Goal: Task Accomplishment & Management: Manage account settings

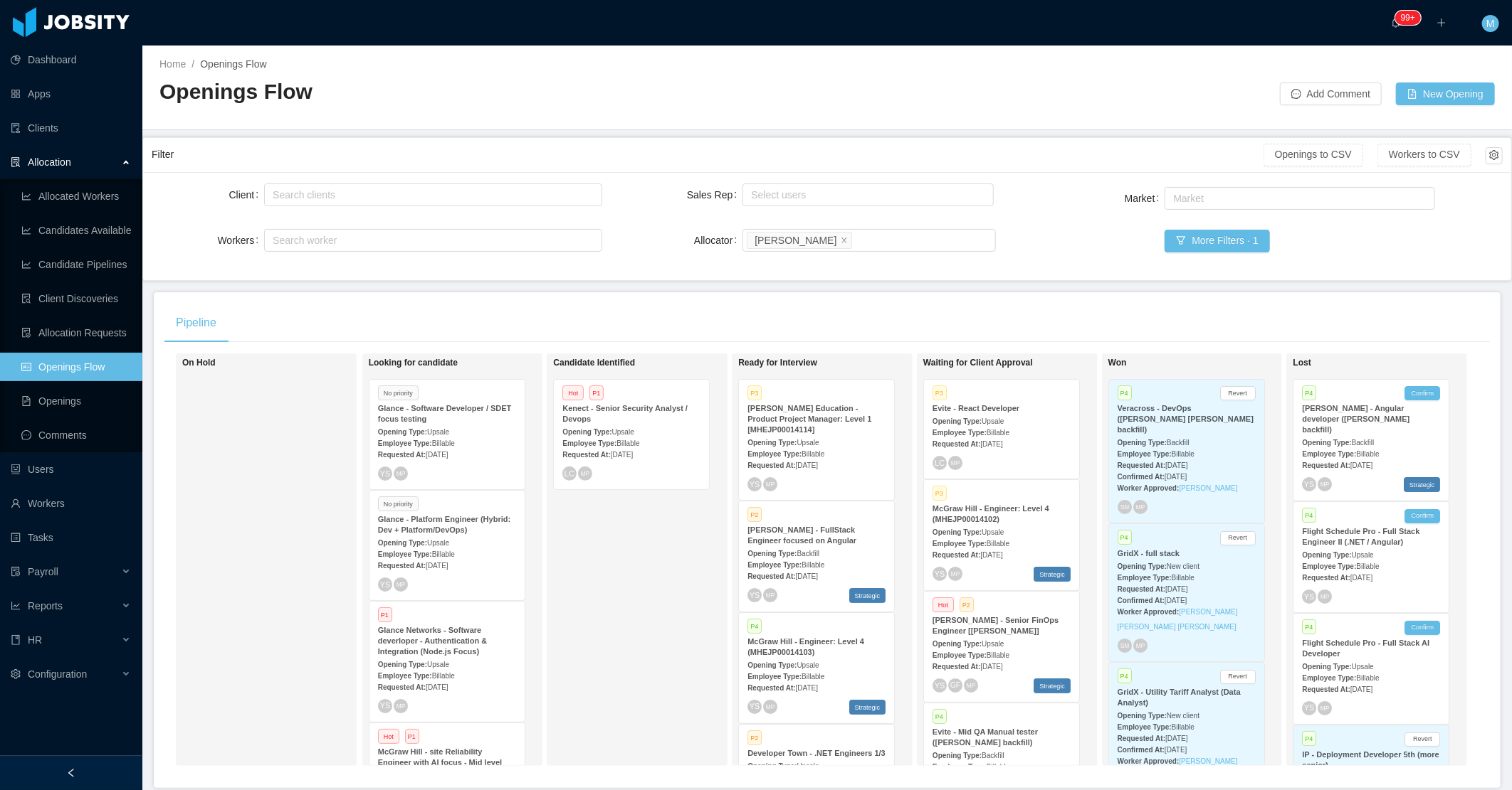
click at [445, 453] on span "Aug 25th, 2025" at bounding box center [436, 454] width 22 height 8
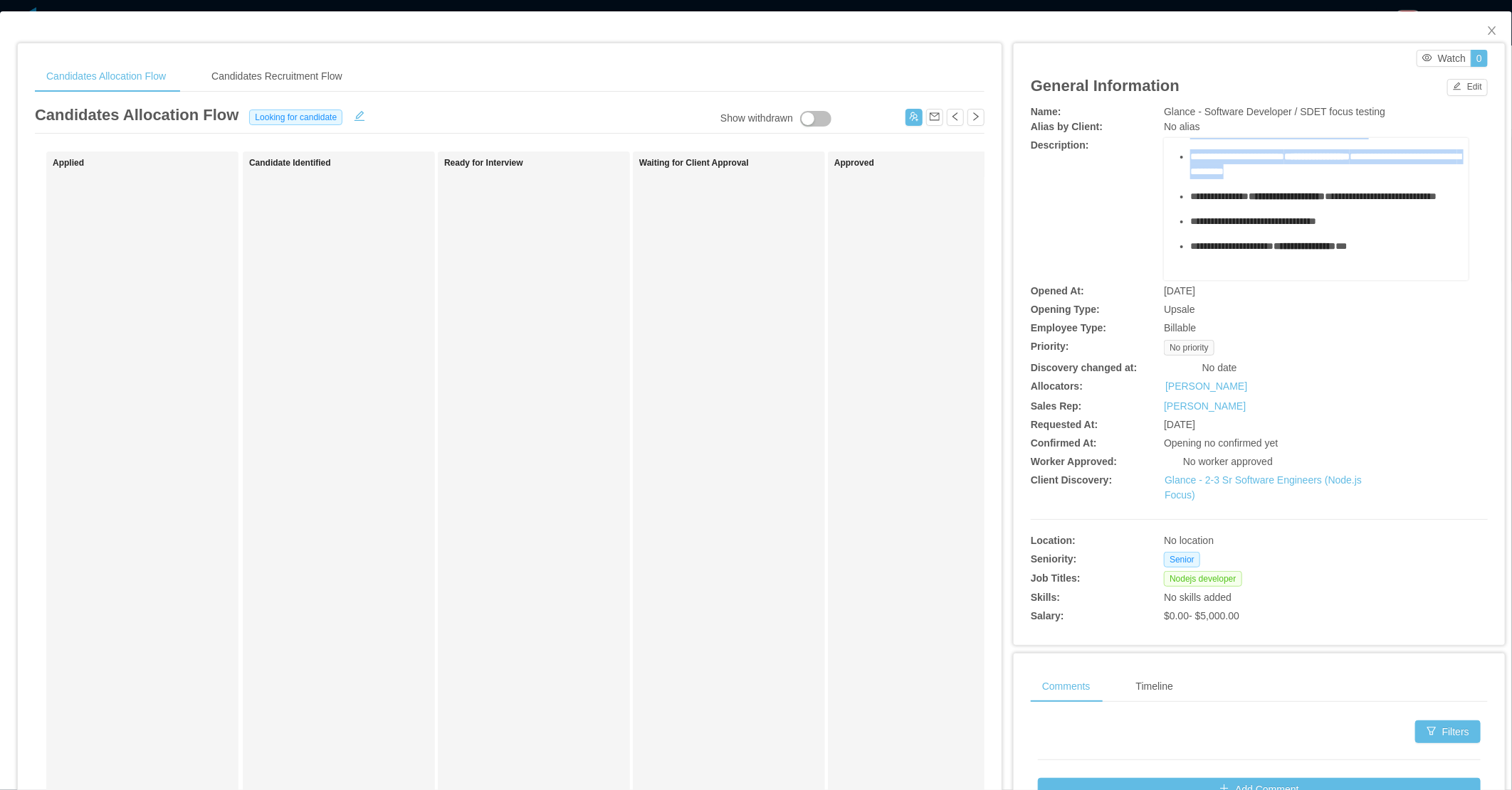
scroll to position [304, 0]
drag, startPoint x: 1180, startPoint y: 189, endPoint x: 1386, endPoint y: 229, distance: 209.8
click at [1386, 229] on div "**********" at bounding box center [1317, 105] width 283 height 353
copy div "**********"
click at [1487, 30] on icon "icon: close" at bounding box center [1491, 30] width 8 height 8
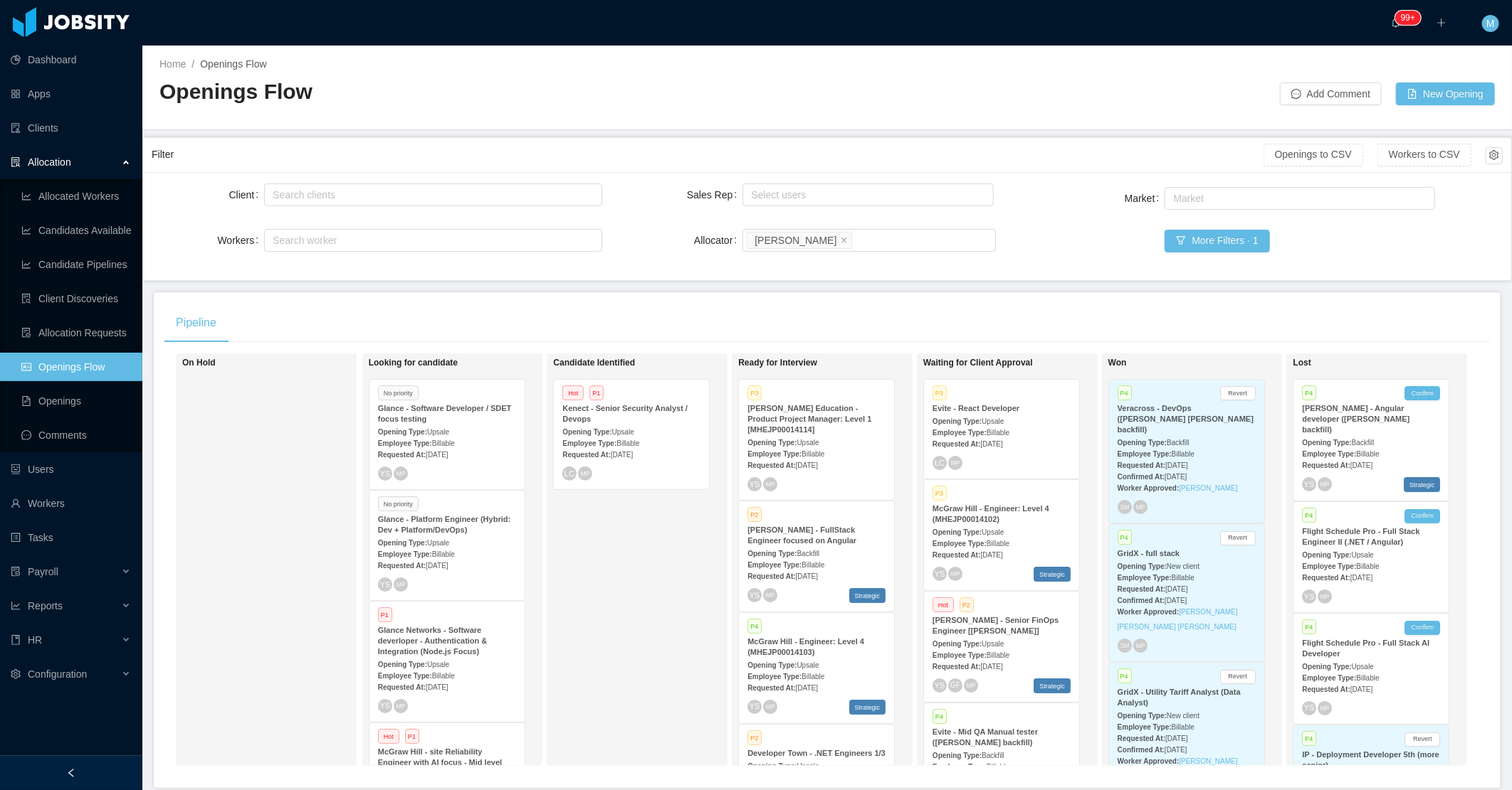
click at [438, 549] on div "Employee Type: Billable" at bounding box center [447, 554] width 138 height 15
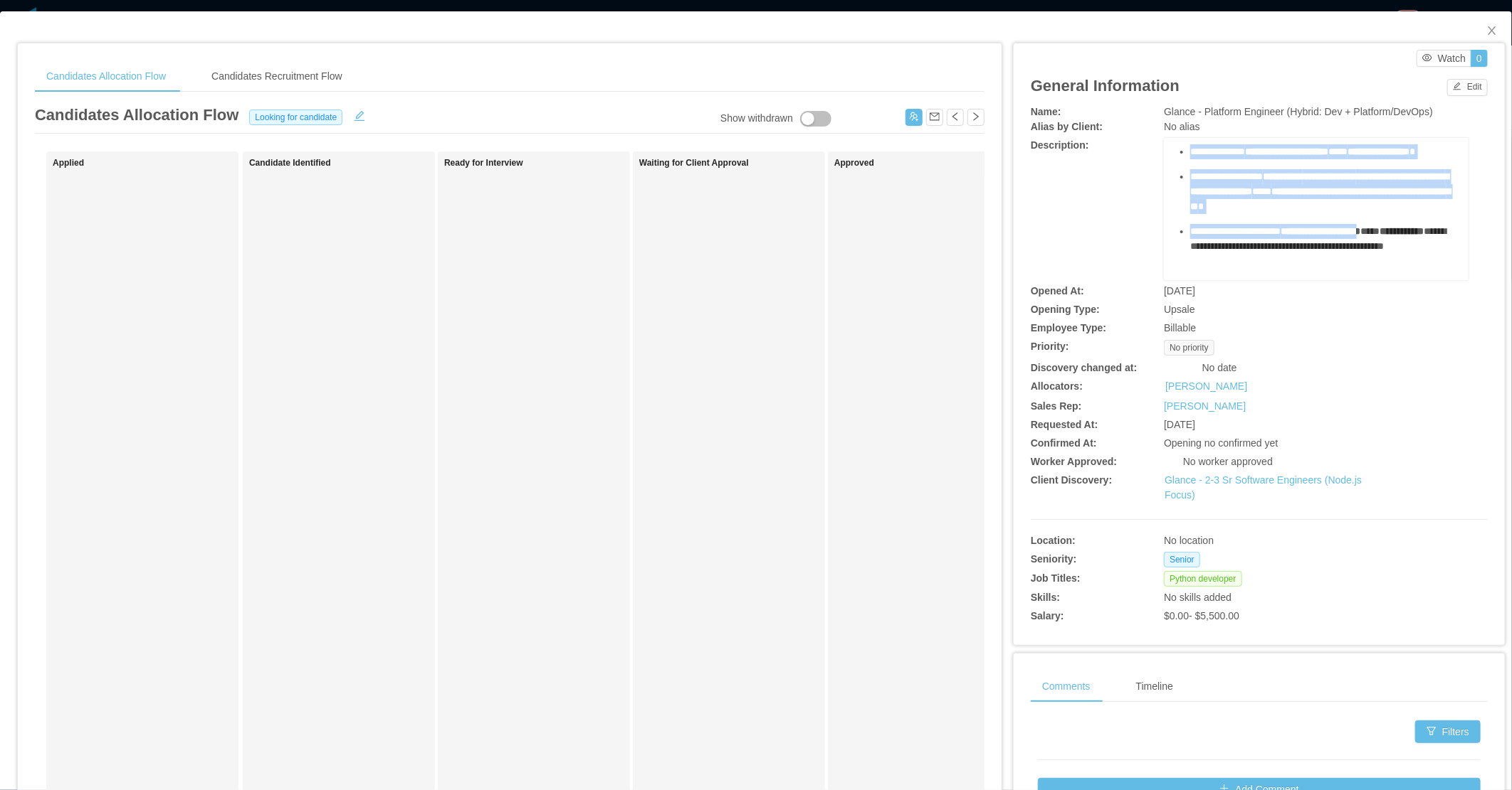
scroll to position [870, 0]
drag, startPoint x: 1178, startPoint y: 215, endPoint x: 1391, endPoint y: 244, distance: 215.0
copy div "**********"
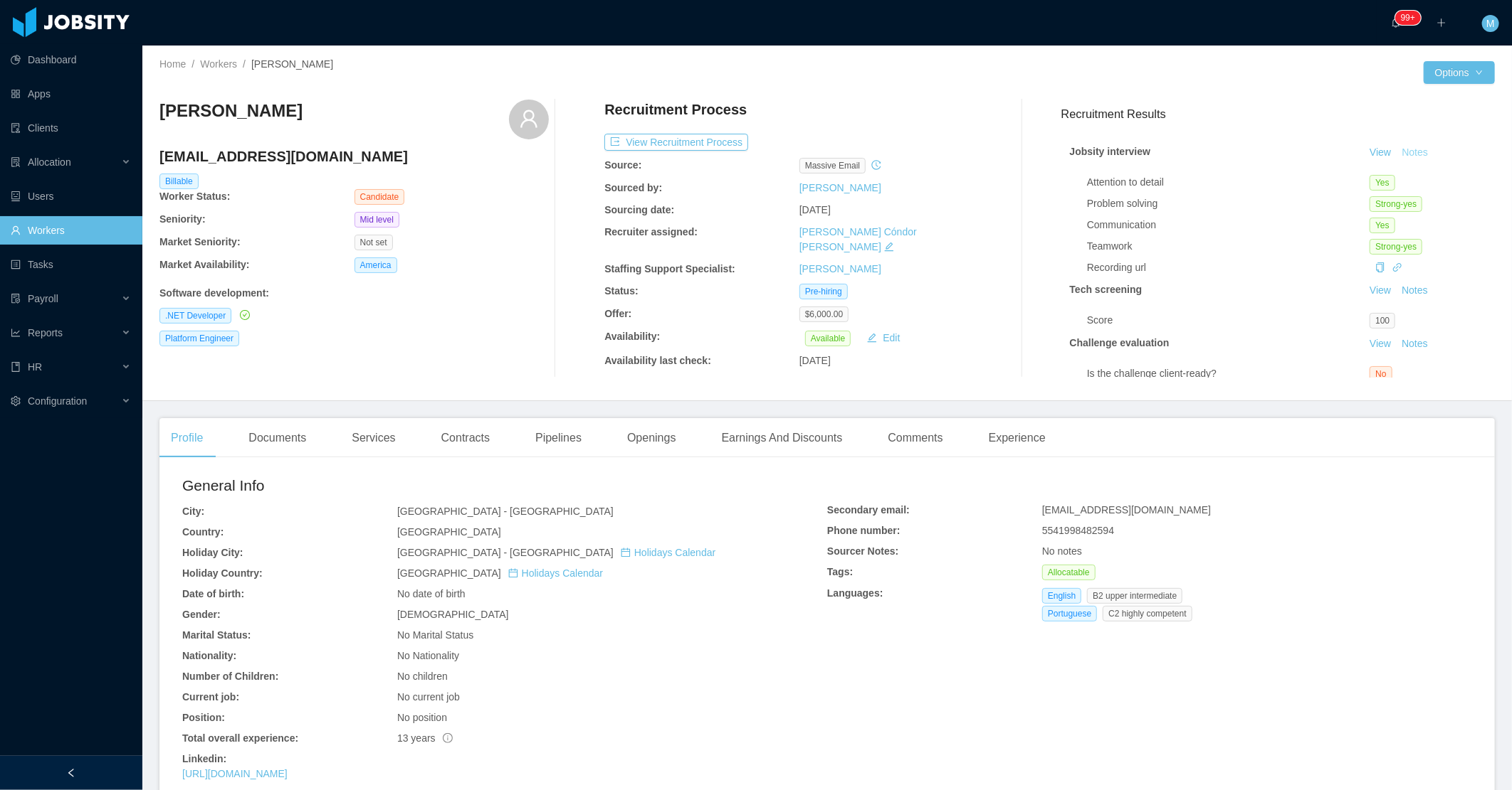
click at [1396, 153] on button "Notes" at bounding box center [1415, 153] width 38 height 17
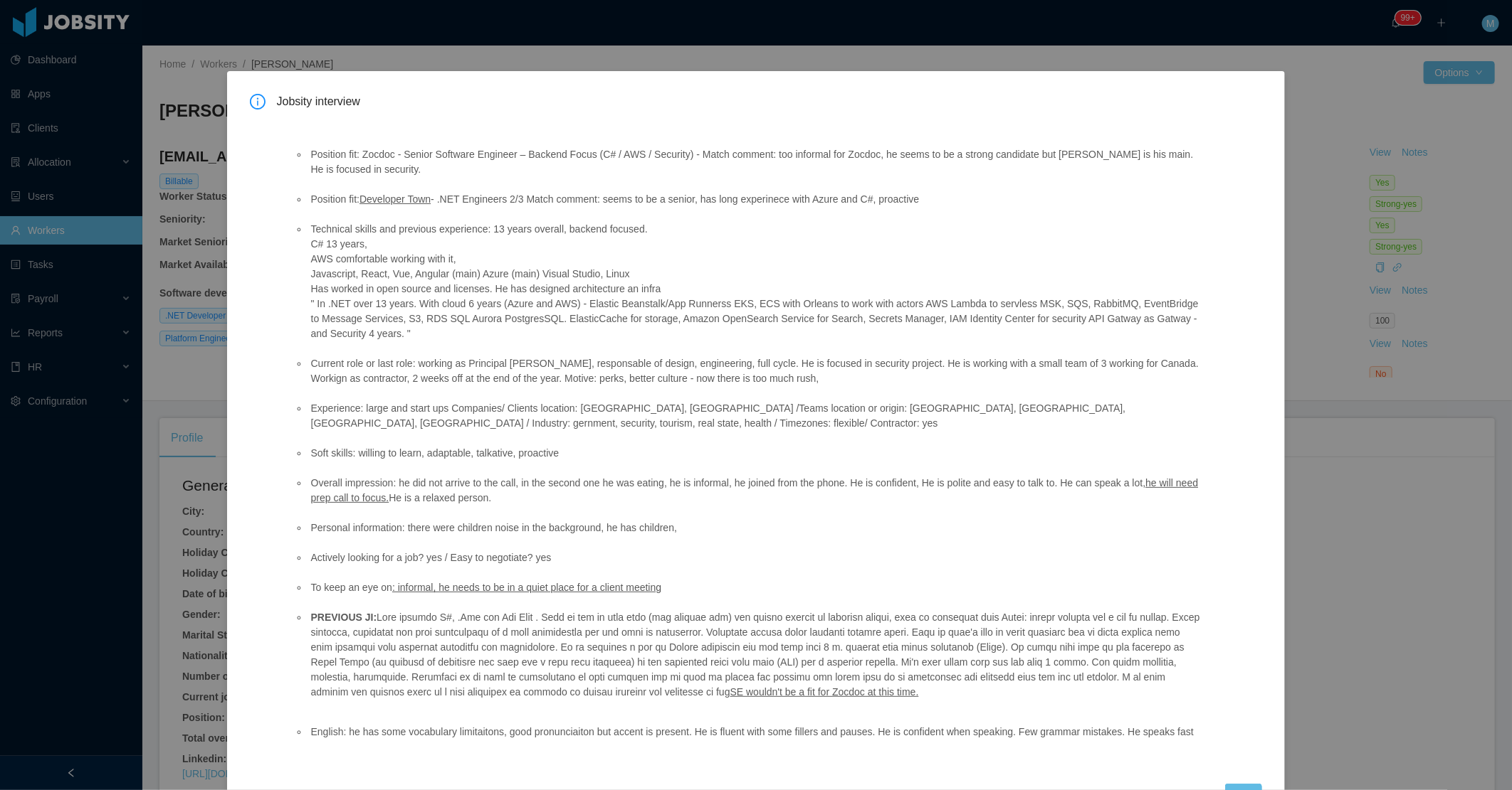
scroll to position [51, 0]
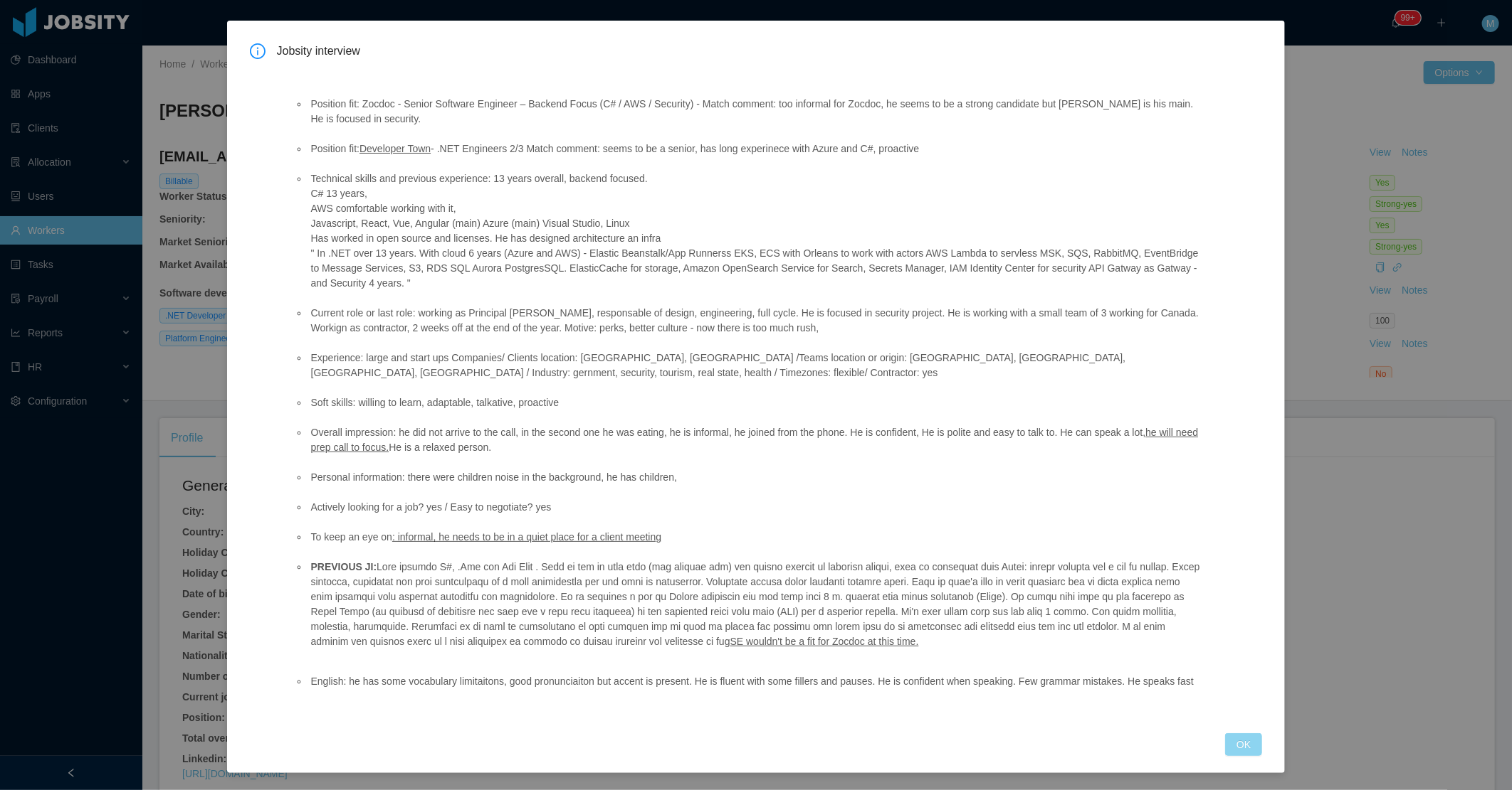
click at [1232, 745] on button "OK" at bounding box center [1243, 745] width 37 height 23
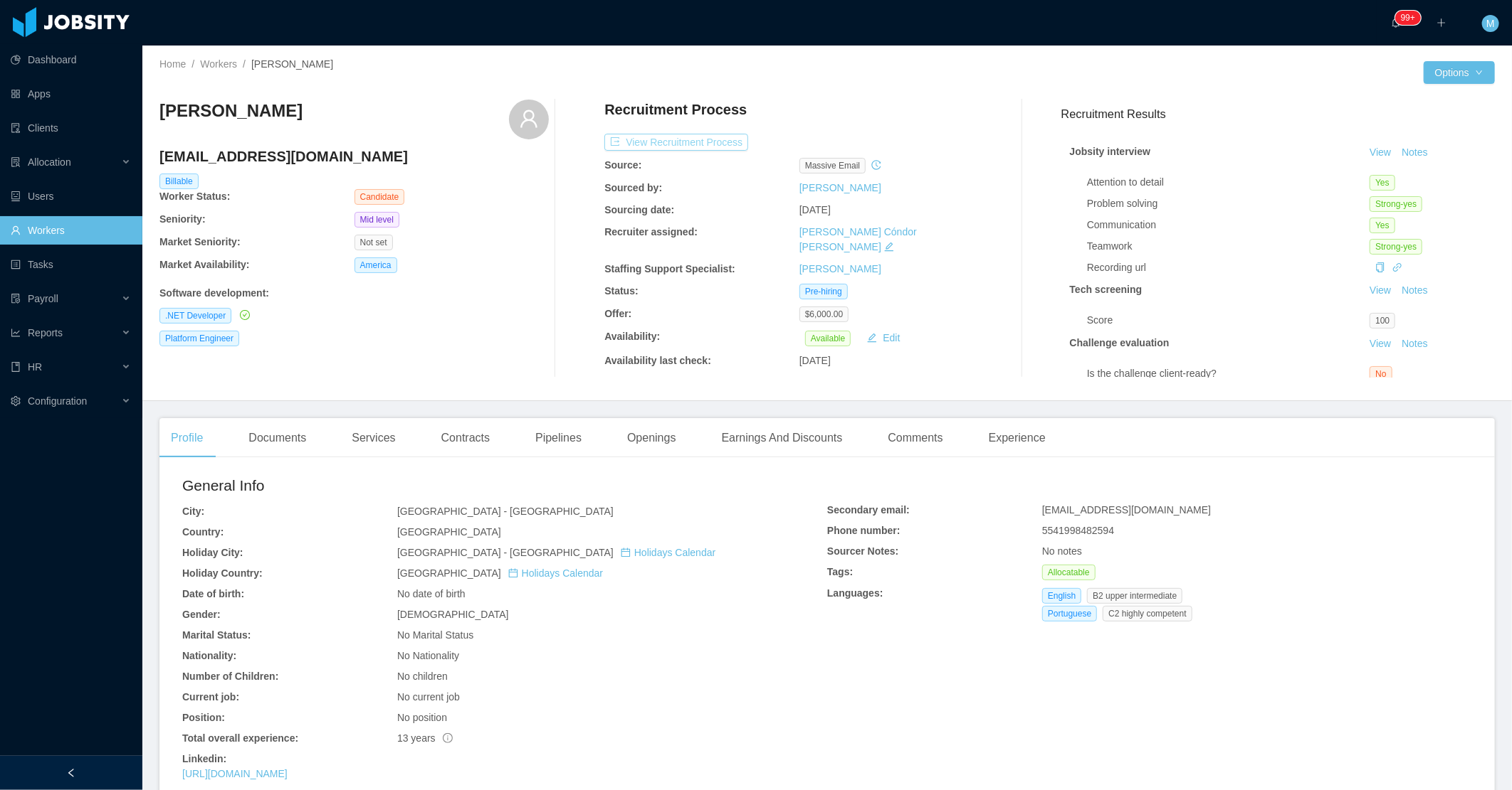
click at [673, 134] on button "View Recruitment Process" at bounding box center [676, 142] width 143 height 17
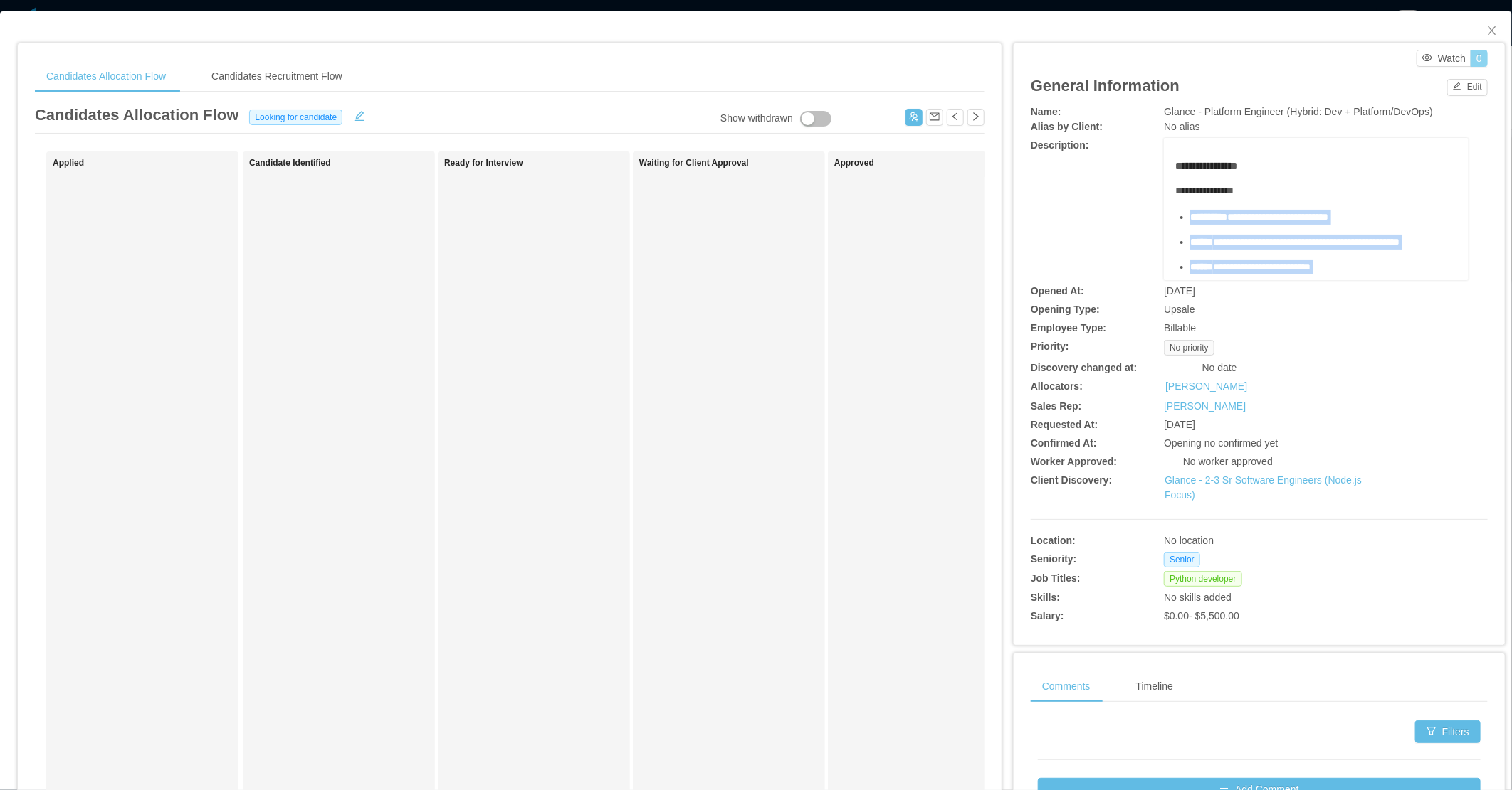
scroll to position [870, 0]
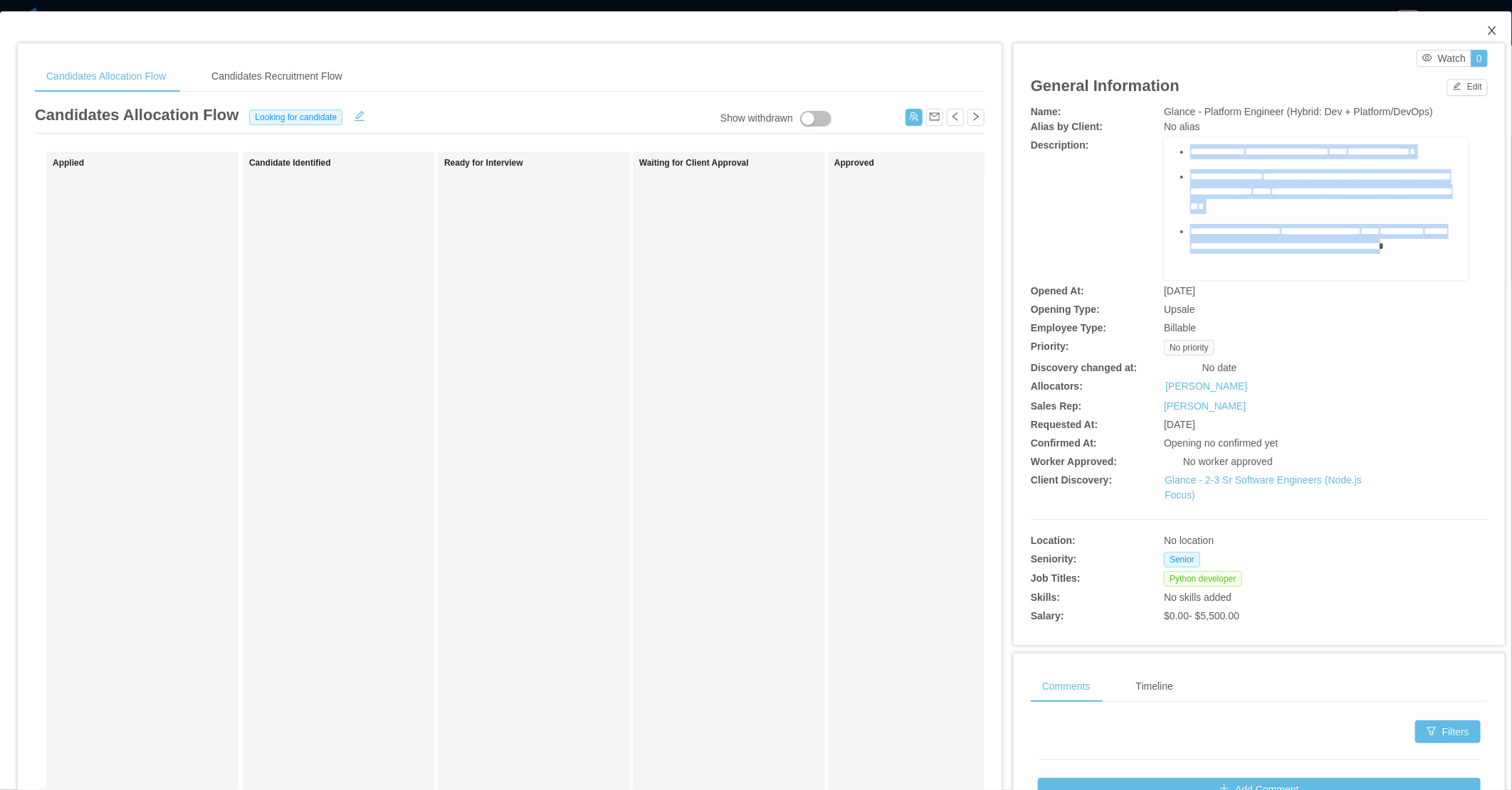
click at [1487, 25] on span "Close" at bounding box center [1492, 31] width 40 height 40
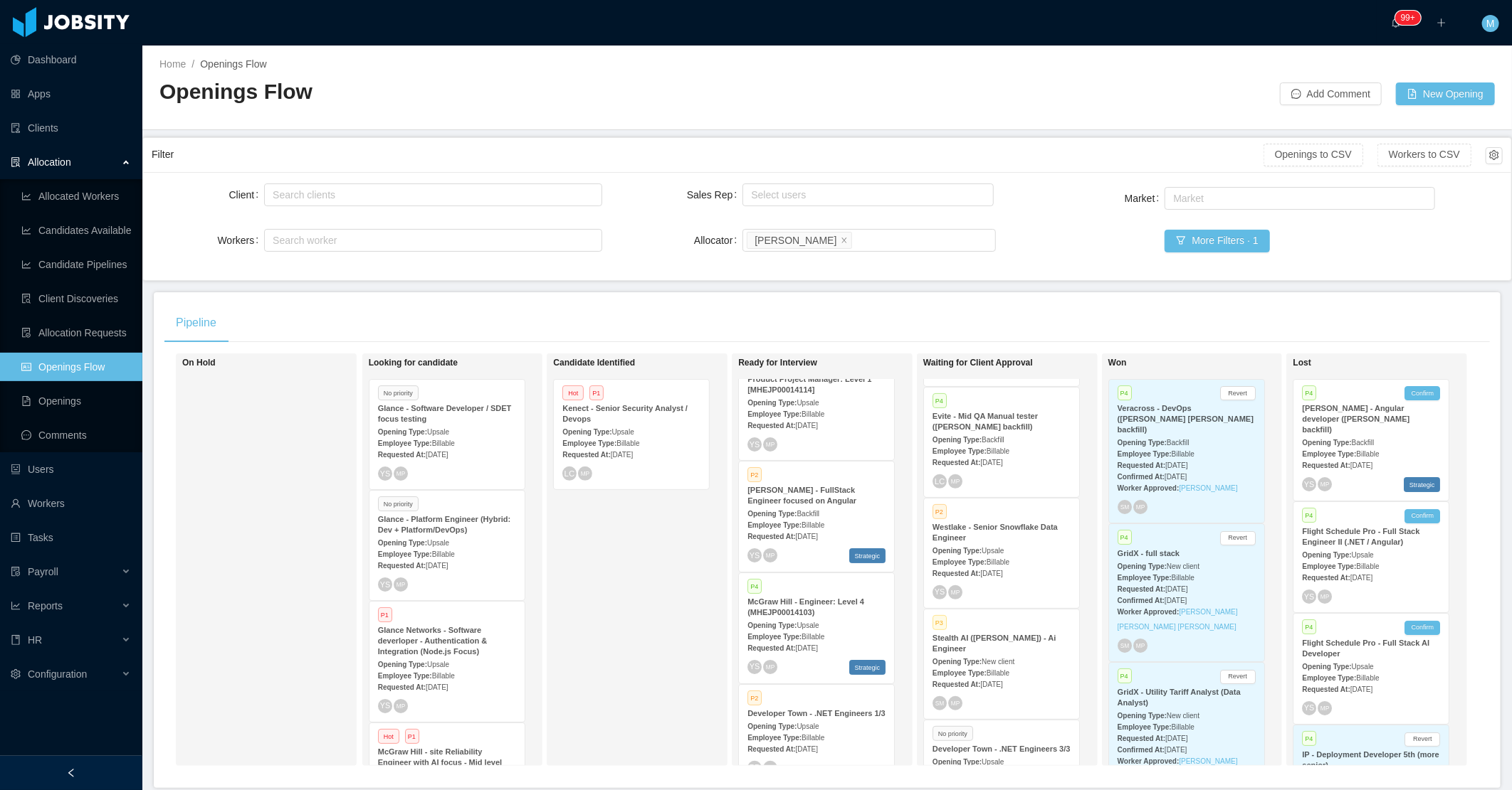
scroll to position [79, 0]
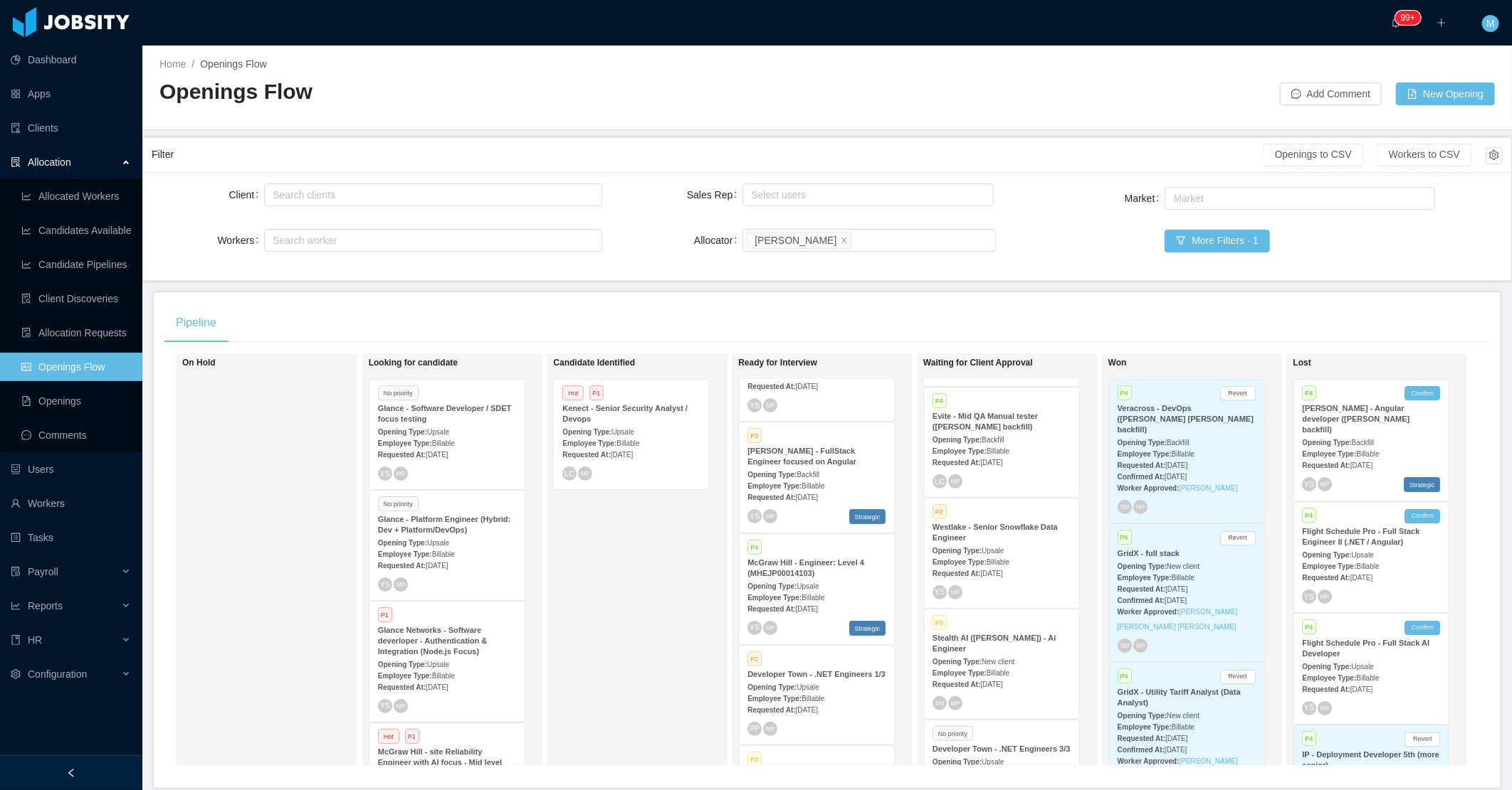
click at [831, 469] on div "Opening Type: Backfill" at bounding box center [816, 474] width 138 height 15
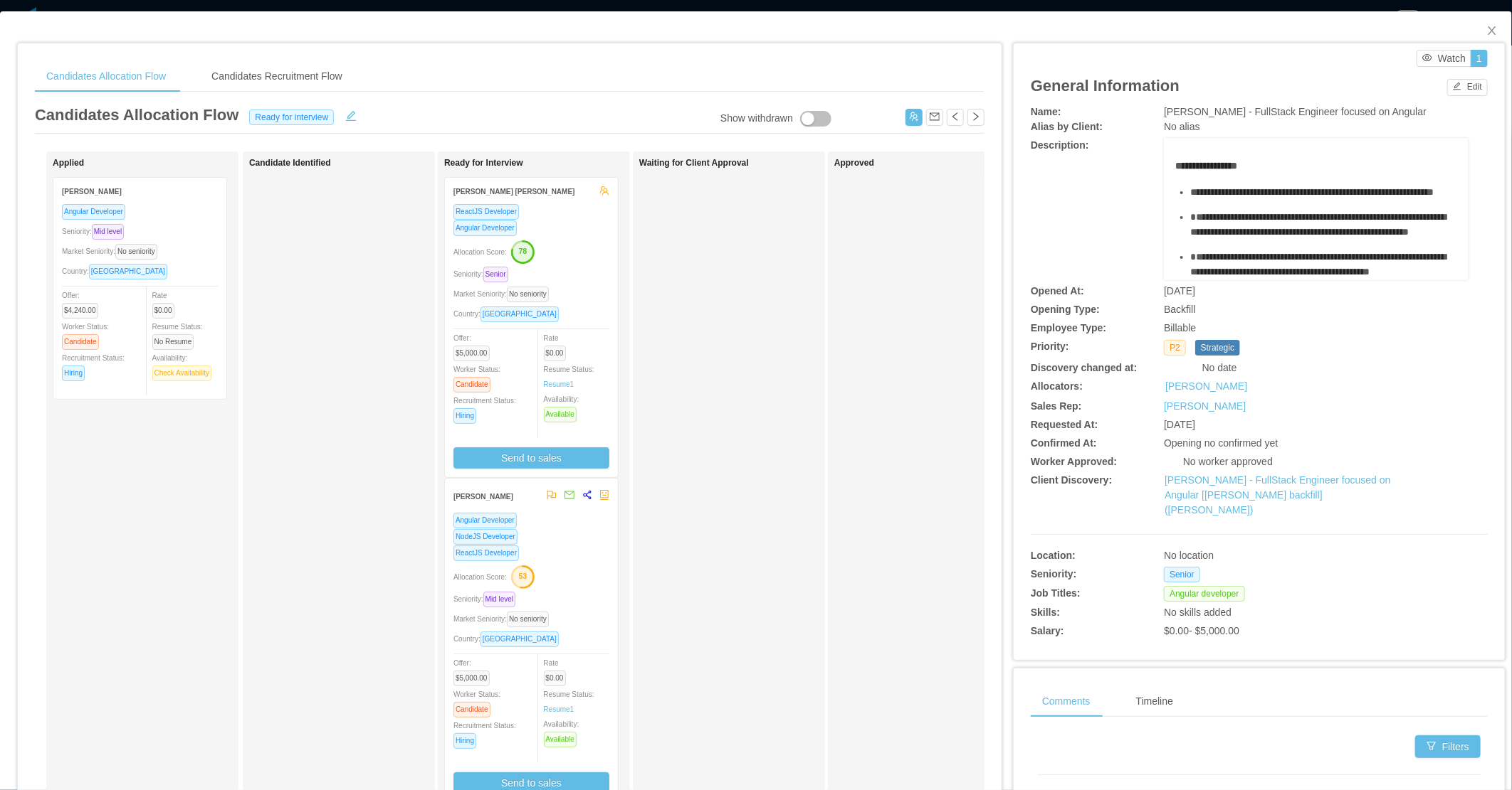
click at [599, 251] on div "Allocation Score: 78" at bounding box center [531, 251] width 156 height 23
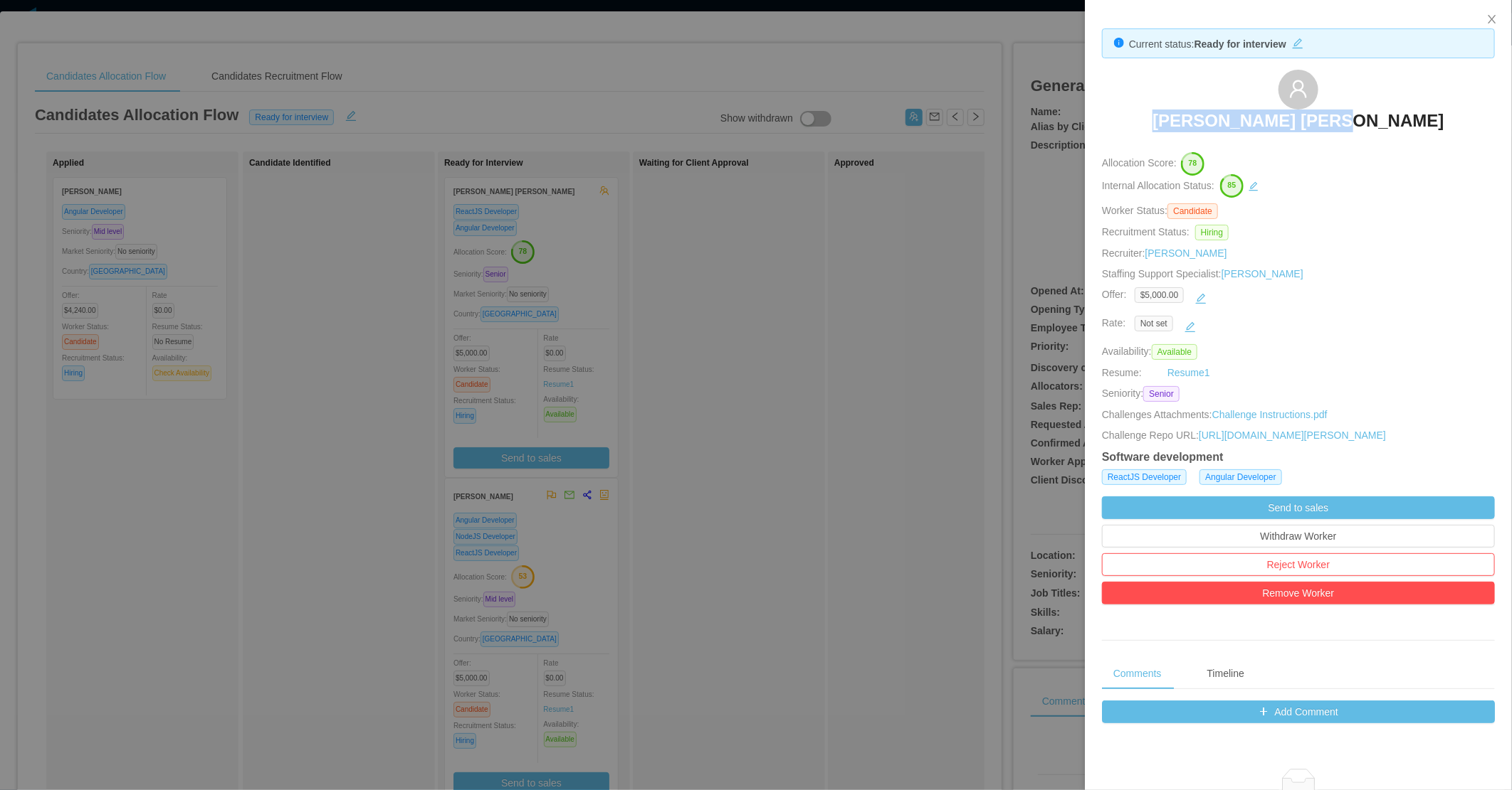
drag, startPoint x: 1202, startPoint y: 108, endPoint x: 1400, endPoint y: 140, distance: 200.6
click at [1400, 140] on div "Lucas Fraga Trentin" at bounding box center [1298, 105] width 393 height 71
copy h3 "Lucas Fraga Trentin"
click at [737, 456] on div at bounding box center [756, 395] width 1512 height 790
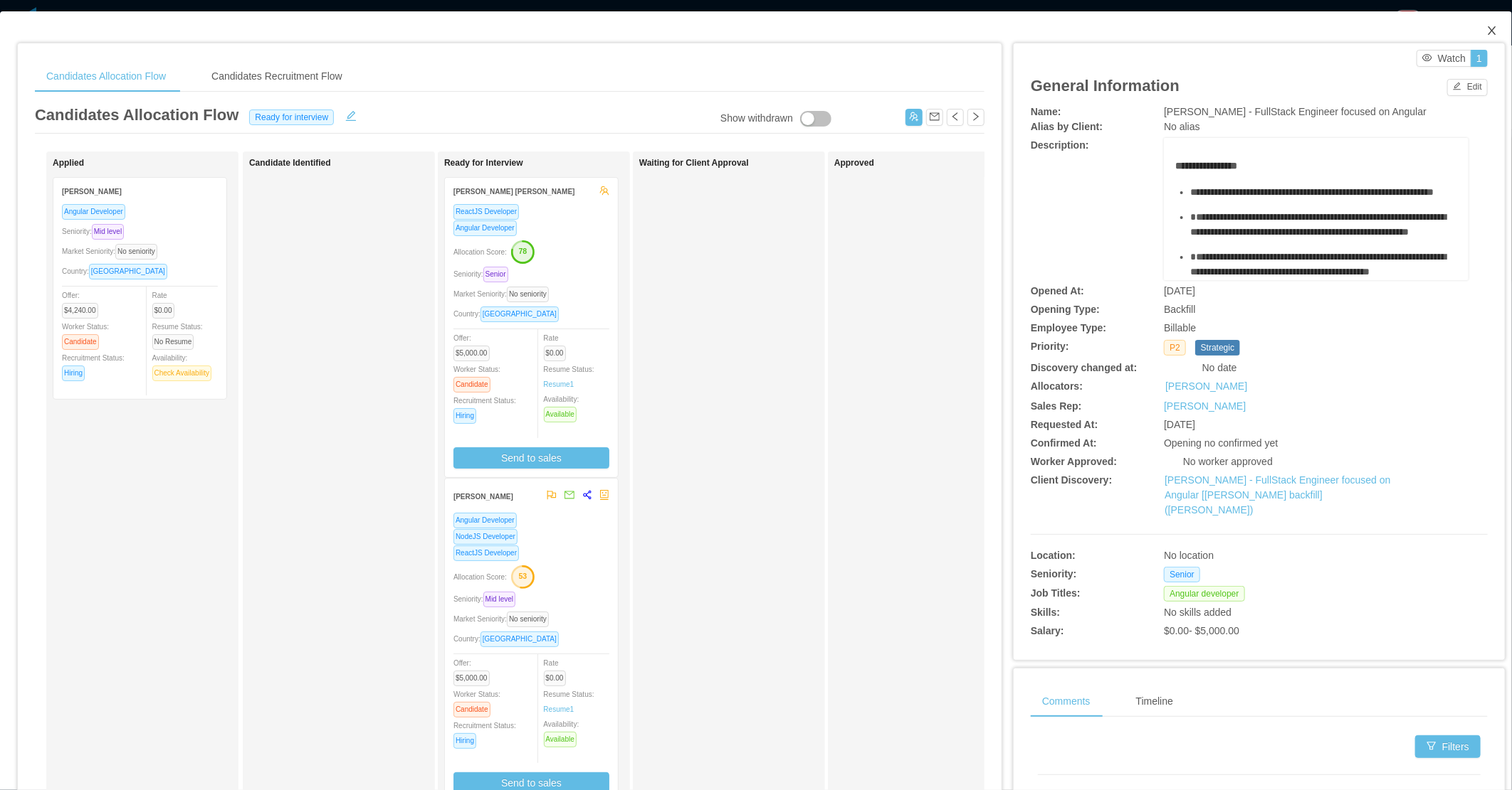
click at [1472, 32] on span "Close" at bounding box center [1492, 31] width 40 height 40
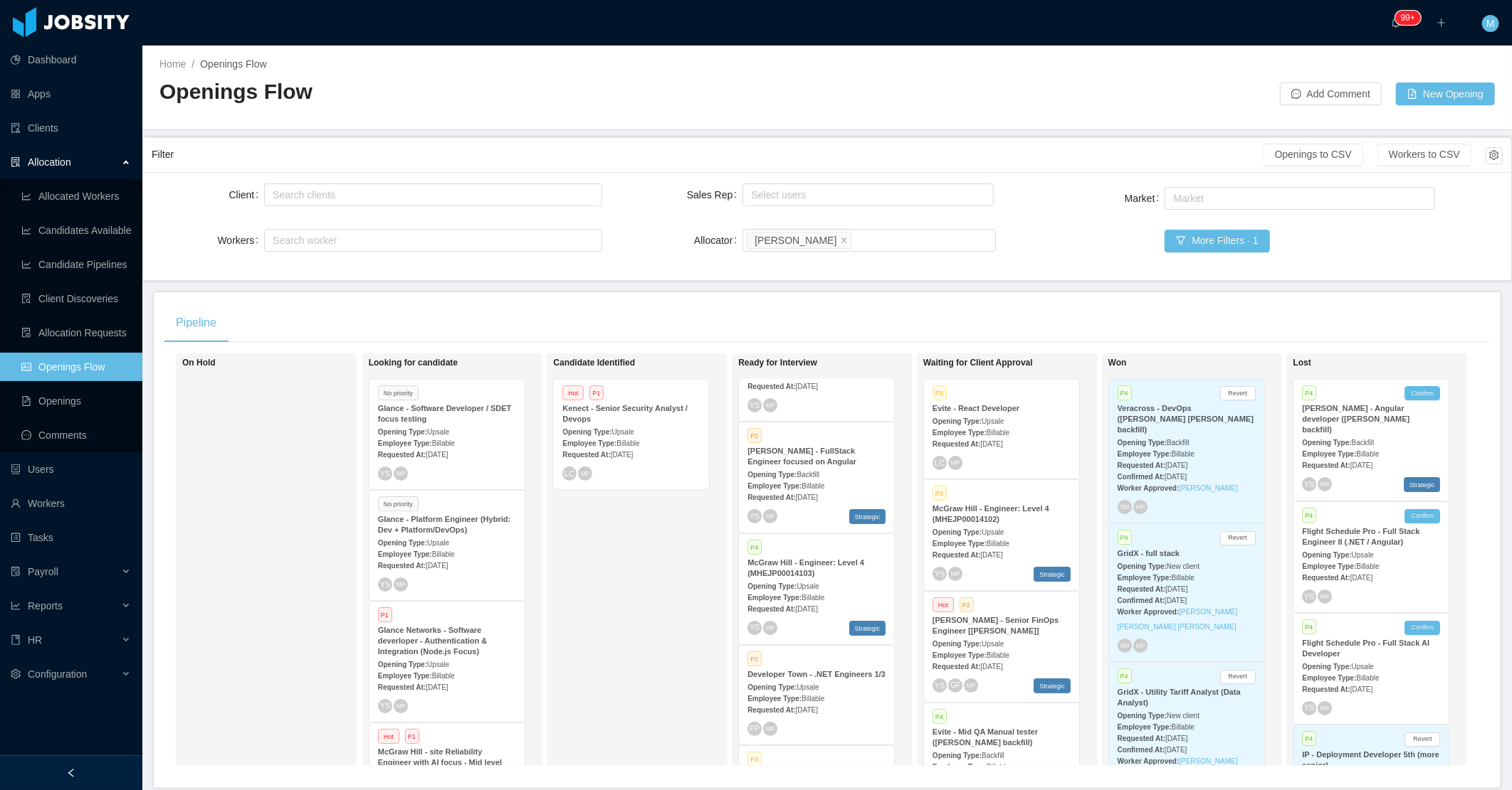
click at [991, 429] on span "Billable" at bounding box center [998, 433] width 23 height 8
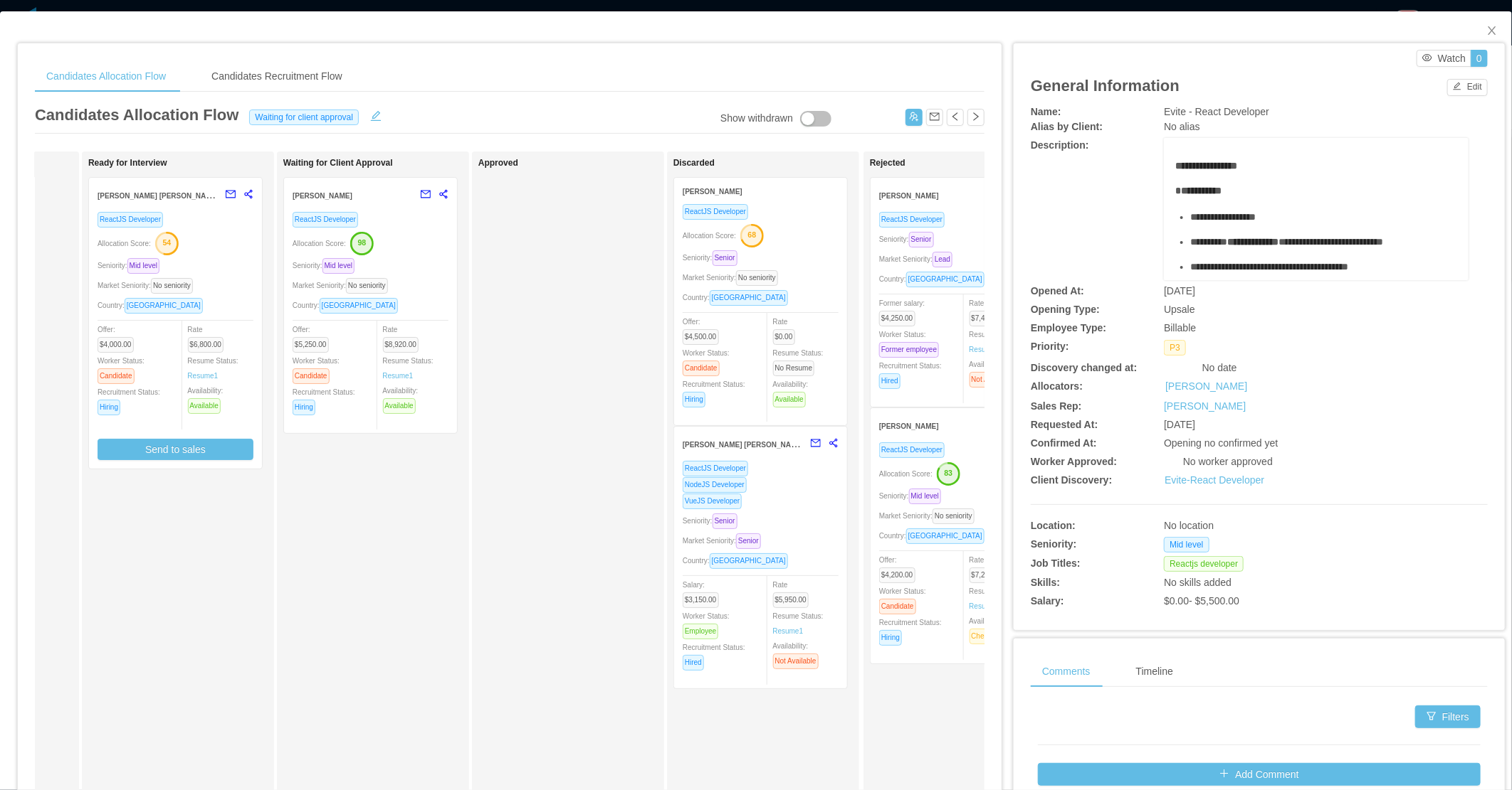
click at [784, 260] on div "Seniority: Senior" at bounding box center [760, 257] width 156 height 16
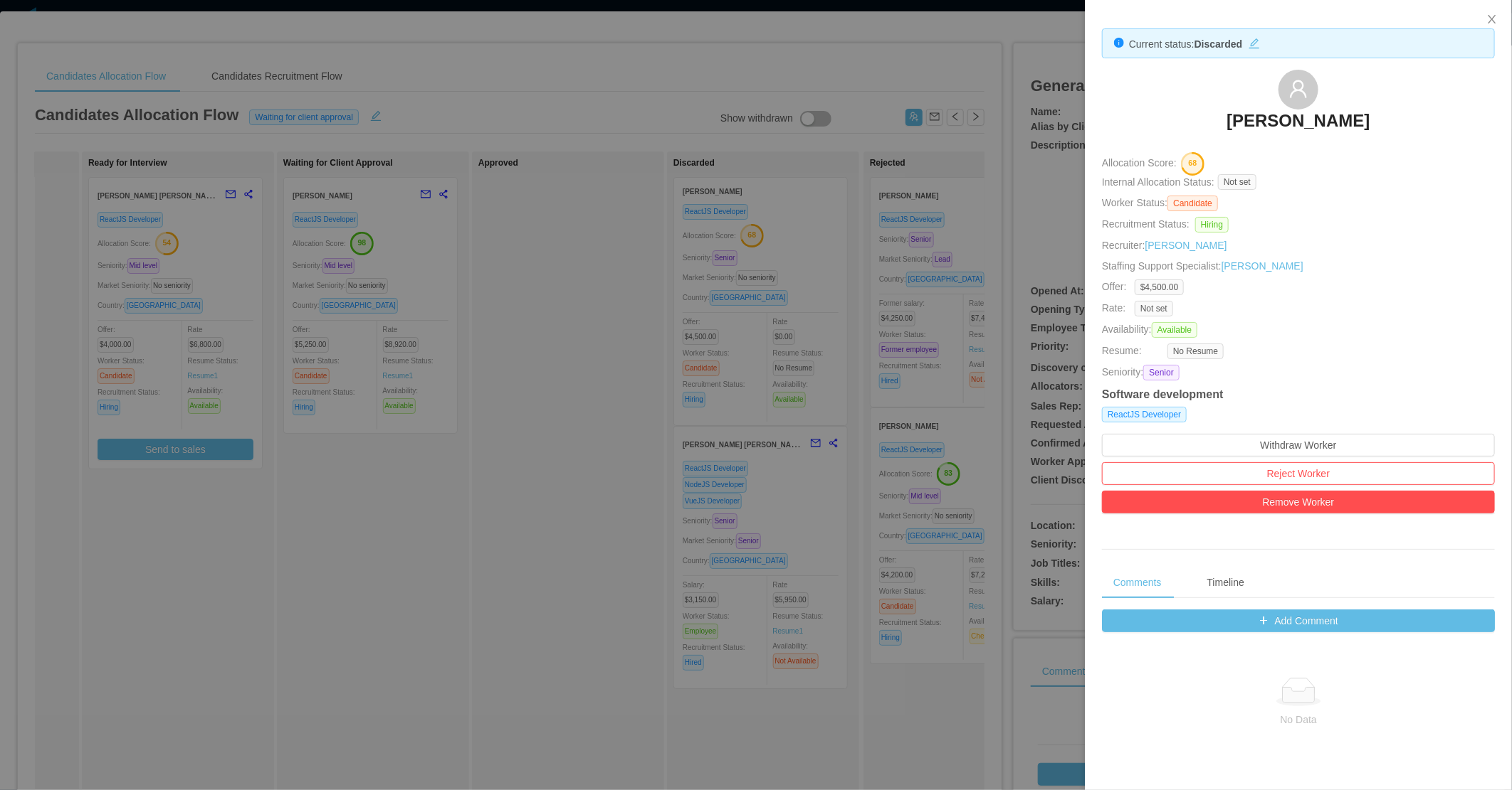
drag, startPoint x: 679, startPoint y: 480, endPoint x: 1092, endPoint y: 313, distance: 445.5
click at [679, 480] on div at bounding box center [756, 395] width 1512 height 790
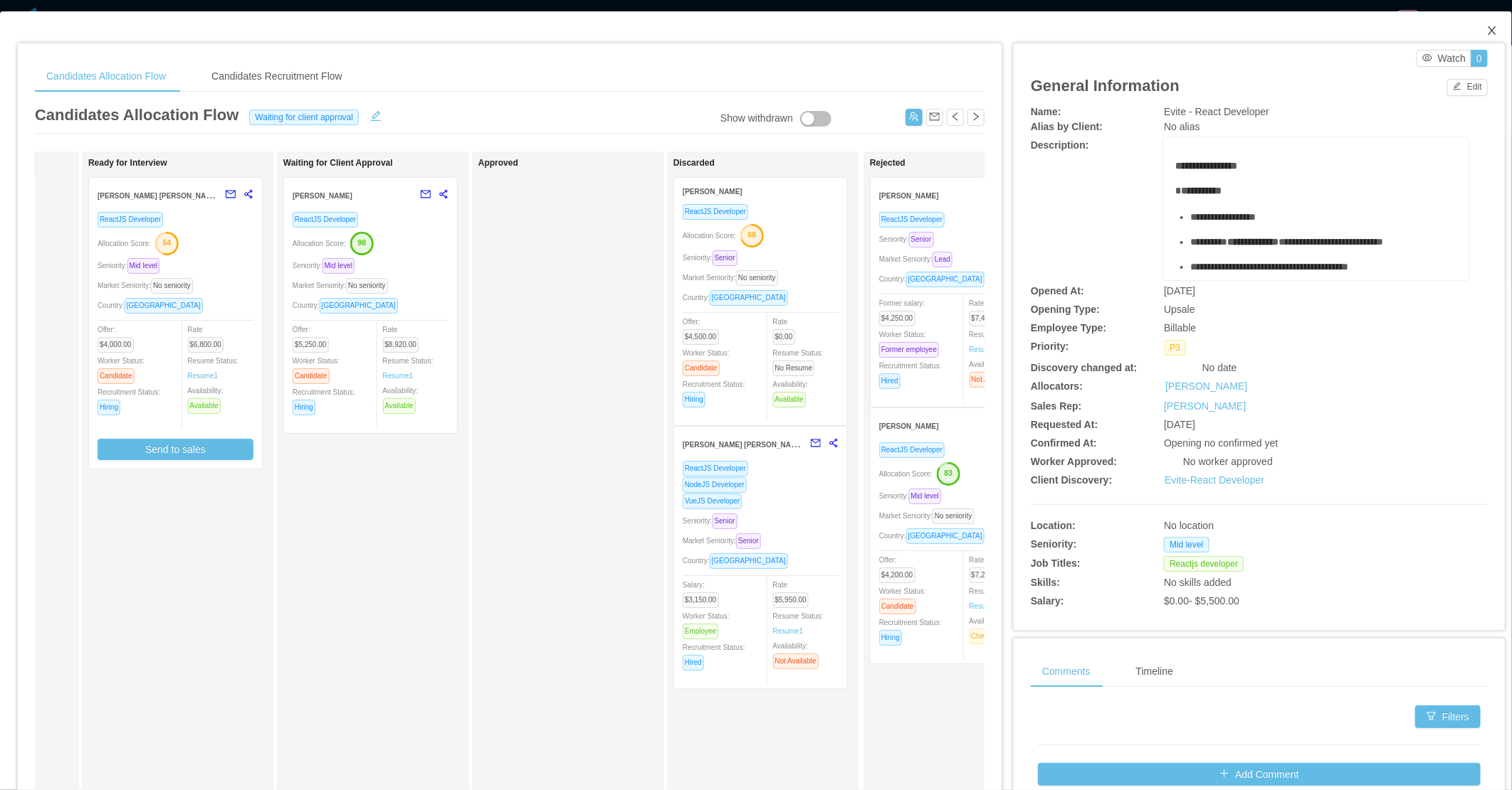
drag, startPoint x: 1484, startPoint y: 30, endPoint x: 1387, endPoint y: 80, distance: 109.1
click at [1487, 33] on icon "icon: close" at bounding box center [1492, 30] width 11 height 11
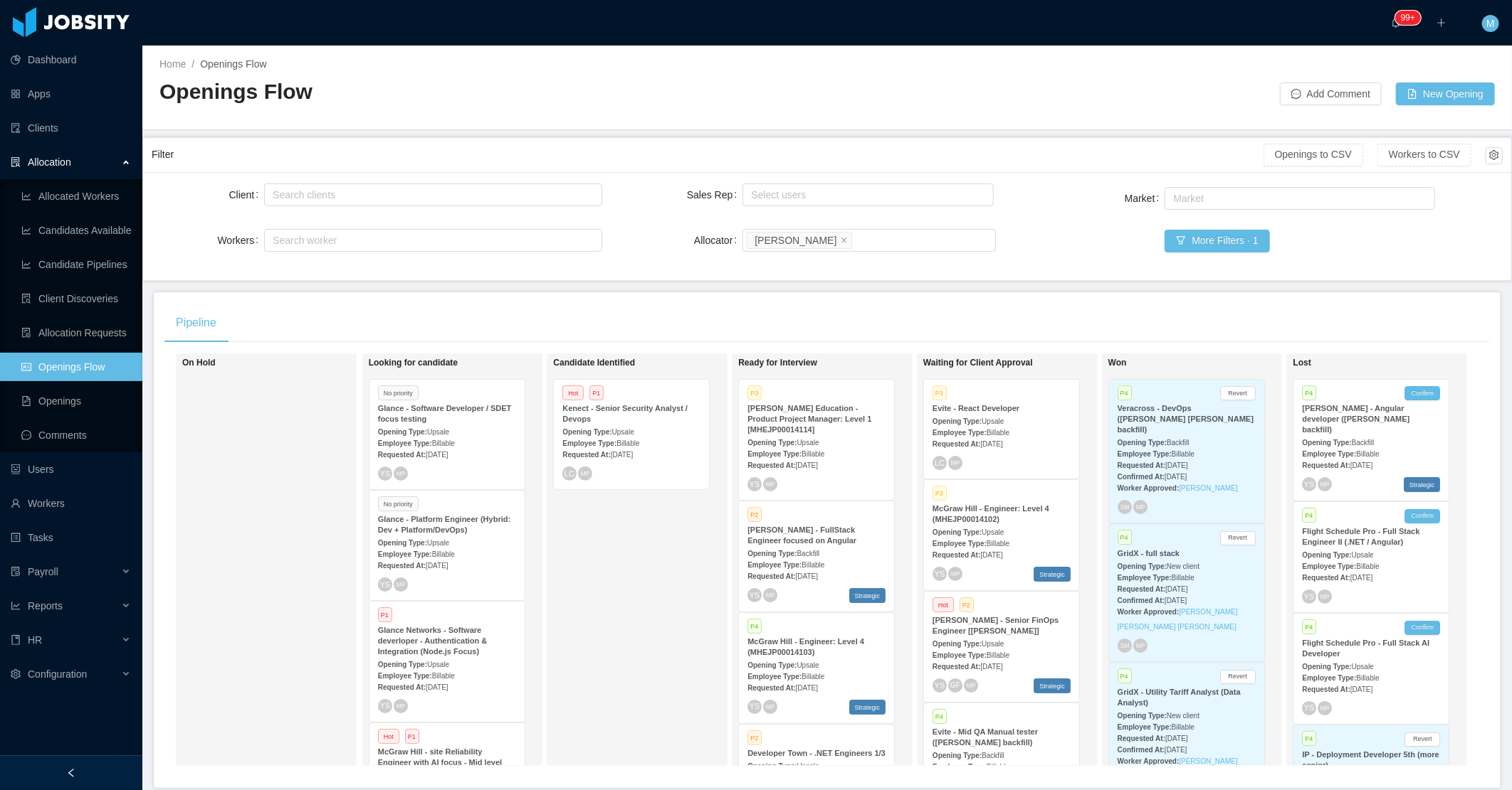
click at [777, 565] on strong "Employee Type:" at bounding box center [773, 565] width 54 height 8
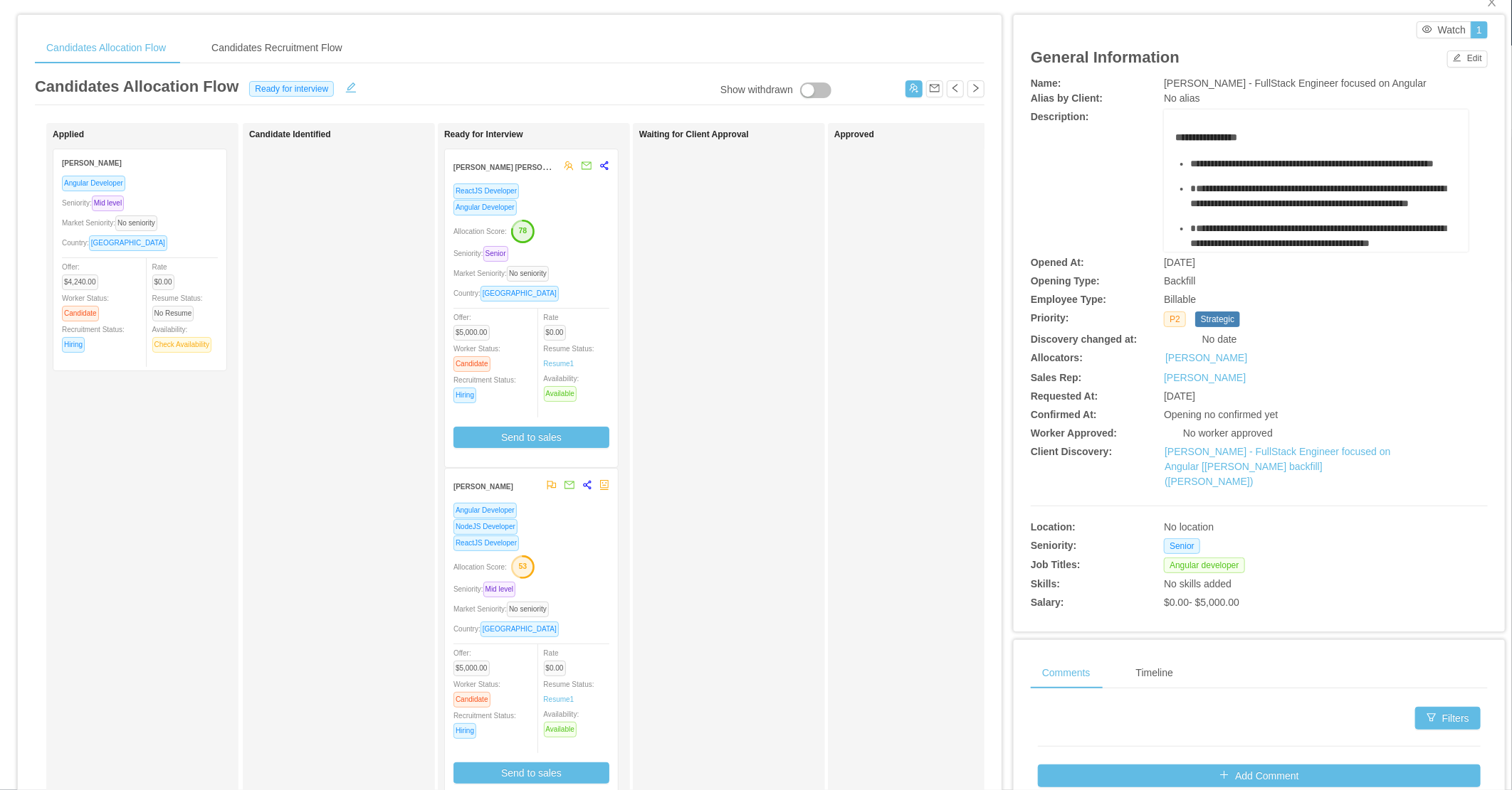
scroll to position [79, 0]
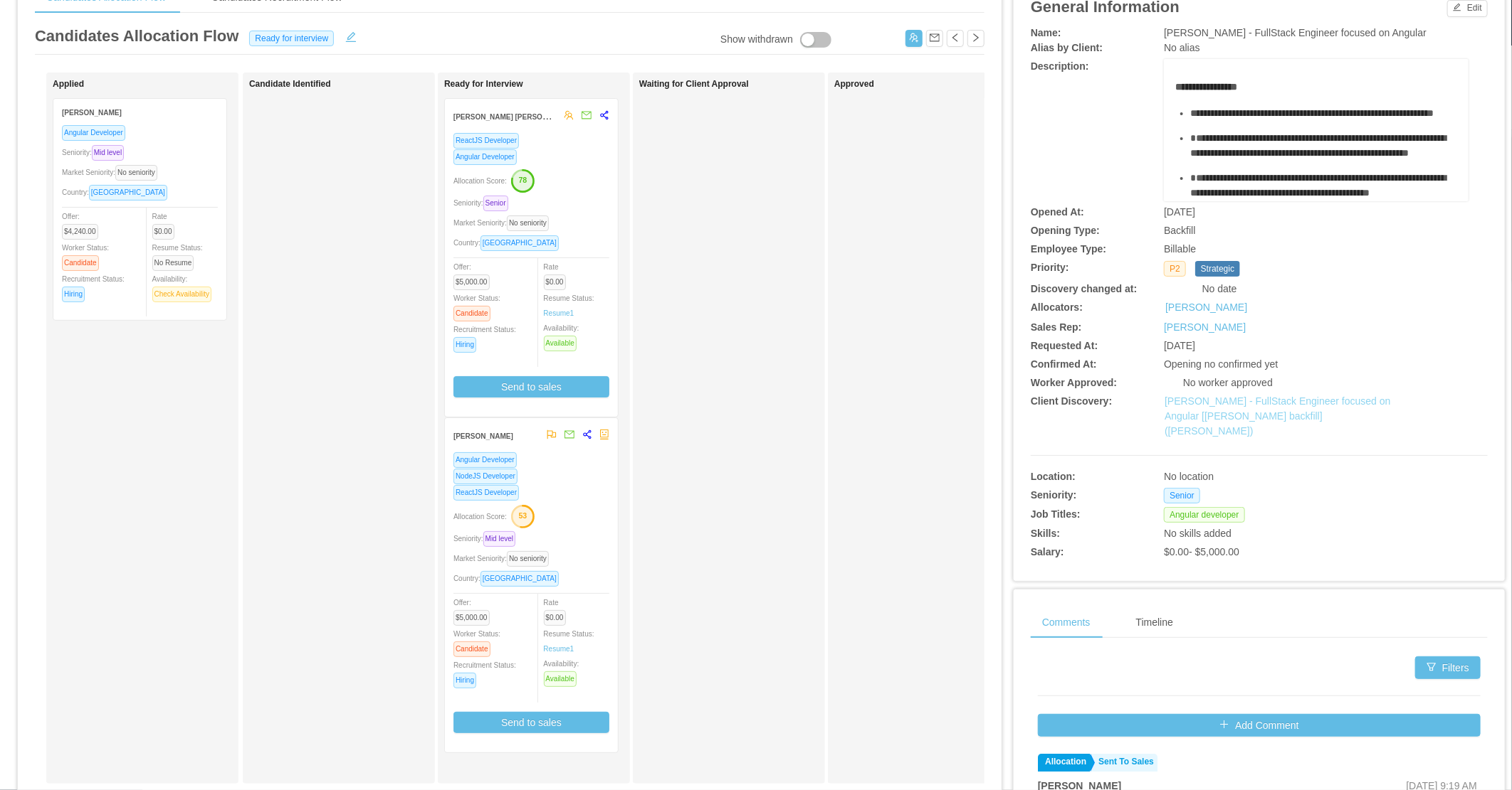
click at [1235, 402] on link "McGraw-Hill - FullStack Engineer focused on Angular [Swastik Bagga's backfill] …" at bounding box center [1277, 417] width 225 height 41
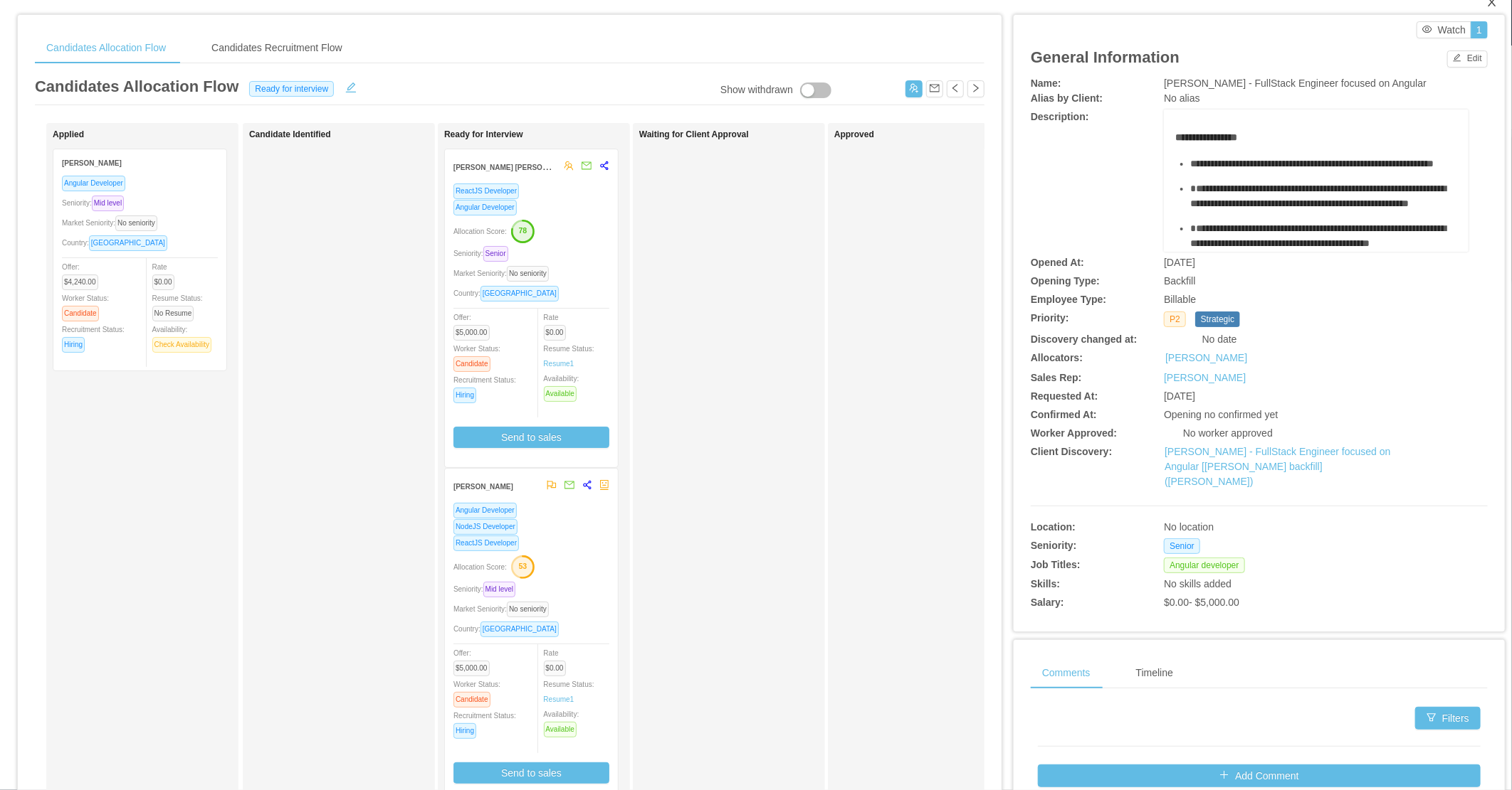
scroll to position [0, 0]
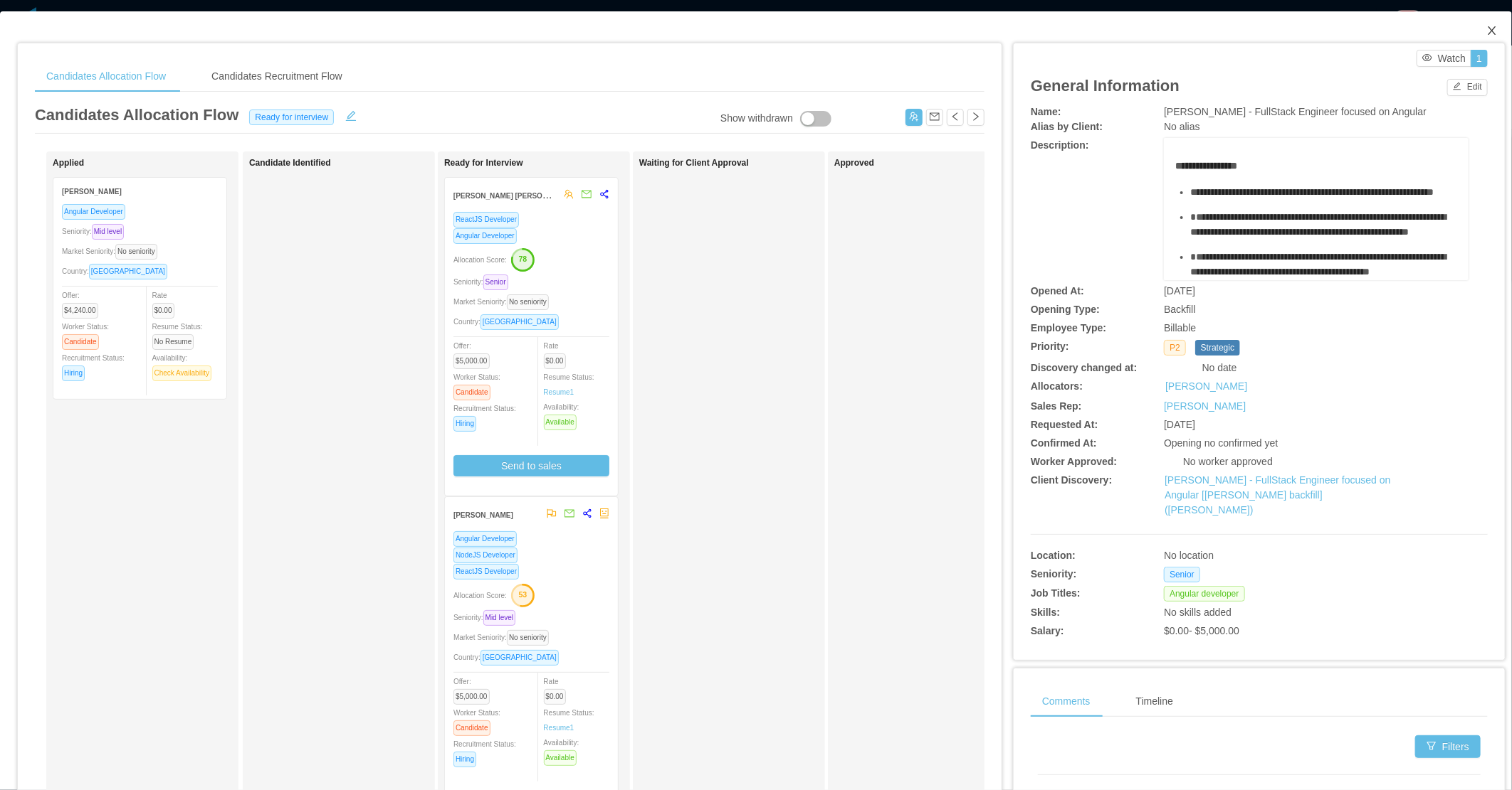
click at [1487, 33] on icon "icon: close" at bounding box center [1492, 30] width 11 height 11
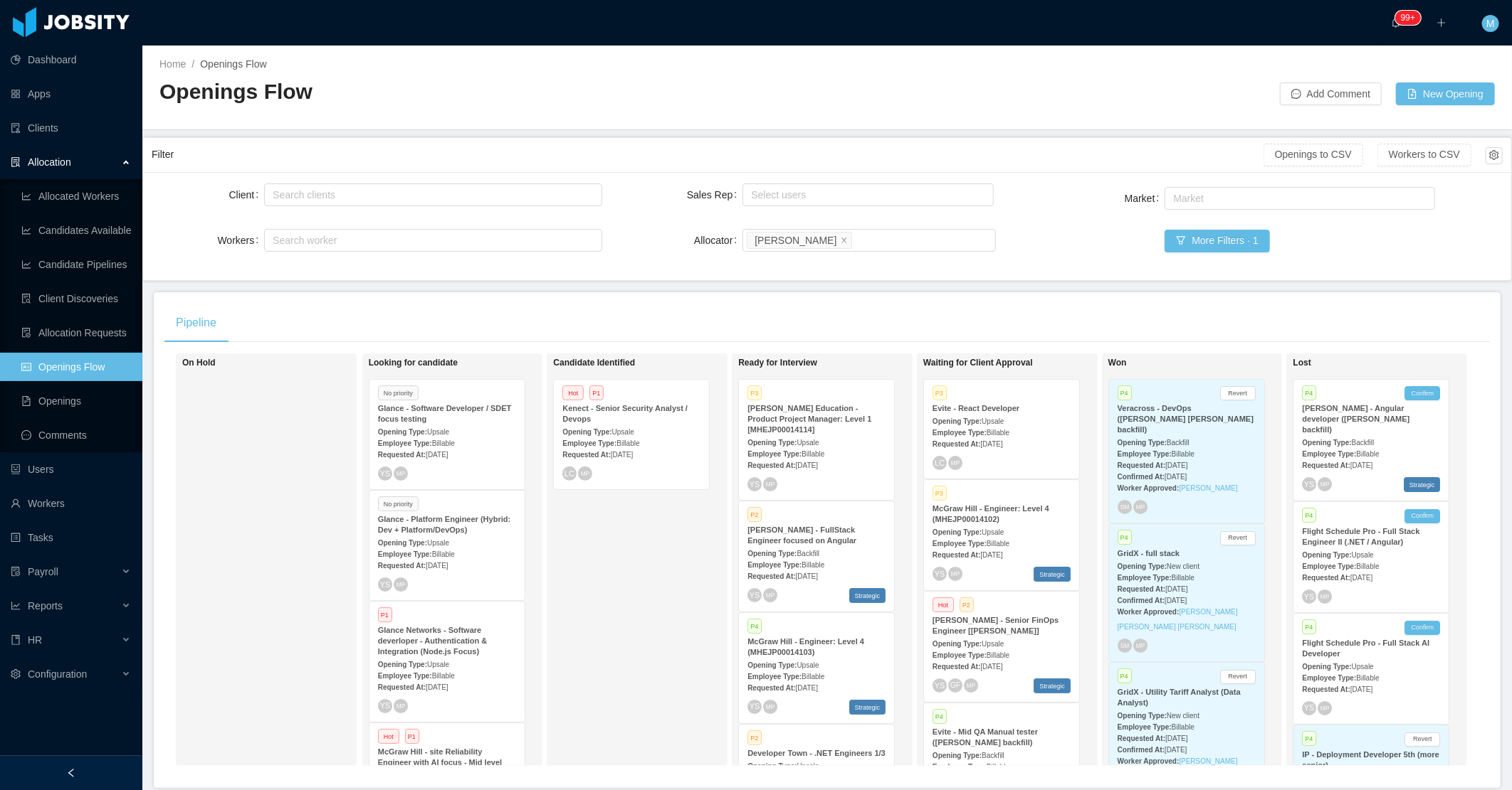
click at [477, 436] on div "Employee Type: Billable" at bounding box center [447, 443] width 138 height 15
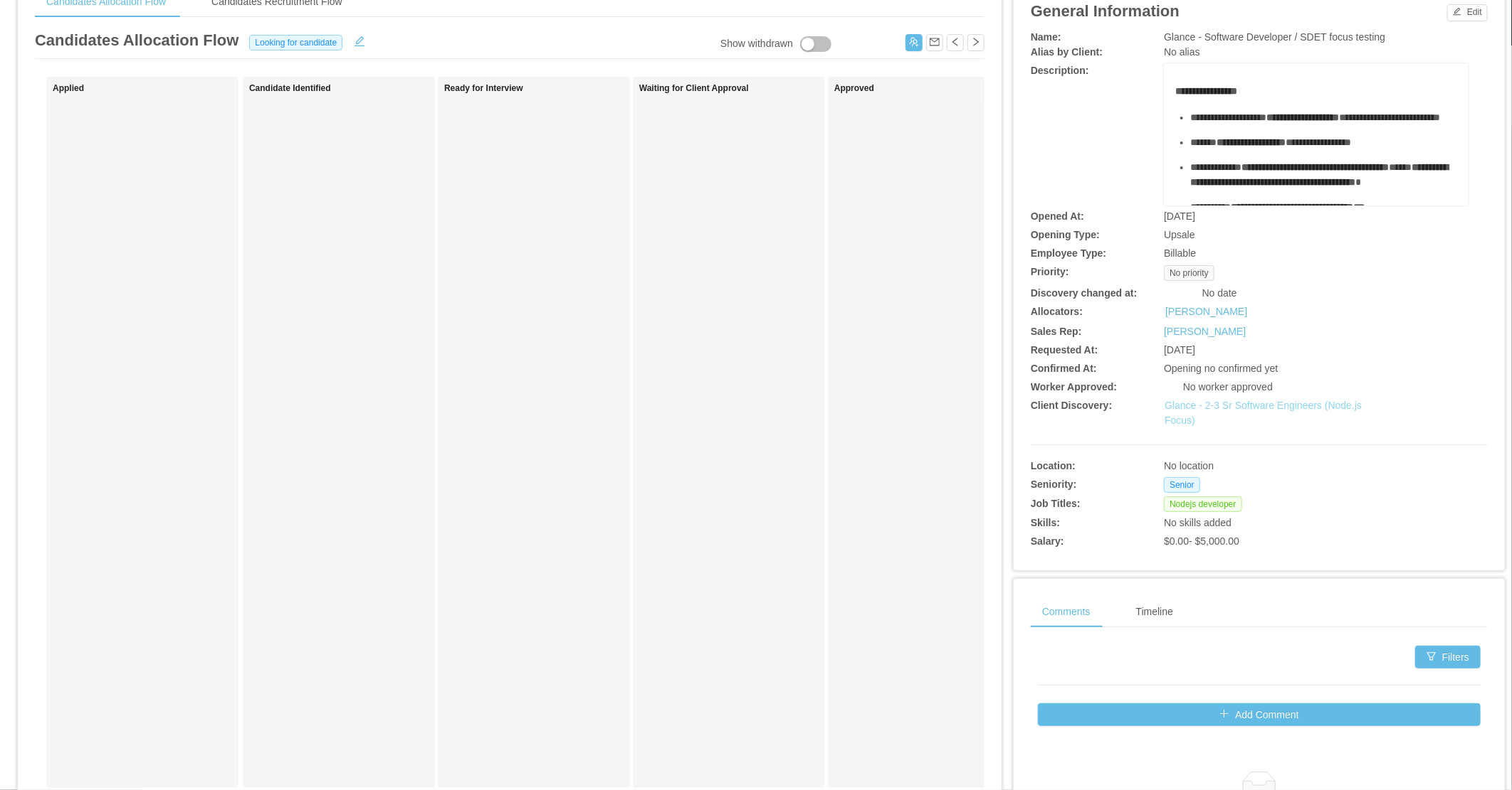
scroll to position [79, 0]
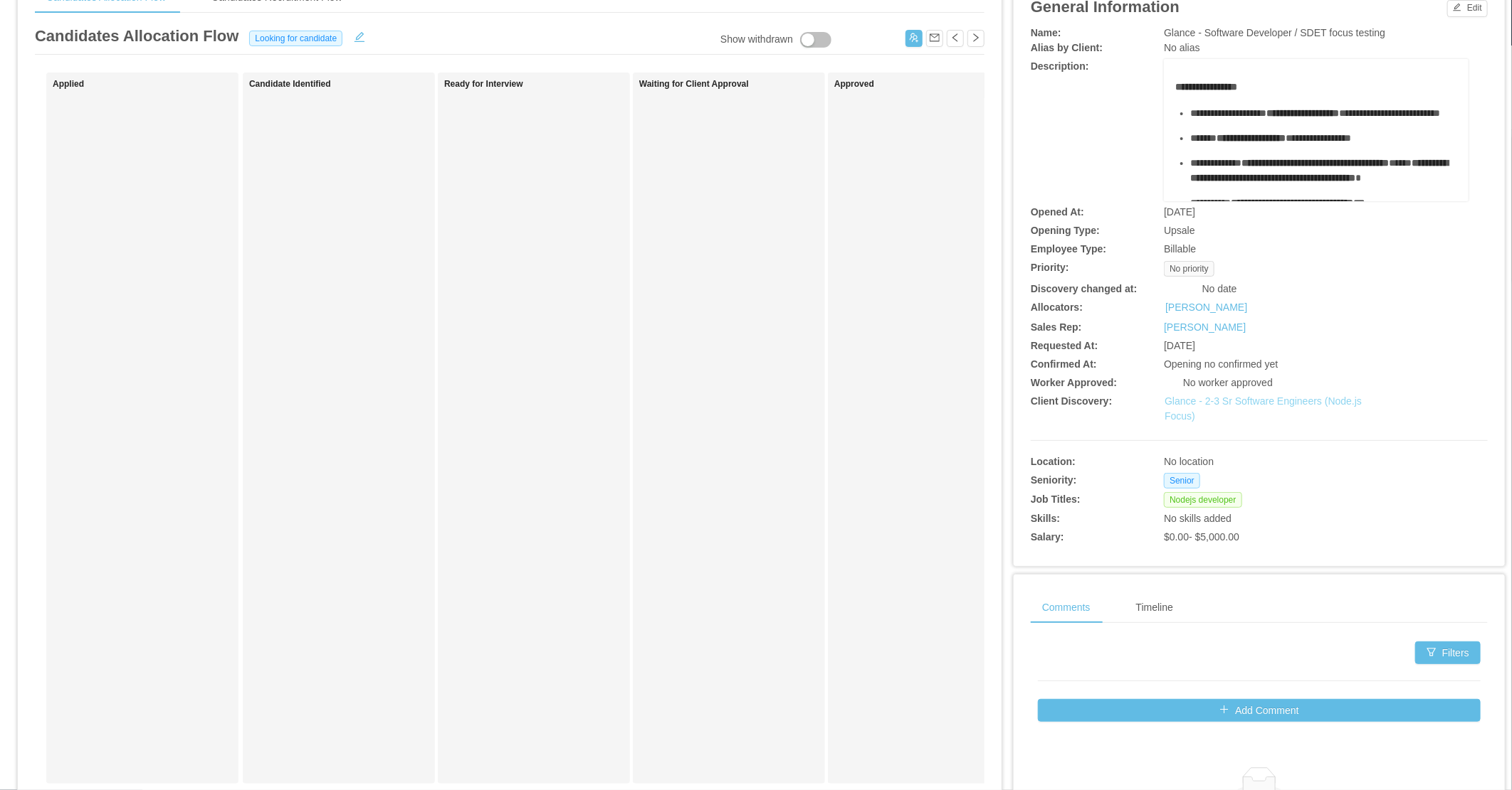
click at [1276, 400] on link "Glance - 2-3 Sr Software Engineers (Node.js Focus)" at bounding box center [1263, 409] width 197 height 26
click at [593, 386] on div "Ready for Interview" at bounding box center [543, 428] width 199 height 699
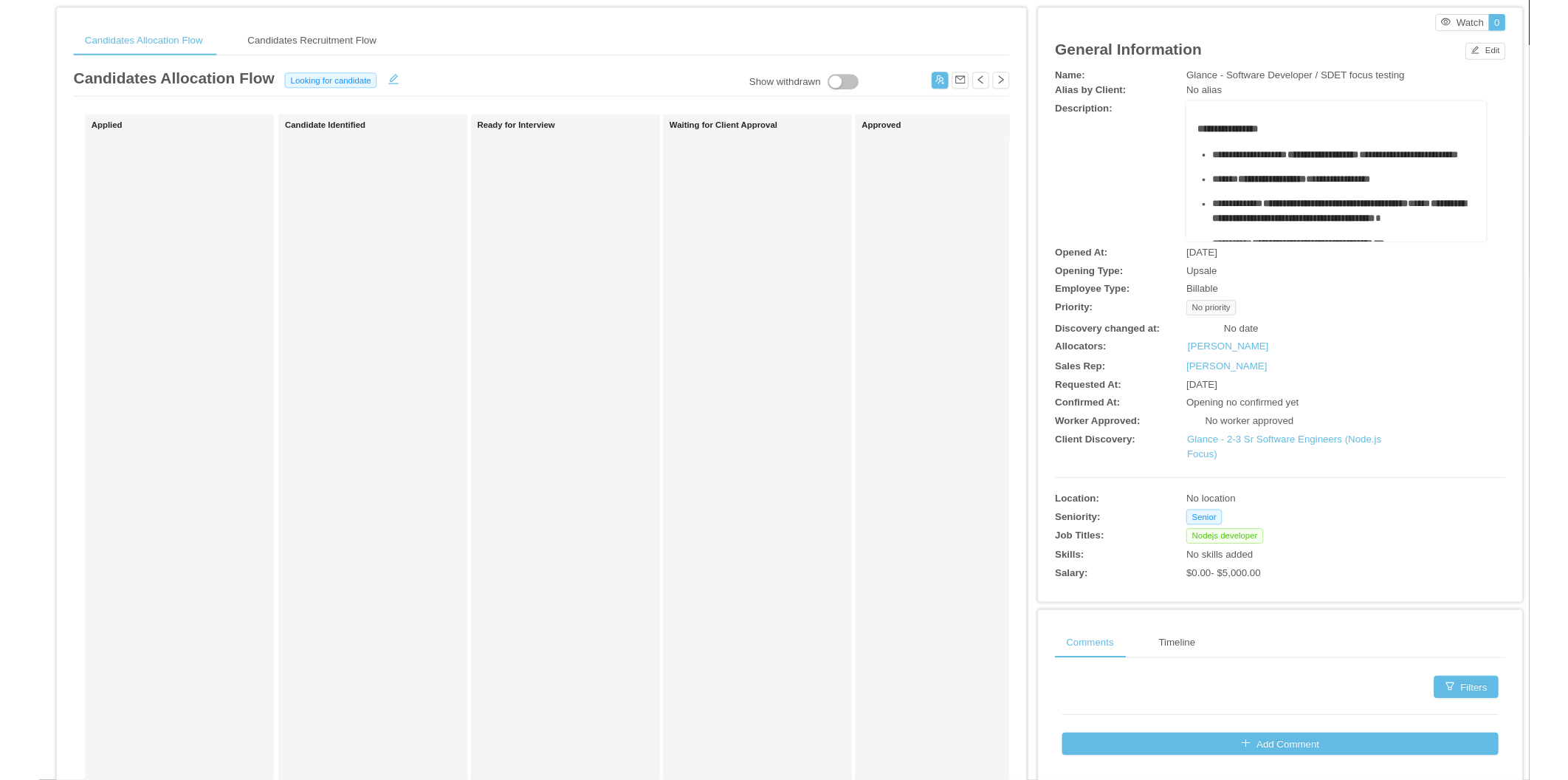
scroll to position [0, 0]
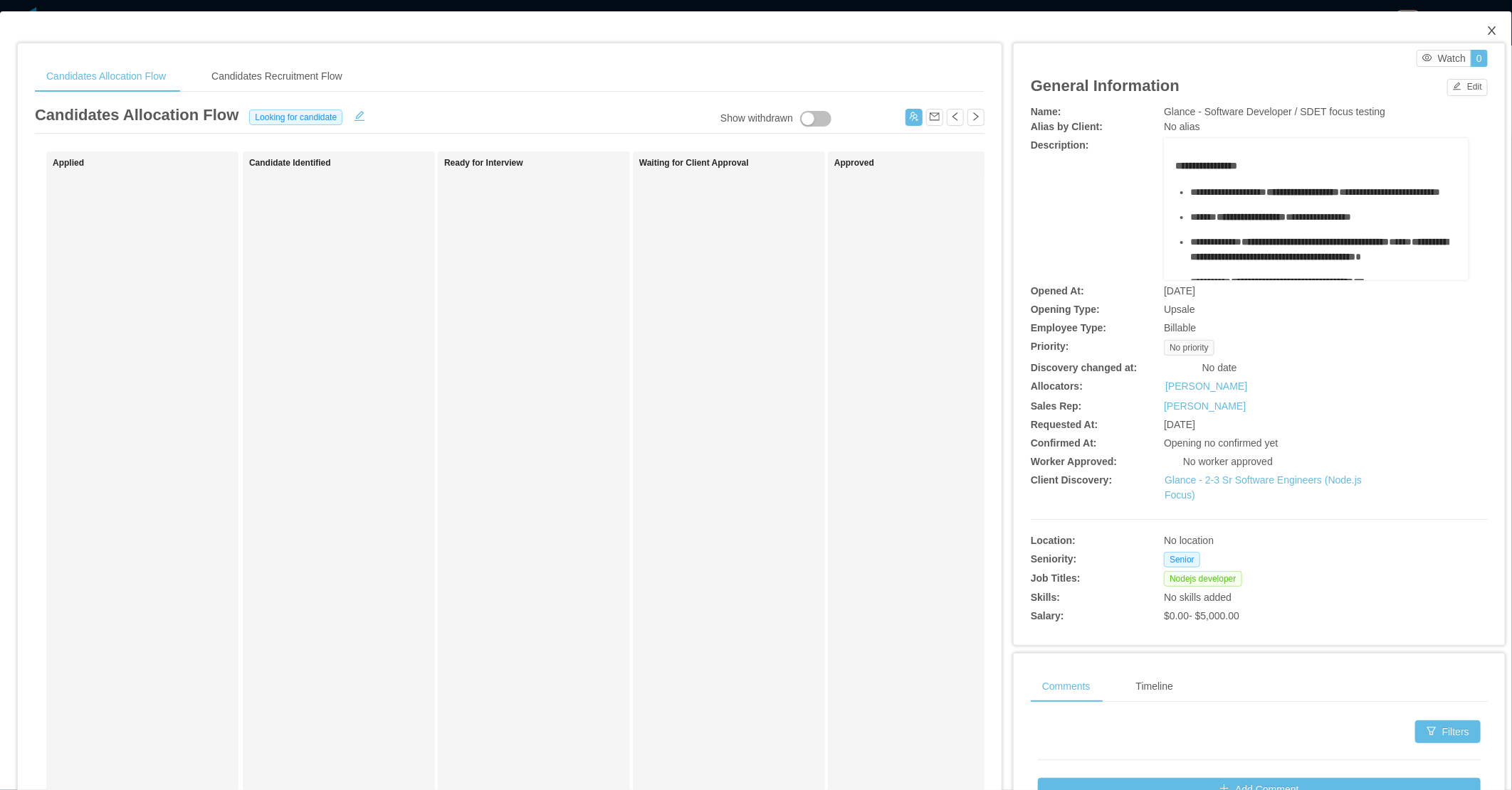
click at [1472, 25] on span "Close" at bounding box center [1492, 31] width 40 height 40
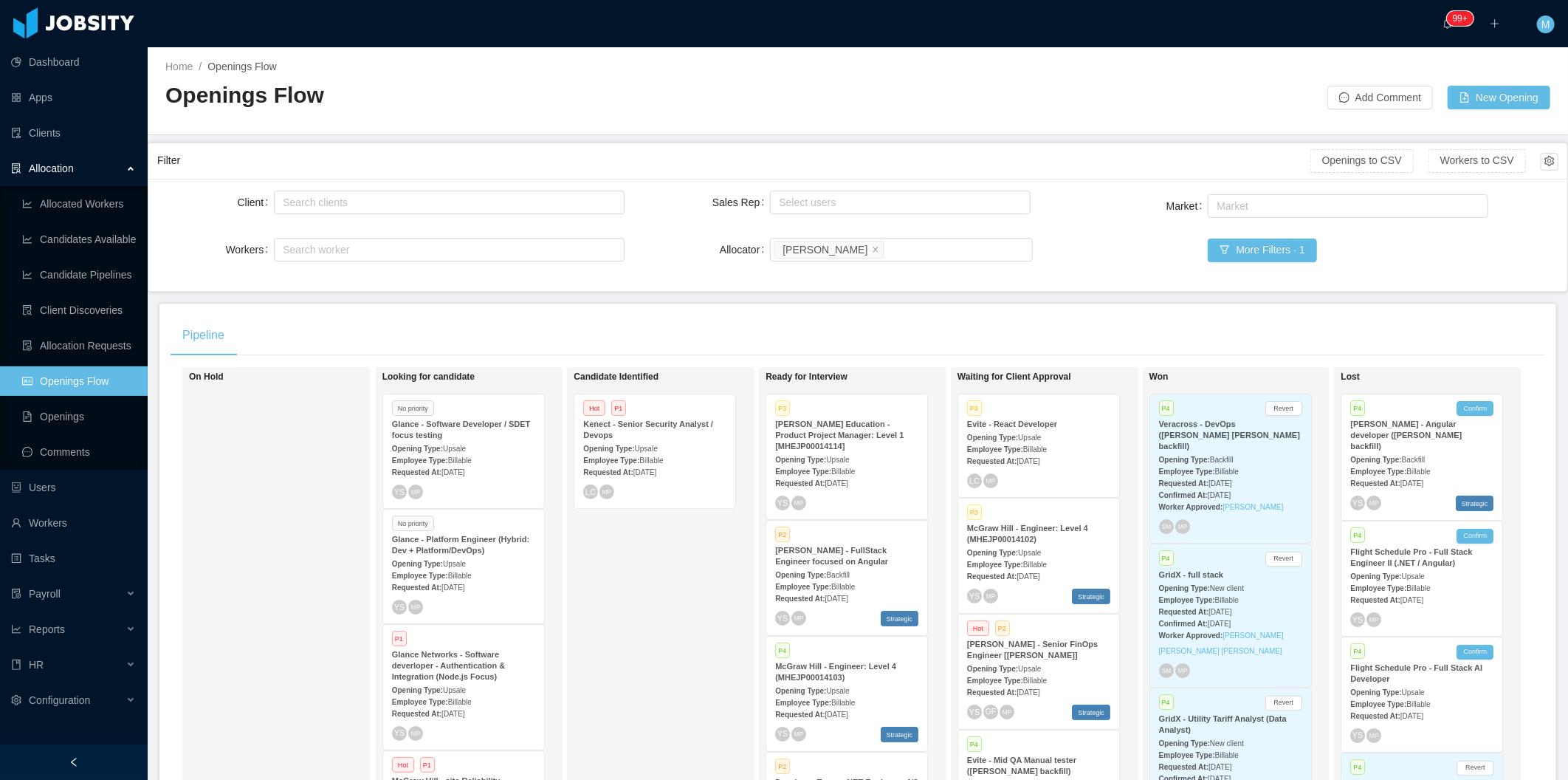
click at [610, 633] on div "Candidate Identified Hot P1 Kenect - Senior Security Analyst / Devops Opening T…" at bounding box center [676, 581] width 206 height 415
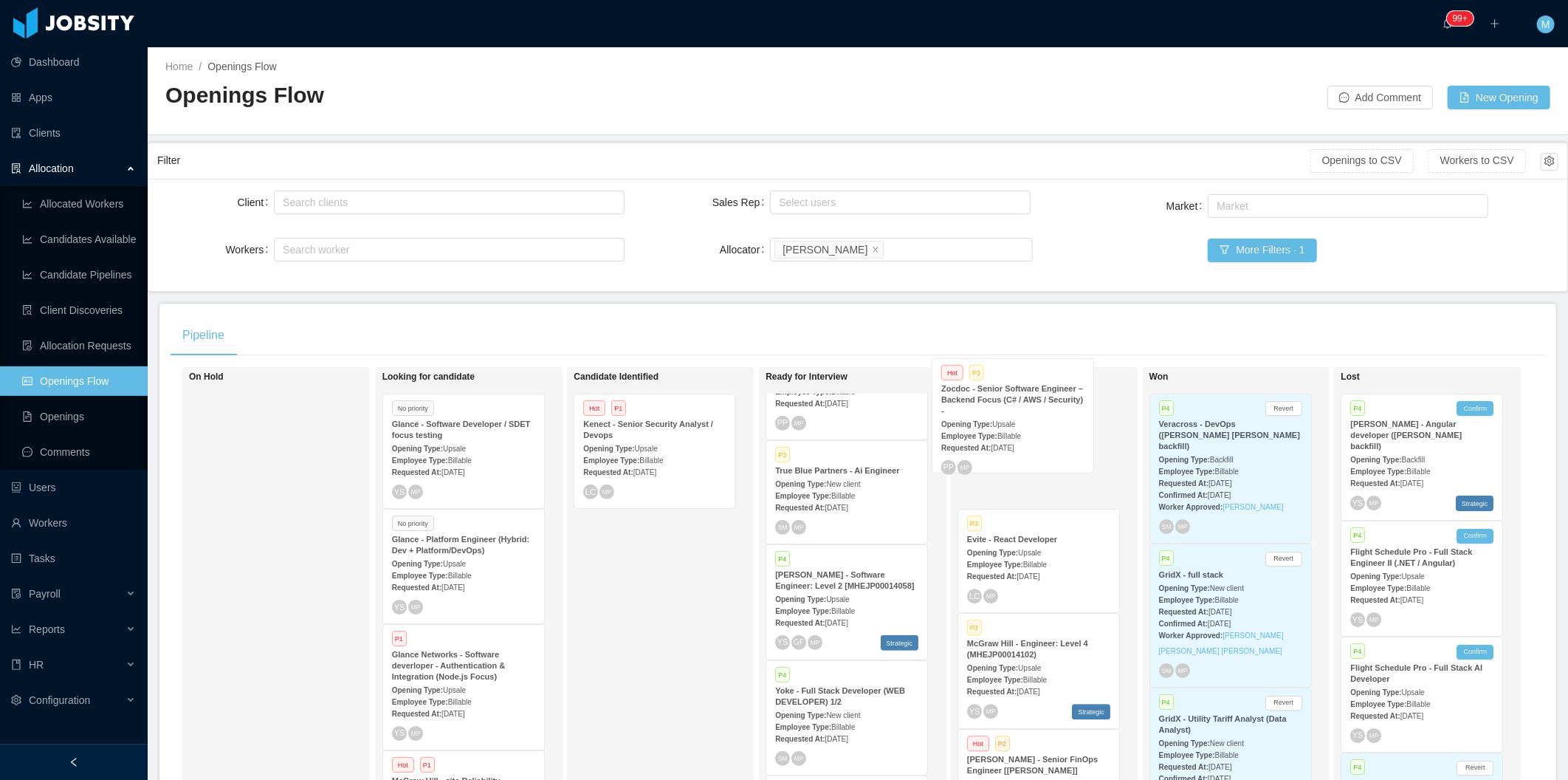
drag, startPoint x: 916, startPoint y: 562, endPoint x: 1003, endPoint y: 432, distance: 156.4
click at [1003, 432] on div "On Hold Looking for candidate No priority Glance - Software Developer / SDET fo…" at bounding box center [857, 587] width 1374 height 440
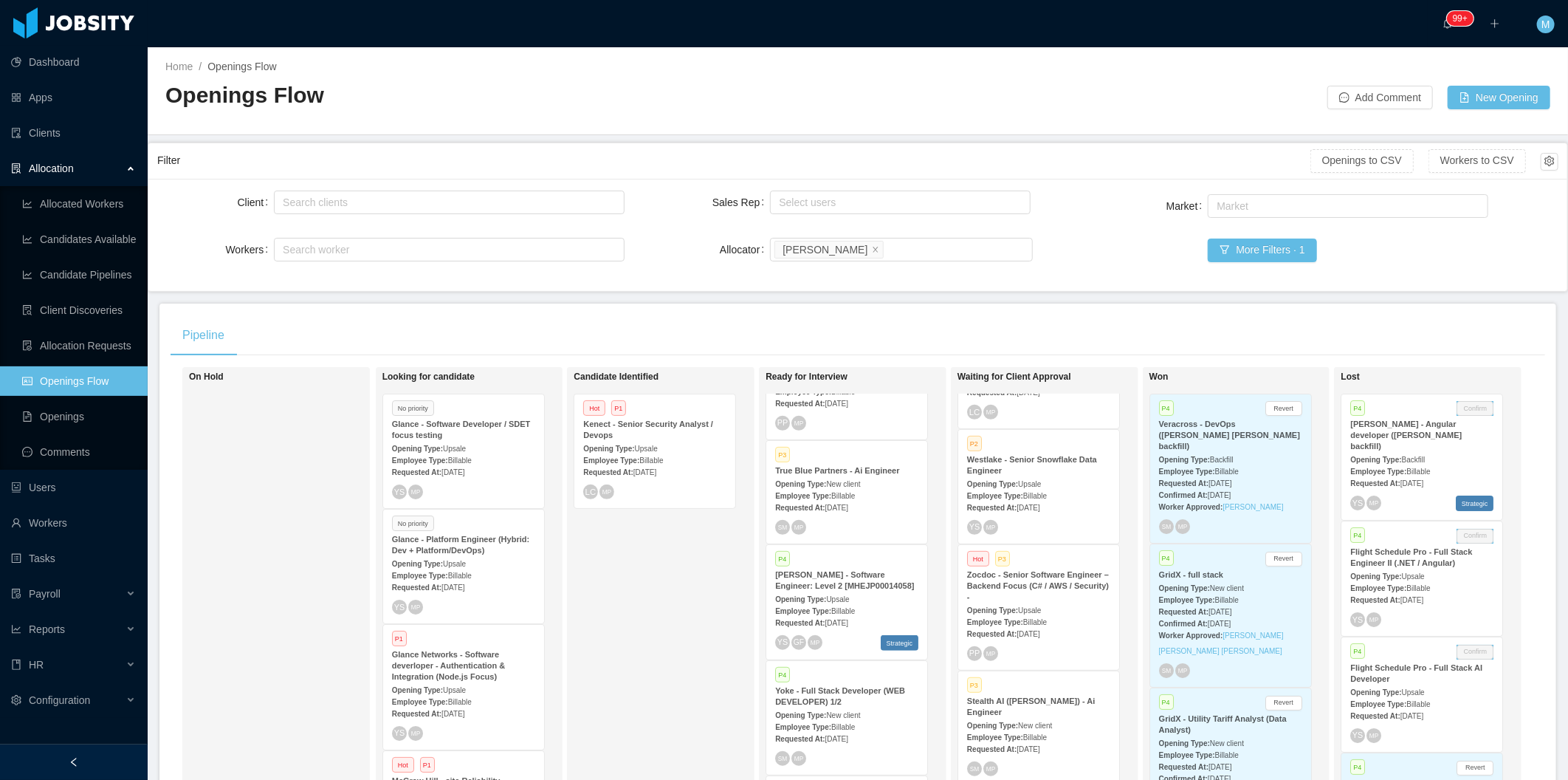
click at [1037, 583] on strong "Zocdoc - Senior Software Engineer – Backend Focus (C# / AWS / Security) -" at bounding box center [1038, 586] width 142 height 31
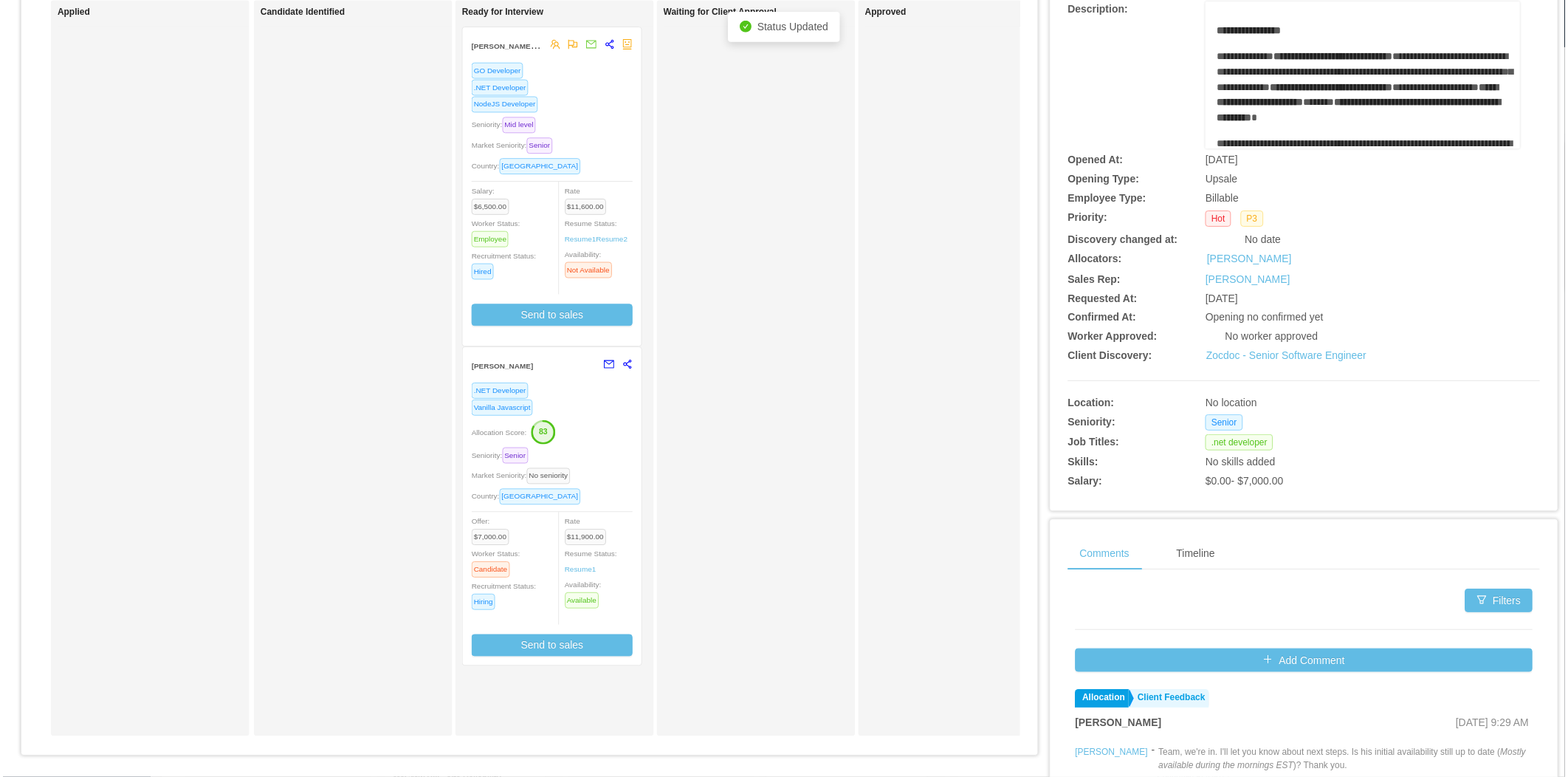
scroll to position [164, 0]
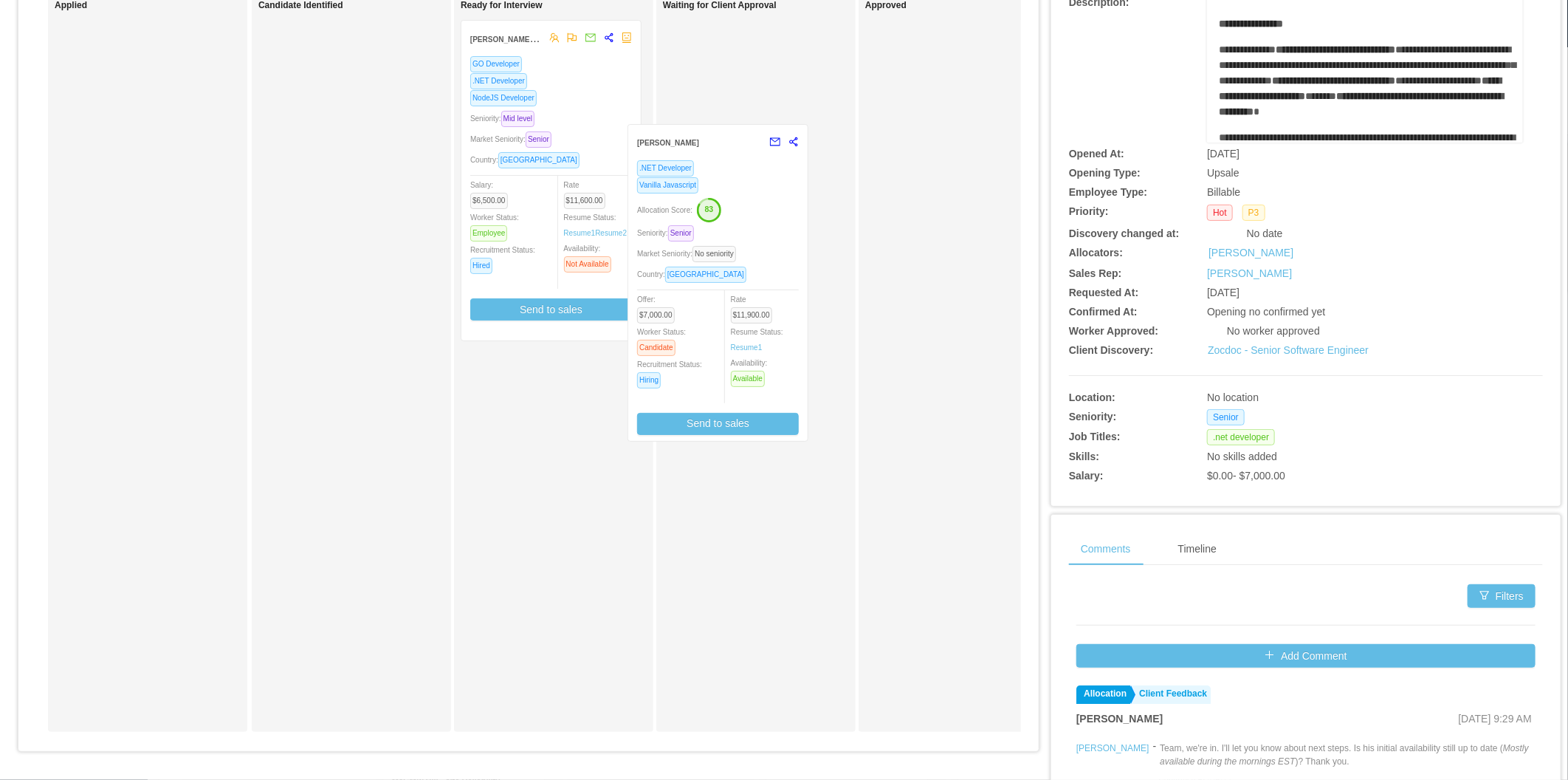
drag, startPoint x: 588, startPoint y: 477, endPoint x: 755, endPoint y: 262, distance: 272.2
click at [755, 262] on div "Applied Candidate Identified Ready for Interview Ezequiel Ramon Rodriguez Sanch…" at bounding box center [528, 368] width 985 height 751
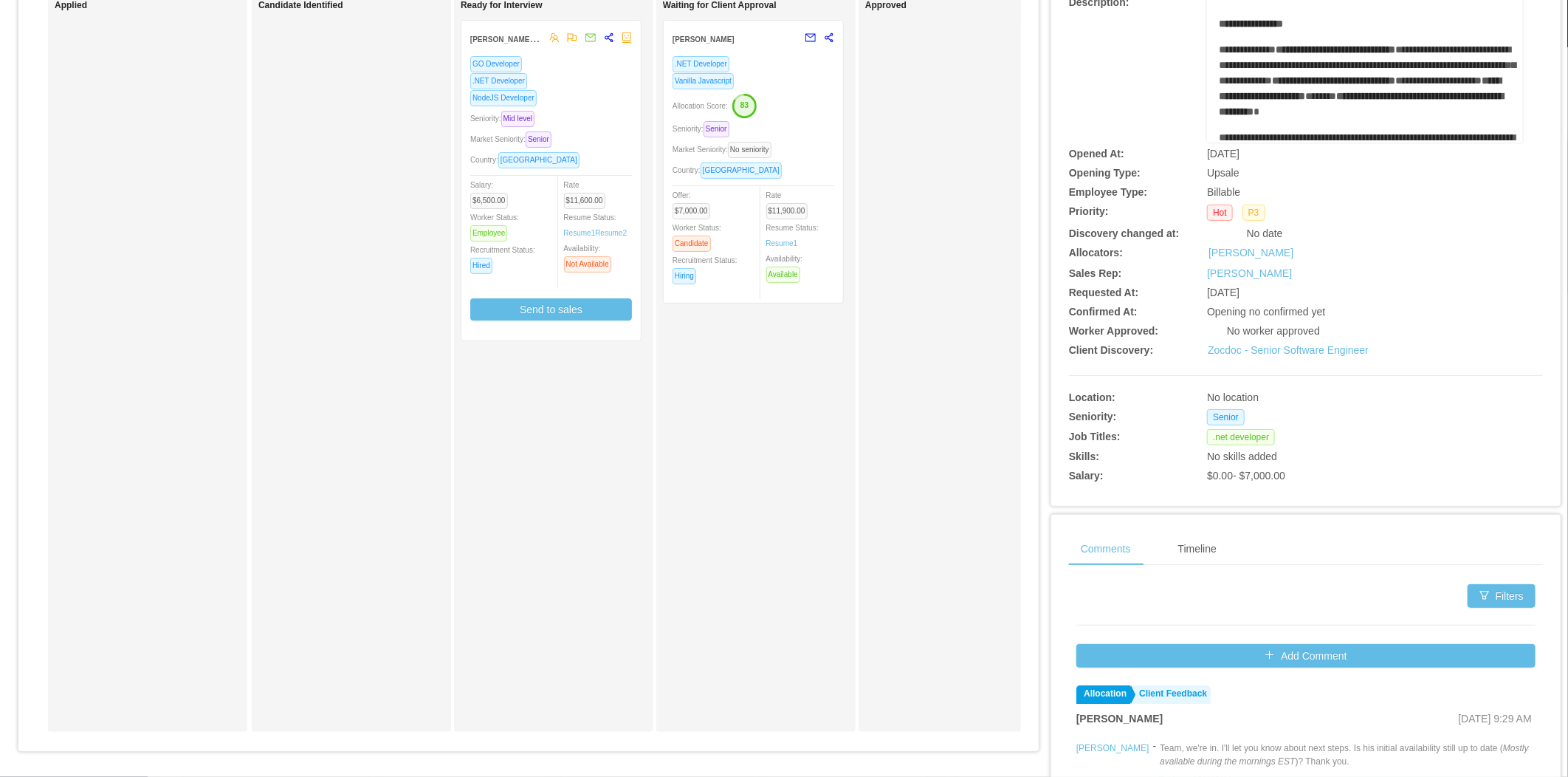
click at [946, 438] on div "Approved" at bounding box center [967, 362] width 206 height 725
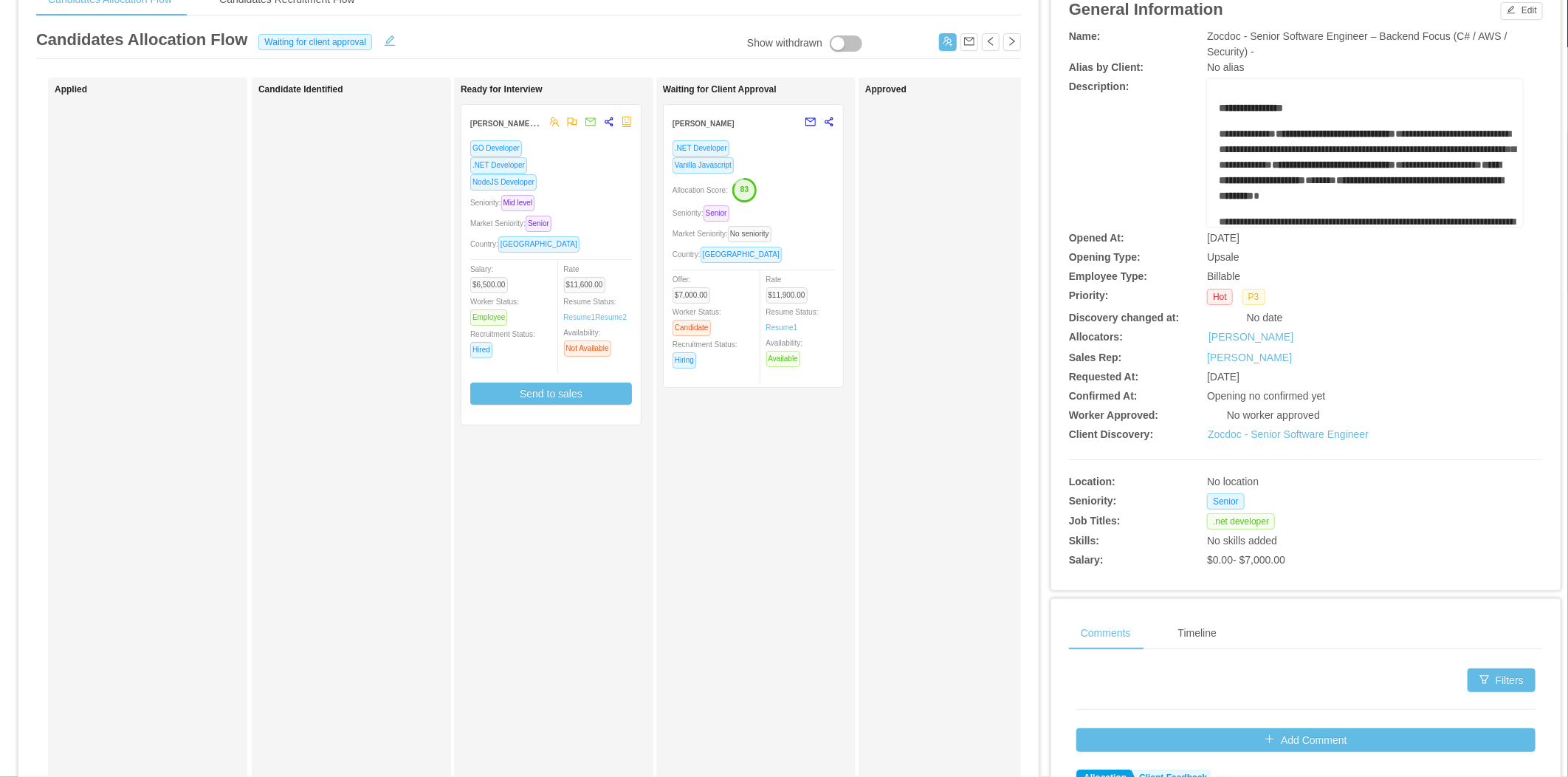
scroll to position [0, 0]
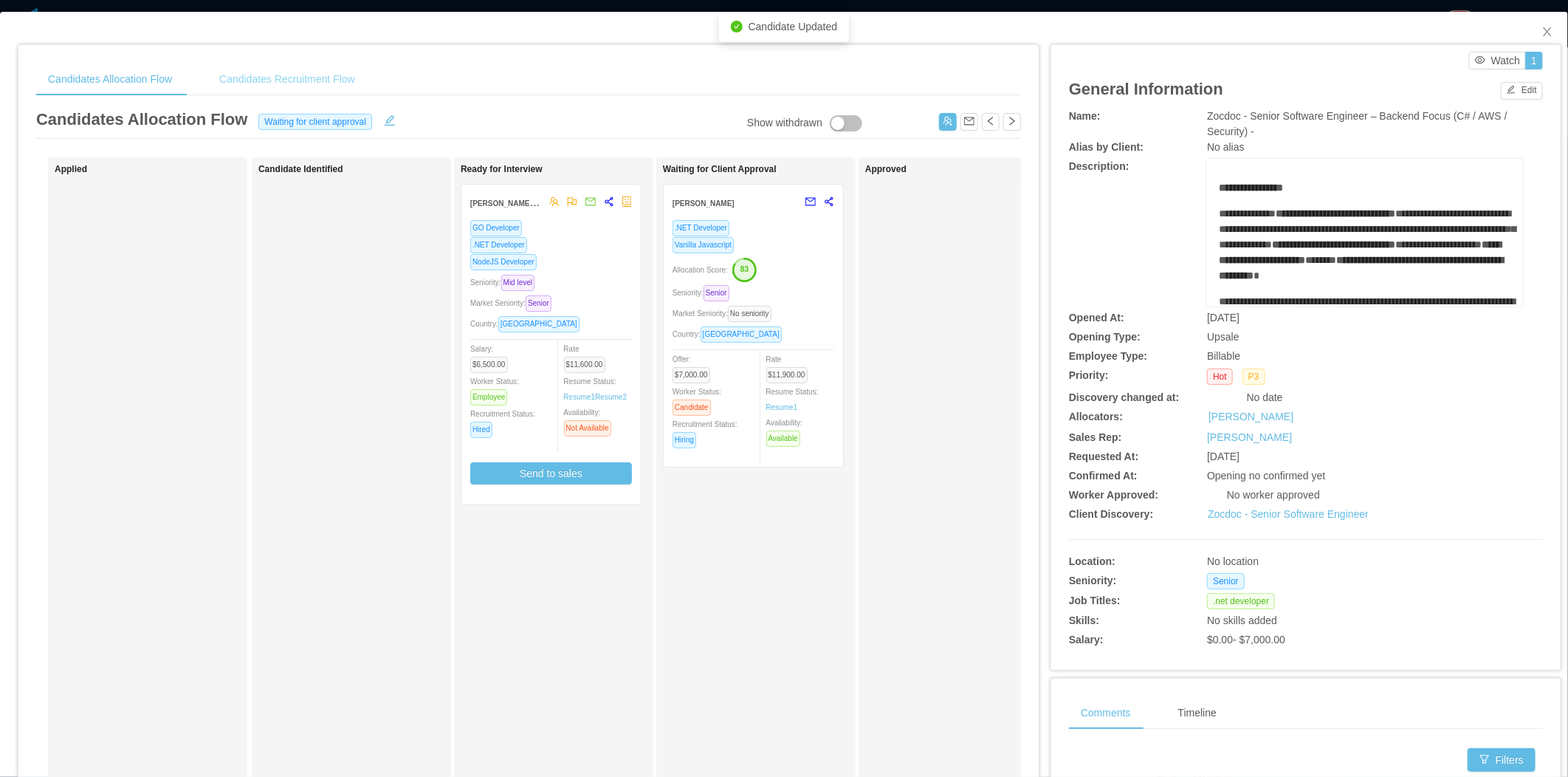
click at [324, 83] on div "Candidates Recruitment Flow" at bounding box center [287, 79] width 159 height 33
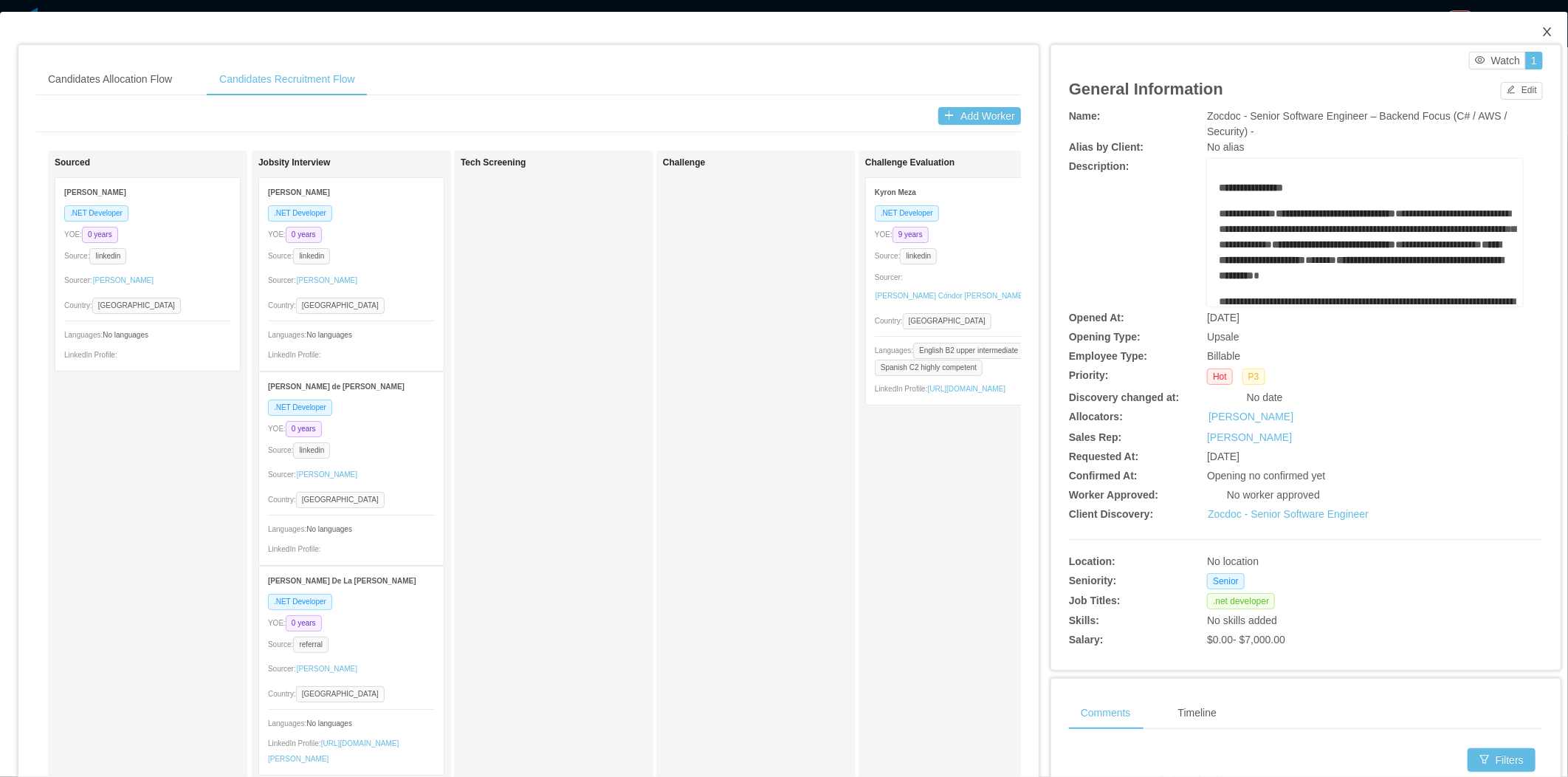
drag, startPoint x: 1536, startPoint y: 23, endPoint x: 1508, endPoint y: 40, distance: 32.8
click at [1534, 23] on span "Close" at bounding box center [1547, 32] width 41 height 41
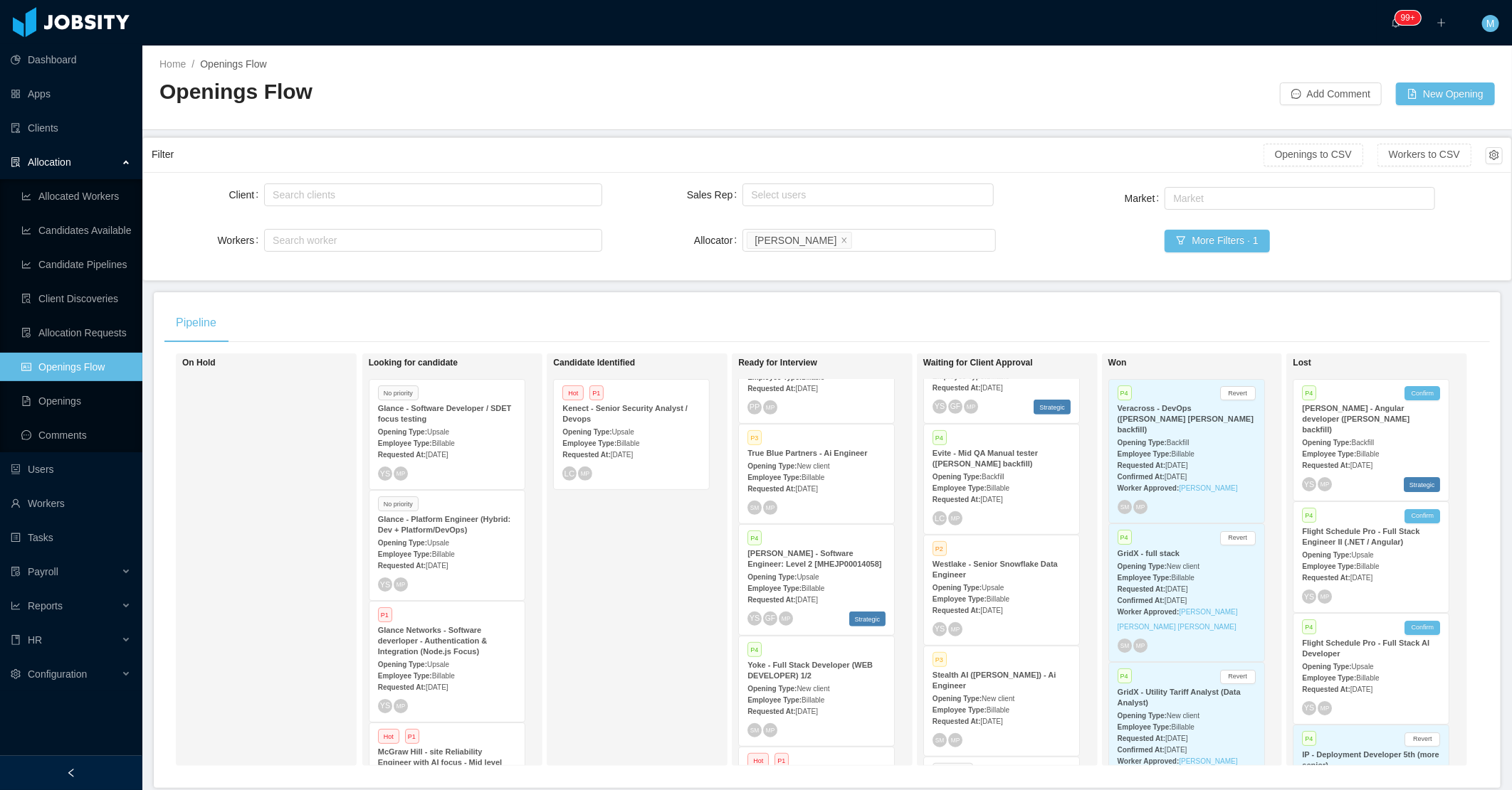
click at [616, 607] on div "Candidate Identified Hot P1 Kenect - Senior Security Analyst / Devops Opening T…" at bounding box center [652, 560] width 199 height 400
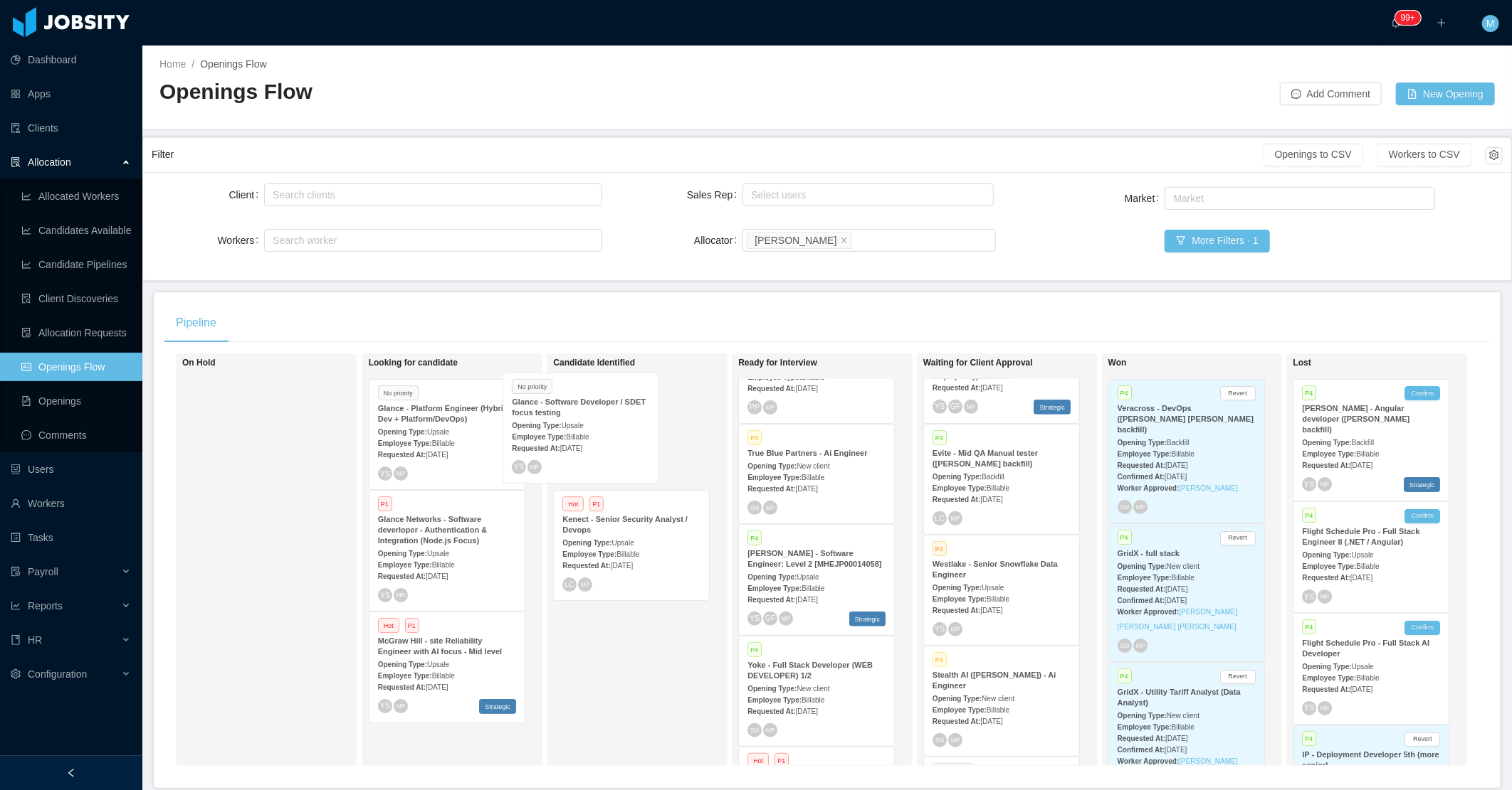
drag, startPoint x: 484, startPoint y: 450, endPoint x: 625, endPoint y: 438, distance: 141.5
click at [621, 442] on div "On Hold Looking for candidate No priority Glance - Software Developer / SDET fo…" at bounding box center [826, 566] width 1325 height 424
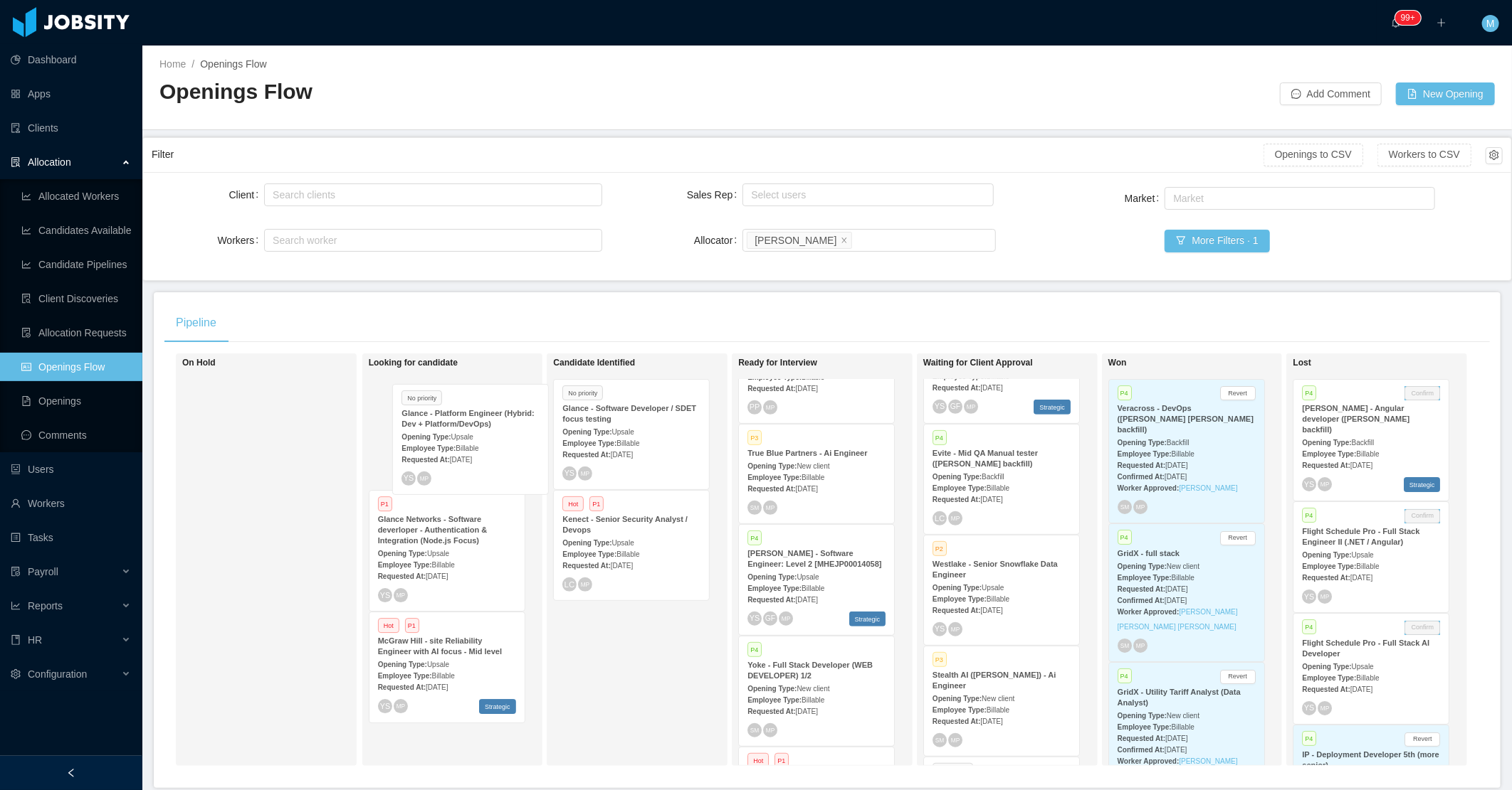
drag, startPoint x: 464, startPoint y: 444, endPoint x: 622, endPoint y: 445, distance: 158.0
click at [487, 449] on div "Looking for candidate No priority Glance - Platform Engineer (Hybrid: Dev + Pla…" at bounding box center [468, 560] width 199 height 400
click at [641, 447] on div "Requested At: Aug 25th, 2025" at bounding box center [631, 454] width 138 height 15
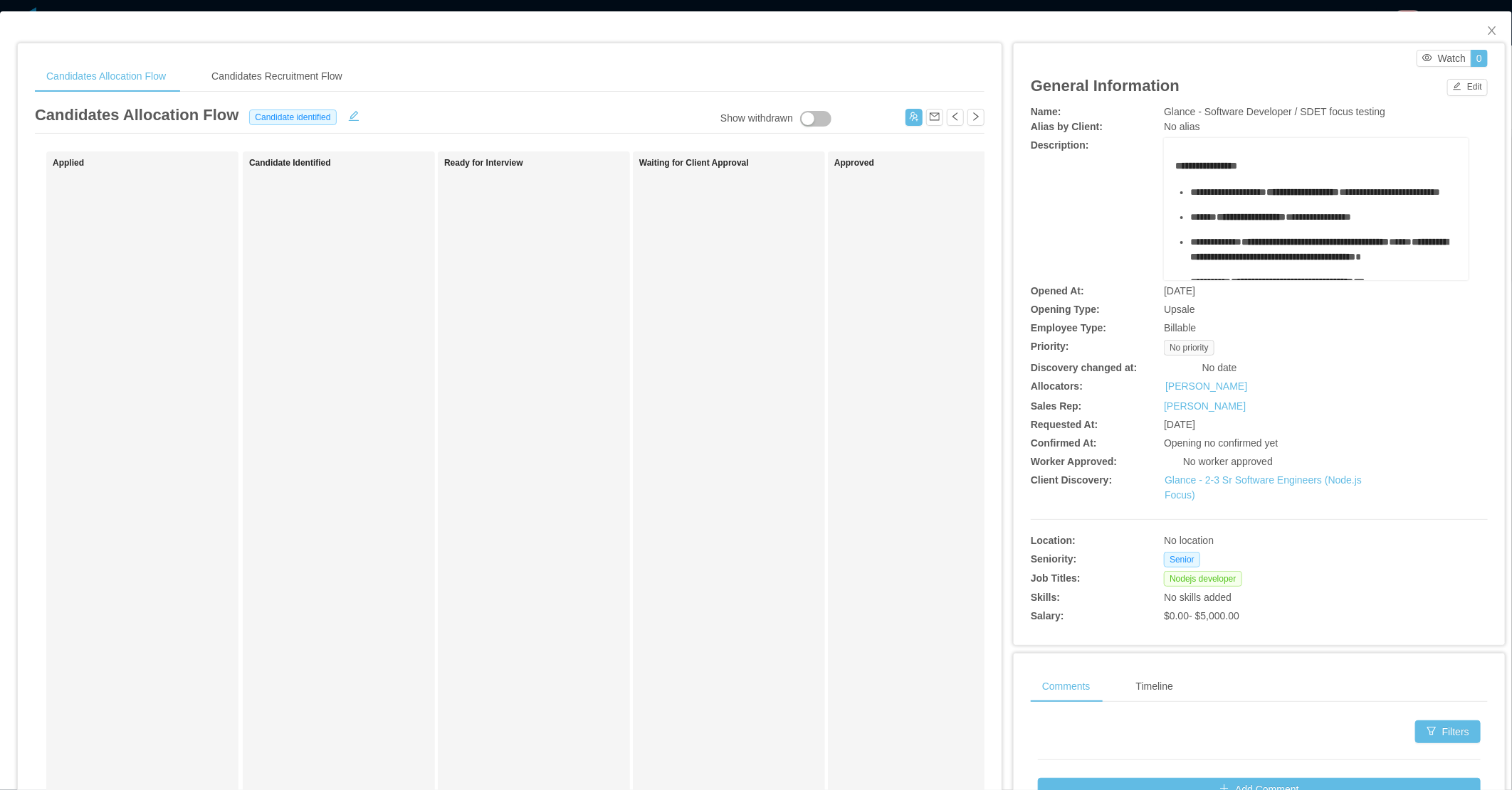
drag, startPoint x: 798, startPoint y: 316, endPoint x: 843, endPoint y: 129, distance: 192.3
click at [801, 313] on div "Waiting for Client Approval" at bounding box center [739, 507] width 199 height 699
click at [906, 116] on button "button" at bounding box center [914, 117] width 17 height 17
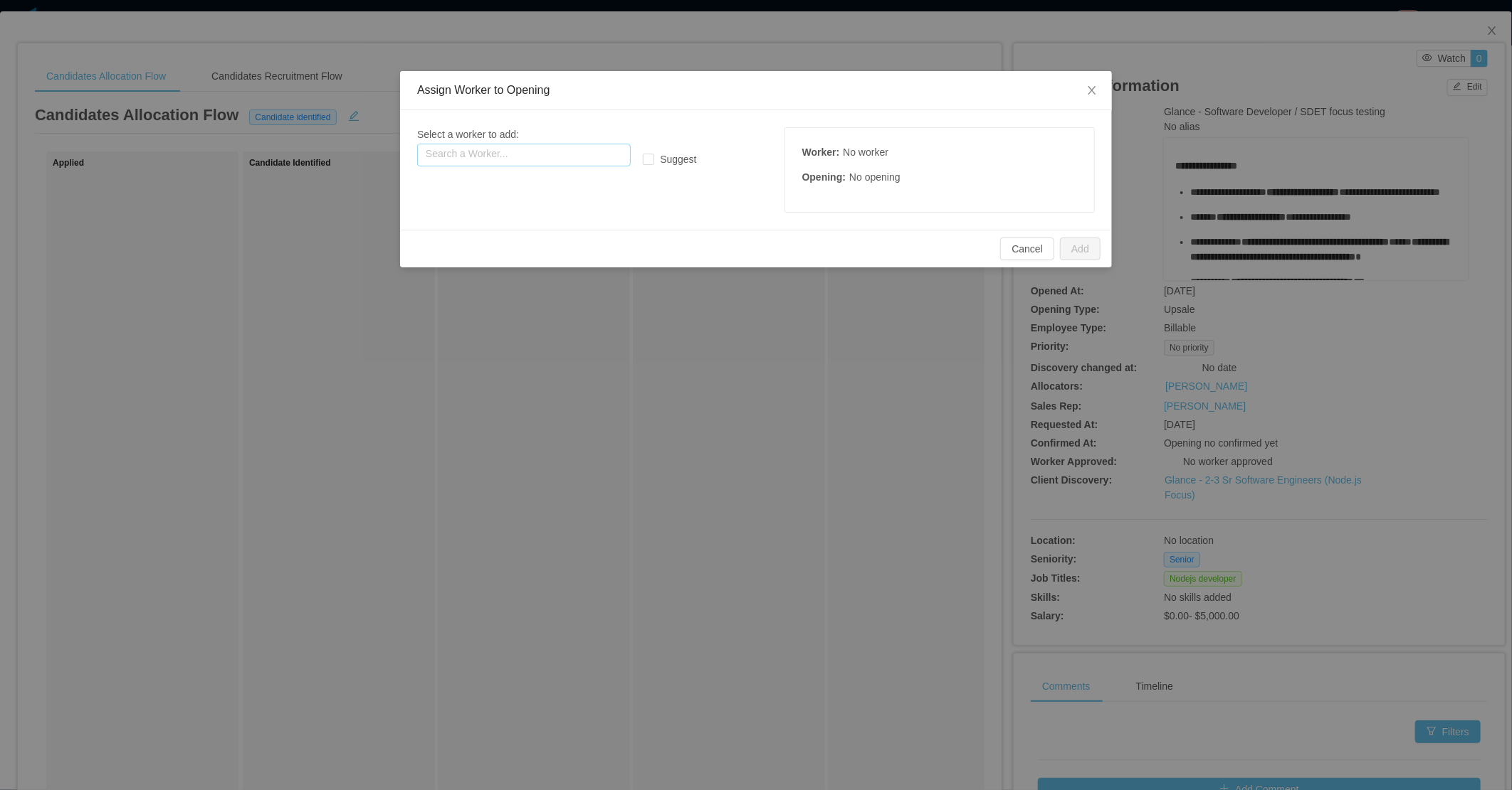
click at [558, 146] on input "text" at bounding box center [523, 155] width 213 height 23
paste input "**********"
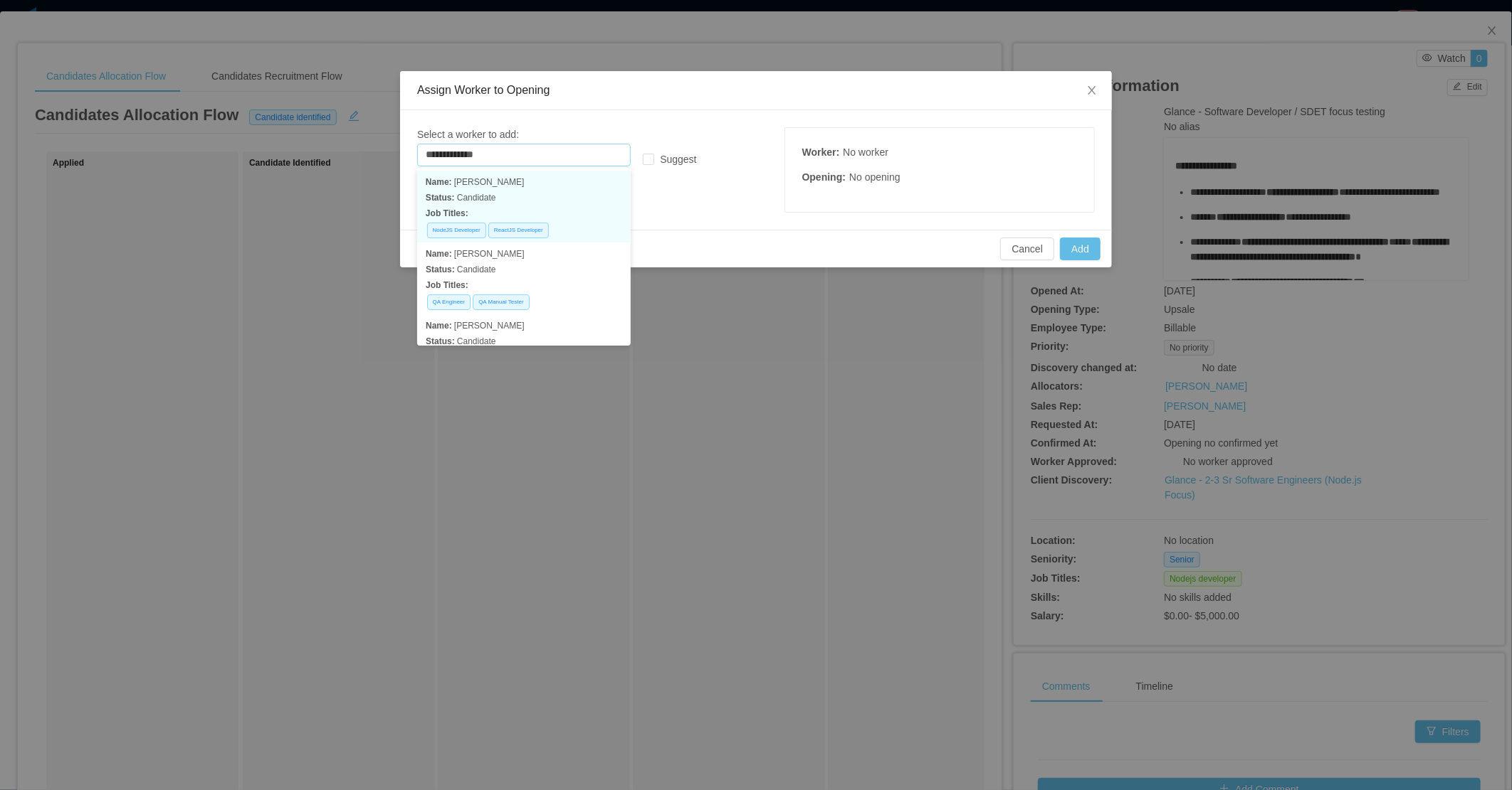
click at [566, 197] on p "Status: Candidate" at bounding box center [523, 197] width 196 height 16
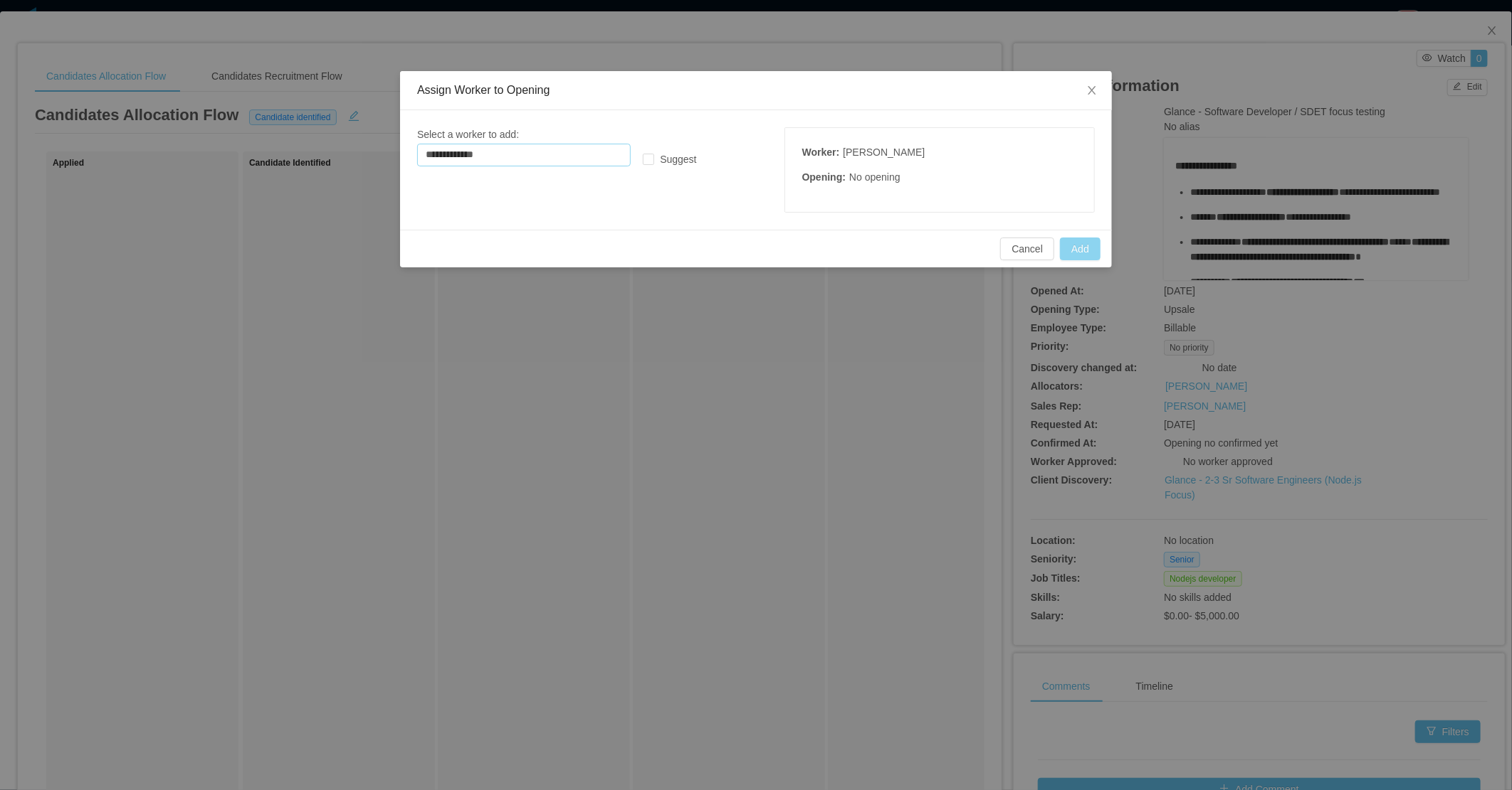
type input "**********"
click at [1075, 247] on button "Add" at bounding box center [1080, 249] width 41 height 23
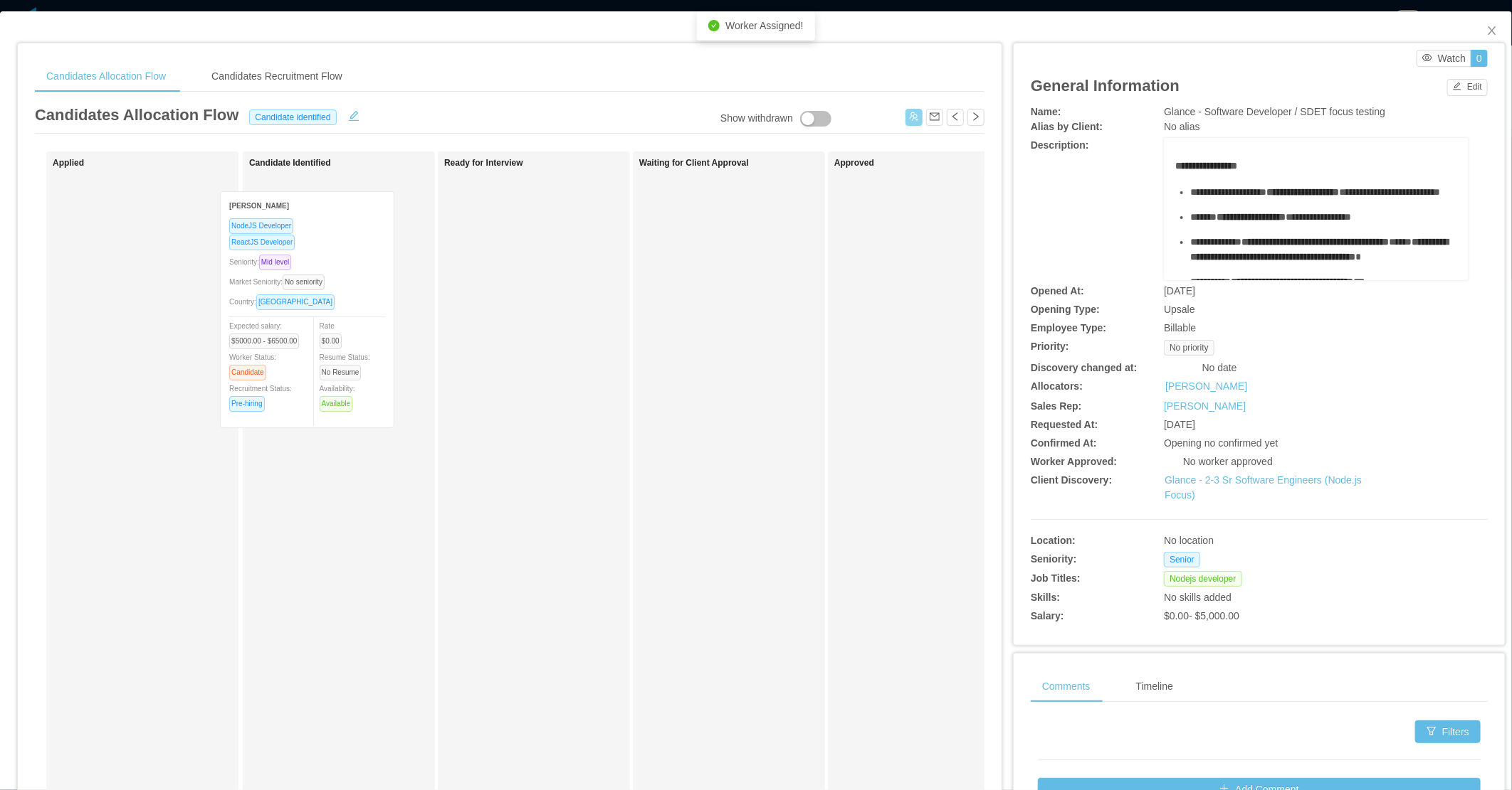
drag, startPoint x: 303, startPoint y: 310, endPoint x: 343, endPoint y: 313, distance: 40.1
click at [343, 313] on div "Applied Andres Rivero NodeJS Developer ReactJS Developer Seniority: Mid level M…" at bounding box center [509, 513] width 950 height 723
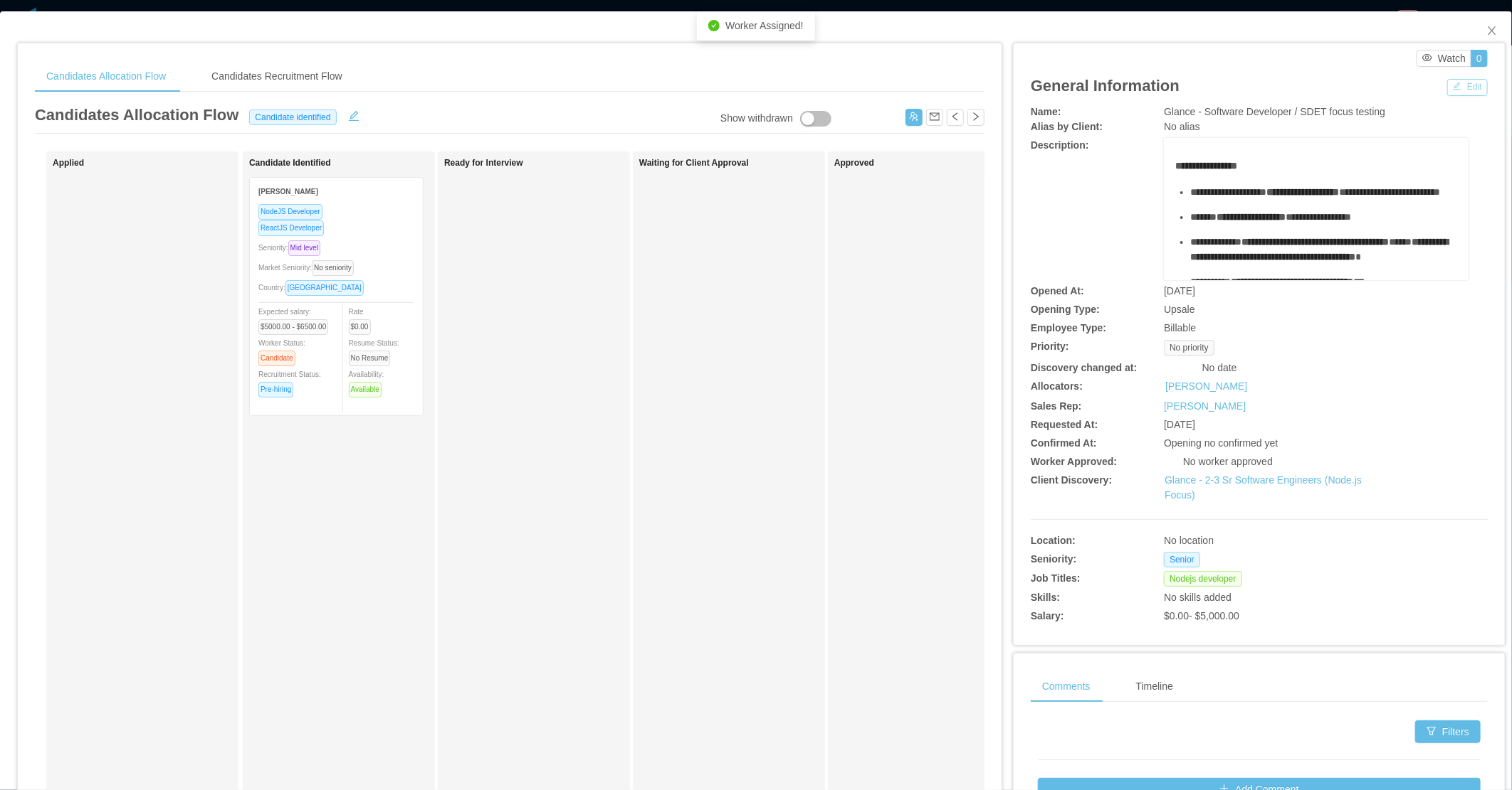
drag, startPoint x: 1446, startPoint y: 83, endPoint x: 1443, endPoint y: 95, distance: 12.4
click at [1447, 94] on button "Edit" at bounding box center [1467, 88] width 41 height 17
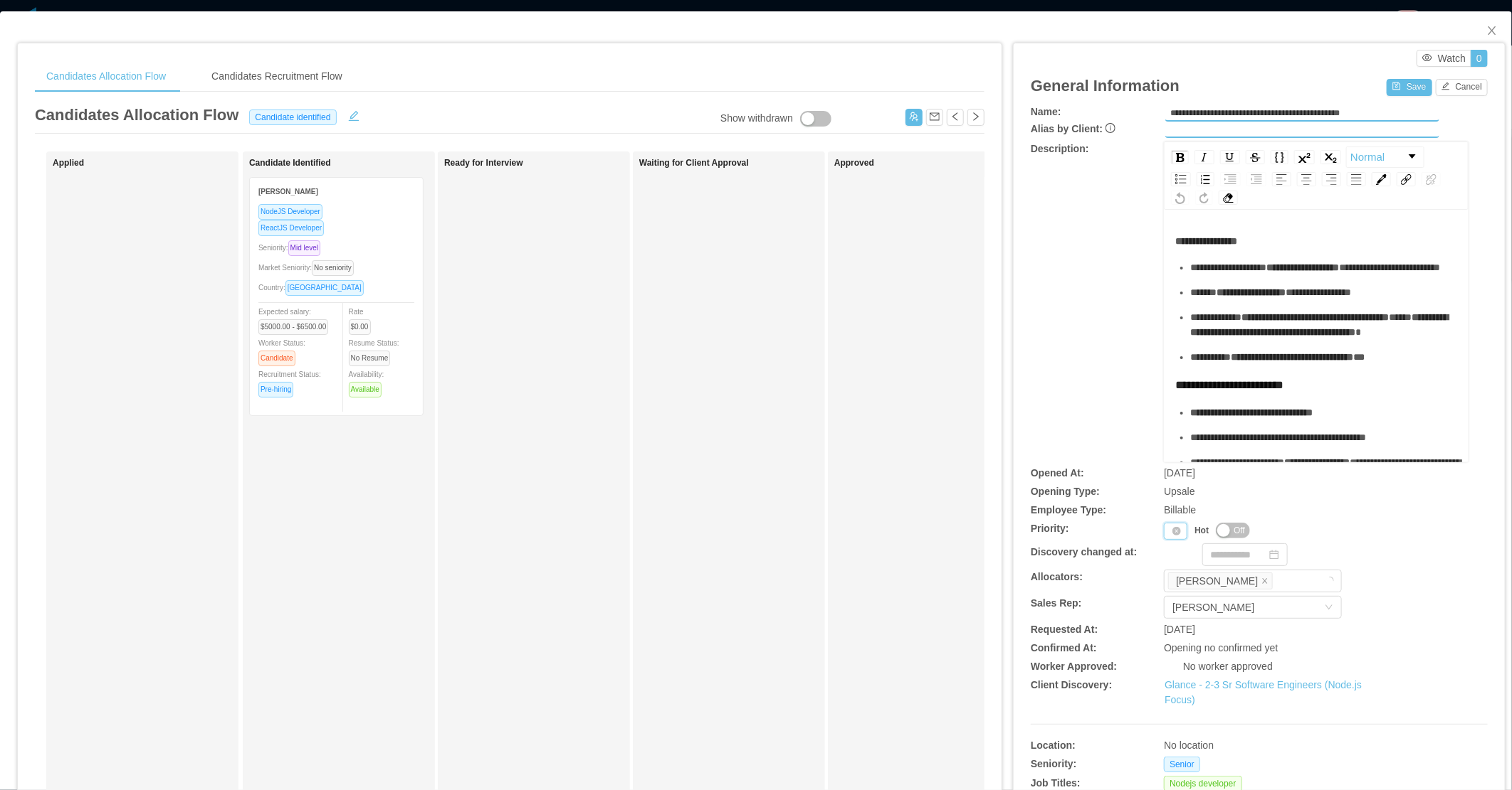
click at [1164, 532] on div "Priority" at bounding box center [1175, 532] width 24 height 17
click at [1171, 574] on li "P2" at bounding box center [1169, 575] width 29 height 23
click at [1397, 87] on button "Save" at bounding box center [1409, 88] width 45 height 17
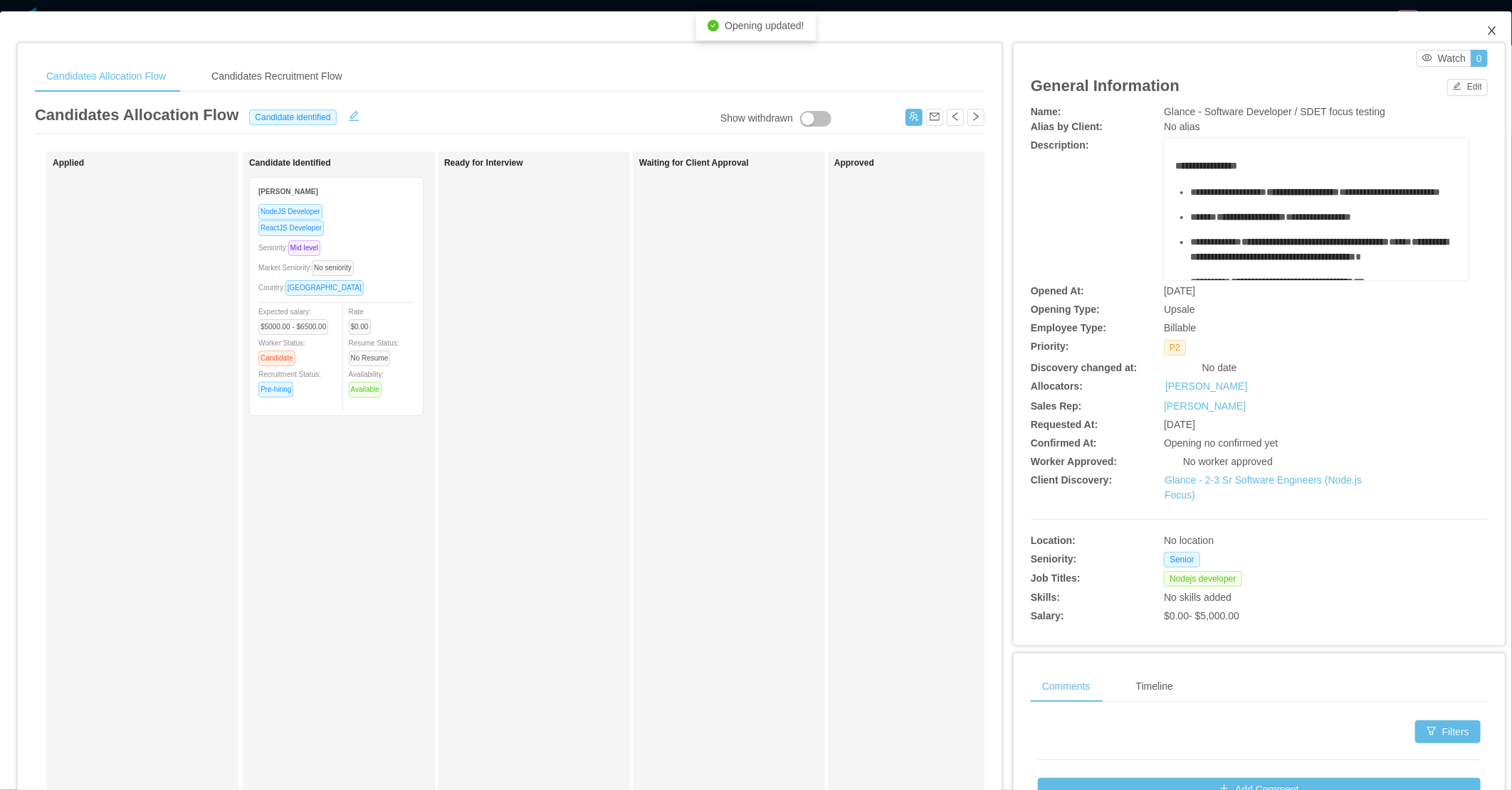
click at [1487, 31] on icon "icon: close" at bounding box center [1491, 30] width 8 height 8
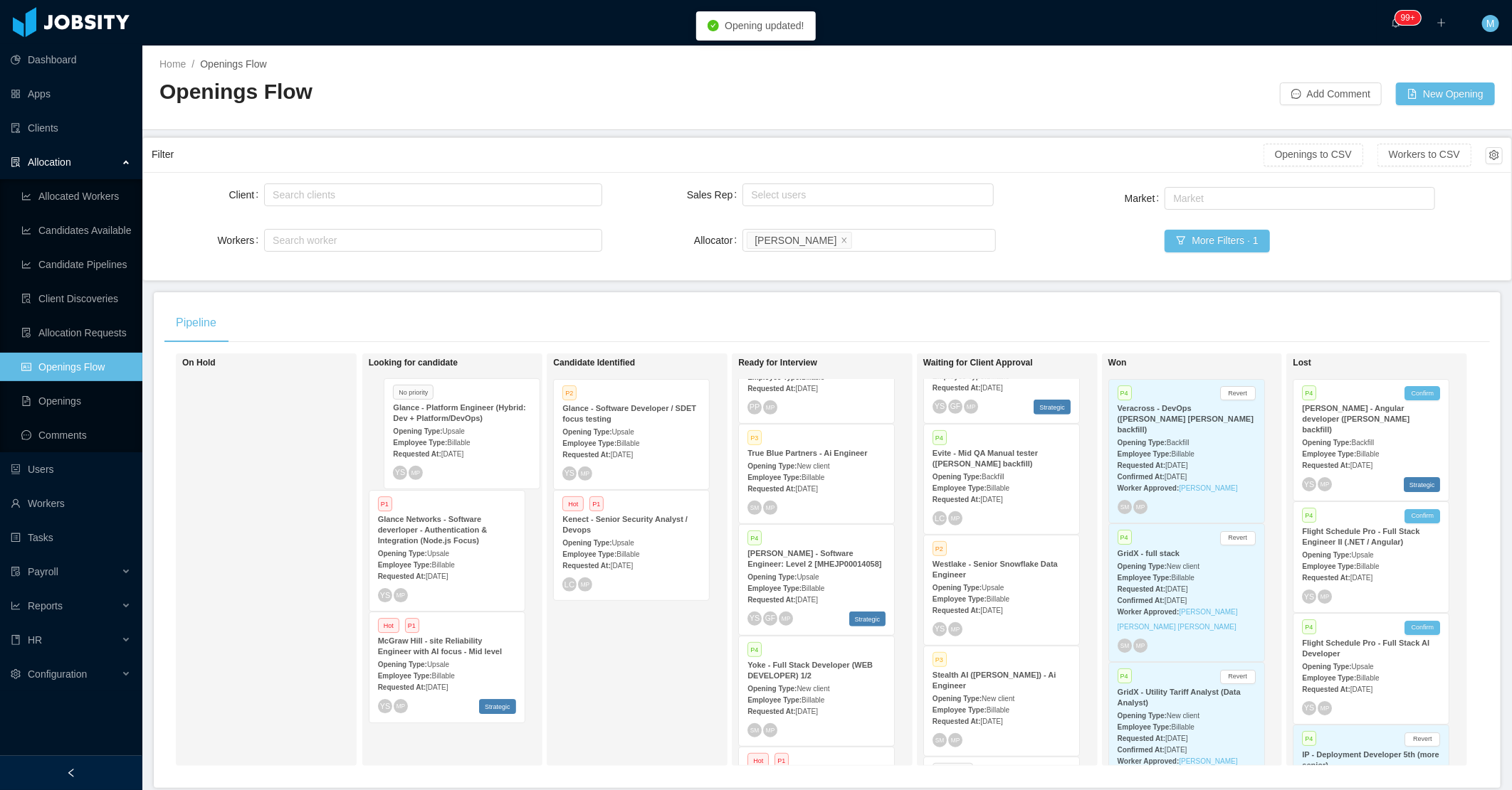
drag, startPoint x: 449, startPoint y: 438, endPoint x: 466, endPoint y: 437, distance: 17.0
click at [466, 437] on div "Looking for candidate No priority Glance - Platform Engineer (Hybrid: Dev + Pla…" at bounding box center [468, 560] width 199 height 400
click at [466, 436] on div "Looking for candidate No priority Glance - Platform Engineer (Hybrid: Dev + Pla…" at bounding box center [468, 560] width 199 height 400
click at [467, 419] on div "Glance - Platform Engineer (Hybrid: Dev + Platform/DevOps)" at bounding box center [447, 414] width 138 height 22
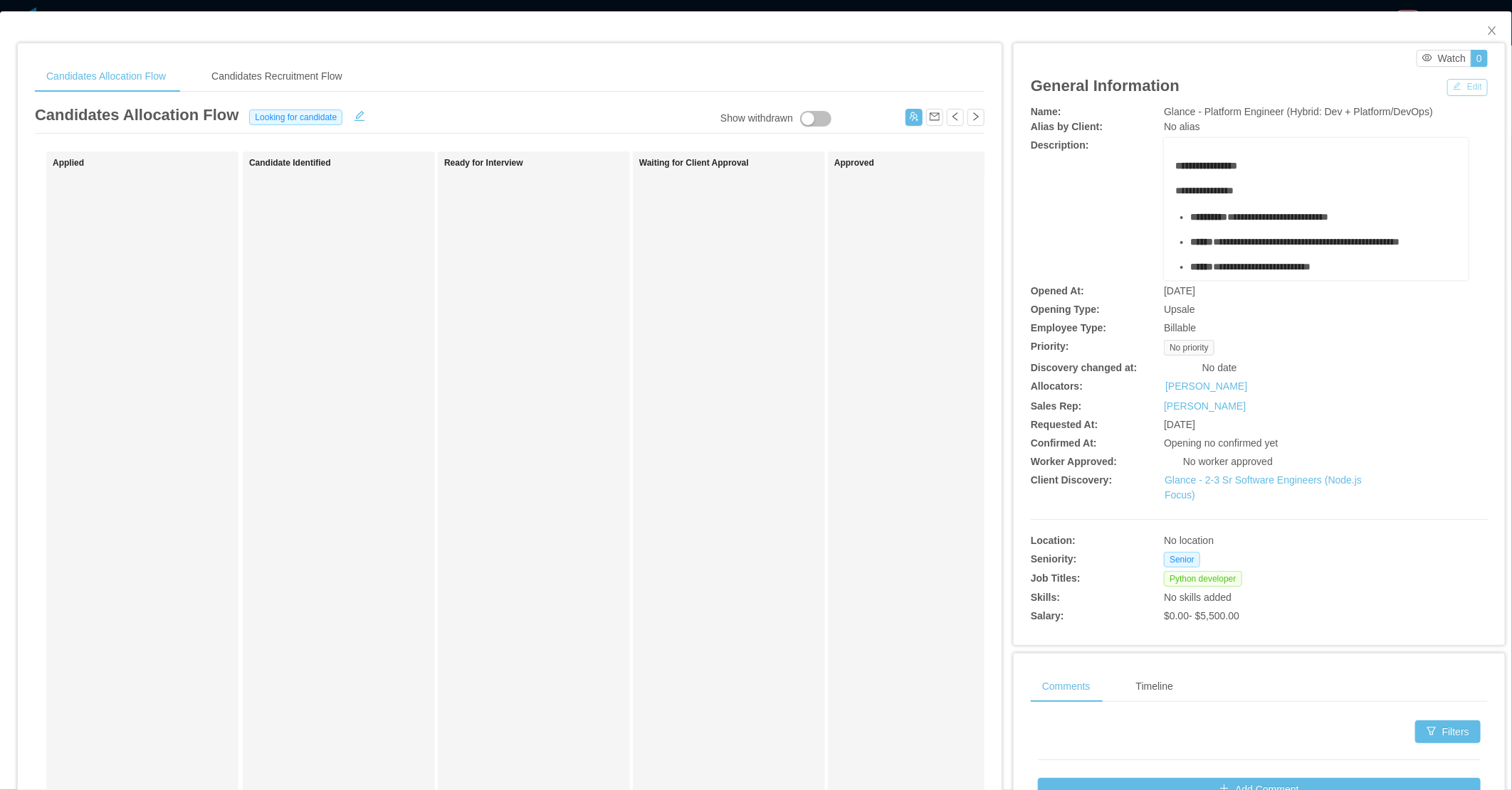
click at [1467, 88] on button "Edit" at bounding box center [1467, 88] width 41 height 17
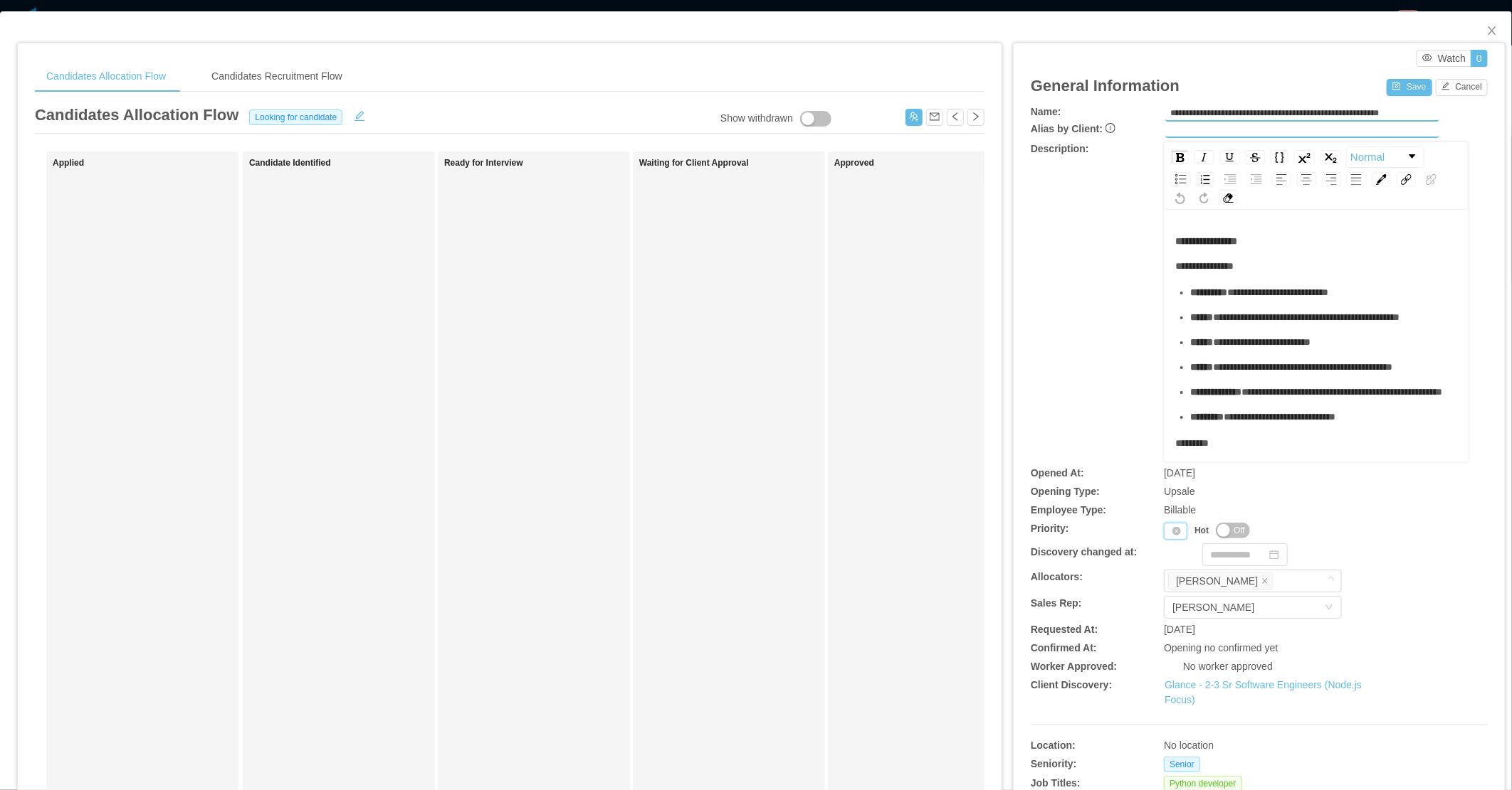
click at [1164, 529] on div "Priority" at bounding box center [1175, 532] width 24 height 17
click at [1169, 551] on li "P1" at bounding box center [1169, 552] width 29 height 23
click at [1404, 79] on button "Save" at bounding box center [1409, 88] width 45 height 17
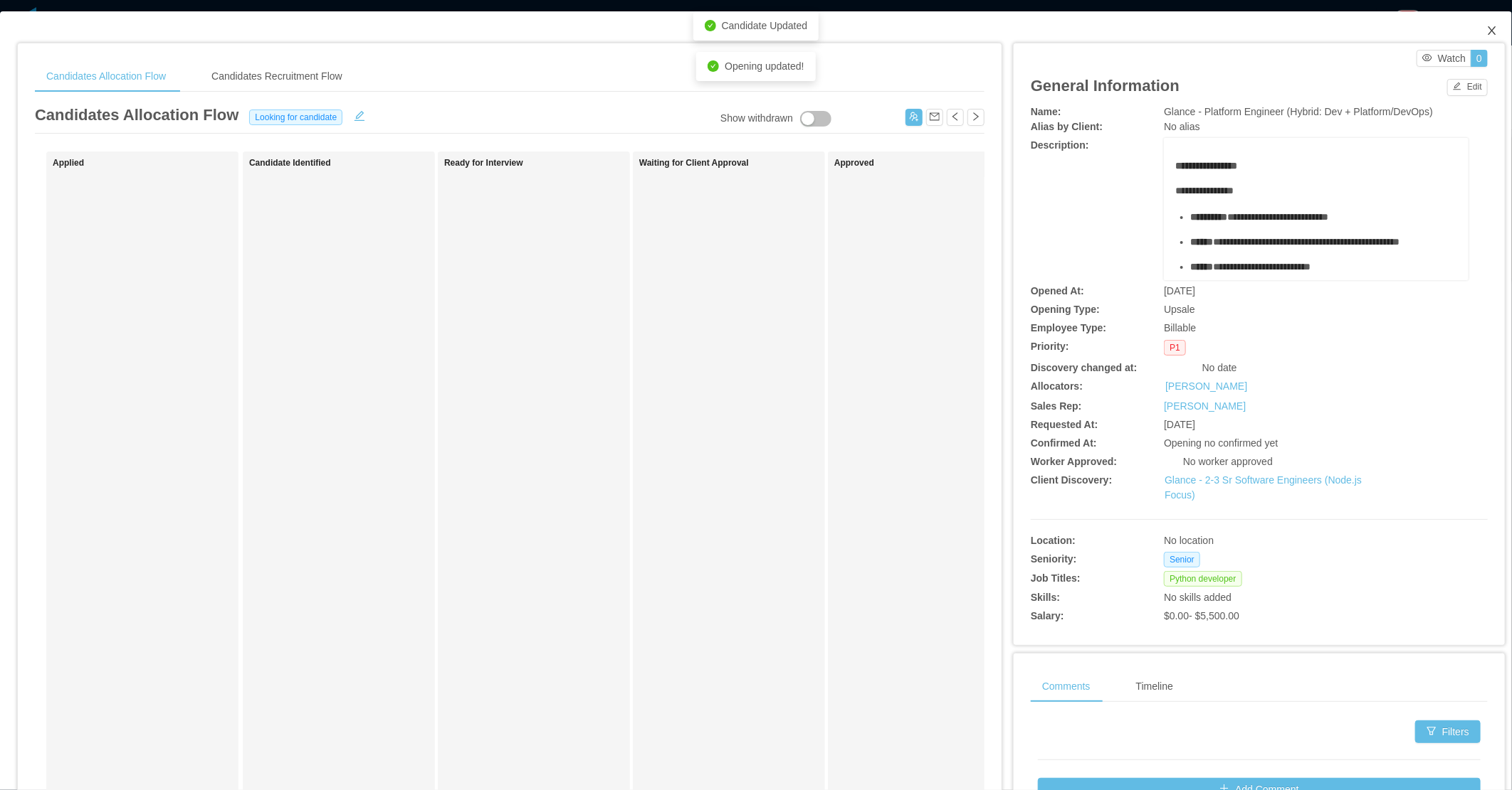
click at [1483, 39] on span "Close" at bounding box center [1492, 31] width 40 height 40
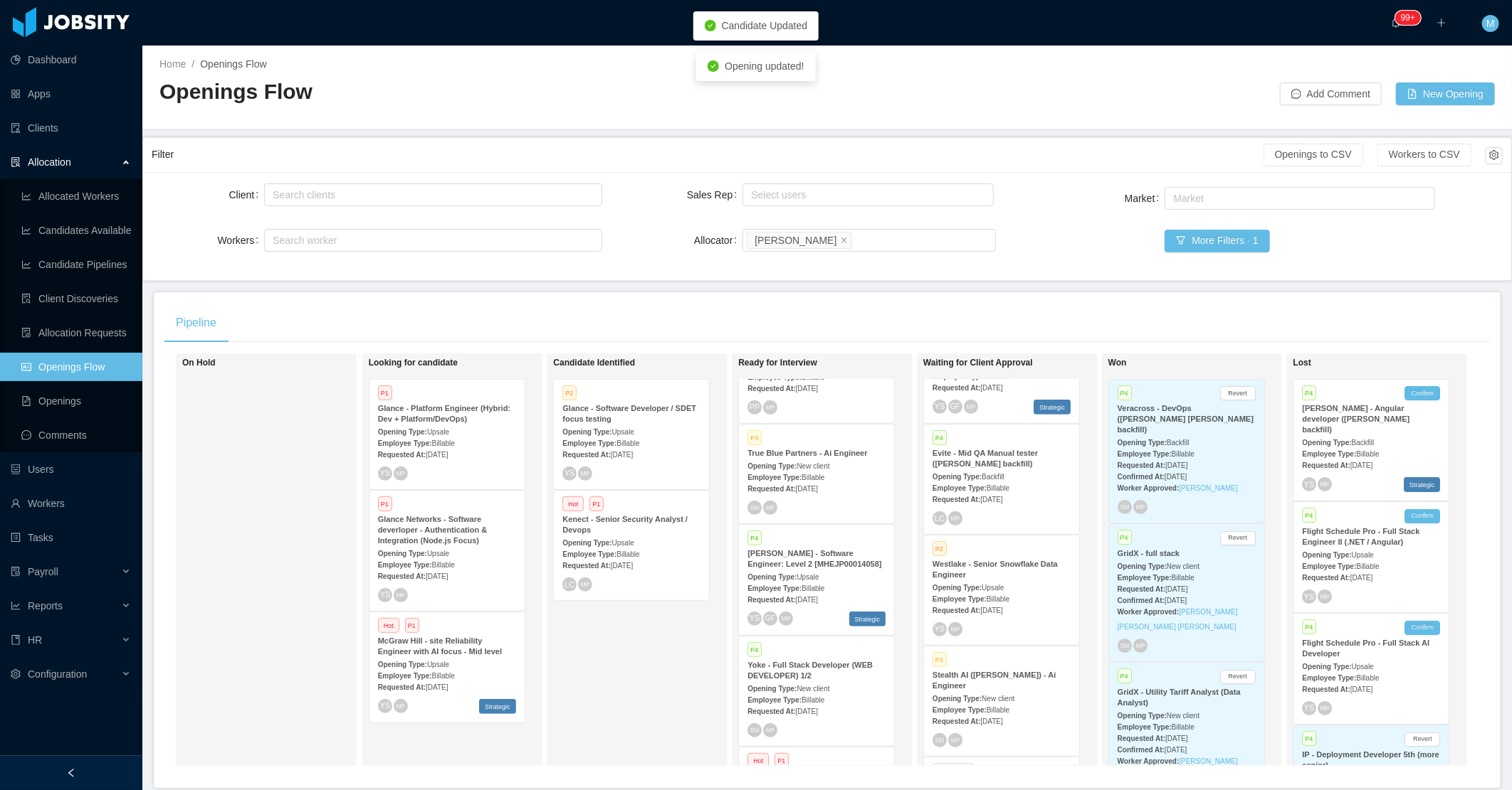
drag, startPoint x: 598, startPoint y: 672, endPoint x: 614, endPoint y: 663, distance: 18.4
click at [602, 670] on div "Candidate Identified P2 Glance - Software Developer / SDET focus testing Openin…" at bounding box center [652, 560] width 199 height 400
click at [118, 776] on div at bounding box center [71, 773] width 142 height 34
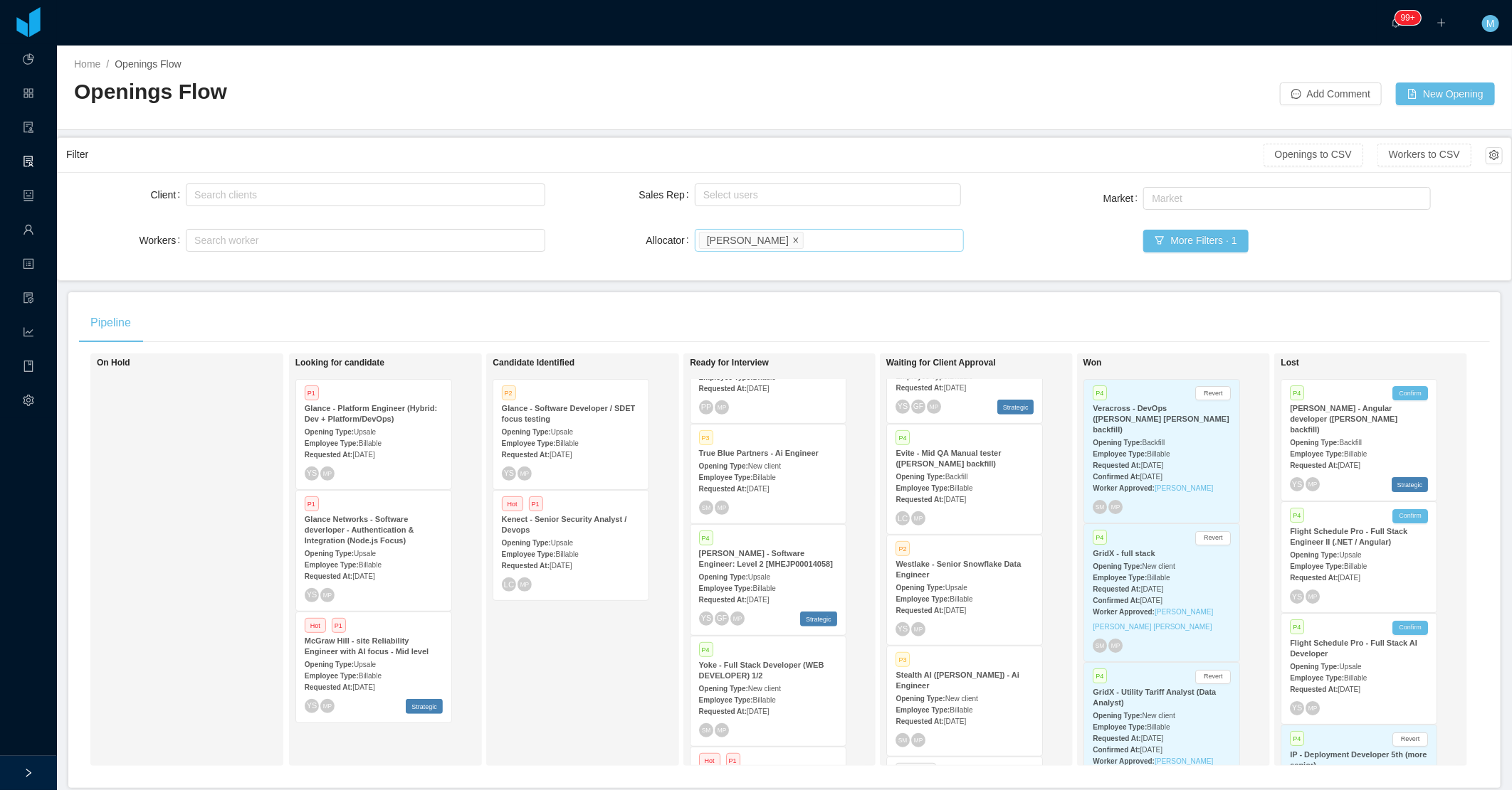
click at [792, 239] on icon "icon: close" at bounding box center [796, 240] width 8 height 8
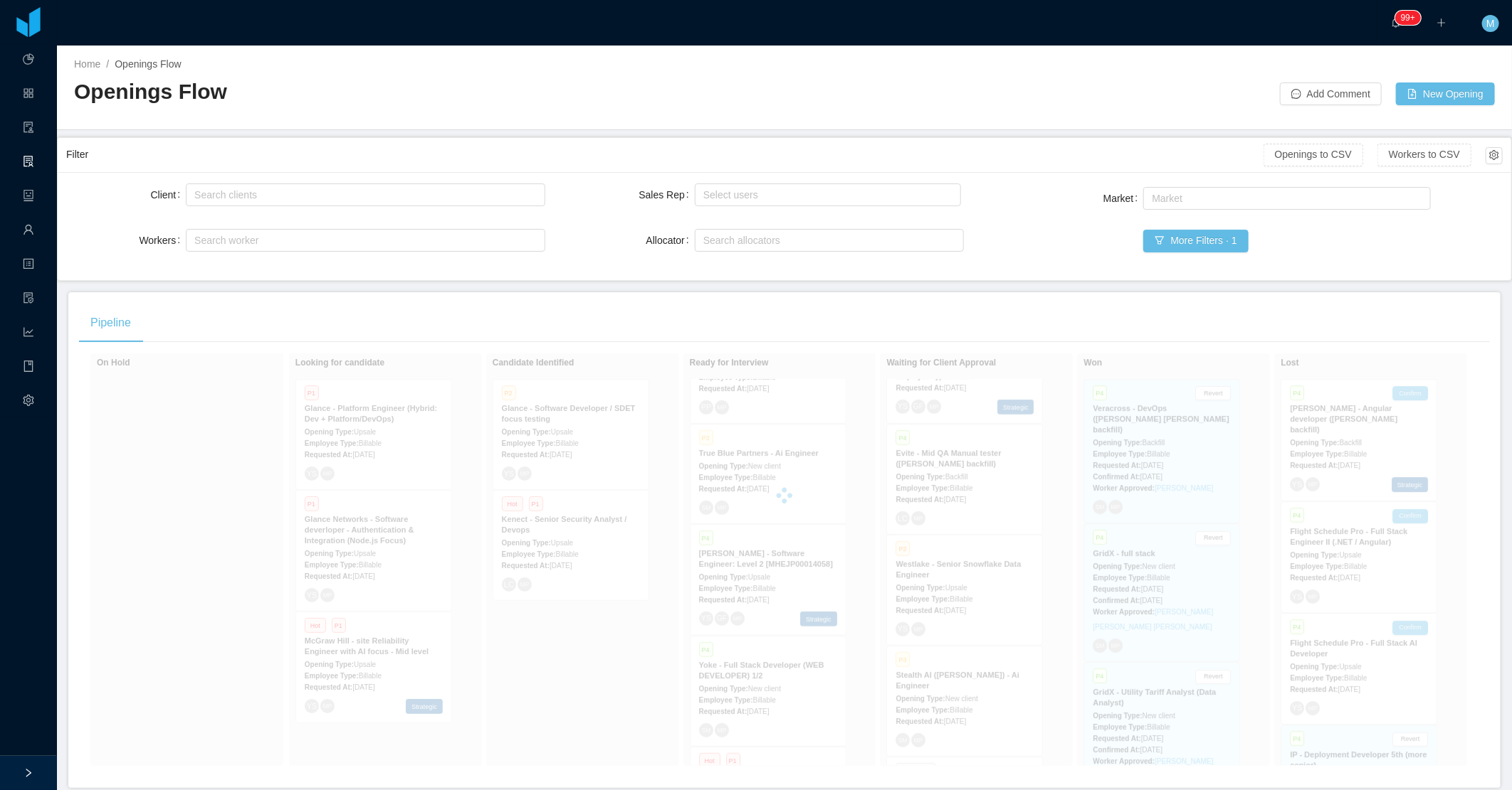
click at [579, 276] on div "Client Search clients Workers Search worker Sales Rep Select users Allocator Se…" at bounding box center [784, 226] width 1454 height 108
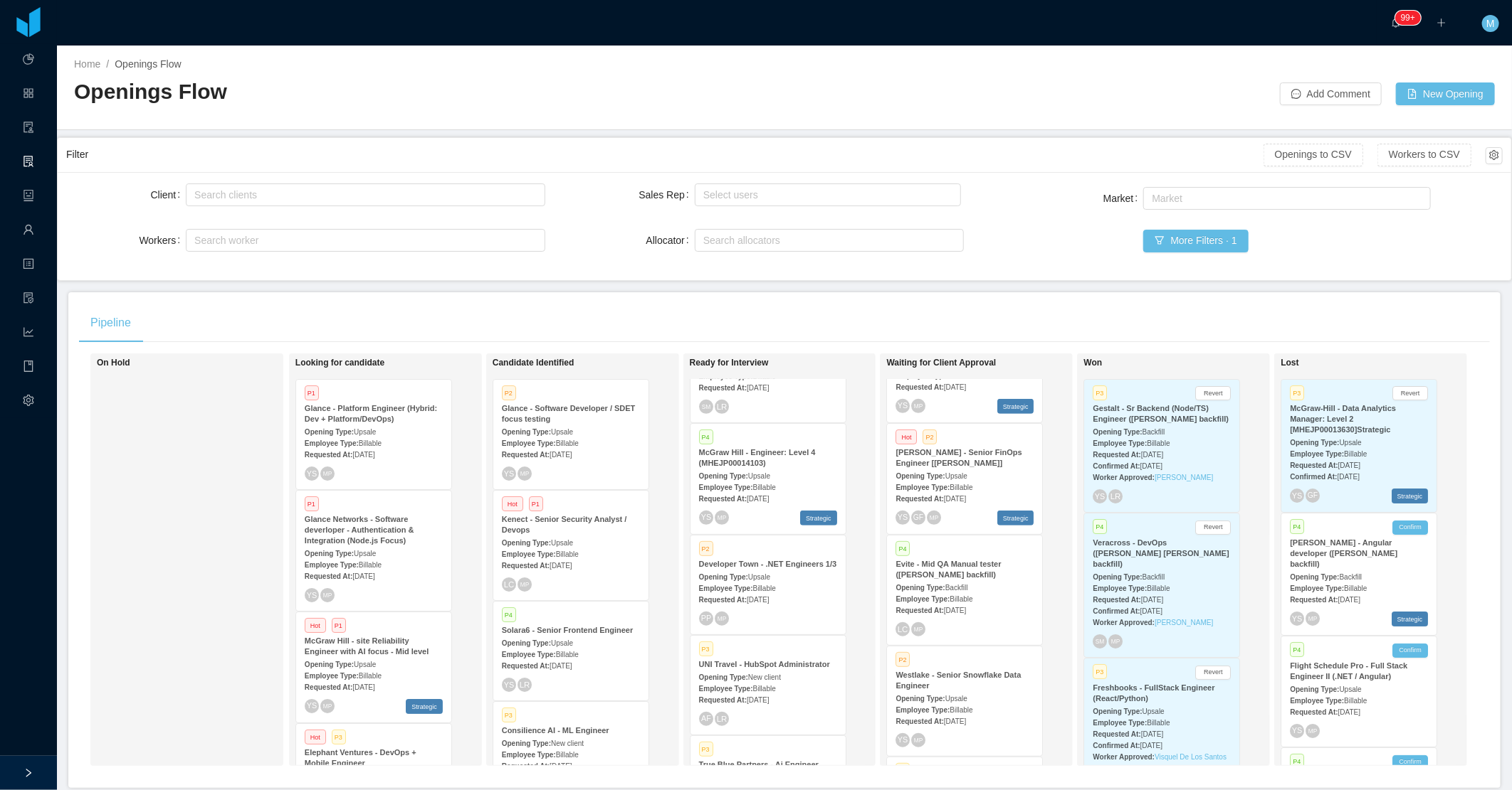
scroll to position [2127, 0]
click at [783, 590] on div "Opening Type: New client" at bounding box center [768, 585] width 138 height 15
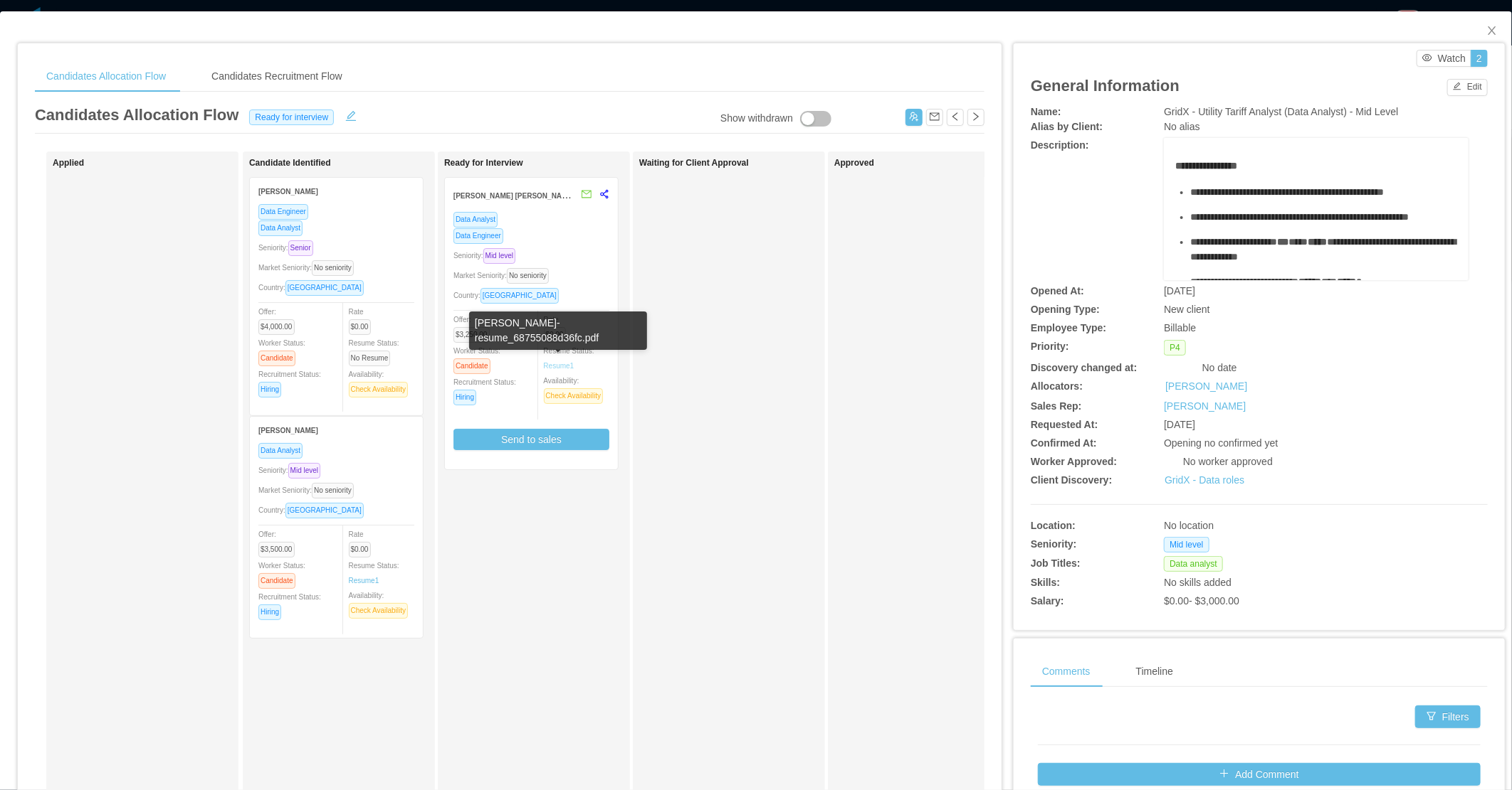
click at [557, 368] on link "Resume 1" at bounding box center [559, 366] width 30 height 10
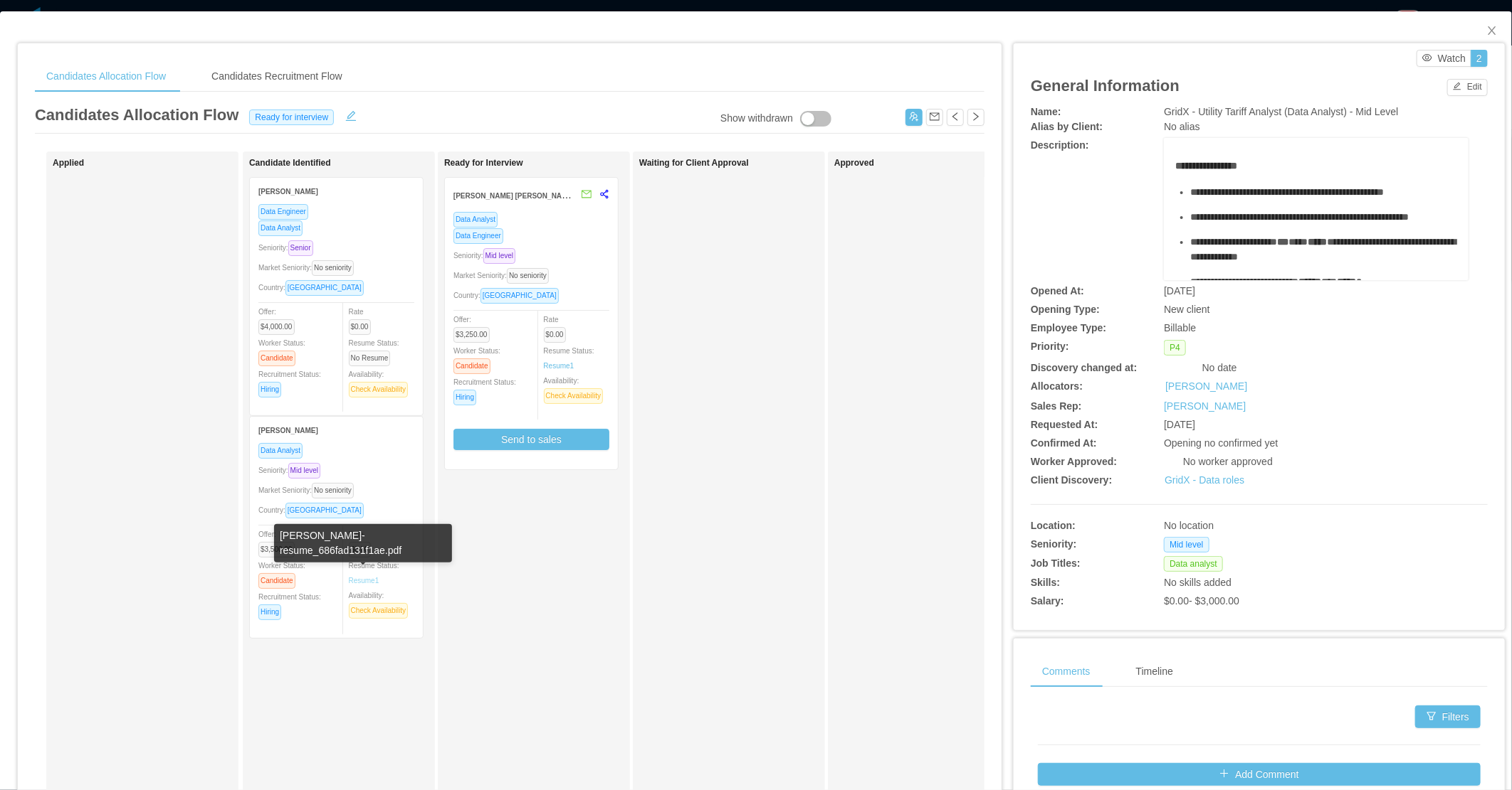
click at [375, 581] on link "Resume 1" at bounding box center [364, 581] width 30 height 10
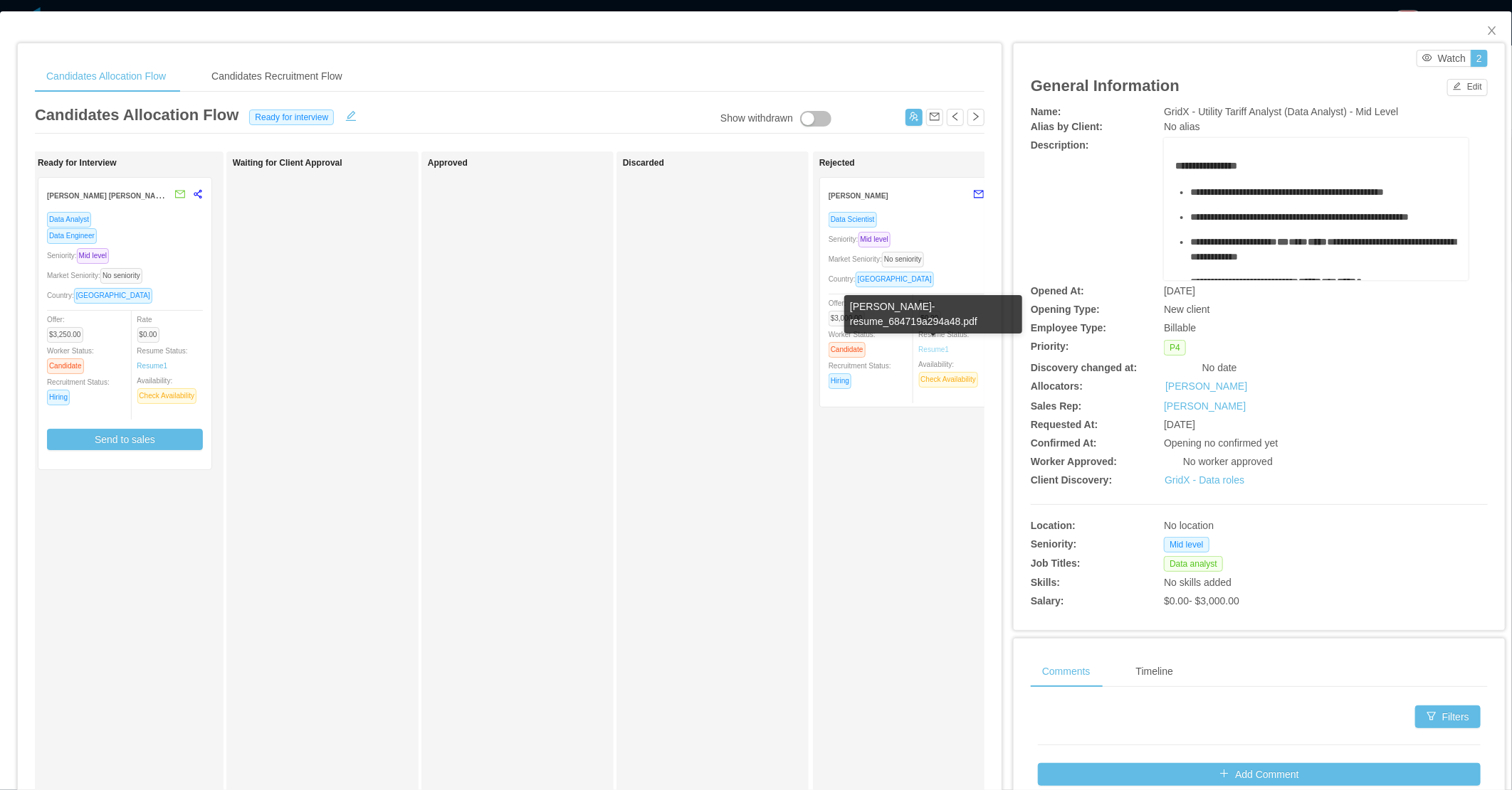
click at [936, 349] on link "Resume 1" at bounding box center [934, 349] width 30 height 10
click at [643, 411] on div "Discarded" at bounding box center [722, 507] width 199 height 699
click at [1487, 29] on icon "icon: close" at bounding box center [1492, 30] width 11 height 11
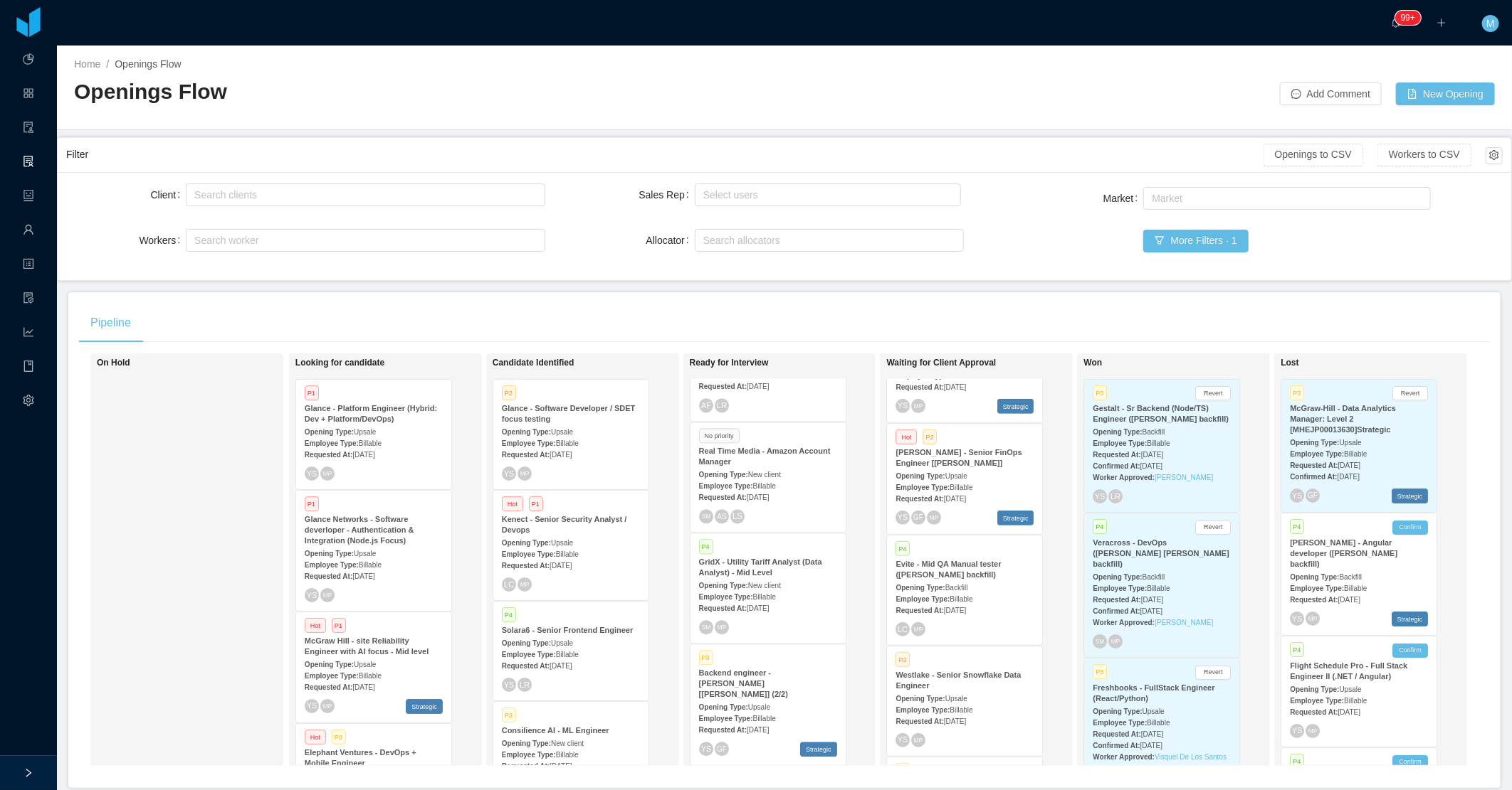
scroll to position [1254, 0]
click at [1005, 714] on div "Hot P3 Westlake - Senior Snowflake Data Engineer [Marcel Pinheiro's backfill] O…" at bounding box center [964, 705] width 156 height 109
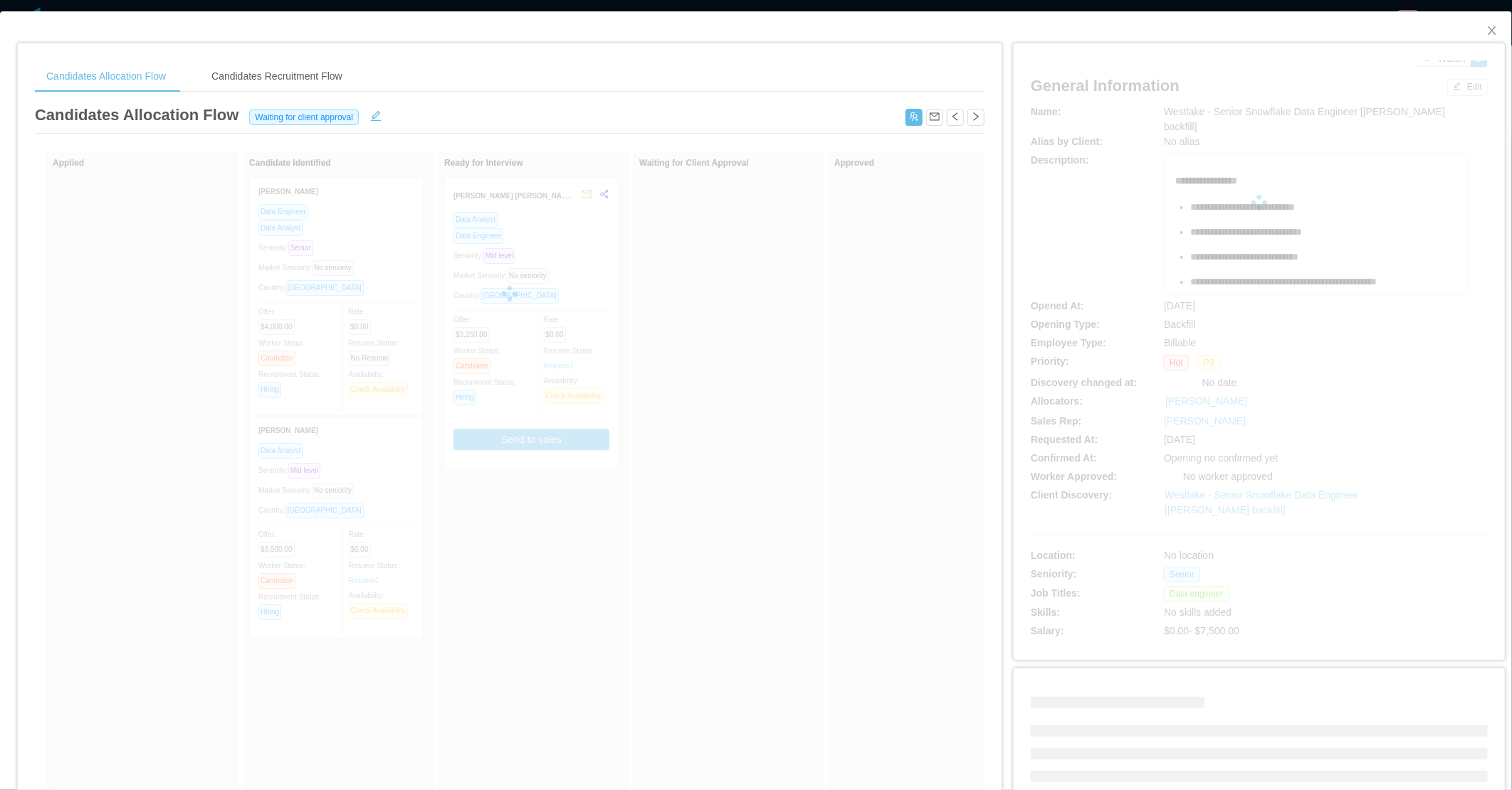
click at [880, 361] on div at bounding box center [509, 294] width 950 height 285
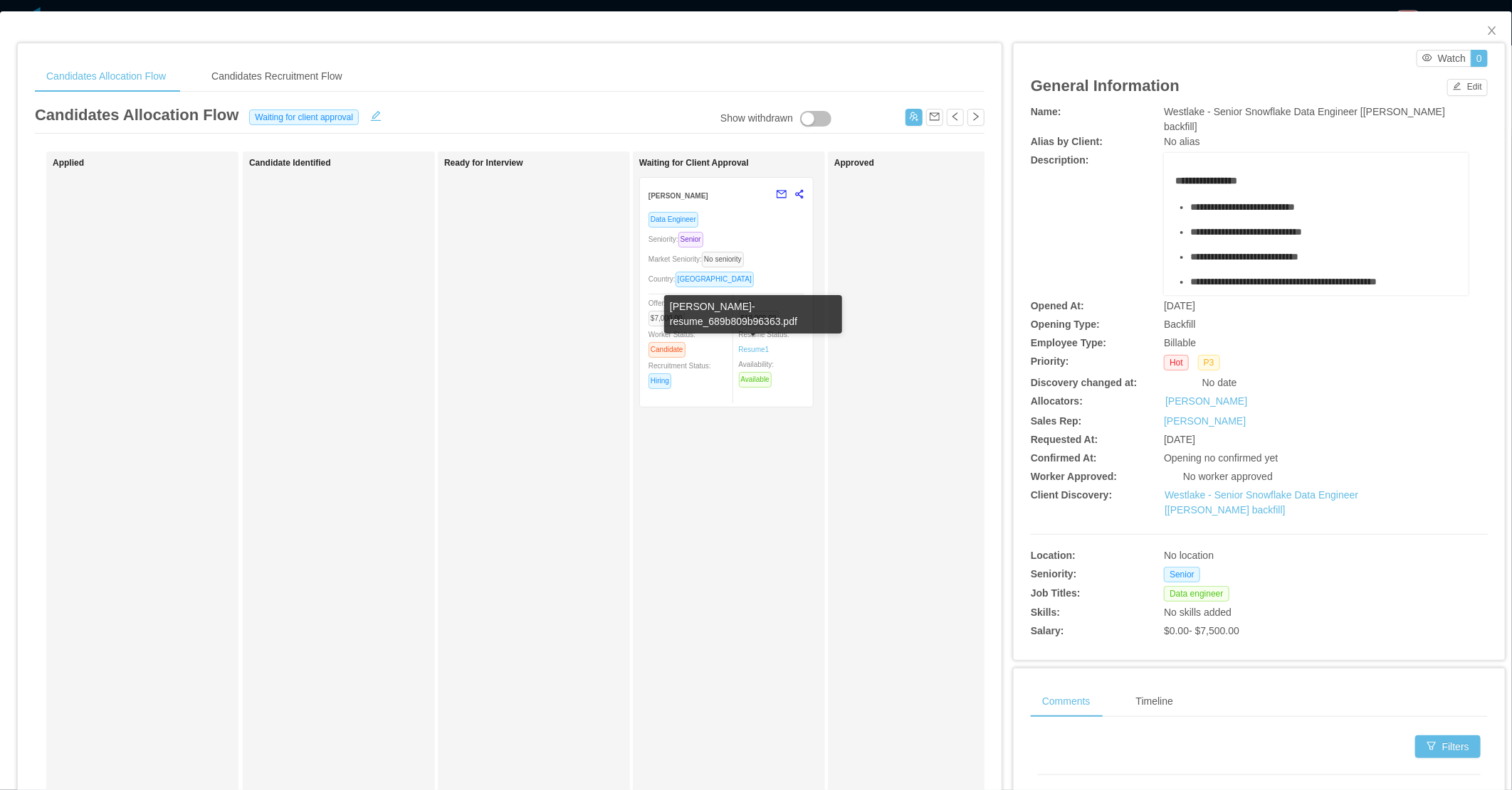
click at [739, 353] on div "Rate $12,900.00 Resume Status: Resume 1 Availability: Available" at bounding box center [777, 341] width 78 height 92
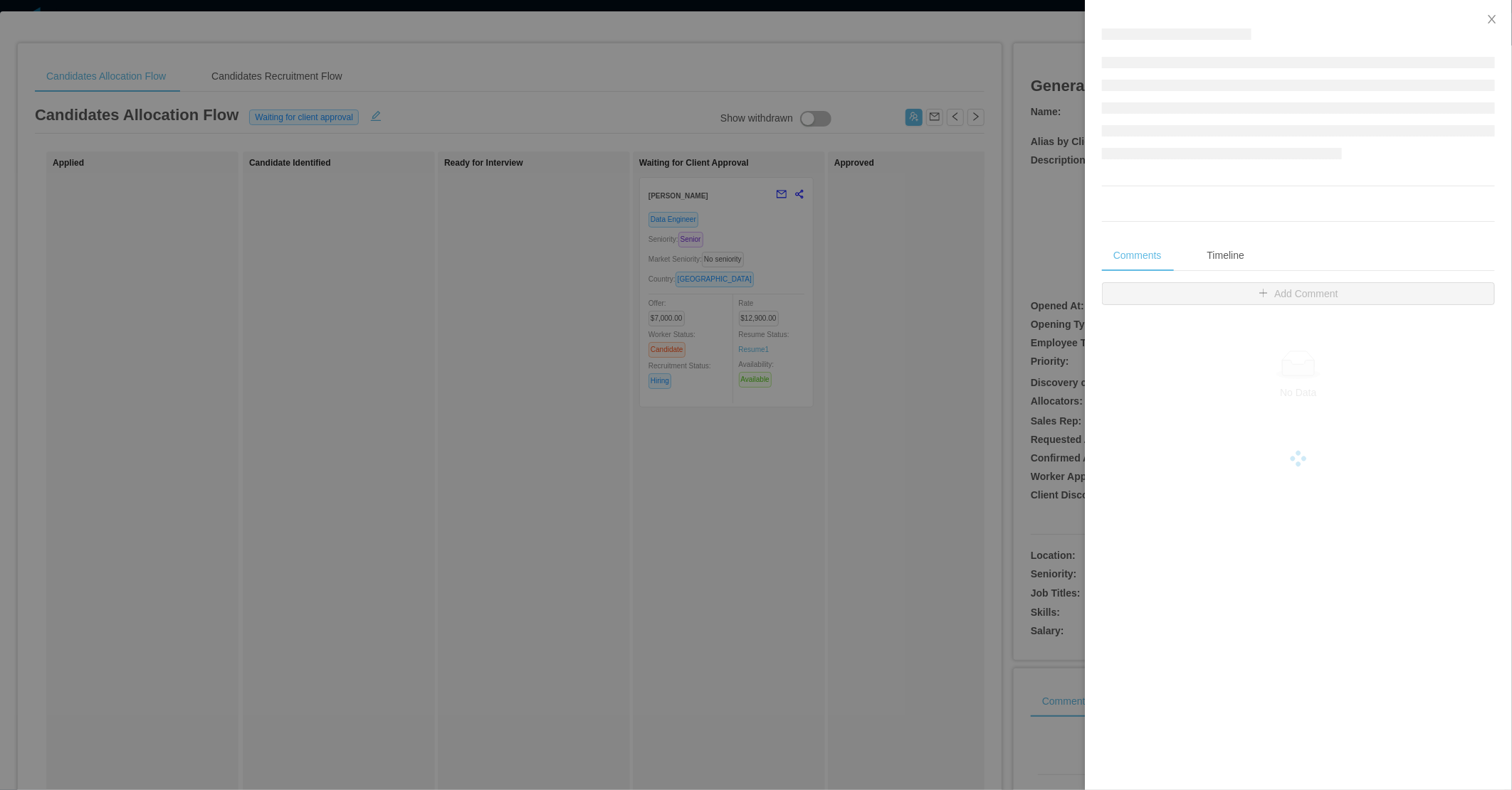
click at [935, 319] on div at bounding box center [756, 395] width 1512 height 790
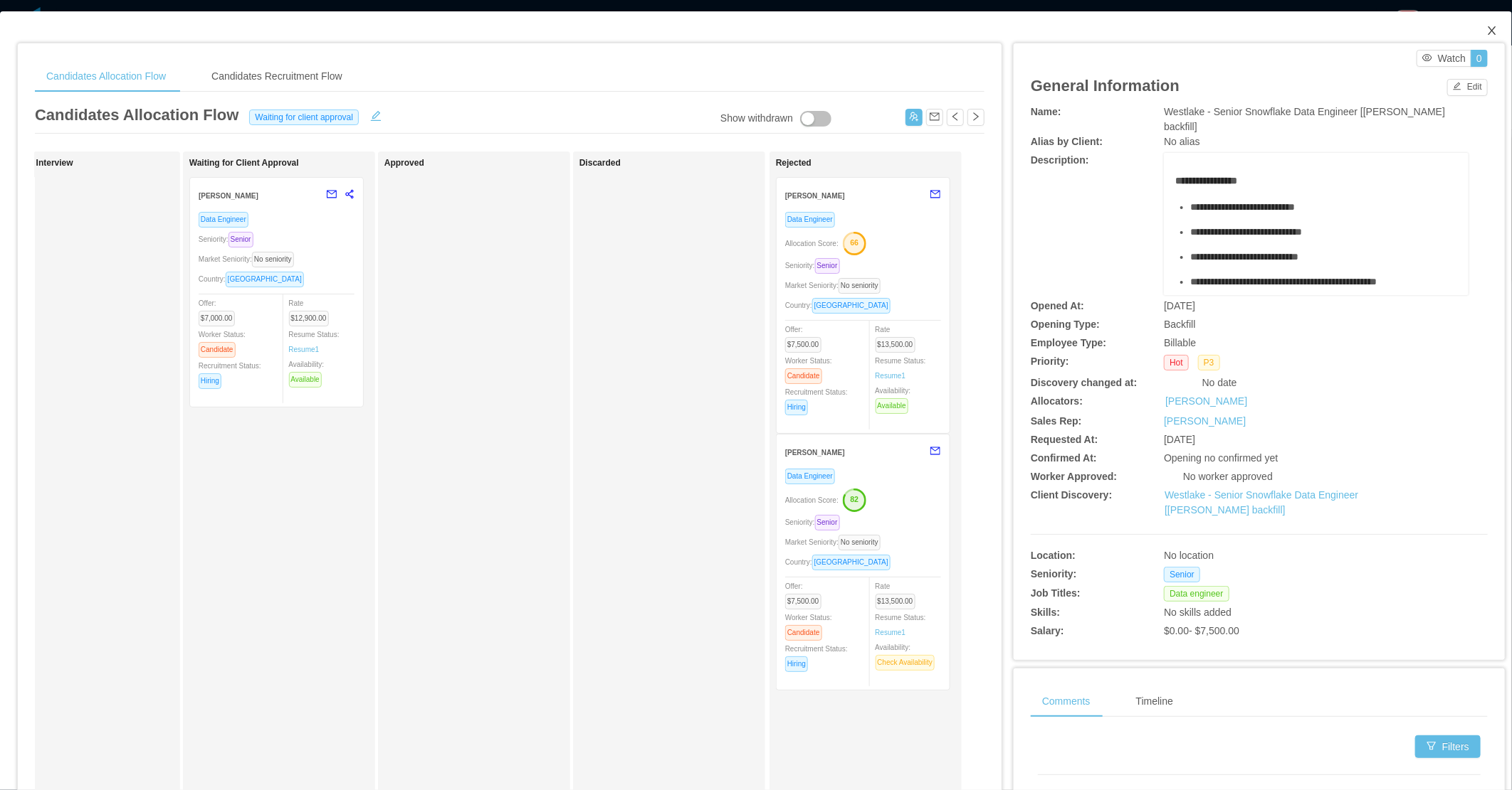
click at [1487, 25] on icon "icon: close" at bounding box center [1492, 30] width 11 height 11
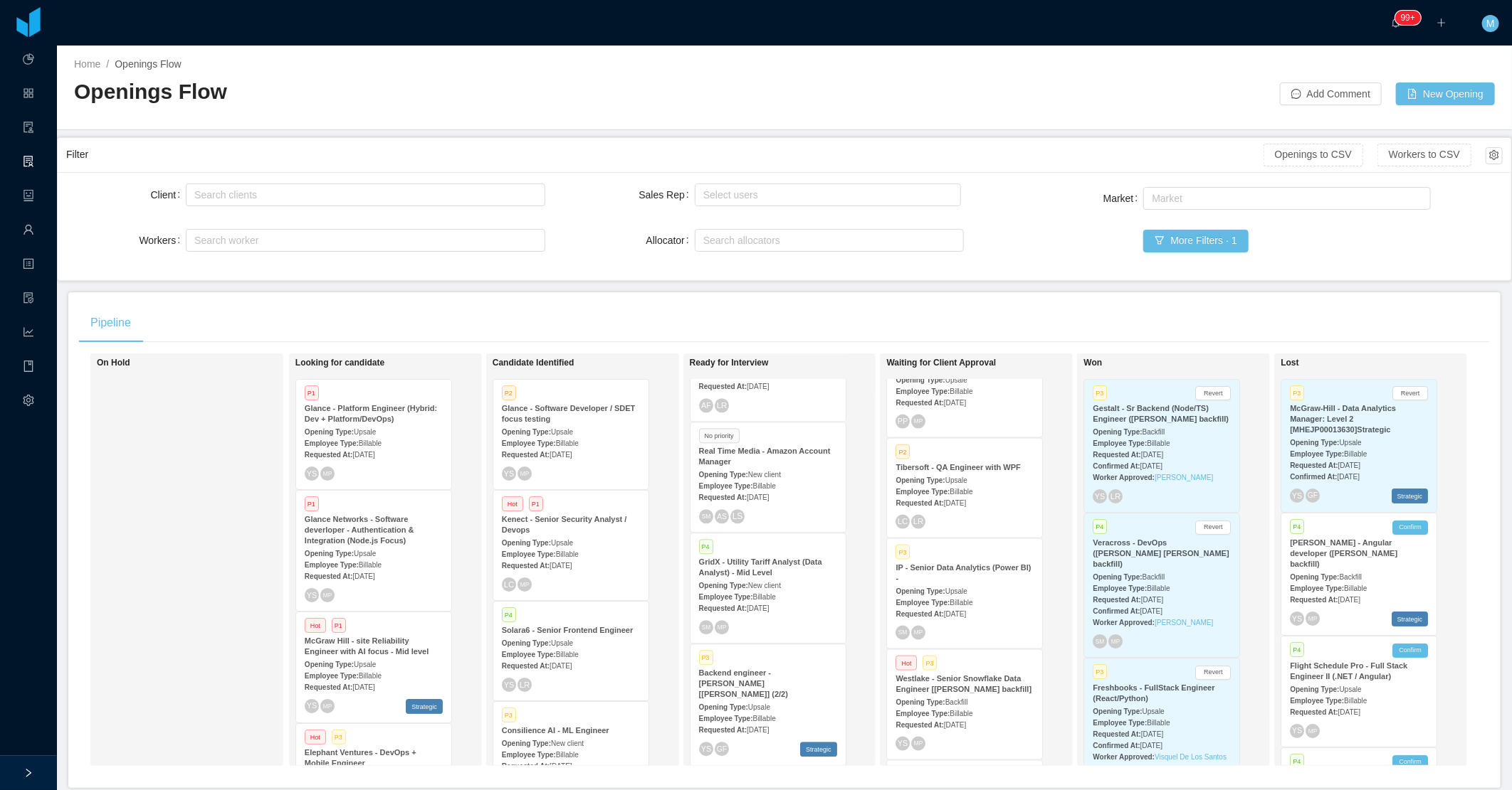
scroll to position [506, 0]
click at [950, 589] on span "Upsale" at bounding box center [955, 593] width 22 height 8
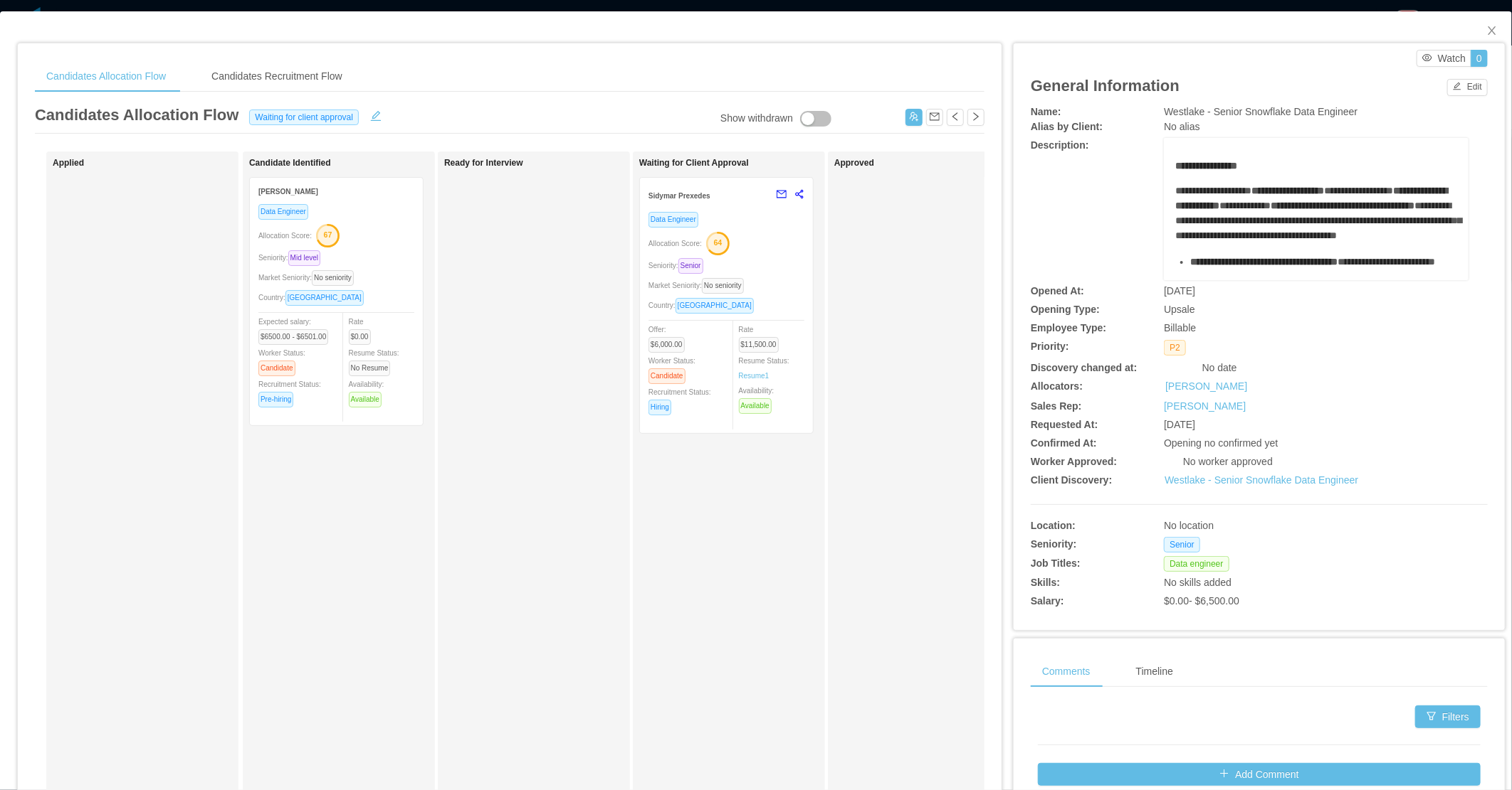
click at [501, 407] on div "Ready for Interview" at bounding box center [543, 507] width 199 height 699
click at [401, 250] on div "Seniority: Mid level" at bounding box center [336, 257] width 156 height 16
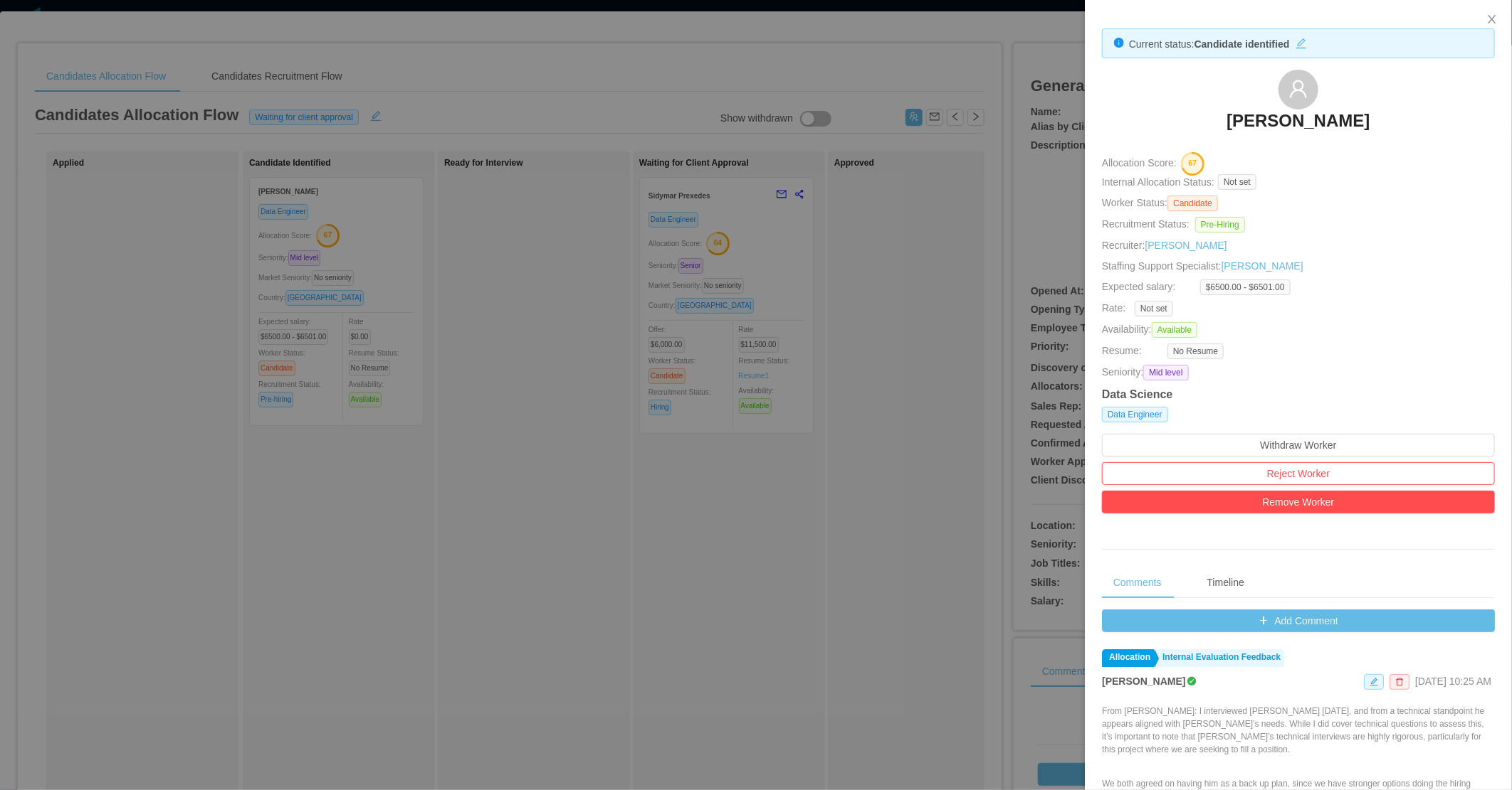
drag, startPoint x: 709, startPoint y: 501, endPoint x: 1147, endPoint y: 303, distance: 480.7
click at [736, 496] on div at bounding box center [756, 395] width 1512 height 790
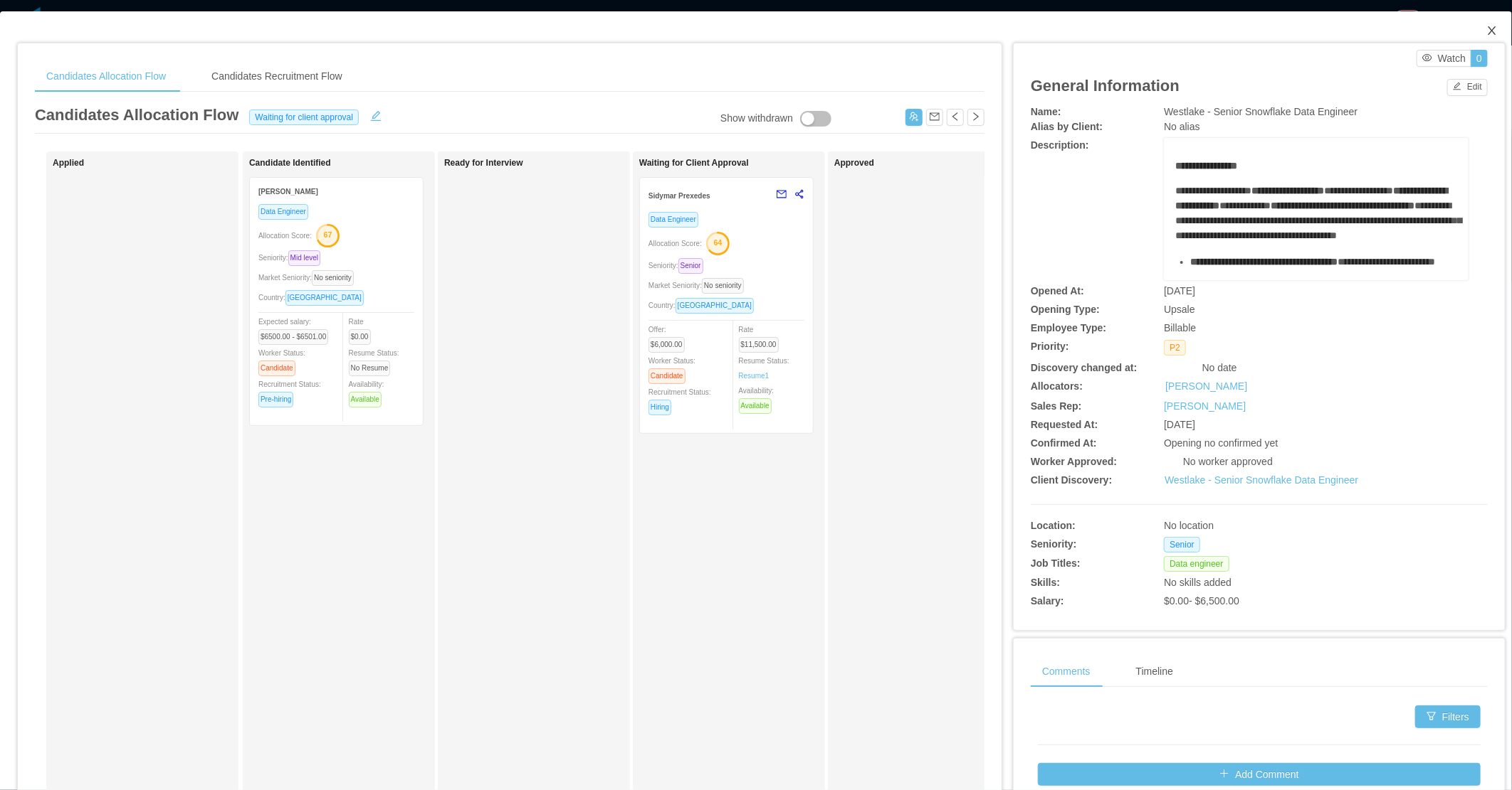
drag, startPoint x: 1467, startPoint y: 40, endPoint x: 1395, endPoint y: 36, distance: 72.1
click at [1472, 41] on span "Close" at bounding box center [1492, 31] width 40 height 40
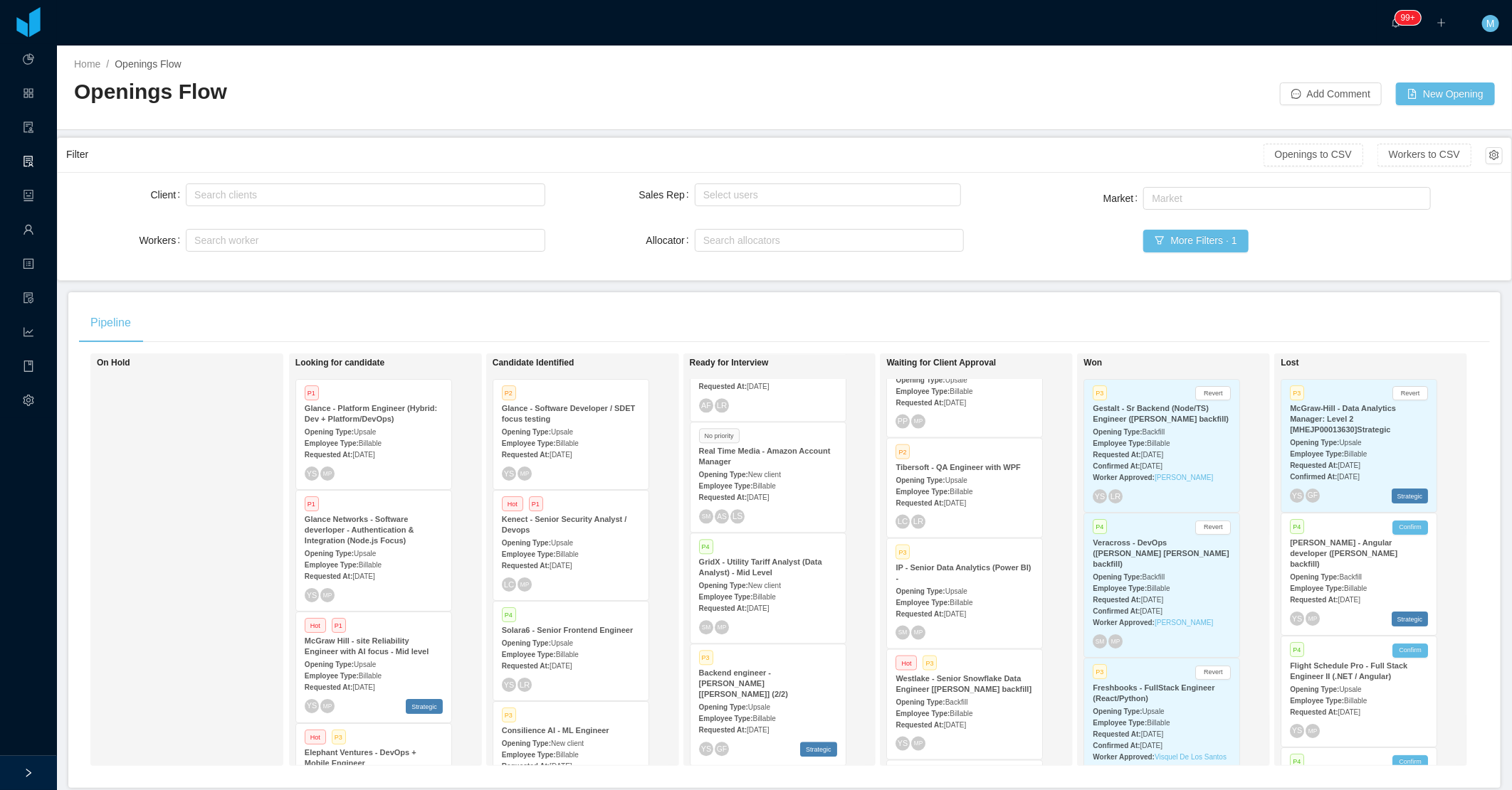
scroll to position [266, 0]
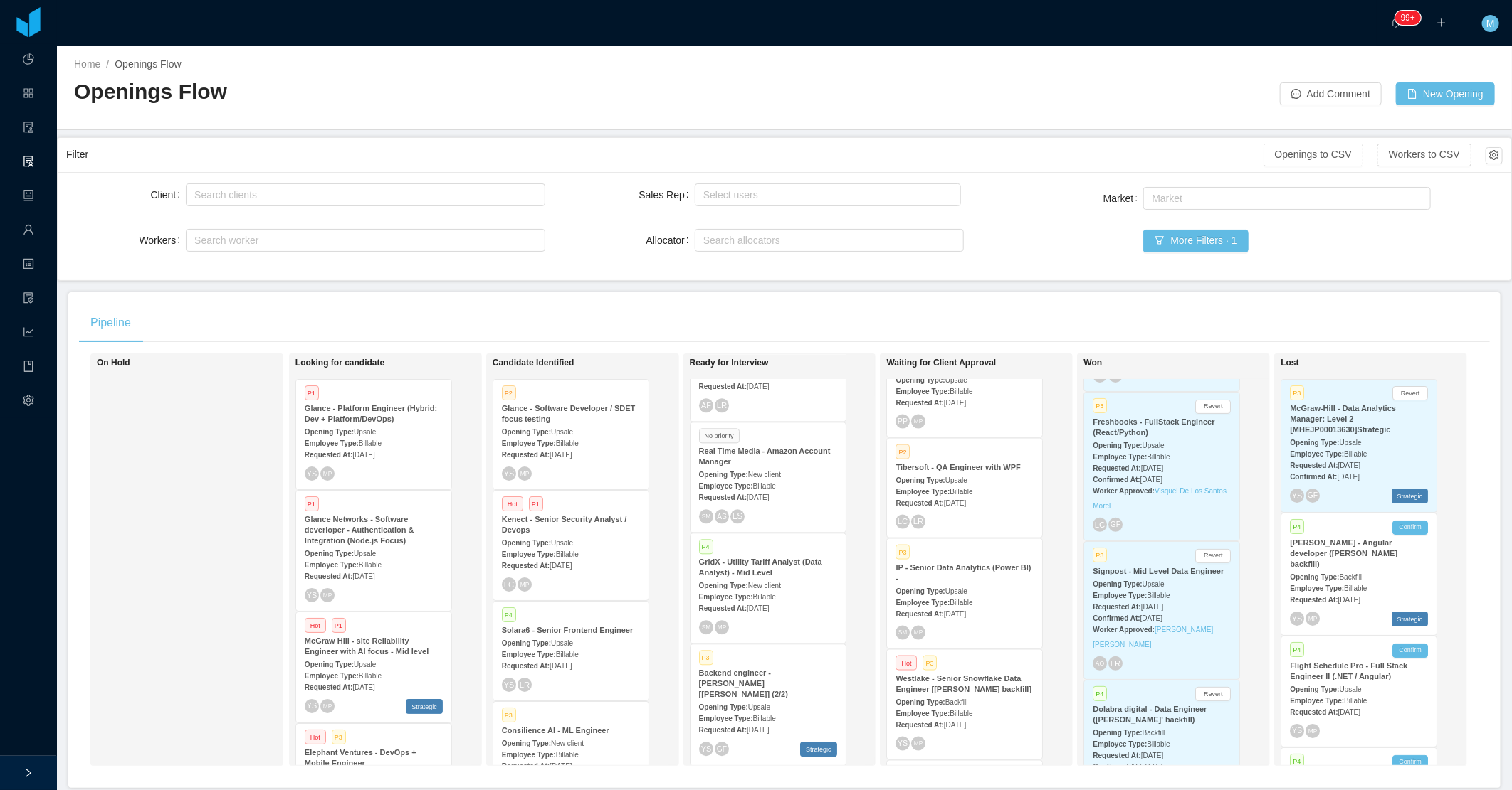
click at [1171, 576] on div "Opening Type: Upsale" at bounding box center [1161, 584] width 138 height 15
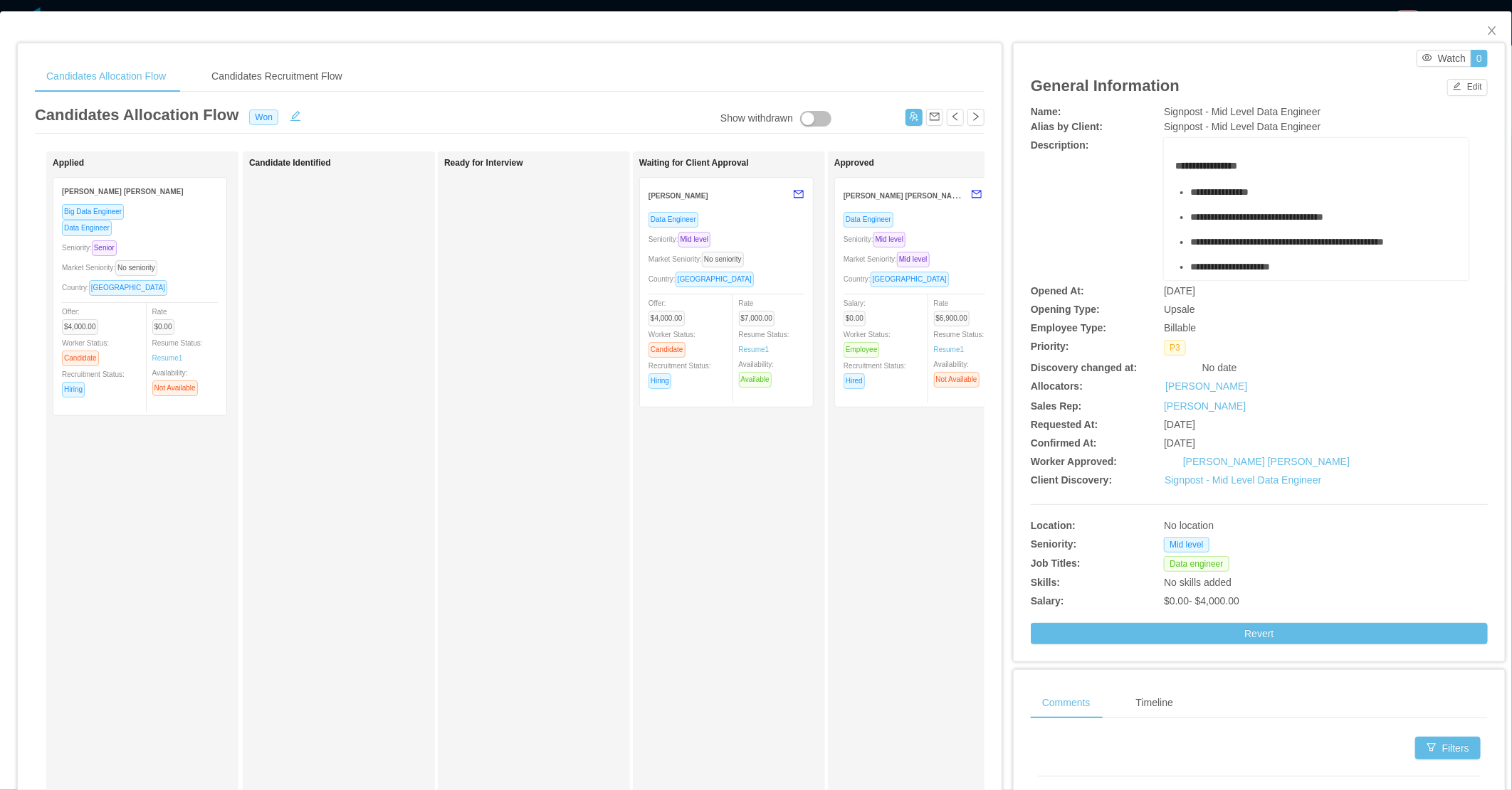
click at [489, 439] on div "Ready for Interview" at bounding box center [543, 507] width 199 height 699
click at [764, 344] on link "Resume 1" at bounding box center [754, 349] width 30 height 10
click at [957, 346] on link "Resume 1" at bounding box center [949, 349] width 30 height 10
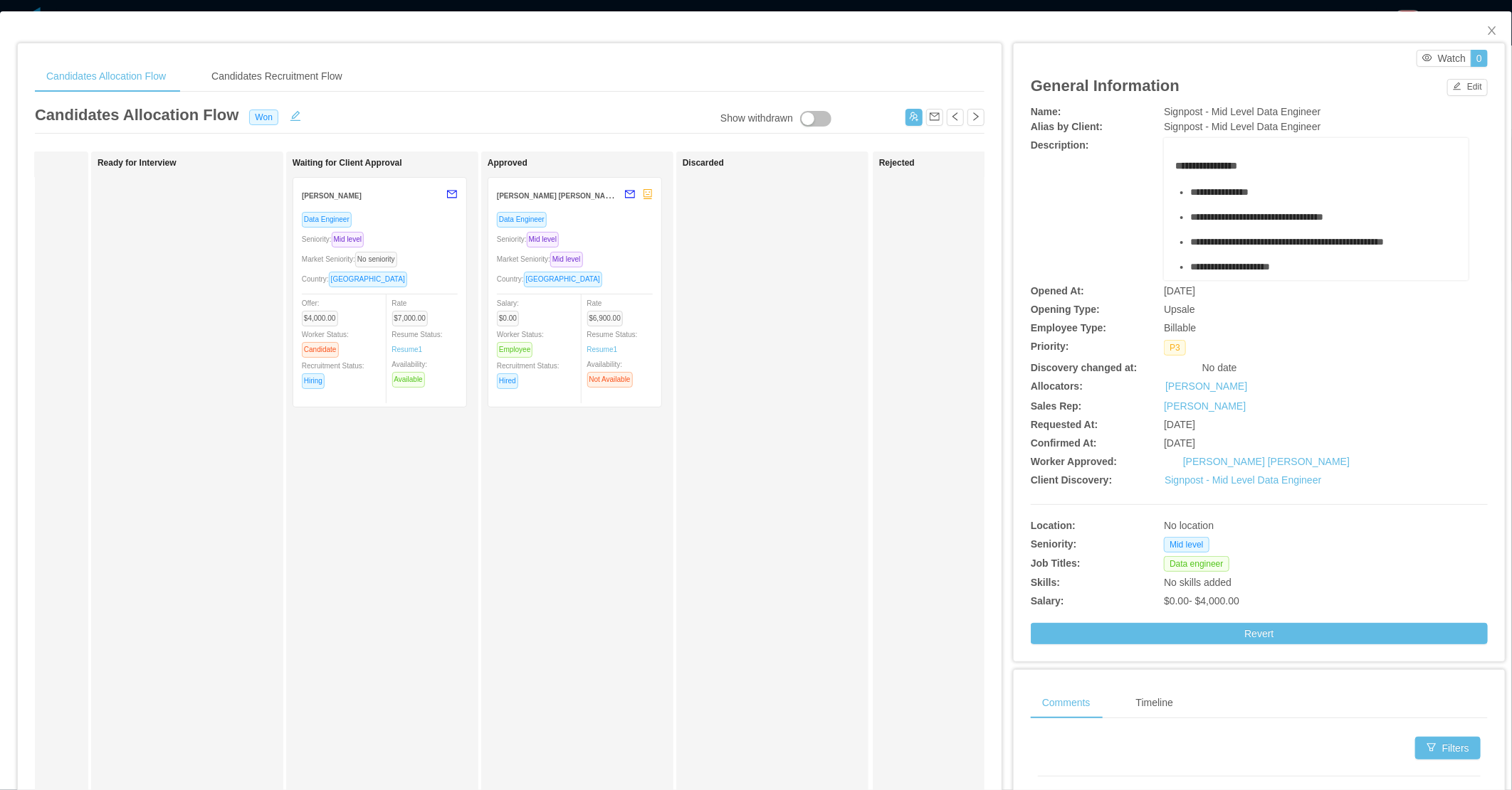
click at [813, 337] on div "Discarded" at bounding box center [782, 507] width 199 height 699
click at [1487, 30] on icon "icon: close" at bounding box center [1492, 30] width 11 height 11
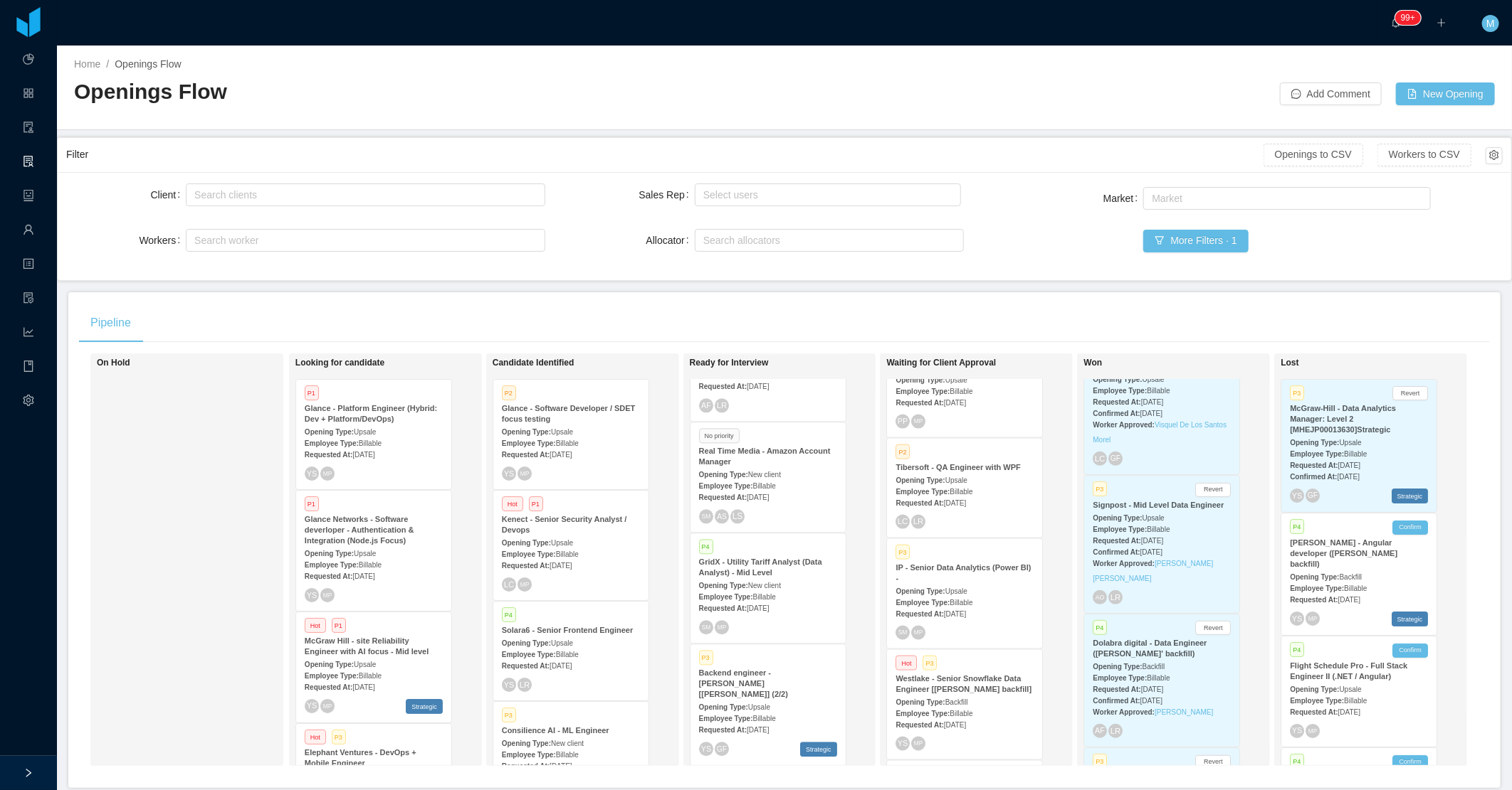
scroll to position [424, 0]
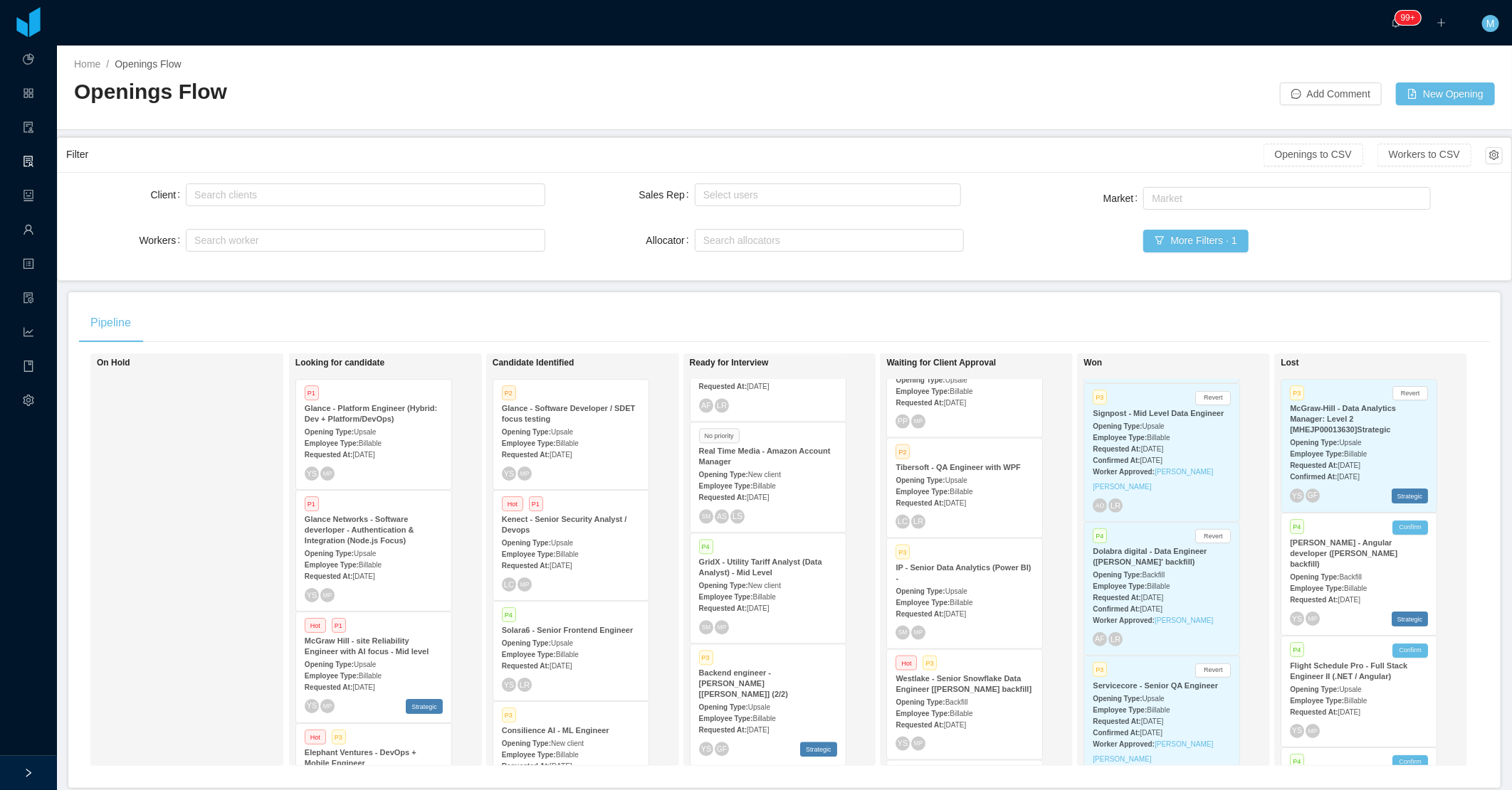
click at [1154, 590] on div "Requested At: Jul 17th, 2025" at bounding box center [1161, 598] width 138 height 15
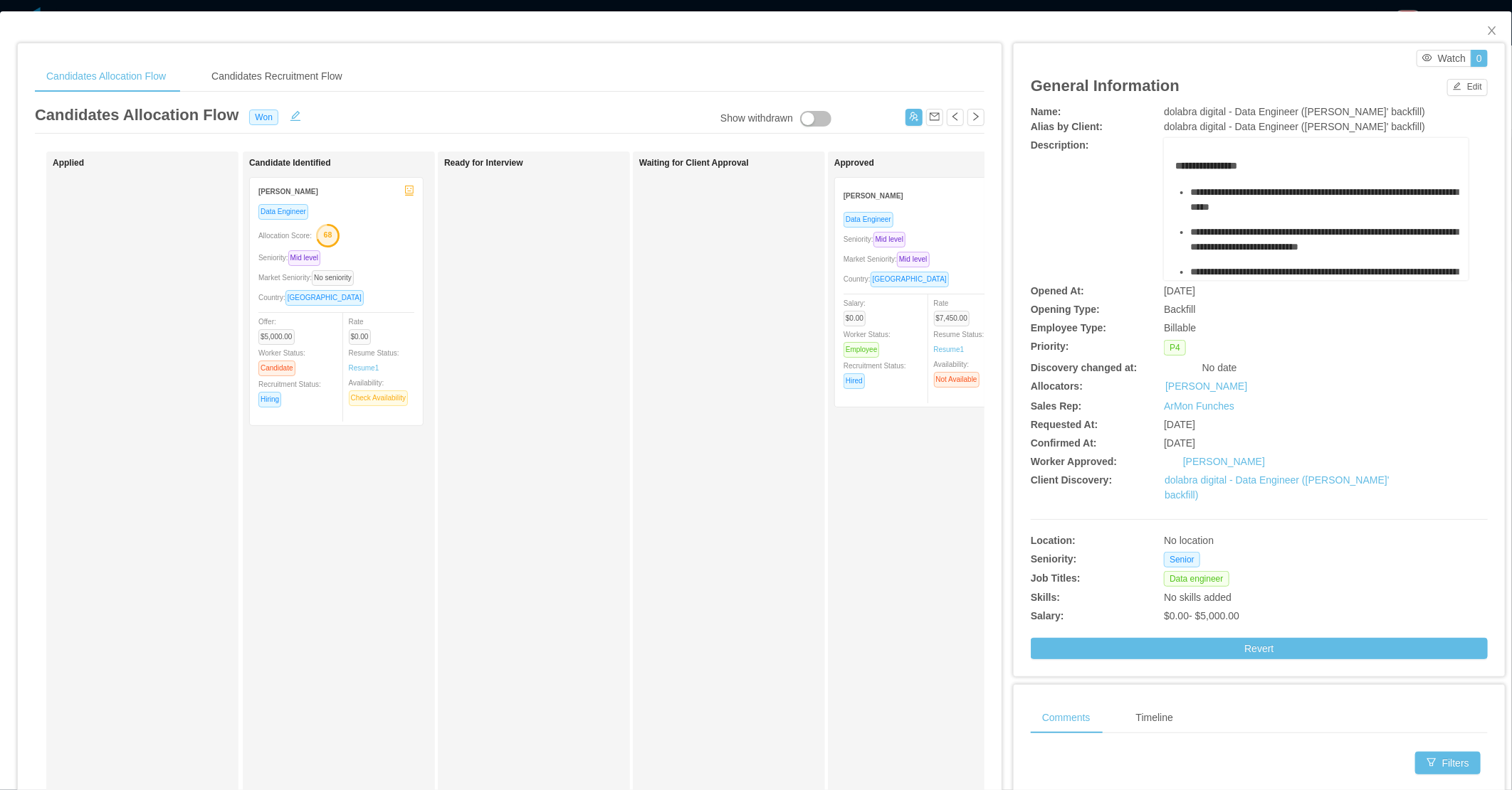
click at [640, 420] on div "Waiting for Client Approval" at bounding box center [739, 507] width 199 height 699
click at [361, 364] on link "Resume 1" at bounding box center [364, 368] width 30 height 10
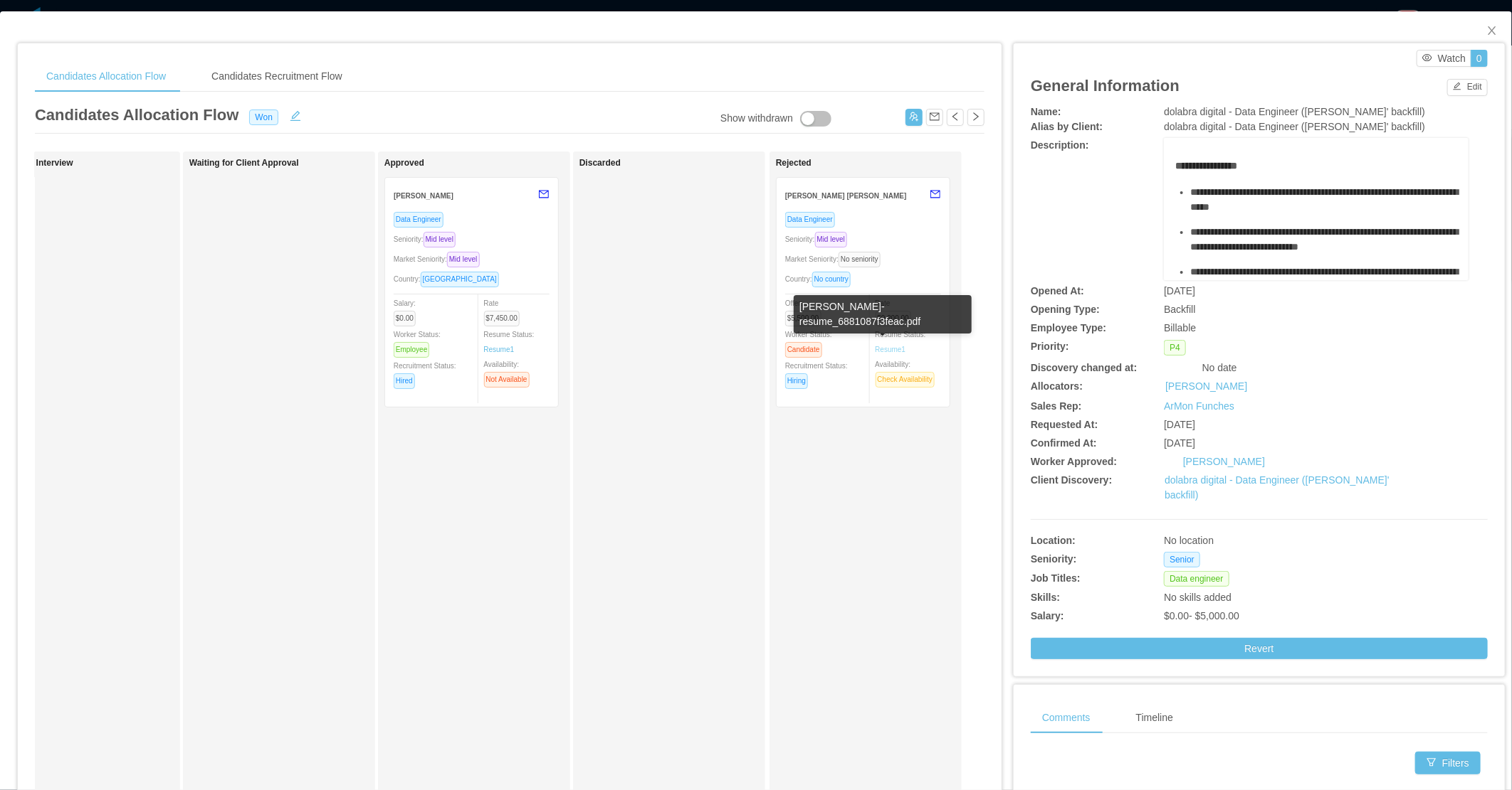
click at [890, 345] on link "Resume 1" at bounding box center [890, 349] width 30 height 10
click at [579, 541] on div "Discarded" at bounding box center [678, 507] width 199 height 699
click at [1487, 30] on icon "icon: close" at bounding box center [1492, 30] width 11 height 11
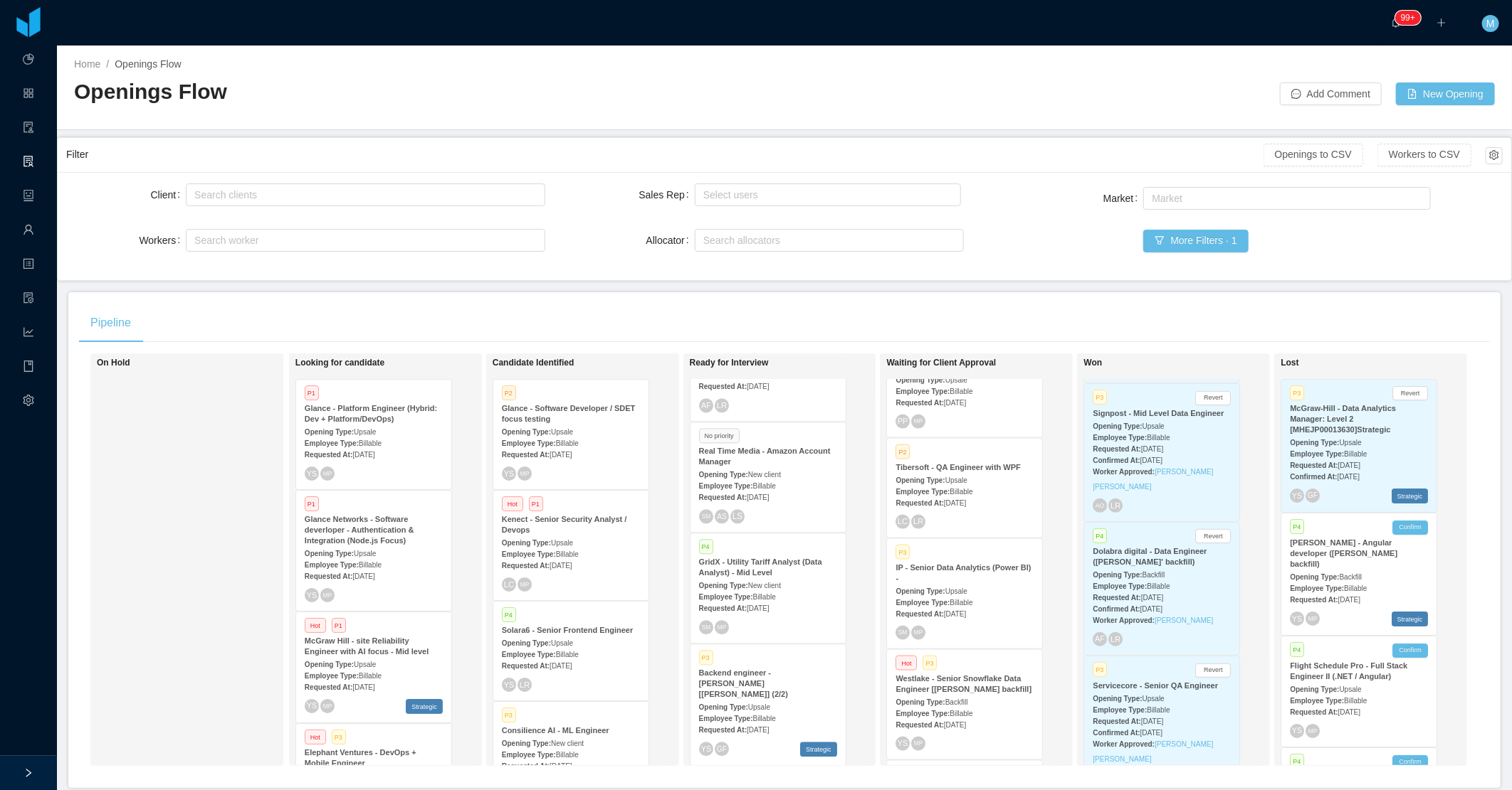
scroll to position [288, 0]
click at [959, 607] on span "Jul 11th, 2025" at bounding box center [955, 611] width 22 height 8
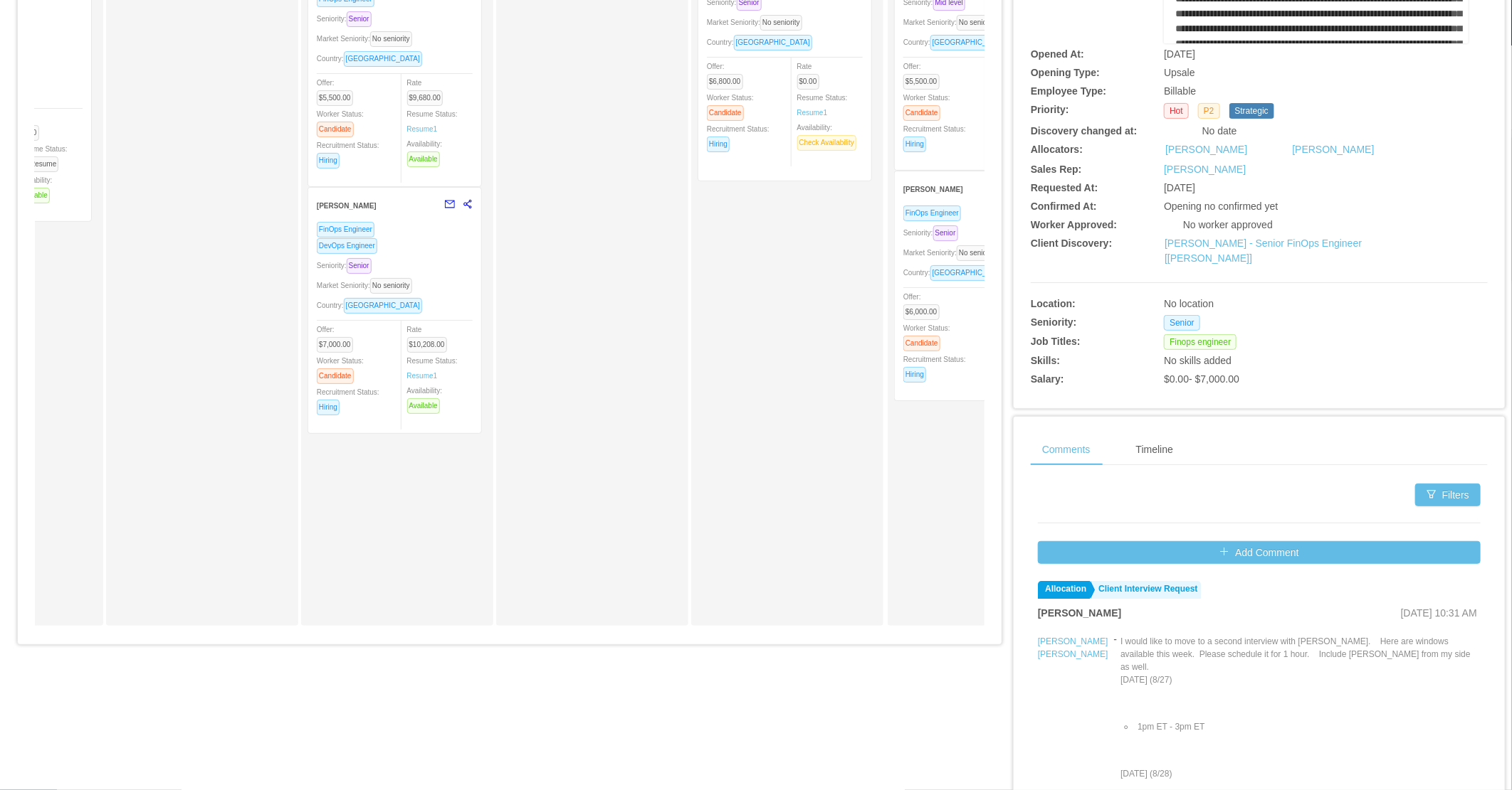
scroll to position [0, 346]
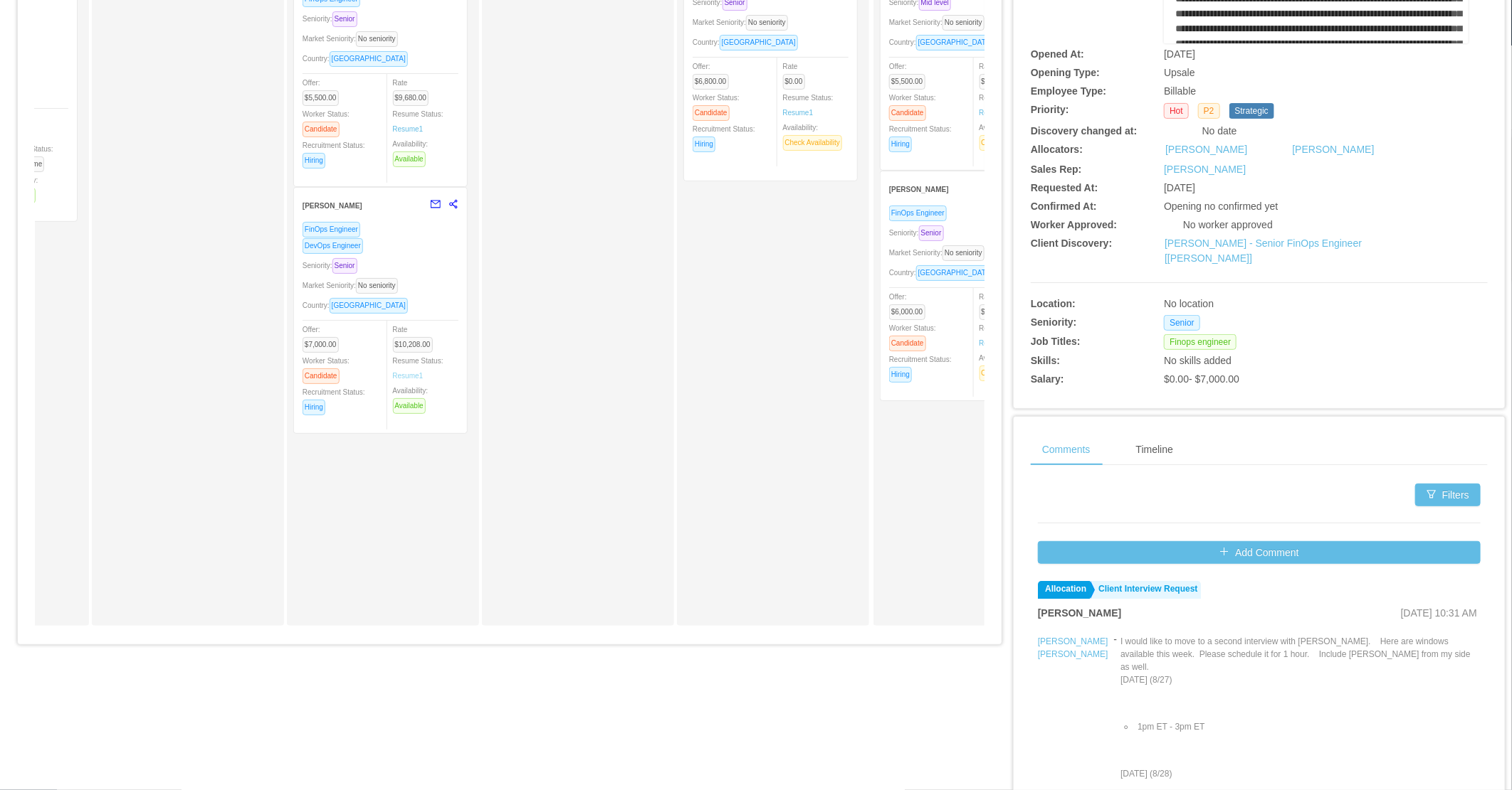
click at [405, 371] on link "Resume 1" at bounding box center [408, 375] width 30 height 10
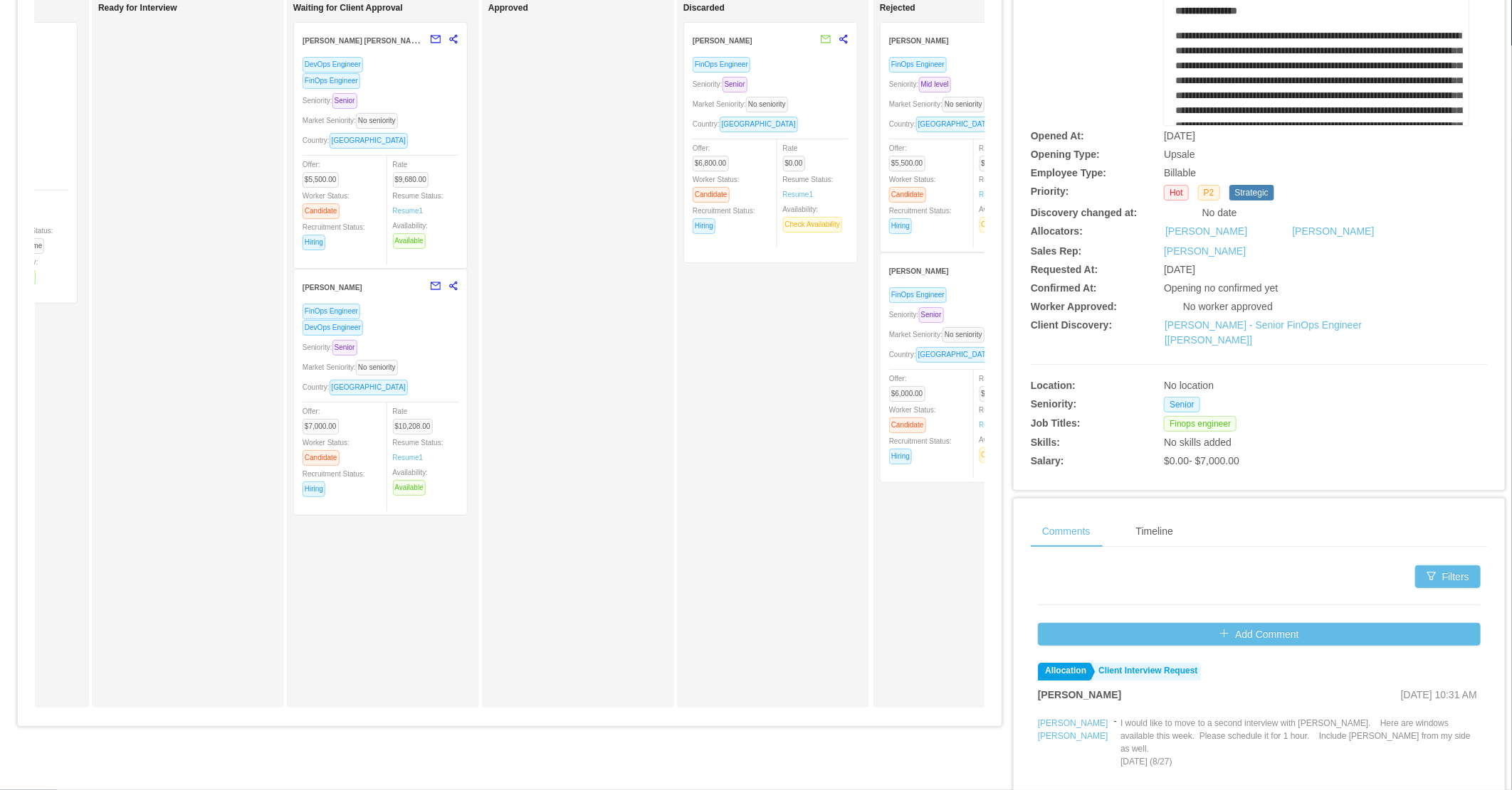
scroll to position [79, 0]
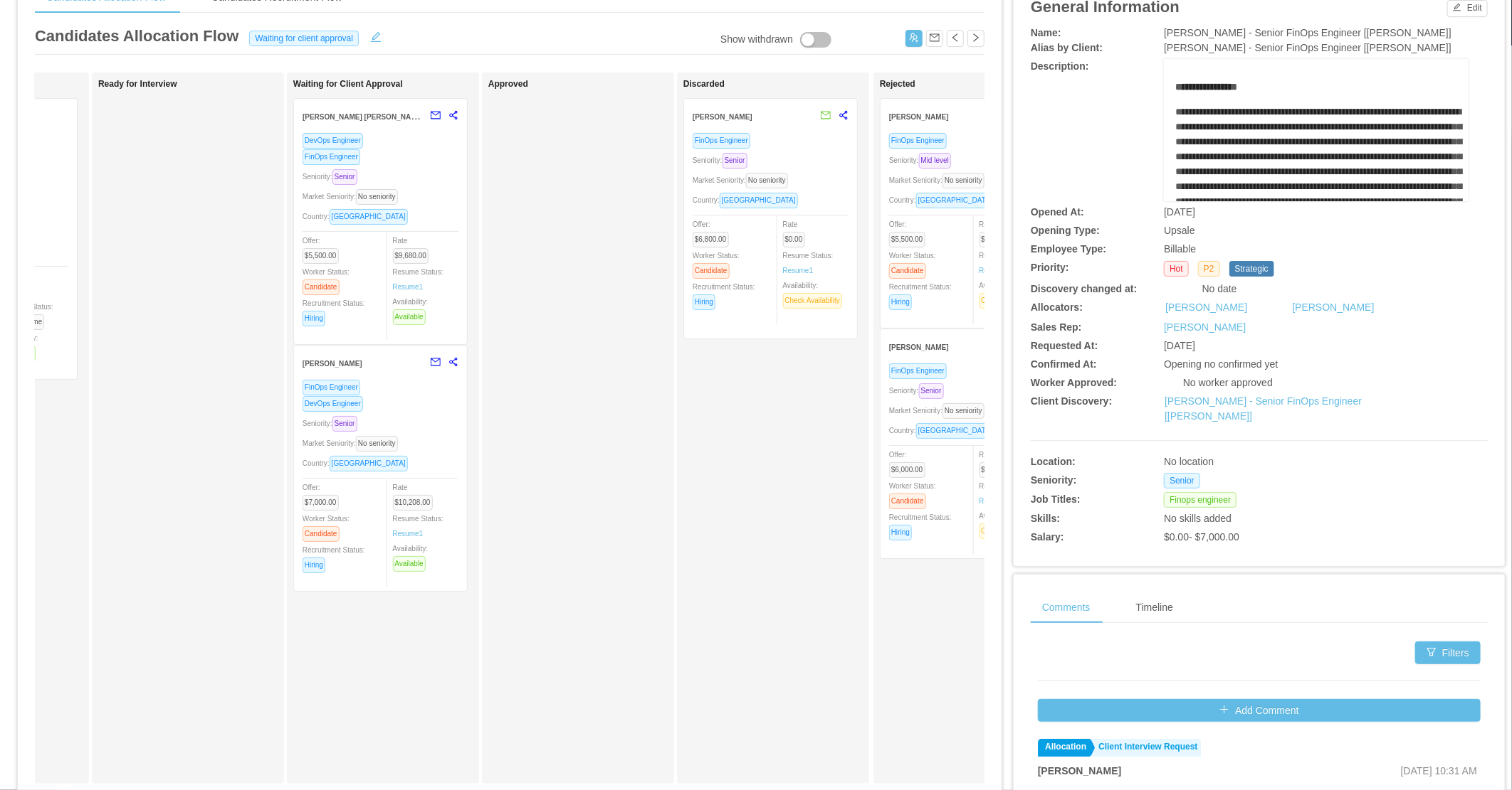
click at [441, 493] on div "Rate $10,208.00 Resume Status: Resume 1 Availability: Available" at bounding box center [432, 526] width 78 height 92
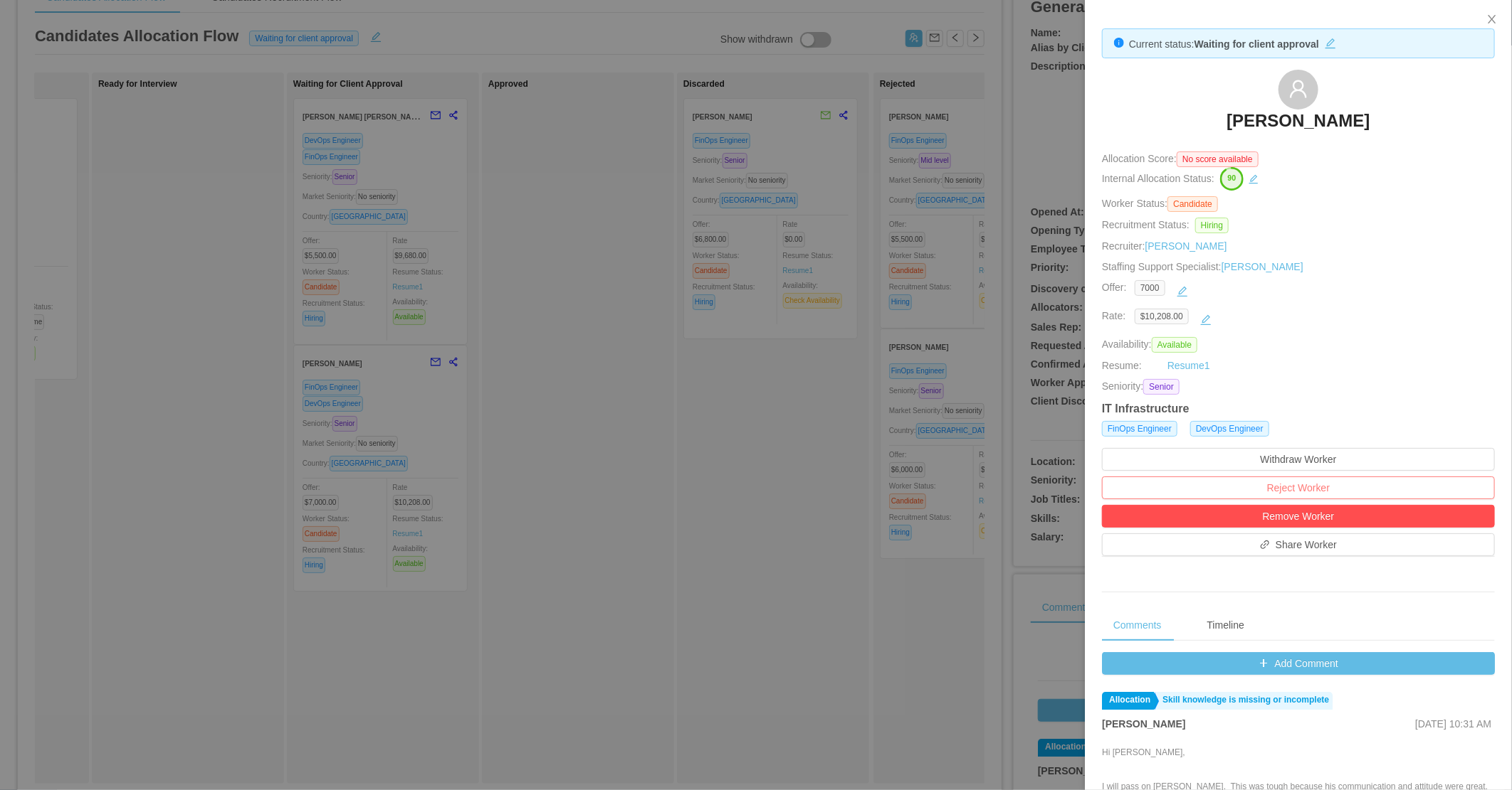
drag, startPoint x: 1272, startPoint y: 486, endPoint x: 1271, endPoint y: 477, distance: 9.1
click at [1272, 486] on button "Reject Worker" at bounding box center [1298, 488] width 393 height 23
click at [1310, 447] on button "Reject" at bounding box center [1324, 448] width 40 height 17
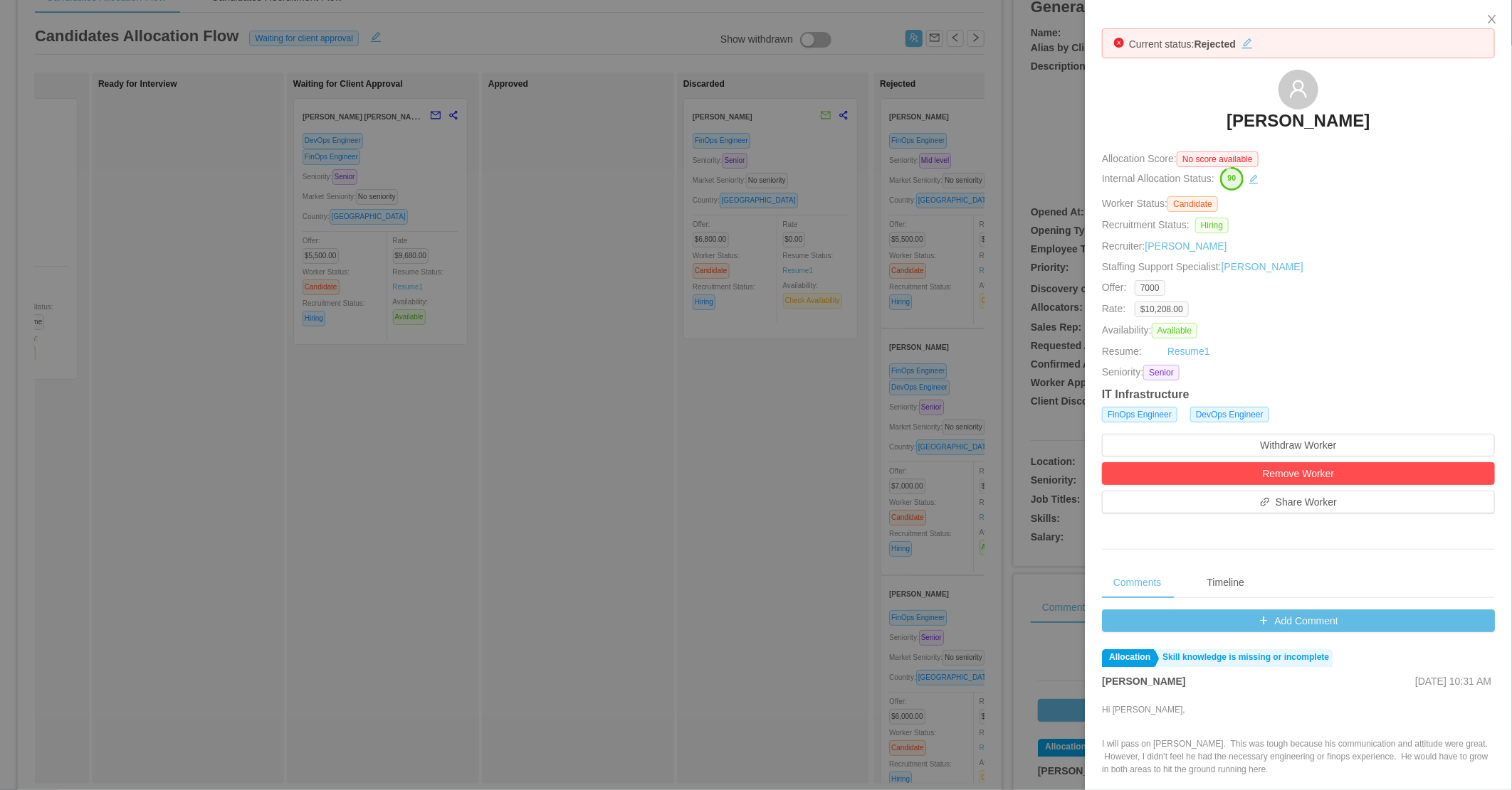
click at [638, 492] on div at bounding box center [756, 395] width 1512 height 790
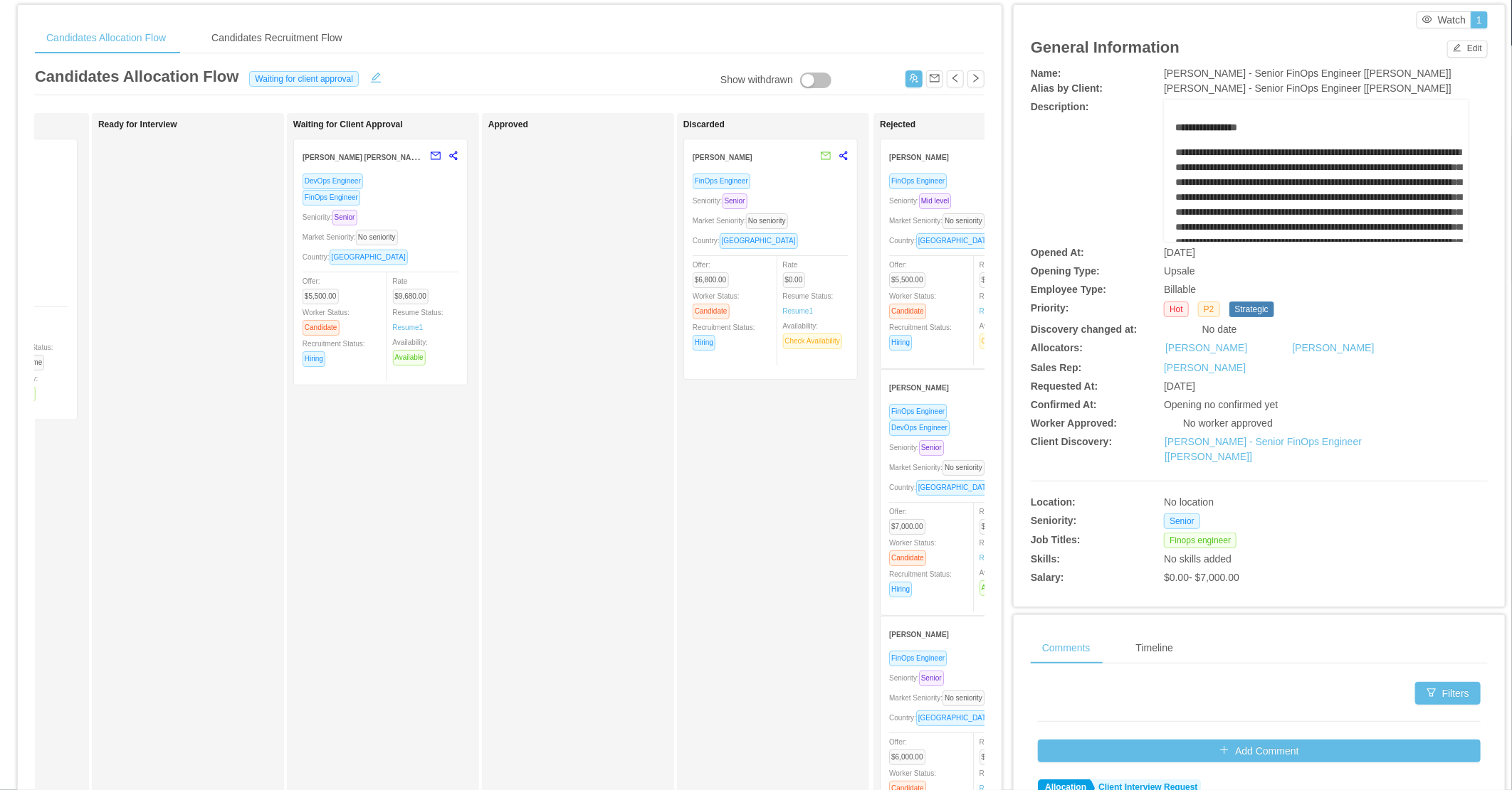
scroll to position [0, 0]
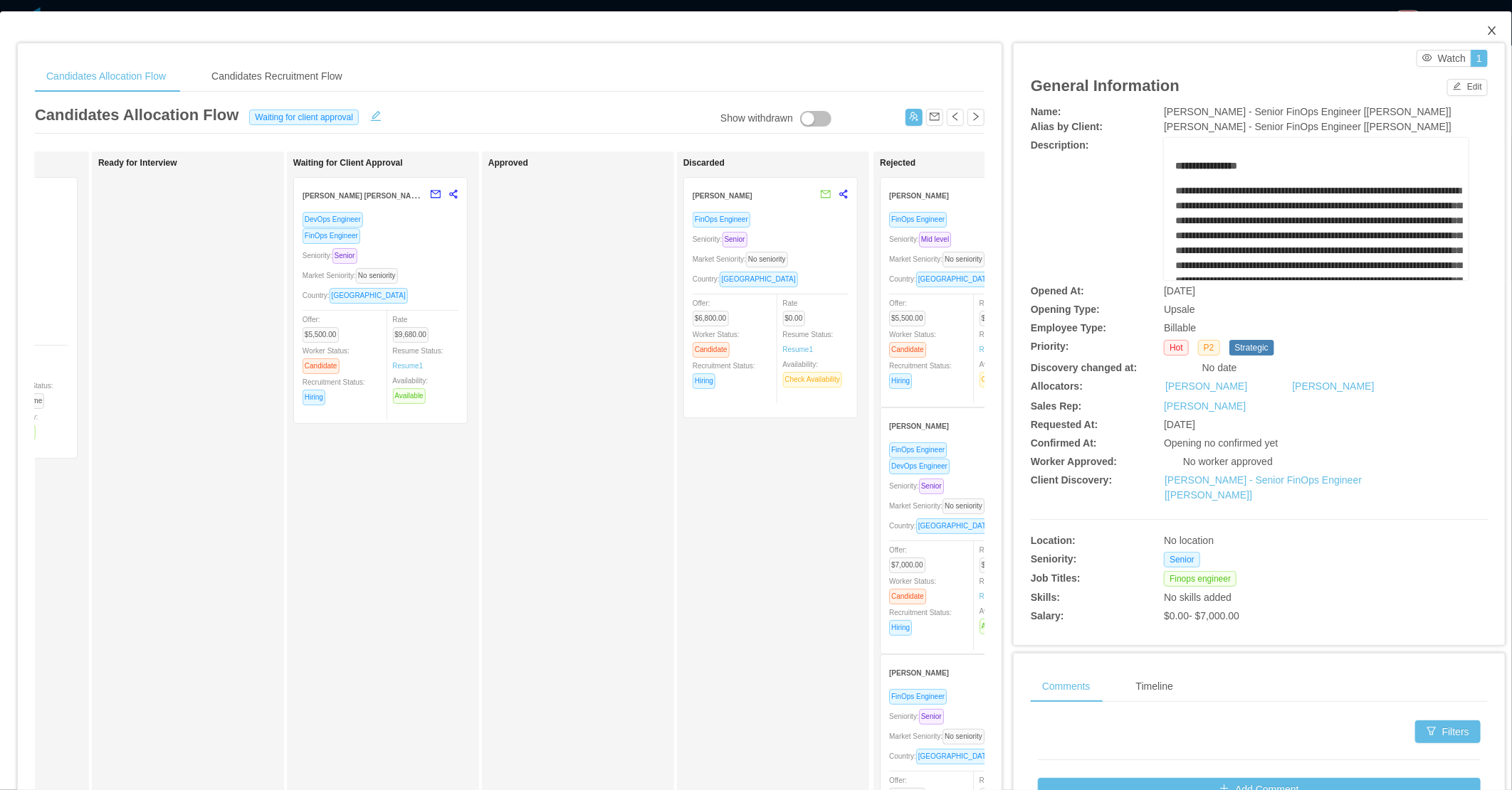
click at [1487, 30] on icon "icon: close" at bounding box center [1492, 30] width 11 height 11
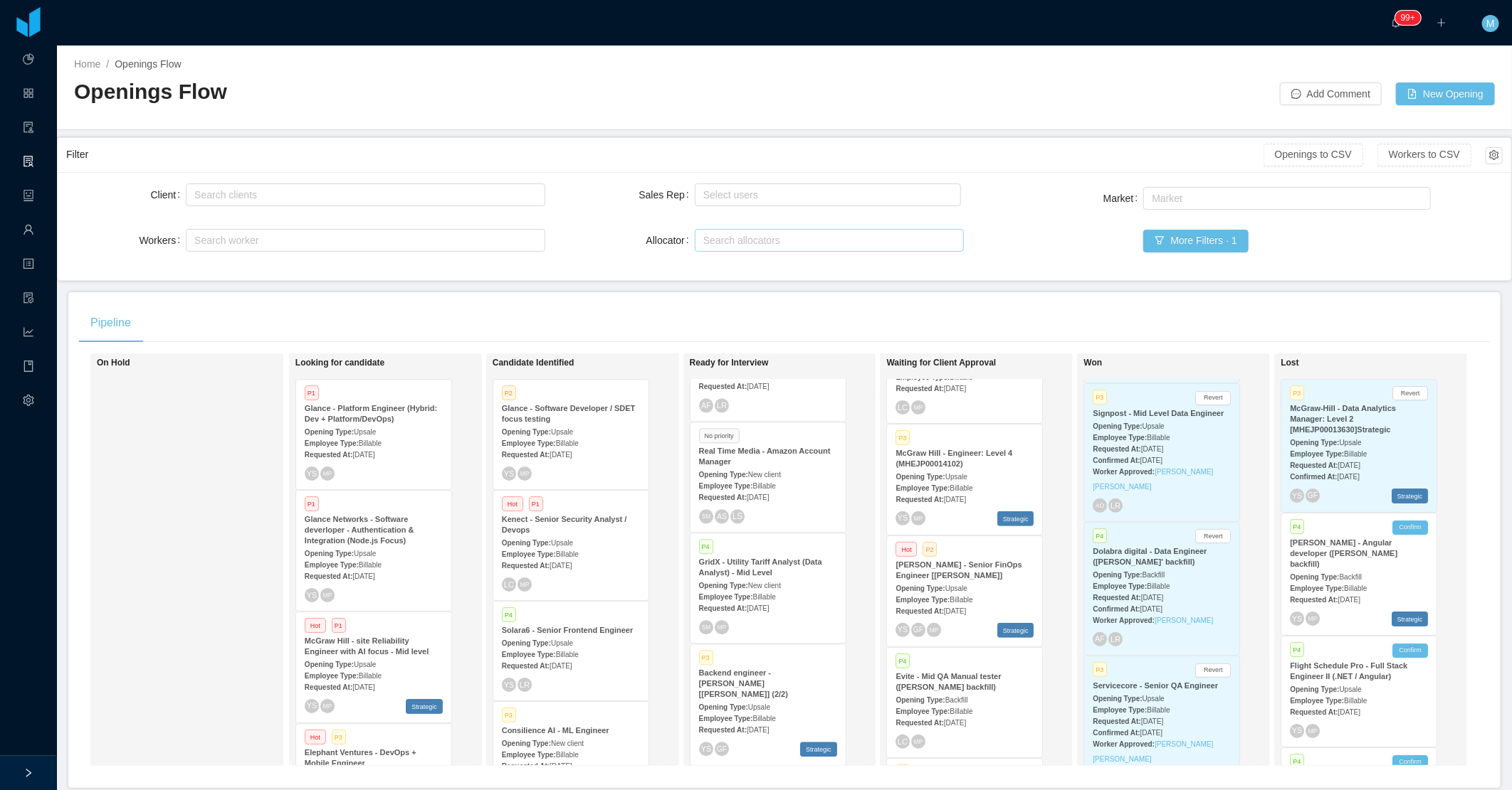
click at [739, 237] on div "Search allocators" at bounding box center [826, 240] width 245 height 14
type input "****"
drag, startPoint x: 723, startPoint y: 265, endPoint x: 599, endPoint y: 288, distance: 126.1
click at [723, 266] on li "Merwin Ponce" at bounding box center [822, 268] width 267 height 23
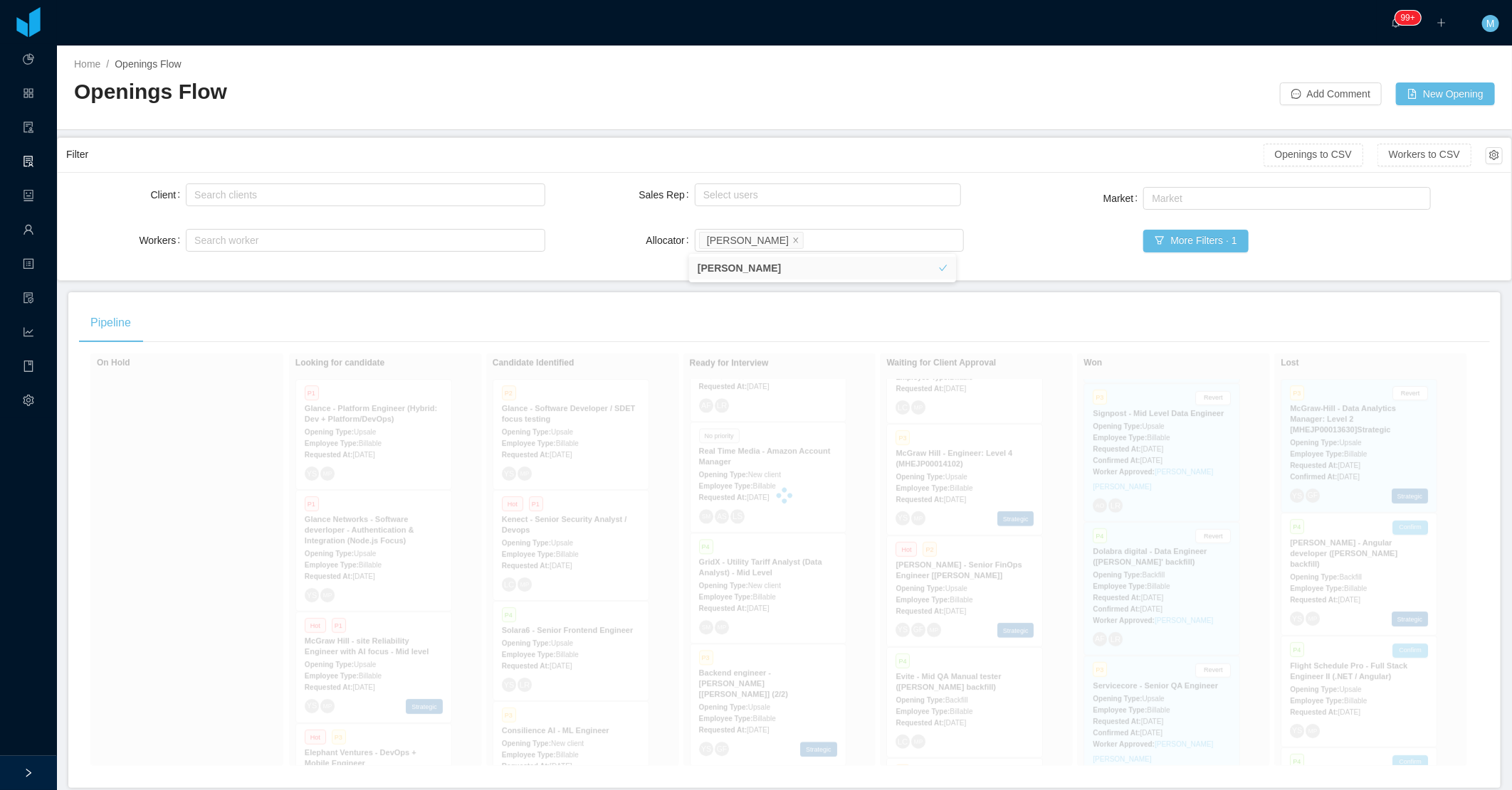
click at [599, 288] on main "Home / Openings Flow / Openings Flow Add Comment New Opening Filter Openings to…" at bounding box center [784, 418] width 1454 height 745
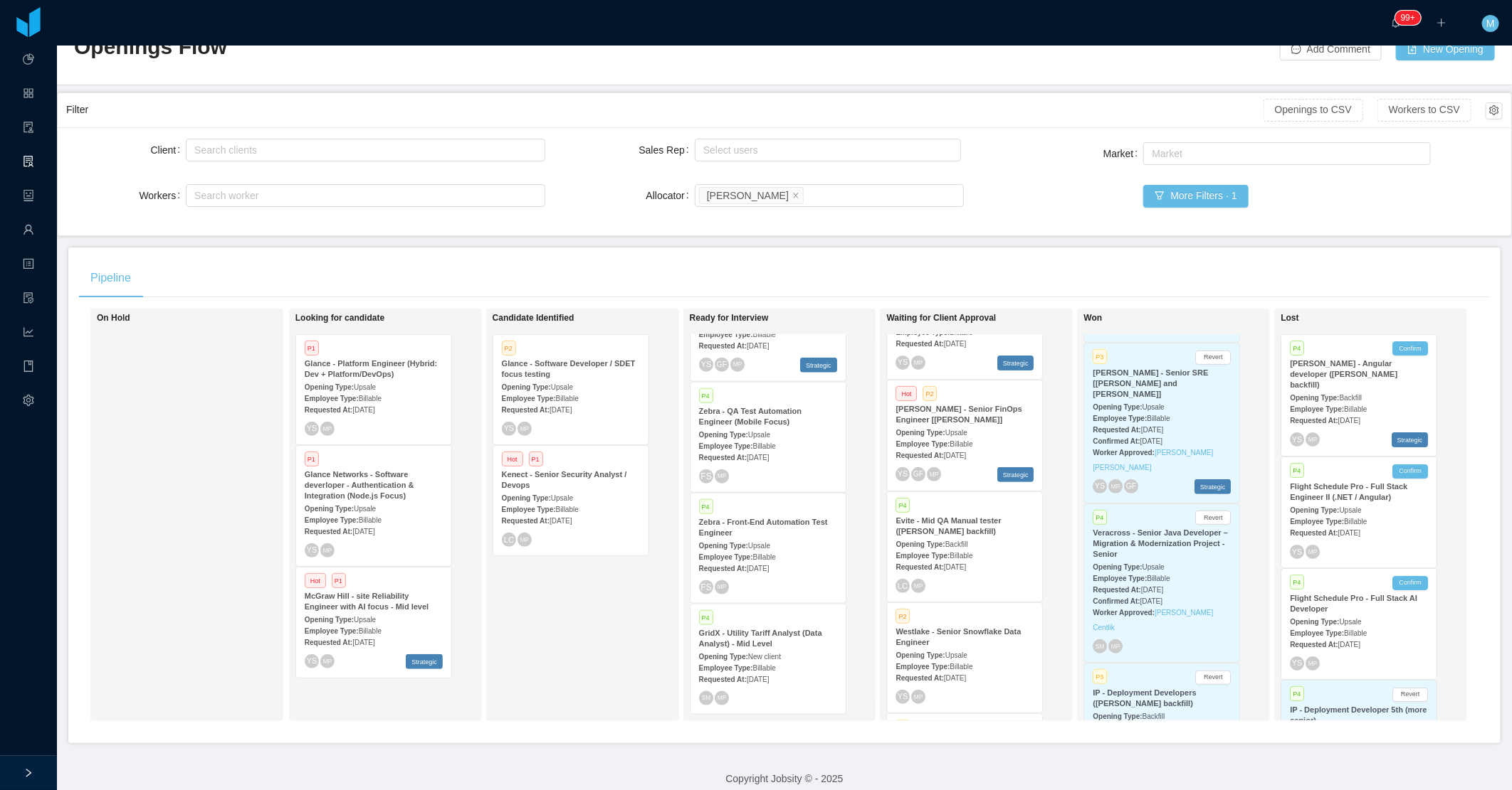
scroll to position [70, 0]
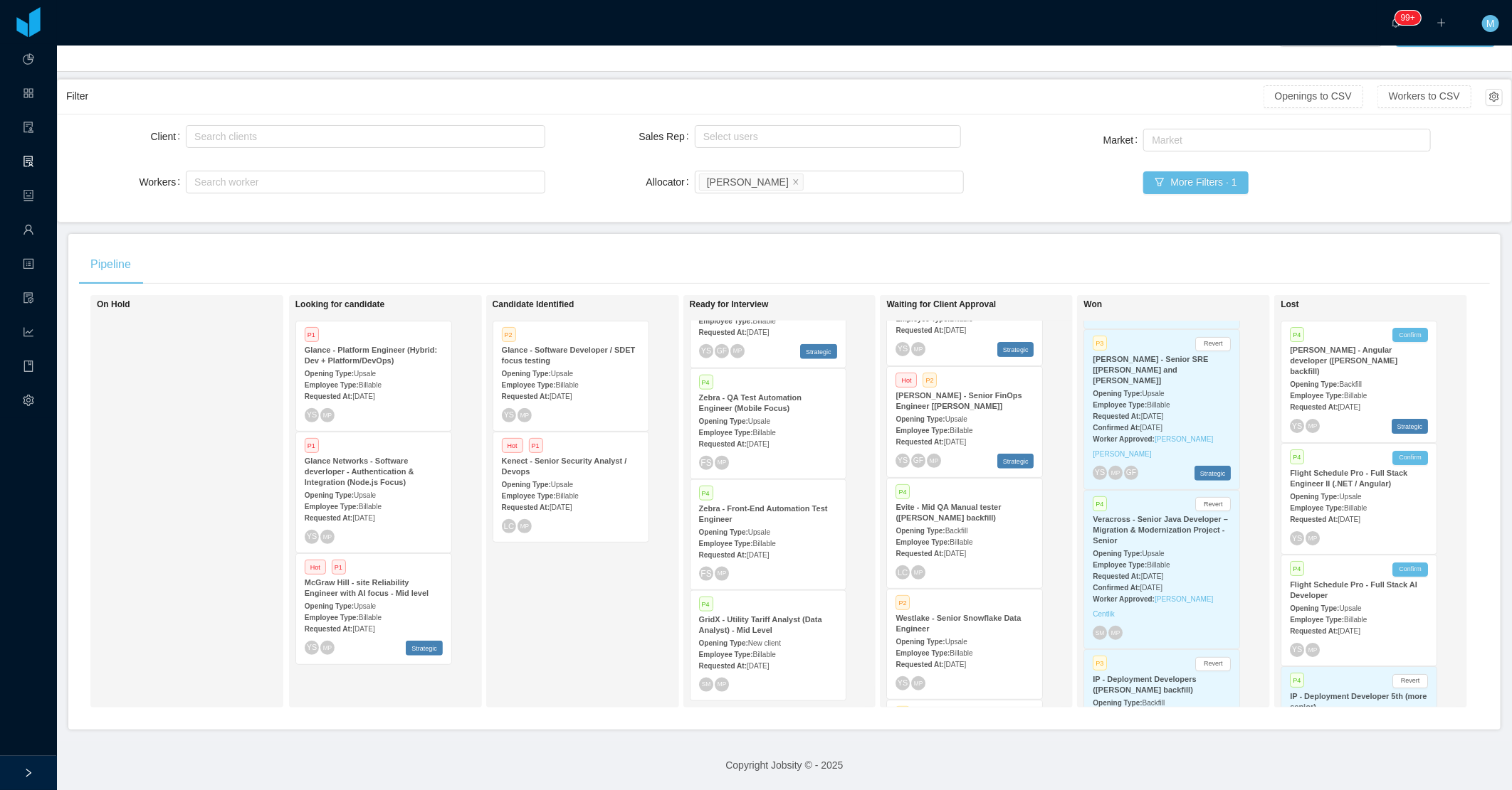
drag, startPoint x: 604, startPoint y: 596, endPoint x: 451, endPoint y: 634, distance: 157.6
click at [602, 599] on div "Candidate Identified P2 Glance - Software Developer / SDET focus testing Openin…" at bounding box center [591, 502] width 199 height 400
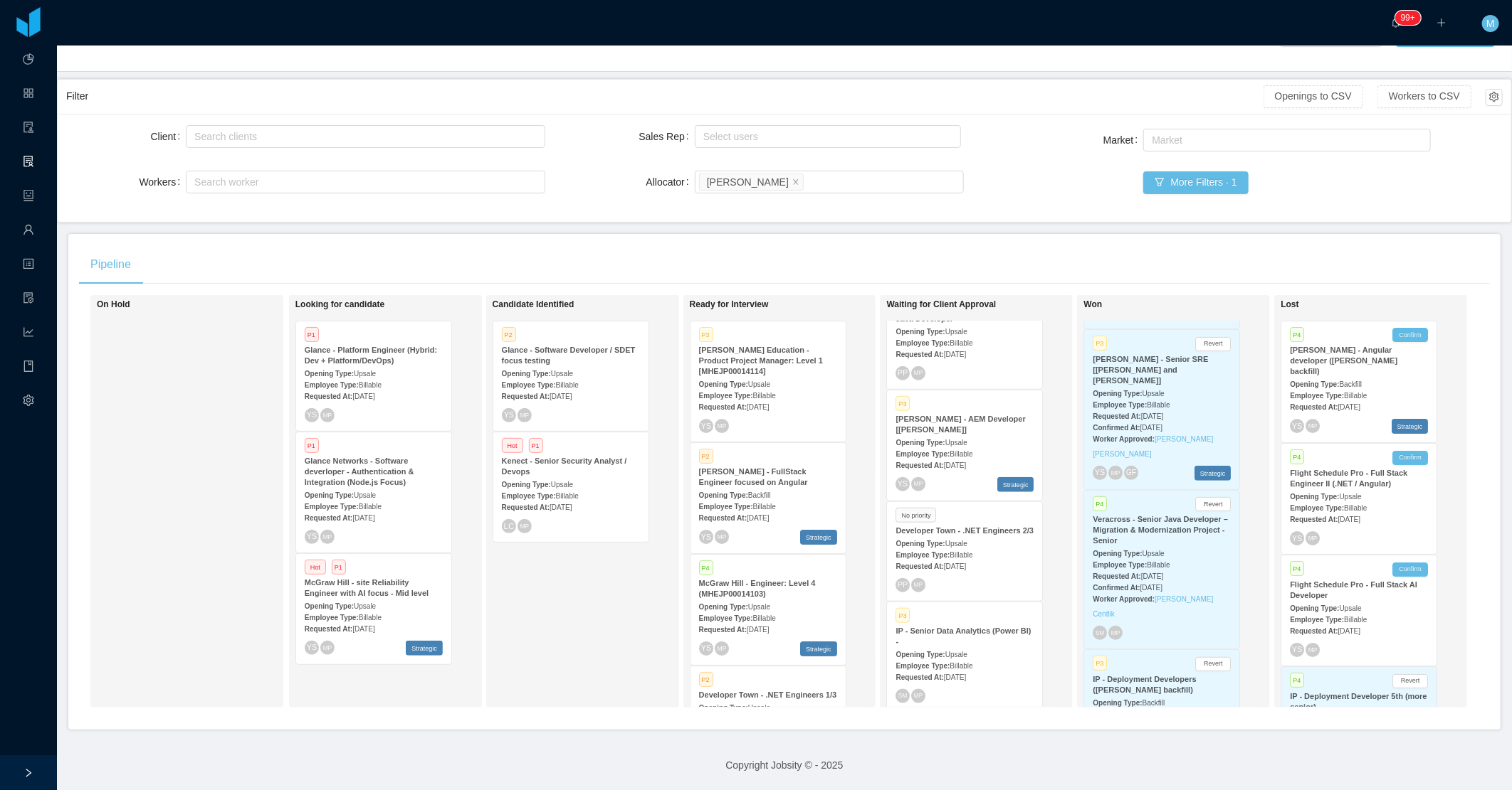
scroll to position [842, 0]
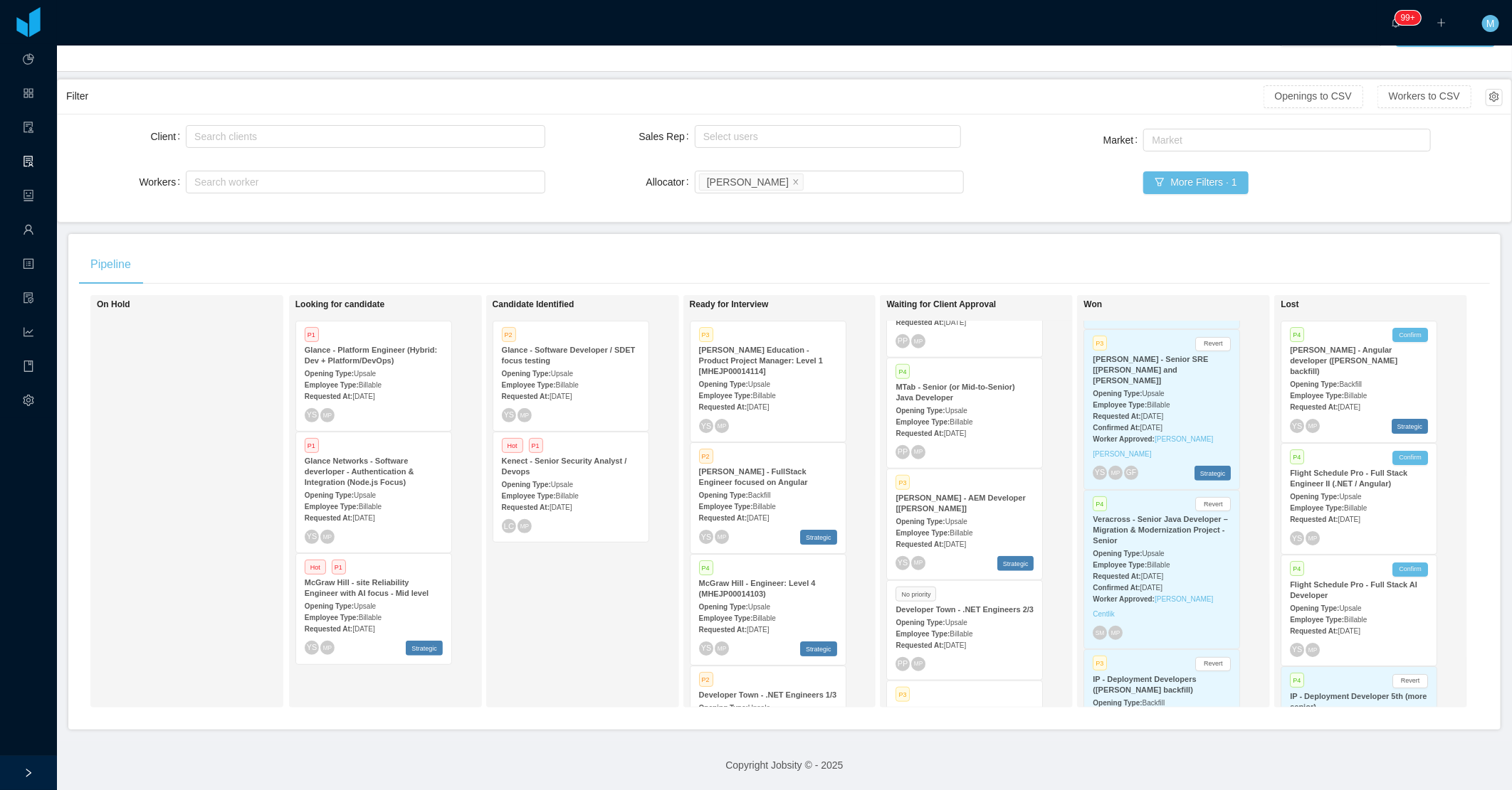
click at [538, 595] on div "Candidate Identified P2 Glance - Software Developer / SDET focus testing Openin…" at bounding box center [591, 502] width 199 height 400
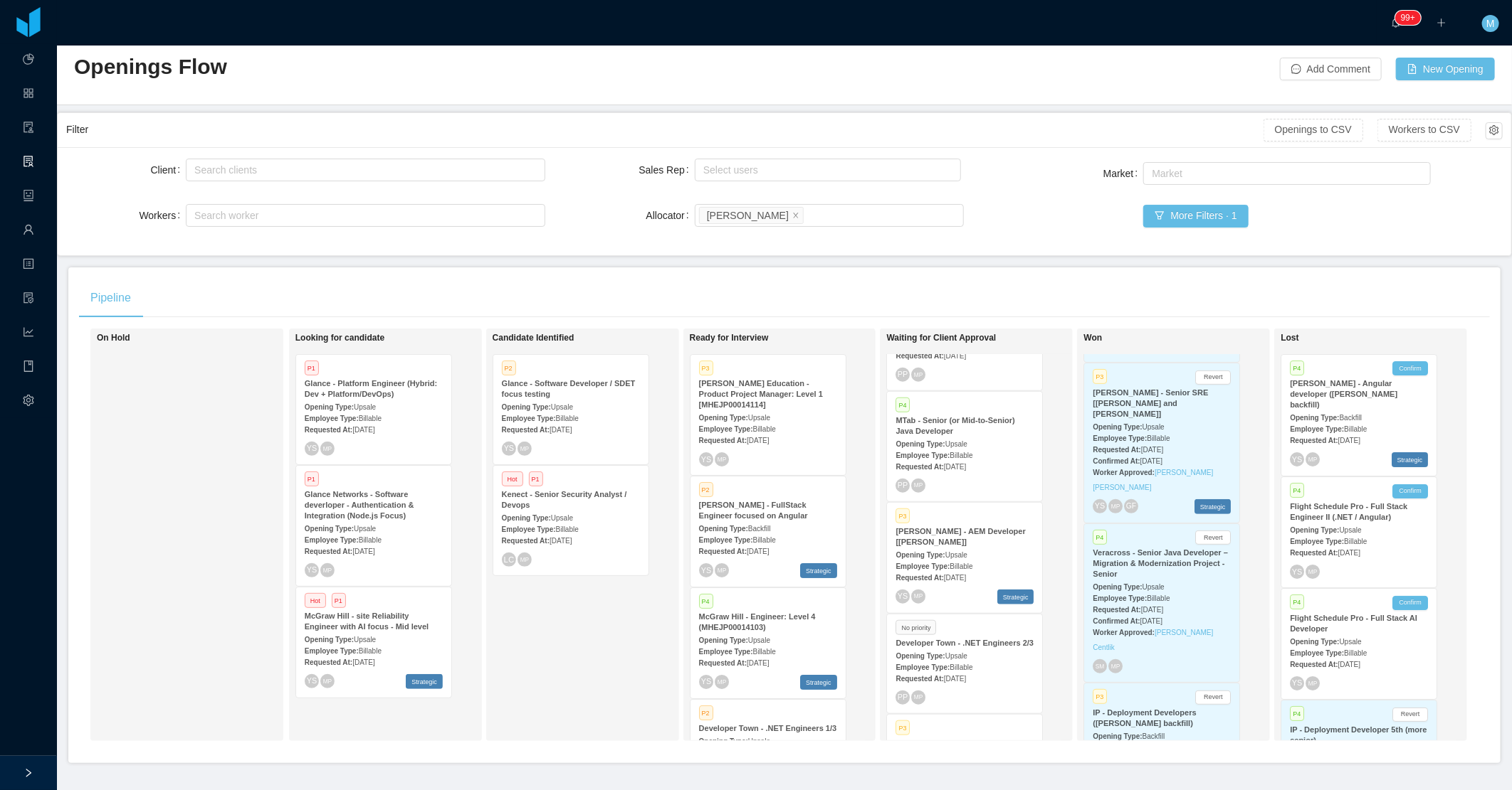
scroll to position [0, 0]
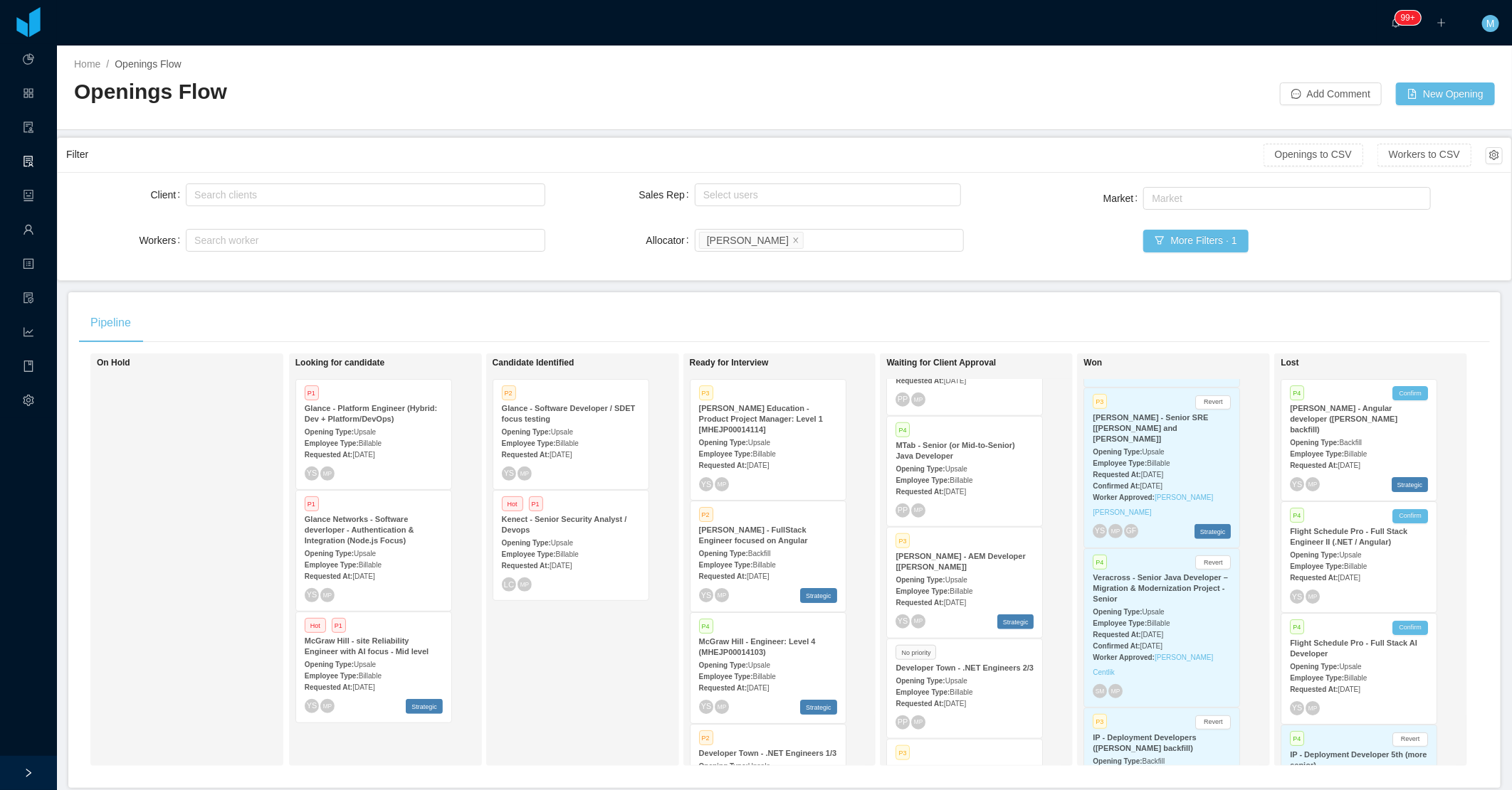
click at [557, 674] on div "Candidate Identified P2 Glance - Software Developer / SDET focus testing Openin…" at bounding box center [591, 560] width 199 height 400
click at [191, 535] on div "On Hold" at bounding box center [196, 560] width 199 height 400
click at [545, 688] on div "Candidate Identified P2 Glance - Software Developer / SDET focus testing Openin…" at bounding box center [591, 560] width 199 height 400
click at [582, 543] on div "Opening Type: Upsale" at bounding box center [571, 542] width 138 height 15
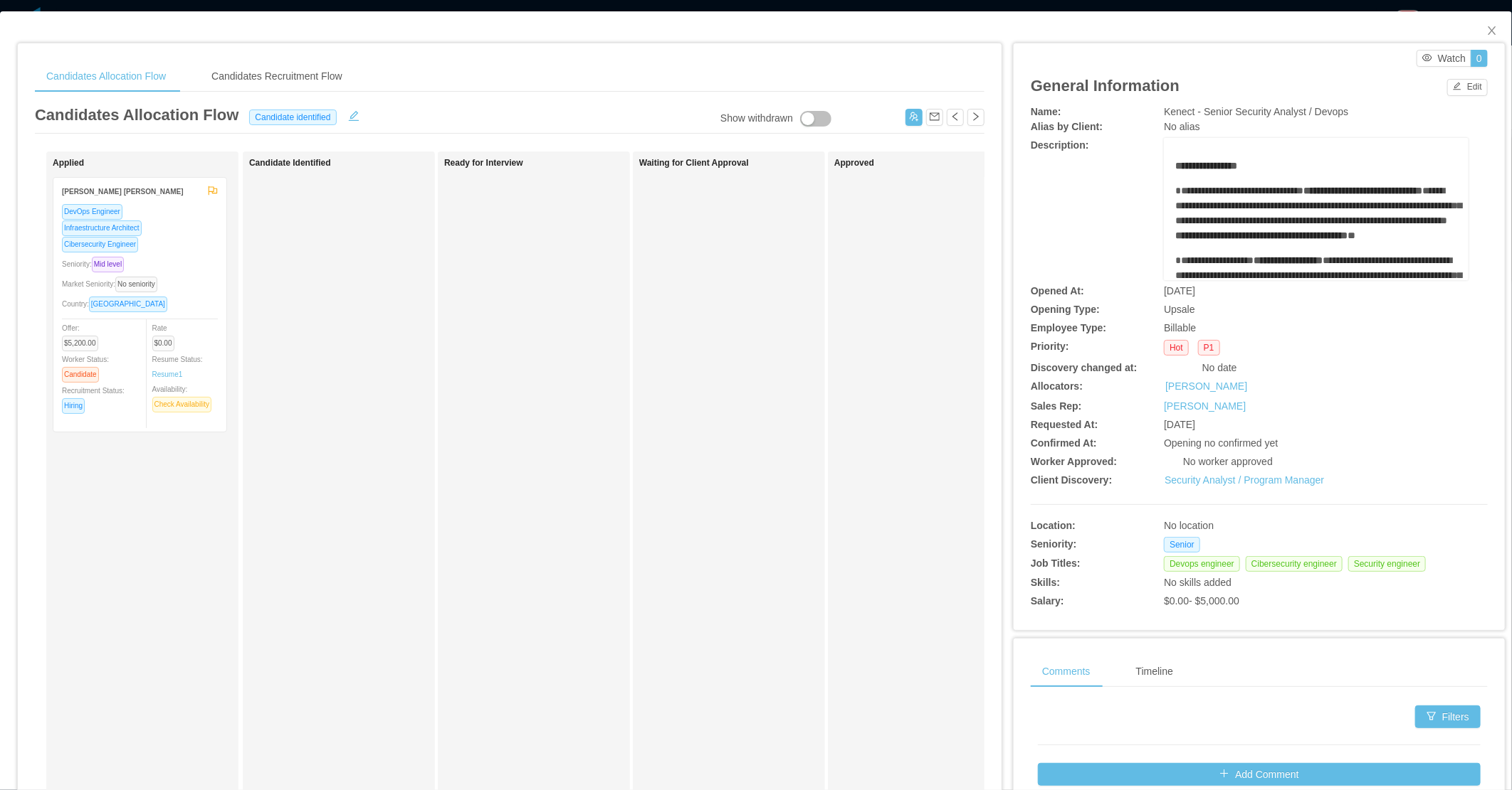
click at [407, 596] on div "Candidate Identified" at bounding box center [348, 507] width 199 height 699
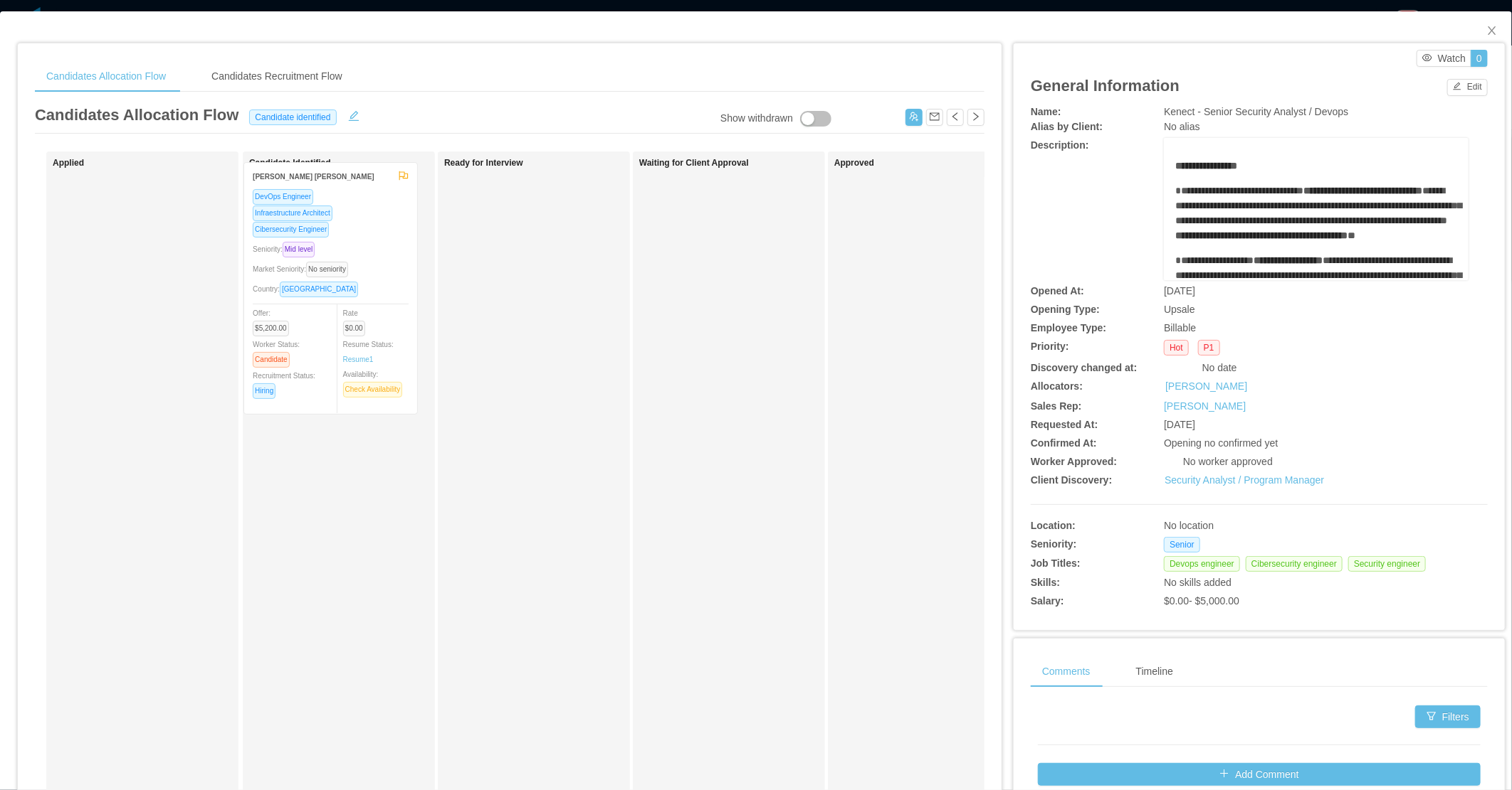
drag, startPoint x: 218, startPoint y: 311, endPoint x: 445, endPoint y: 297, distance: 227.4
click at [445, 297] on div "Applied Raphael Alves Gibello Rosa DevOps Engineer Infraestructure Architect Ci…" at bounding box center [509, 513] width 950 height 723
click at [404, 252] on div "DevOps Engineer Infraestructure Architect Cibersecurity Engineer Seniority: Mid…" at bounding box center [336, 313] width 156 height 220
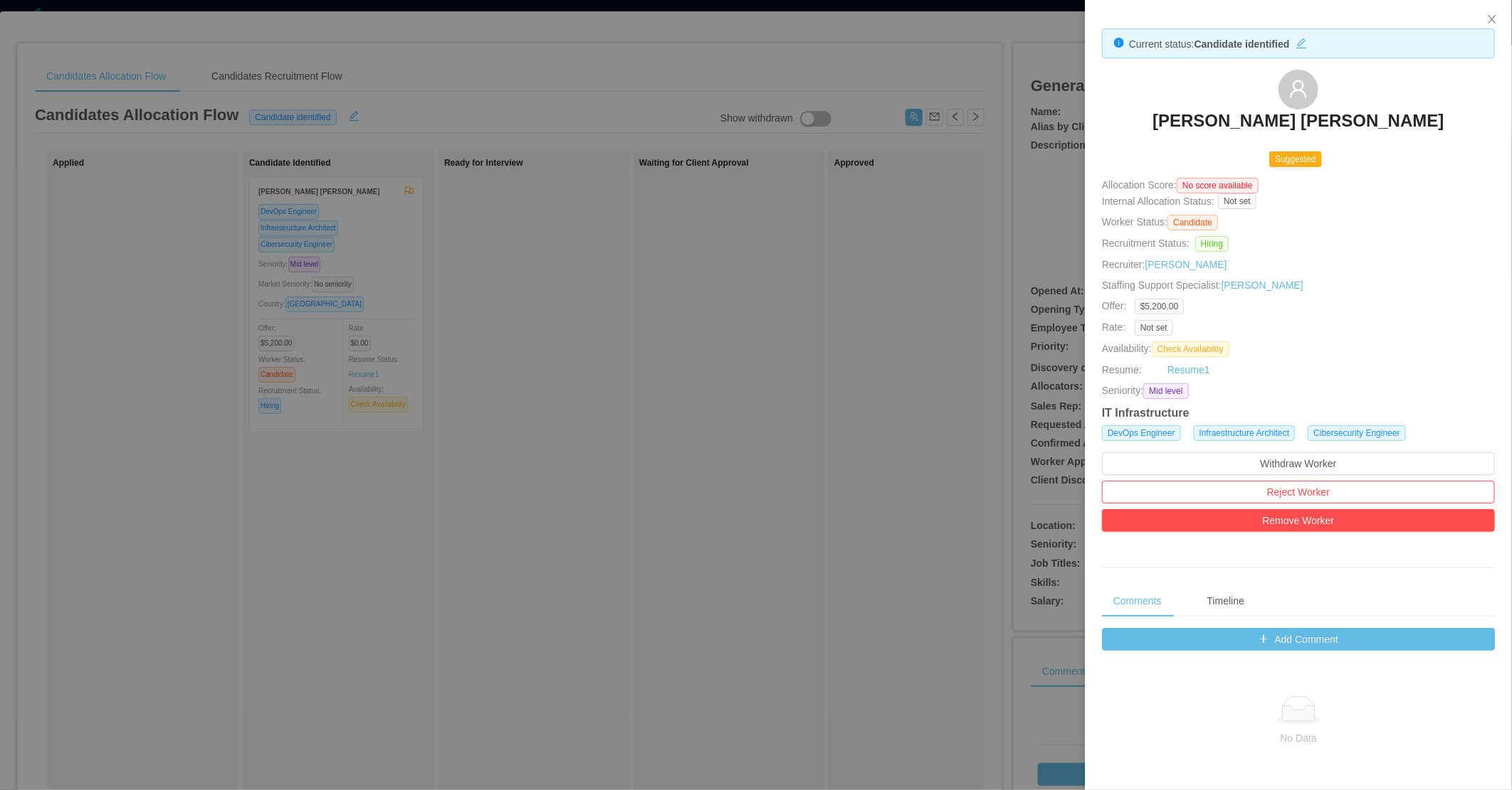
drag, startPoint x: 1307, startPoint y: 108, endPoint x: 1311, endPoint y: 119, distance: 11.7
drag, startPoint x: 785, startPoint y: 280, endPoint x: 1198, endPoint y: 102, distance: 449.7
click at [788, 280] on div at bounding box center [756, 395] width 1512 height 790
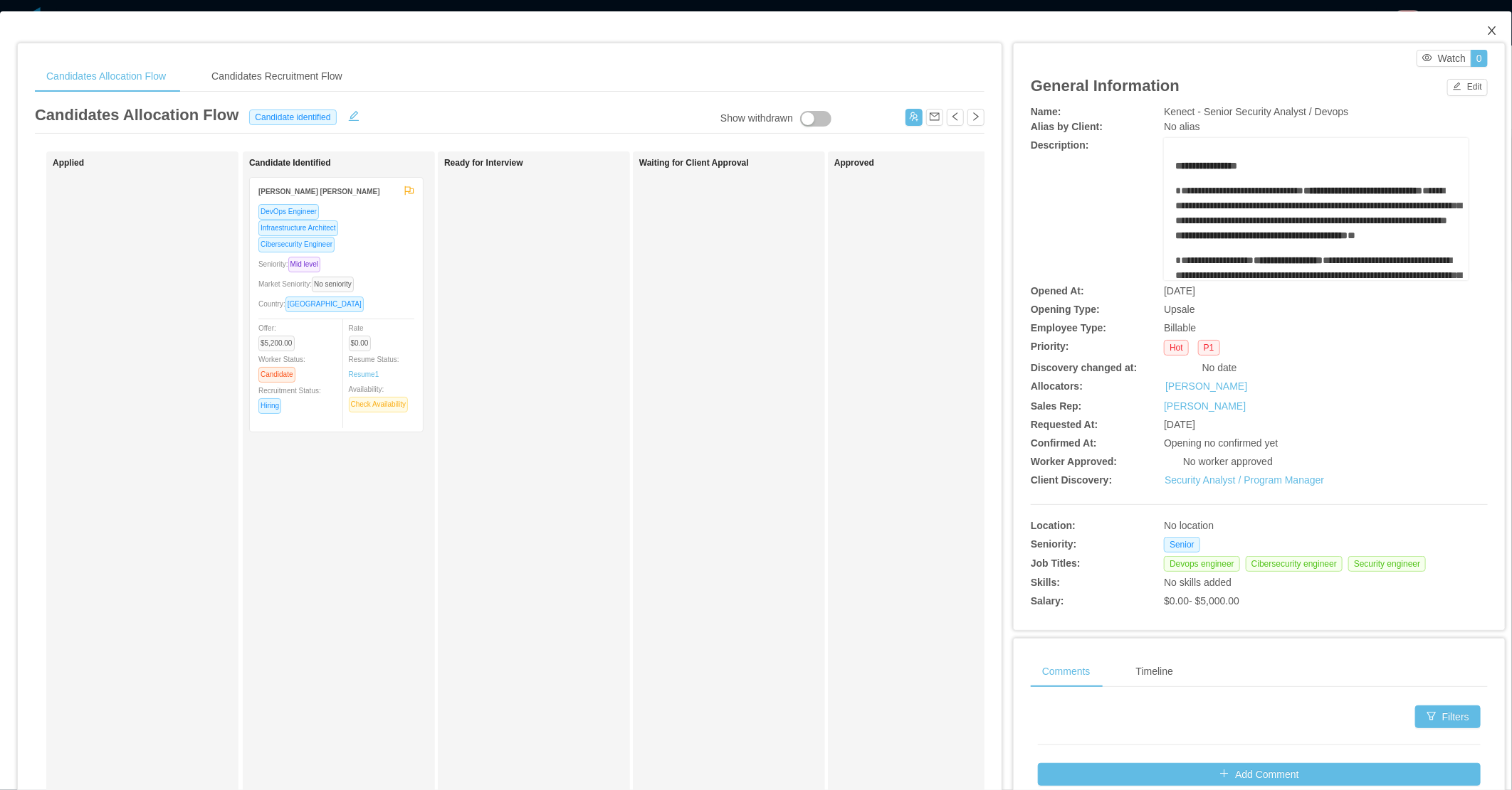
drag, startPoint x: 1472, startPoint y: 39, endPoint x: 1445, endPoint y: 46, distance: 27.9
click at [1472, 40] on span "Close" at bounding box center [1492, 31] width 40 height 40
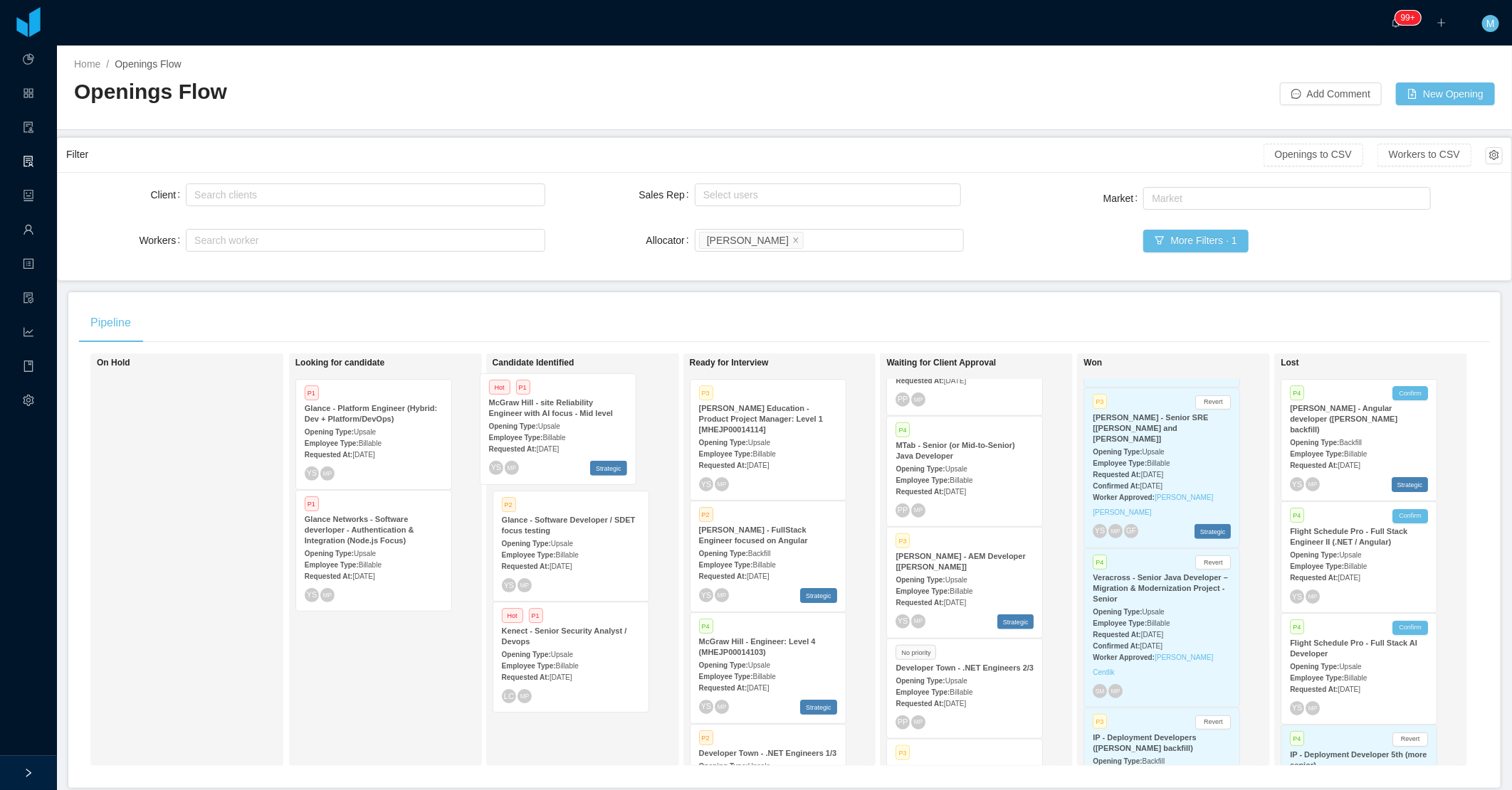
drag, startPoint x: 366, startPoint y: 667, endPoint x: 552, endPoint y: 428, distance: 302.8
click at [552, 428] on div "On Hold Looking for candidate P1 Glance - Platform Engineer (Hybrid: Dev + Plat…" at bounding box center [785, 566] width 1411 height 424
click at [434, 716] on div "Looking for candidate P1 Glance - Platform Engineer (Hybrid: Dev + Platform/Dev…" at bounding box center [394, 560] width 199 height 400
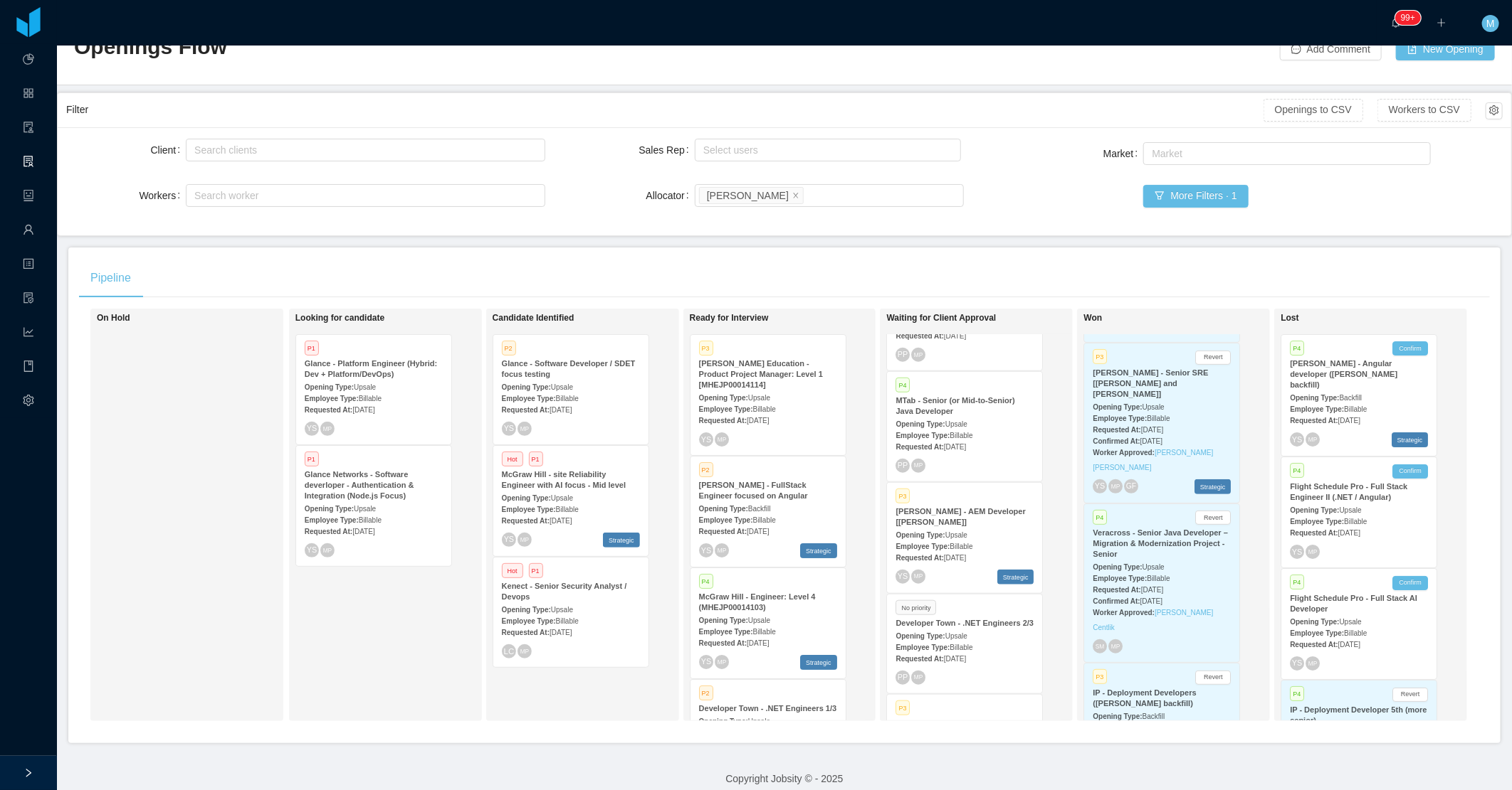
scroll to position [70, 0]
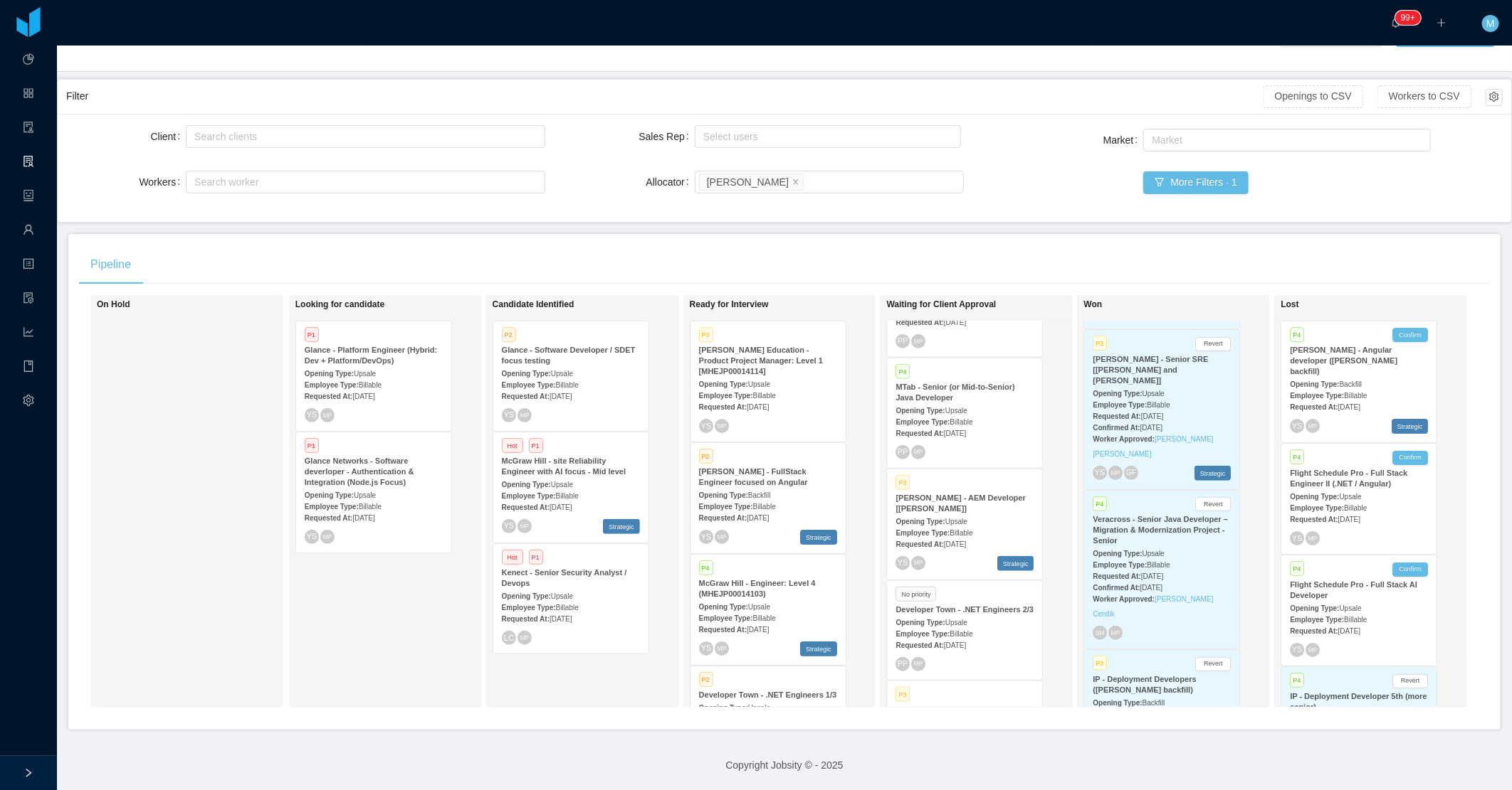
click at [599, 600] on div "Employee Type: Billable" at bounding box center [571, 607] width 138 height 15
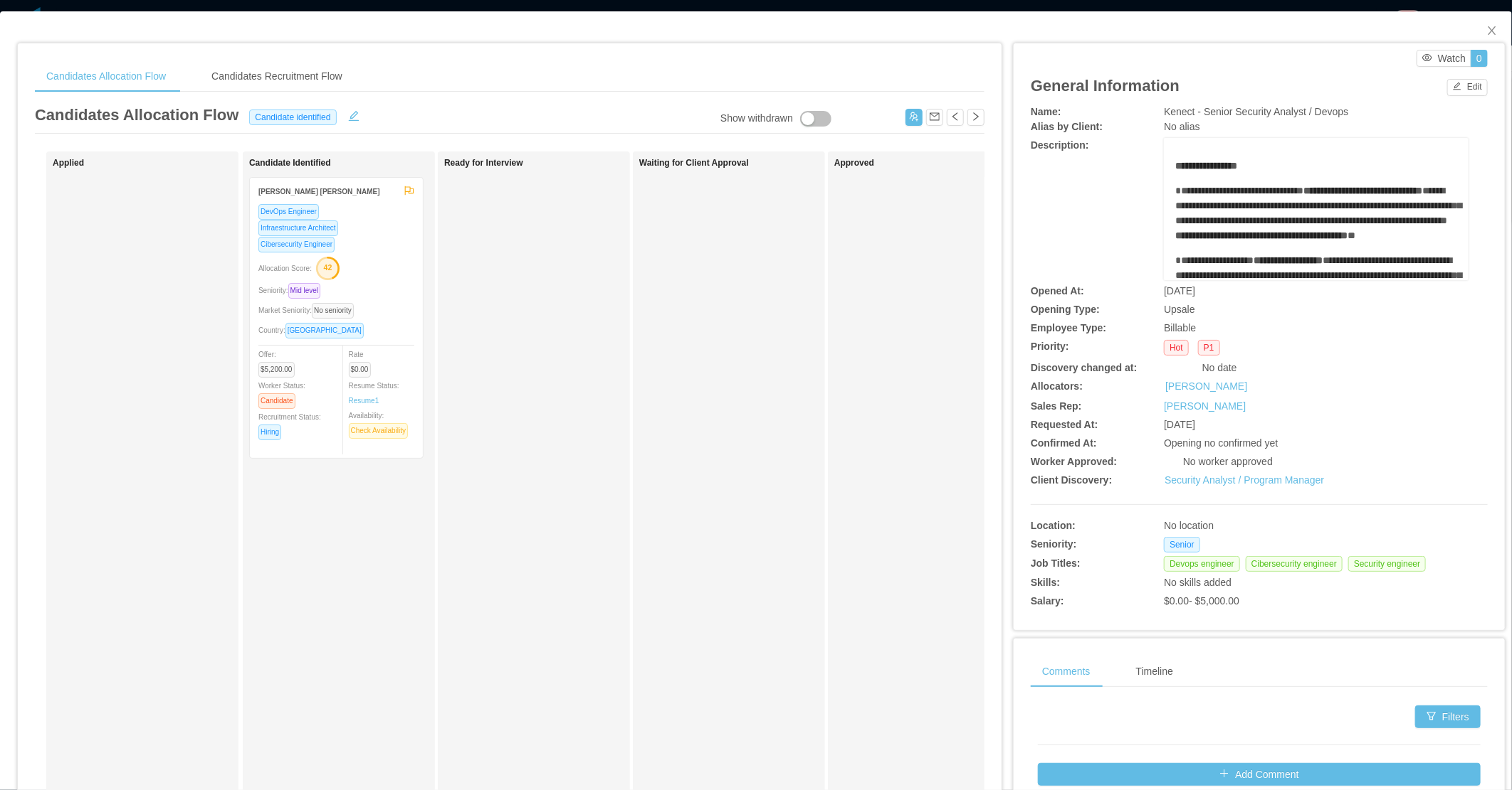
click at [681, 470] on div "Waiting for Client Approval" at bounding box center [739, 507] width 199 height 699
drag, startPoint x: 1481, startPoint y: 30, endPoint x: 704, endPoint y: 370, distance: 848.1
click at [1487, 31] on icon "icon: close" at bounding box center [1491, 30] width 8 height 8
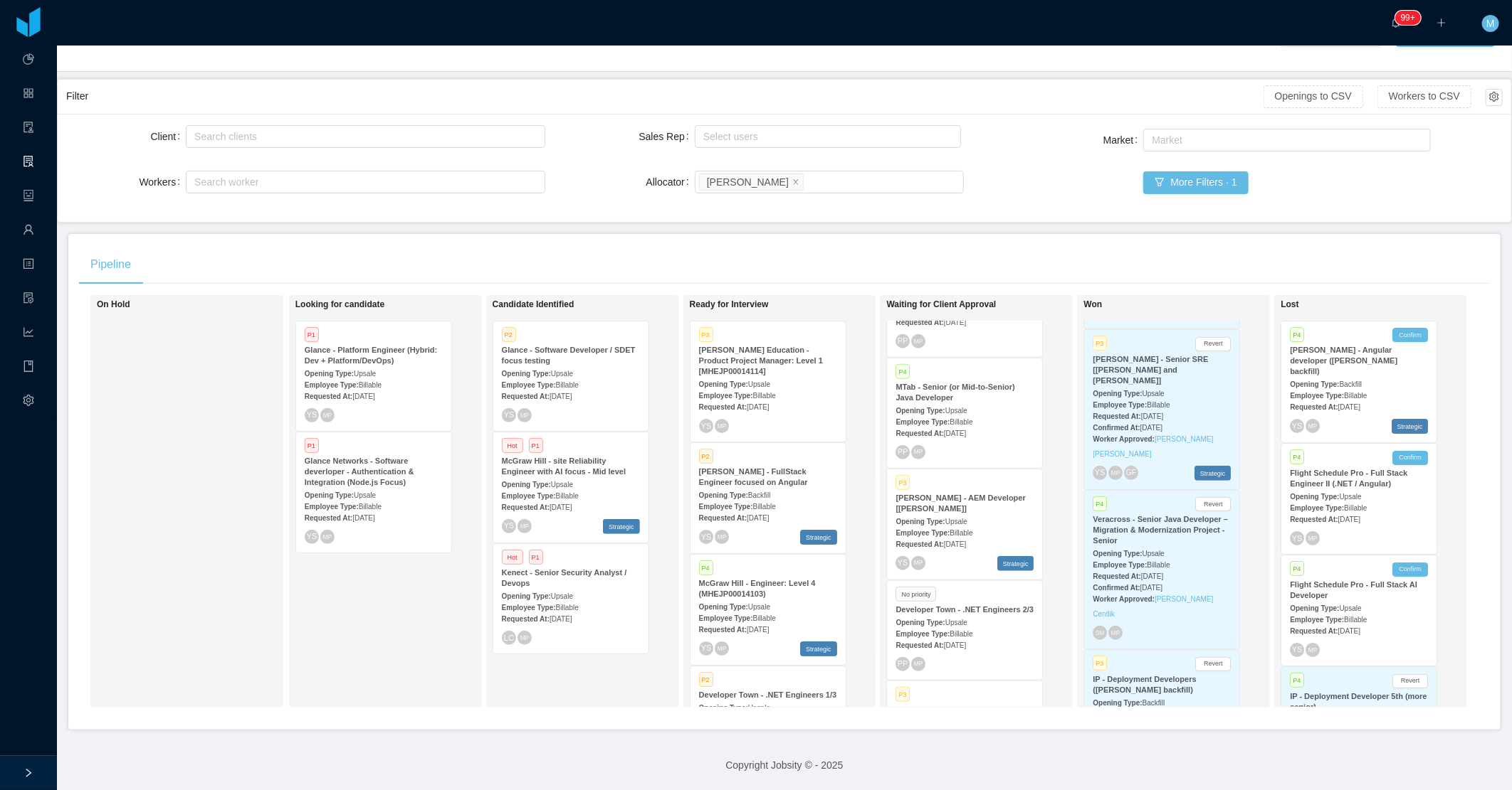
click at [593, 477] on div "Opening Type: Upsale" at bounding box center [571, 485] width 138 height 15
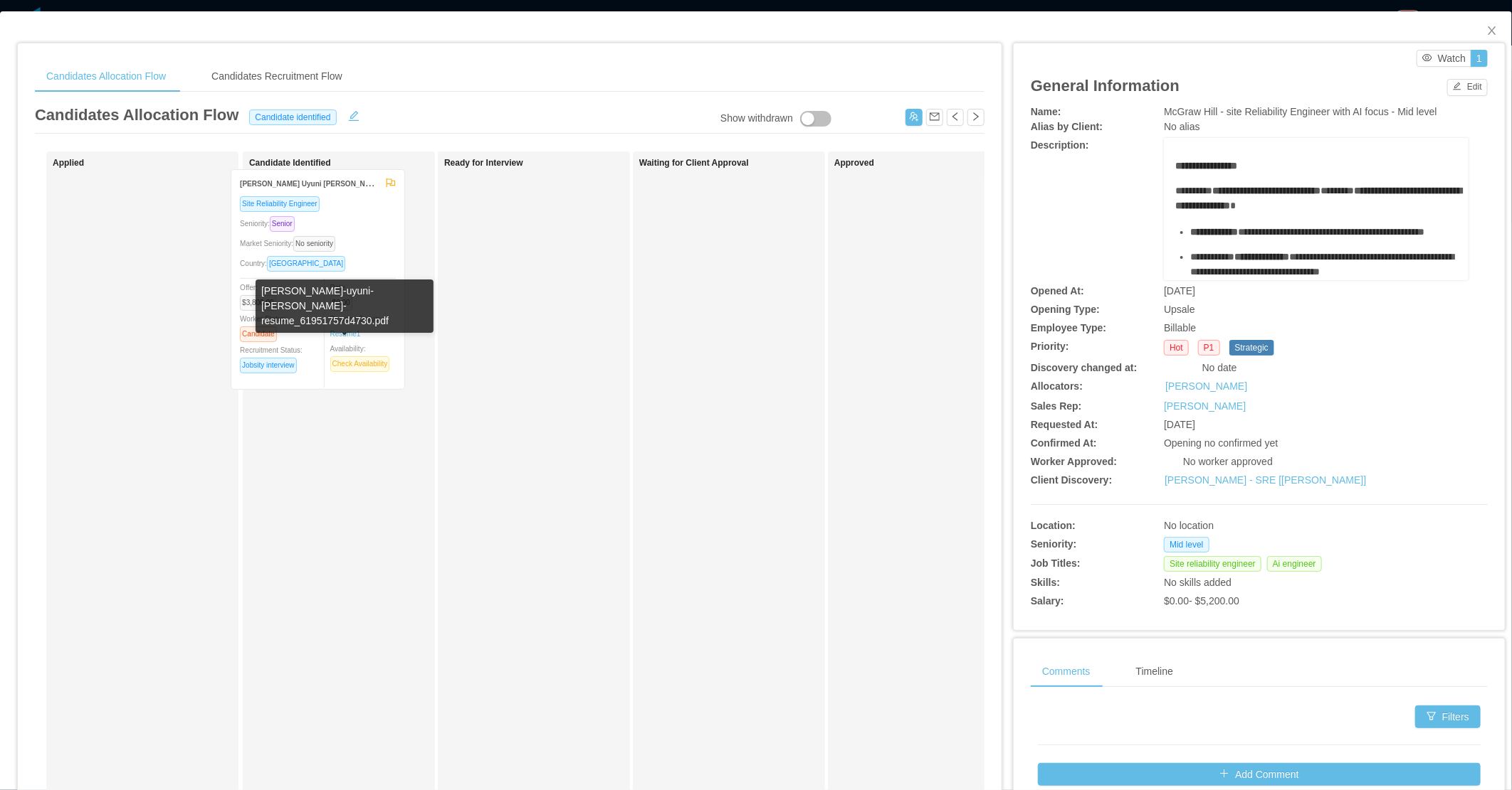
drag, startPoint x: 244, startPoint y: 339, endPoint x: 332, endPoint y: 327, distance: 88.8
click at [332, 327] on div "Applied Mauricio Uyuni Miranda Site Reliability Engineer Seniority: Senior Mark…" at bounding box center [509, 513] width 950 height 723
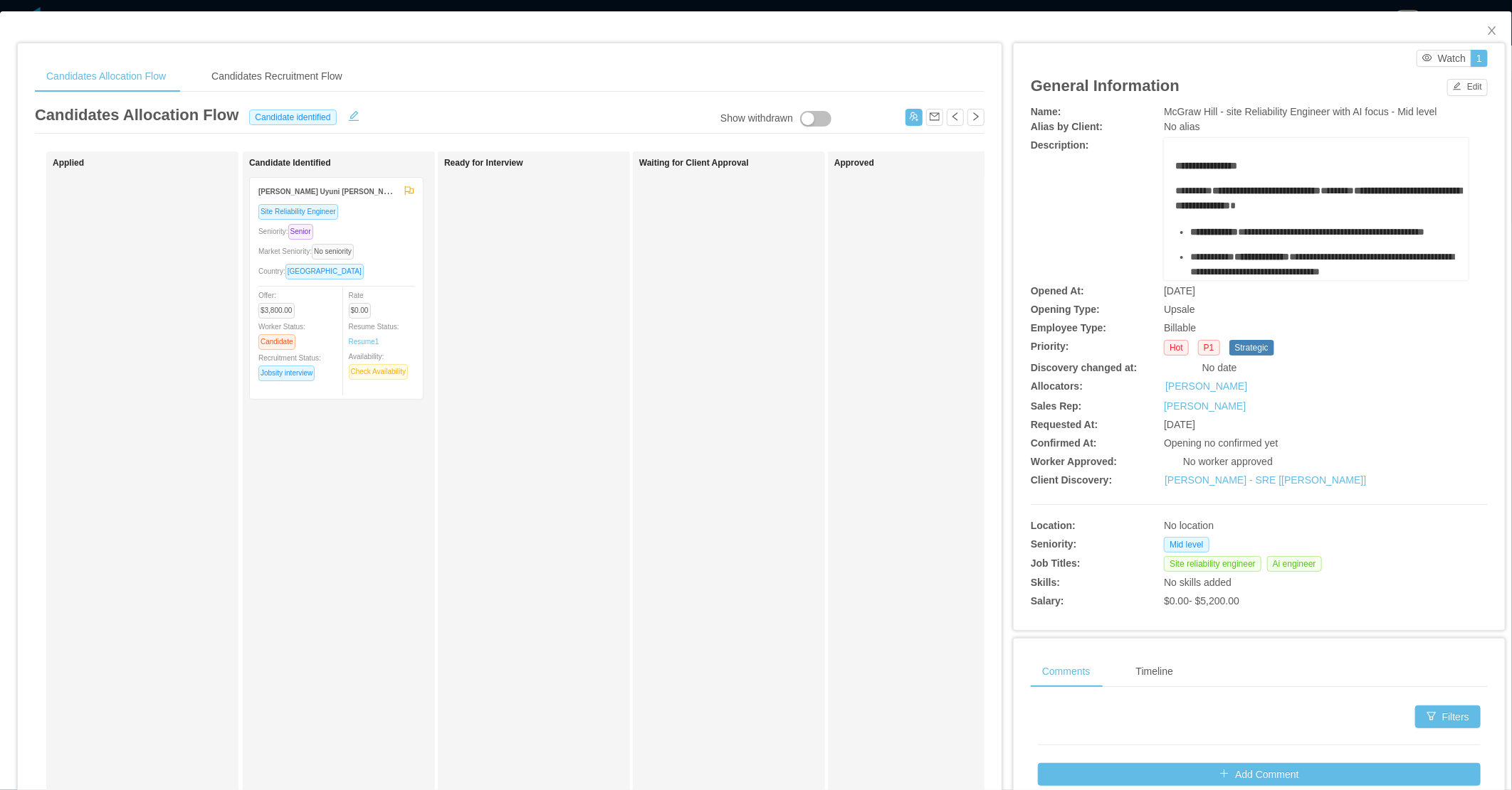
drag, startPoint x: 434, startPoint y: 283, endPoint x: 425, endPoint y: 283, distance: 9.0
click at [433, 283] on div "Candidate Identified Mauricio Uyuni Miranda Site Reliability Engineer Seniority…" at bounding box center [339, 507] width 192 height 712
click at [401, 286] on div at bounding box center [336, 286] width 156 height 1
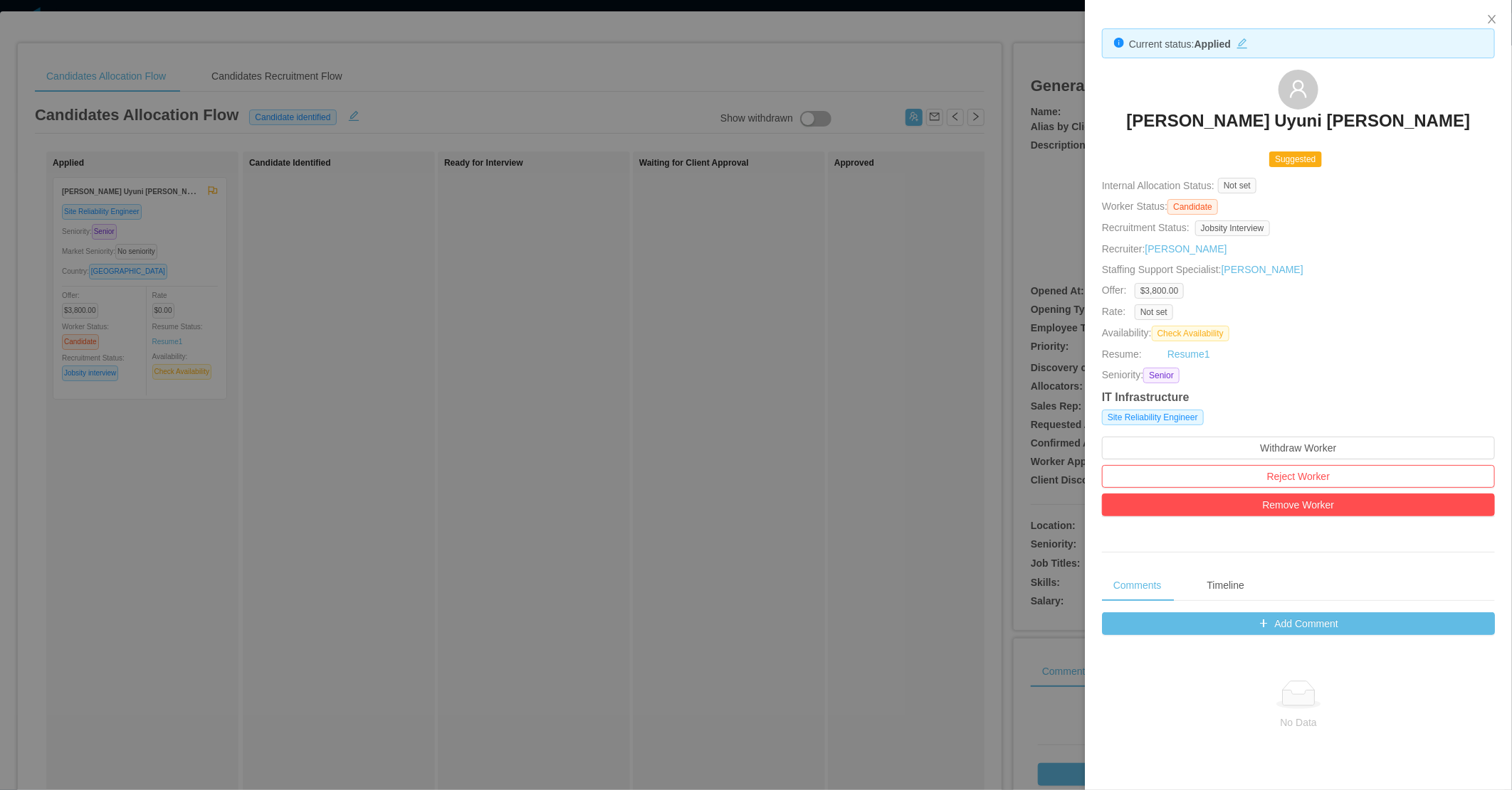
drag, startPoint x: 797, startPoint y: 409, endPoint x: 742, endPoint y: 410, distance: 55.0
click at [787, 410] on div at bounding box center [756, 395] width 1512 height 790
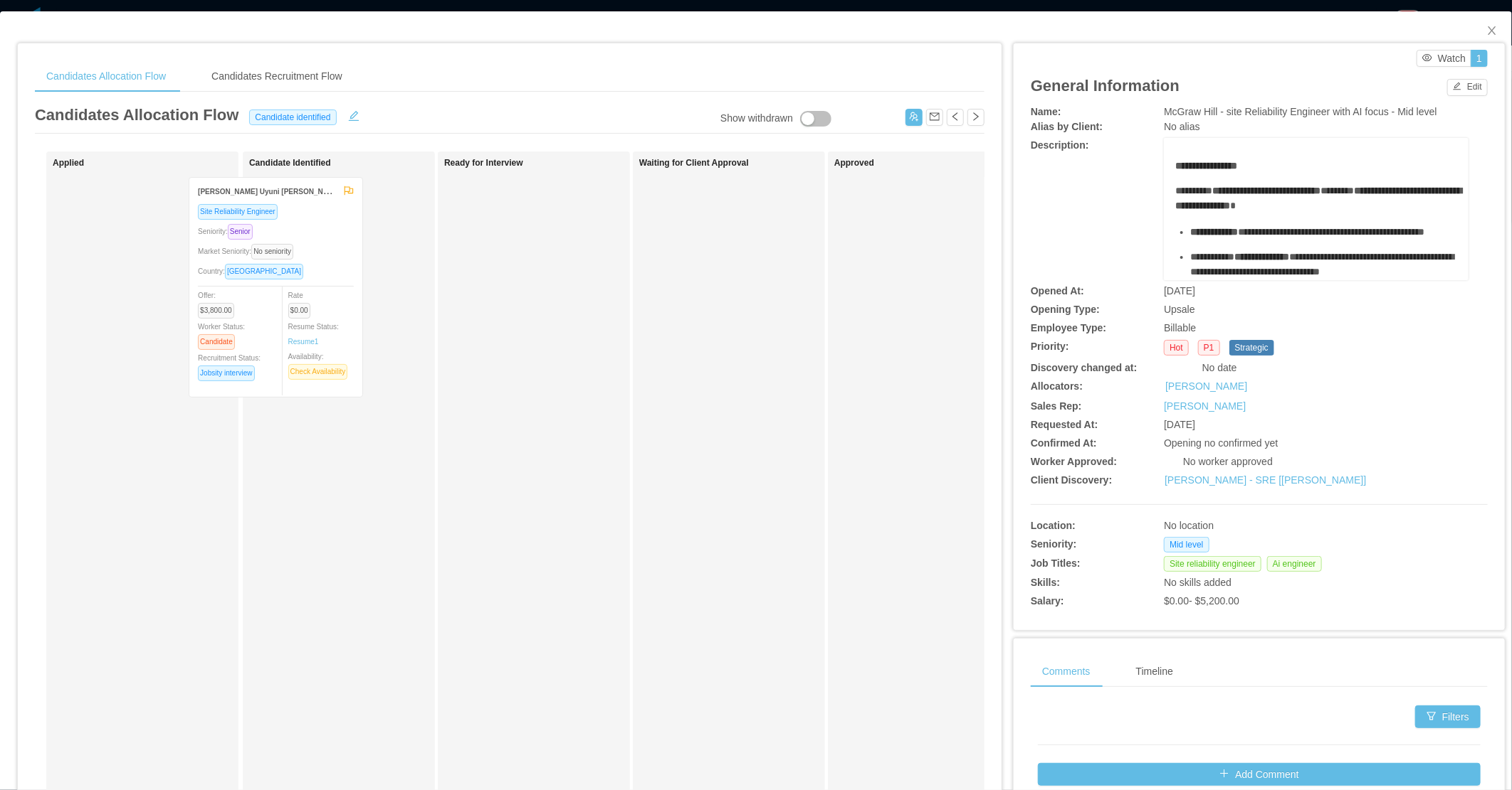
drag, startPoint x: 179, startPoint y: 315, endPoint x: 324, endPoint y: 315, distance: 145.0
click at [323, 315] on div "Applied Mauricio Uyuni Miranda Site Reliability Engineer Seniority: Senior Mark…" at bounding box center [509, 513] width 950 height 723
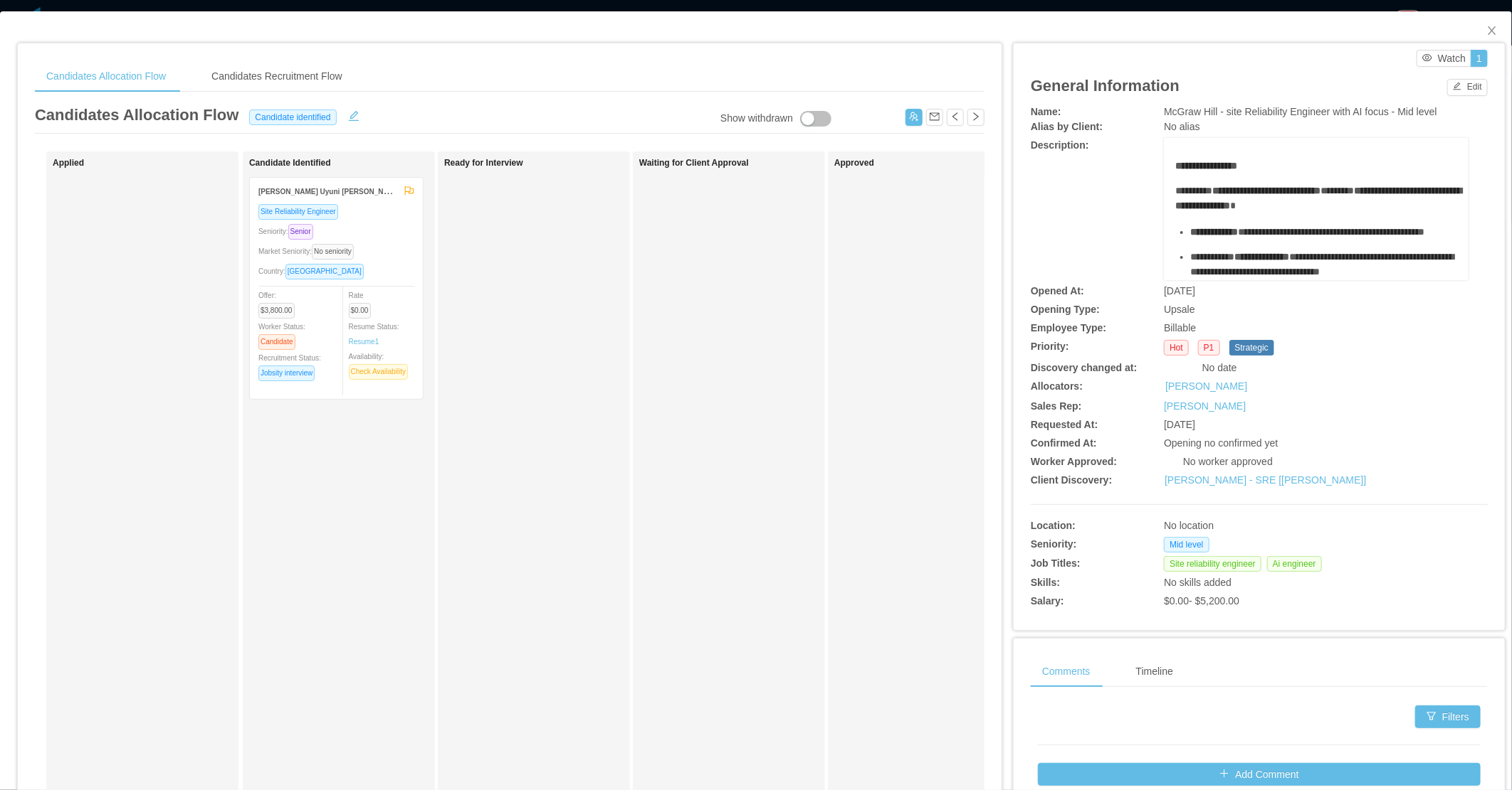
click at [401, 264] on div "Country: Bolivia" at bounding box center [336, 271] width 156 height 16
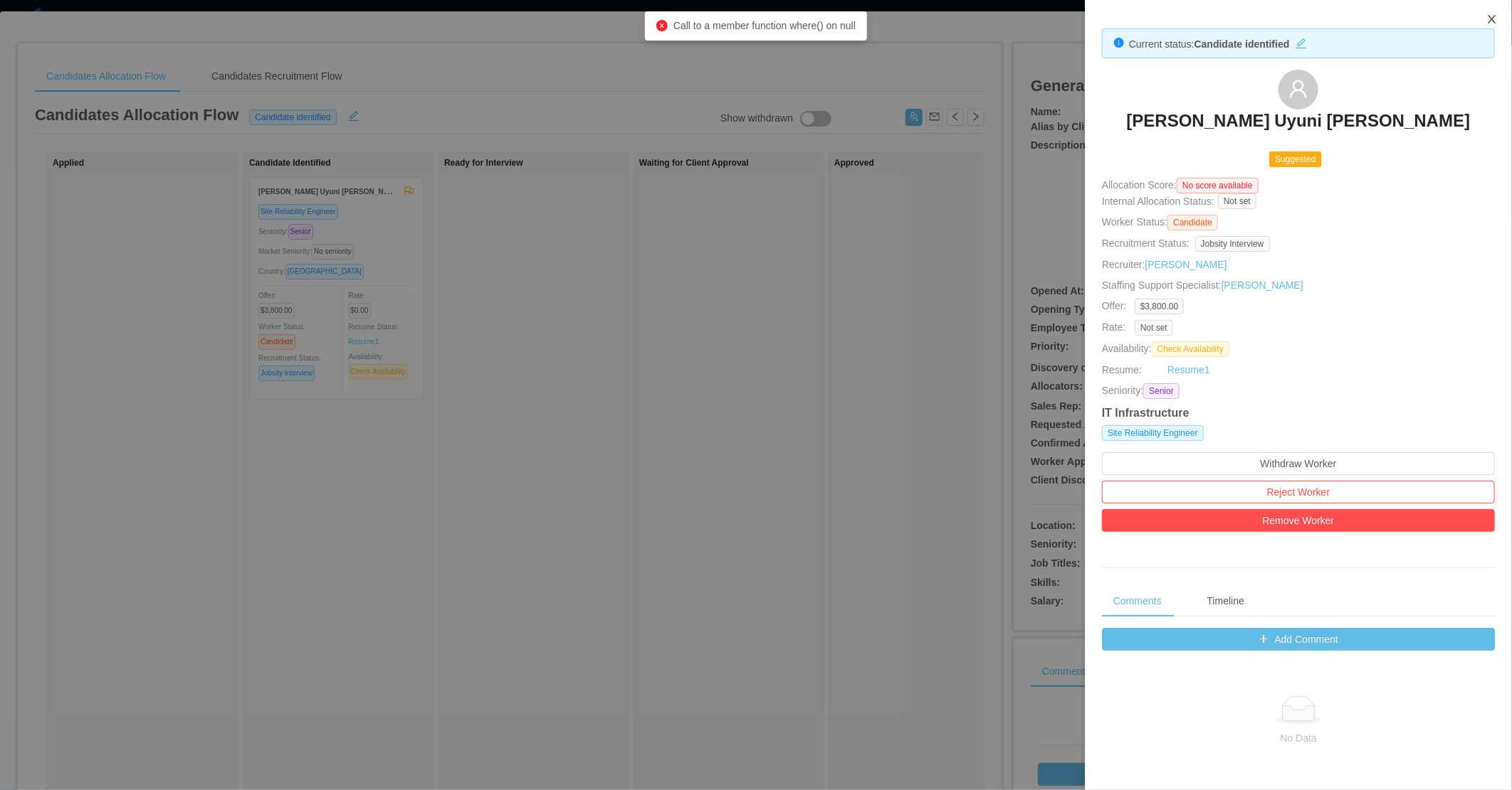
drag, startPoint x: 1483, startPoint y: 24, endPoint x: 1345, endPoint y: 89, distance: 152.5
click at [1483, 24] on button "Close" at bounding box center [1492, 20] width 40 height 40
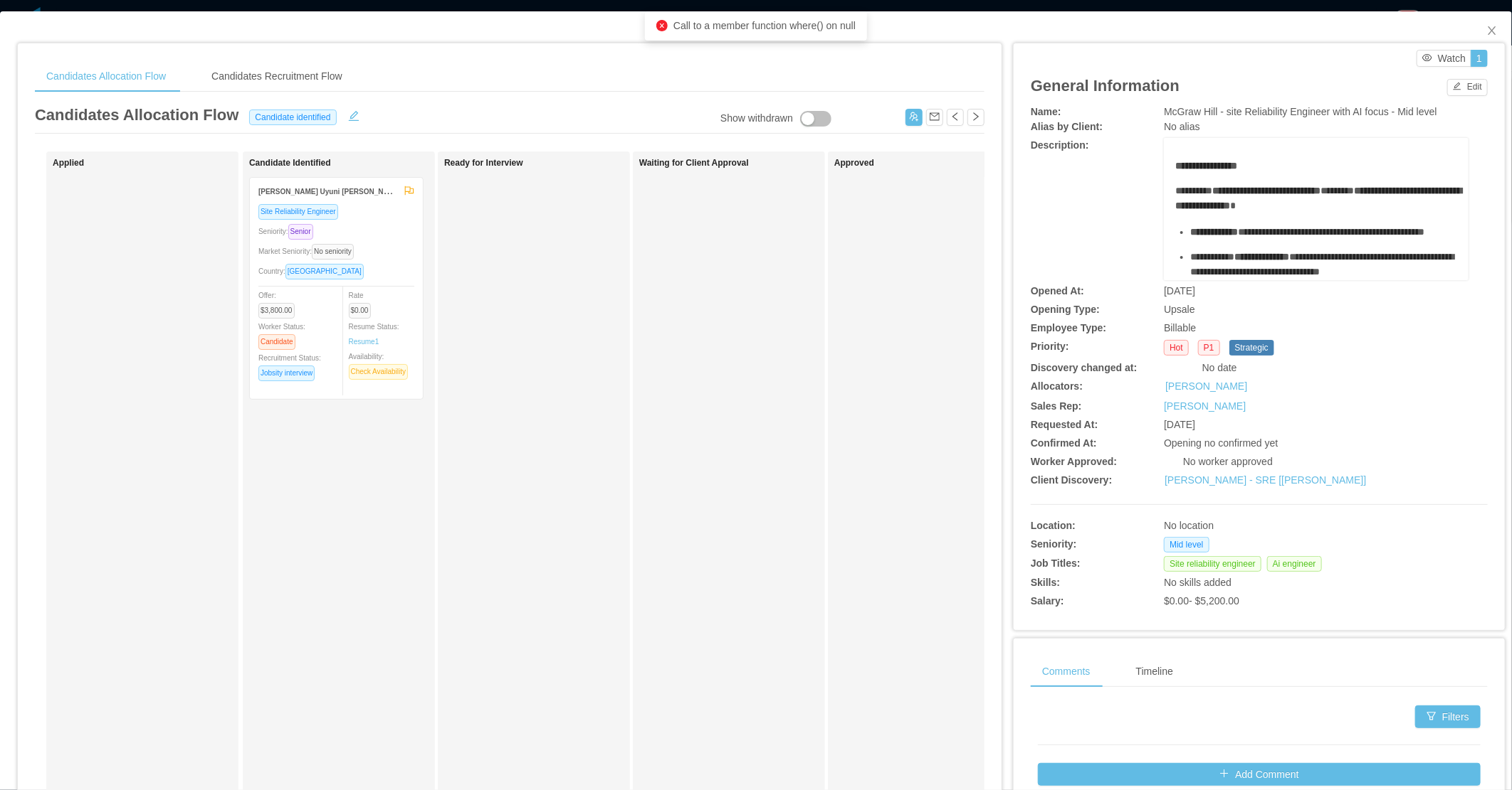
click at [915, 368] on div "Approved" at bounding box center [933, 507] width 199 height 699
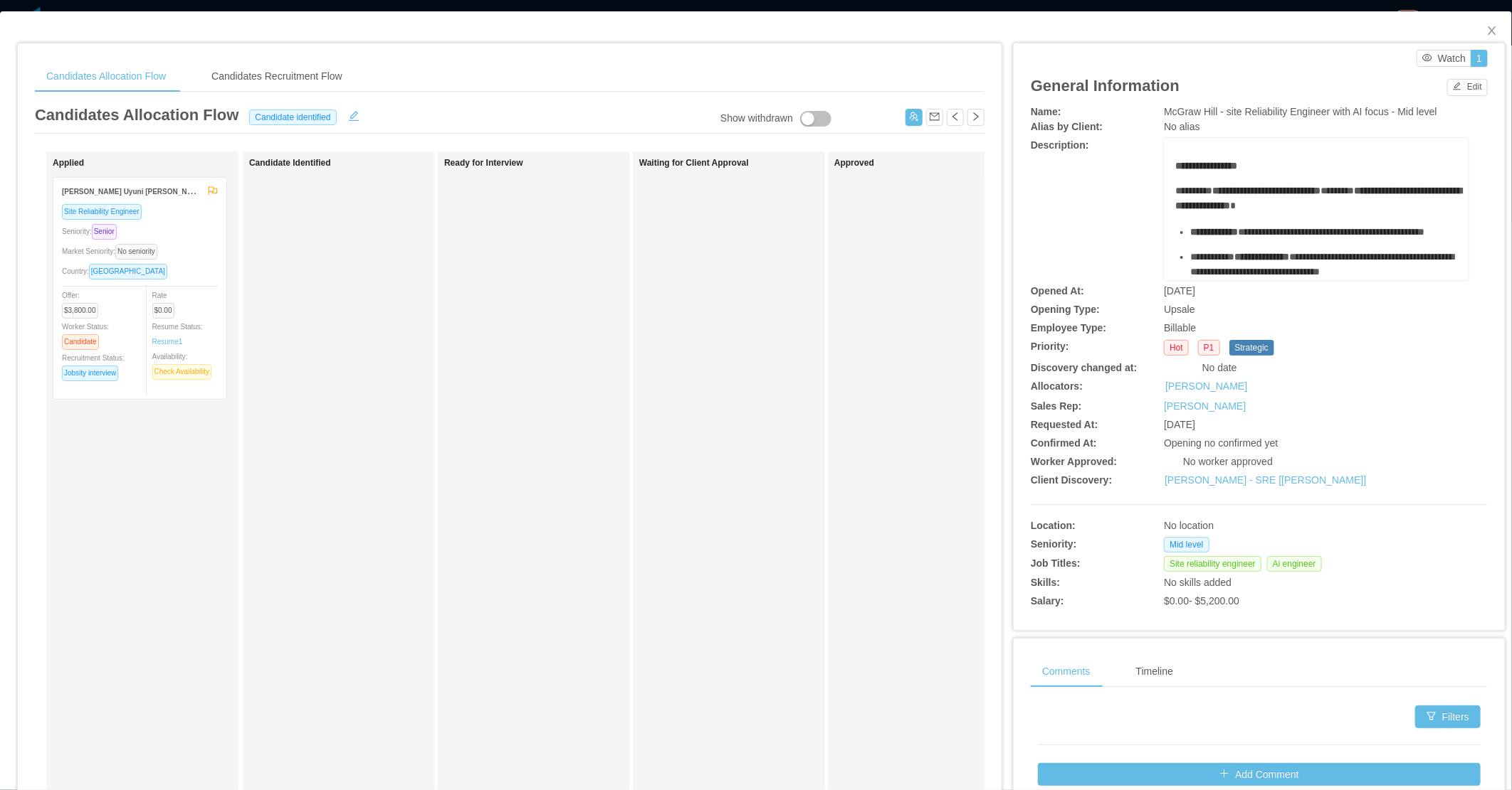
click at [652, 458] on div "Waiting for Client Approval" at bounding box center [739, 507] width 199 height 699
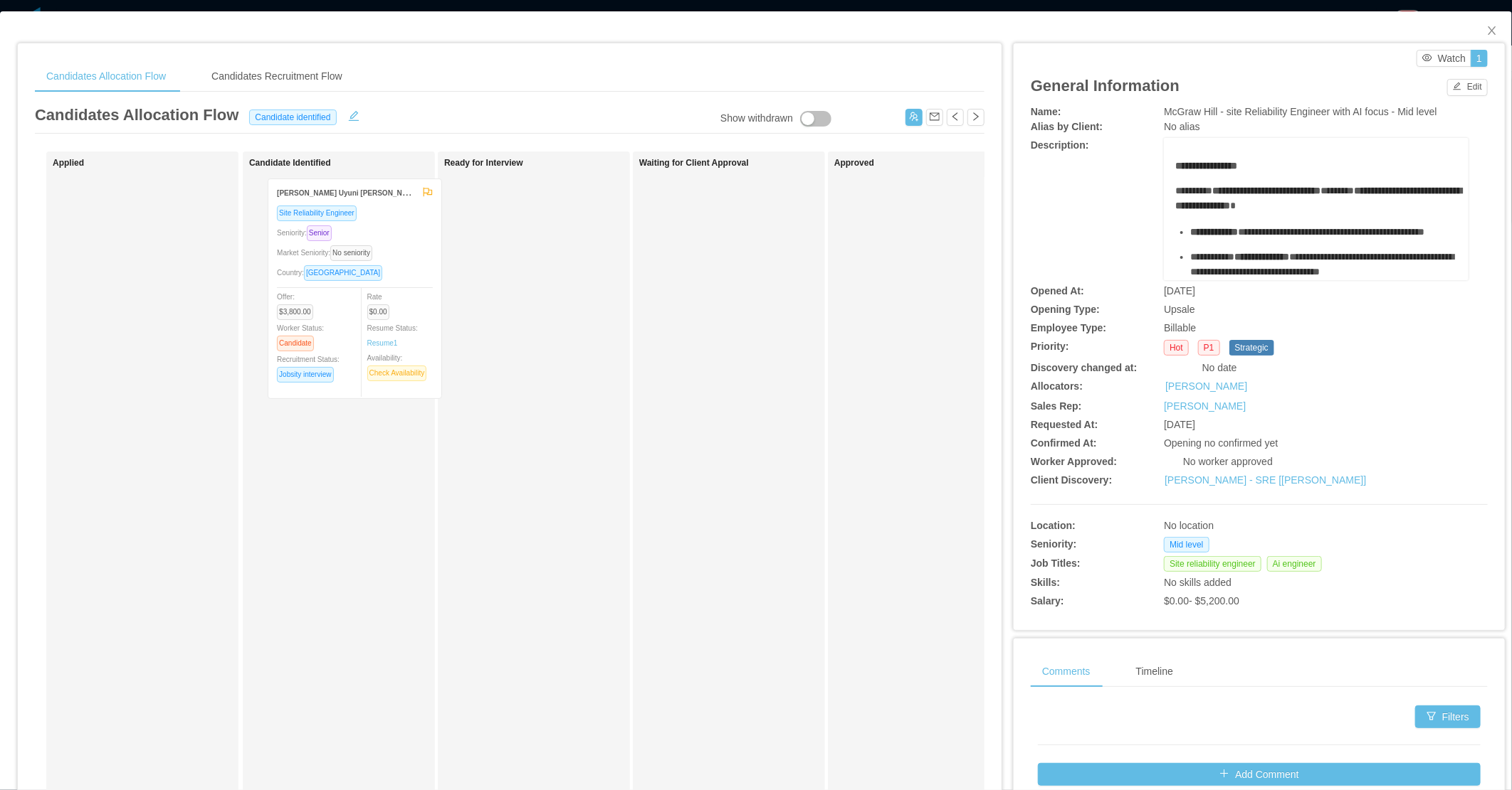
drag, startPoint x: 357, startPoint y: 308, endPoint x: 386, endPoint y: 309, distance: 29.0
click at [386, 309] on div "Applied Mauricio Uyuni Miranda Site Reliability Engineer Seniority: Senior Mark…" at bounding box center [509, 513] width 950 height 723
drag, startPoint x: 1482, startPoint y: 30, endPoint x: 1453, endPoint y: 47, distance: 33.6
click at [1487, 30] on icon "icon: close" at bounding box center [1491, 30] width 8 height 8
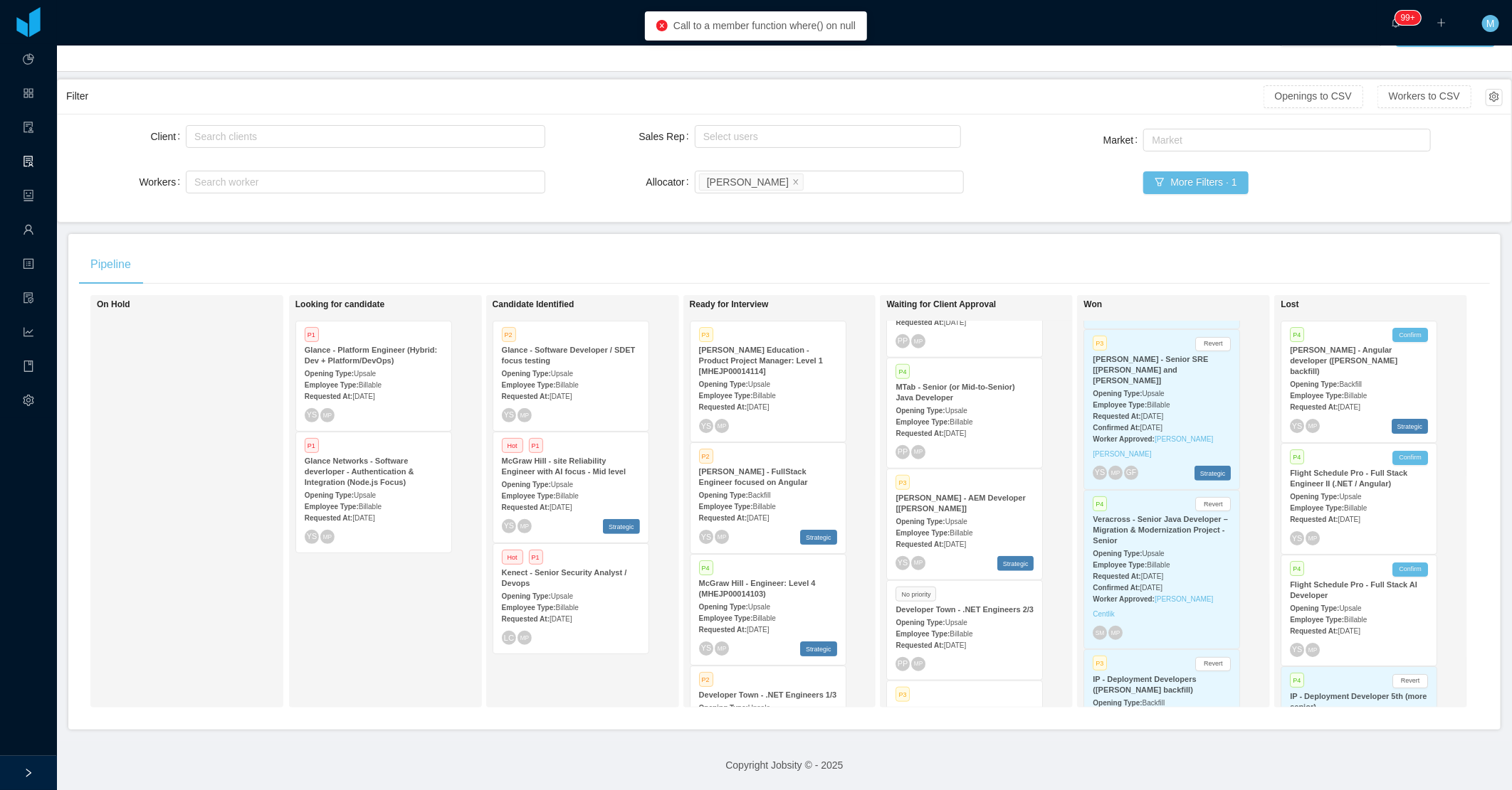
click at [563, 593] on span "Upsale" at bounding box center [561, 597] width 22 height 8
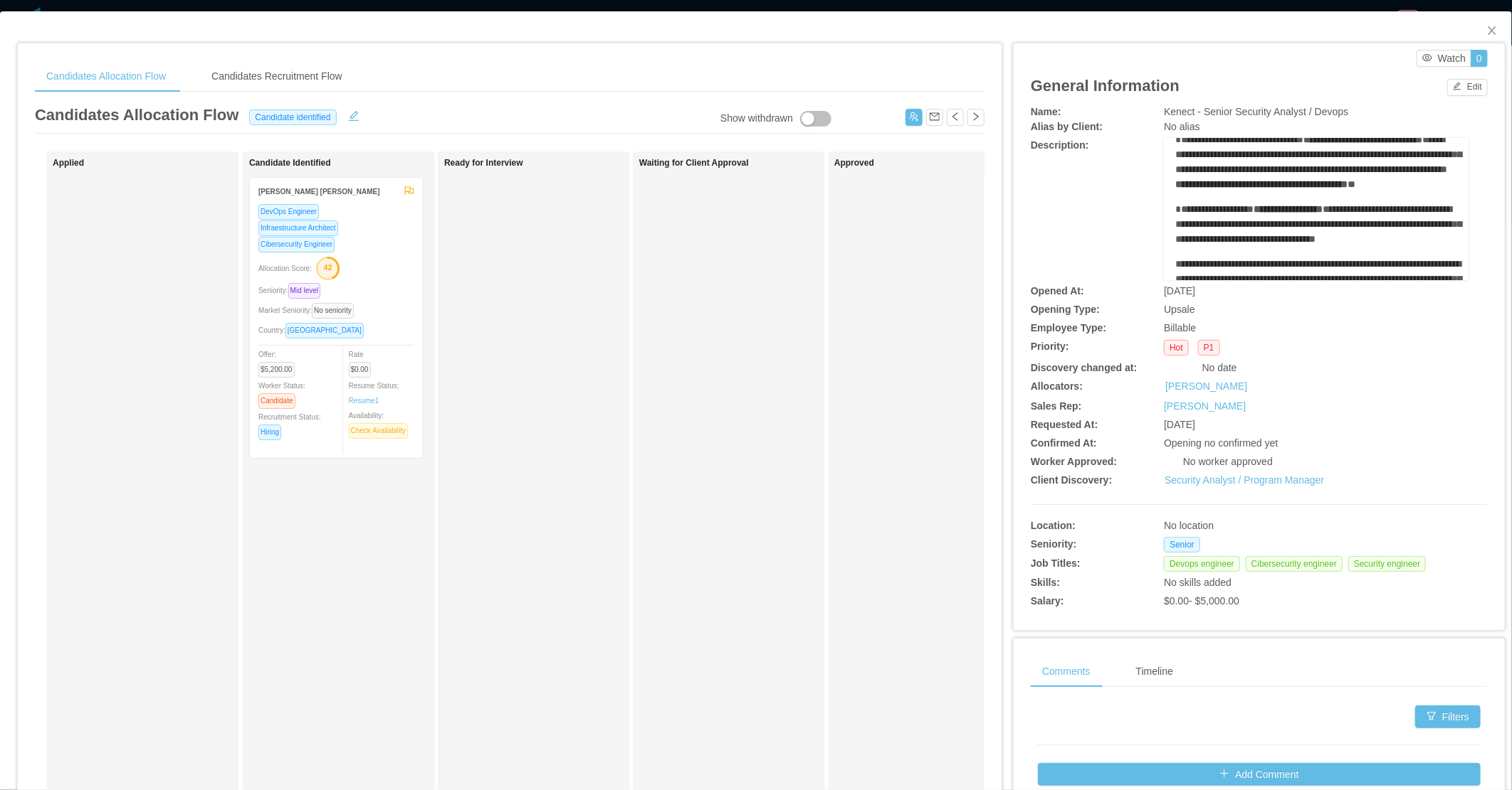
scroll to position [79, 0]
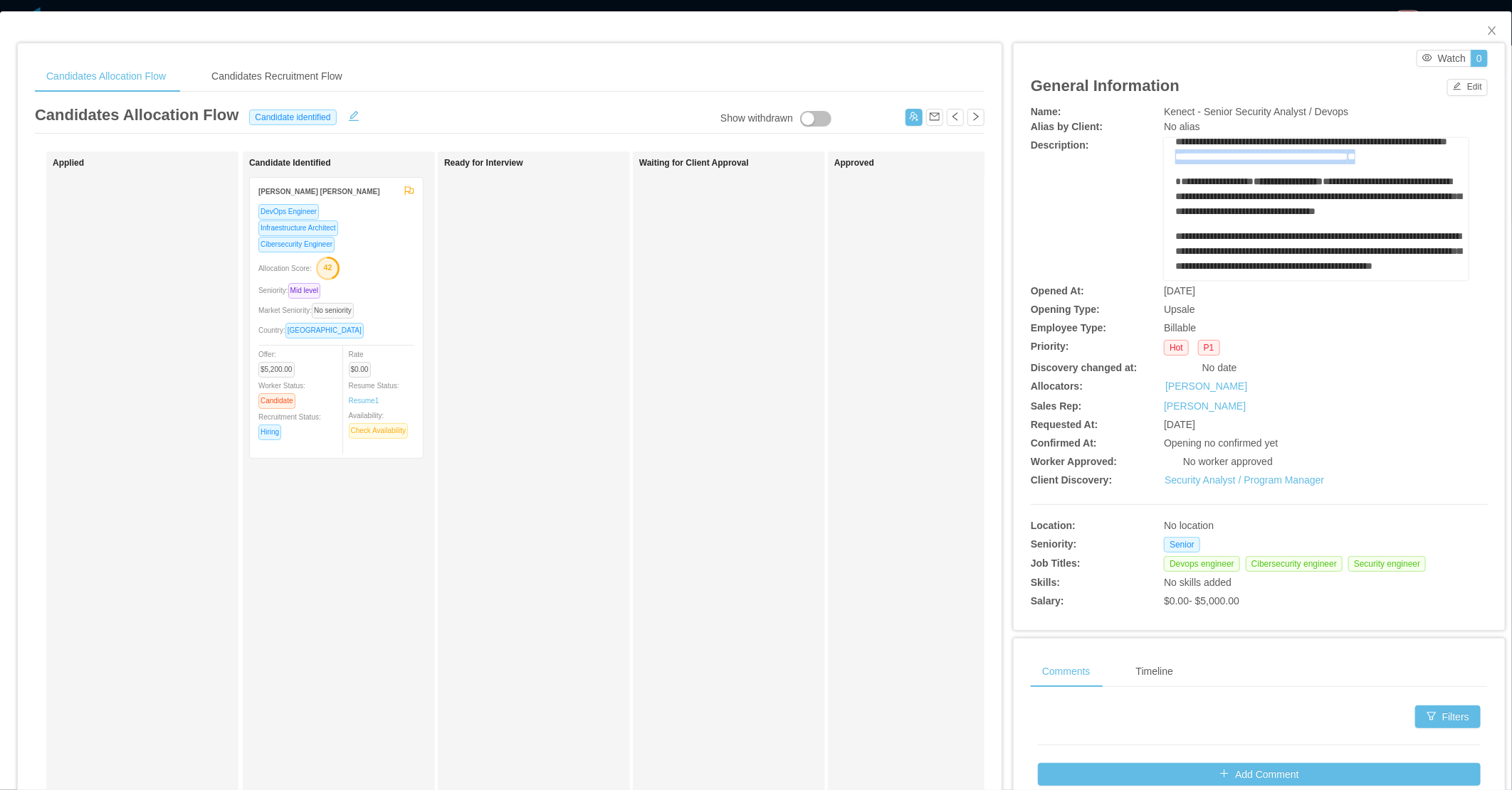
drag, startPoint x: 1421, startPoint y: 175, endPoint x: 1168, endPoint y: 172, distance: 253.0
click at [1175, 164] on div "**********" at bounding box center [1317, 134] width 283 height 59
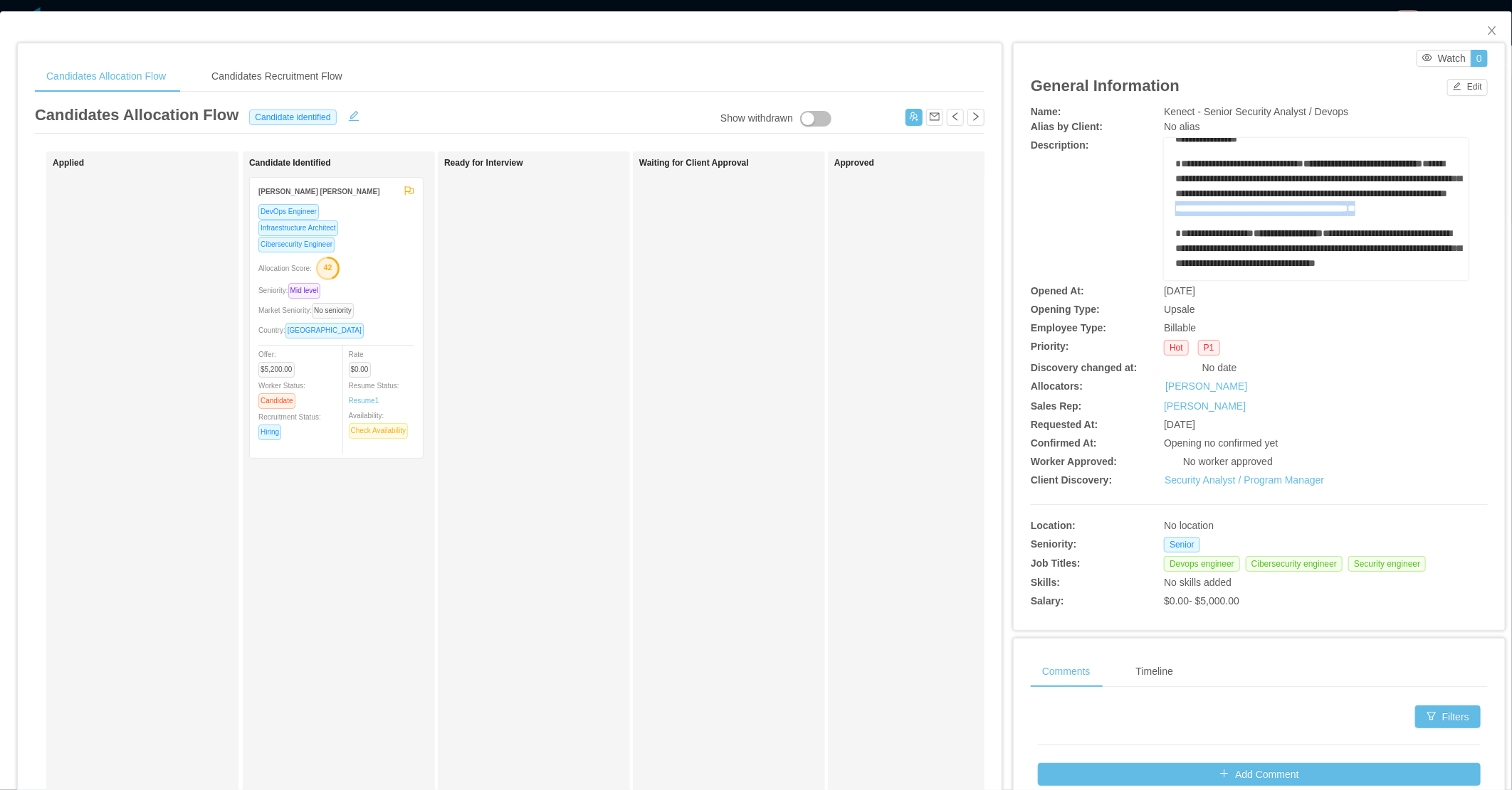
scroll to position [0, 0]
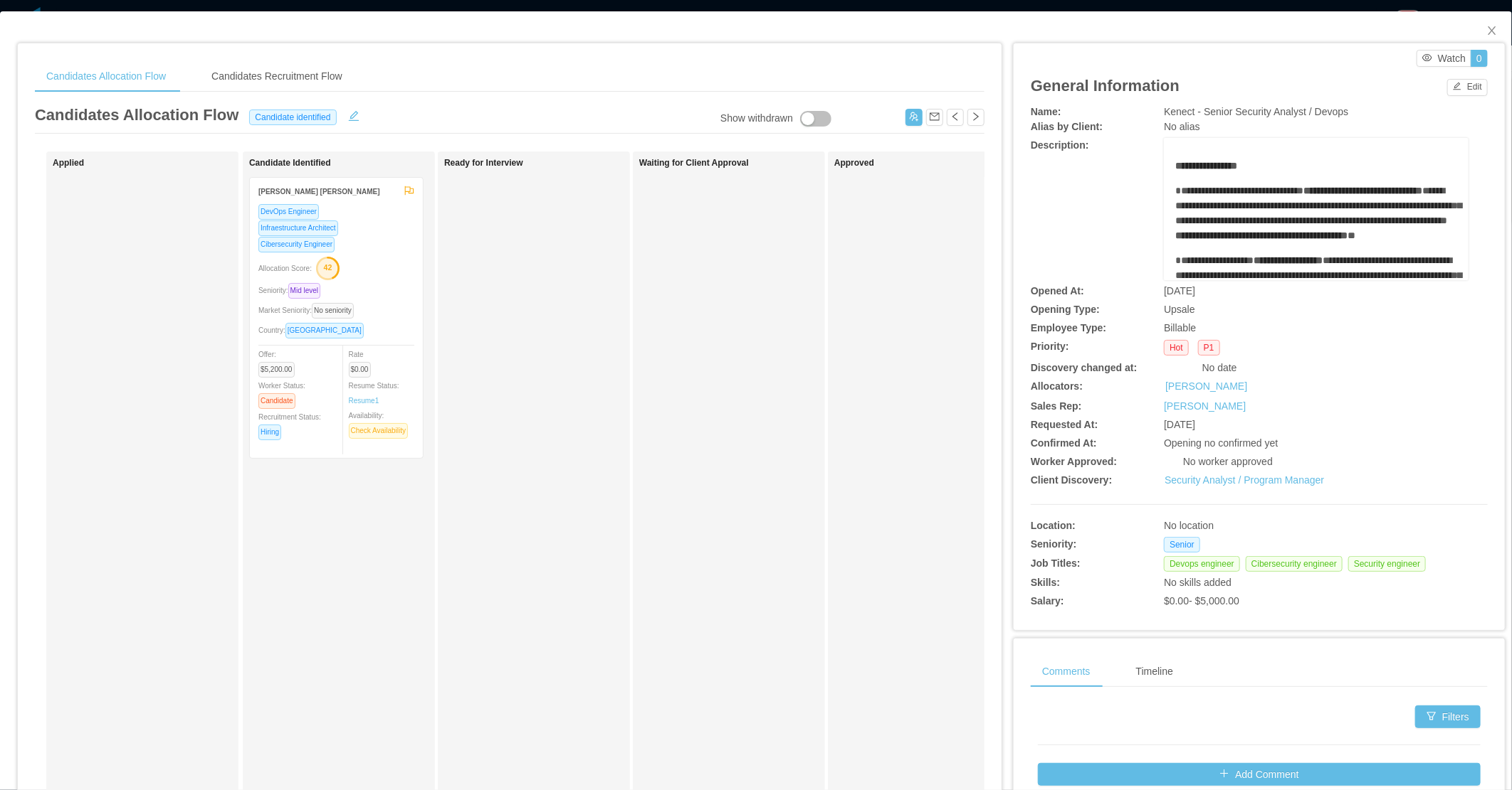
click at [691, 414] on div "Waiting for Client Approval" at bounding box center [739, 507] width 199 height 699
drag, startPoint x: 1427, startPoint y: 243, endPoint x: 1365, endPoint y: 237, distance: 62.3
click at [1365, 237] on div "**********" at bounding box center [1317, 213] width 283 height 59
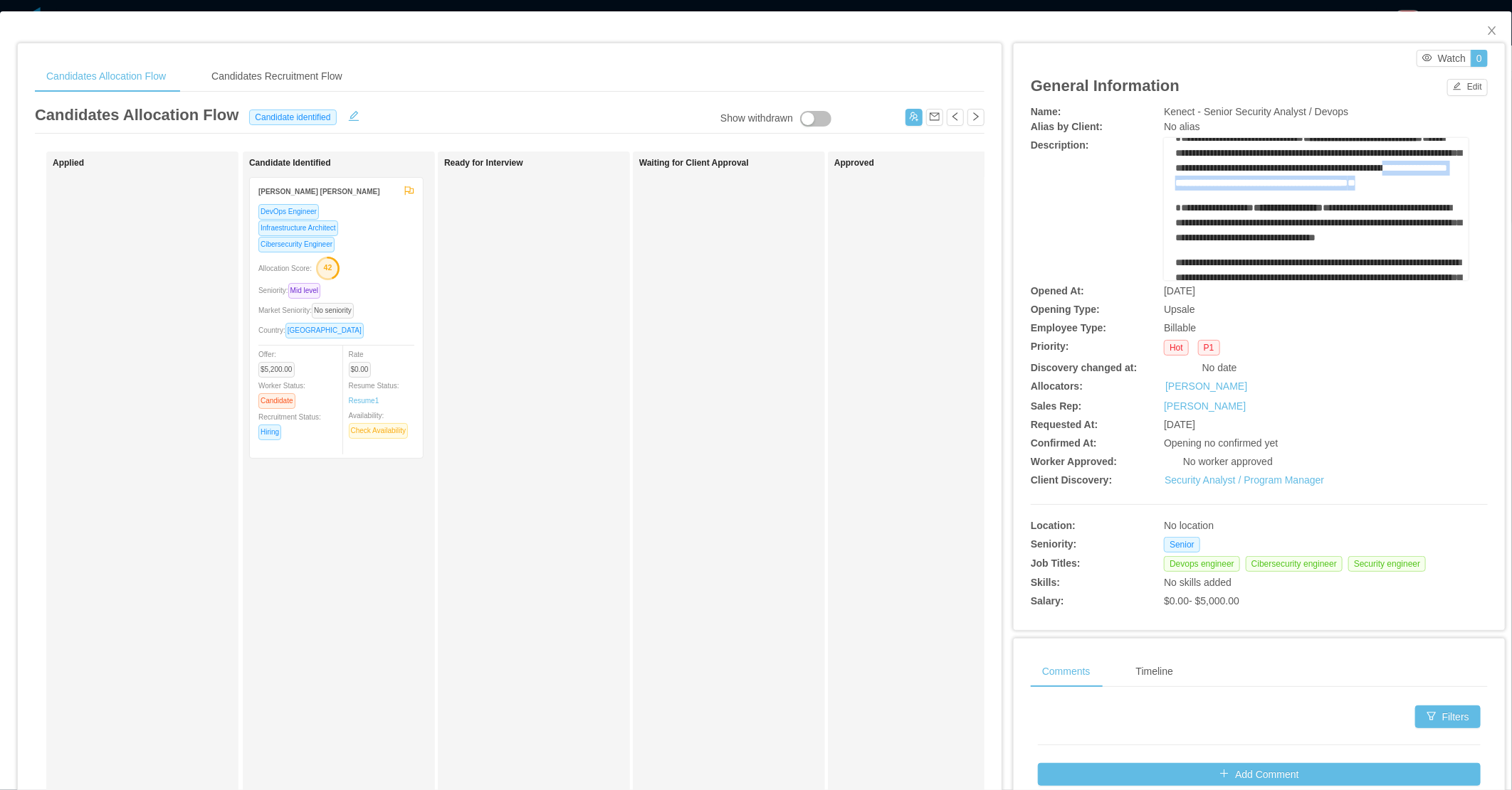
scroll to position [79, 0]
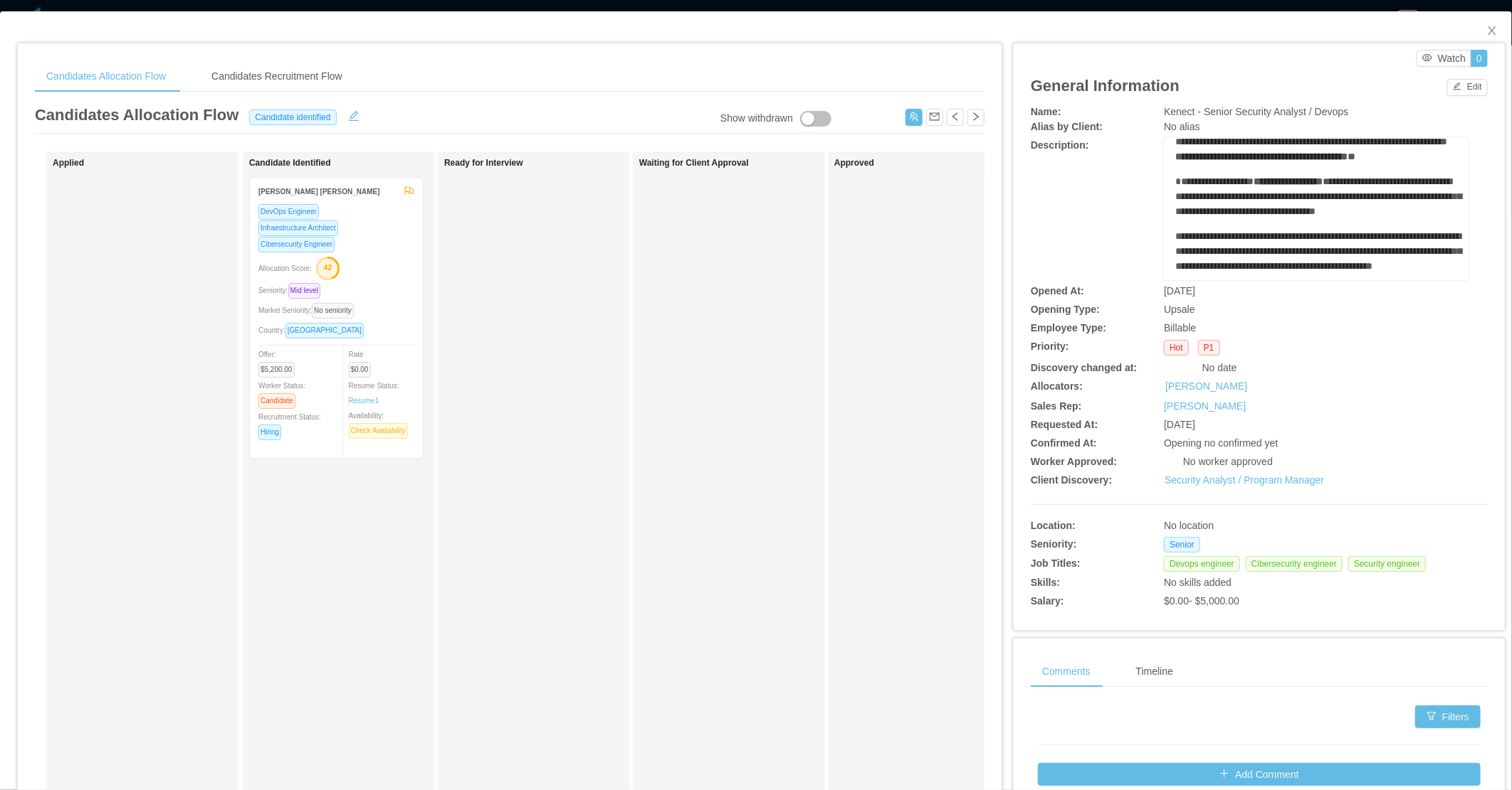
click at [610, 480] on div "Ready for Interview" at bounding box center [543, 507] width 199 height 699
drag, startPoint x: 1486, startPoint y: 27, endPoint x: 844, endPoint y: 329, distance: 709.5
click at [1484, 29] on span "Close" at bounding box center [1492, 31] width 40 height 40
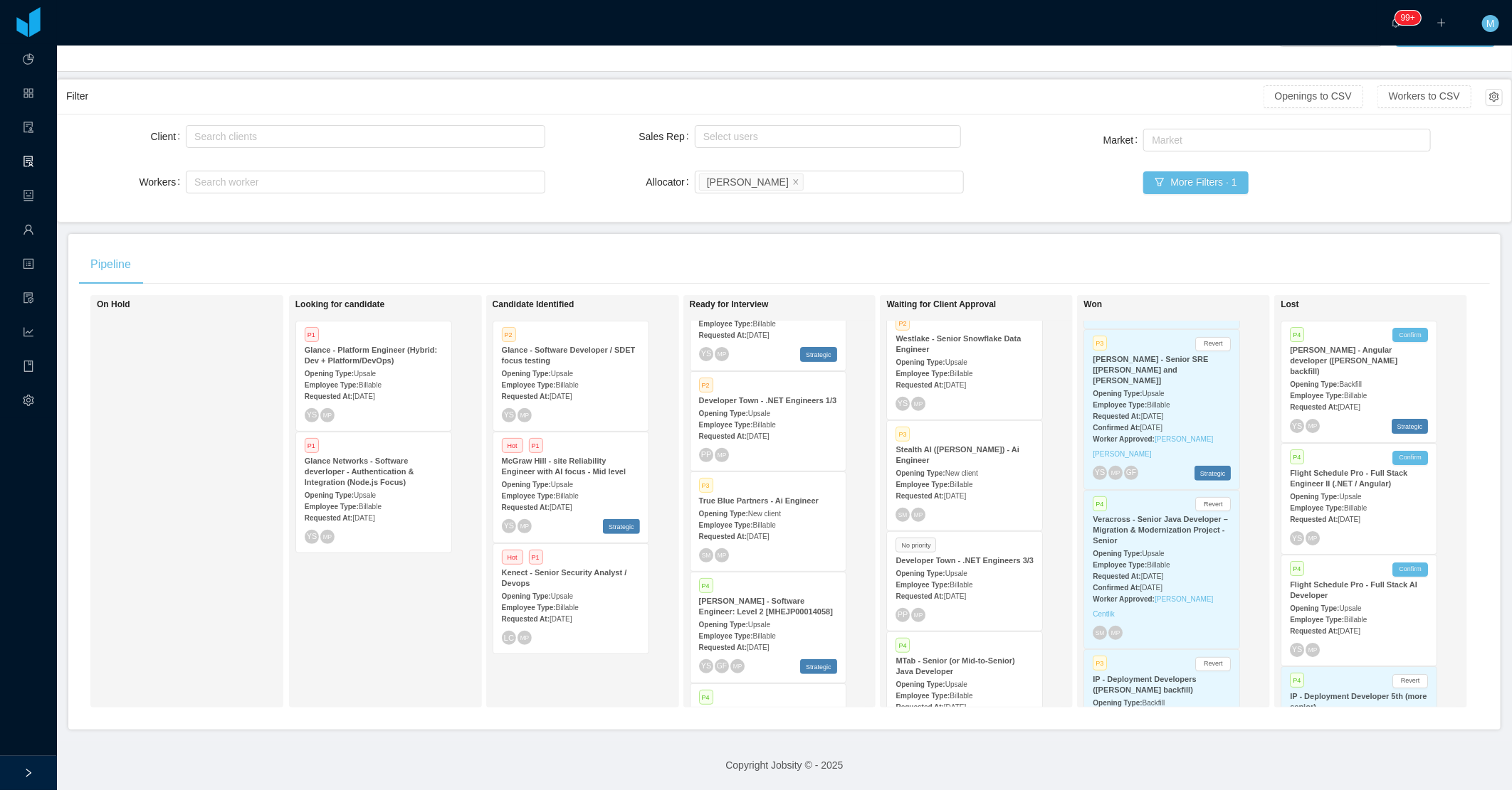
scroll to position [446, 0]
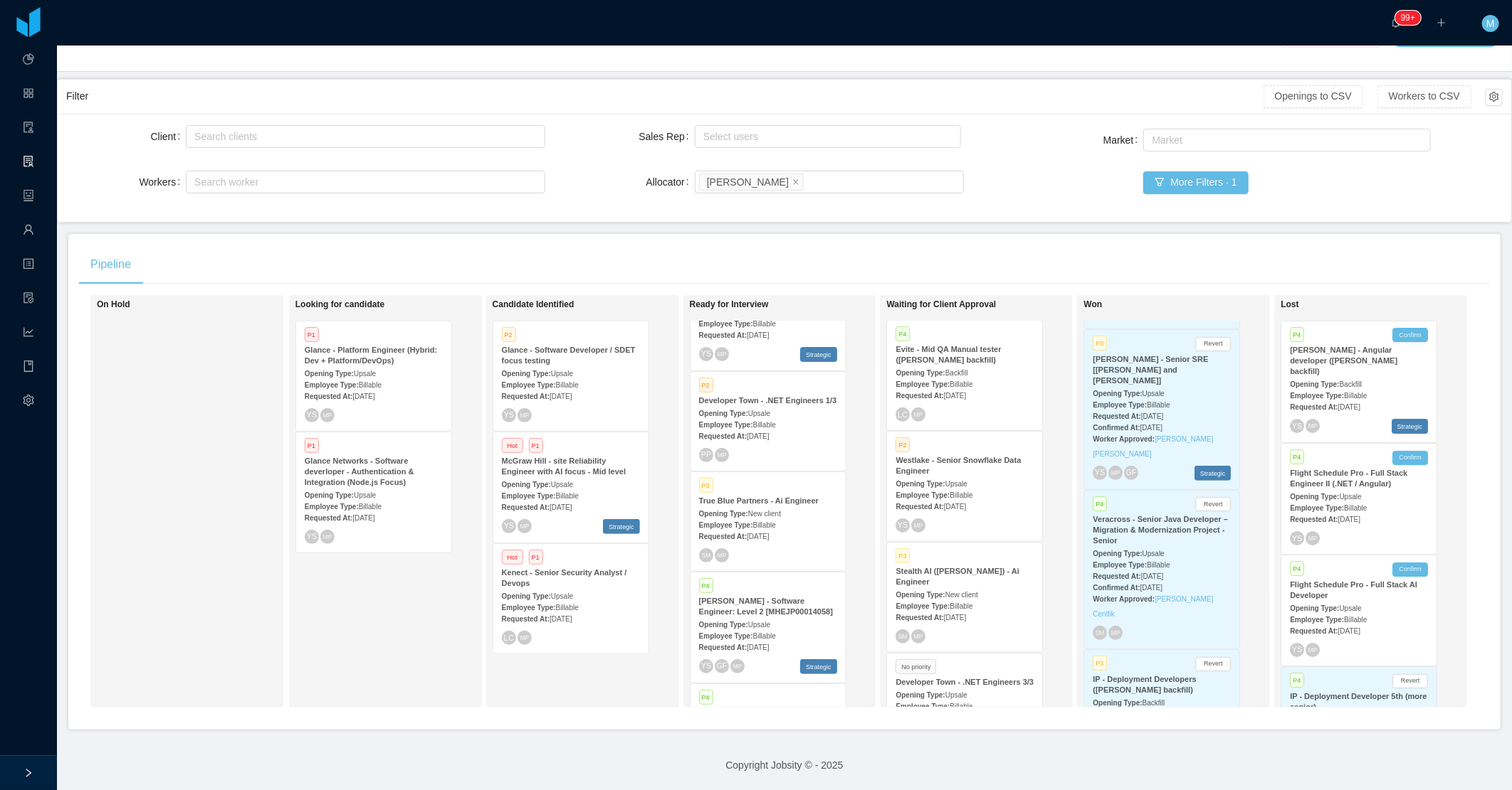
click at [959, 591] on span "New client" at bounding box center [961, 595] width 33 height 8
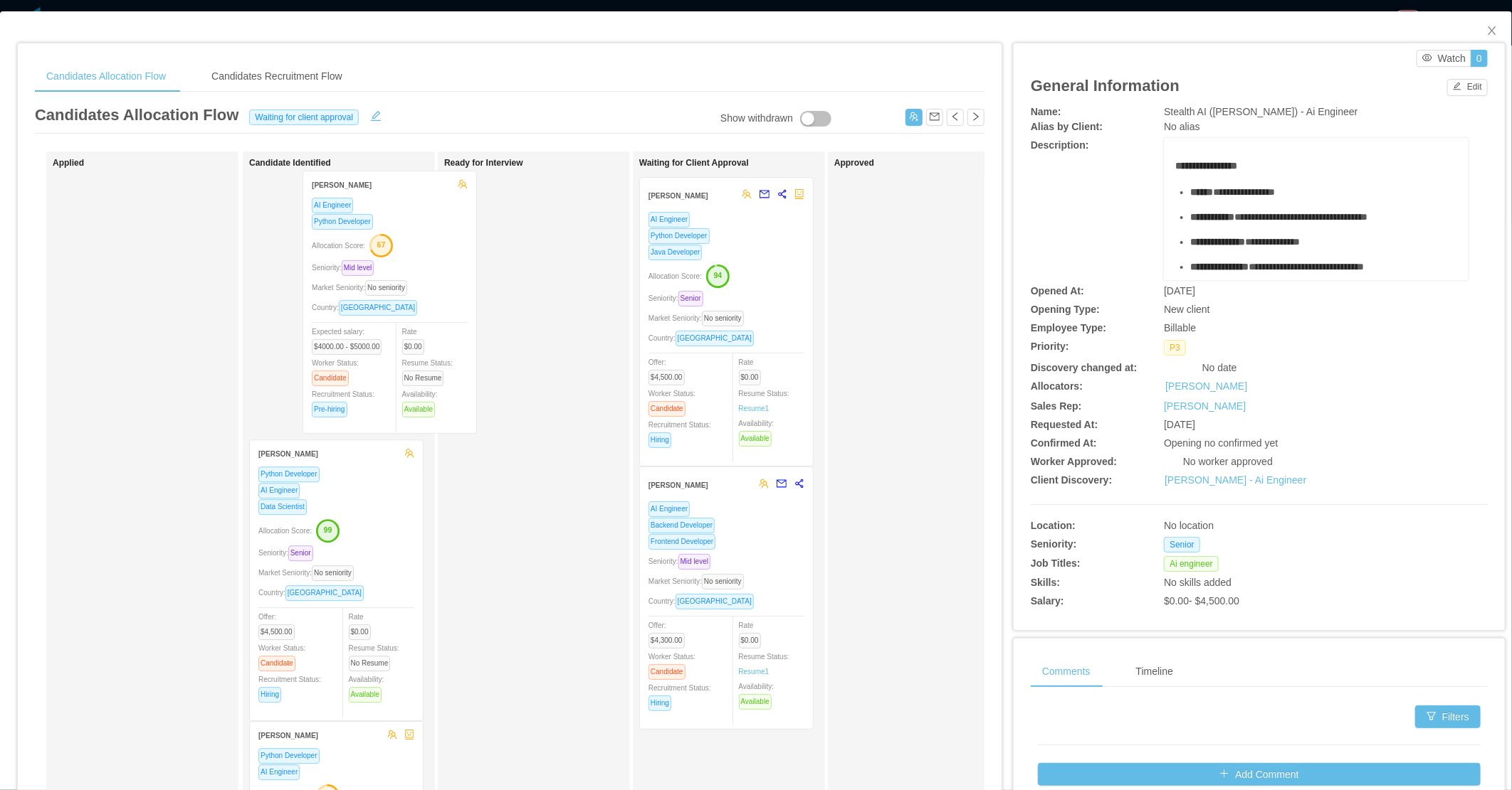
drag, startPoint x: 312, startPoint y: 321, endPoint x: 326, endPoint y: 317, distance: 14.6
click at [326, 317] on div "Candidate Identified Jonathas Batista AI Engineer Python Developer Allocation S…" at bounding box center [348, 572] width 199 height 829
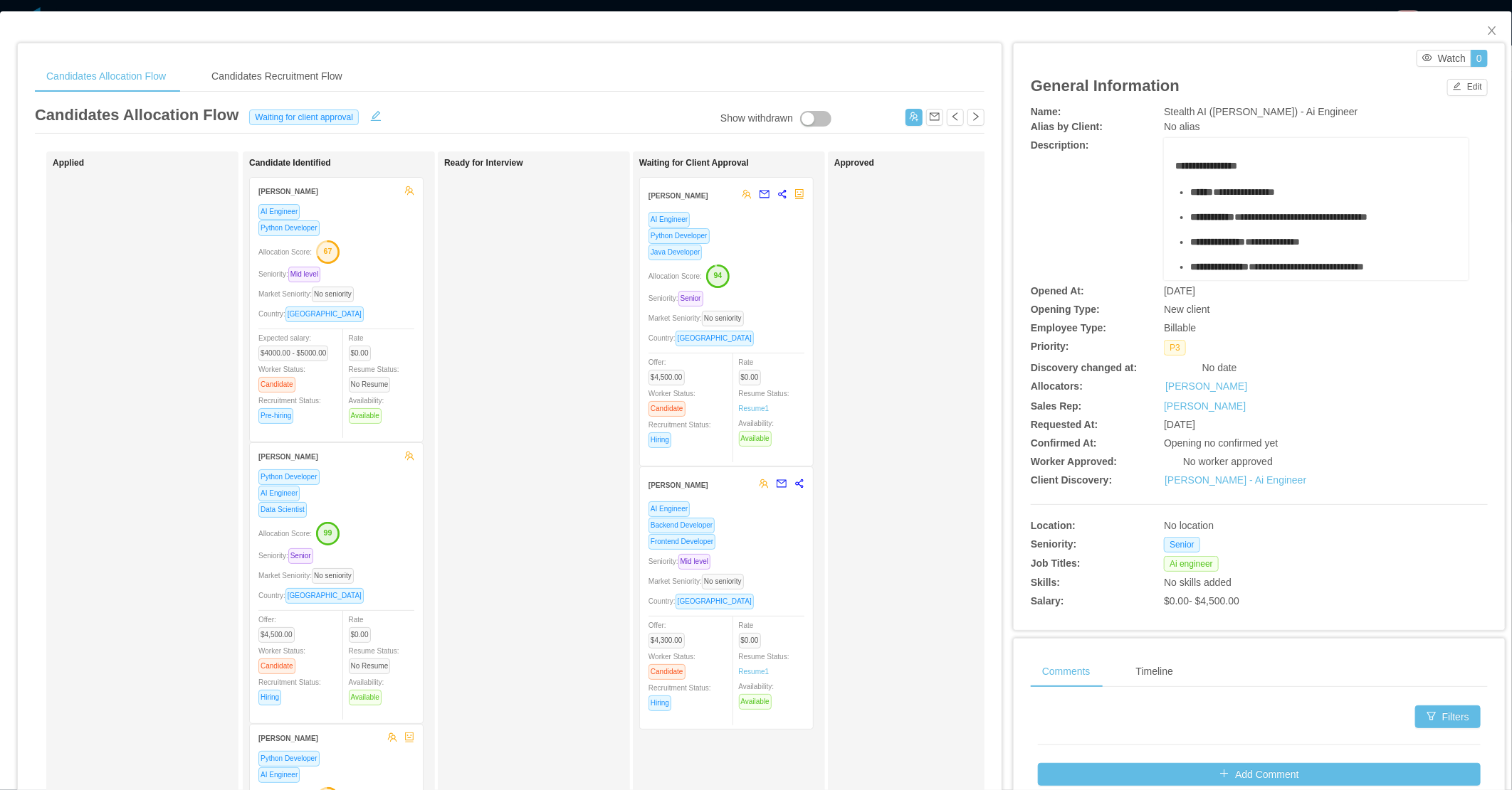
click at [379, 269] on div "Seniority: Mid level" at bounding box center [336, 273] width 156 height 16
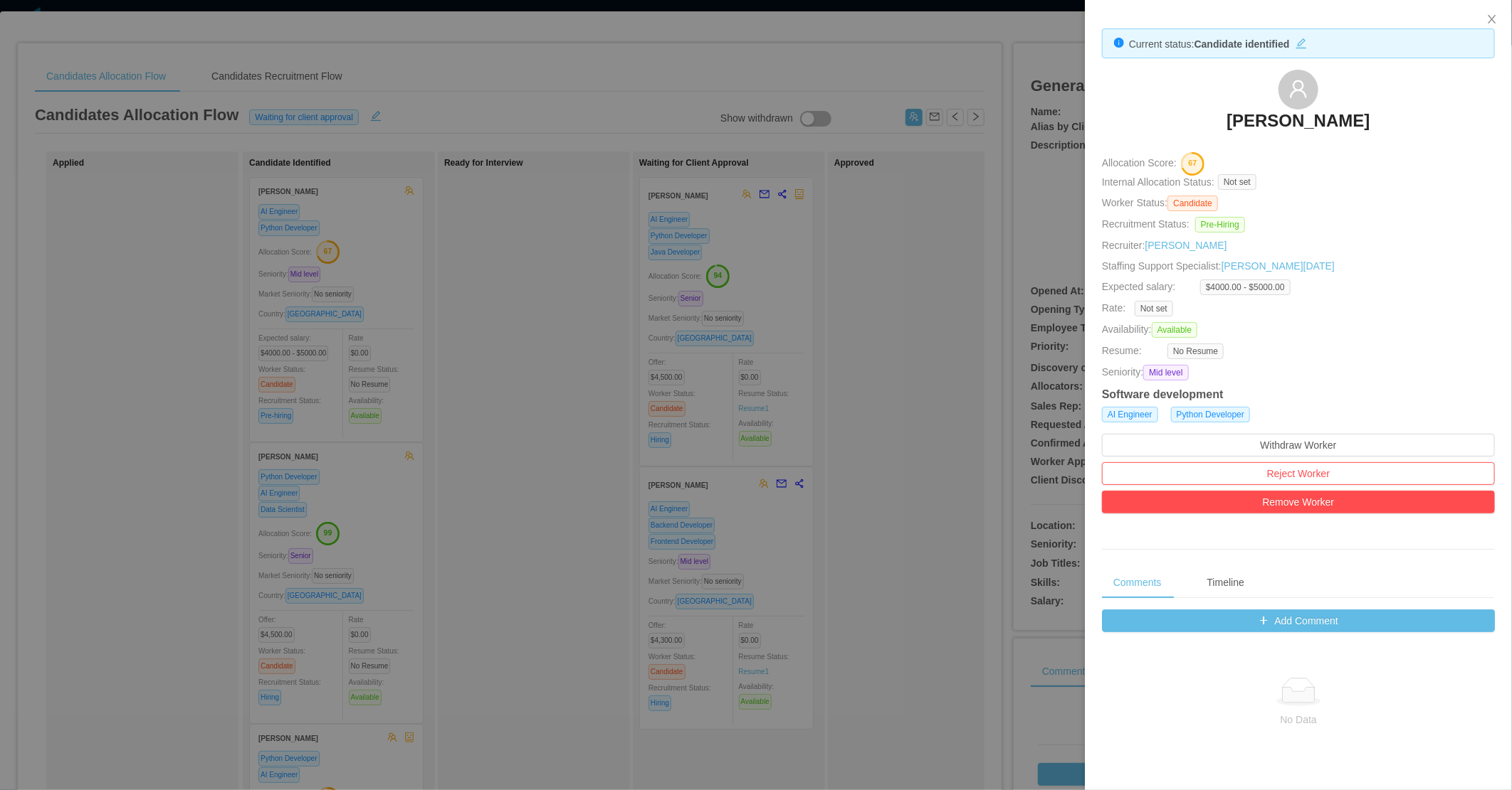
click at [553, 467] on div at bounding box center [756, 395] width 1512 height 790
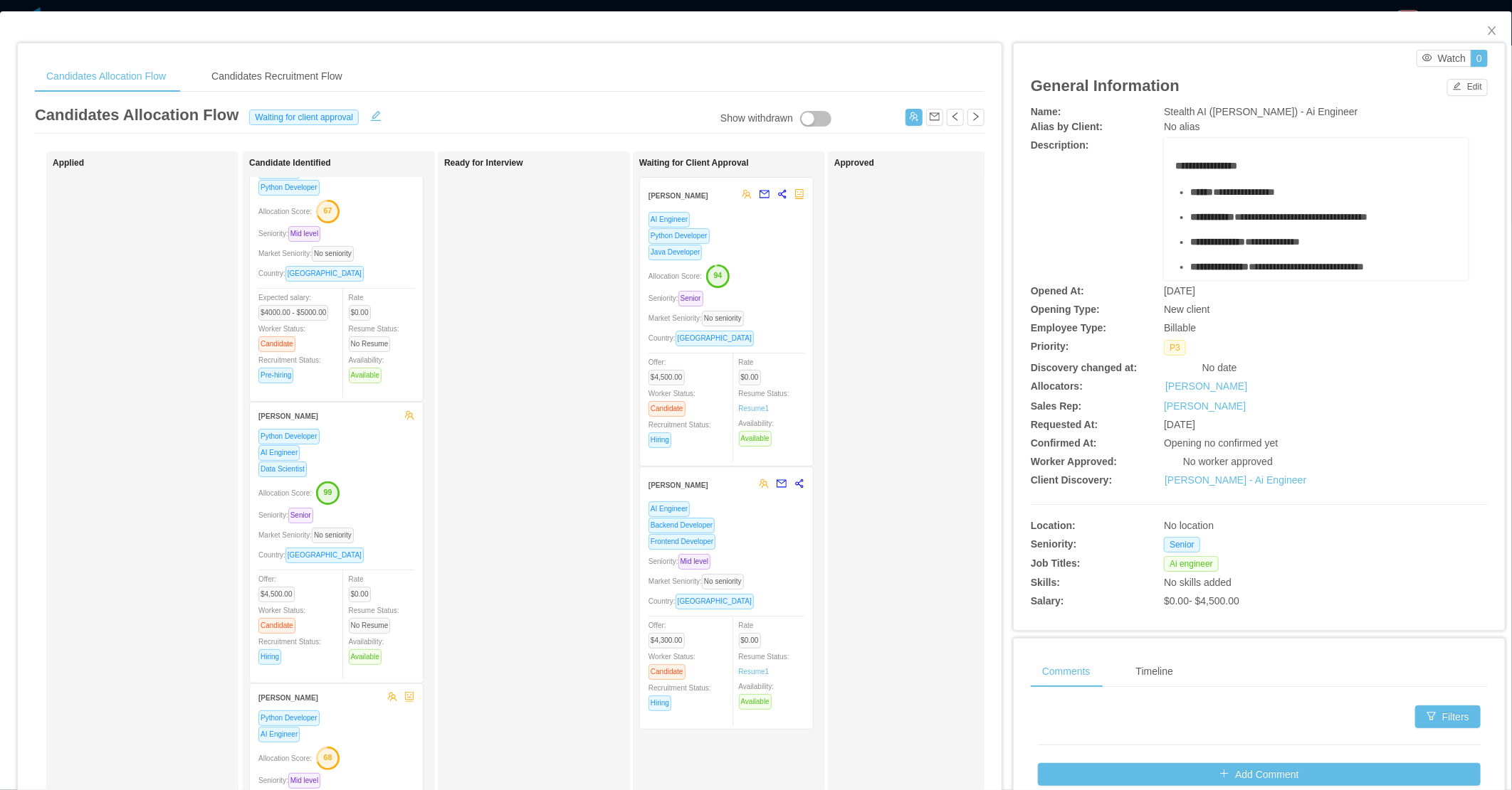
scroll to position [134, 0]
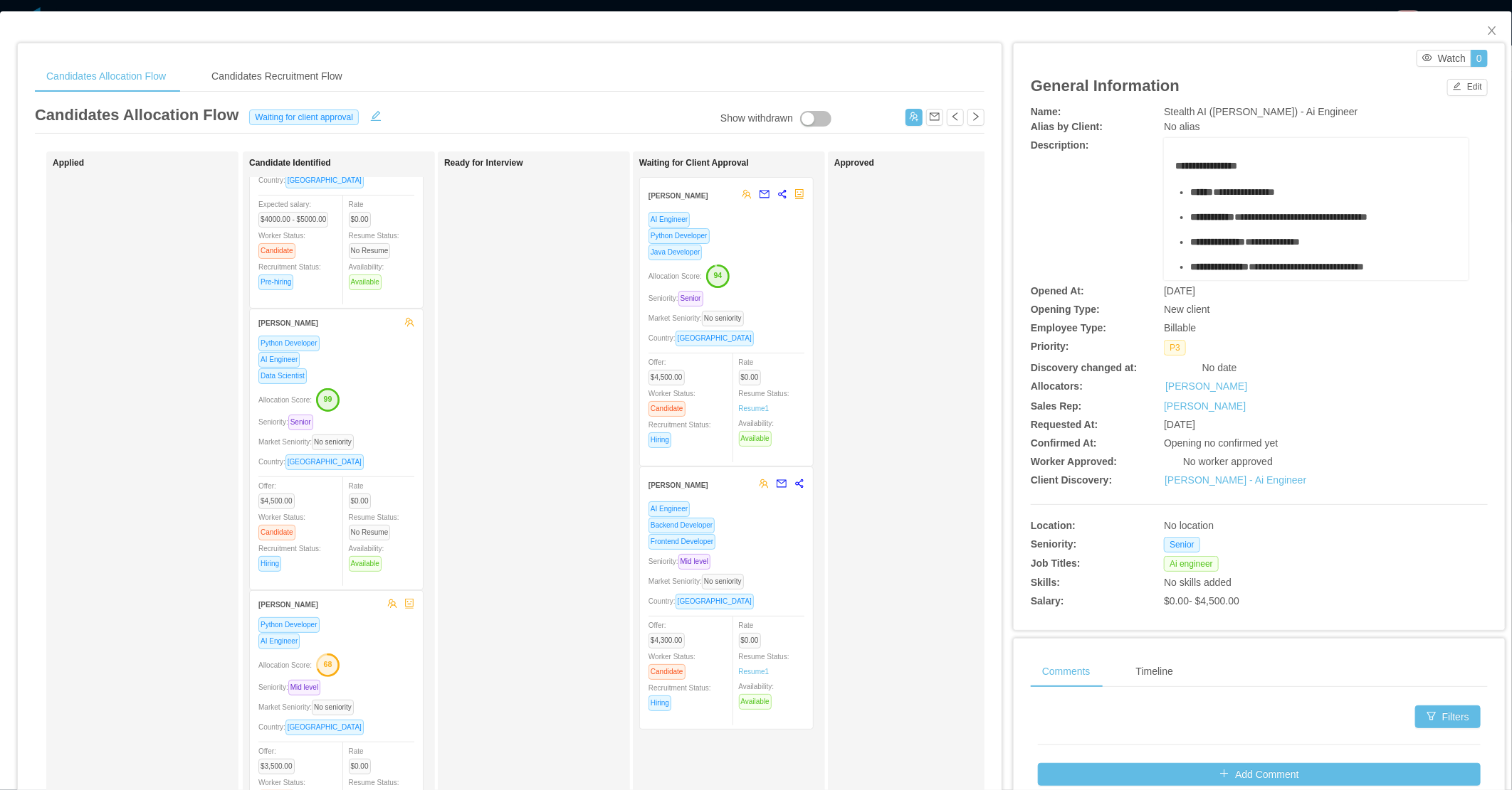
click at [381, 414] on div "Seniority: Senior" at bounding box center [336, 421] width 156 height 16
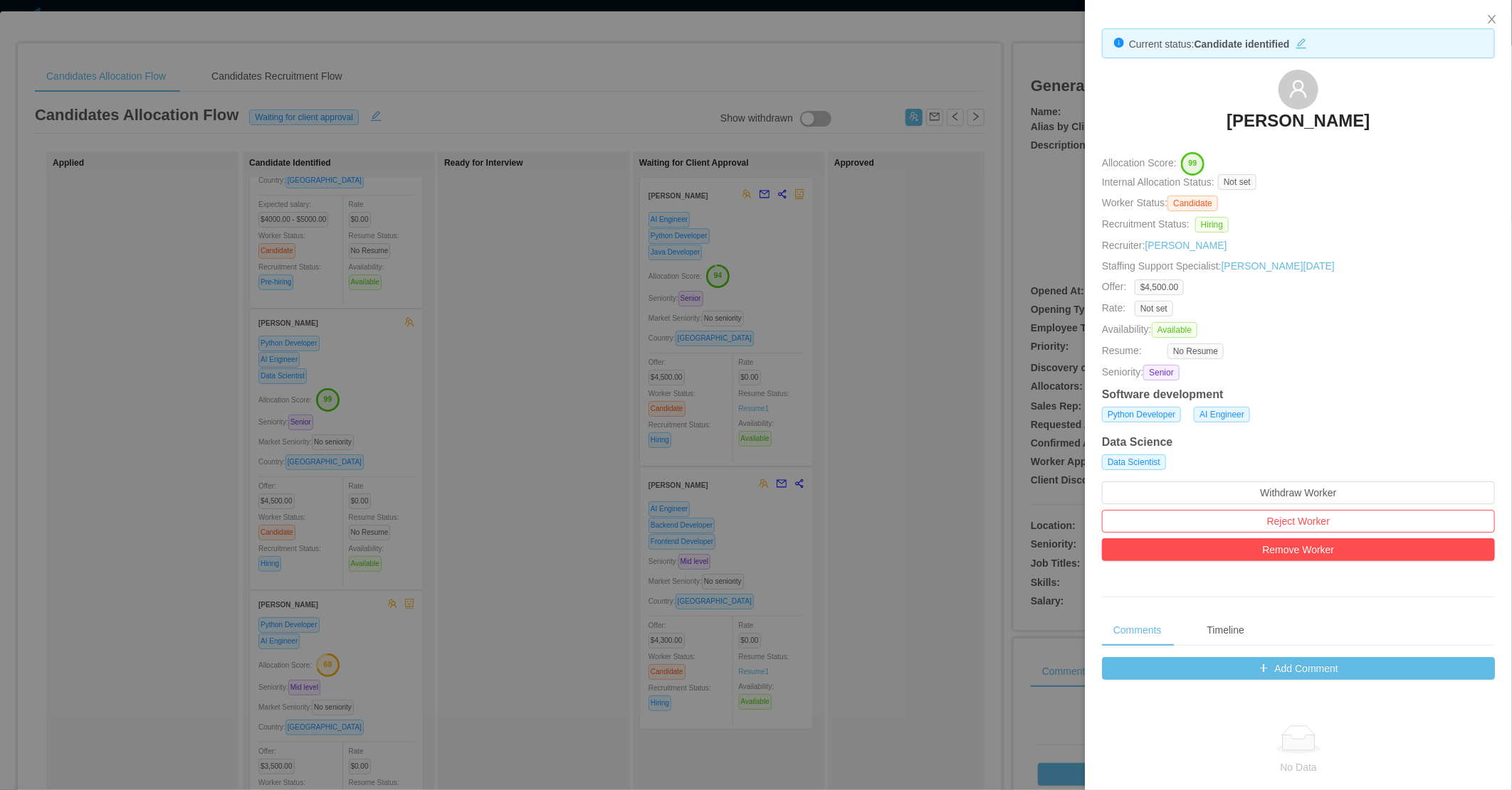
click at [410, 460] on div at bounding box center [756, 395] width 1512 height 790
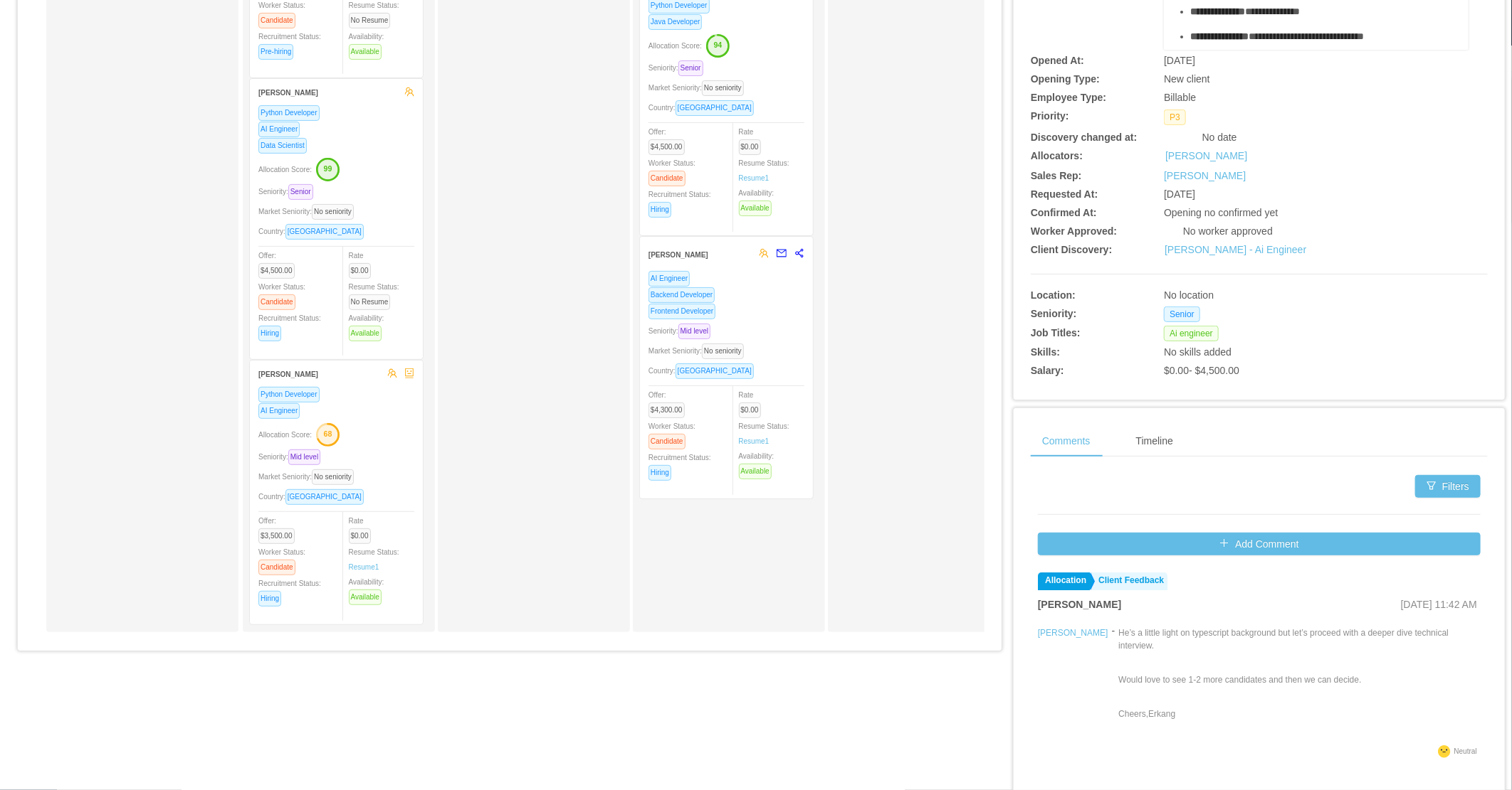
scroll to position [274, 0]
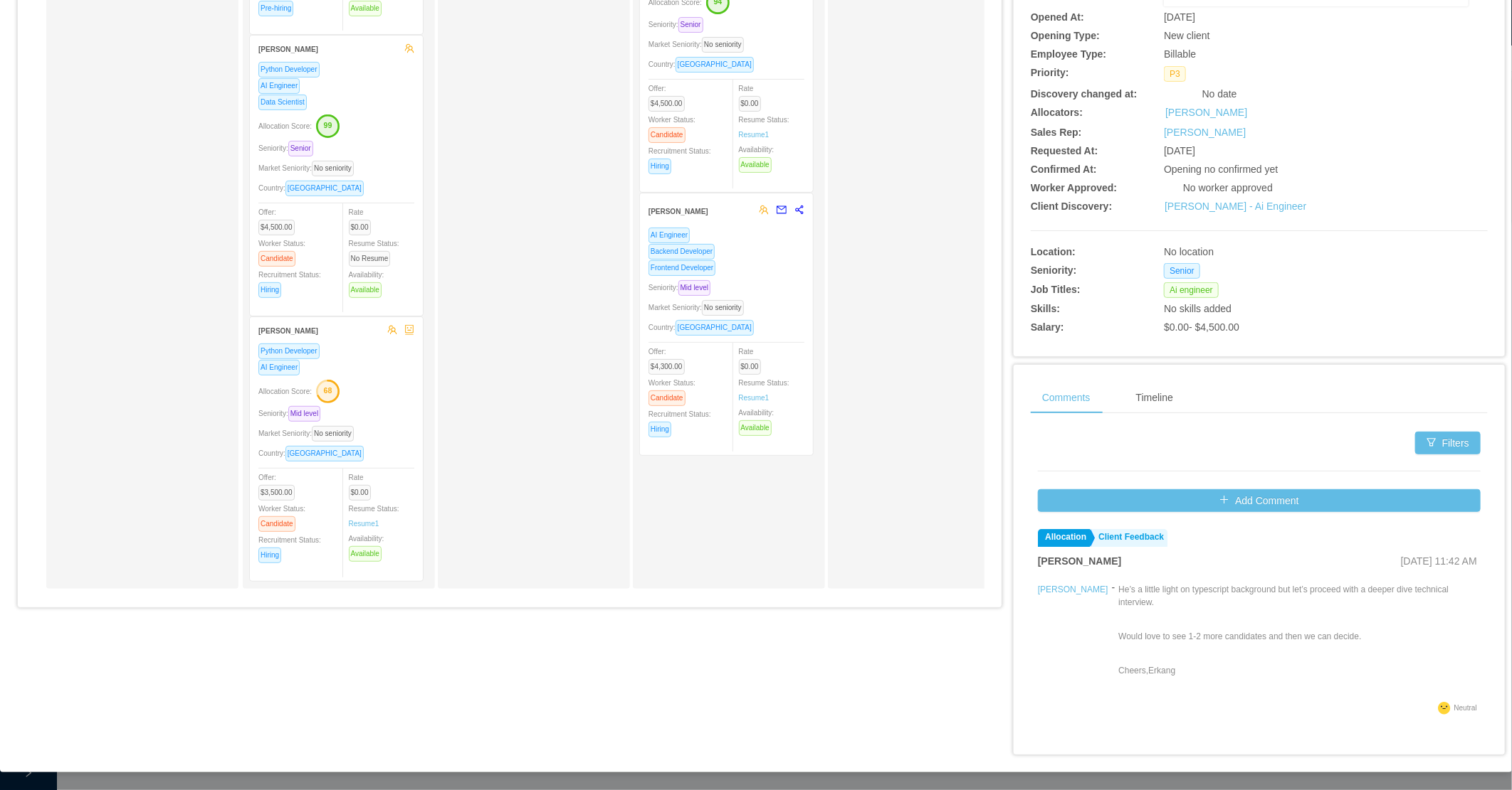
click at [382, 393] on div "Allocation Score: 68" at bounding box center [336, 390] width 156 height 23
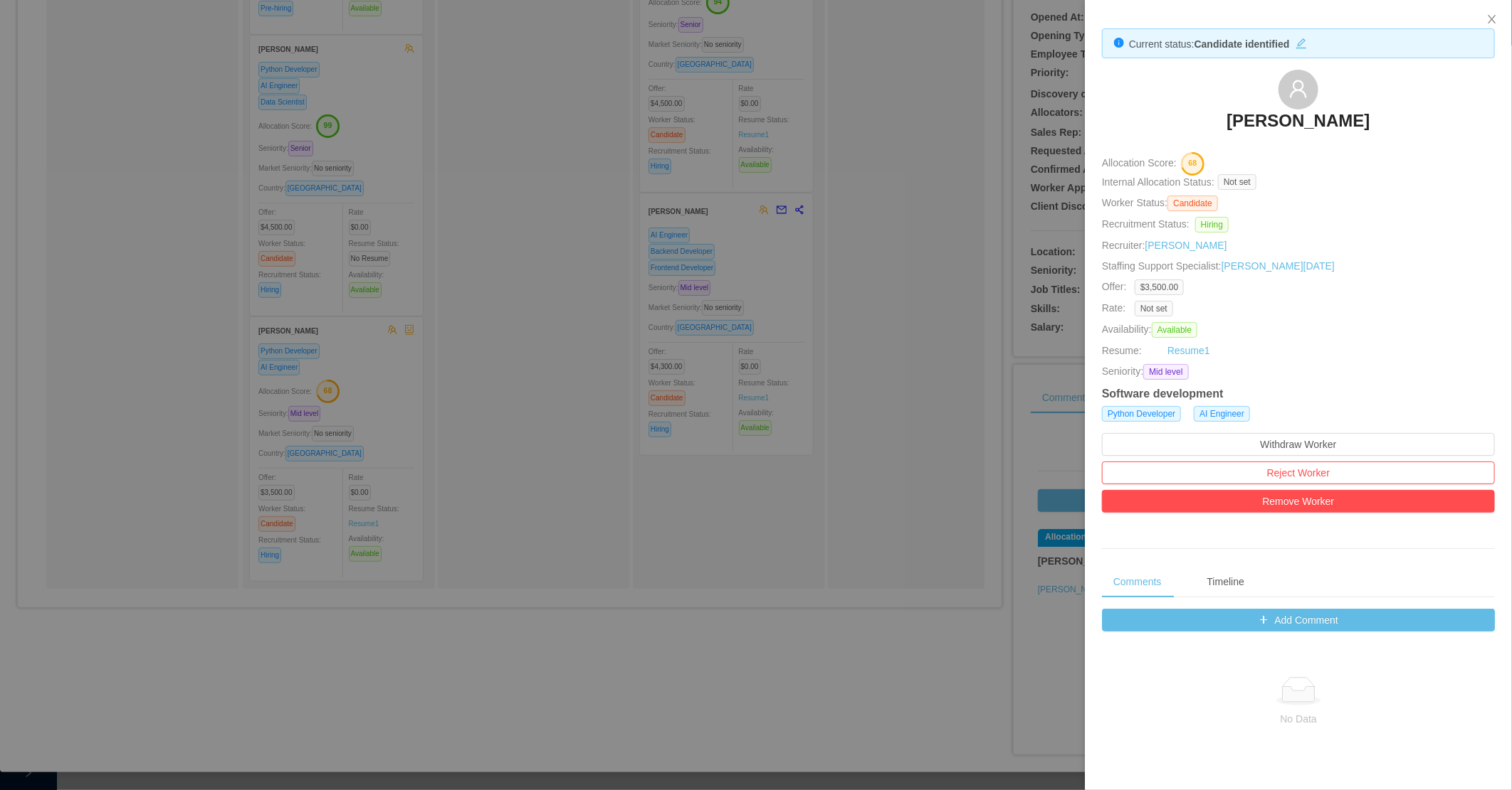
drag, startPoint x: 552, startPoint y: 370, endPoint x: 558, endPoint y: 324, distance: 46.4
click at [553, 370] on div at bounding box center [756, 395] width 1512 height 790
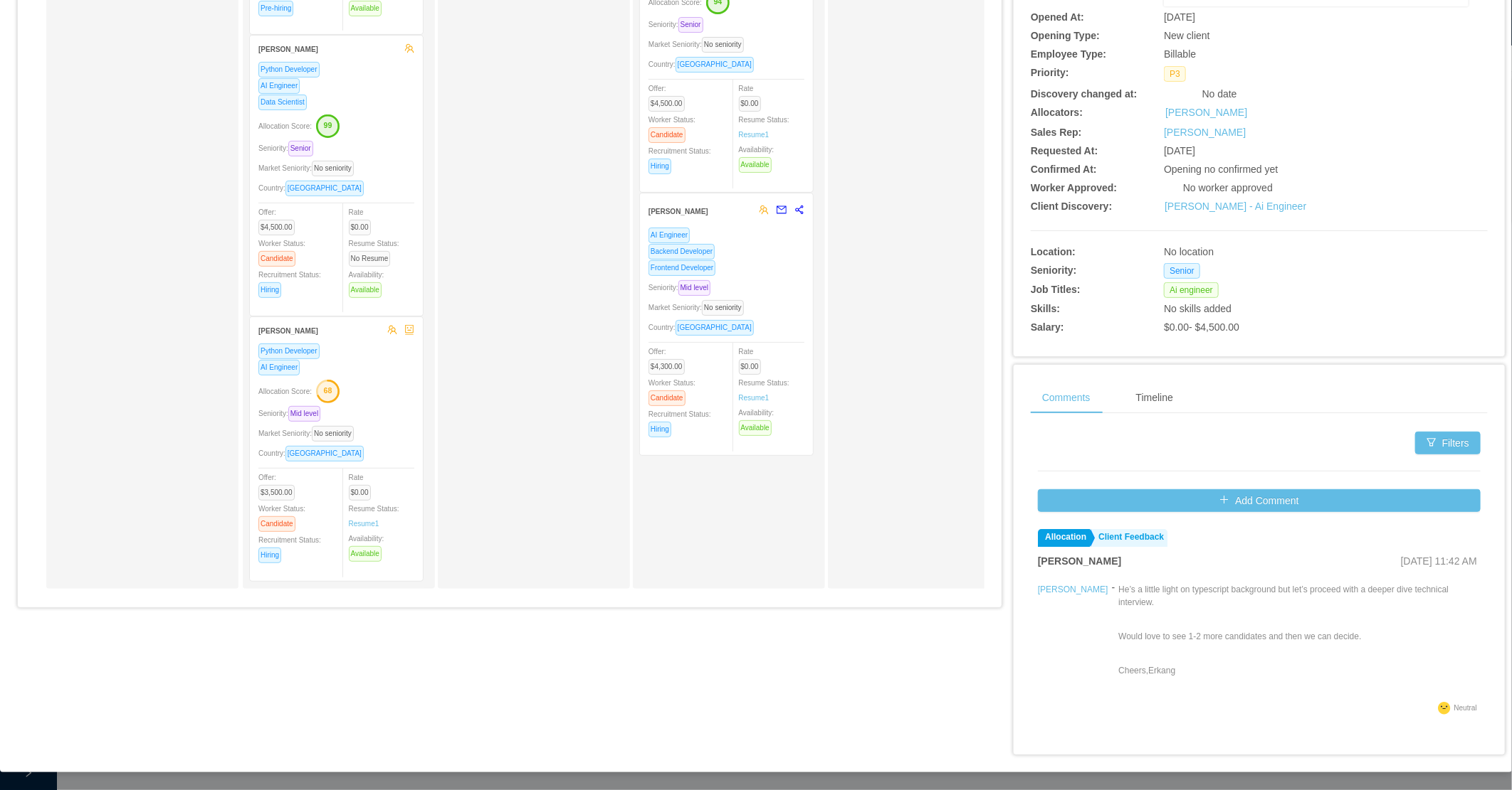
click at [539, 442] on div "Ready for Interview" at bounding box center [543, 233] width 199 height 699
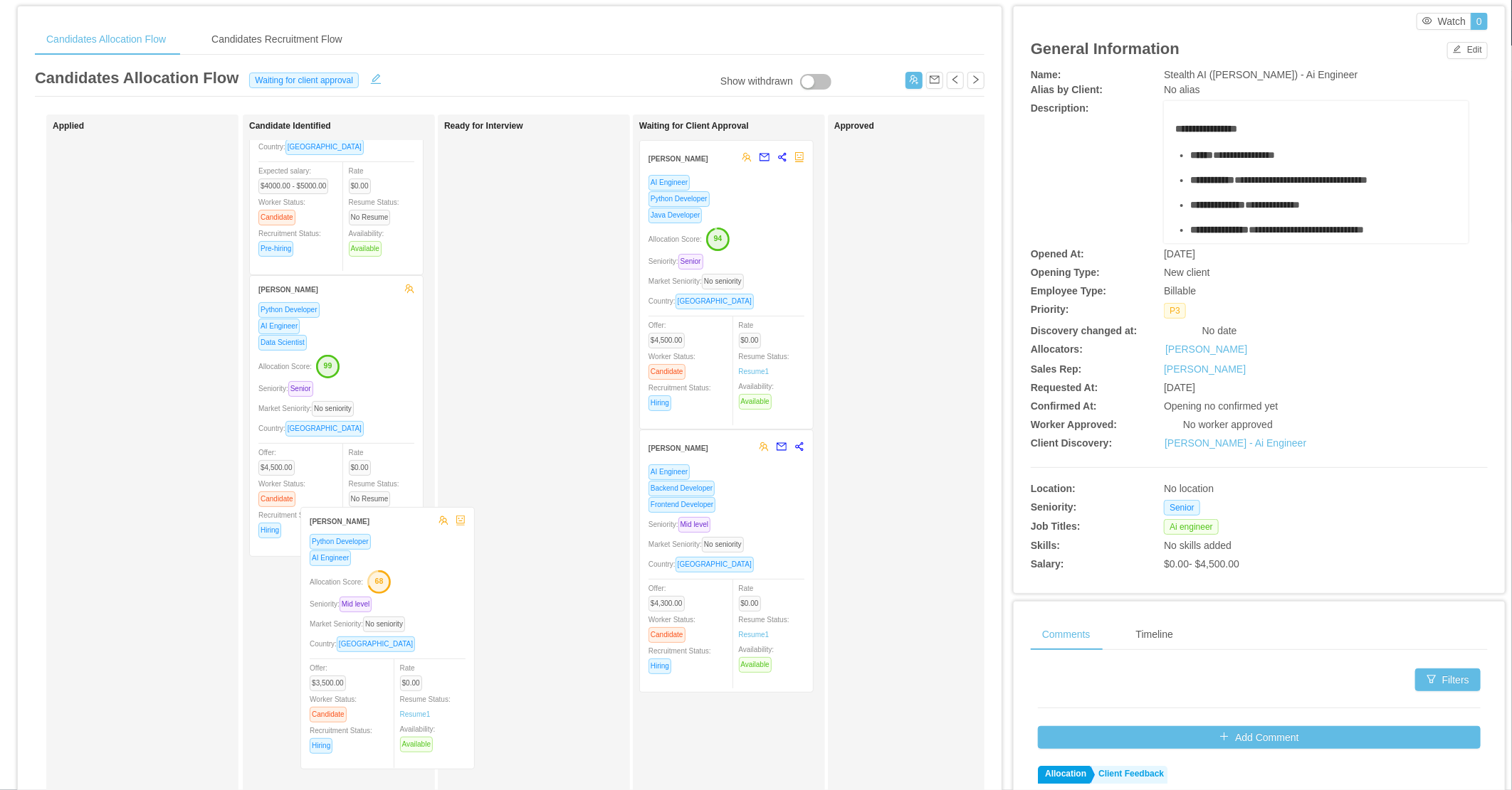
scroll to position [124, 0]
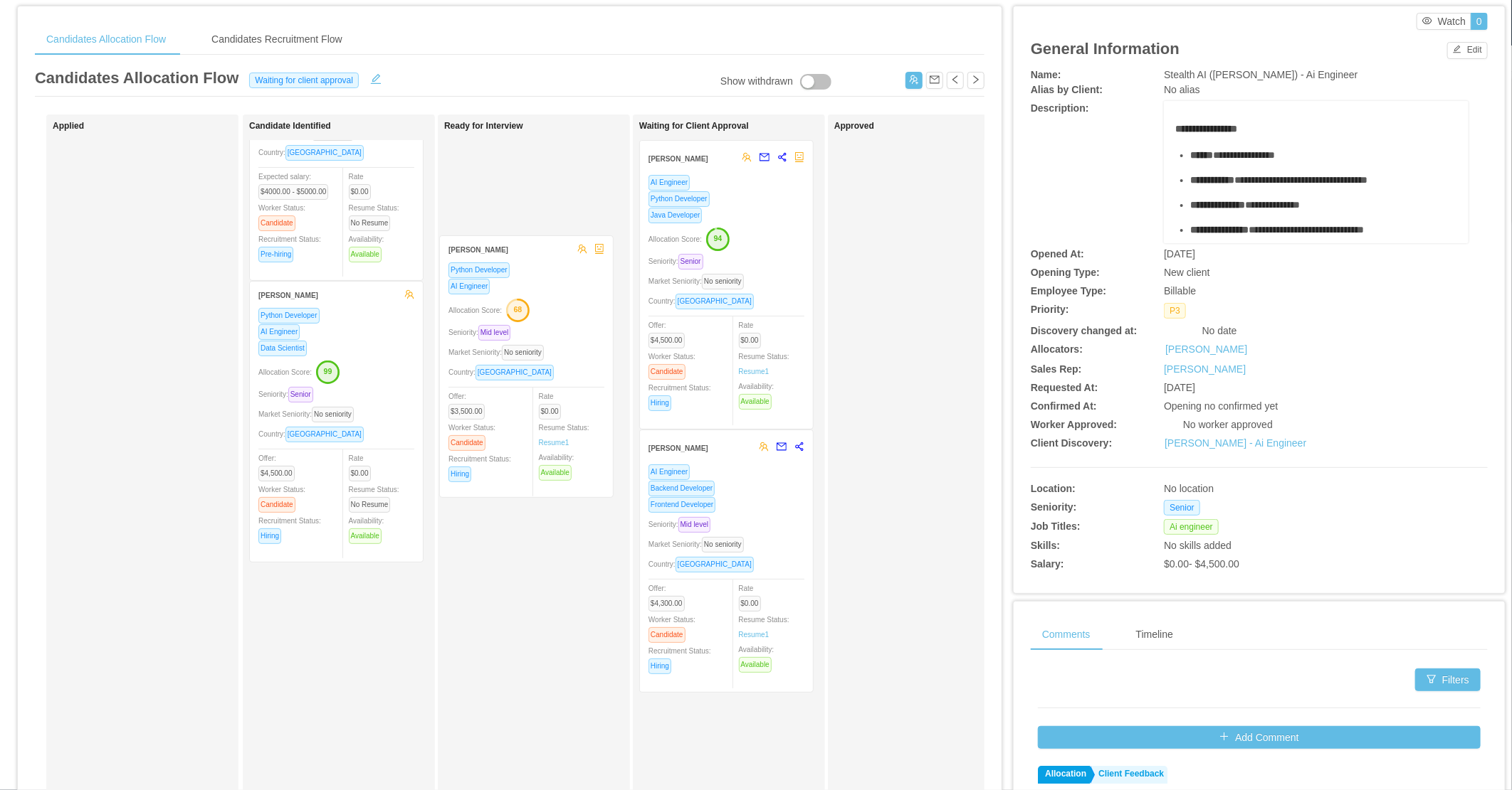
drag, startPoint x: 388, startPoint y: 630, endPoint x: 534, endPoint y: 347, distance: 318.4
click at [532, 349] on div "Applied Candidate Identified Jonathas Batista AI Engineer Python Developer Allo…" at bounding box center [509, 475] width 950 height 723
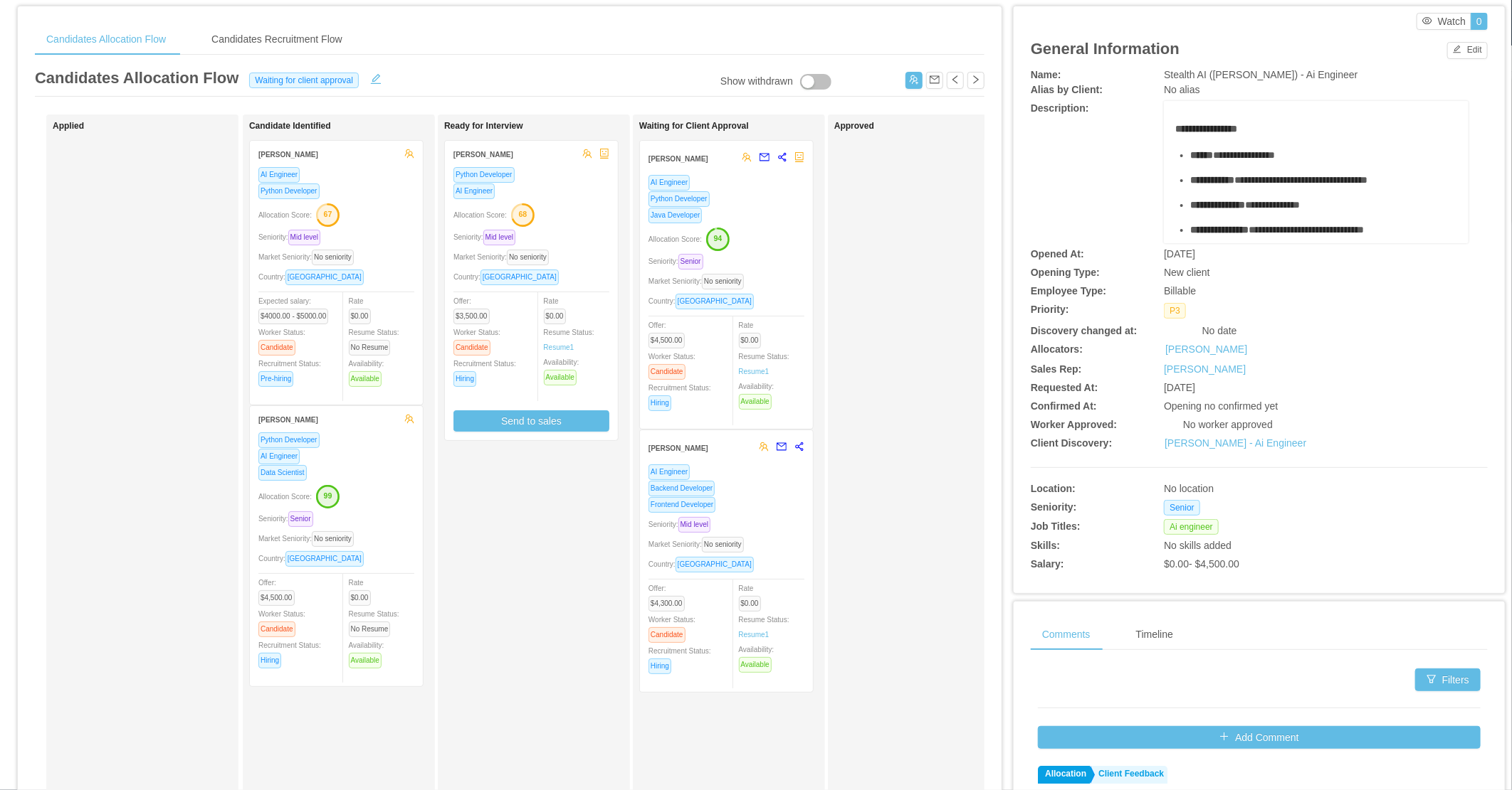
scroll to position [0, 0]
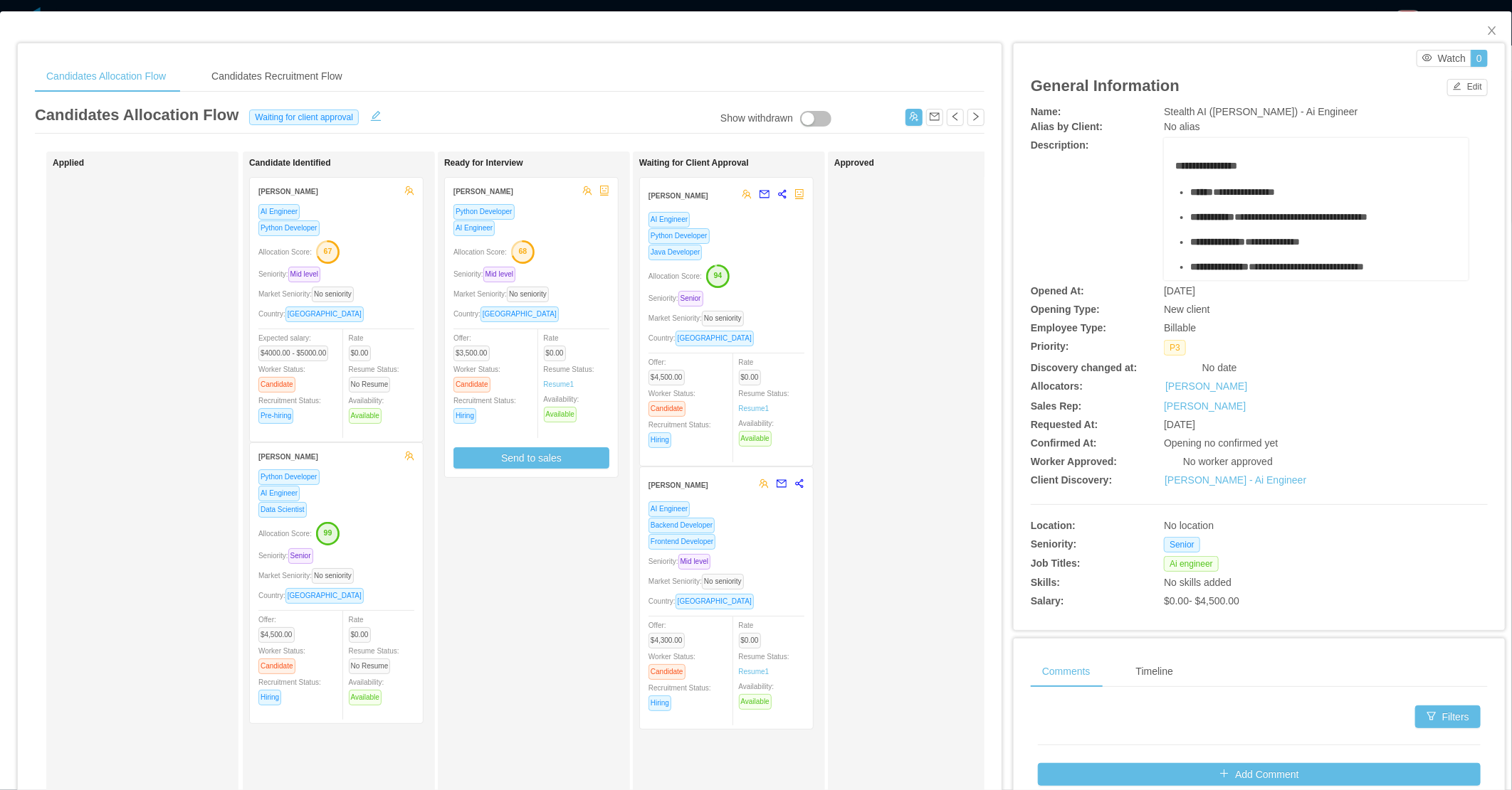
drag, startPoint x: 512, startPoint y: 601, endPoint x: 524, endPoint y: 371, distance: 230.3
click at [512, 591] on div "Ready for Interview Constancio Molinengo Python Developer AI Engineer Allocatio…" at bounding box center [543, 507] width 199 height 699
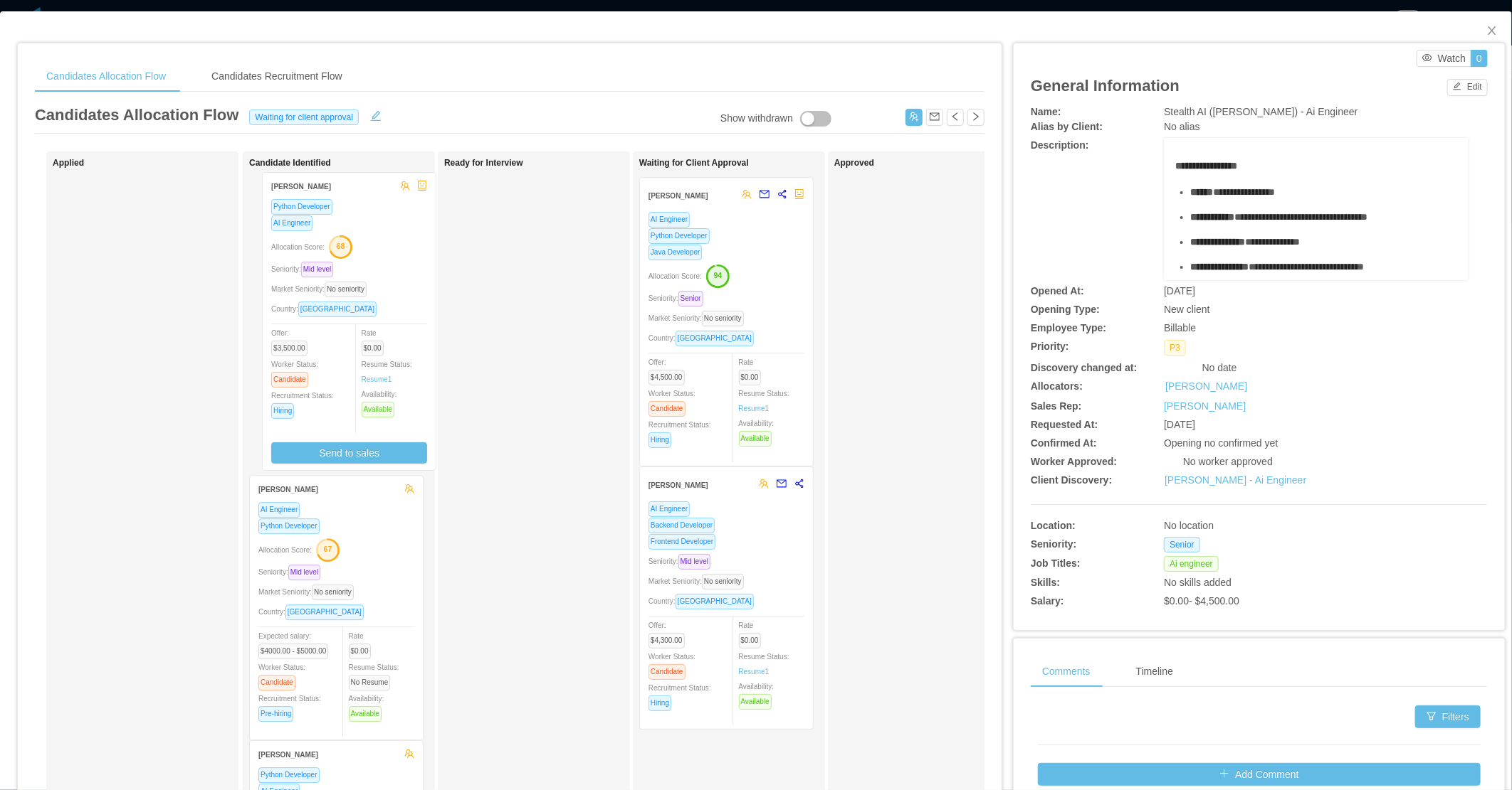
drag, startPoint x: 532, startPoint y: 342, endPoint x: 295, endPoint y: 328, distance: 237.4
click at [295, 328] on div "Applied Candidate Identified Jonathas Batista AI Engineer Python Developer Allo…" at bounding box center [509, 513] width 950 height 723
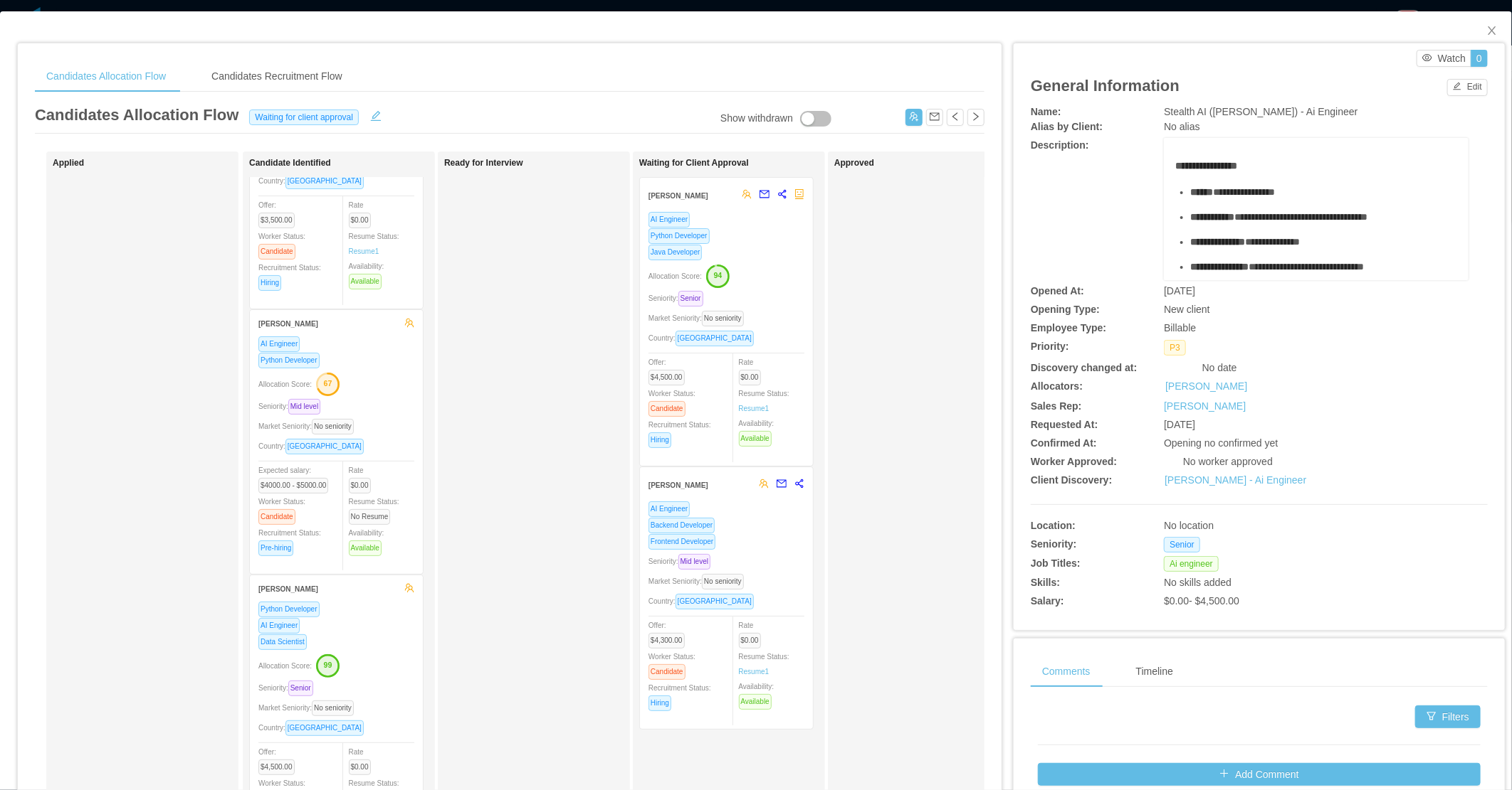
scroll to position [134, 0]
click at [293, 79] on div "Candidates Recruitment Flow" at bounding box center [276, 76] width 154 height 32
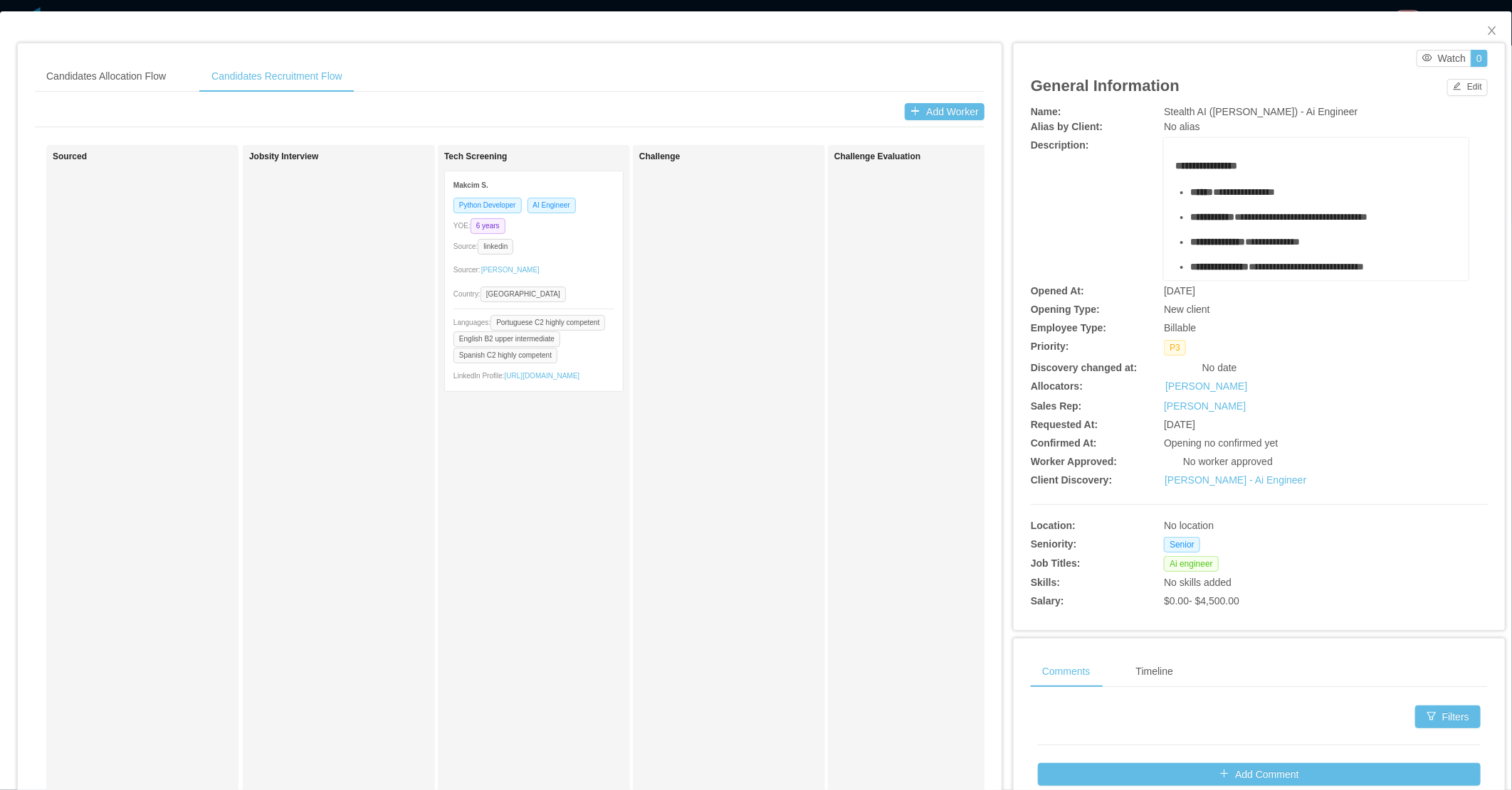
click at [696, 399] on div "Challenge" at bounding box center [729, 501] width 179 height 699
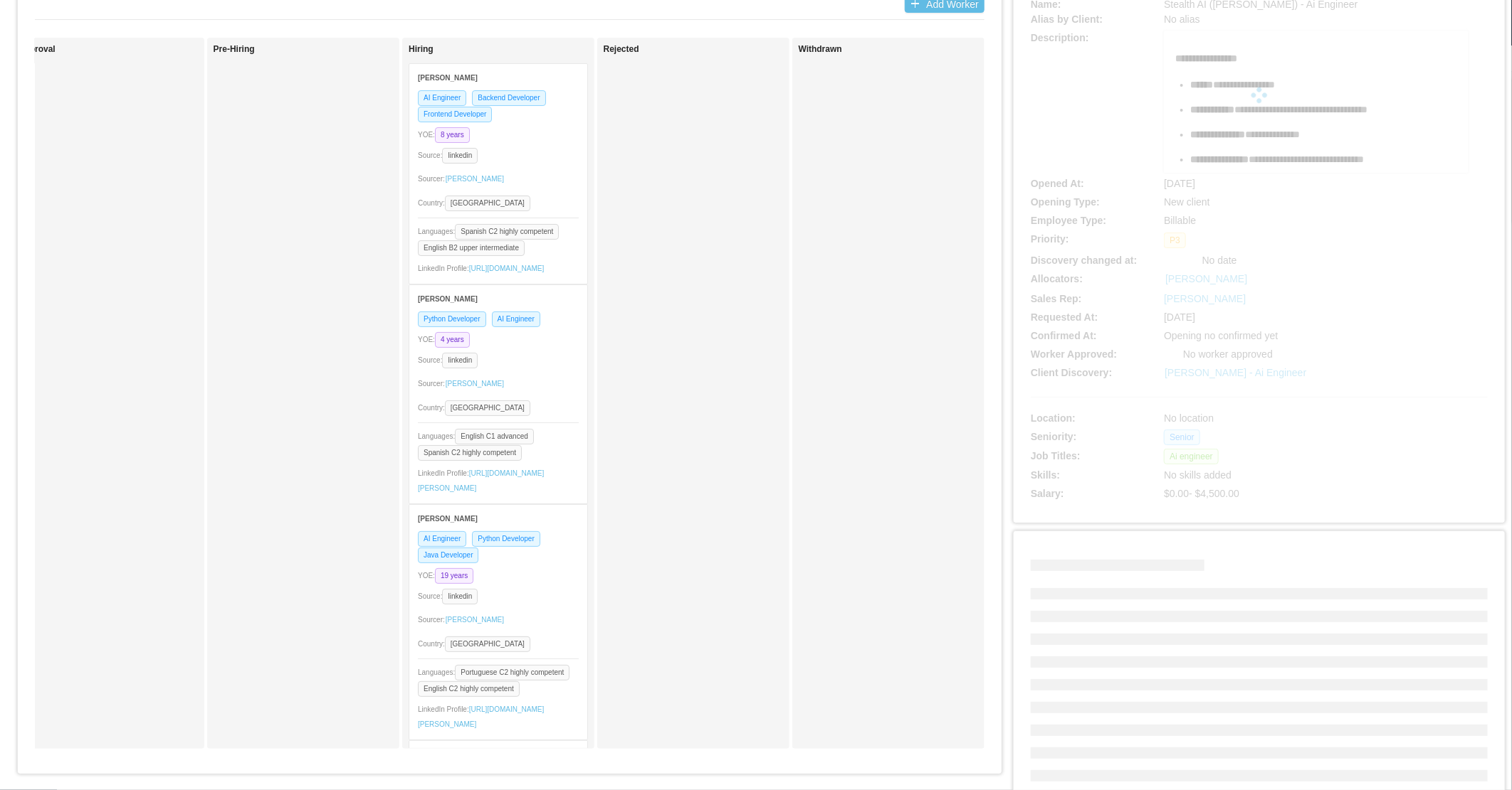
scroll to position [0, 0]
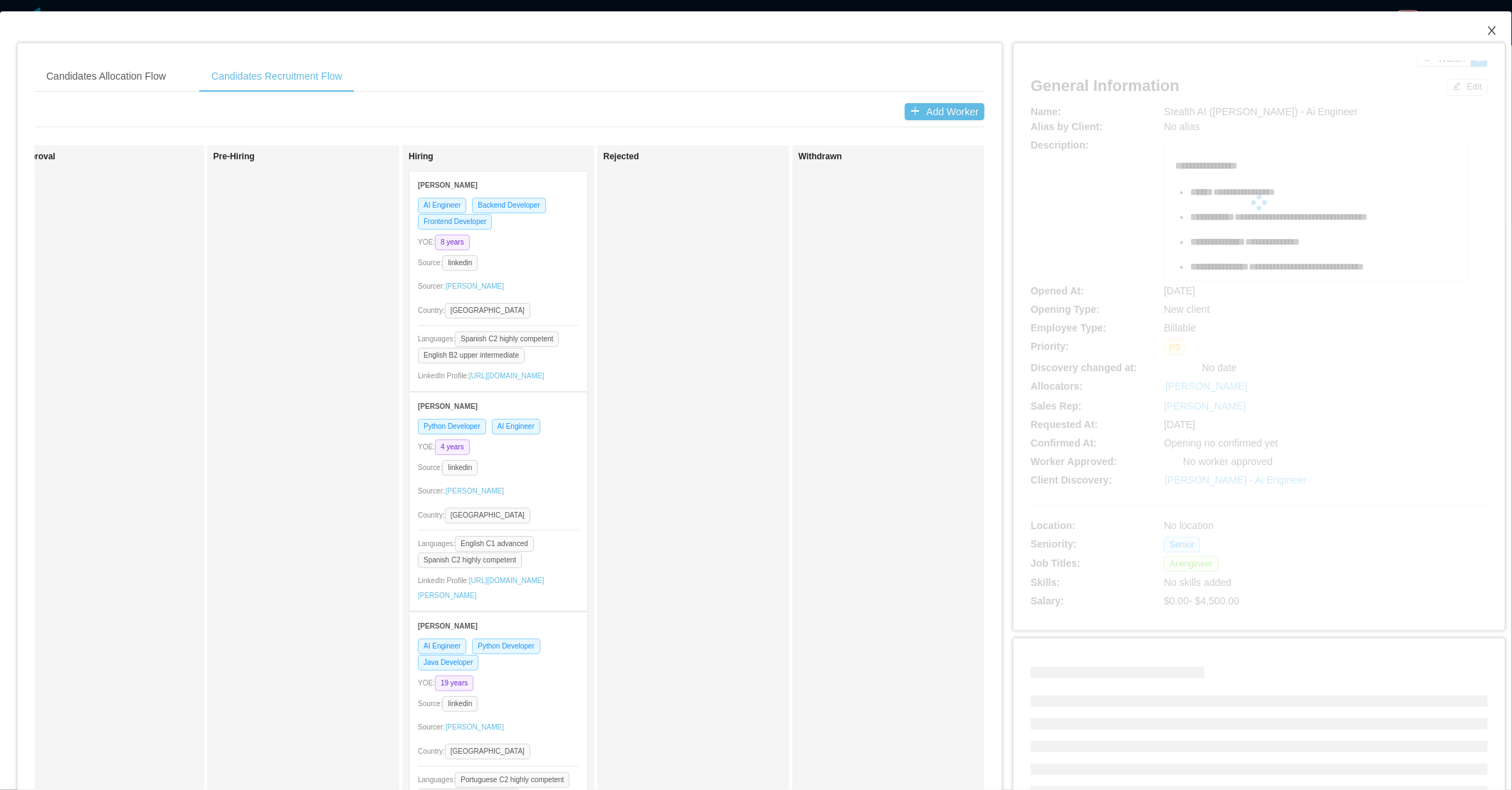
click at [1487, 33] on icon "icon: close" at bounding box center [1492, 30] width 11 height 11
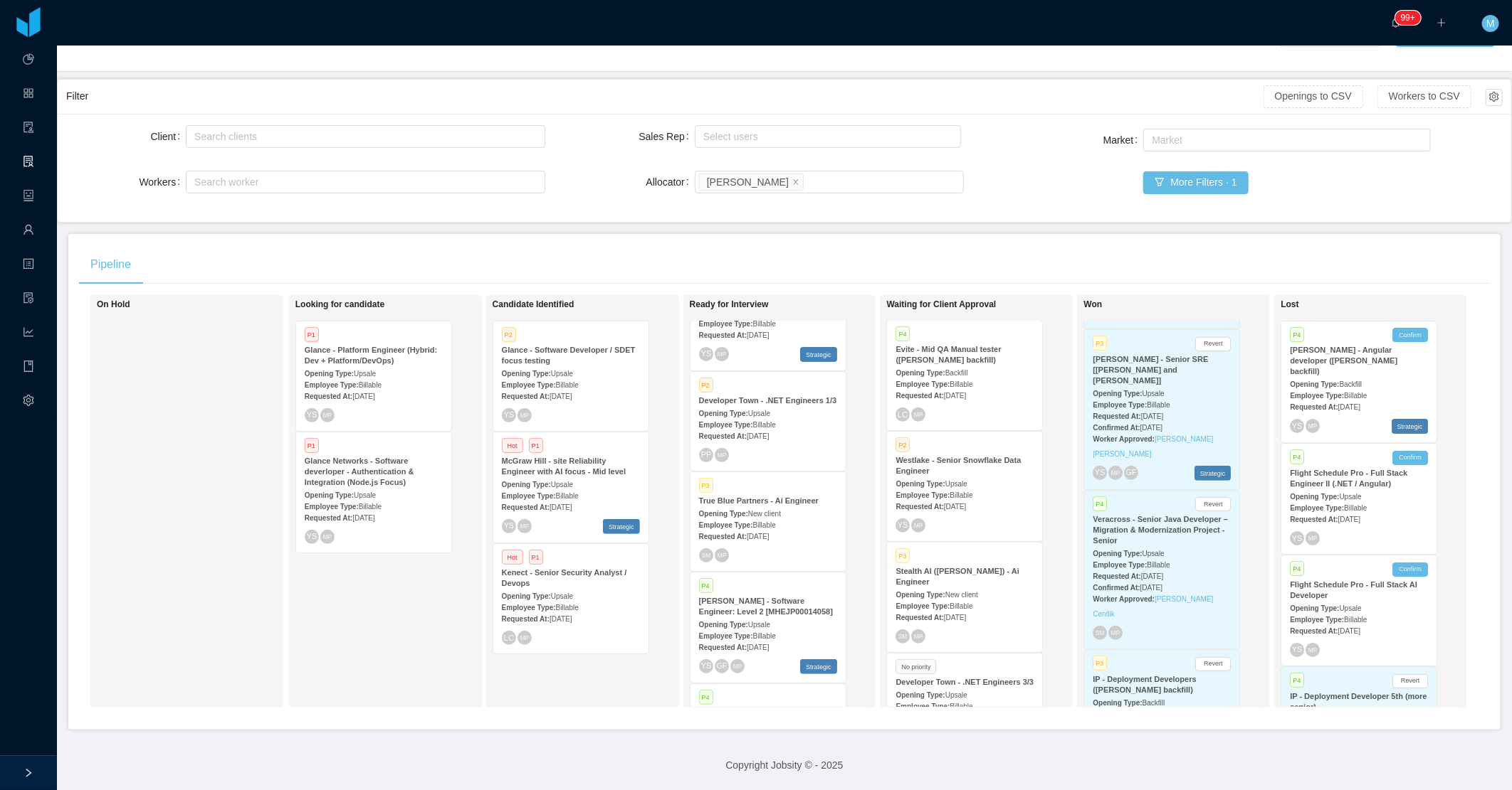
click at [758, 533] on span "Aug 11th, 2025" at bounding box center [757, 536] width 22 height 8
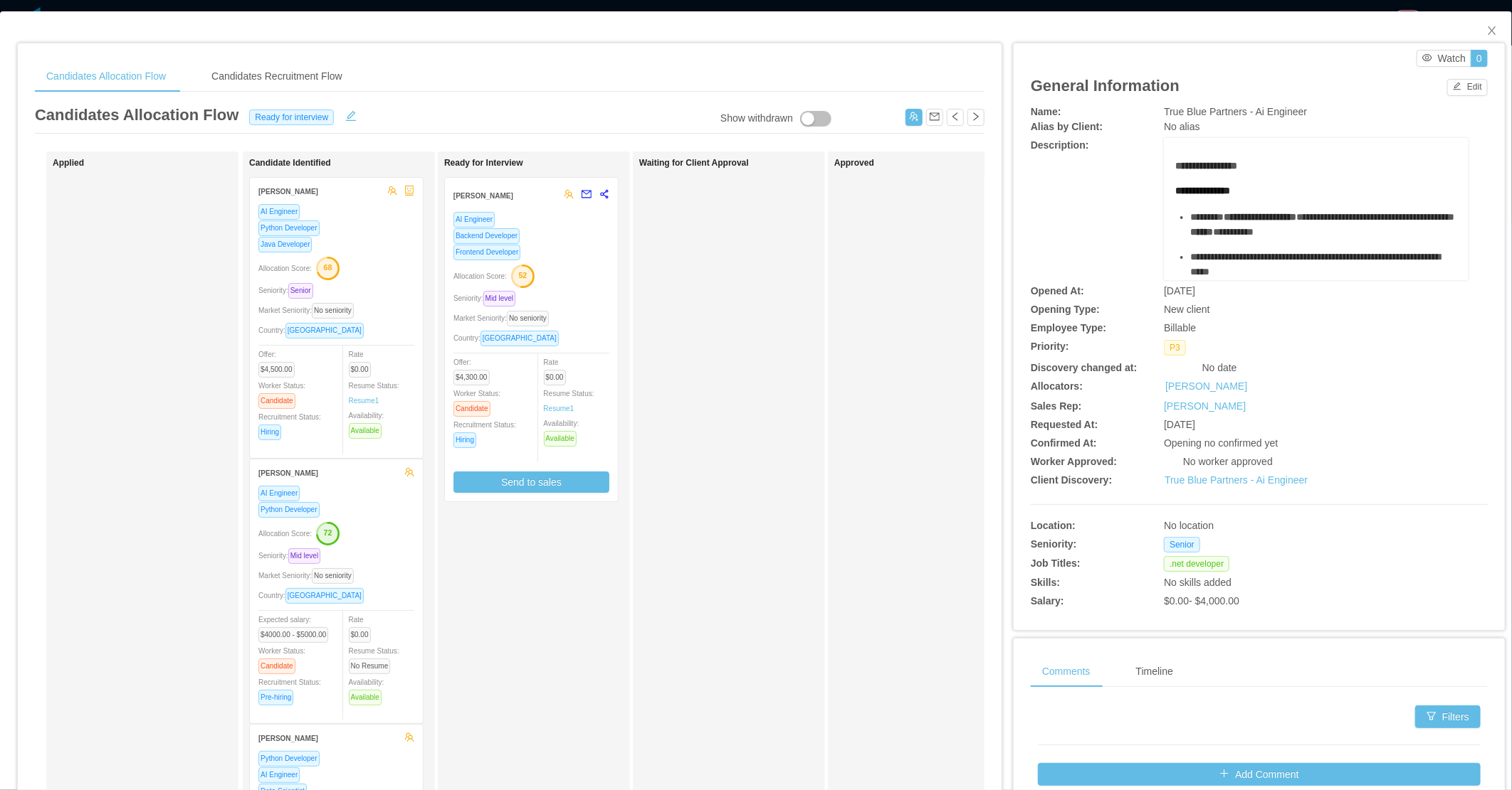
click at [388, 310] on div "Market Seniority: No seniority" at bounding box center [336, 310] width 156 height 16
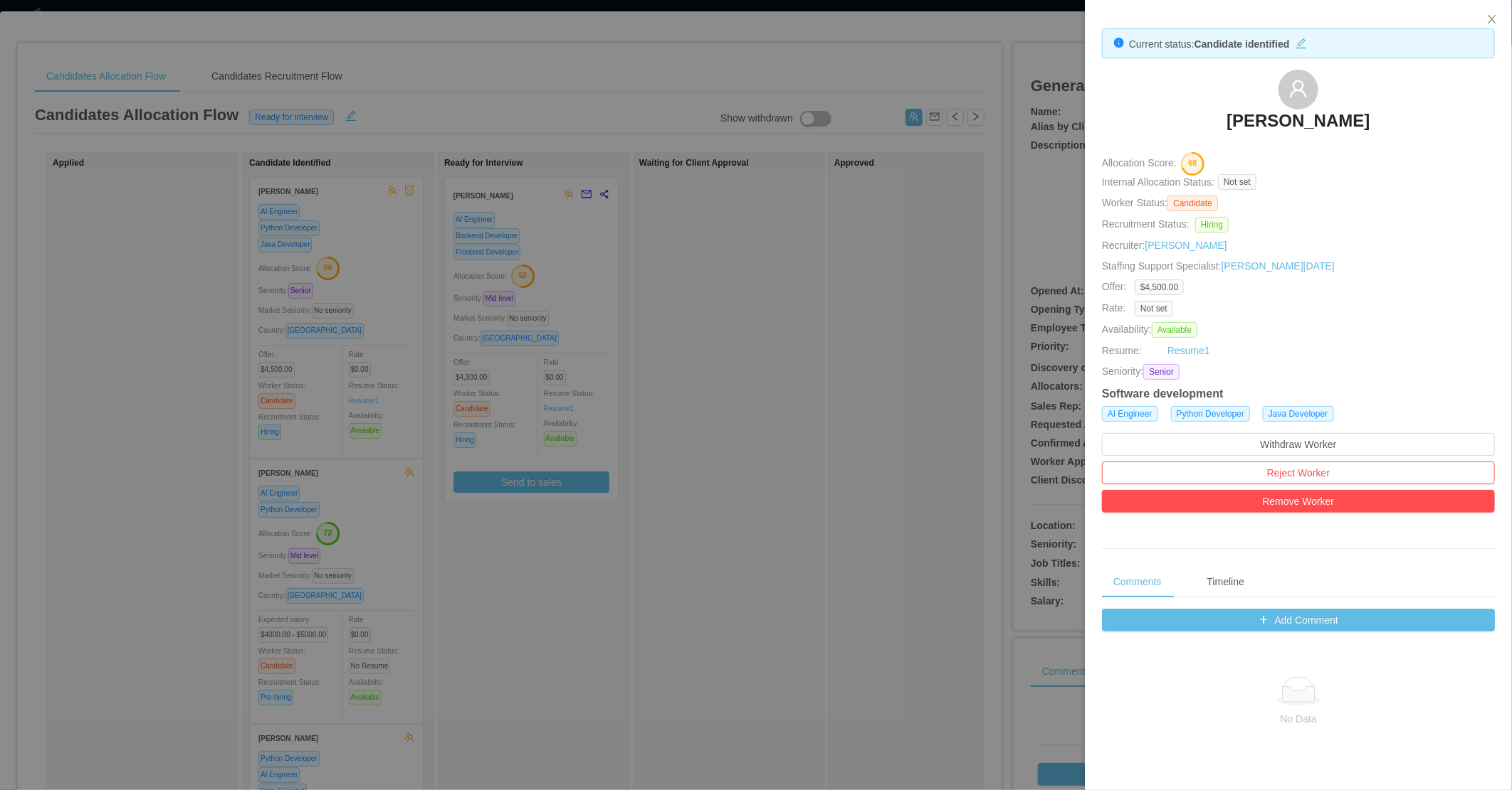
click at [759, 335] on div at bounding box center [756, 395] width 1512 height 790
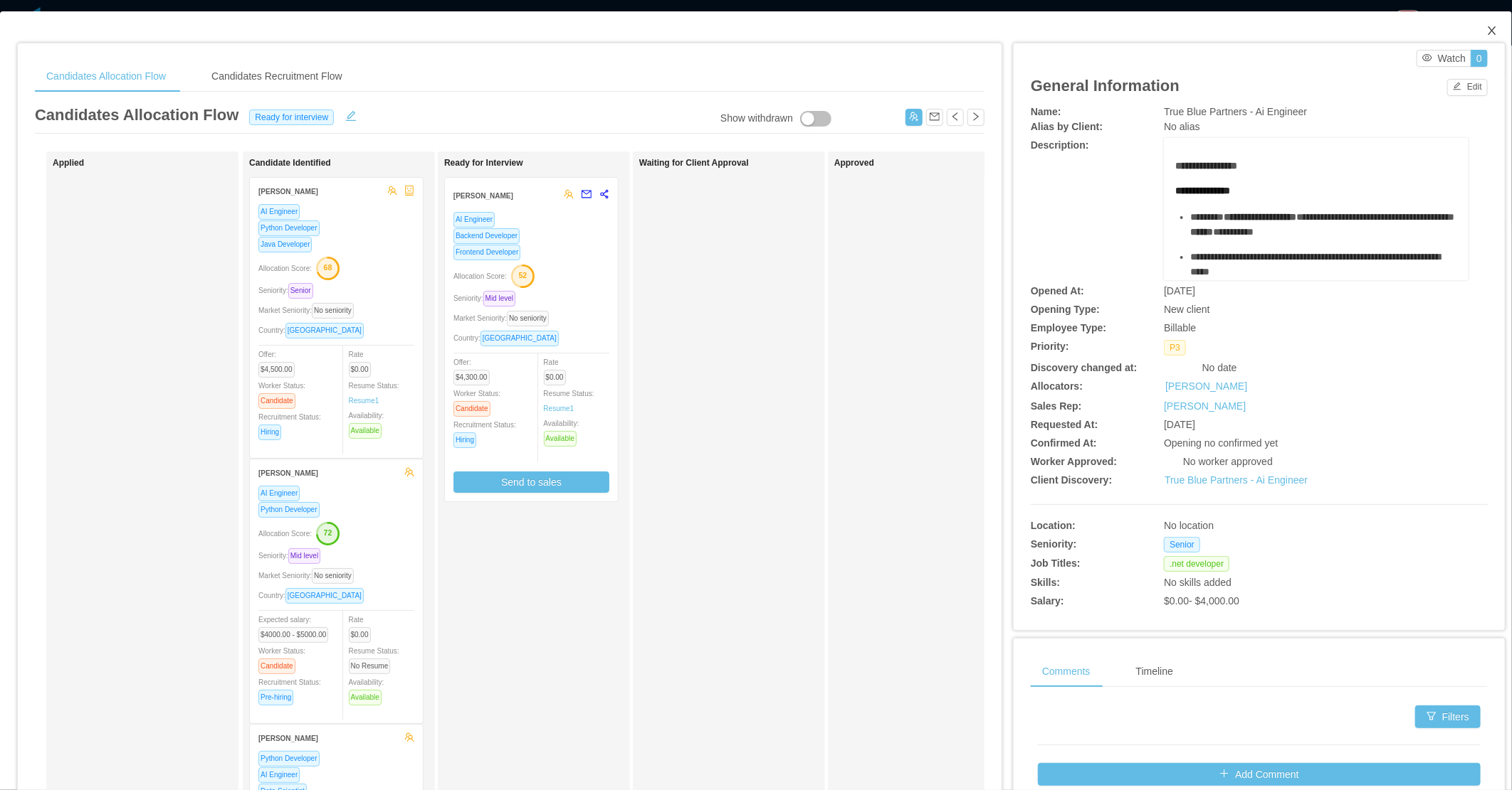
drag, startPoint x: 1476, startPoint y: 33, endPoint x: 999, endPoint y: 0, distance: 478.1
click at [1472, 39] on span "Close" at bounding box center [1492, 31] width 40 height 40
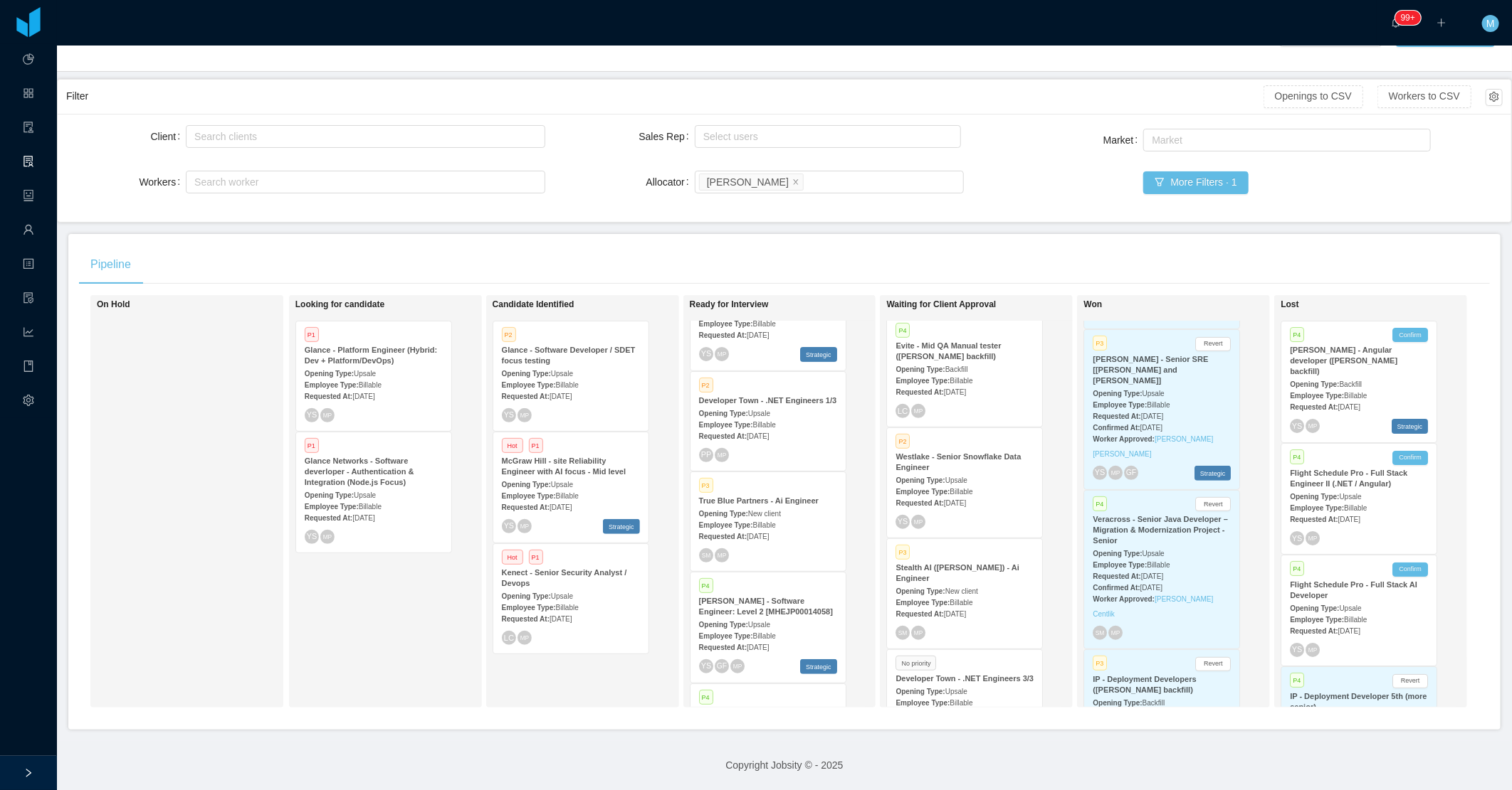
scroll to position [474, 0]
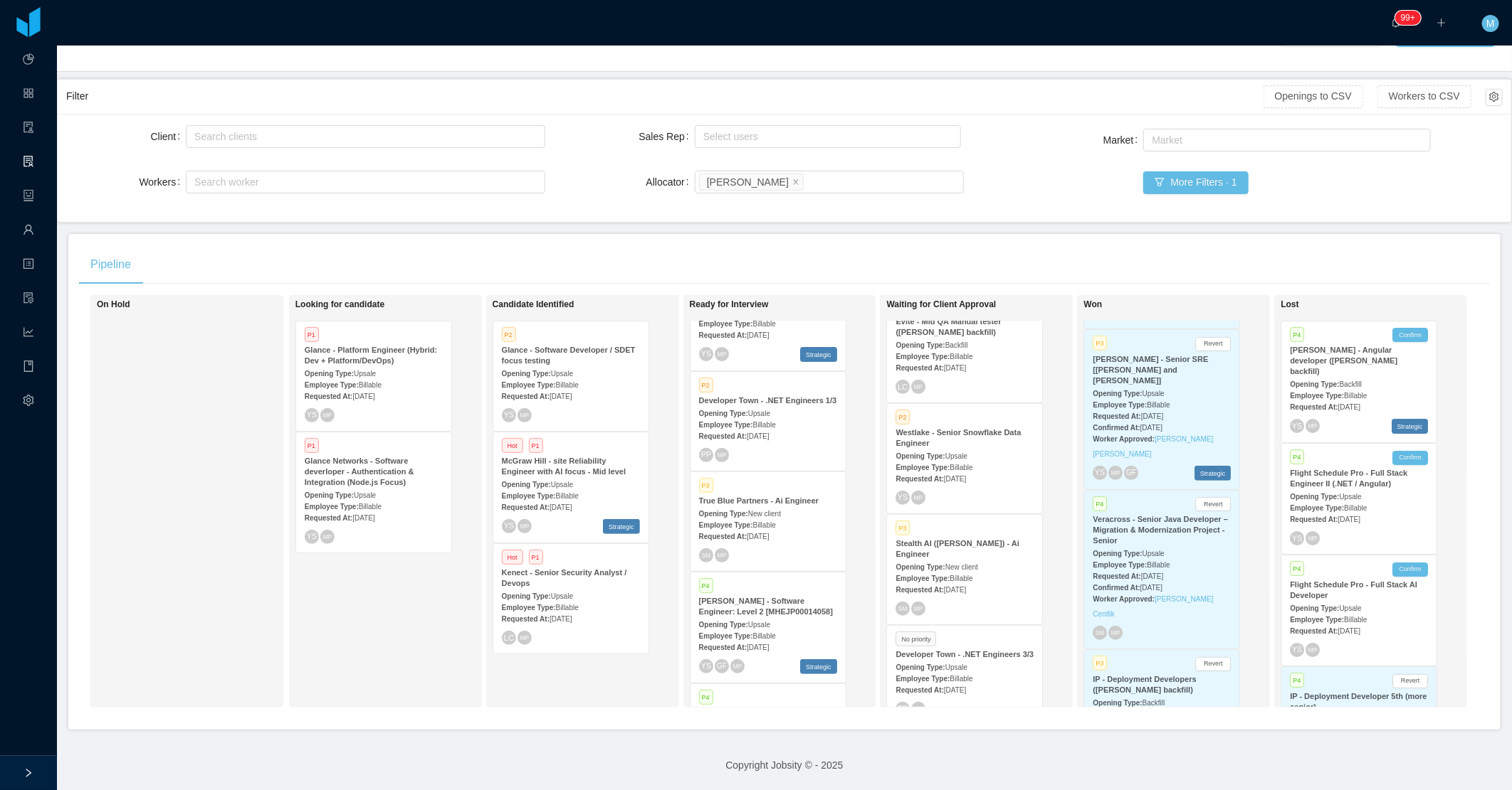
click at [950, 582] on div "Requested At: Aug 11th, 2025" at bounding box center [964, 589] width 138 height 15
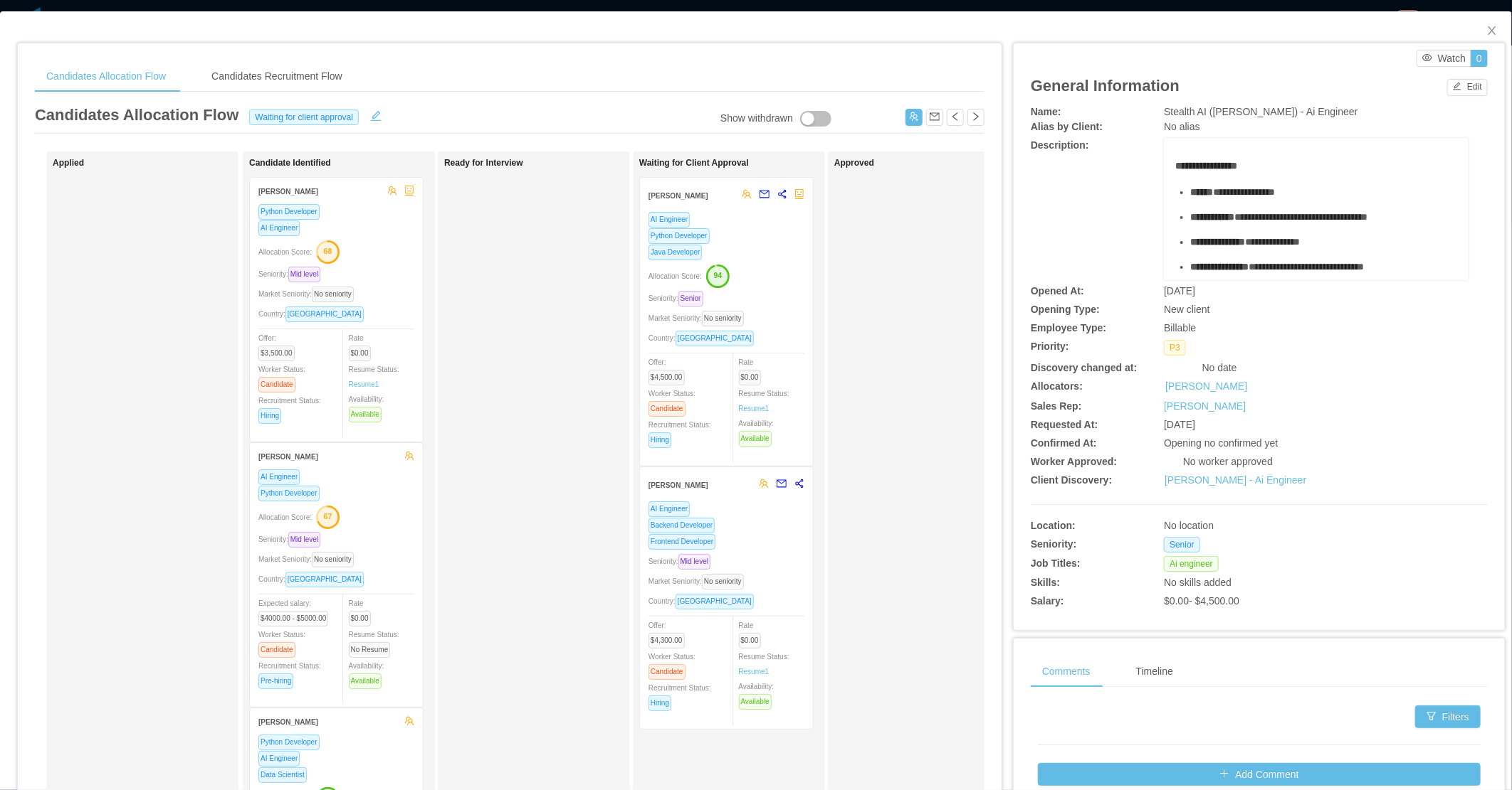
drag, startPoint x: 541, startPoint y: 501, endPoint x: 545, endPoint y: 492, distance: 9.8
click at [541, 501] on div "Ready for Interview" at bounding box center [543, 507] width 199 height 699
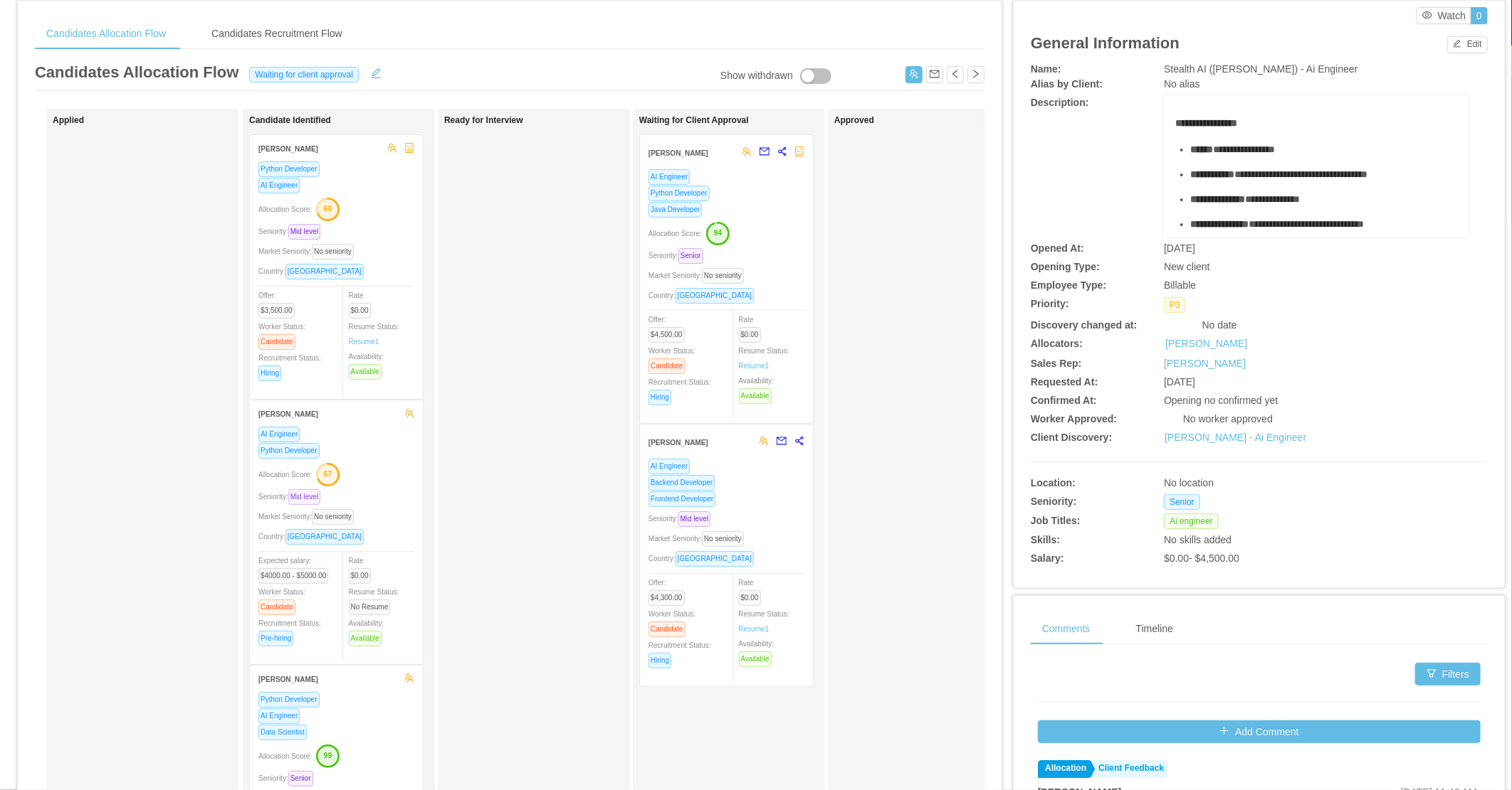
scroll to position [79, 0]
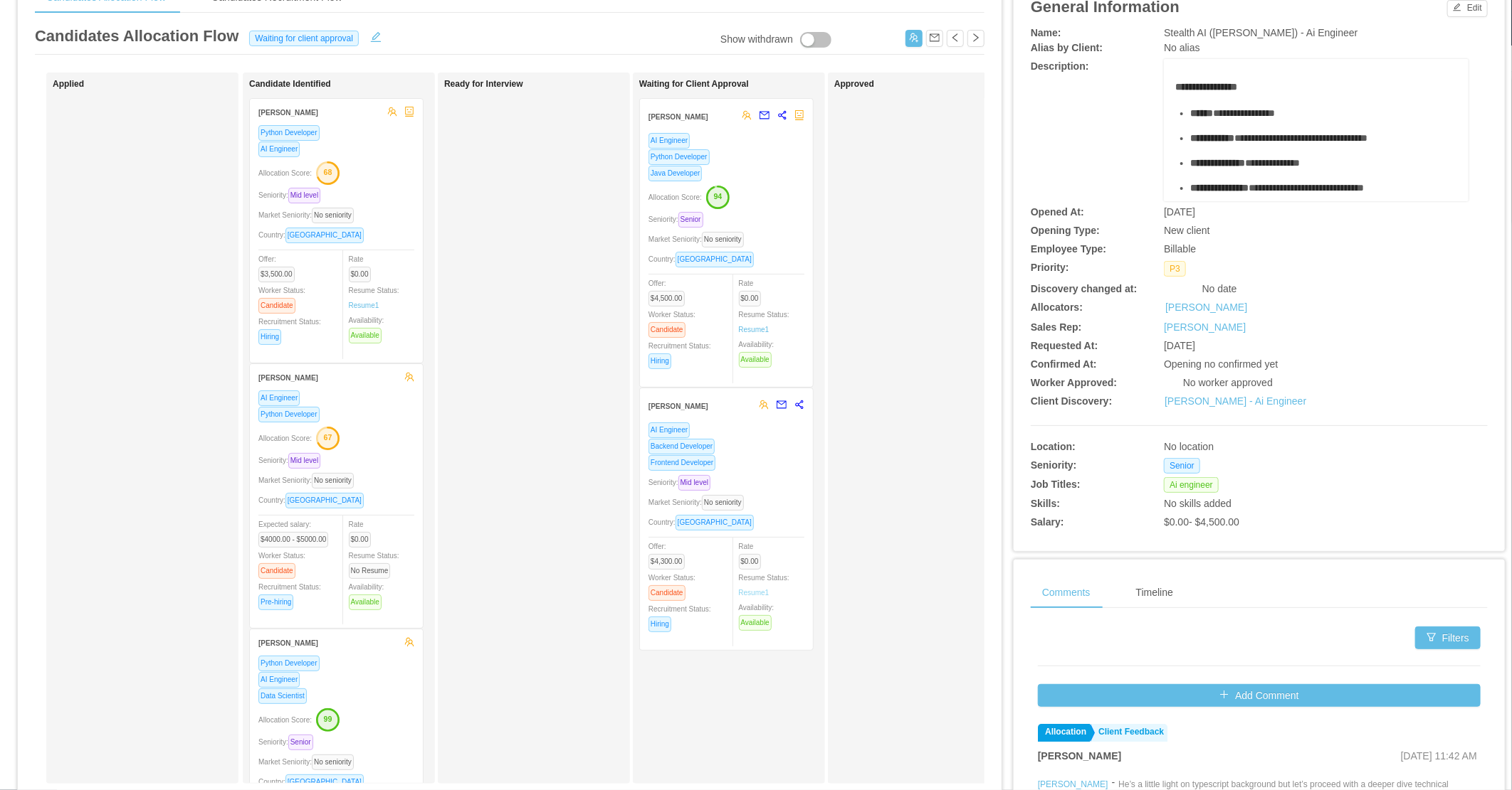
drag, startPoint x: 739, startPoint y: 571, endPoint x: 743, endPoint y: 584, distance: 13.6
click at [742, 581] on div "Waiting for Client Approval Danilo Silva AI Engineer Python Developer Java Deve…" at bounding box center [739, 428] width 199 height 699
click at [744, 587] on link "Resume 1" at bounding box center [754, 592] width 30 height 10
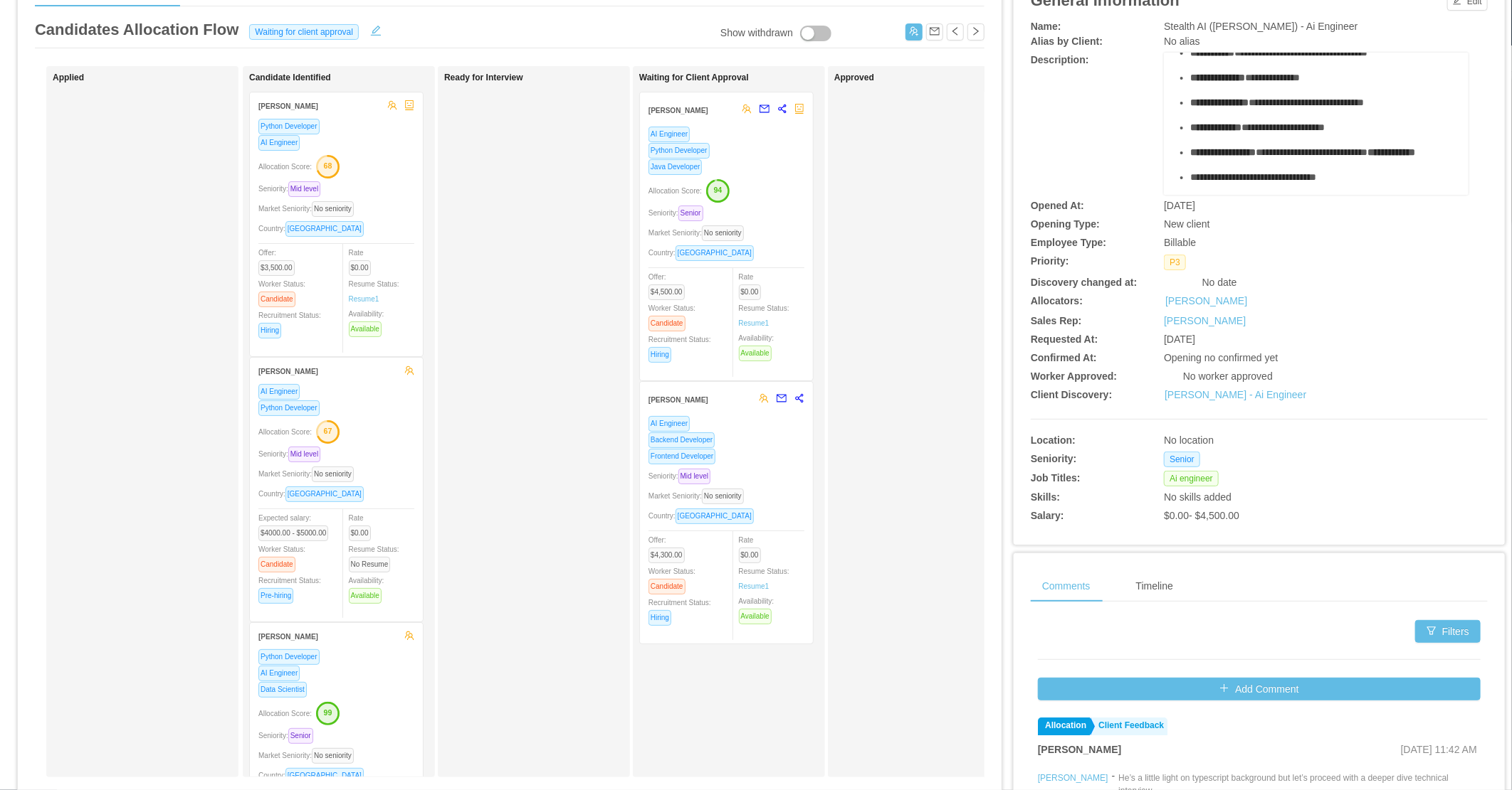
scroll to position [0, 0]
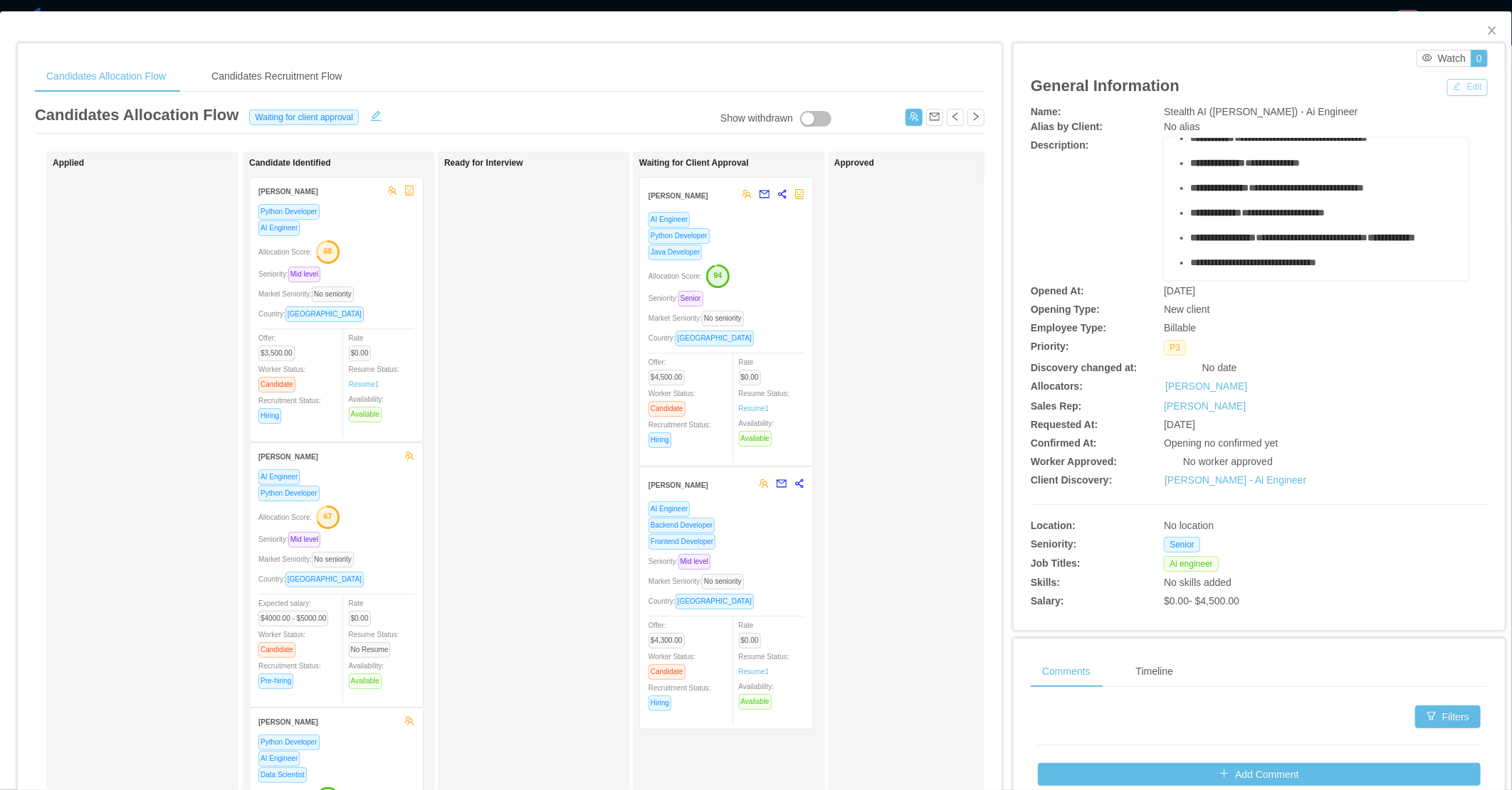
drag, startPoint x: 1459, startPoint y: 90, endPoint x: 1433, endPoint y: 105, distance: 30.0
click at [1455, 92] on button "Edit" at bounding box center [1467, 88] width 41 height 17
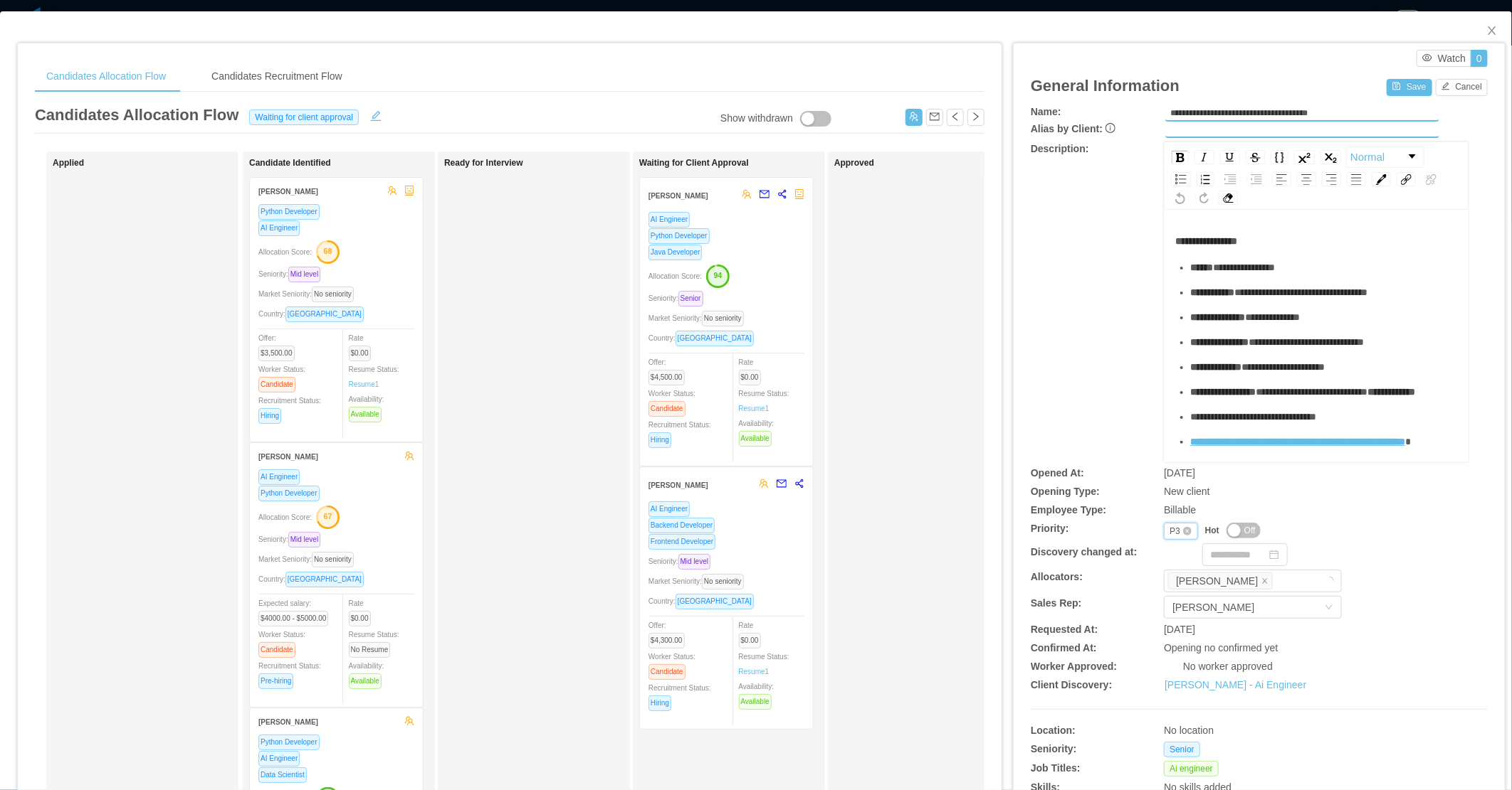
click at [1170, 534] on div "P3" at bounding box center [1174, 531] width 10 height 16
click at [1169, 574] on li "P2" at bounding box center [1171, 575] width 33 height 23
click at [1390, 80] on button "Save" at bounding box center [1409, 88] width 45 height 17
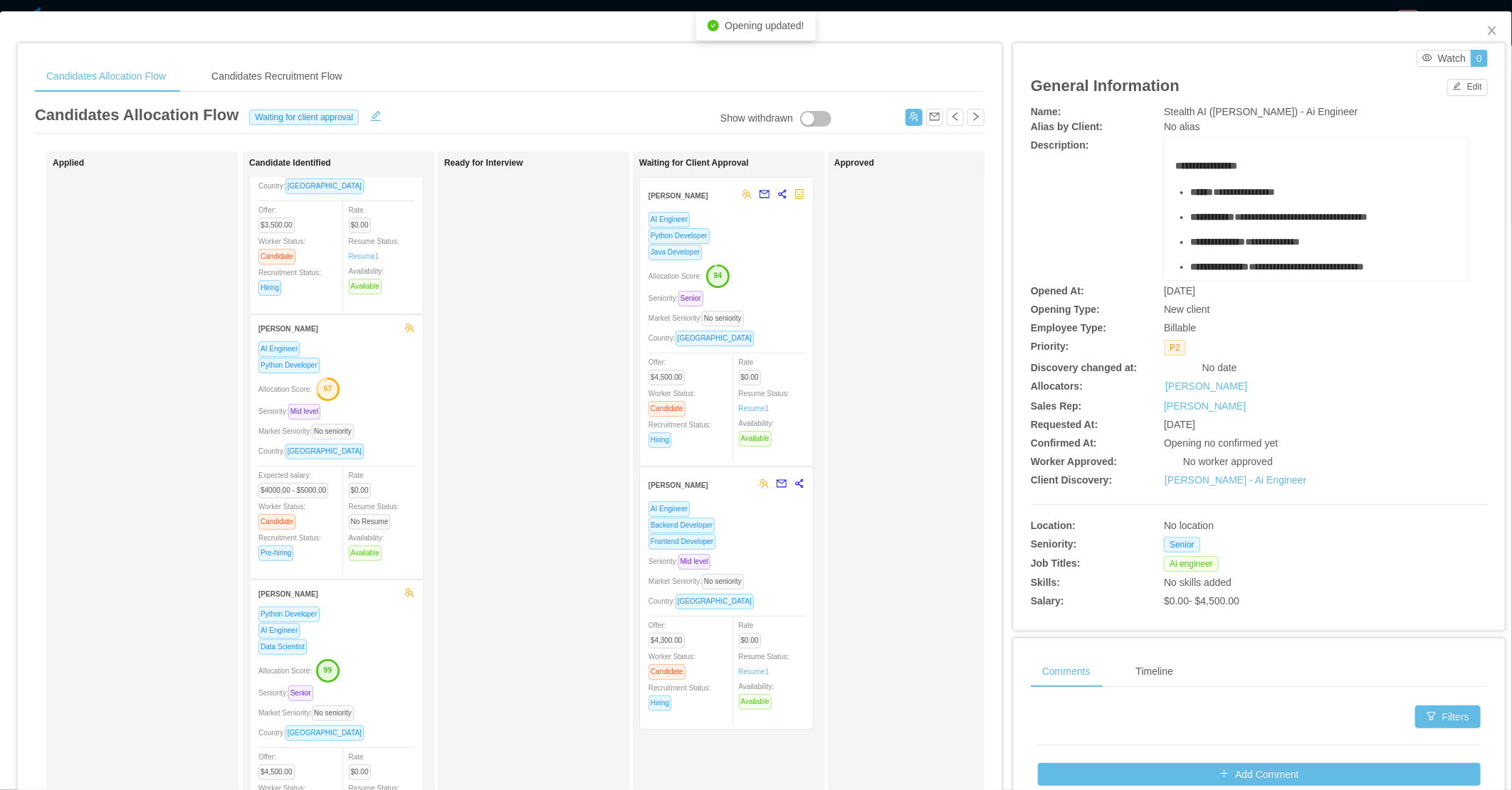
scroll to position [134, 0]
click at [390, 407] on div "Seniority: Mid level" at bounding box center [336, 405] width 156 height 16
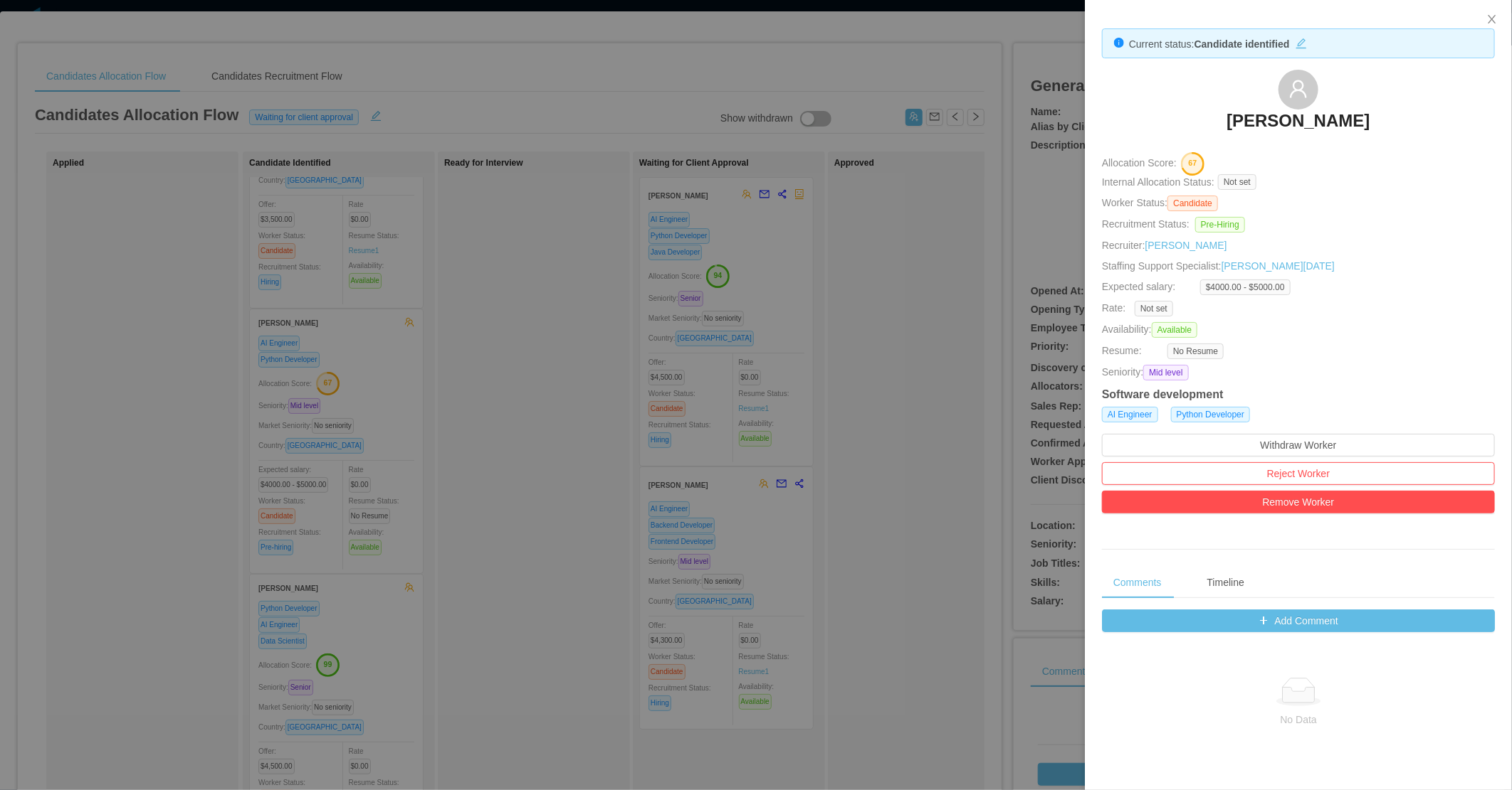
click at [542, 486] on div at bounding box center [756, 395] width 1512 height 790
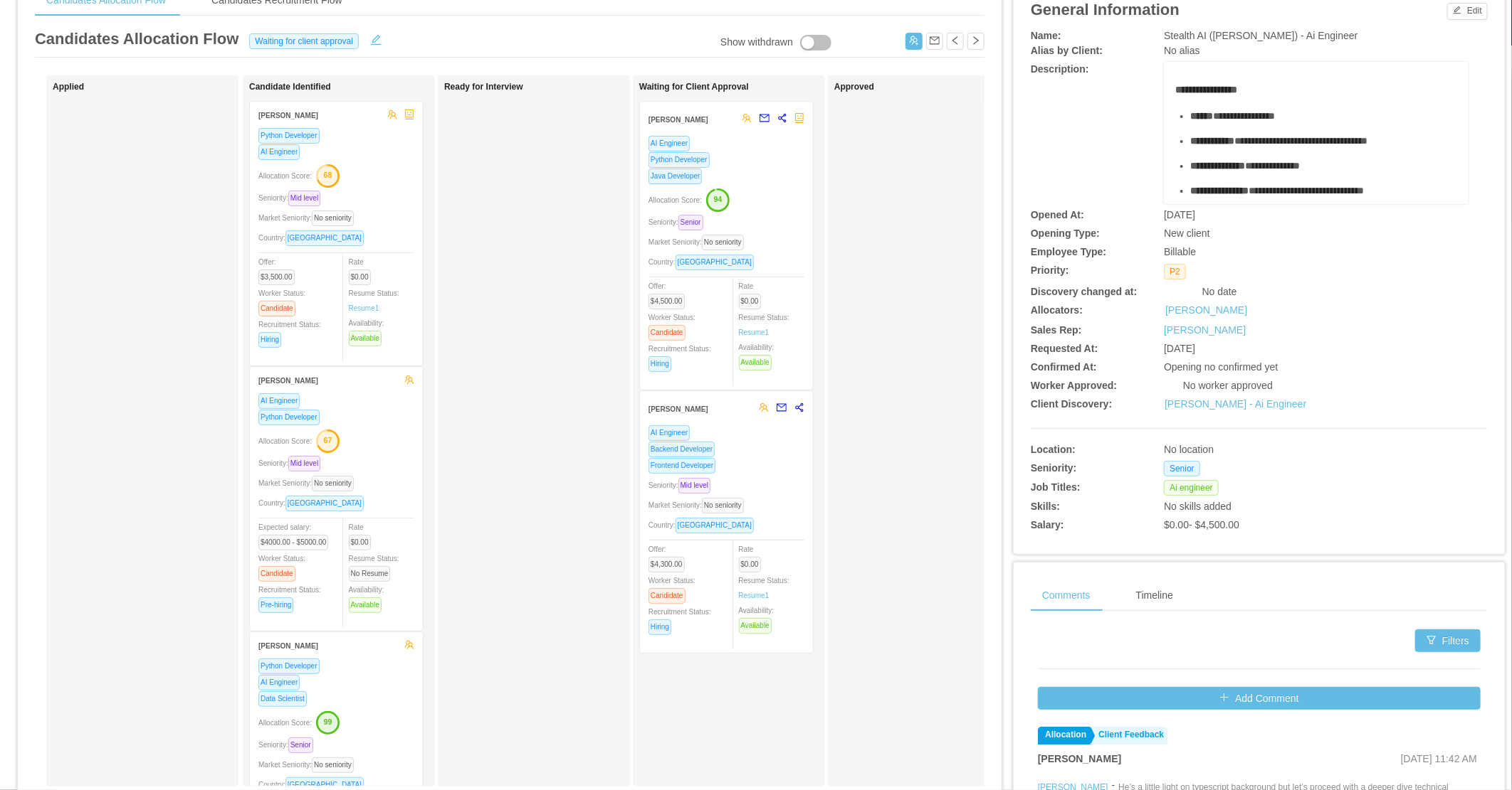
scroll to position [0, 0]
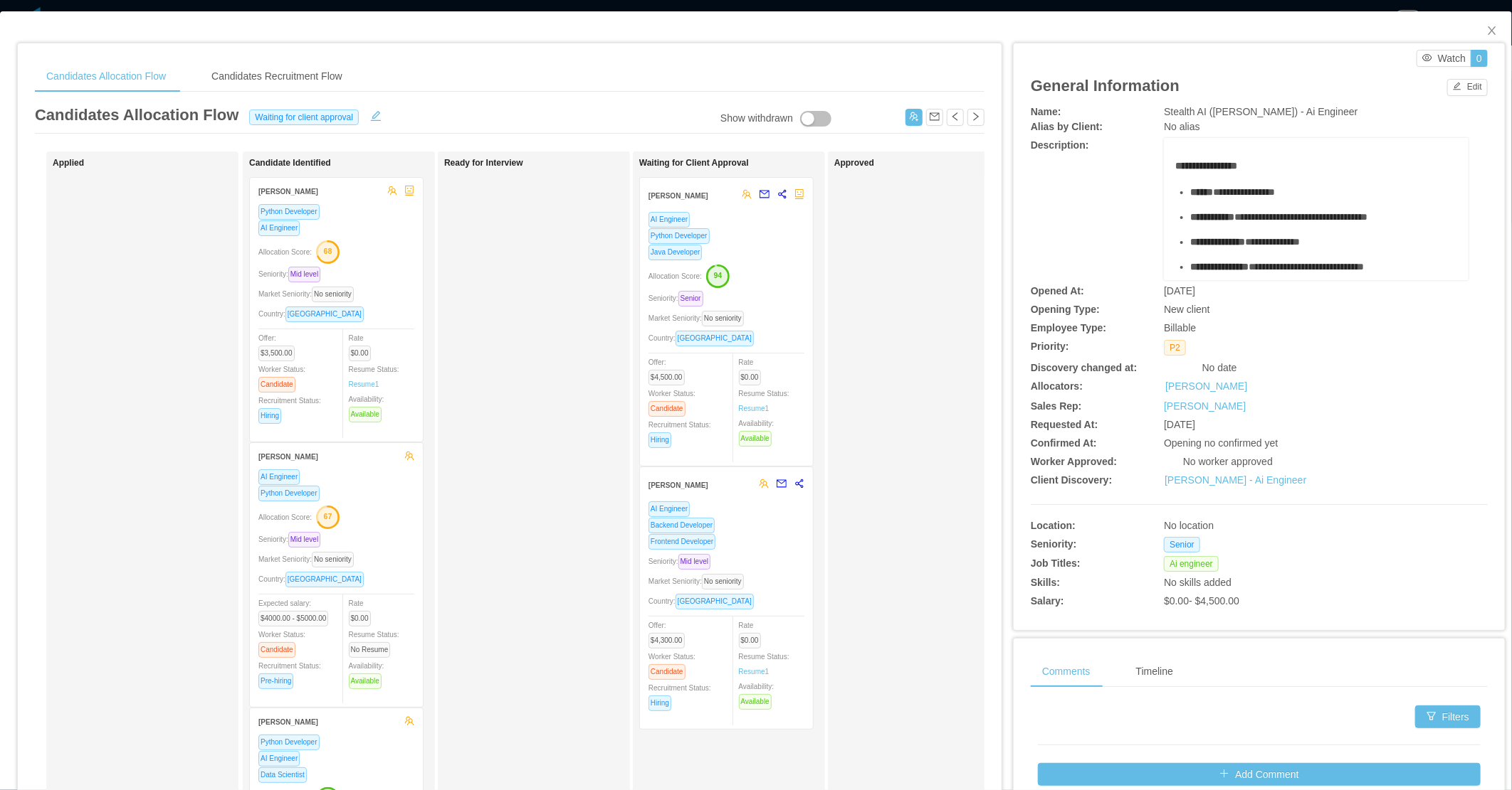
click at [544, 443] on div "Ready for Interview" at bounding box center [543, 507] width 199 height 699
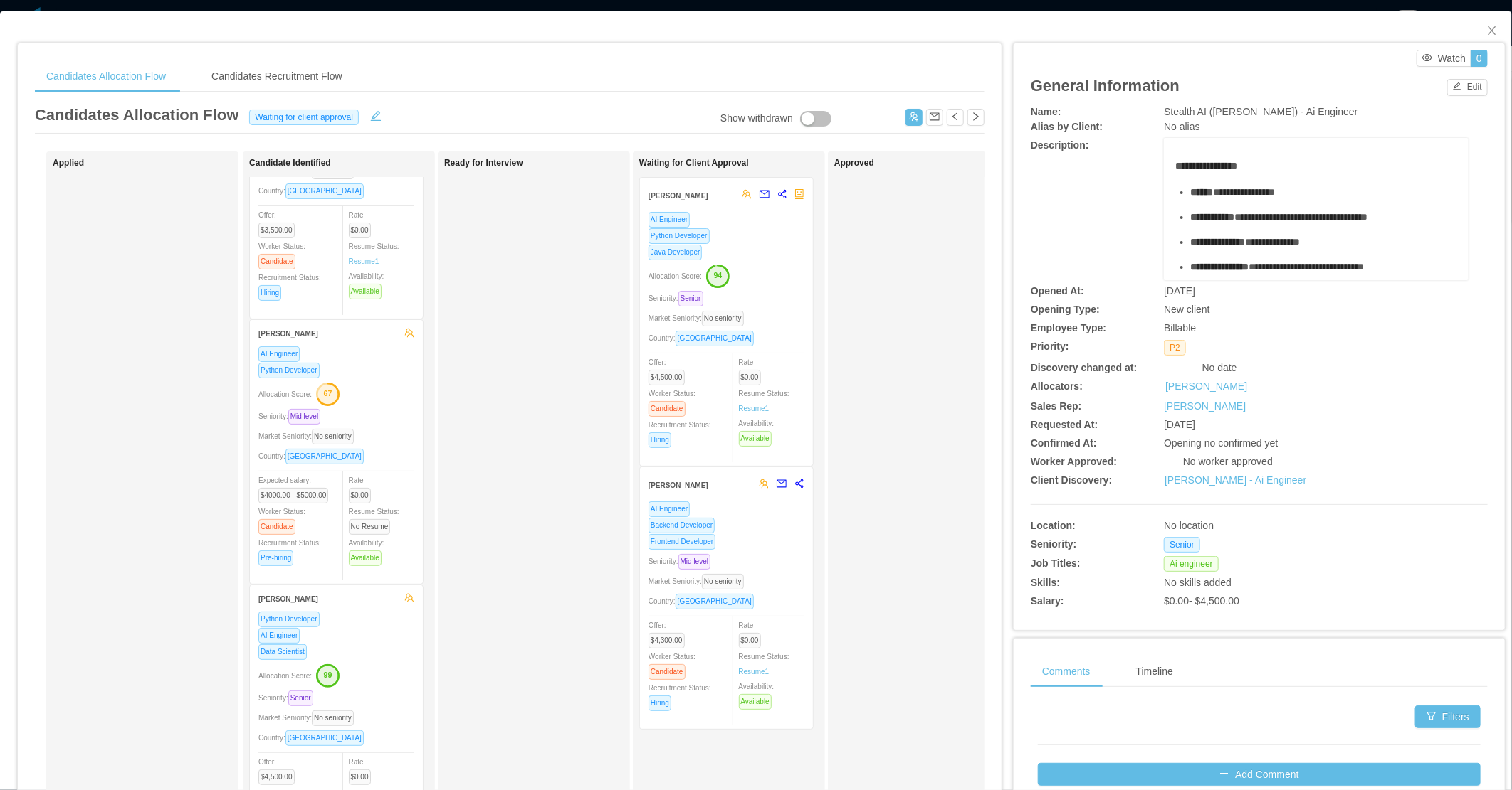
scroll to position [134, 0]
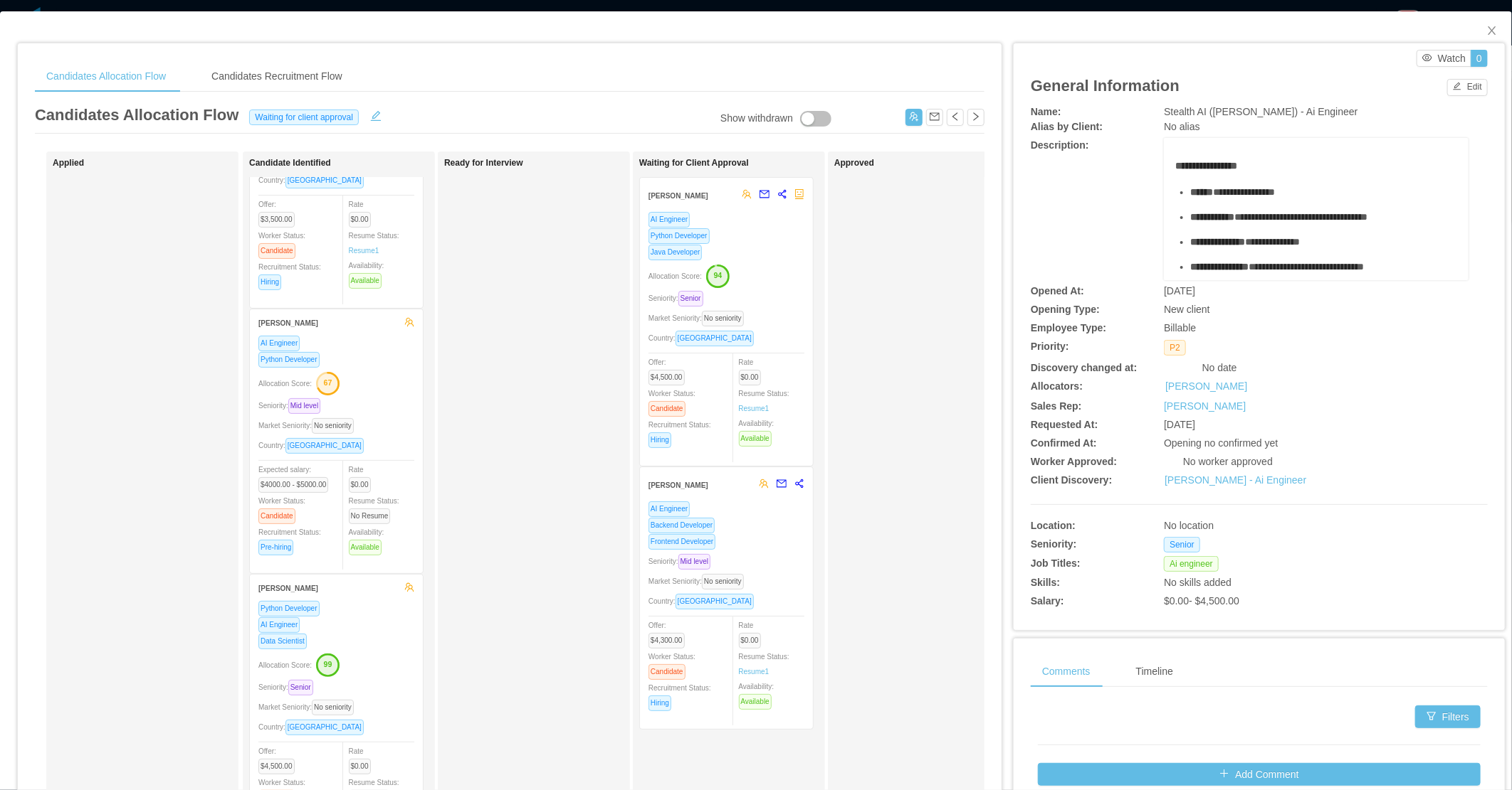
click at [529, 417] on div "Ready for Interview" at bounding box center [543, 507] width 199 height 699
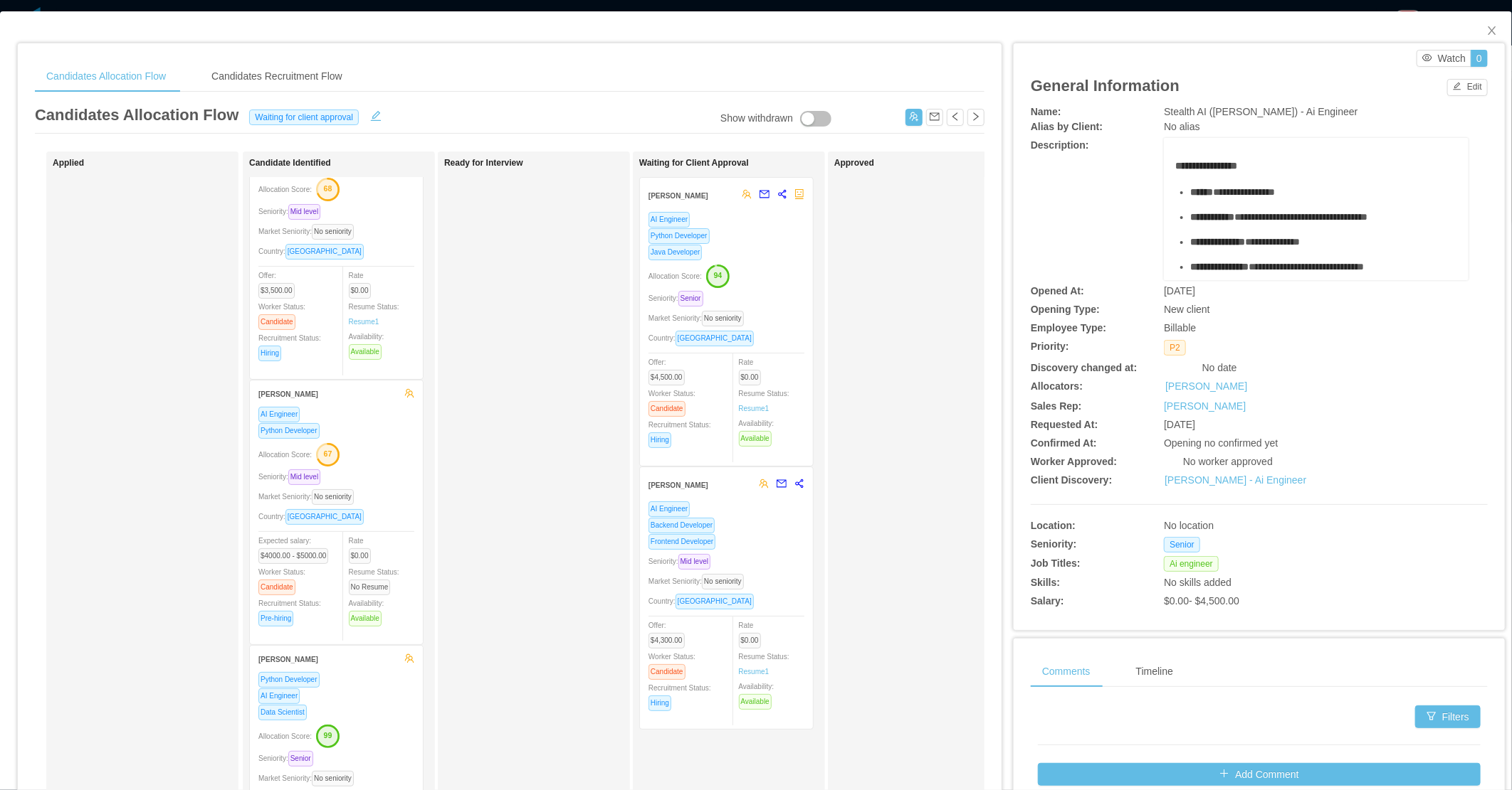
scroll to position [0, 0]
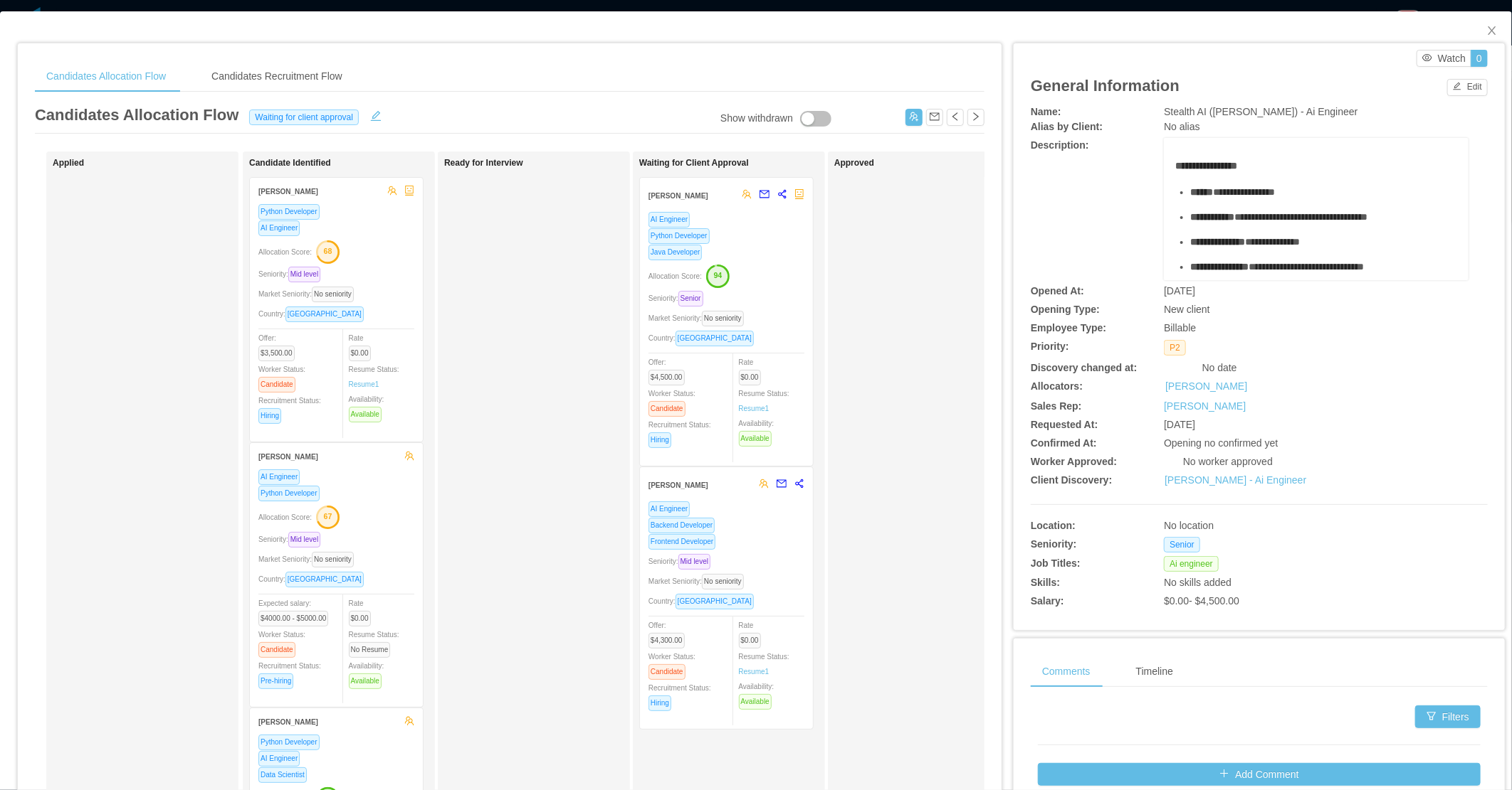
click at [375, 532] on div "Seniority: Mid level" at bounding box center [336, 539] width 156 height 16
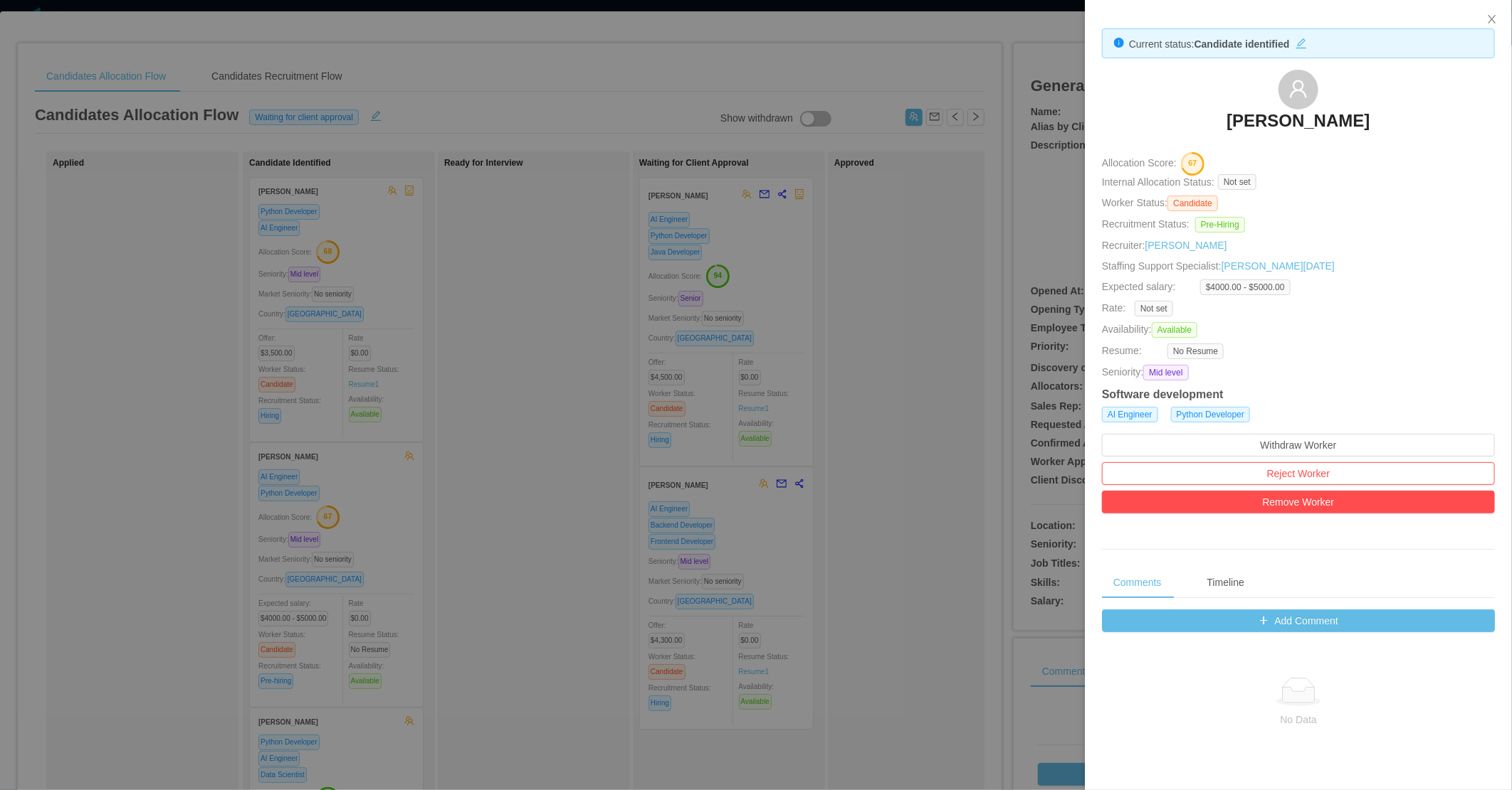
drag, startPoint x: 440, startPoint y: 443, endPoint x: 425, endPoint y: 367, distance: 77.5
click at [440, 443] on div at bounding box center [756, 395] width 1512 height 790
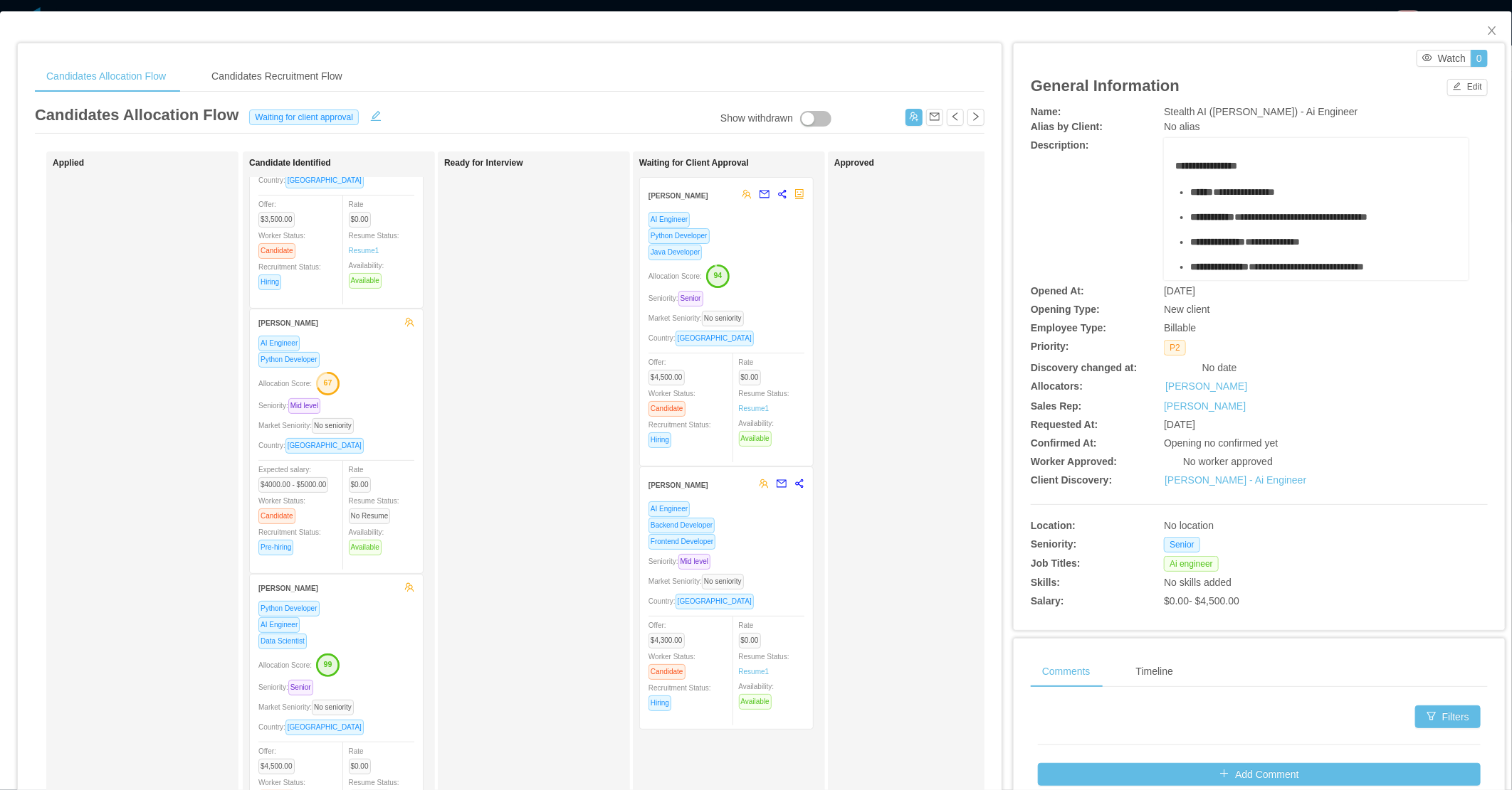
scroll to position [158, 0]
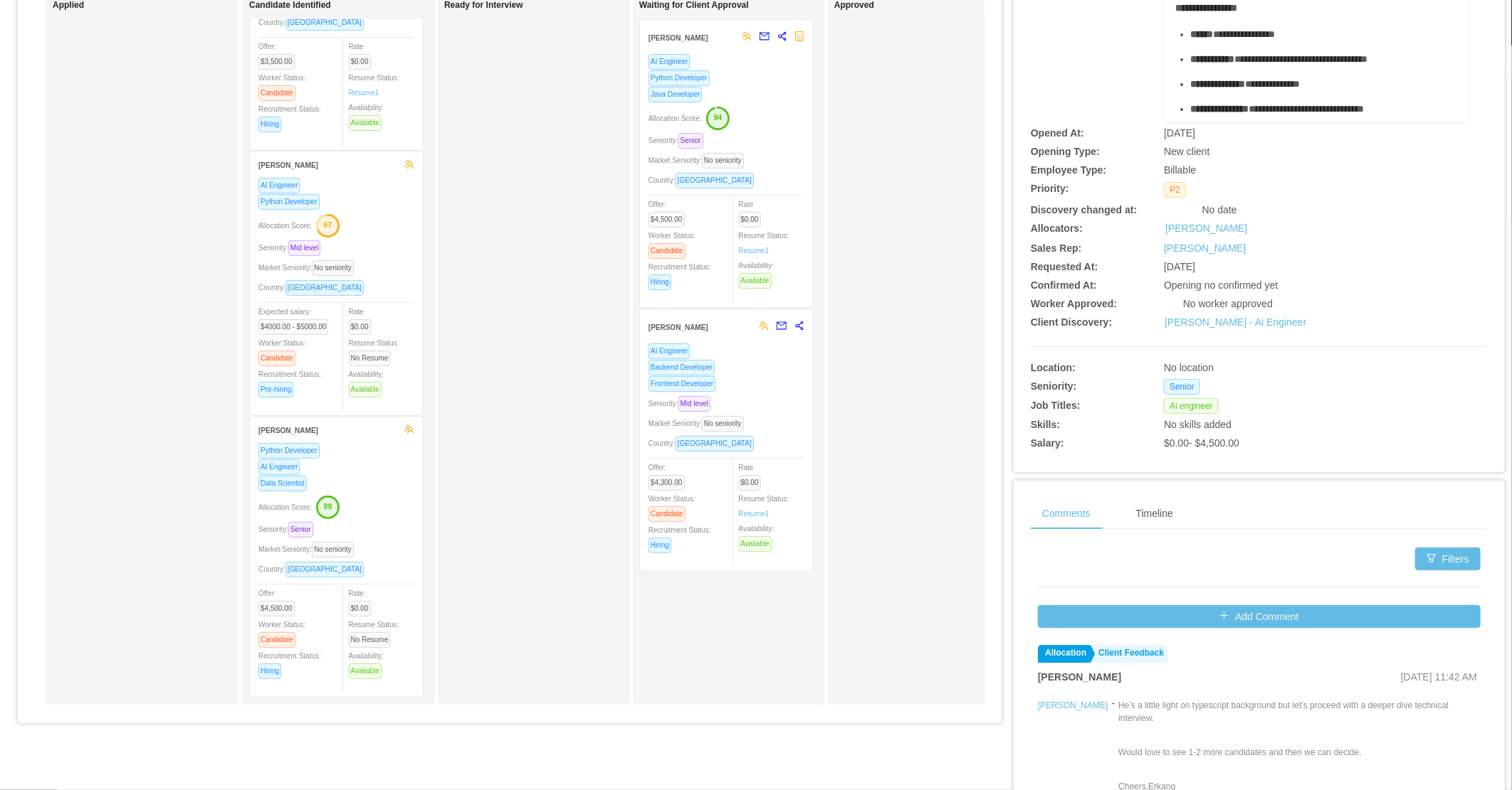
click at [372, 495] on div "Allocation Score: 99" at bounding box center [336, 506] width 156 height 23
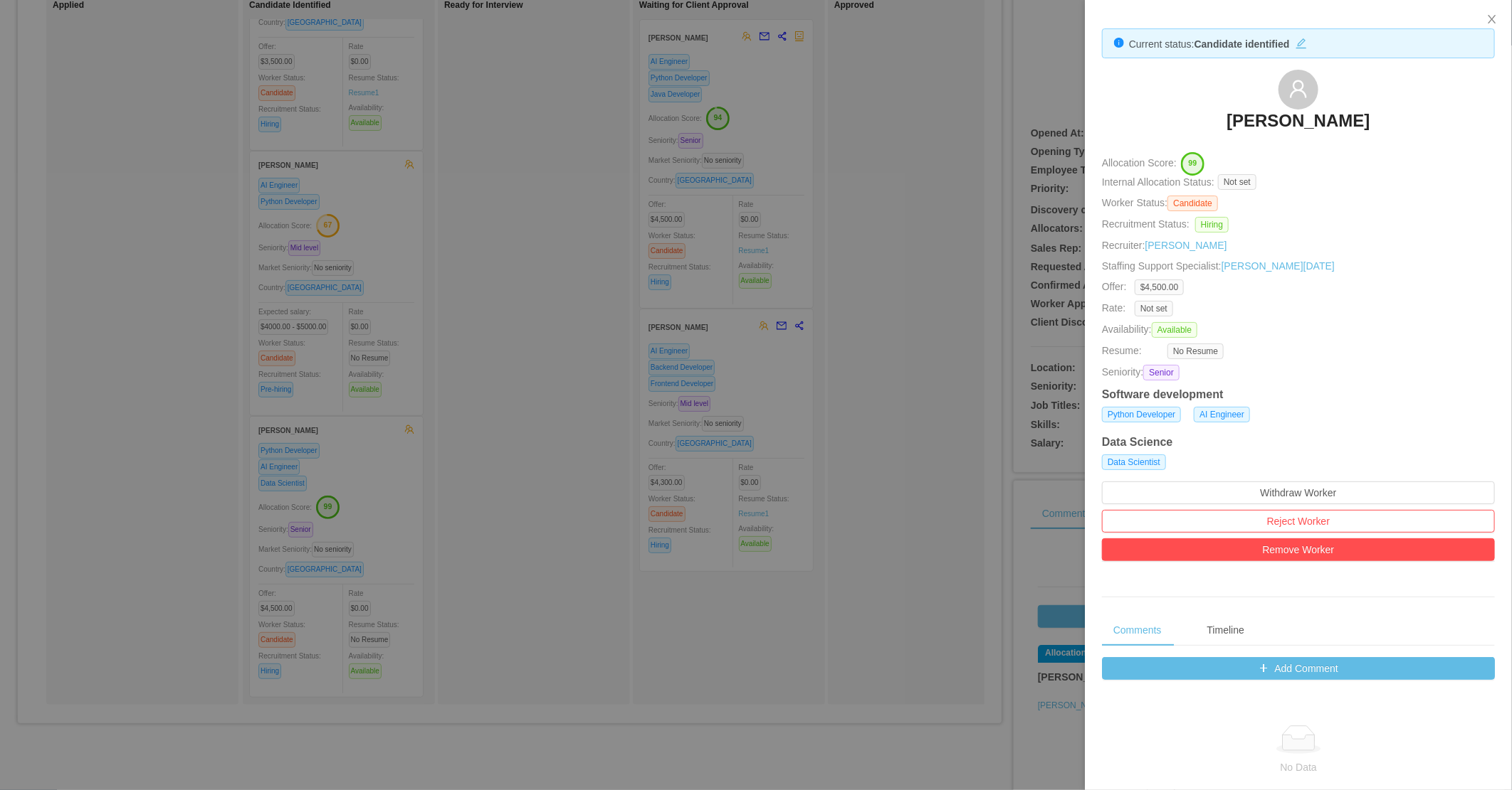
click at [603, 310] on div at bounding box center [756, 395] width 1512 height 790
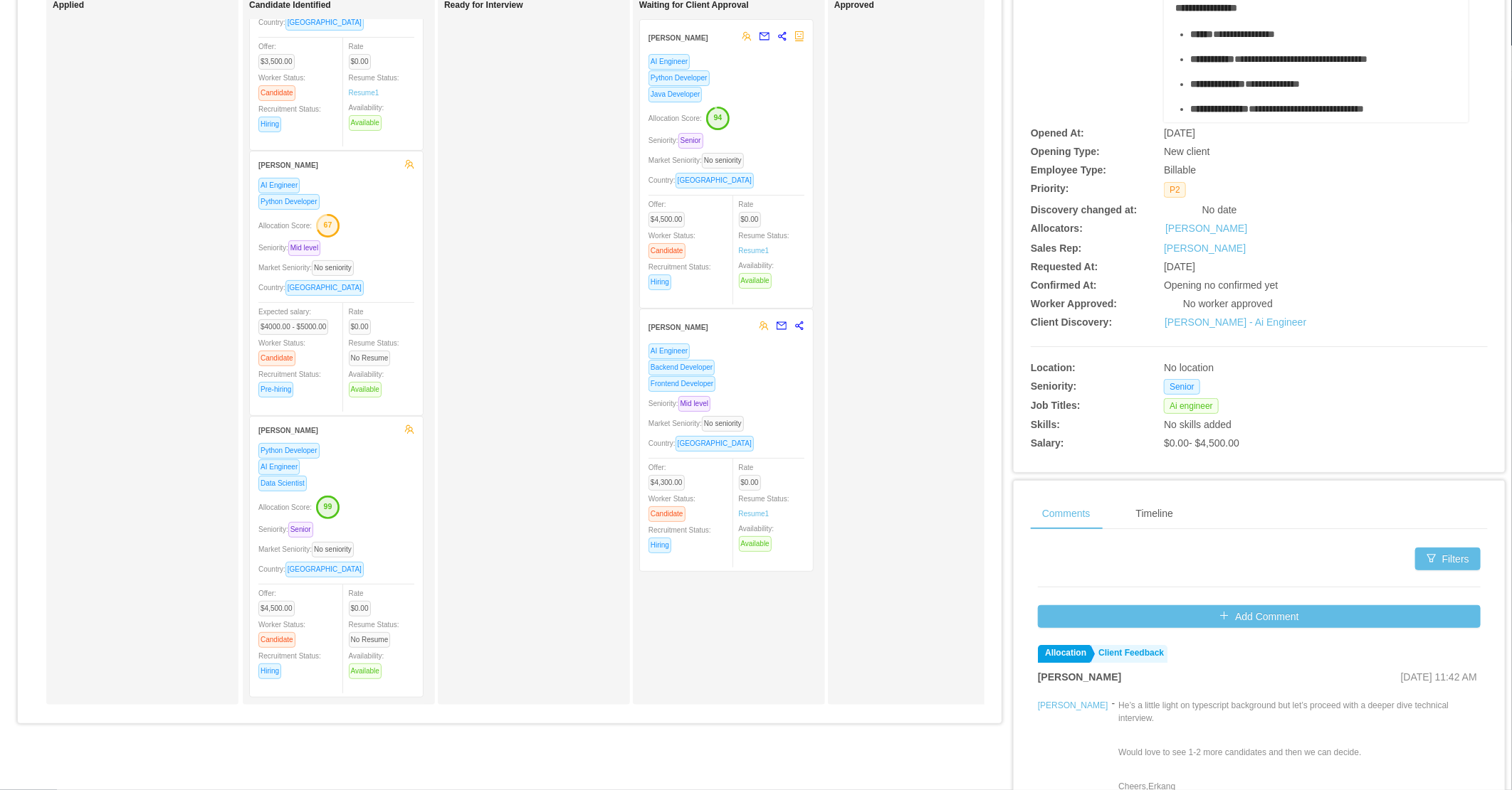
scroll to position [0, 0]
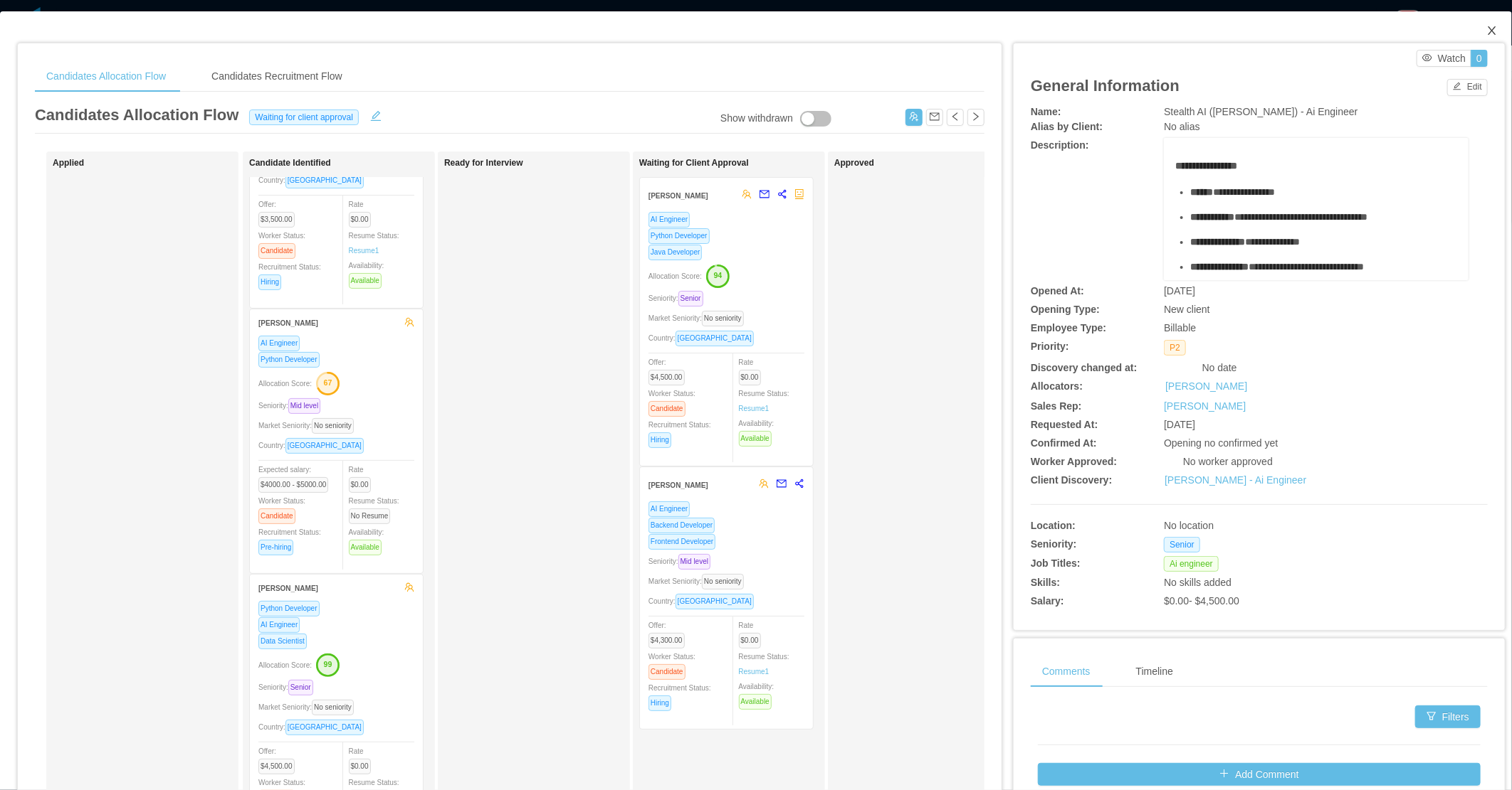
drag, startPoint x: 1487, startPoint y: 27, endPoint x: 1354, endPoint y: 31, distance: 133.1
click at [1484, 28] on span "Close" at bounding box center [1492, 31] width 40 height 40
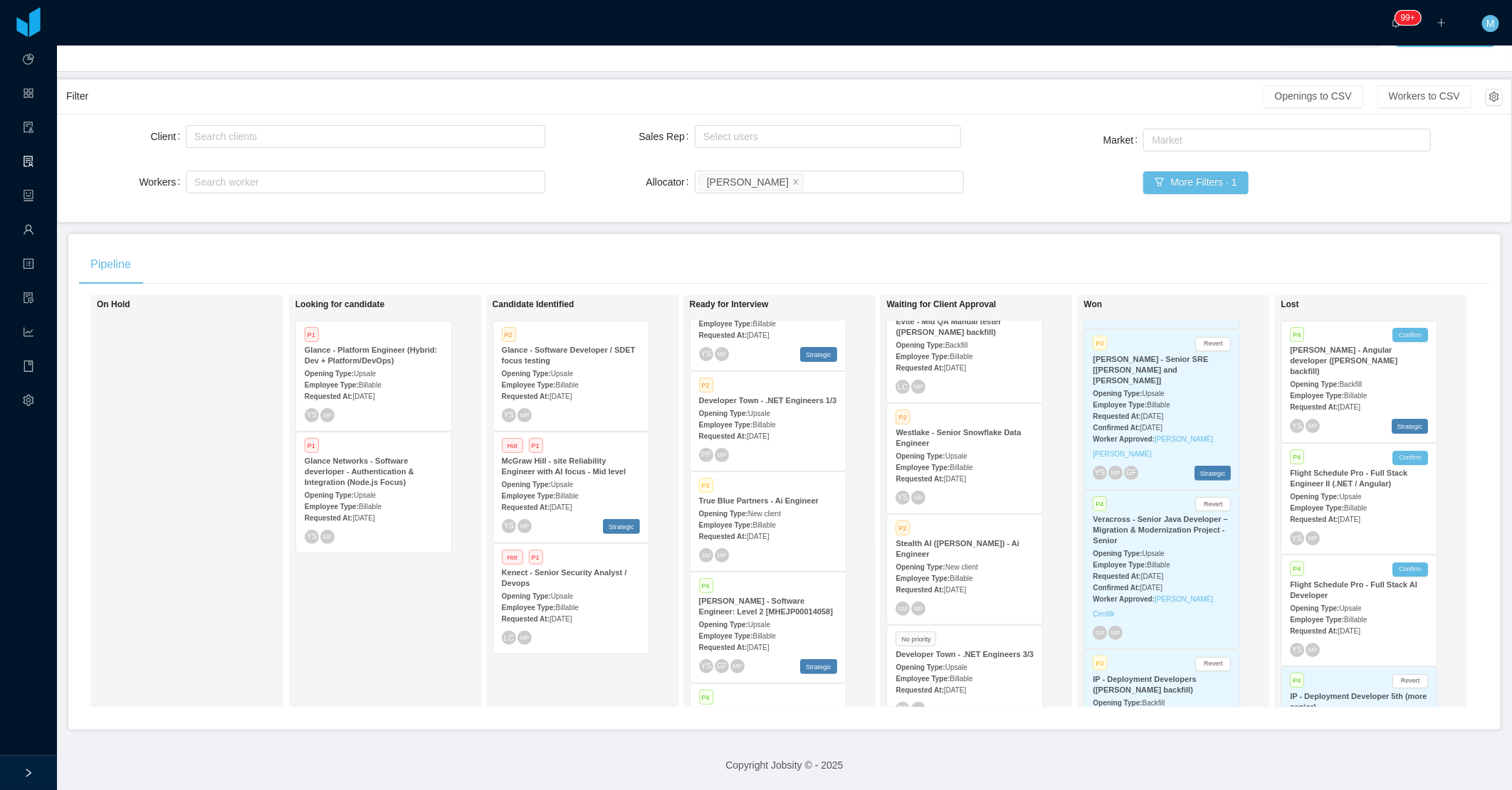
click at [783, 518] on div "Employee Type: Billable" at bounding box center [768, 525] width 138 height 15
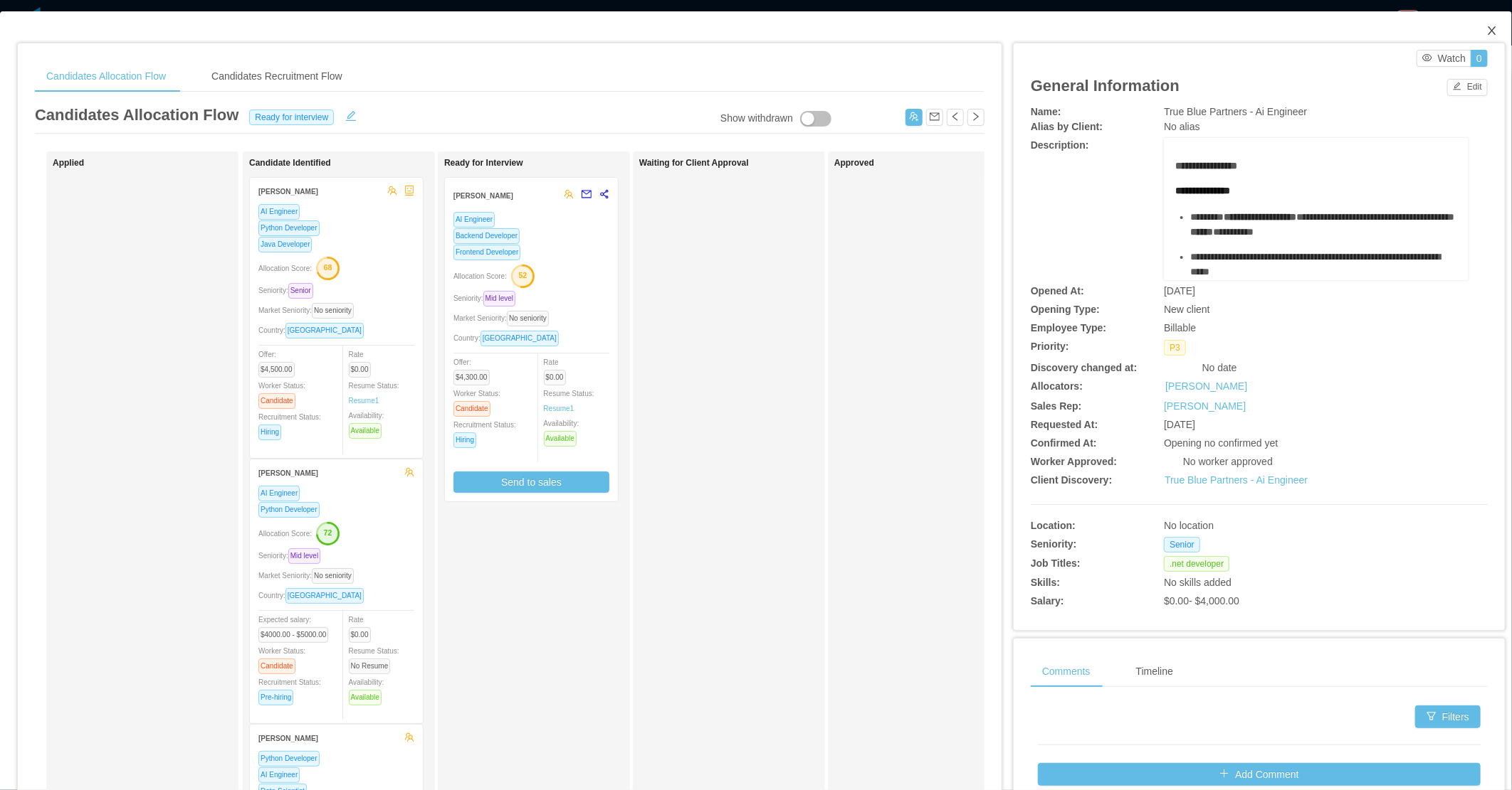
click at [1472, 33] on span "Close" at bounding box center [1492, 31] width 40 height 40
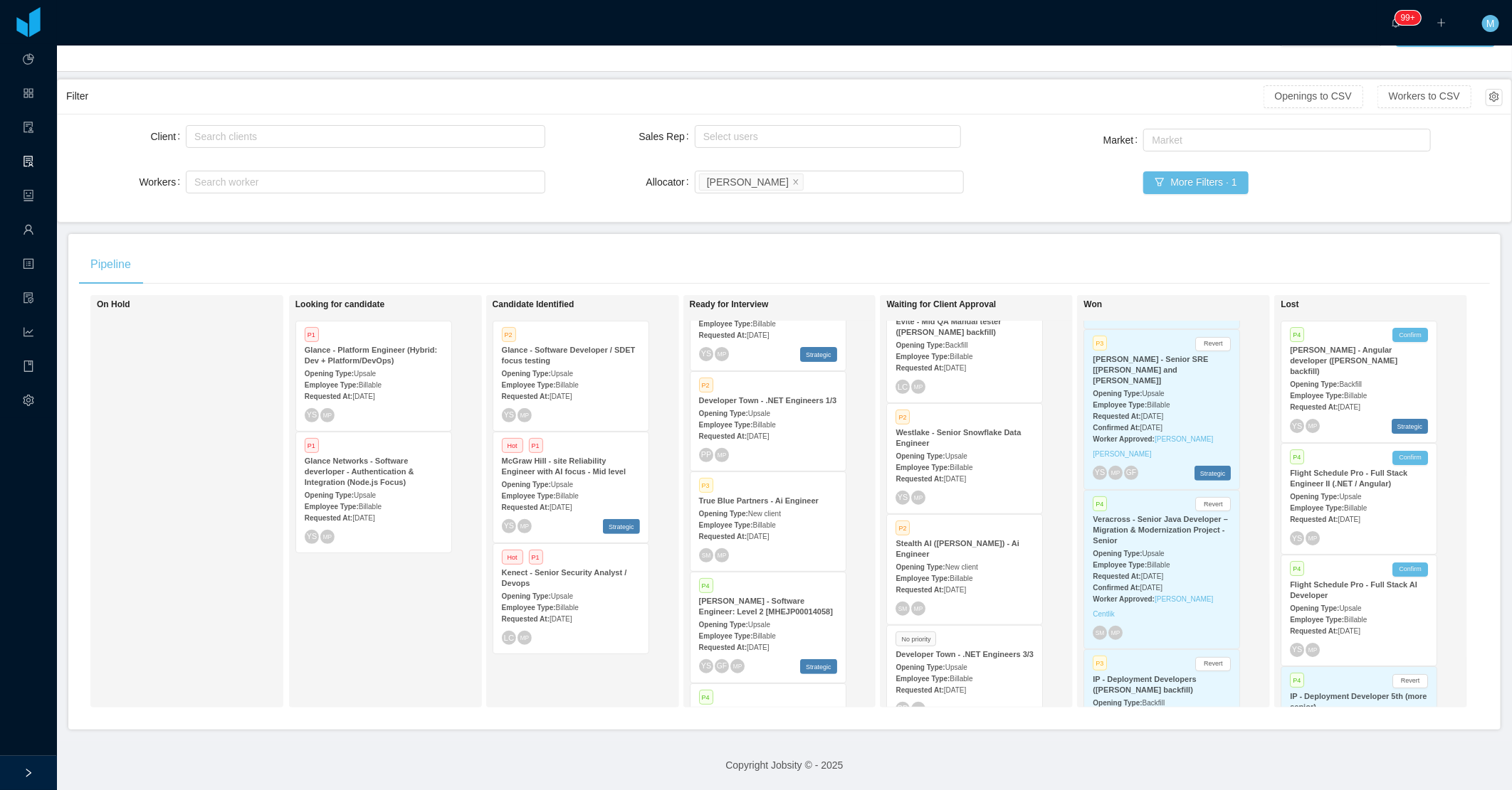
click at [964, 577] on div "P2 Stealth AI (Erkang Zheng) - Ai Engineer Opening Type: New client Employee Ty…" at bounding box center [964, 569] width 156 height 109
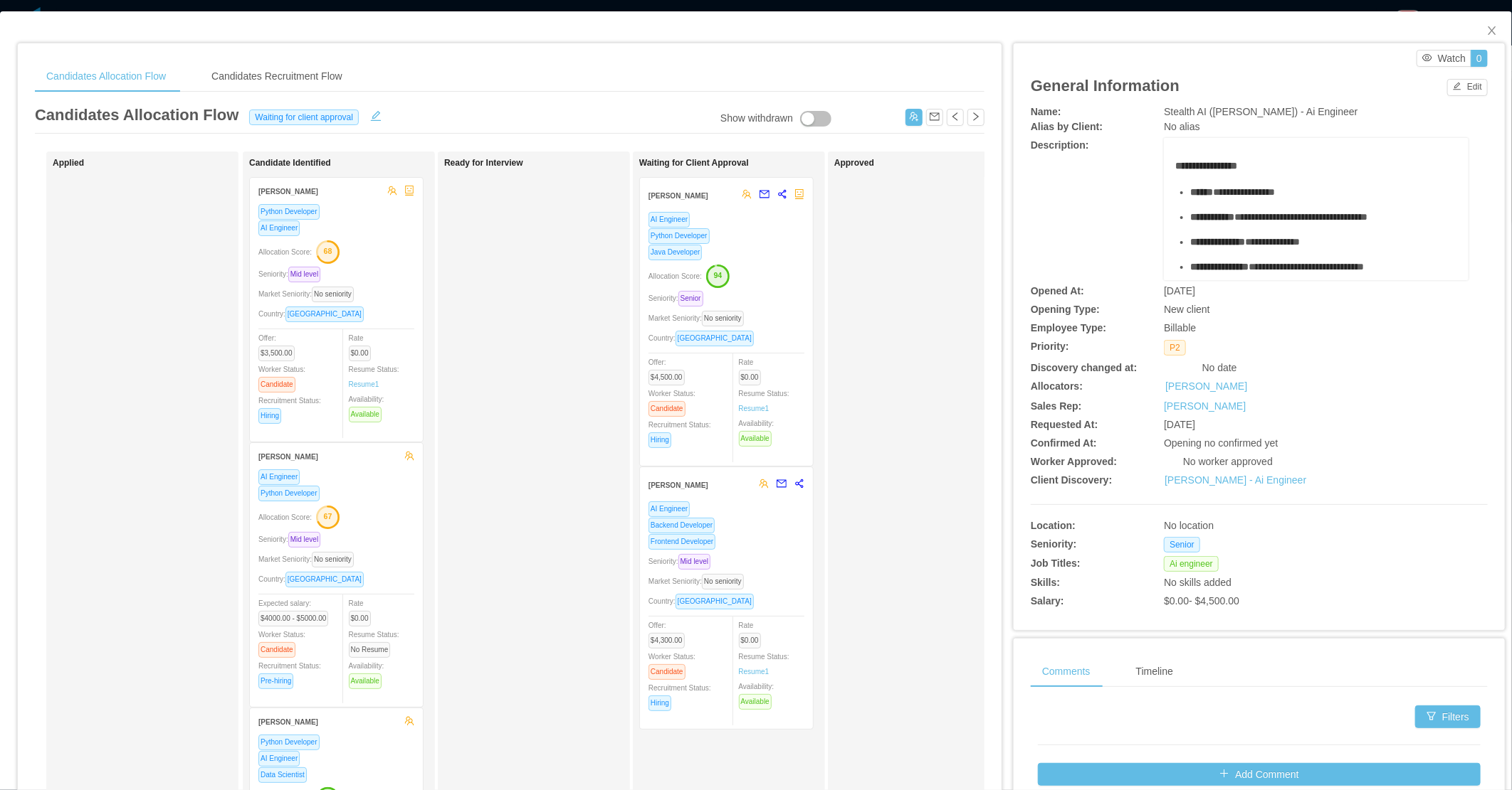
click at [540, 329] on div "Ready for Interview" at bounding box center [543, 507] width 199 height 699
click at [1487, 30] on icon "icon: close" at bounding box center [1492, 30] width 11 height 11
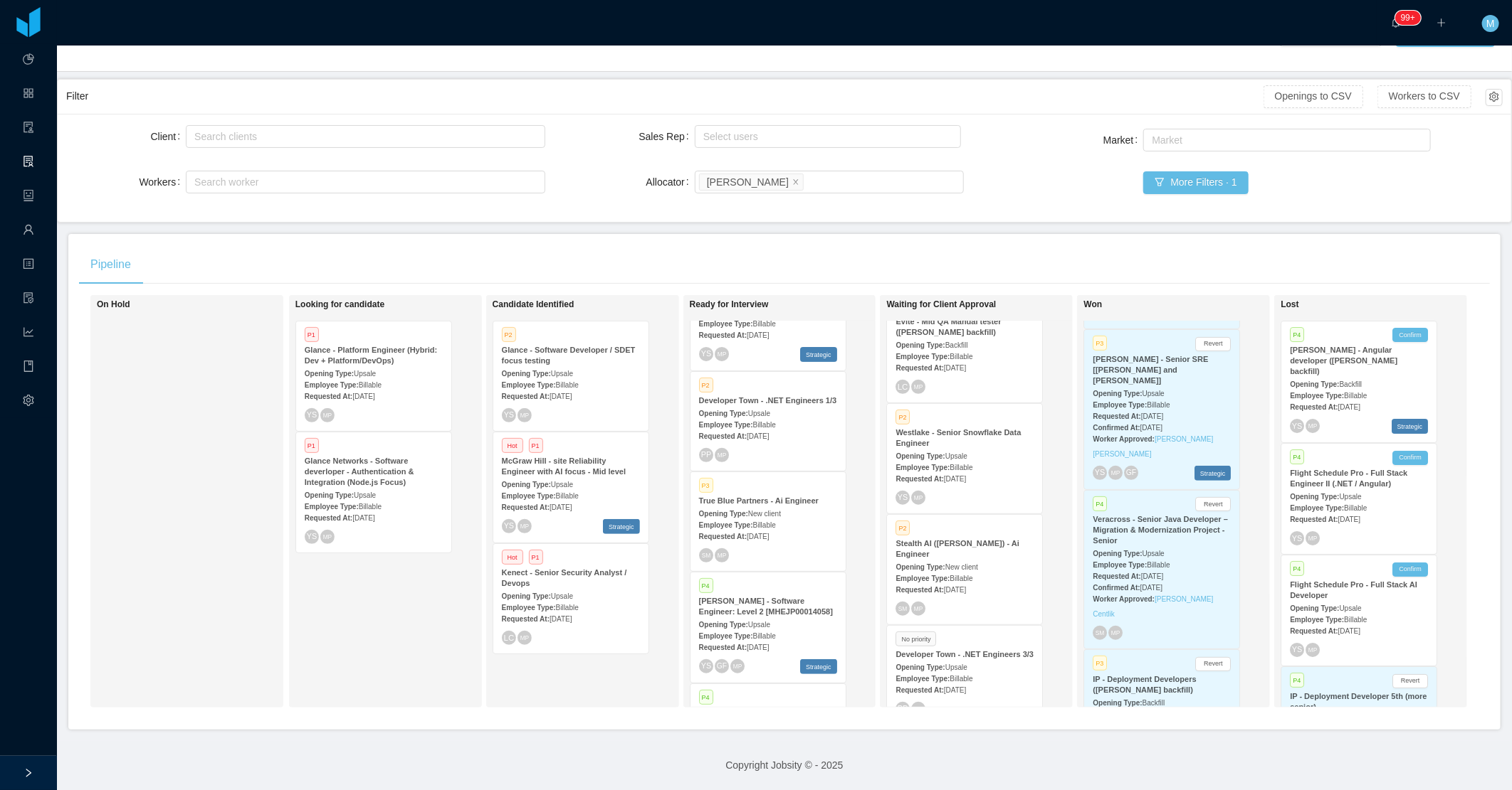
click at [396, 587] on div "Looking for candidate P1 Glance - Platform Engineer (Hybrid: Dev + Platform/Dev…" at bounding box center [394, 502] width 199 height 400
click at [567, 600] on div "Employee Type: Billable" at bounding box center [571, 607] width 138 height 15
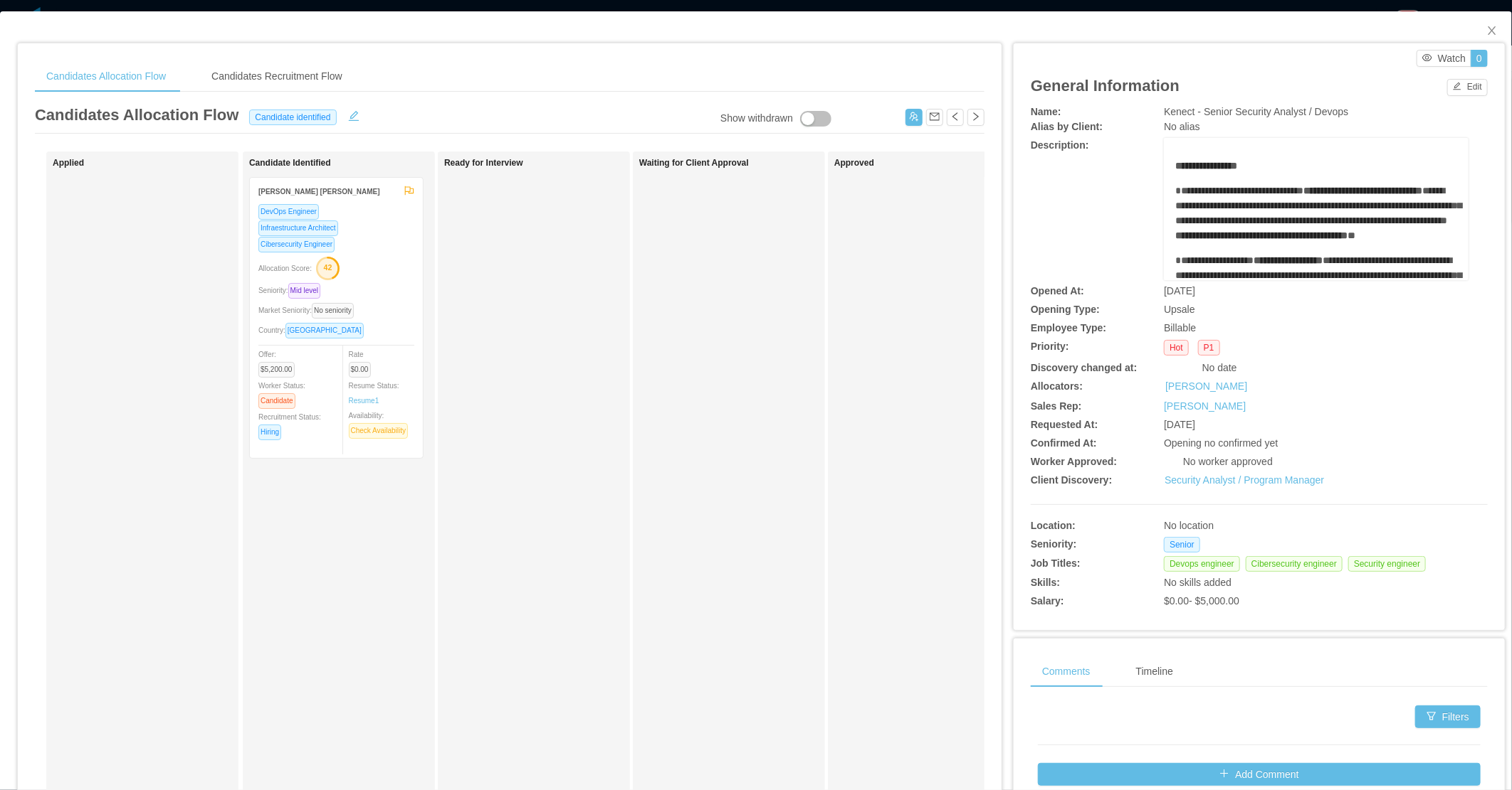
click at [353, 550] on div "Candidate Identified Raphael Alves Gibello Rosa DevOps Engineer Infraestructure…" at bounding box center [348, 507] width 199 height 699
click at [738, 425] on div "Waiting for Client Approval" at bounding box center [739, 507] width 199 height 699
click at [851, 349] on div "Approved" at bounding box center [933, 507] width 199 height 699
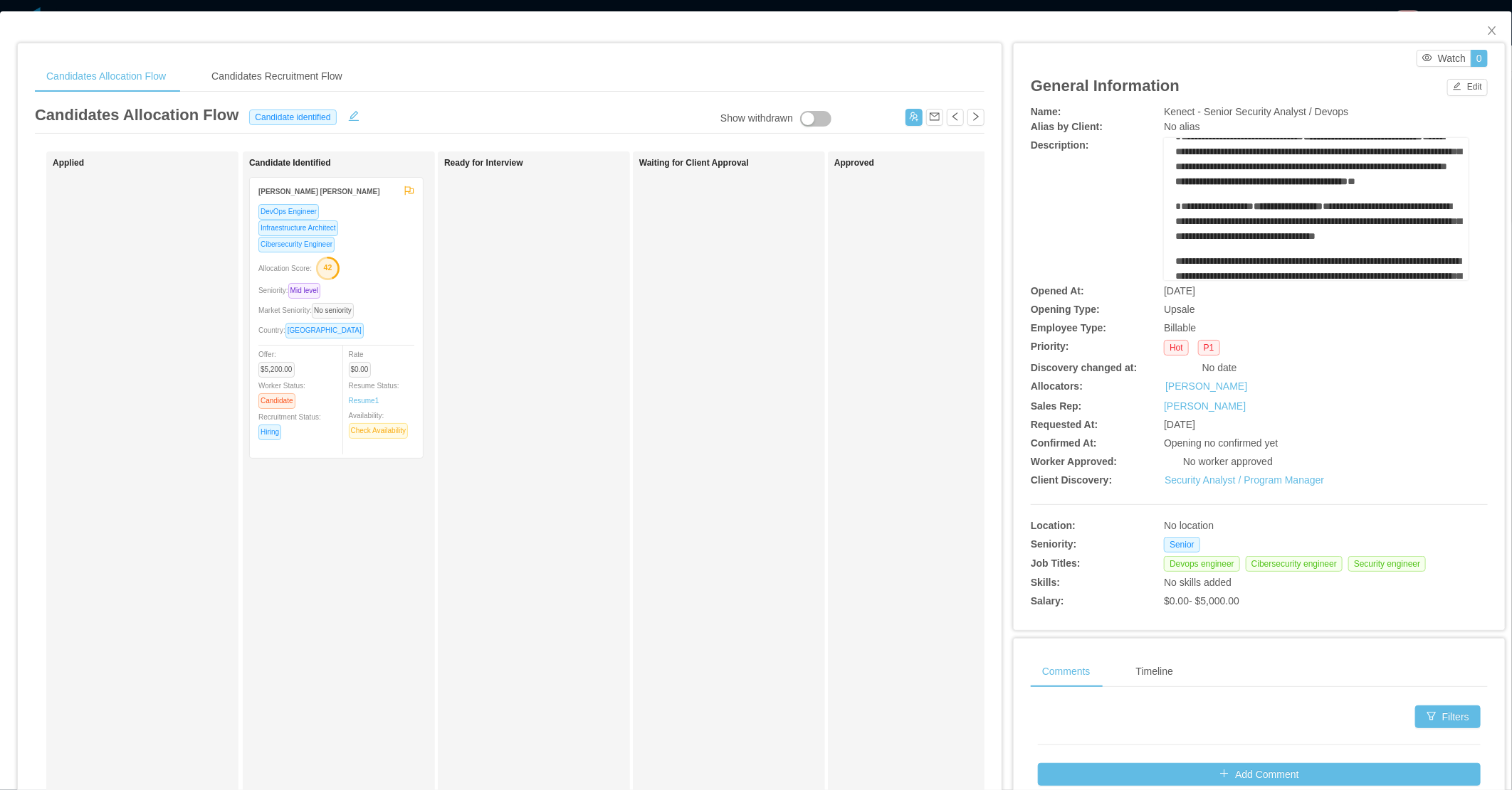
scroll to position [79, 0]
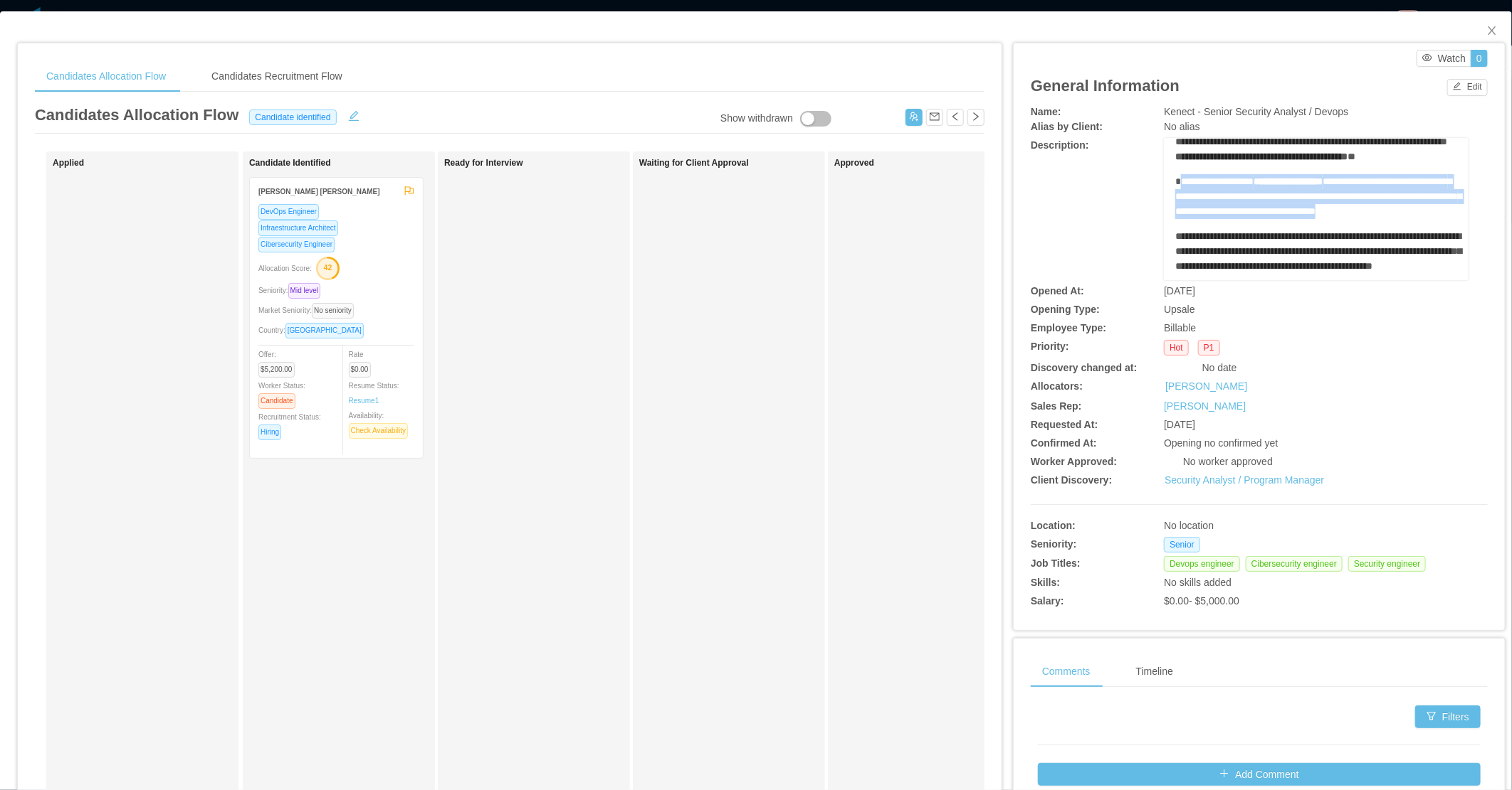
drag, startPoint x: 1272, startPoint y: 242, endPoint x: 1170, endPoint y: 186, distance: 116.4
click at [1175, 186] on div "**********" at bounding box center [1317, 503] width 283 height 847
drag, startPoint x: 1170, startPoint y: 186, endPoint x: 1213, endPoint y: 228, distance: 60.1
click at [1213, 216] on span "**********" at bounding box center [1318, 196] width 286 height 40
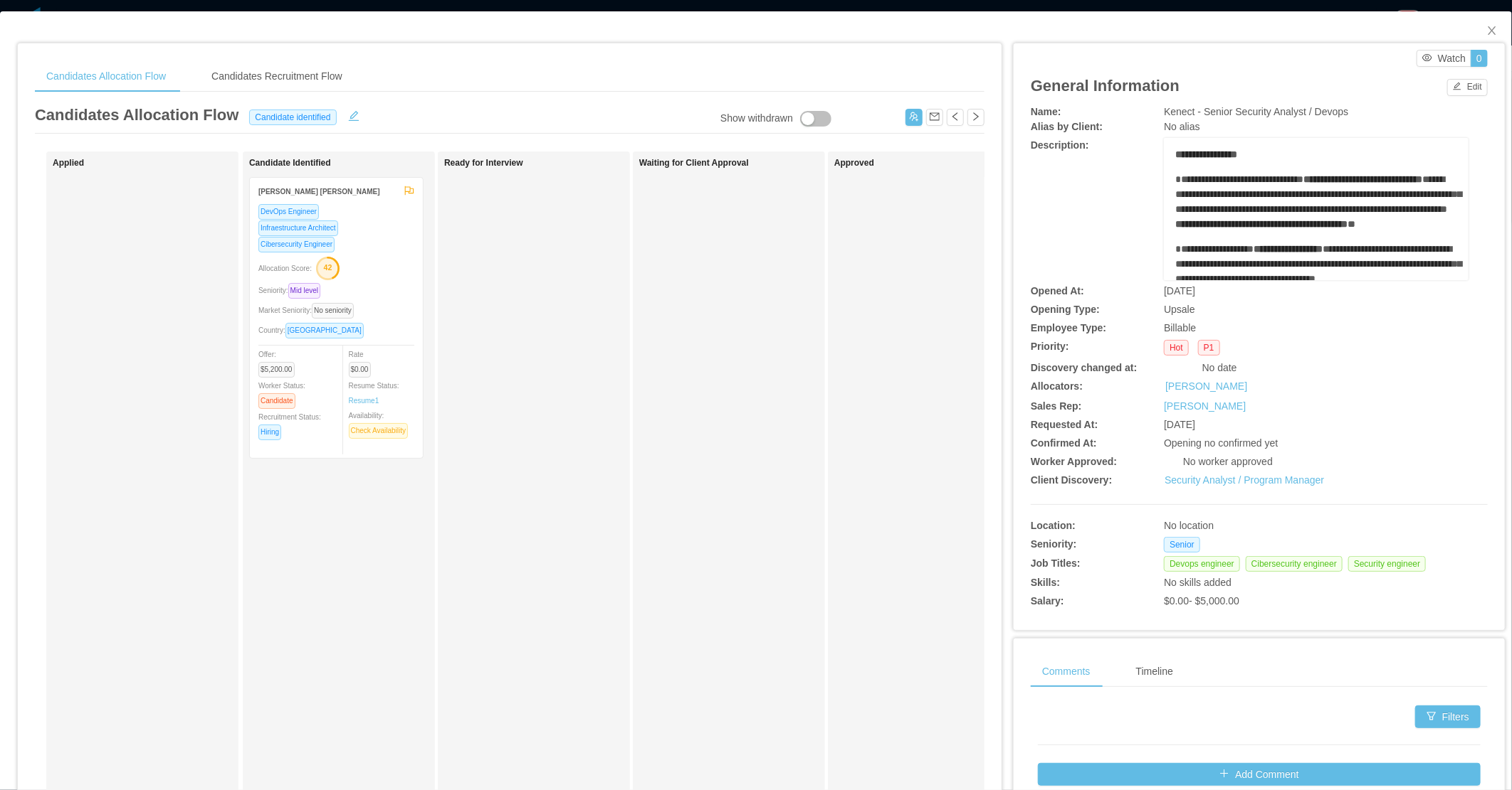
scroll to position [0, 0]
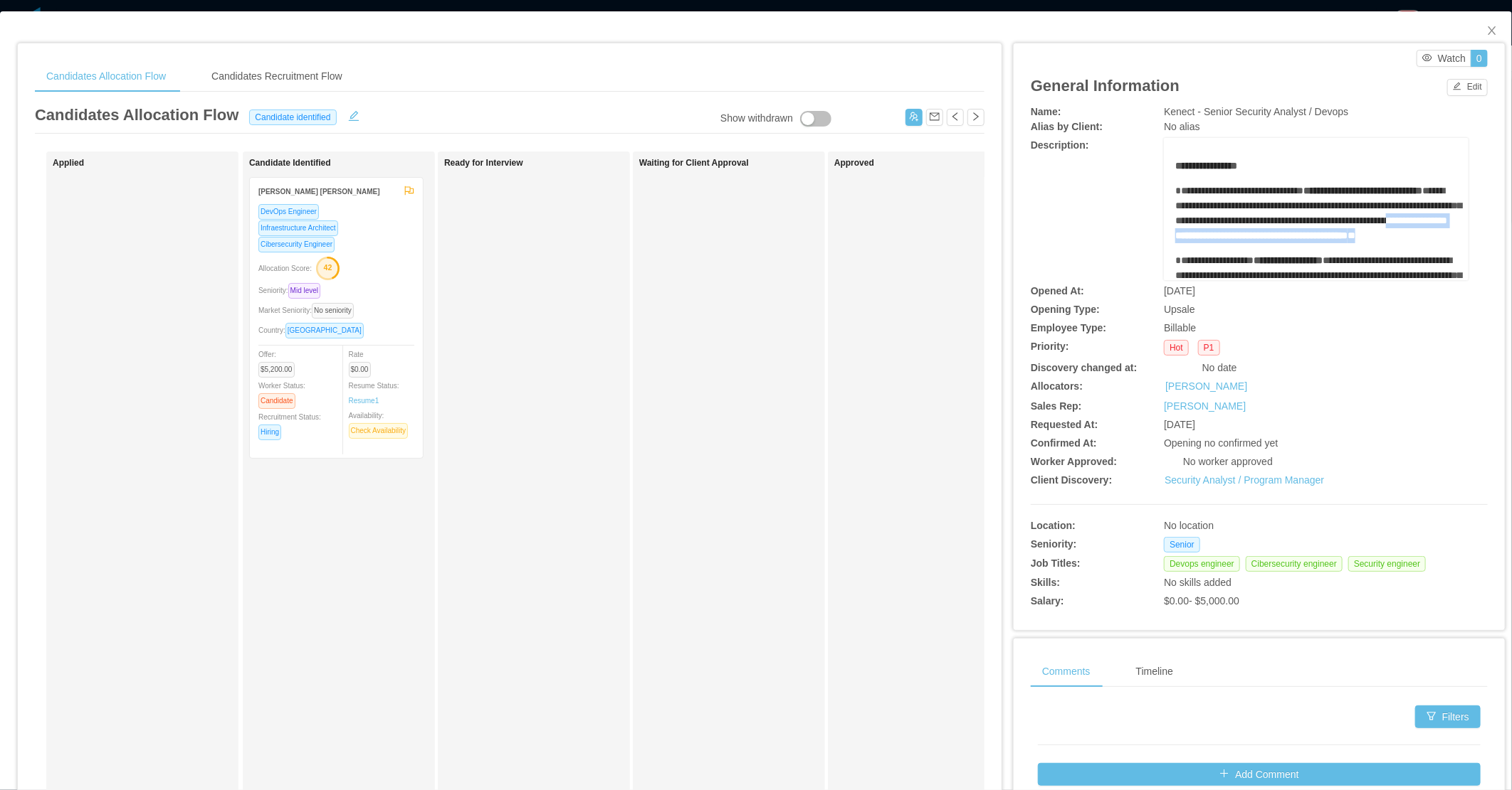
drag, startPoint x: 1429, startPoint y: 249, endPoint x: 1365, endPoint y: 232, distance: 66.2
click at [1365, 232] on div "**********" at bounding box center [1317, 213] width 283 height 59
click at [1075, 222] on div "**********" at bounding box center [1259, 208] width 457 height 142
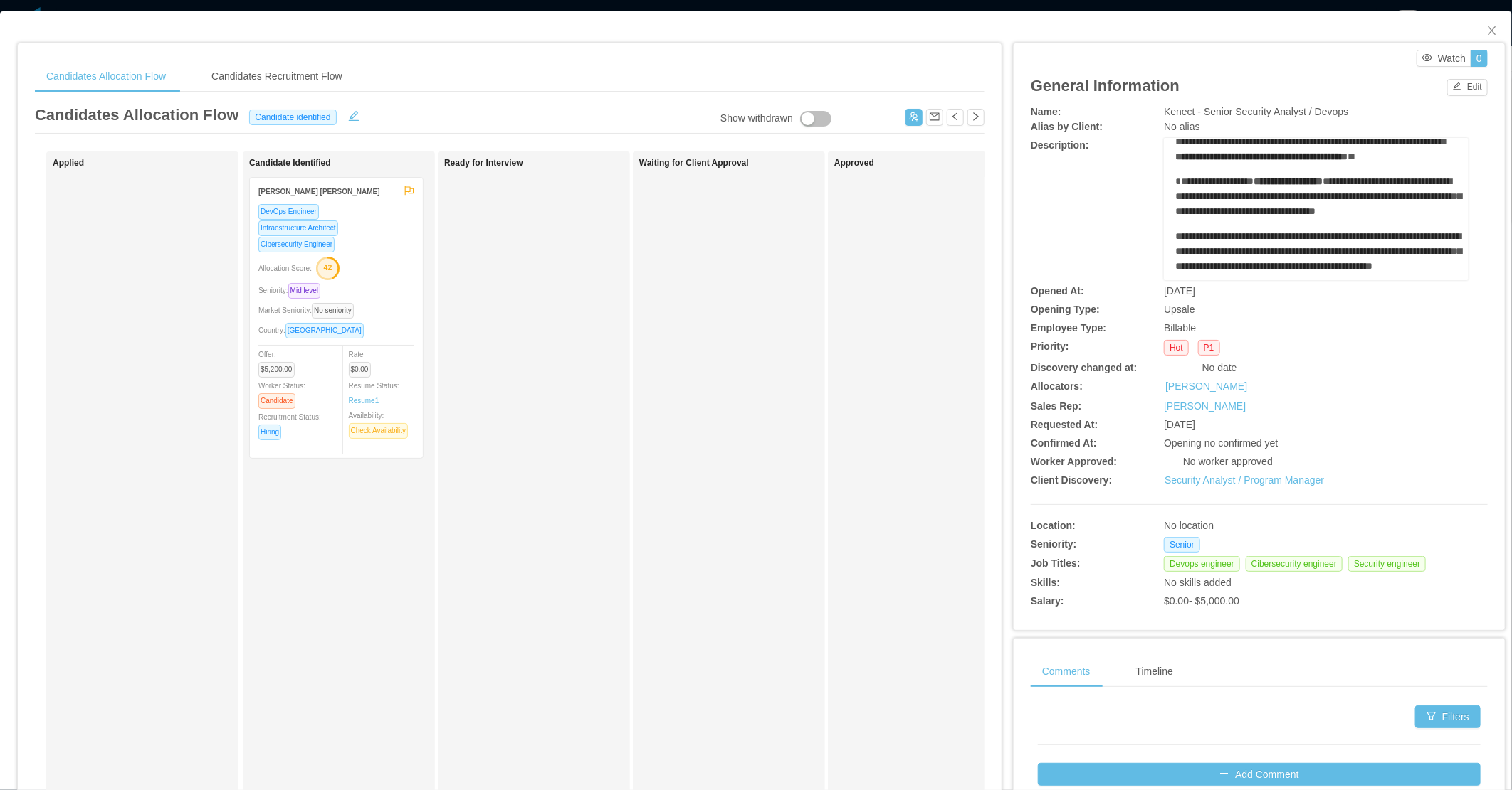
click at [570, 421] on div "Ready for Interview" at bounding box center [543, 507] width 199 height 699
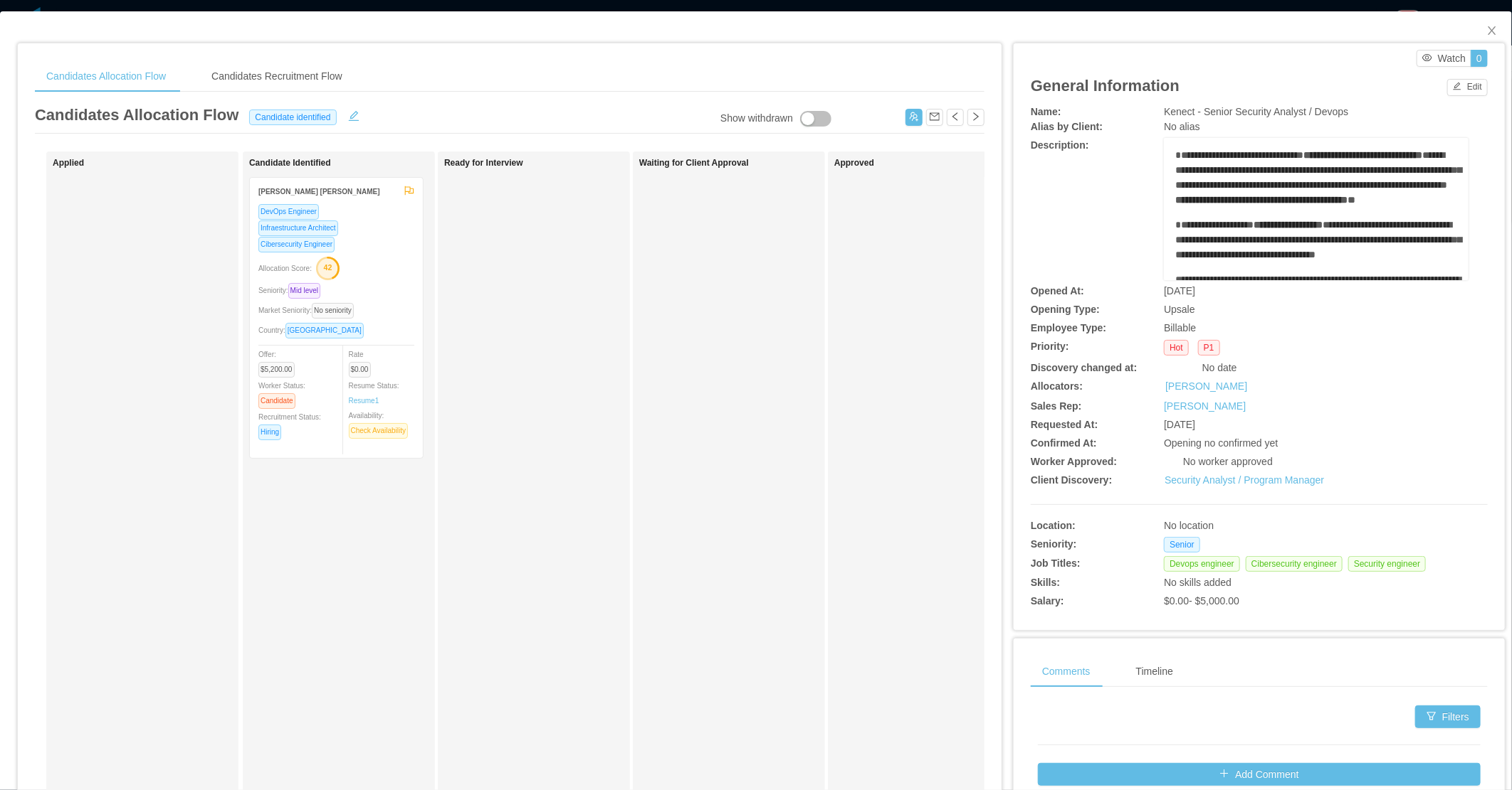
scroll to position [0, 0]
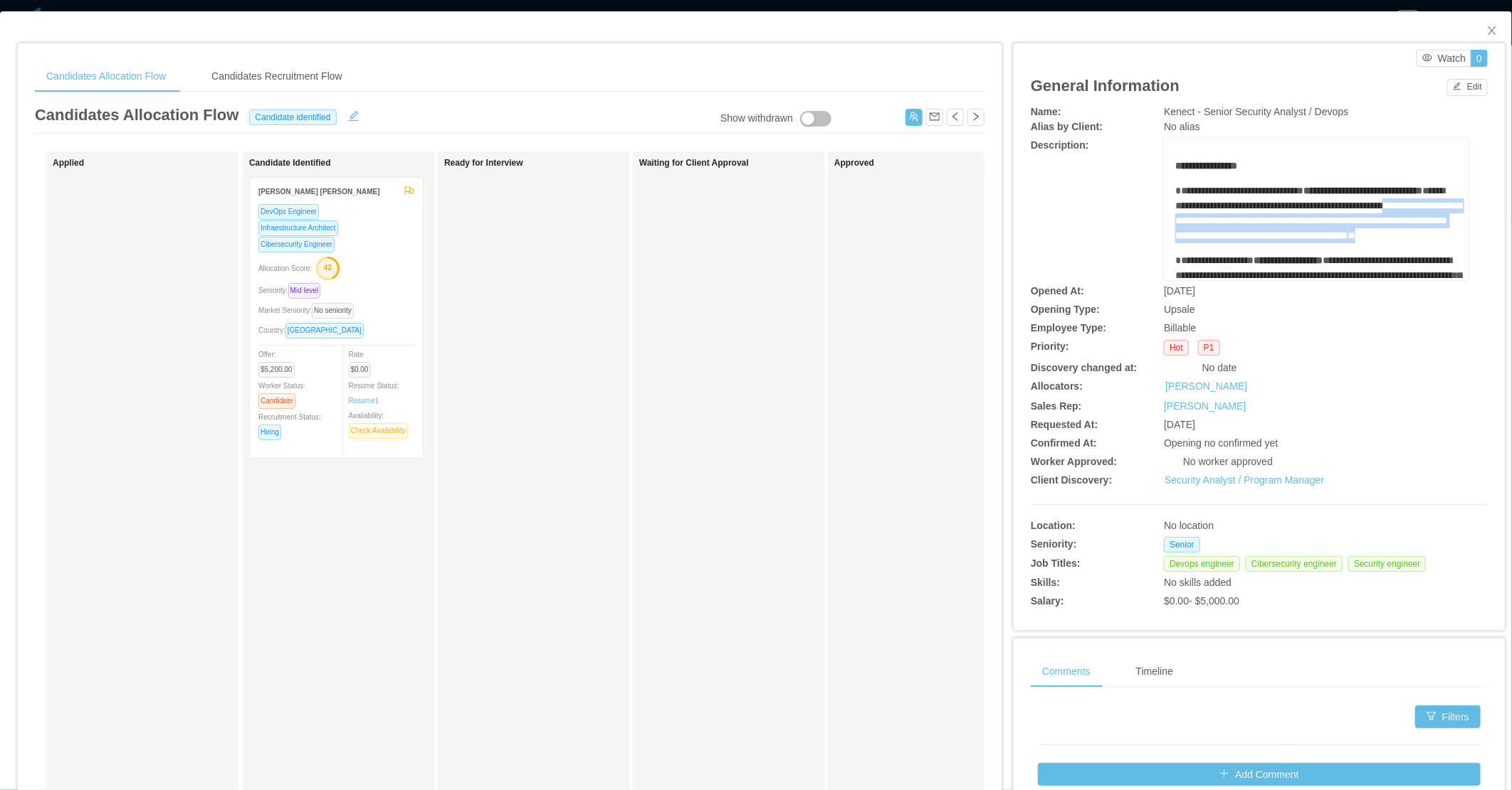
drag, startPoint x: 1271, startPoint y: 219, endPoint x: 1421, endPoint y: 253, distance: 153.8
click at [1421, 243] on div "**********" at bounding box center [1317, 213] width 283 height 59
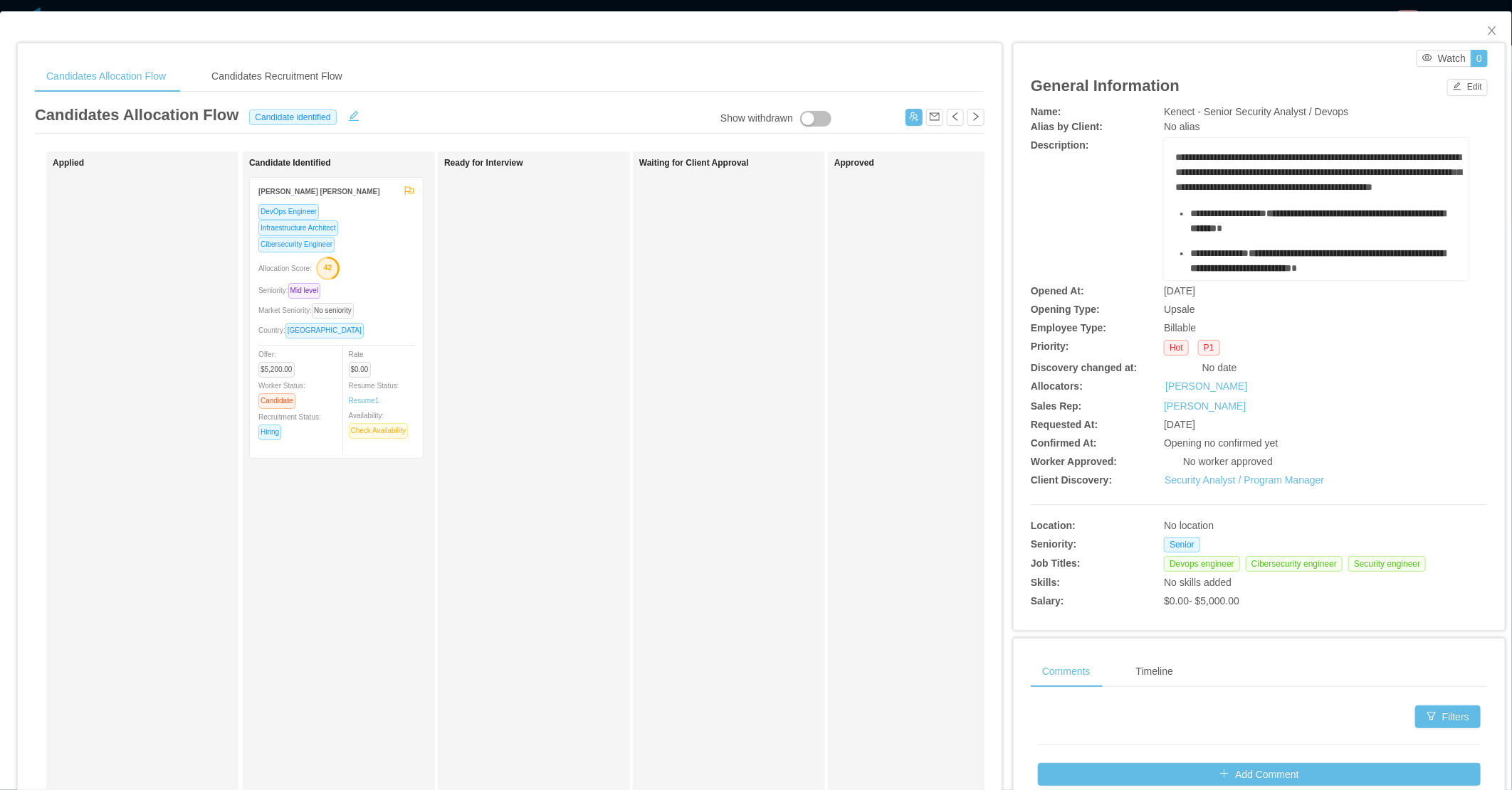
scroll to position [237, 0]
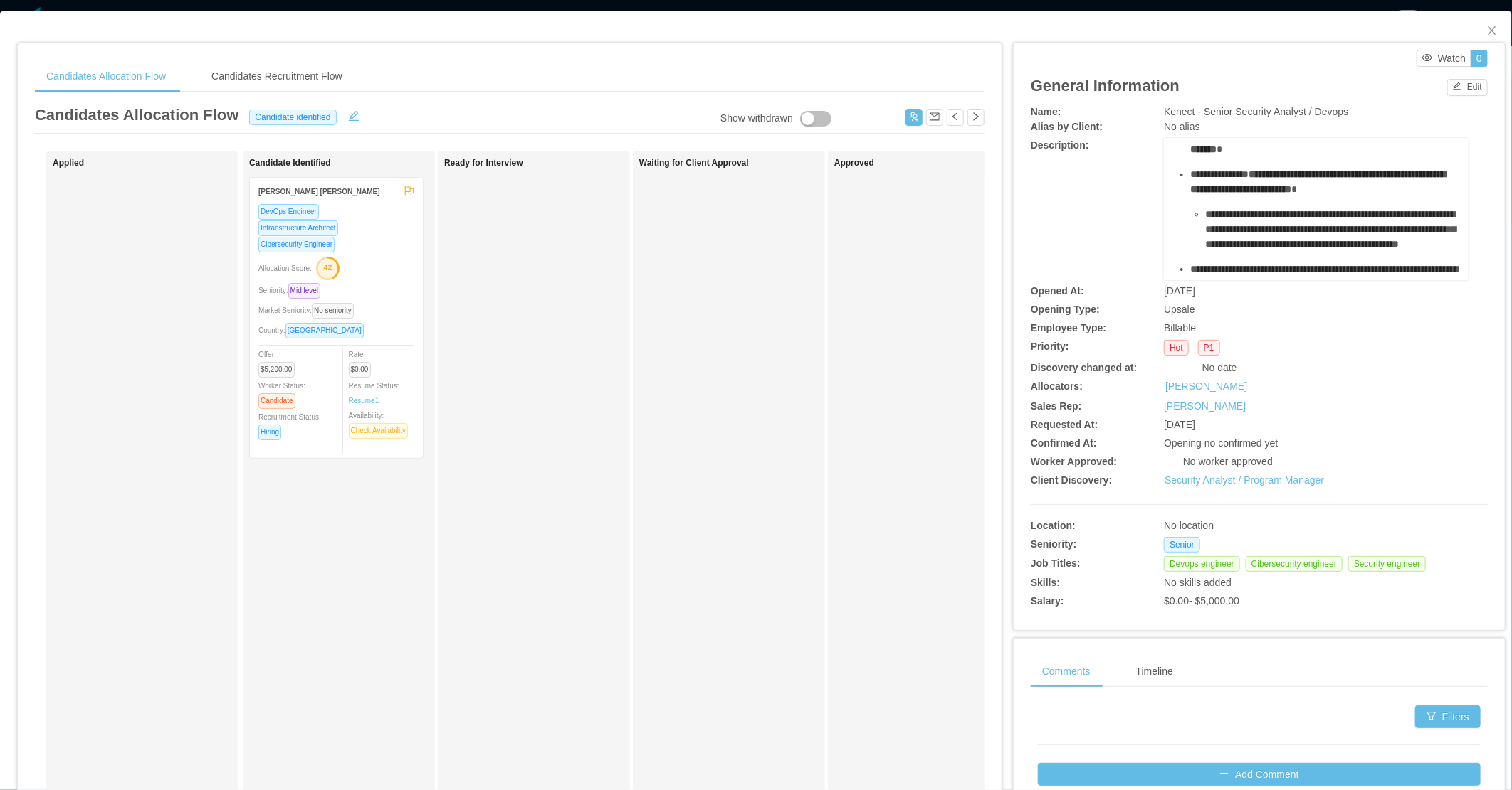
click at [1300, 157] on div "**********" at bounding box center [1324, 142] width 268 height 30
drag, startPoint x: 1488, startPoint y: 33, endPoint x: 1426, endPoint y: 0, distance: 70.2
click at [1487, 33] on span "Close" at bounding box center [1492, 31] width 40 height 40
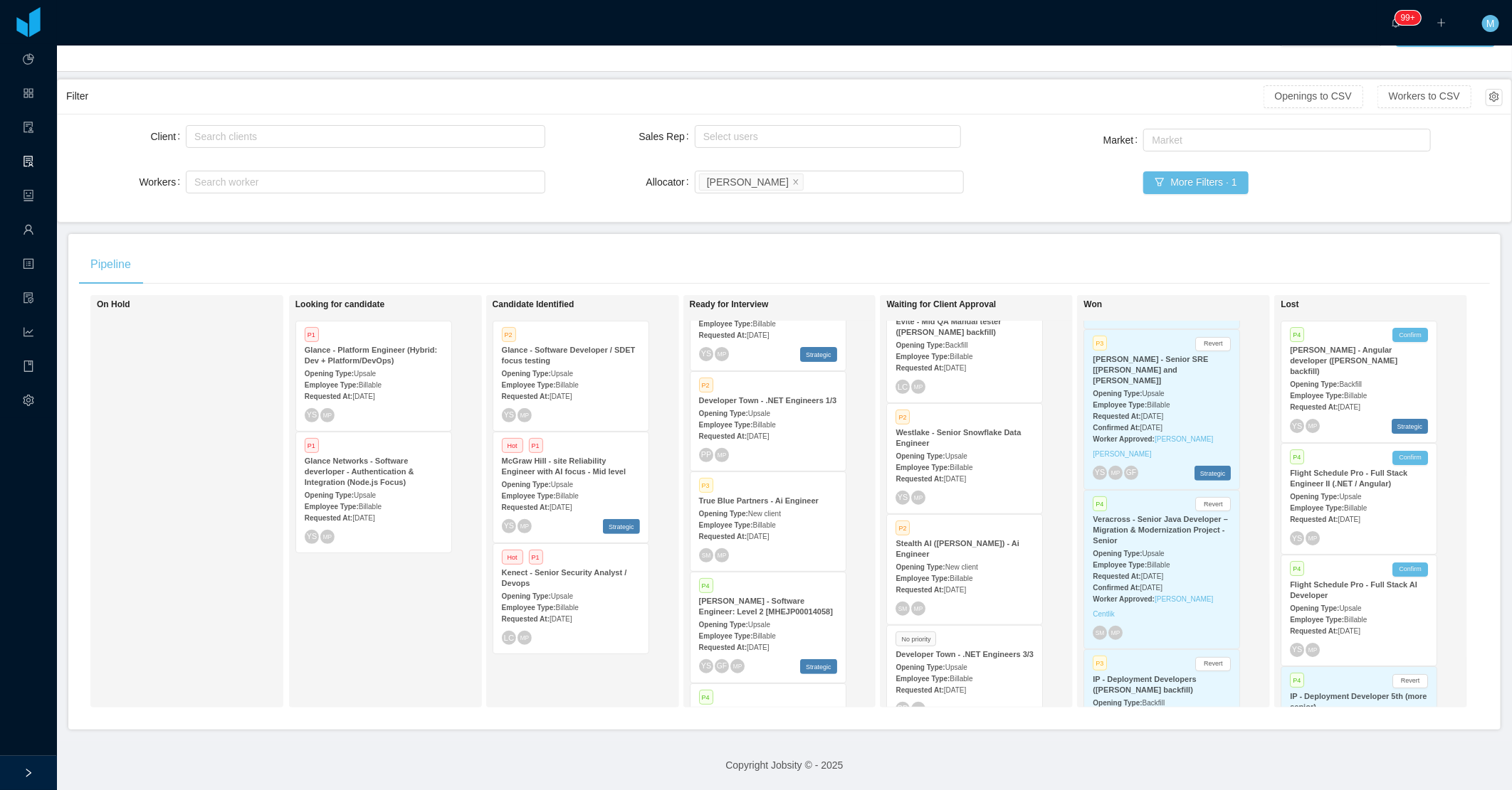
drag, startPoint x: 773, startPoint y: 168, endPoint x: 579, endPoint y: 218, distance: 200.3
click at [793, 178] on icon "icon: close" at bounding box center [795, 180] width 5 height 5
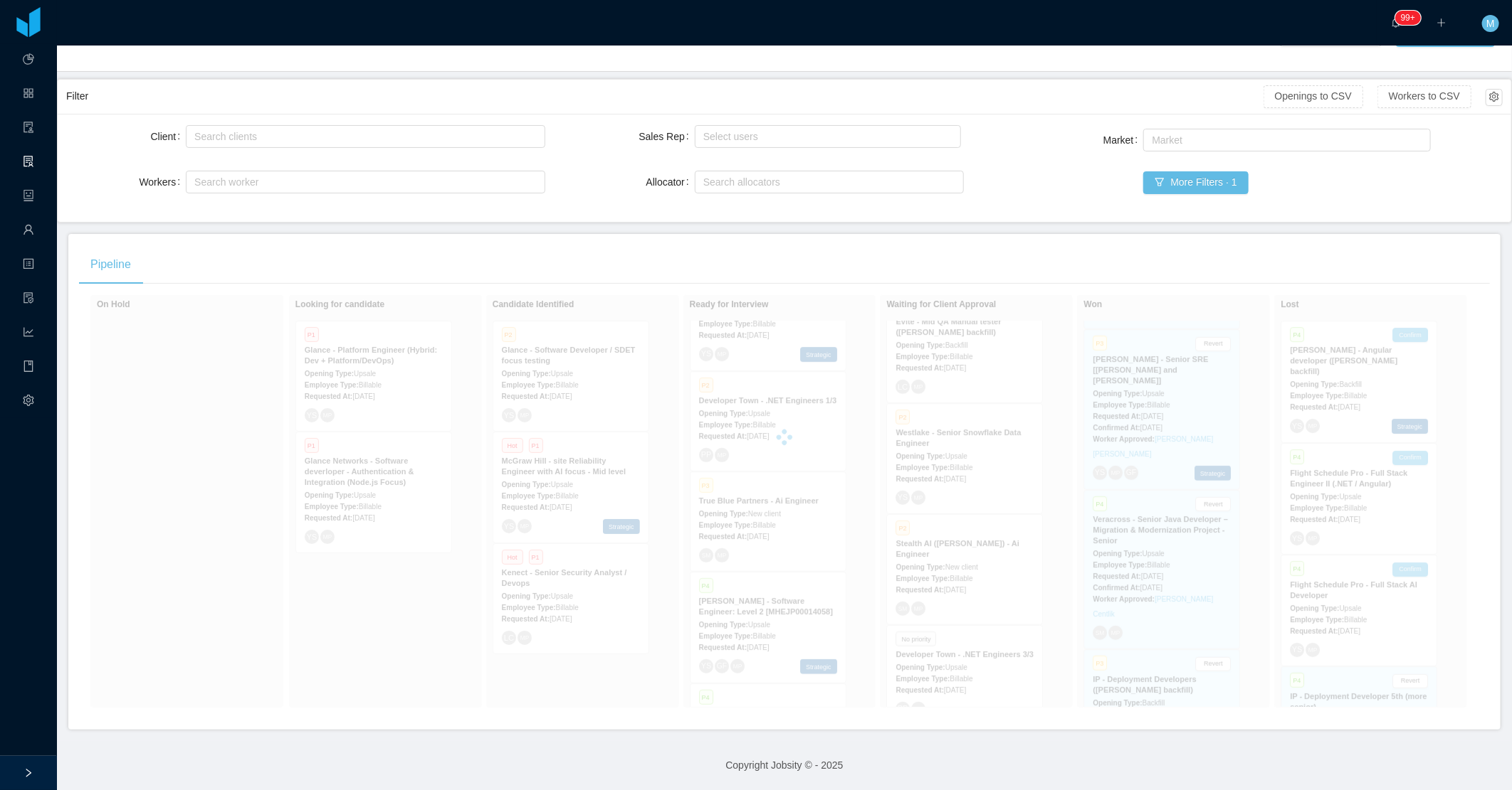
click at [560, 219] on main "Home / Openings Flow / Openings Flow Add Comment New Opening Filter Openings to…" at bounding box center [784, 359] width 1454 height 745
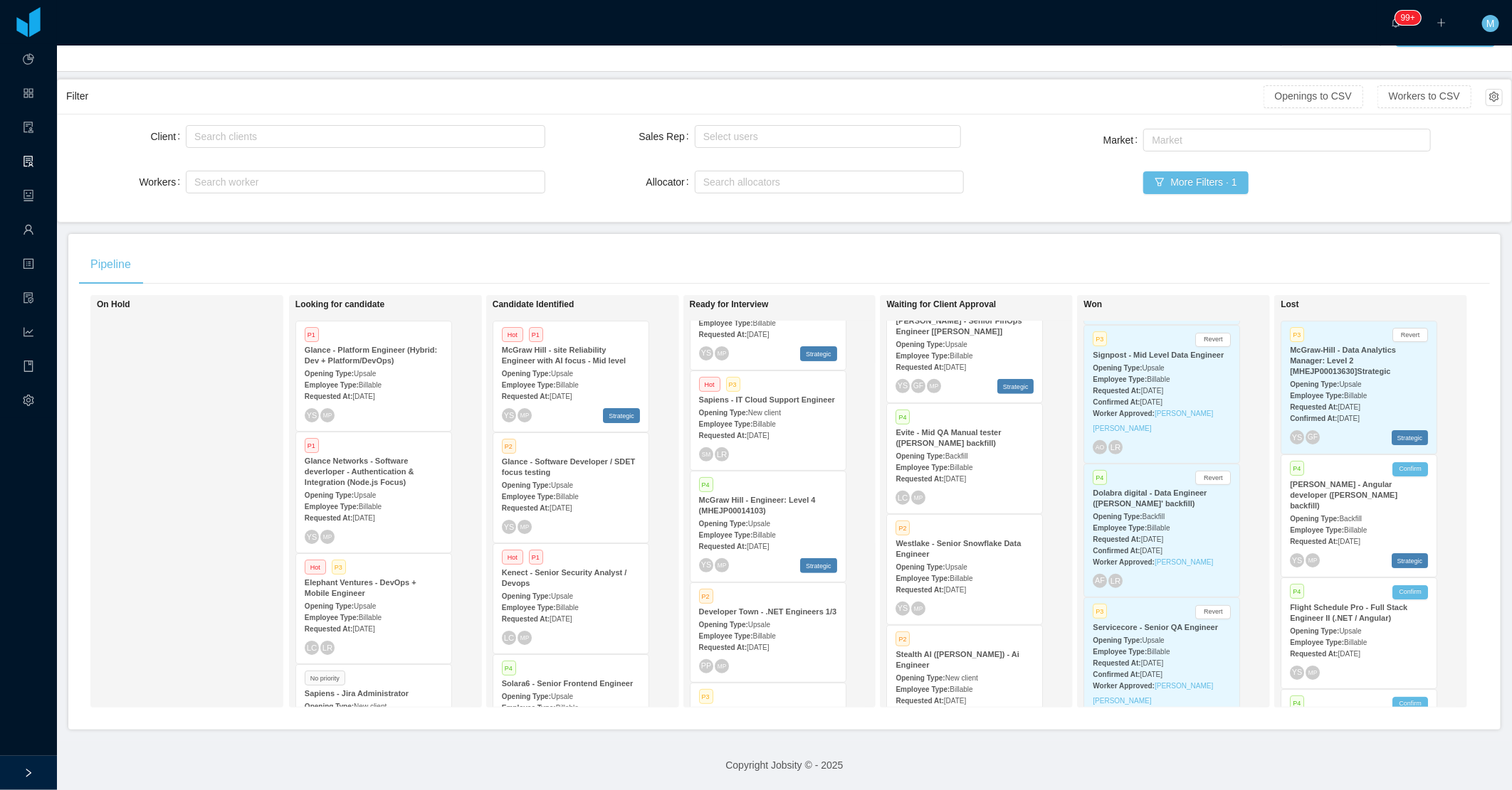
scroll to position [265, 0]
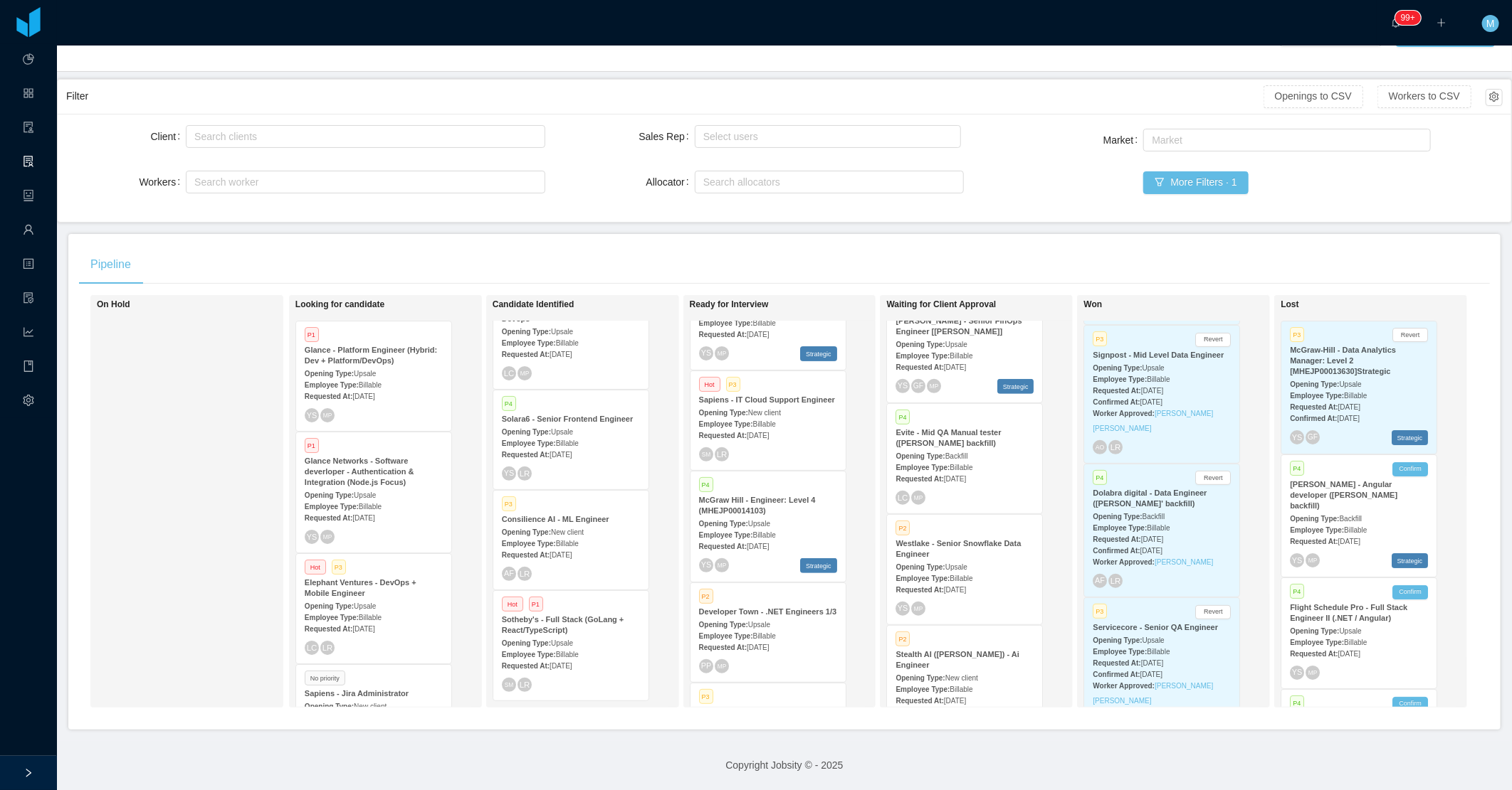
click at [585, 635] on div "Opening Type: Upsale" at bounding box center [571, 643] width 138 height 15
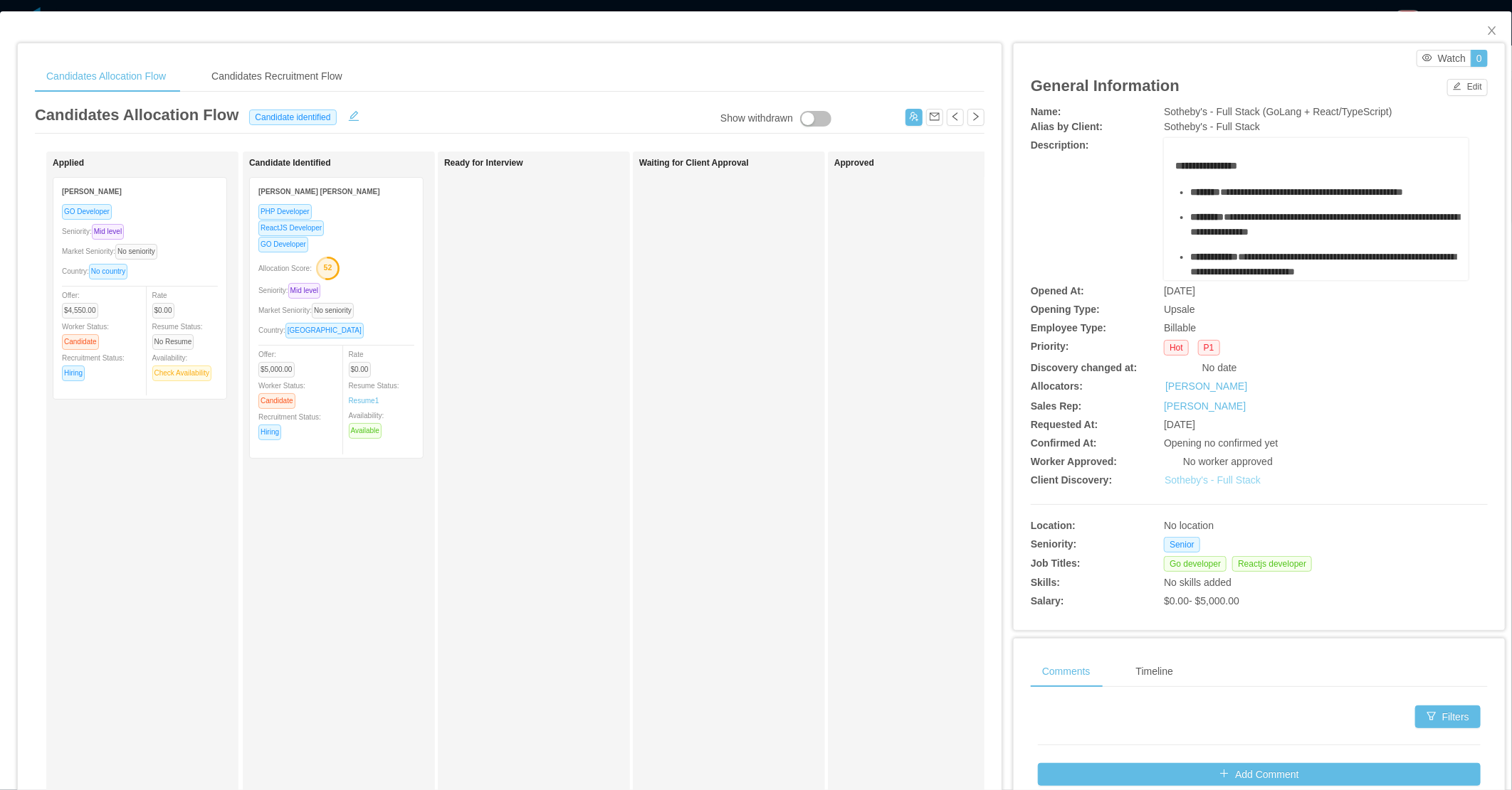
click at [1185, 486] on link "Sotheby's - Full Stack" at bounding box center [1213, 480] width 96 height 11
drag, startPoint x: 1489, startPoint y: 33, endPoint x: 872, endPoint y: 282, distance: 665.3
click at [1490, 36] on span "Close" at bounding box center [1492, 31] width 40 height 40
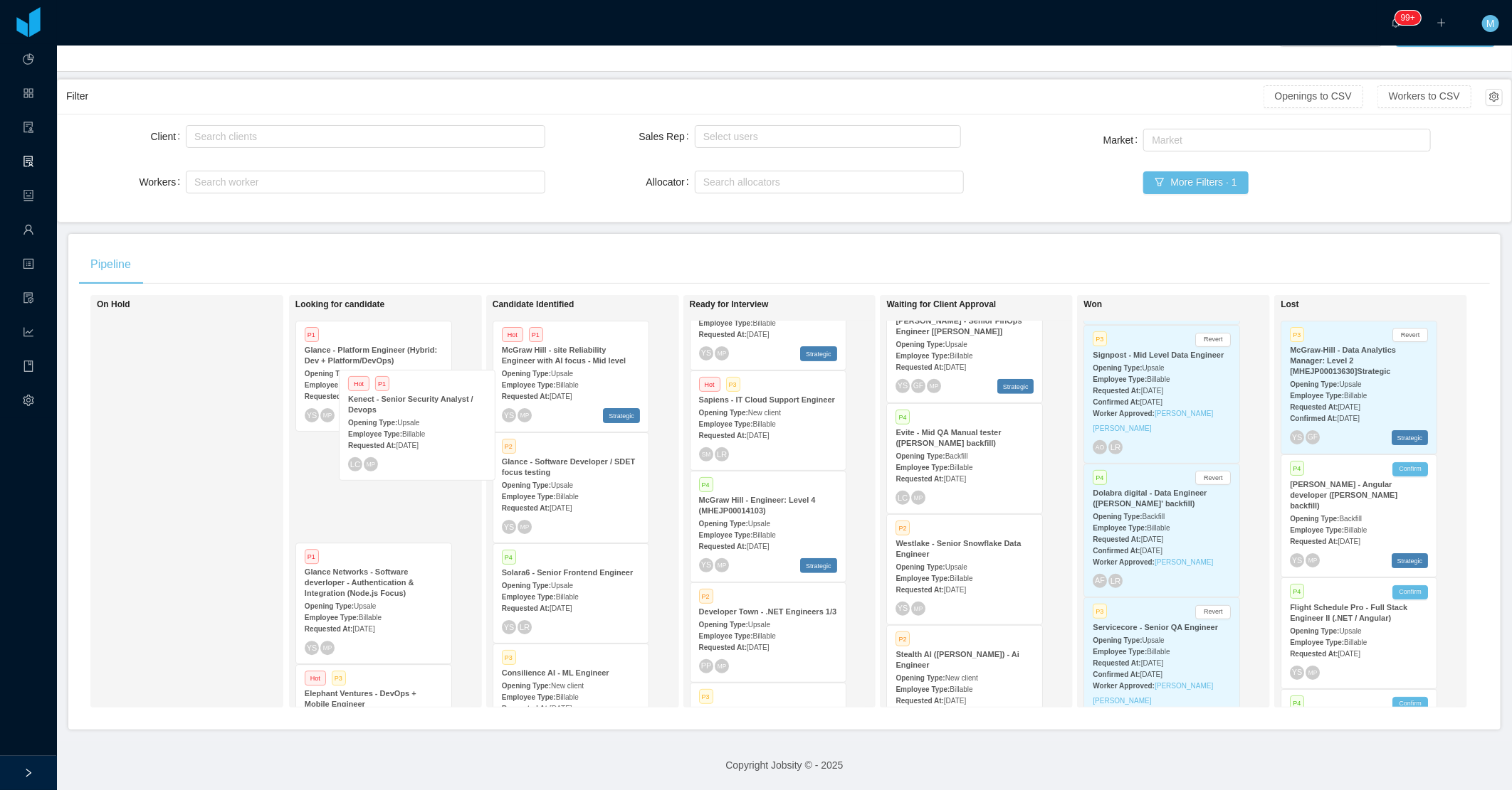
scroll to position [1, 0]
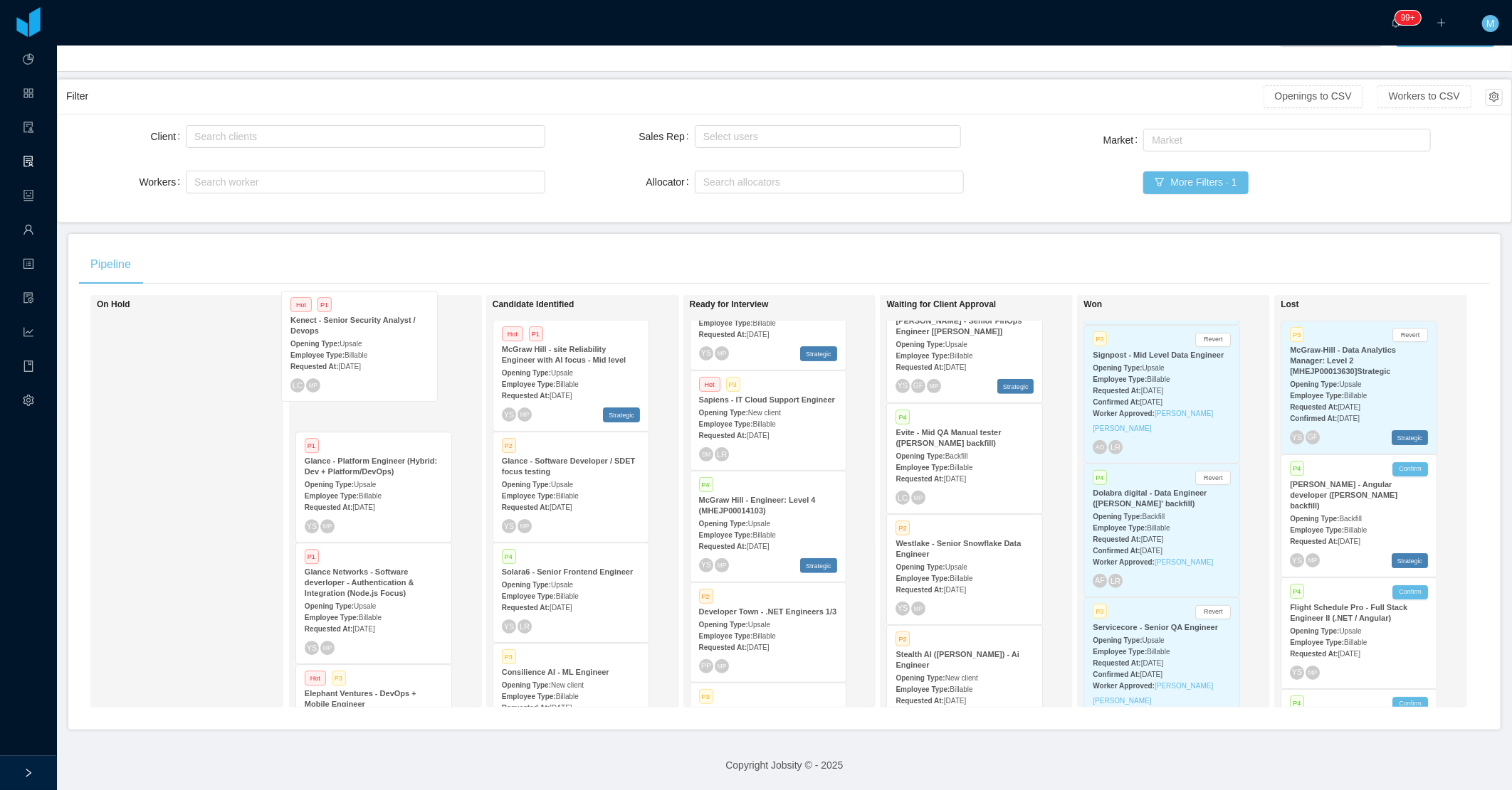
drag, startPoint x: 573, startPoint y: 593, endPoint x: 365, endPoint y: 352, distance: 318.3
click at [365, 352] on div "On Hold Looking for candidate P1 Glance - Platform Engineer (Hybrid: Dev + Plat…" at bounding box center [785, 507] width 1411 height 424
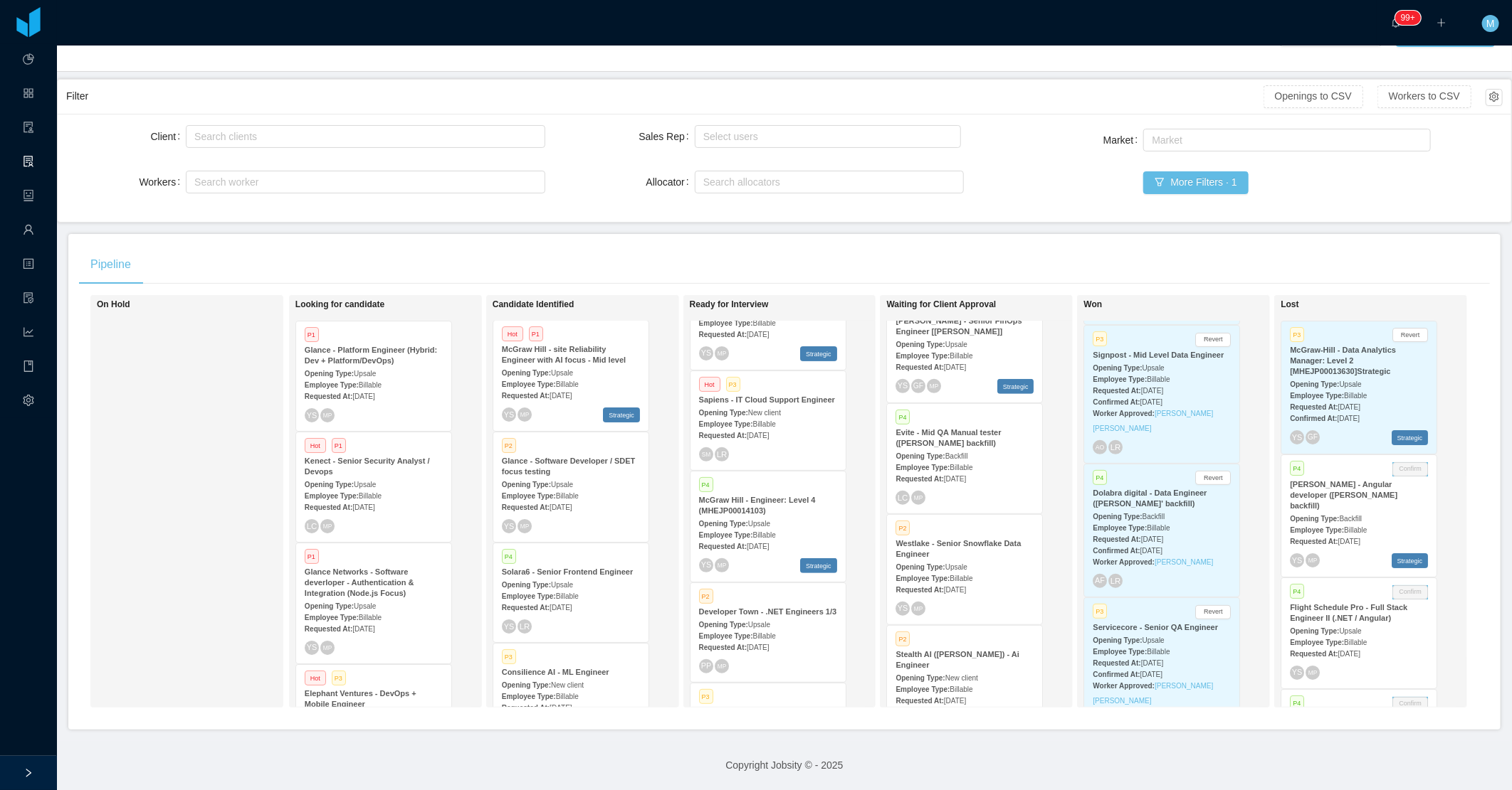
click at [373, 503] on span "Aug 25th, 2025" at bounding box center [363, 507] width 22 height 8
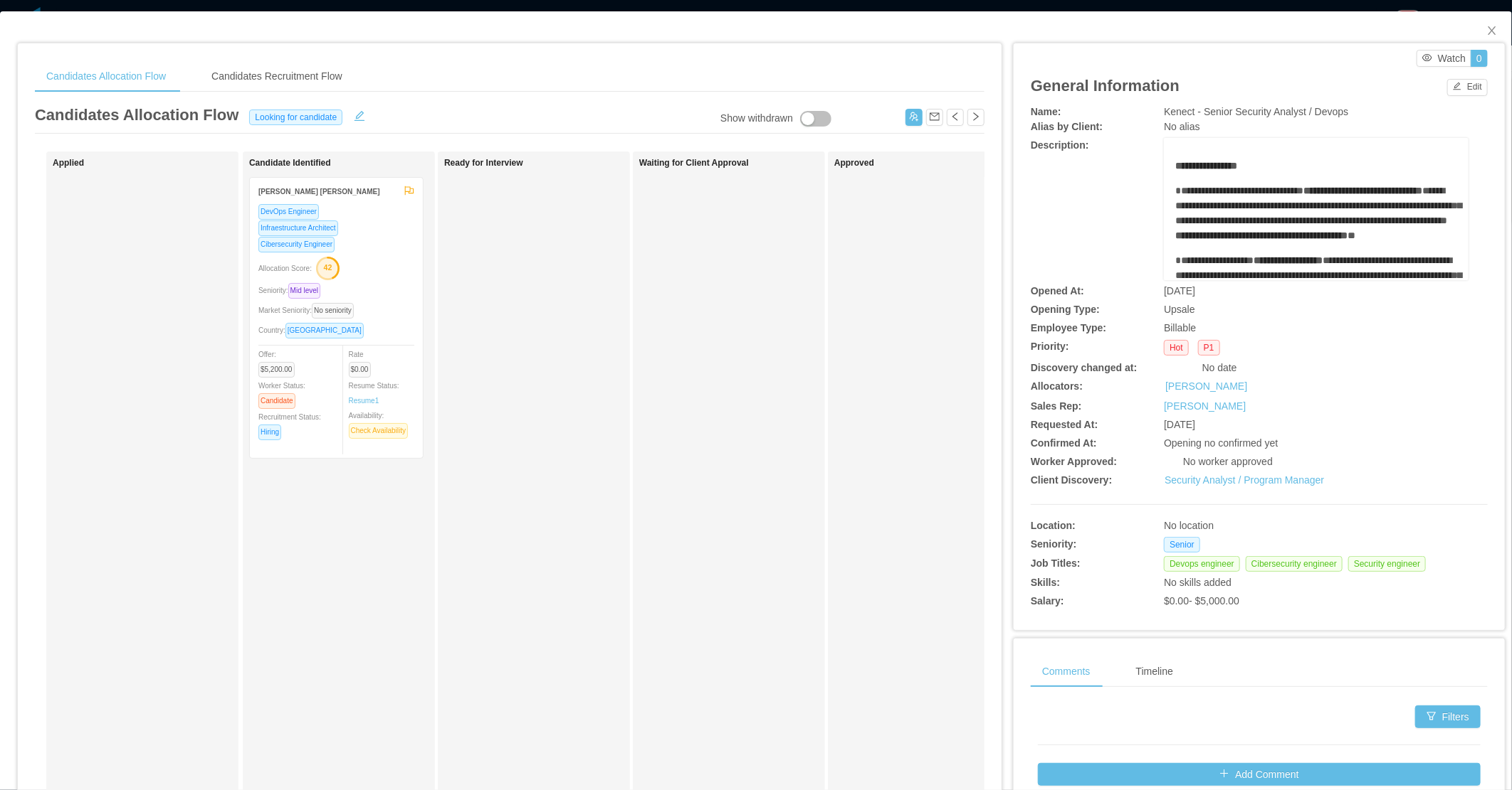
click at [379, 322] on div "Country: Brazil" at bounding box center [336, 330] width 156 height 16
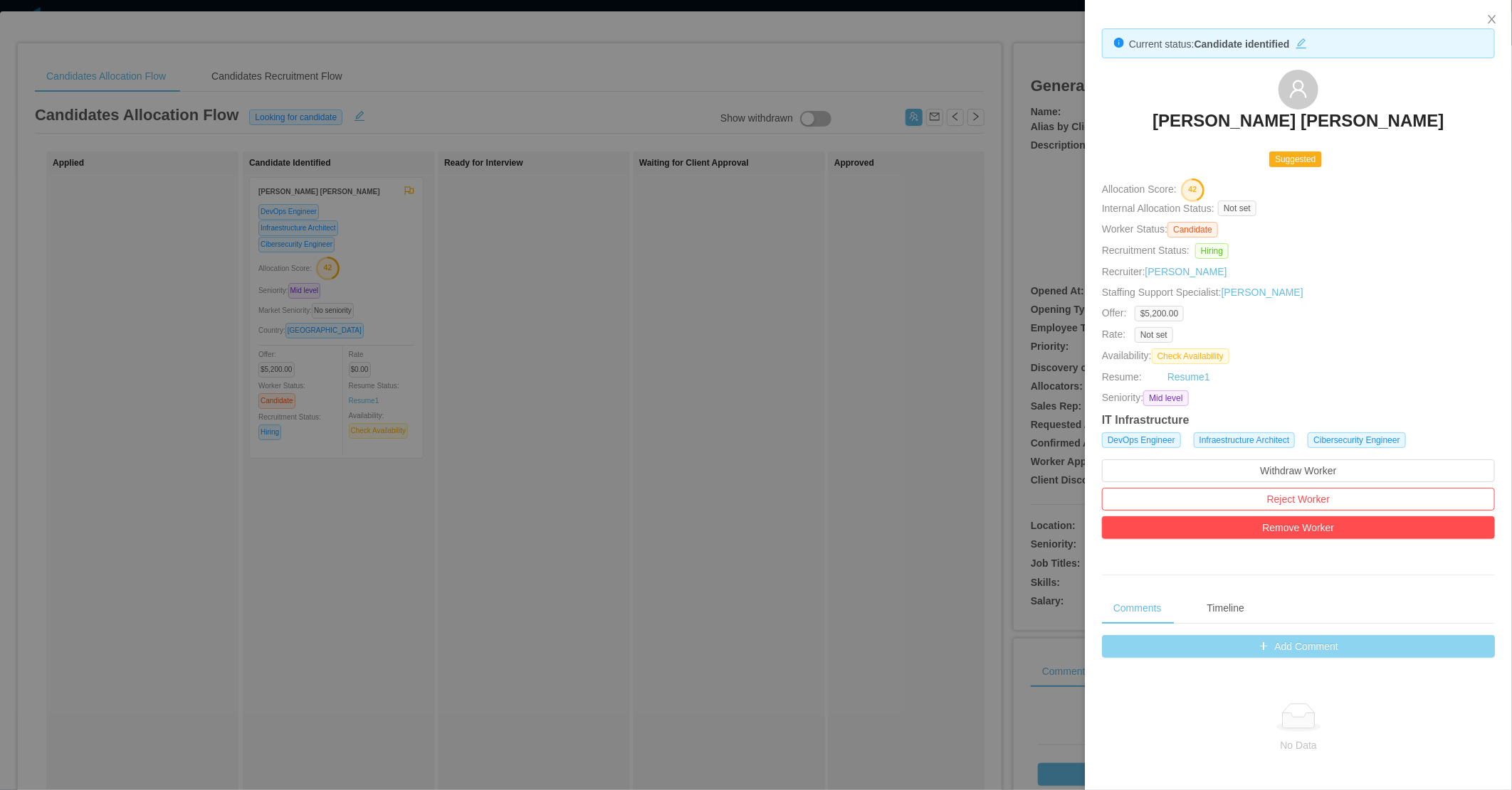
drag, startPoint x: 1270, startPoint y: 662, endPoint x: 1254, endPoint y: 653, distance: 18.4
click at [1249, 645] on button "Add Comment" at bounding box center [1298, 647] width 393 height 23
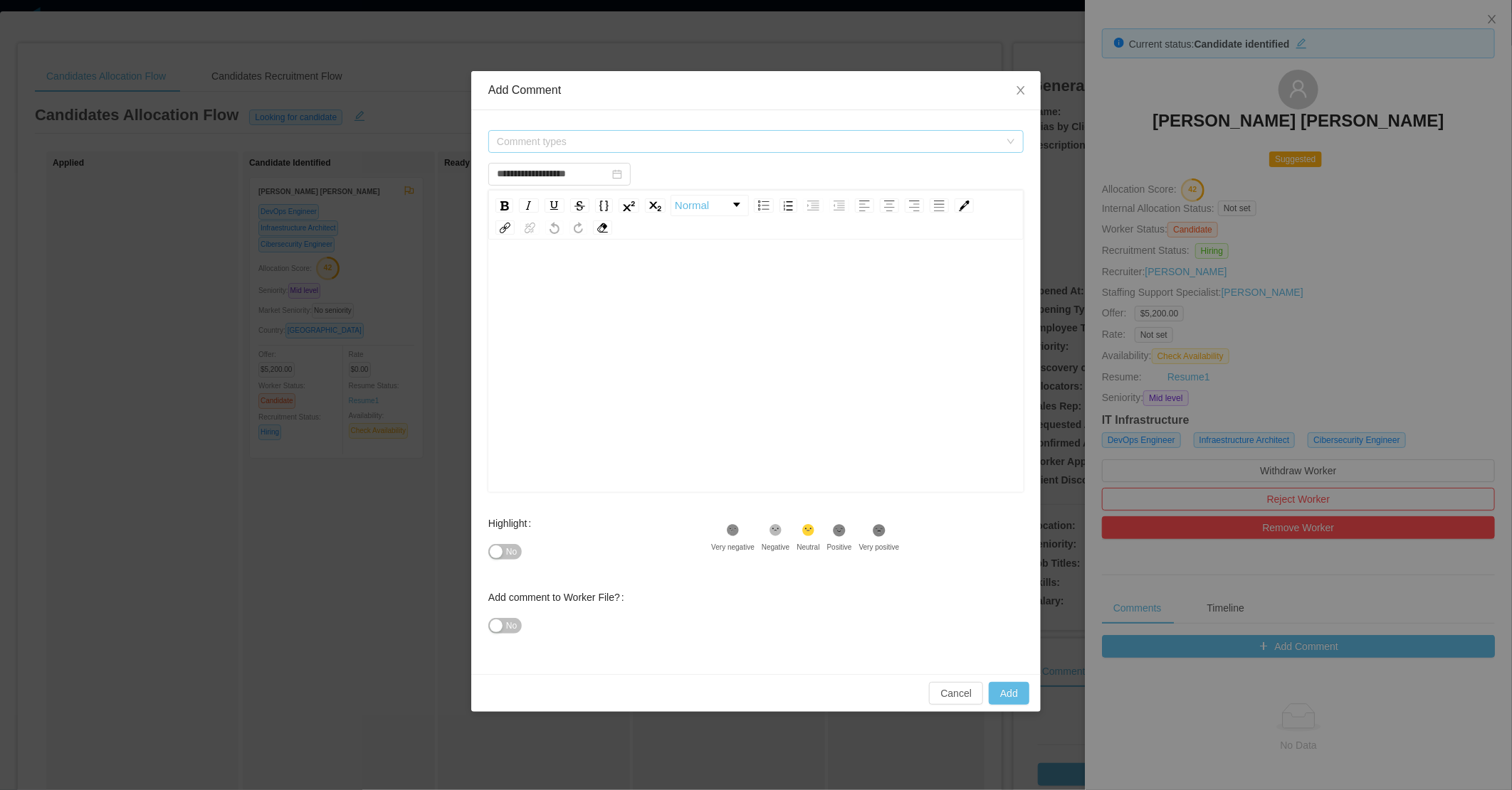
click at [659, 140] on span "Comment types" at bounding box center [748, 141] width 503 height 14
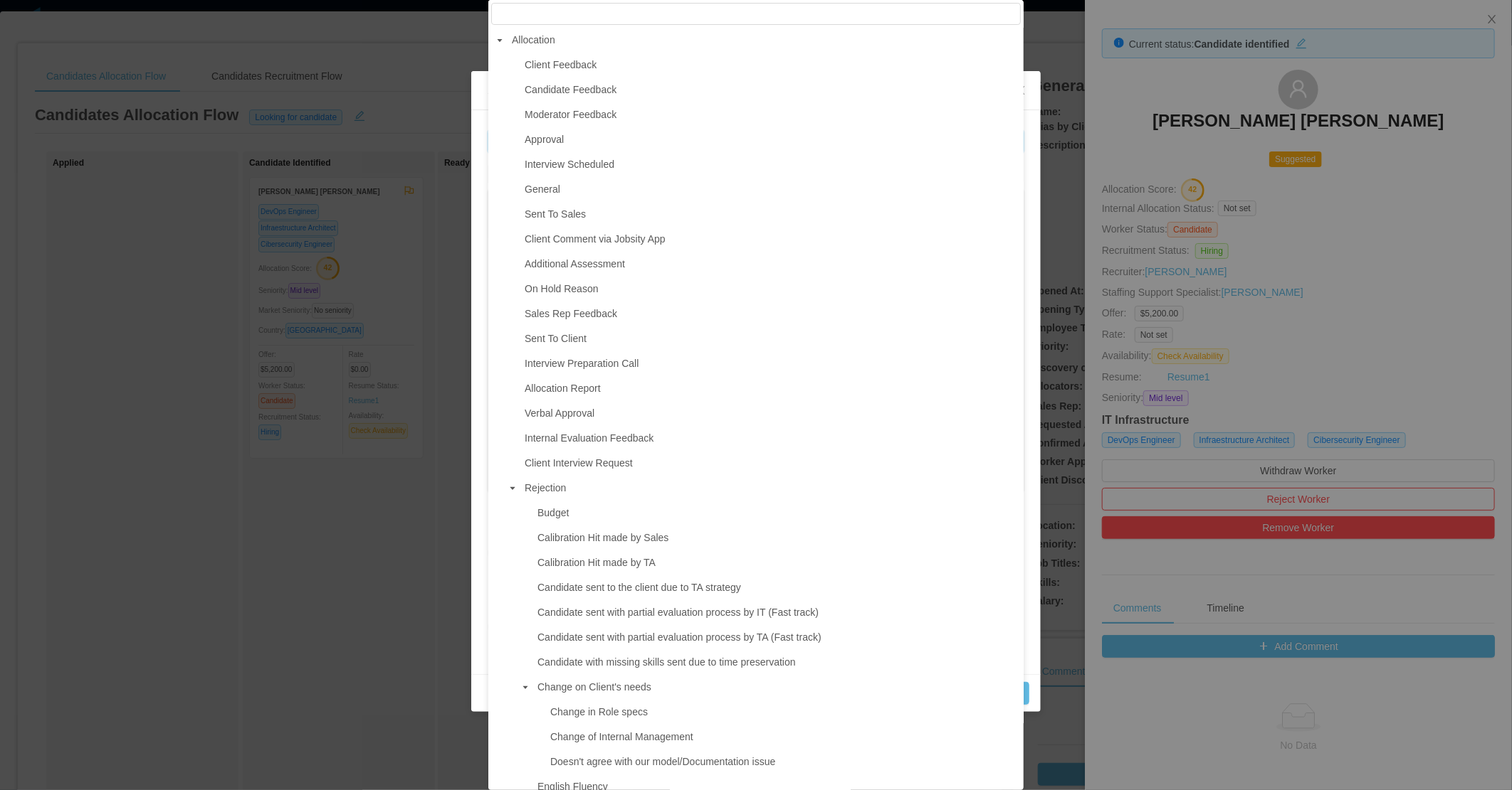
type input "**********"
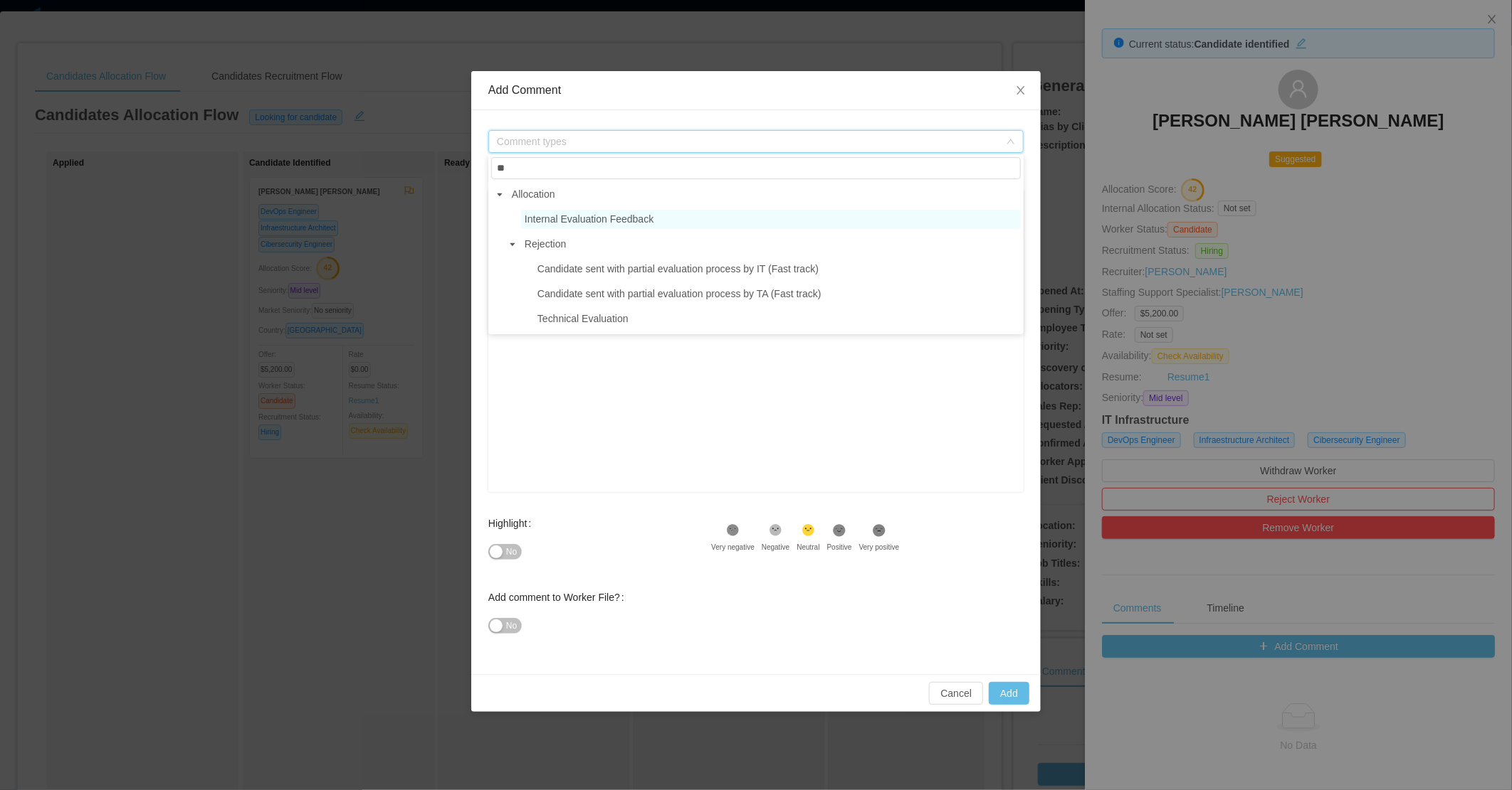
type input "**"
click at [577, 222] on span "Internal Evaluation Feedback" at bounding box center [589, 219] width 129 height 11
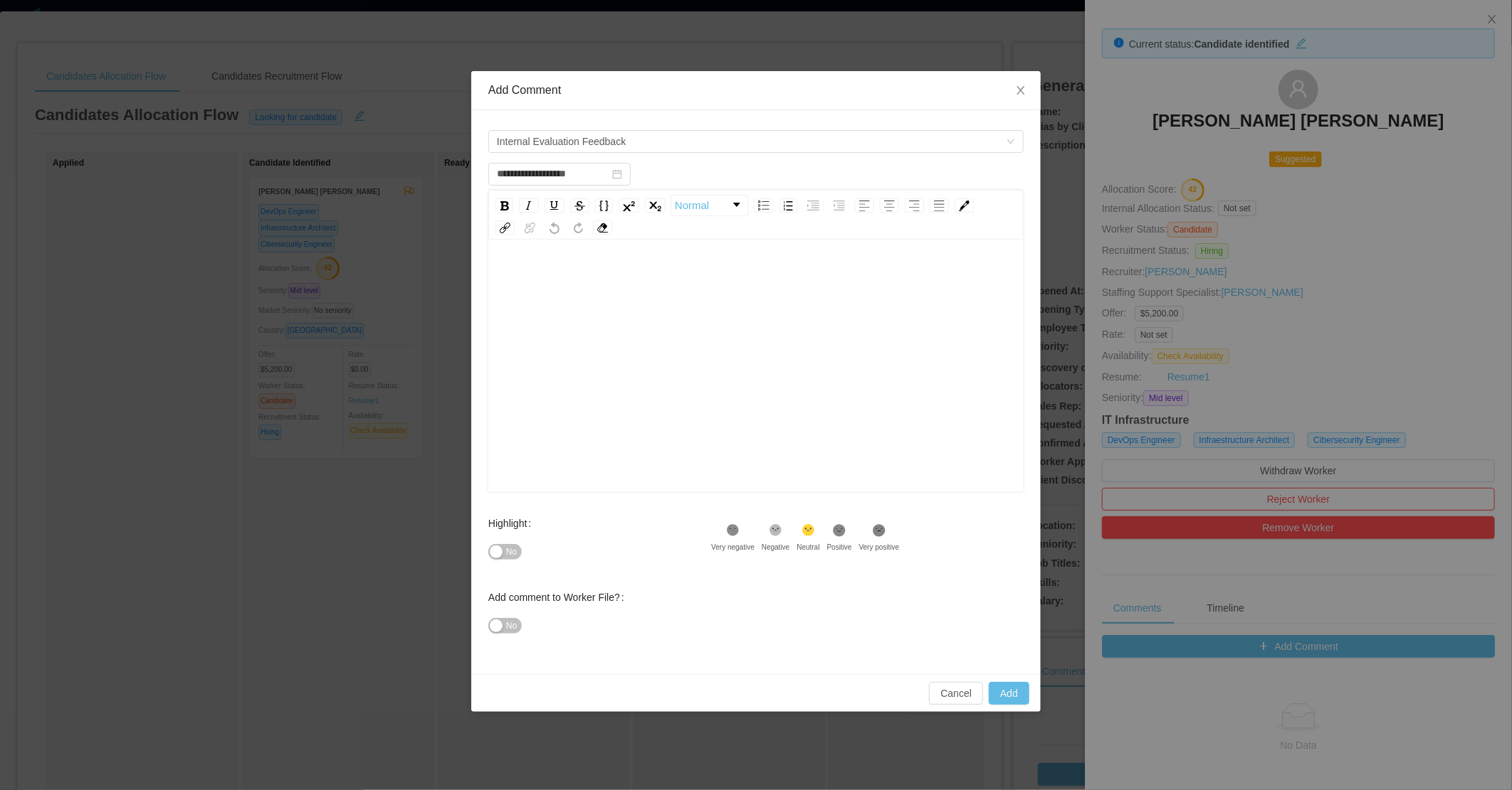
click at [553, 303] on div "rdw-editor" at bounding box center [756, 388] width 513 height 249
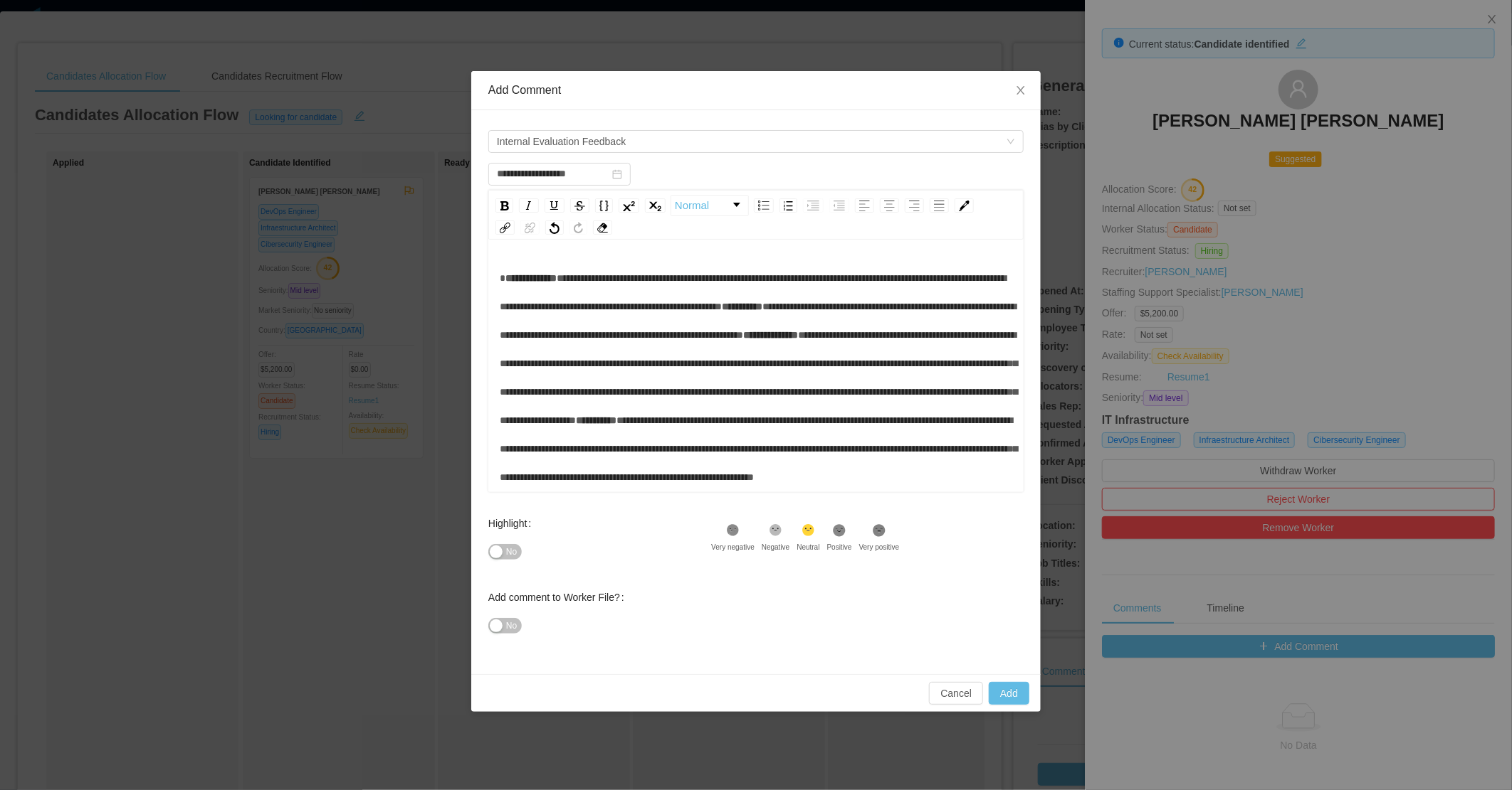
click at [584, 283] on span "**********" at bounding box center [753, 292] width 507 height 39
click at [762, 305] on span "**********" at bounding box center [741, 306] width 41 height 10
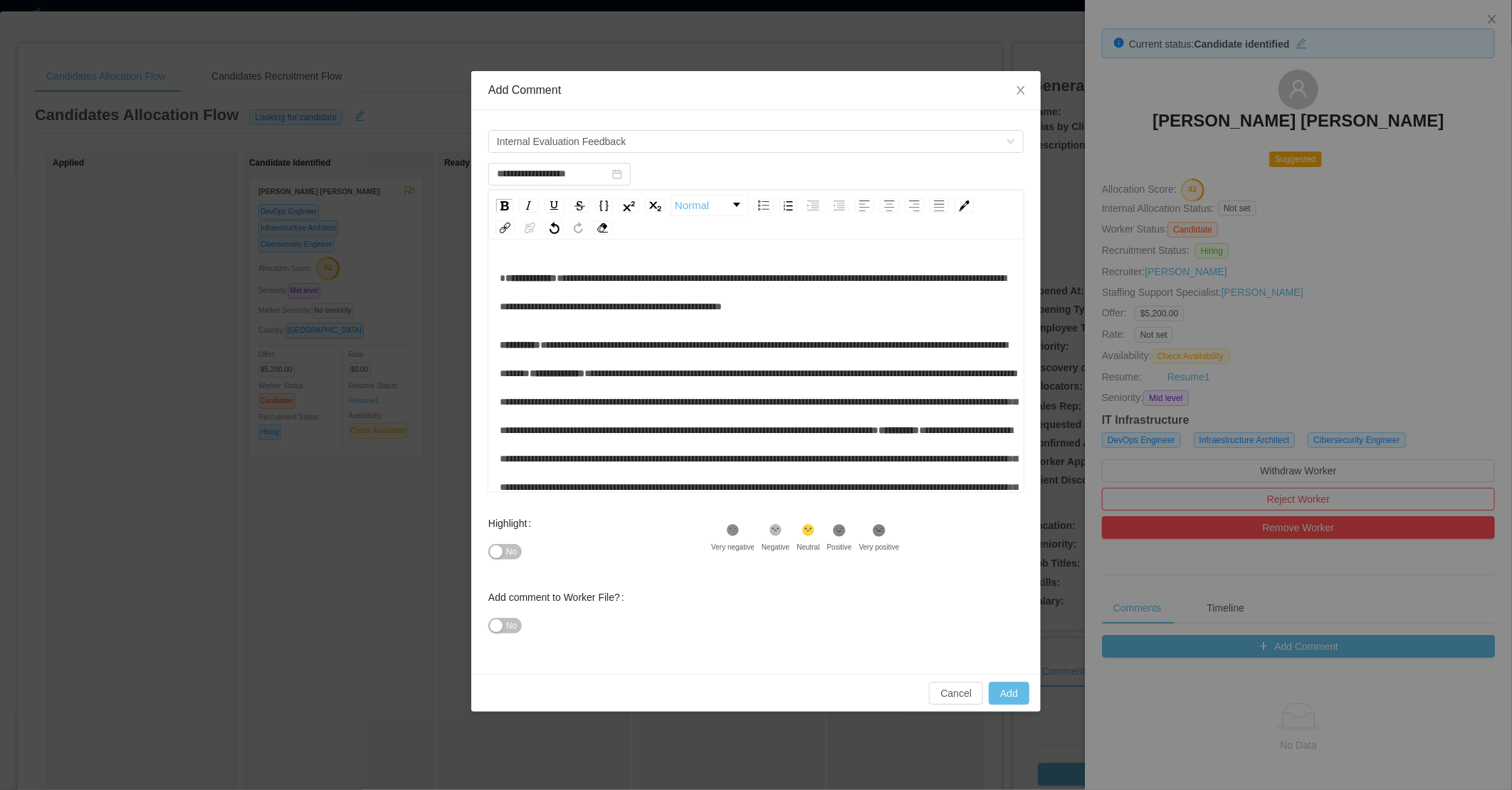
click at [585, 373] on span "**********" at bounding box center [557, 373] width 55 height 10
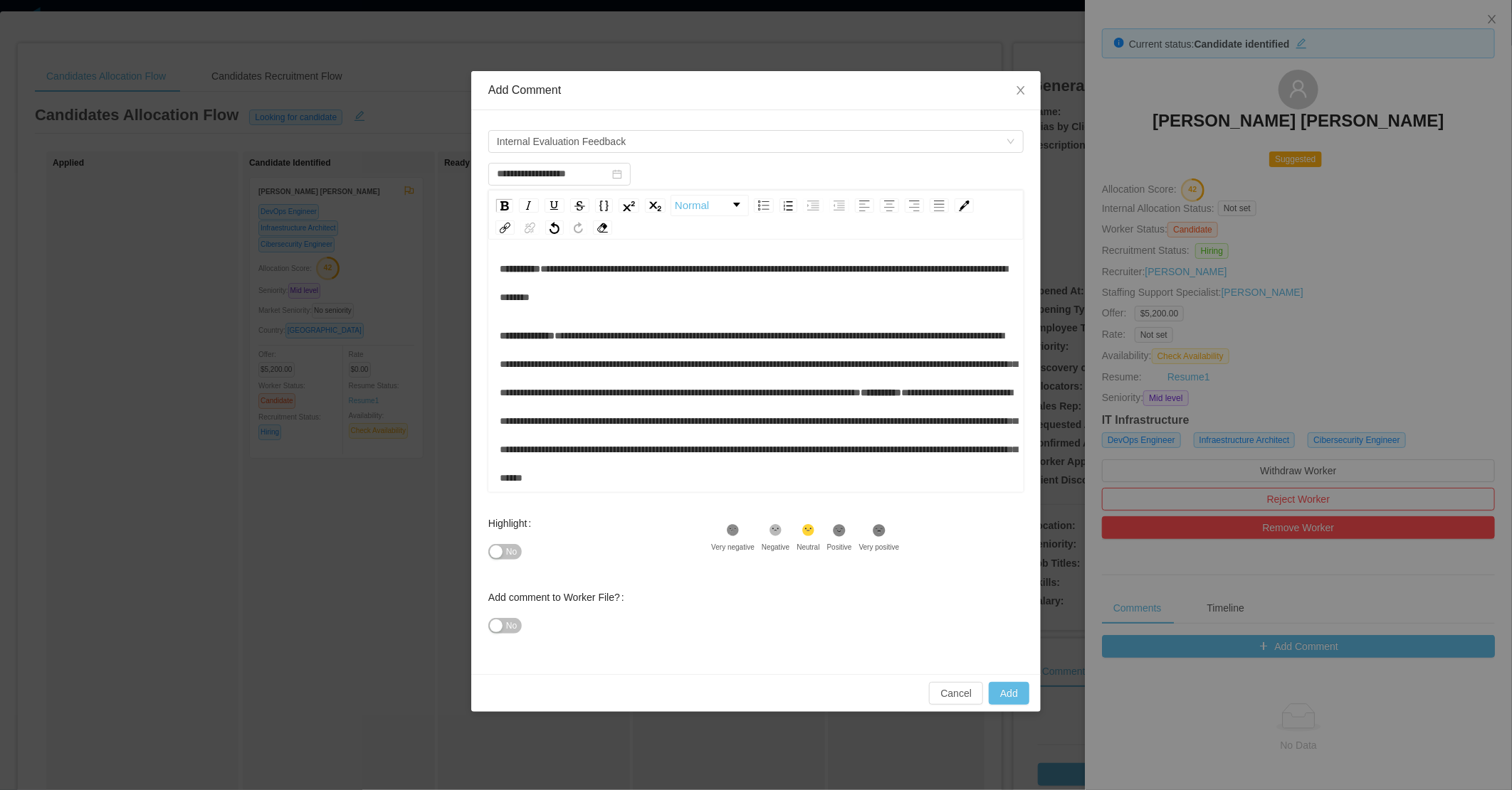
click at [860, 398] on span "**********" at bounding box center [880, 392] width 41 height 10
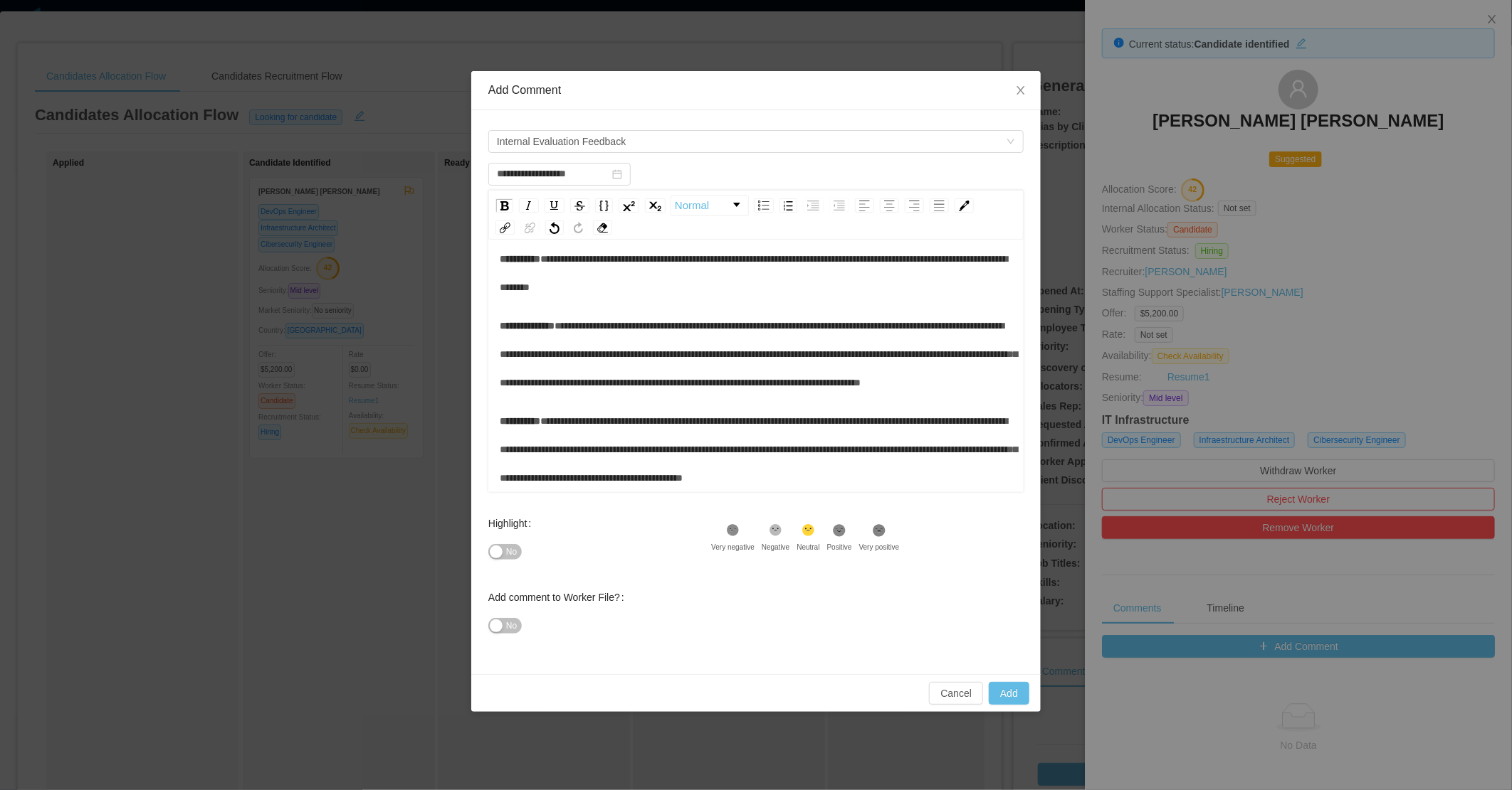
scroll to position [114, 0]
drag, startPoint x: 990, startPoint y: 479, endPoint x: 956, endPoint y: 479, distance: 34.0
click at [956, 479] on span "**********" at bounding box center [758, 449] width 518 height 67
drag, startPoint x: 509, startPoint y: 623, endPoint x: 529, endPoint y: 593, distance: 36.1
click at [503, 629] on button "No" at bounding box center [505, 626] width 33 height 16
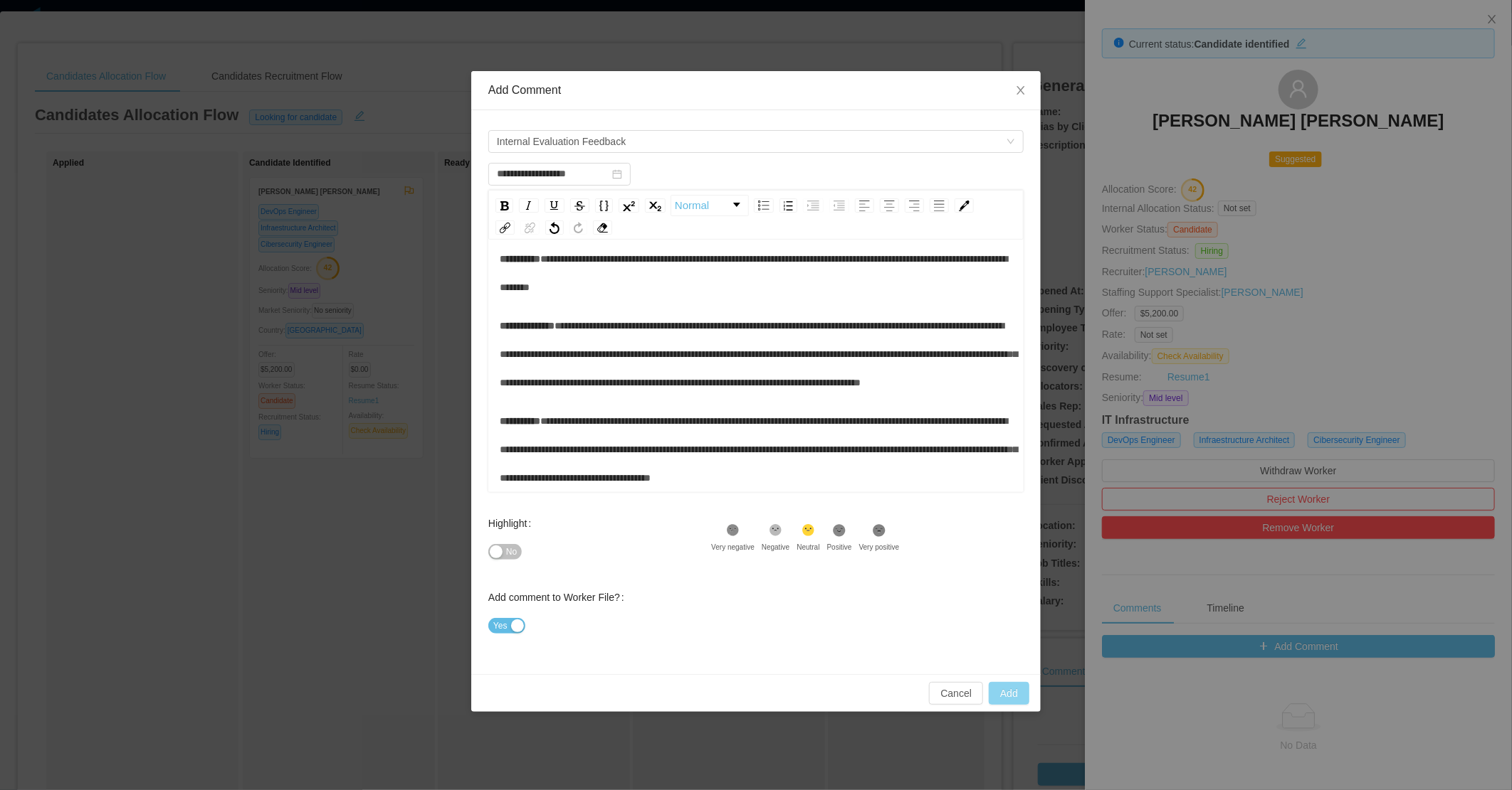
click at [1014, 696] on button "Add" at bounding box center [1008, 694] width 41 height 23
type input "**********"
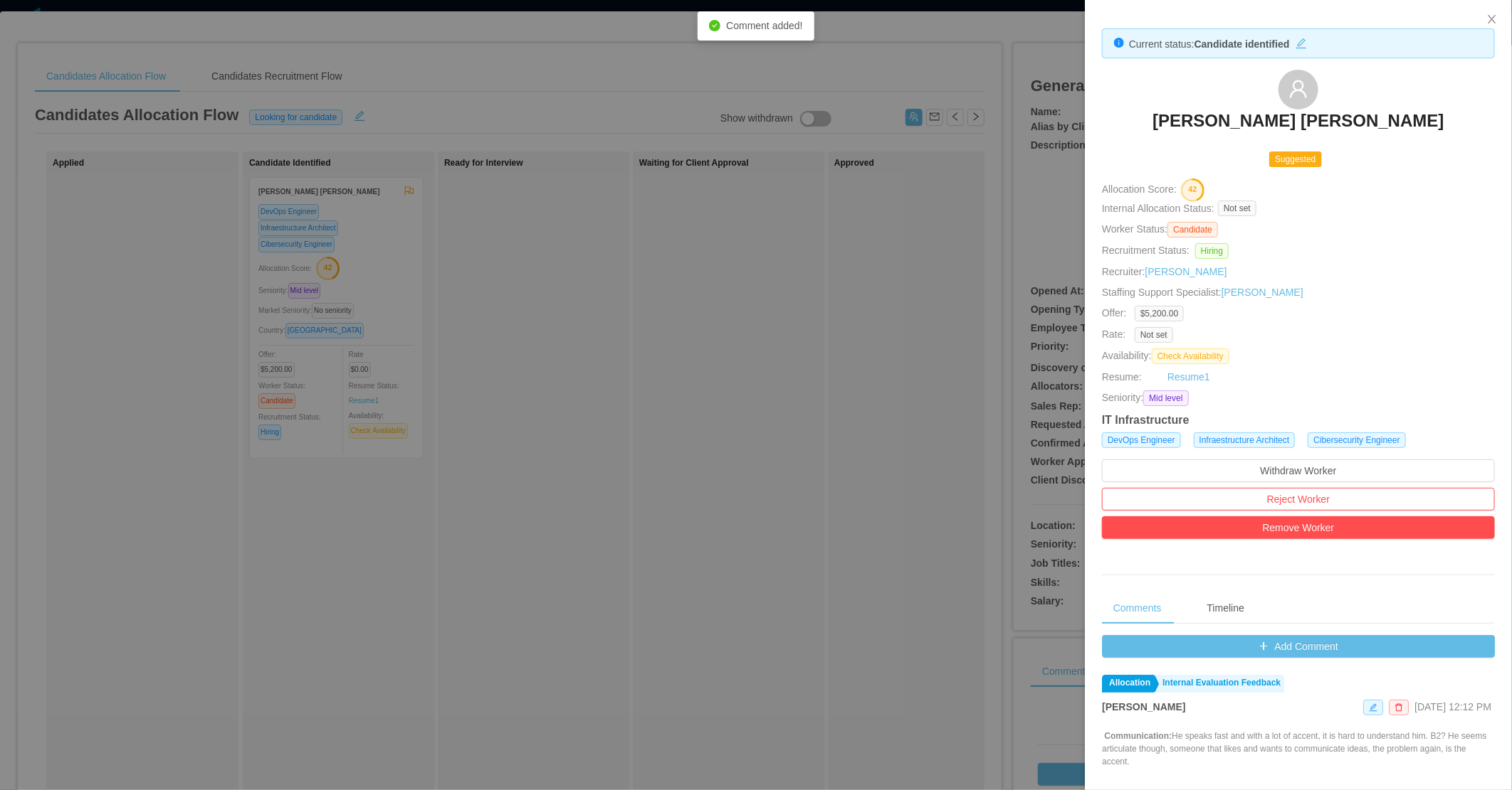
click at [606, 381] on div at bounding box center [756, 395] width 1512 height 790
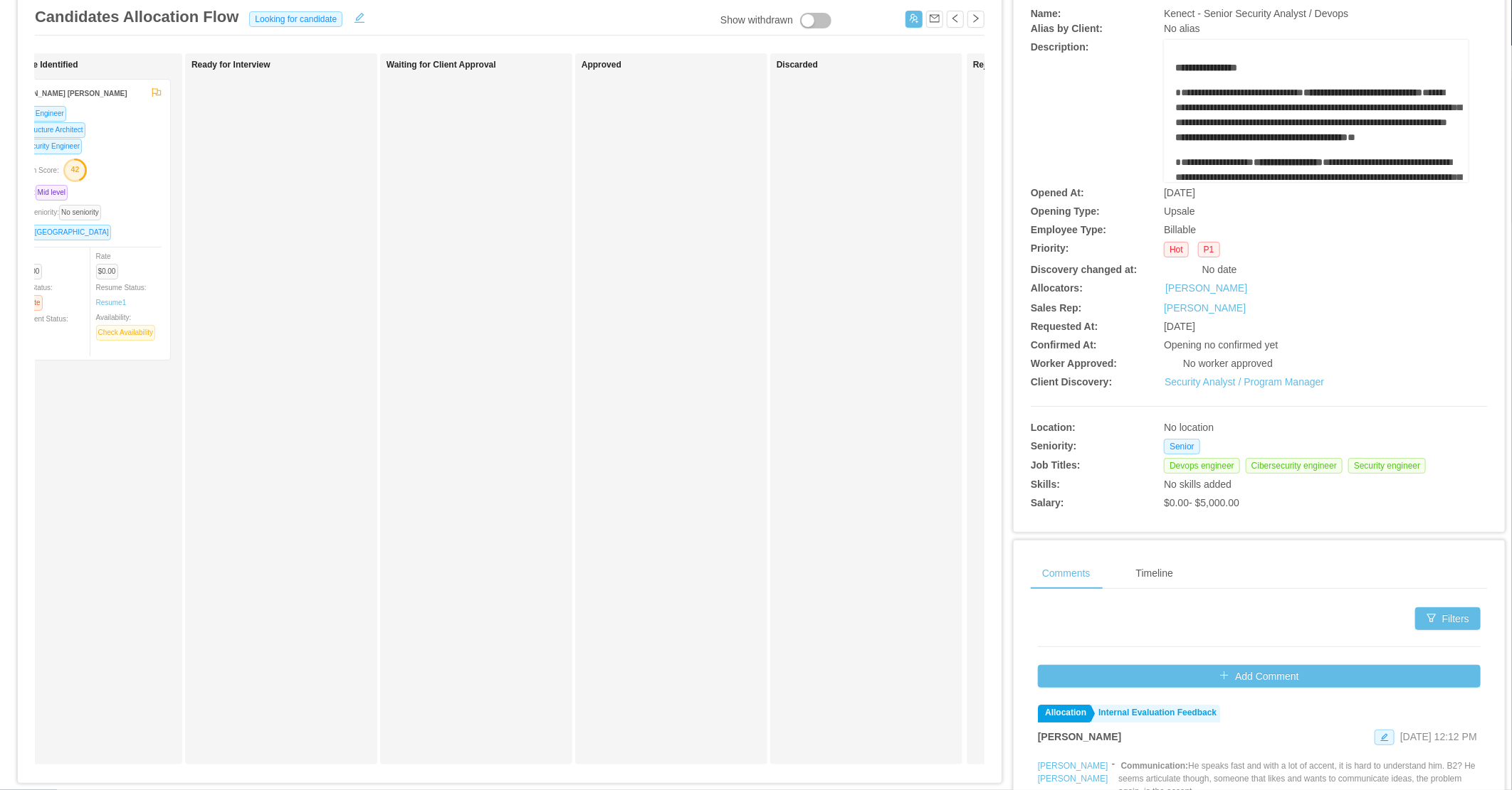
scroll to position [0, 0]
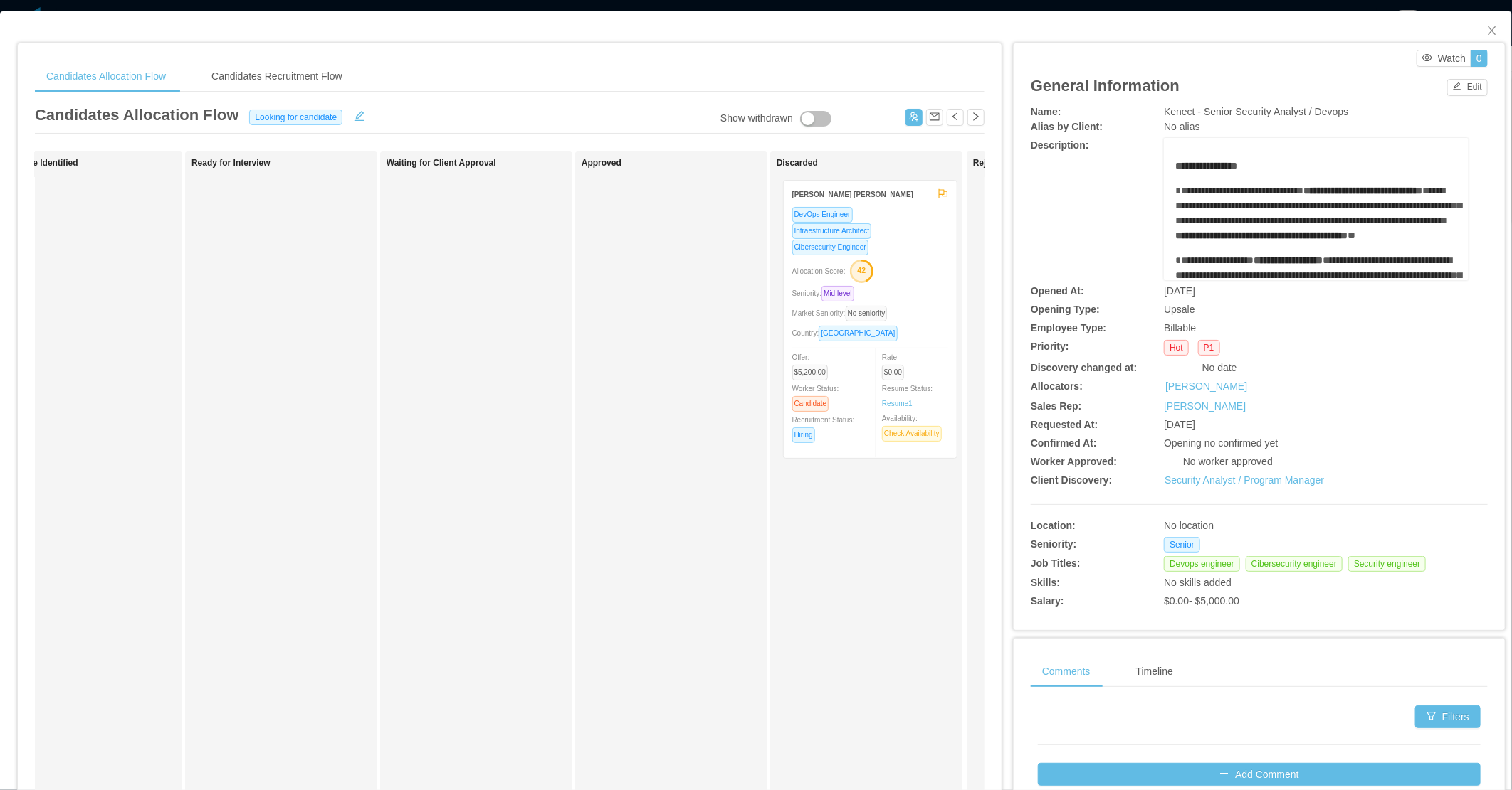
drag, startPoint x: 72, startPoint y: 332, endPoint x: 858, endPoint y: 335, distance: 786.0
click at [858, 335] on div "Applied Candidate Identified Raphael Alves Gibello Rosa DevOps Engineer Infraes…" at bounding box center [509, 513] width 950 height 723
click at [1487, 30] on icon "icon: close" at bounding box center [1491, 30] width 8 height 8
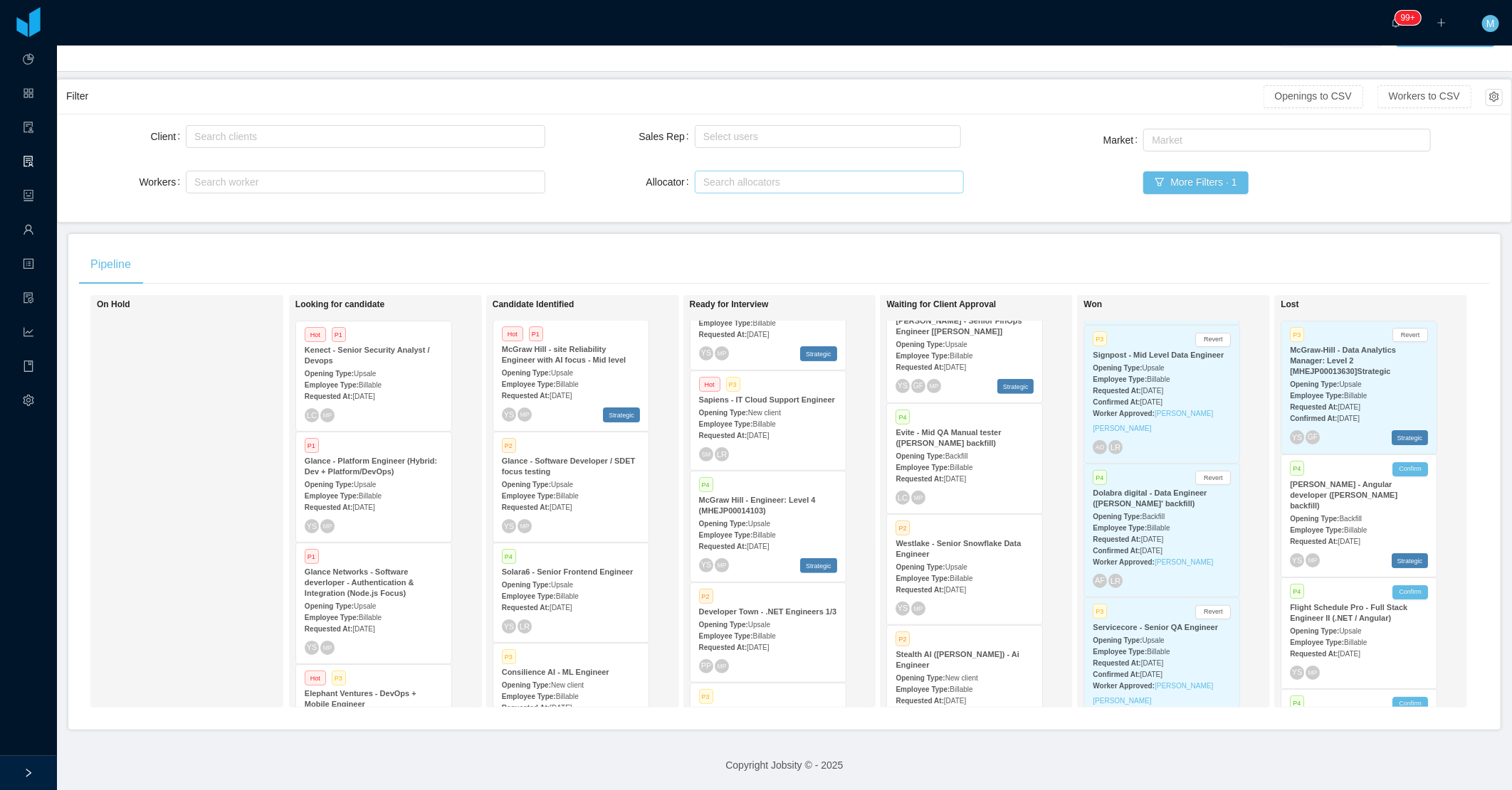
click at [734, 175] on div "Search allocators" at bounding box center [826, 182] width 245 height 14
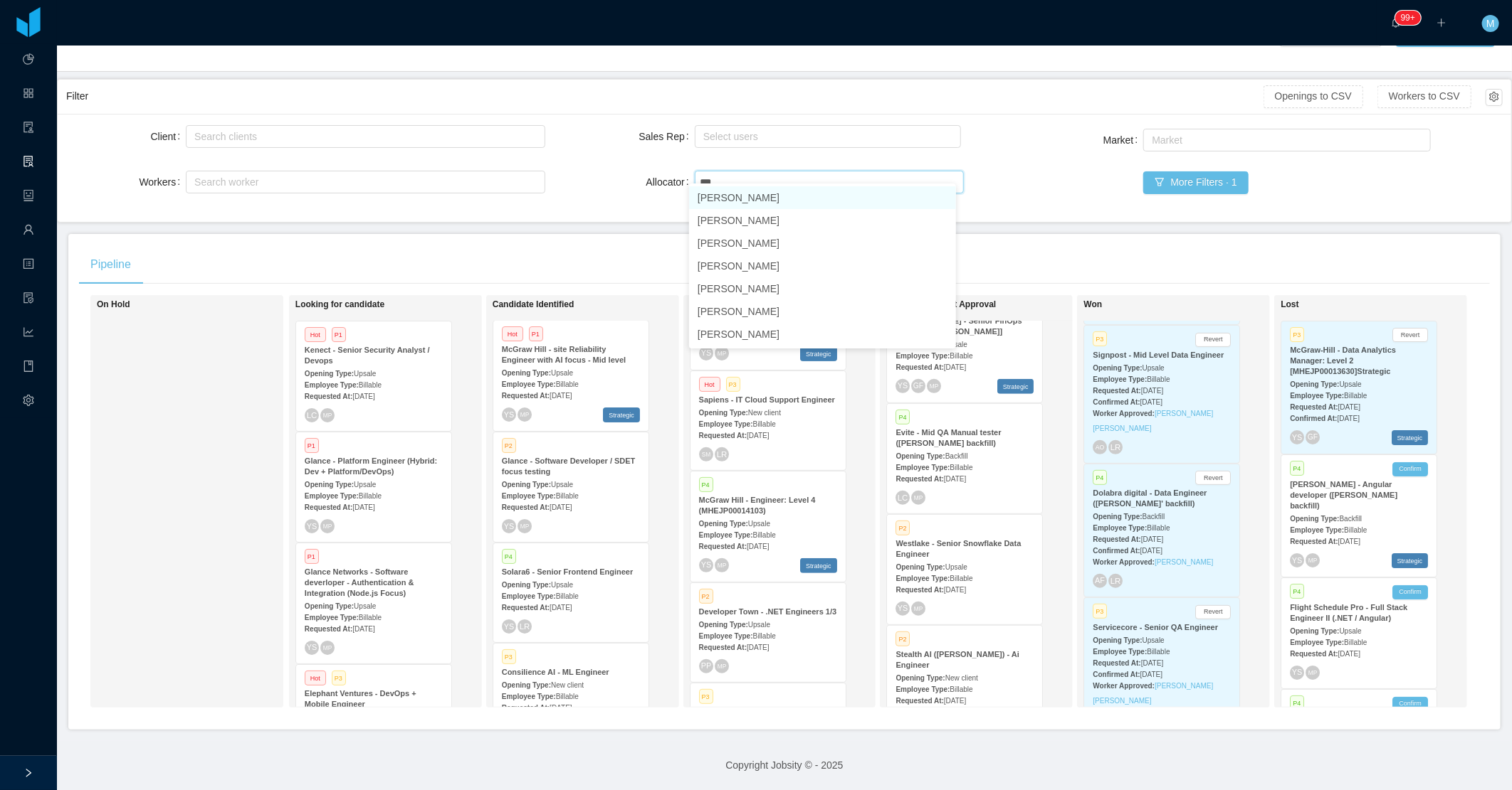
type input "****"
drag, startPoint x: 736, startPoint y: 197, endPoint x: 666, endPoint y: 202, distance: 70.2
click at [730, 200] on li "Merwin Ponce" at bounding box center [822, 198] width 267 height 23
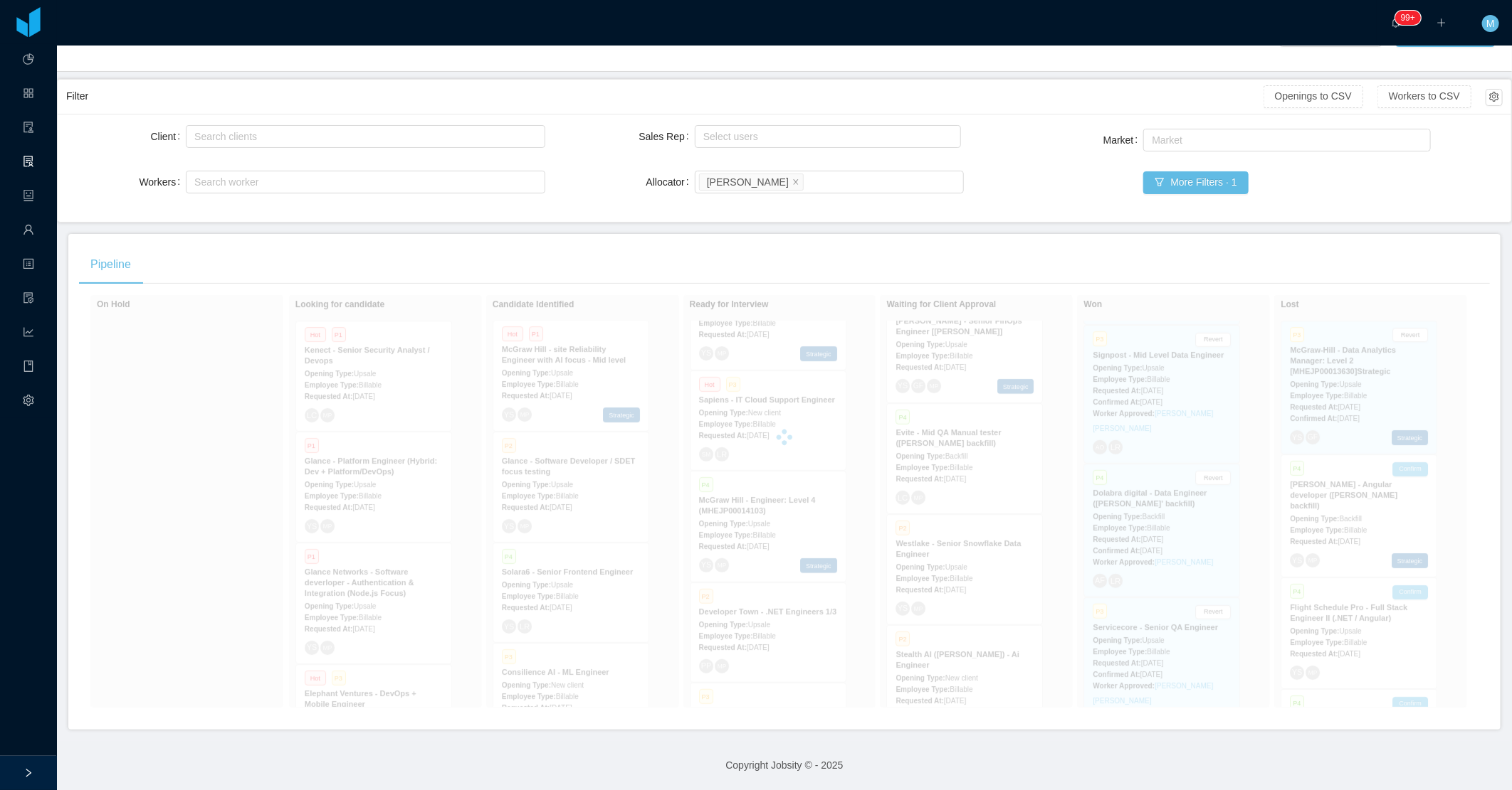
click at [617, 178] on div "Allocator" at bounding box center [649, 182] width 90 height 28
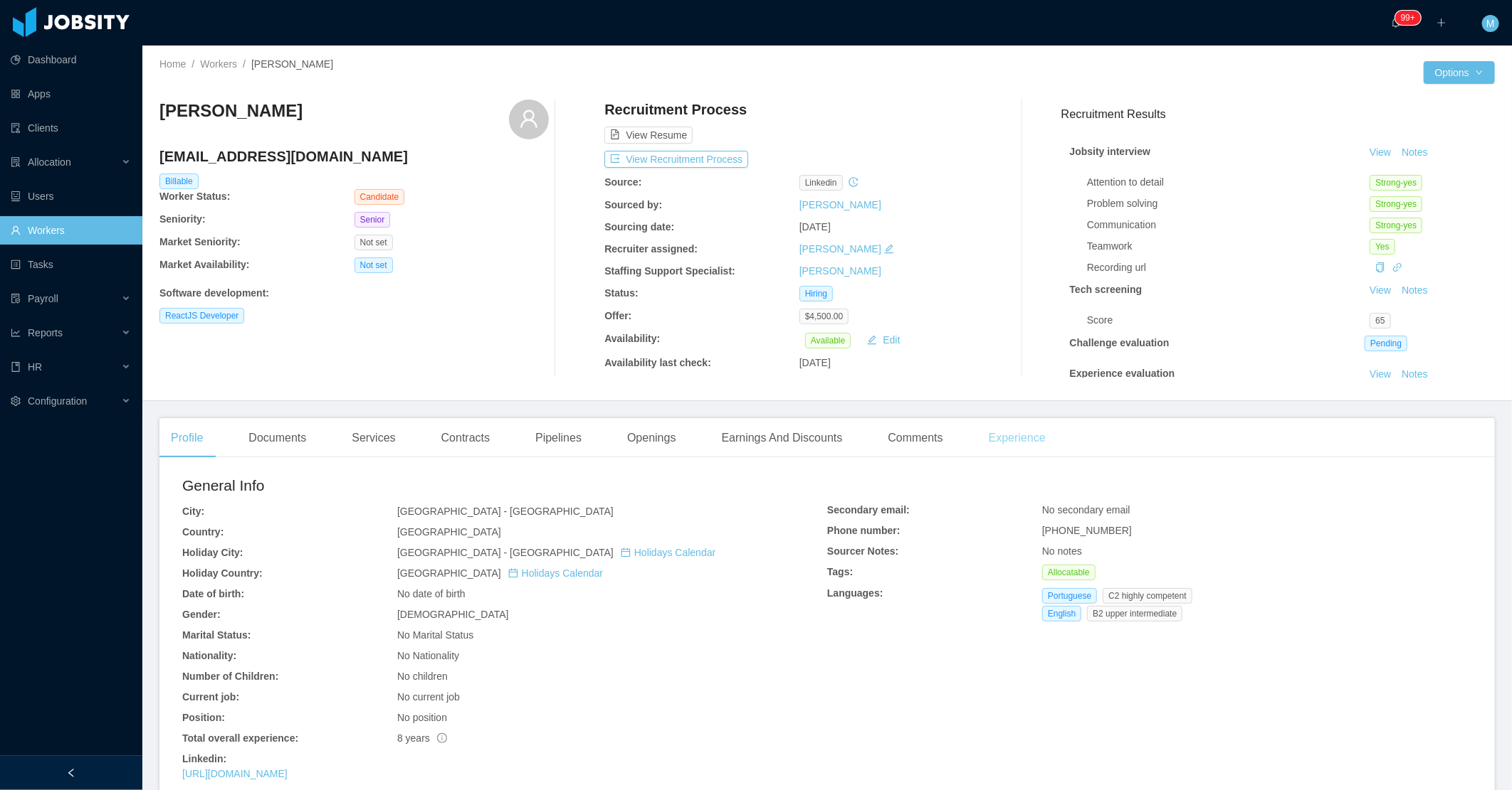
click at [1030, 437] on div "Experience" at bounding box center [1017, 438] width 80 height 40
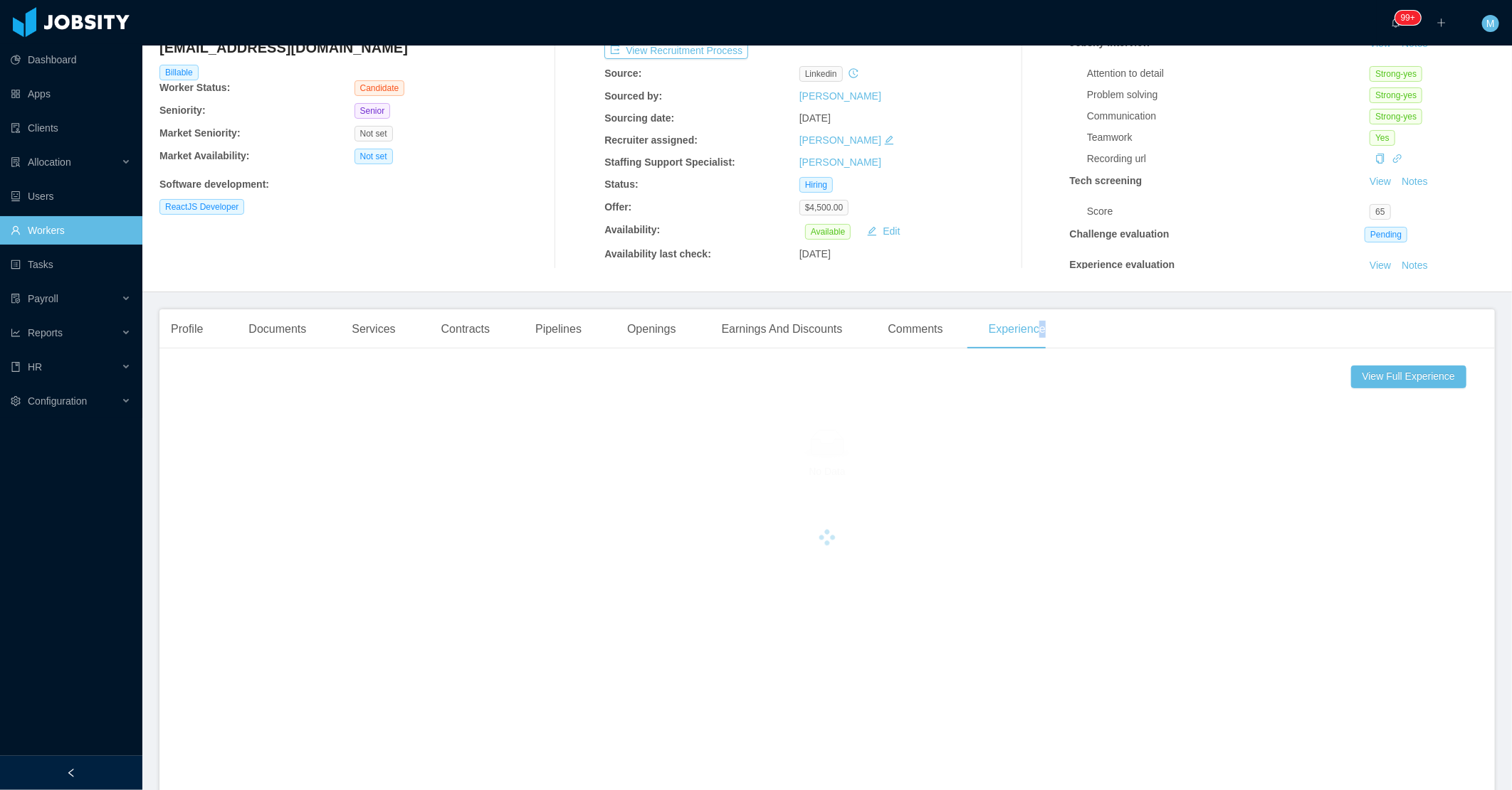
scroll to position [229, 0]
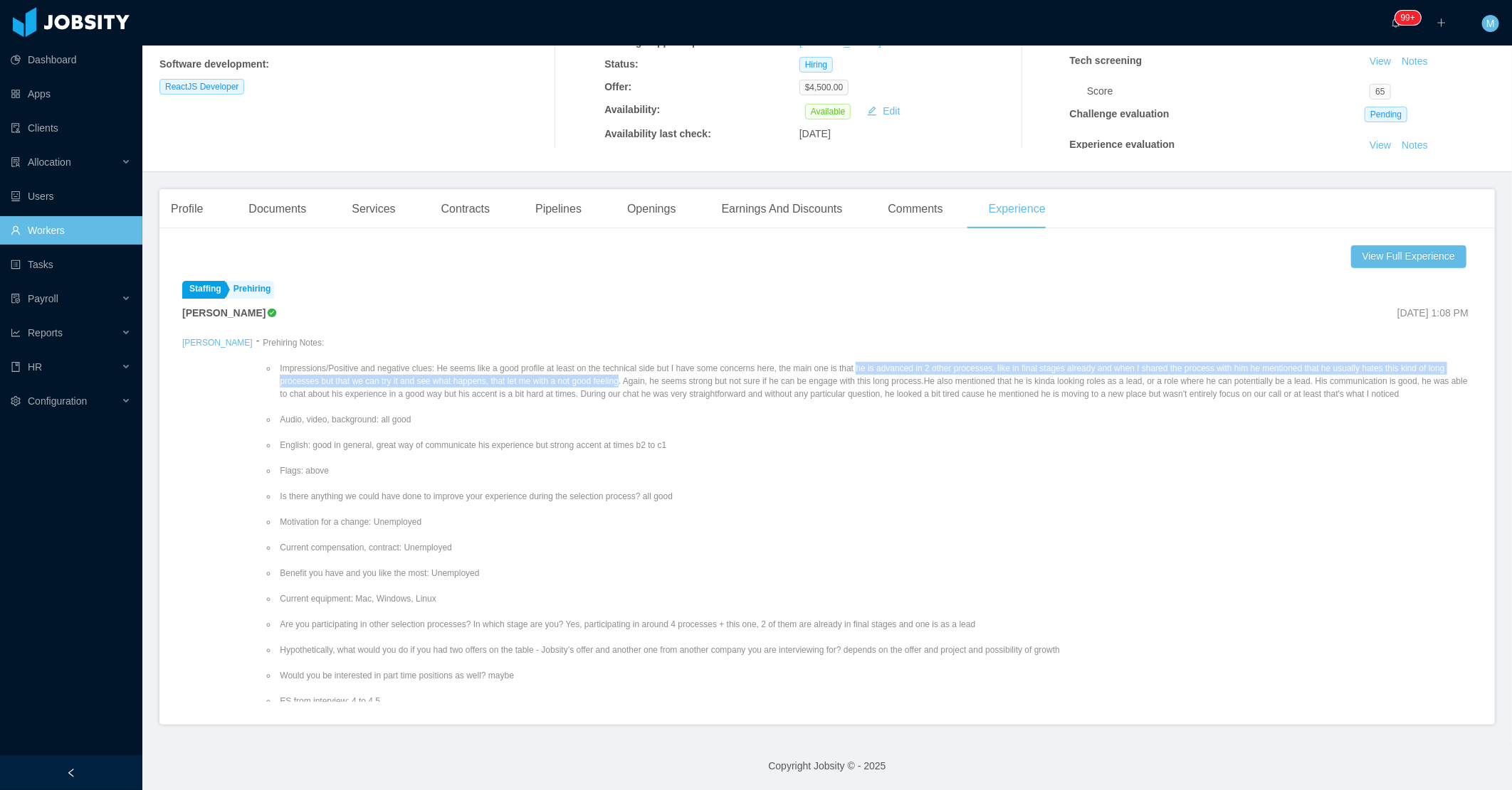
drag, startPoint x: 523, startPoint y: 377, endPoint x: 808, endPoint y: 369, distance: 285.1
click at [808, 369] on li "Impressions/Positive and negative clues: He seems like a good profile at least …" at bounding box center [874, 381] width 1195 height 39
copy li "he is advanced in 2 other processes, like in final stages already and when I sh…"
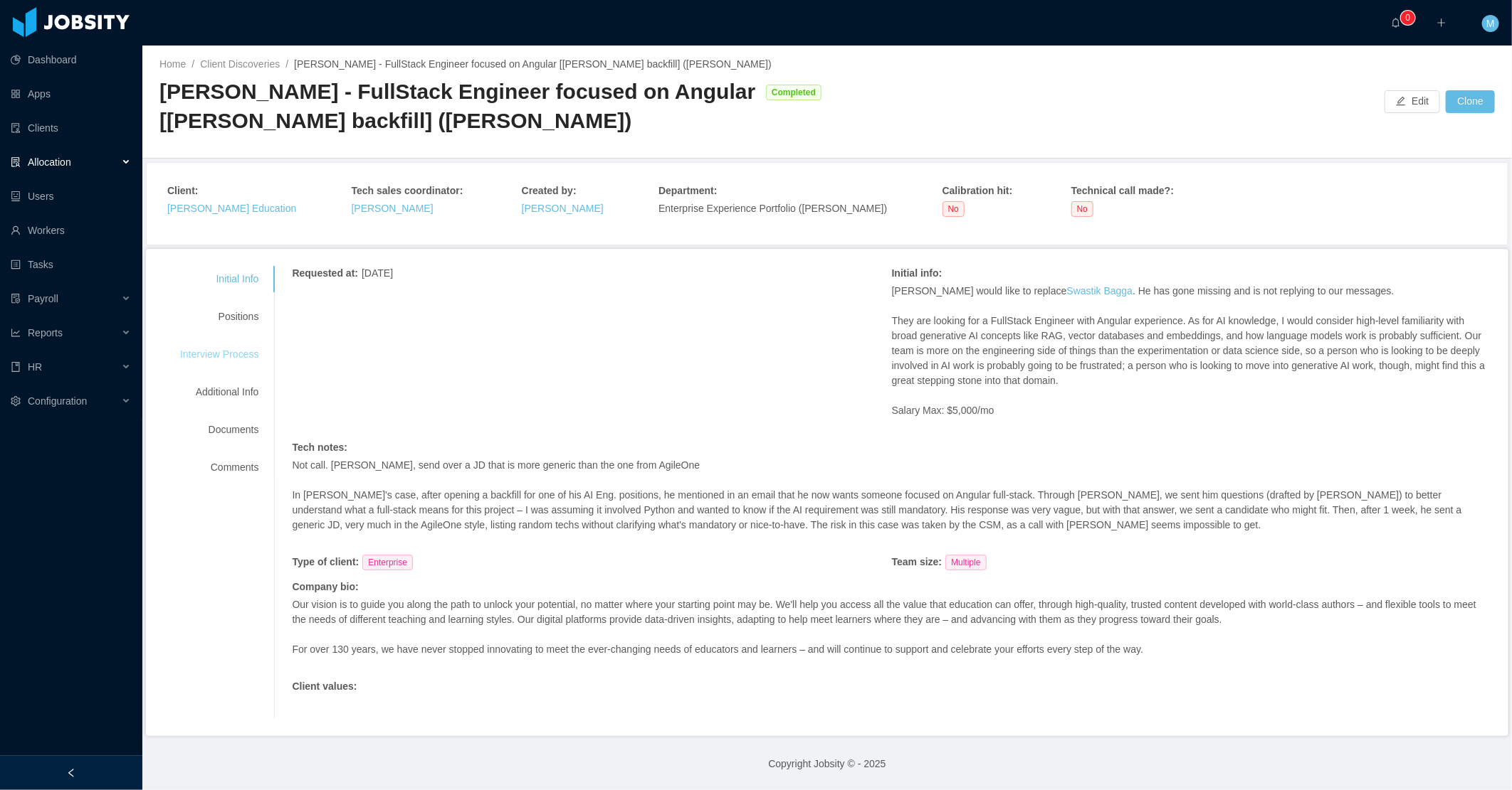
click at [252, 344] on div "Interview Process" at bounding box center [219, 354] width 112 height 26
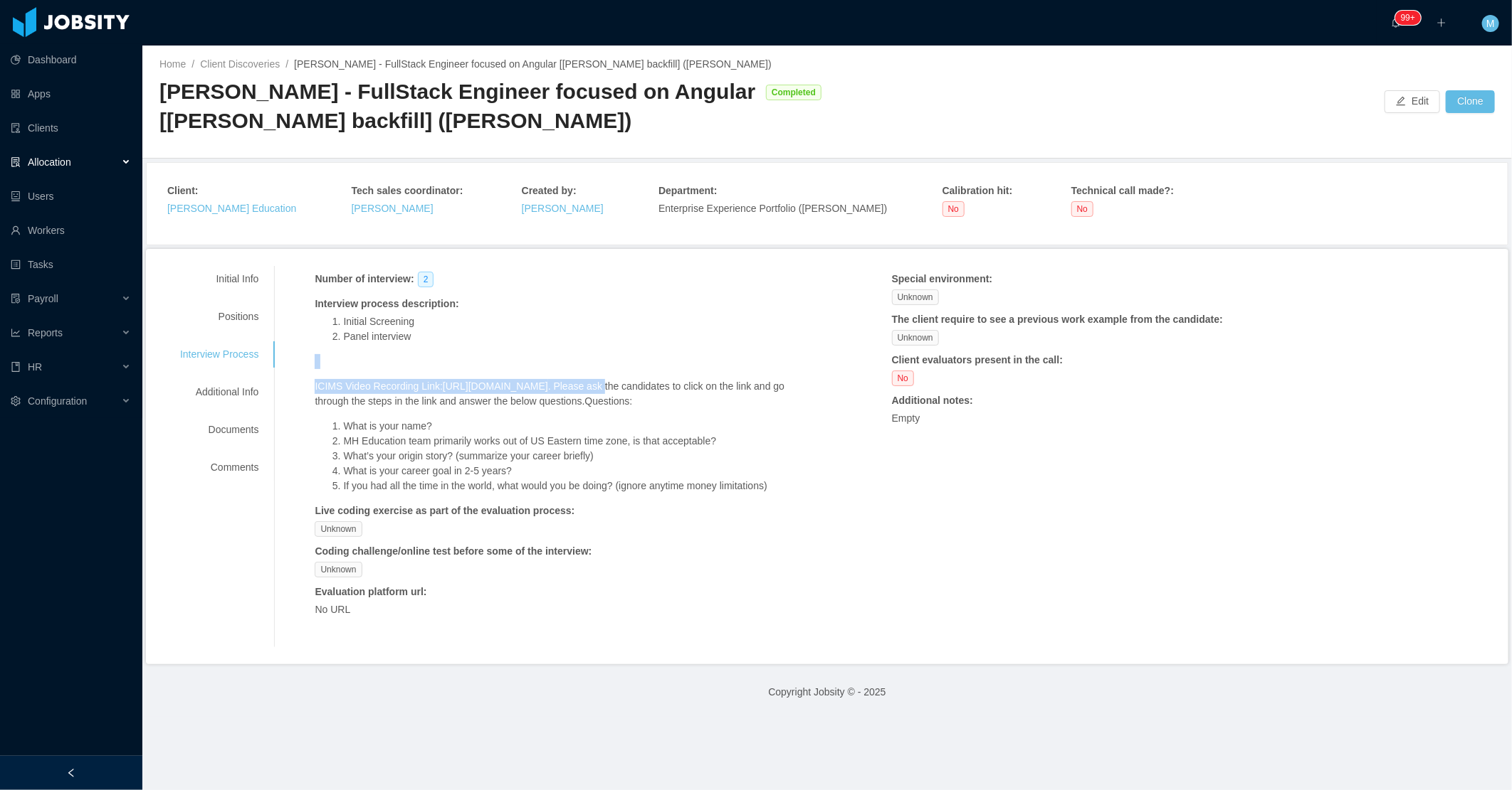
drag, startPoint x: 308, startPoint y: 368, endPoint x: 792, endPoint y: 372, distance: 484.0
click at [792, 372] on div "Number of interview : 2 Interview process description : Initial Screening Panel…" at bounding box center [891, 456] width 1200 height 381
click at [371, 537] on div "Unknown" at bounding box center [555, 529] width 480 height 16
drag, startPoint x: 300, startPoint y: 383, endPoint x: 306, endPoint y: 392, distance: 10.8
click at [306, 392] on div "Number of interview : 2 Interview process description : Initial Screening Panel…" at bounding box center [891, 456] width 1200 height 381
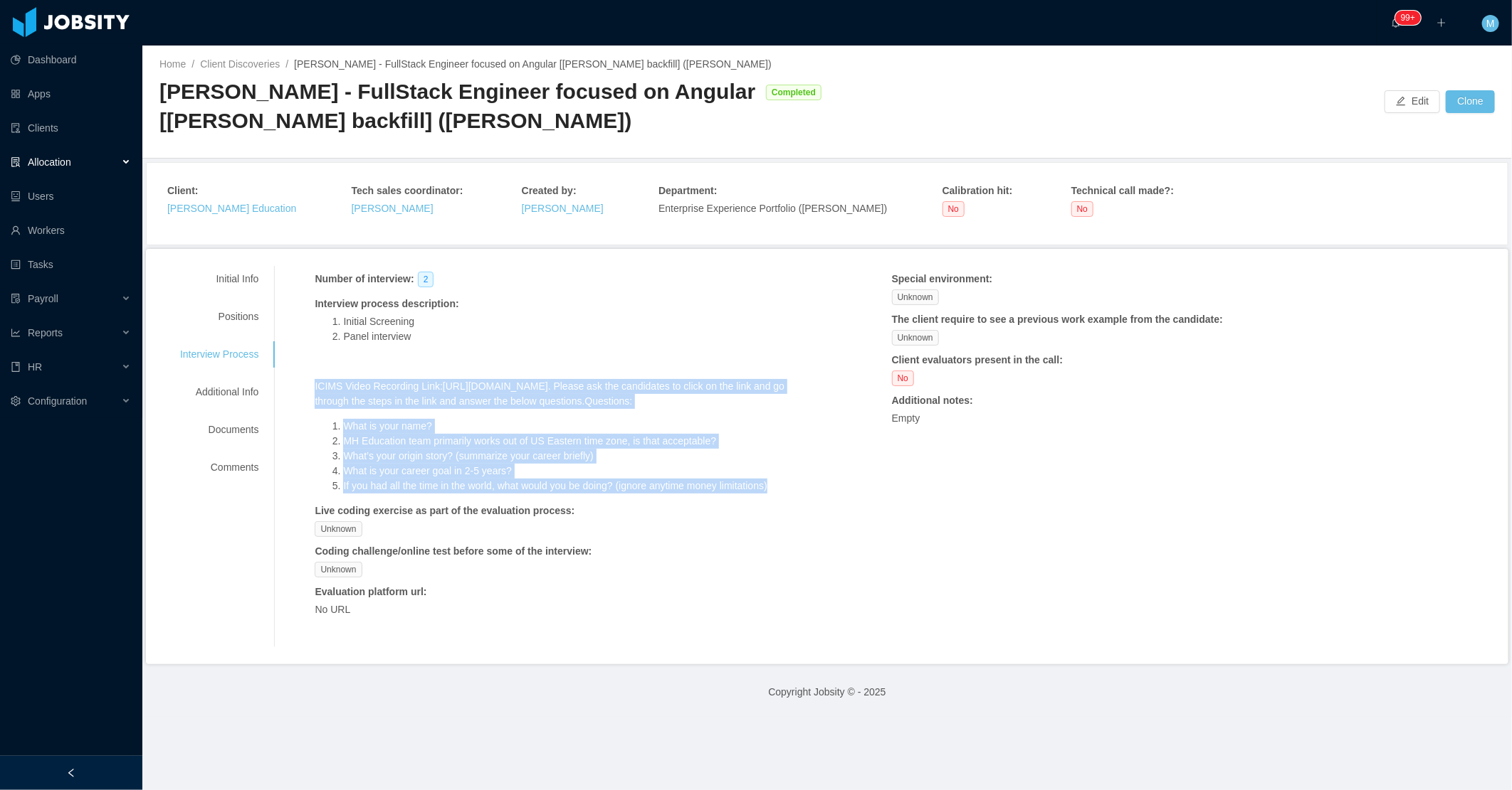
drag, startPoint x: 309, startPoint y: 385, endPoint x: 821, endPoint y: 498, distance: 524.3
click at [821, 498] on div "Number of interview : 2 Interview process description : Initial Screening Panel…" at bounding box center [891, 456] width 1200 height 381
copy span "ICIMS Video Recording Link: [URL][DOMAIN_NAME] . Please ask the candidates to c…"
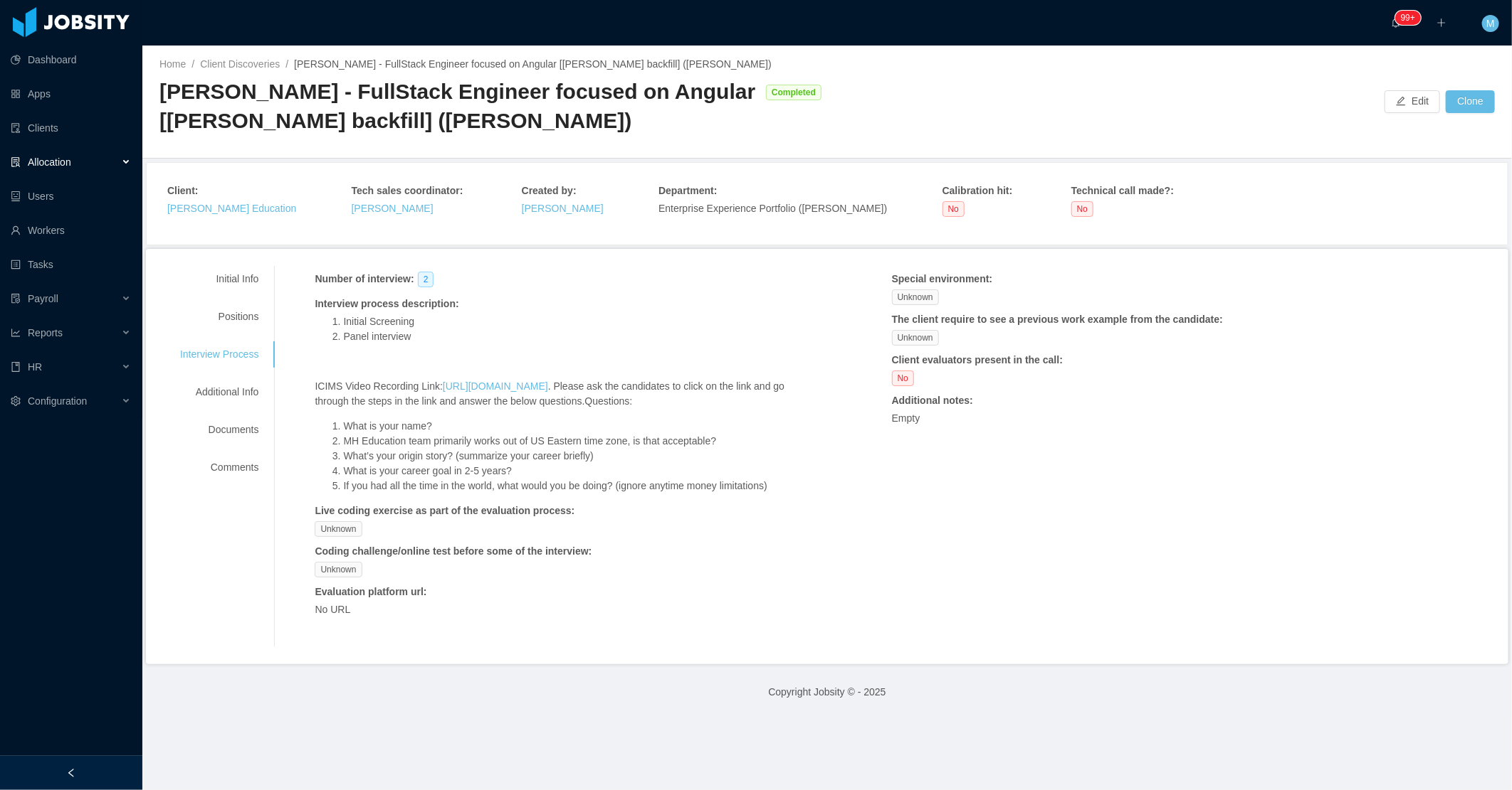
click at [495, 361] on p at bounding box center [555, 362] width 480 height 15
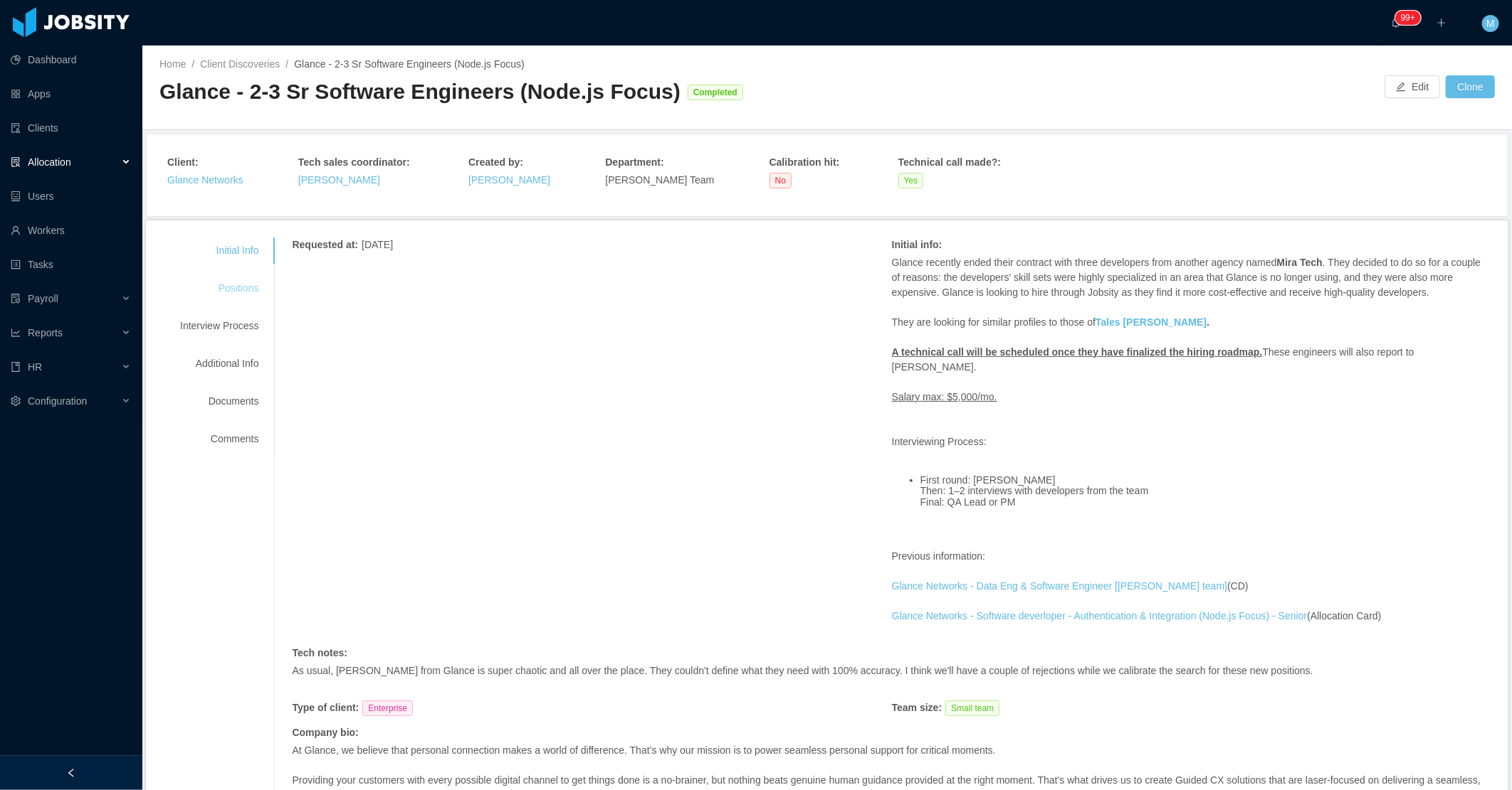
click at [248, 288] on div "Positions" at bounding box center [219, 288] width 112 height 26
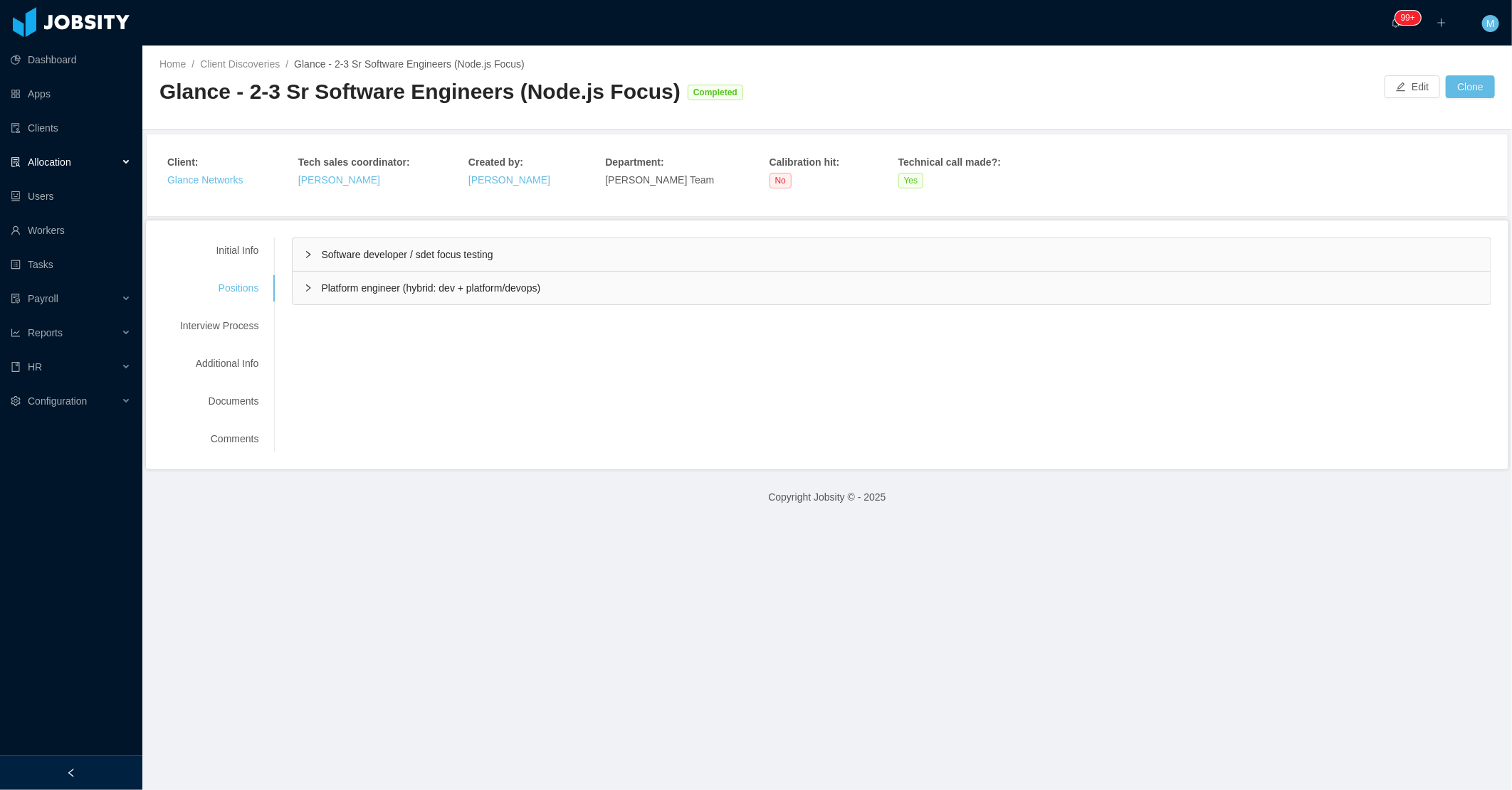
click at [305, 249] on div "Software developer / sdet focus testing" at bounding box center [891, 255] width 1198 height 33
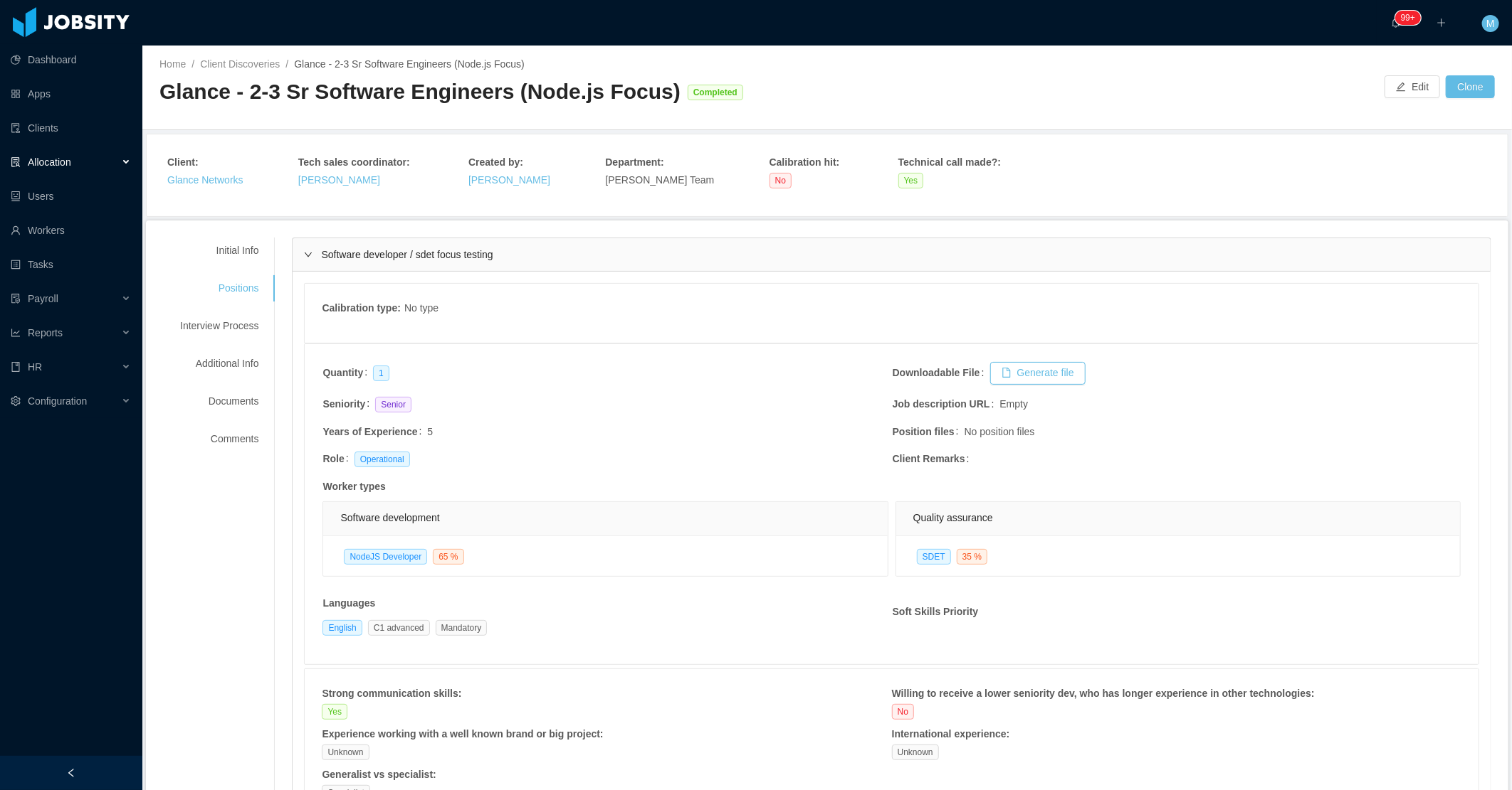
drag, startPoint x: 106, startPoint y: 761, endPoint x: 213, endPoint y: 570, distance: 218.9
click at [107, 756] on div at bounding box center [71, 773] width 142 height 34
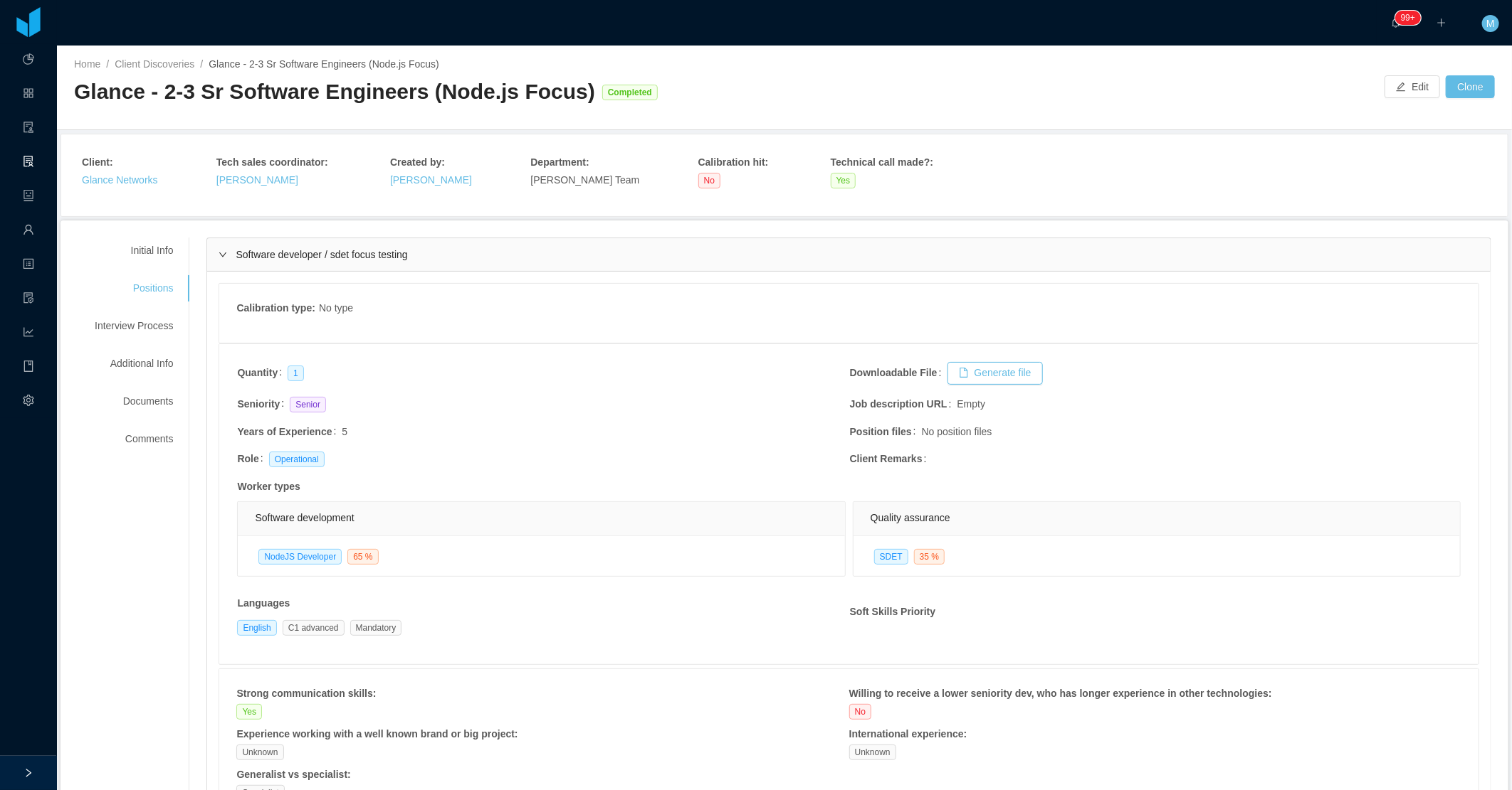
click at [225, 253] on div "Software developer / sdet focus testing" at bounding box center [849, 255] width 1284 height 33
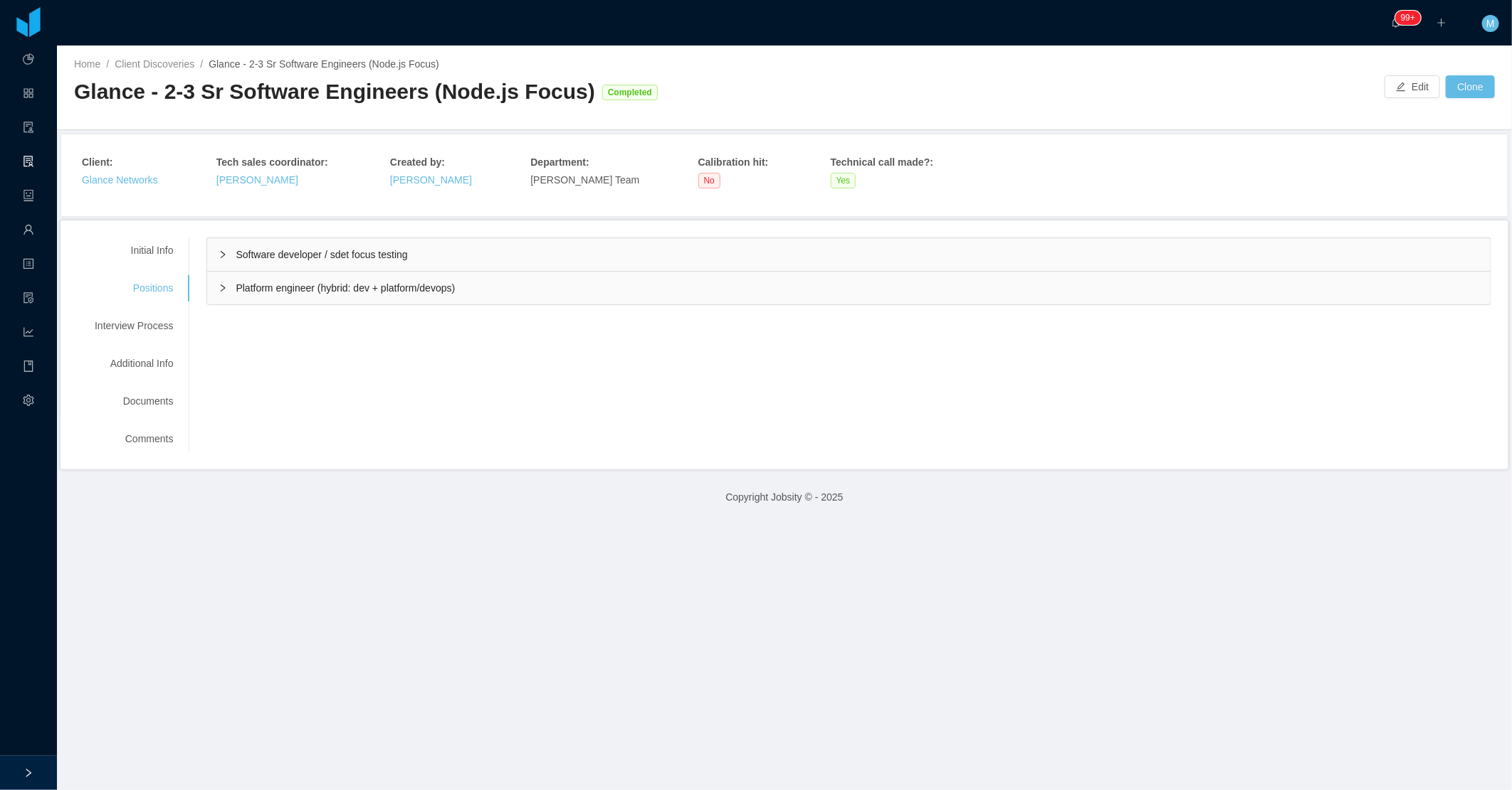
click at [224, 292] on div "Platform engineer (hybrid: dev + platform/devops)" at bounding box center [849, 288] width 1284 height 33
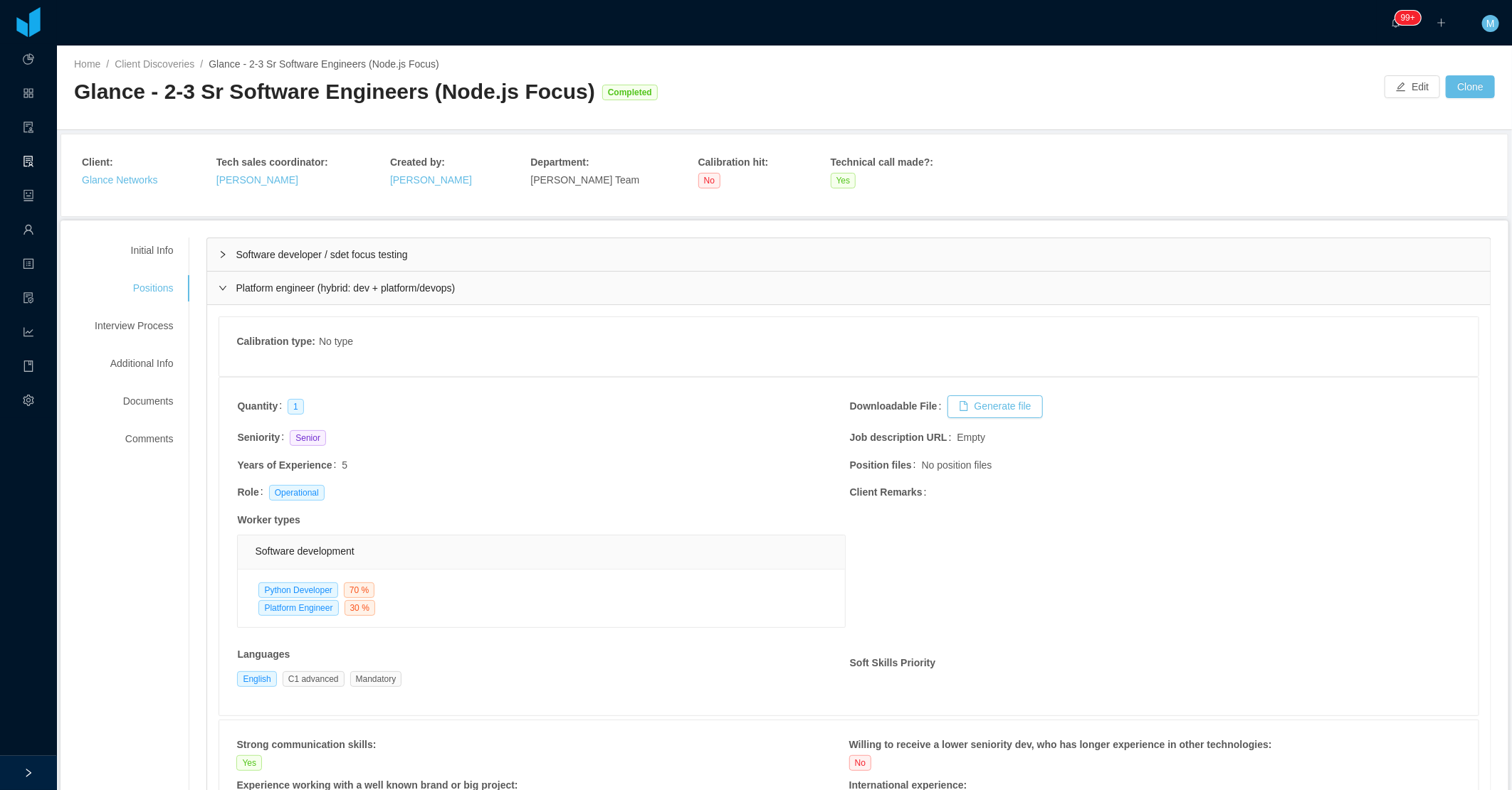
drag, startPoint x: 213, startPoint y: 292, endPoint x: 237, endPoint y: 286, distance: 24.7
click at [215, 292] on div "Platform engineer (hybrid: dev + platform/devops)" at bounding box center [849, 288] width 1284 height 33
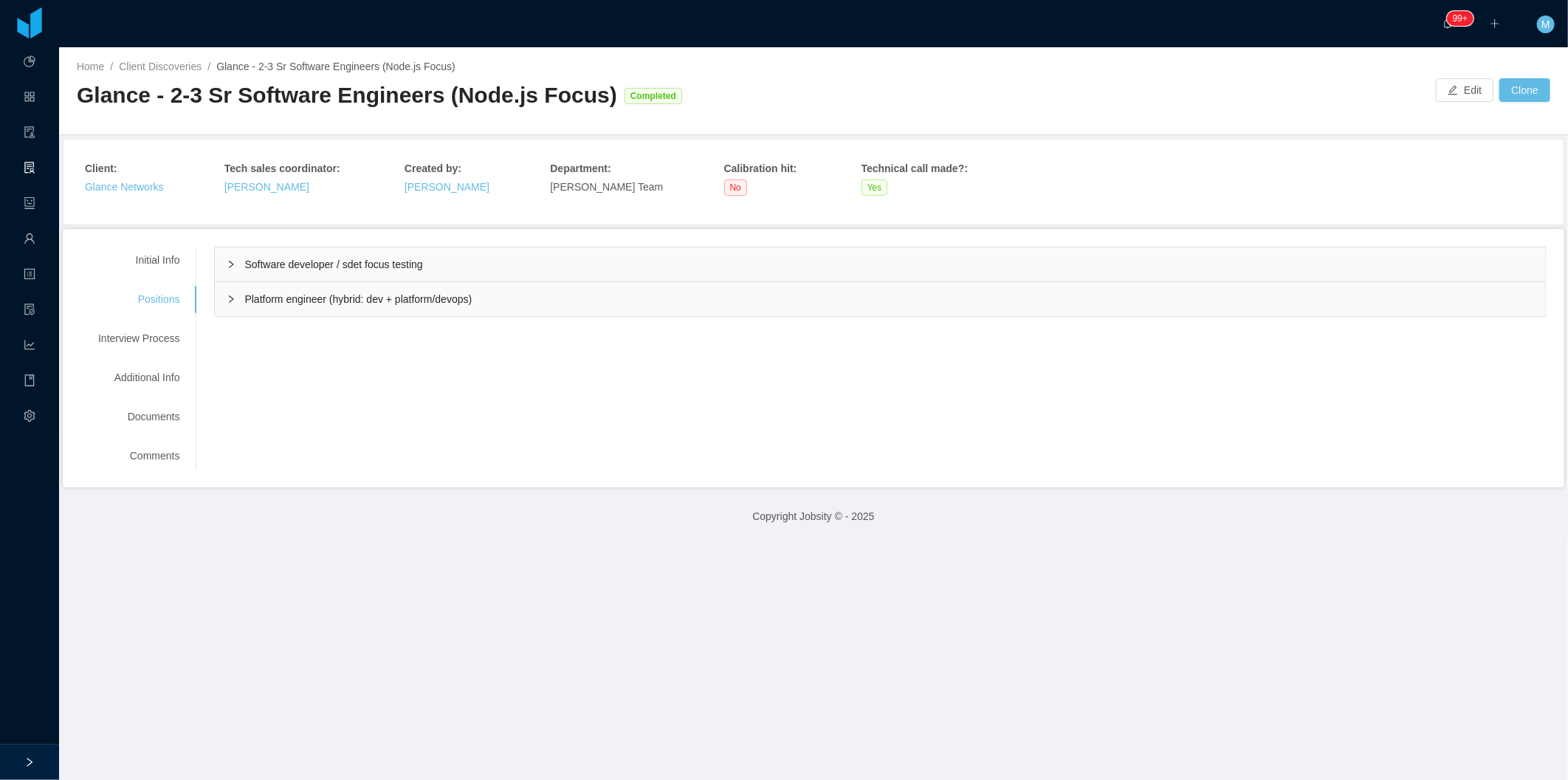
click at [222, 269] on div "Software developer / sdet focus testing" at bounding box center [880, 264] width 1331 height 34
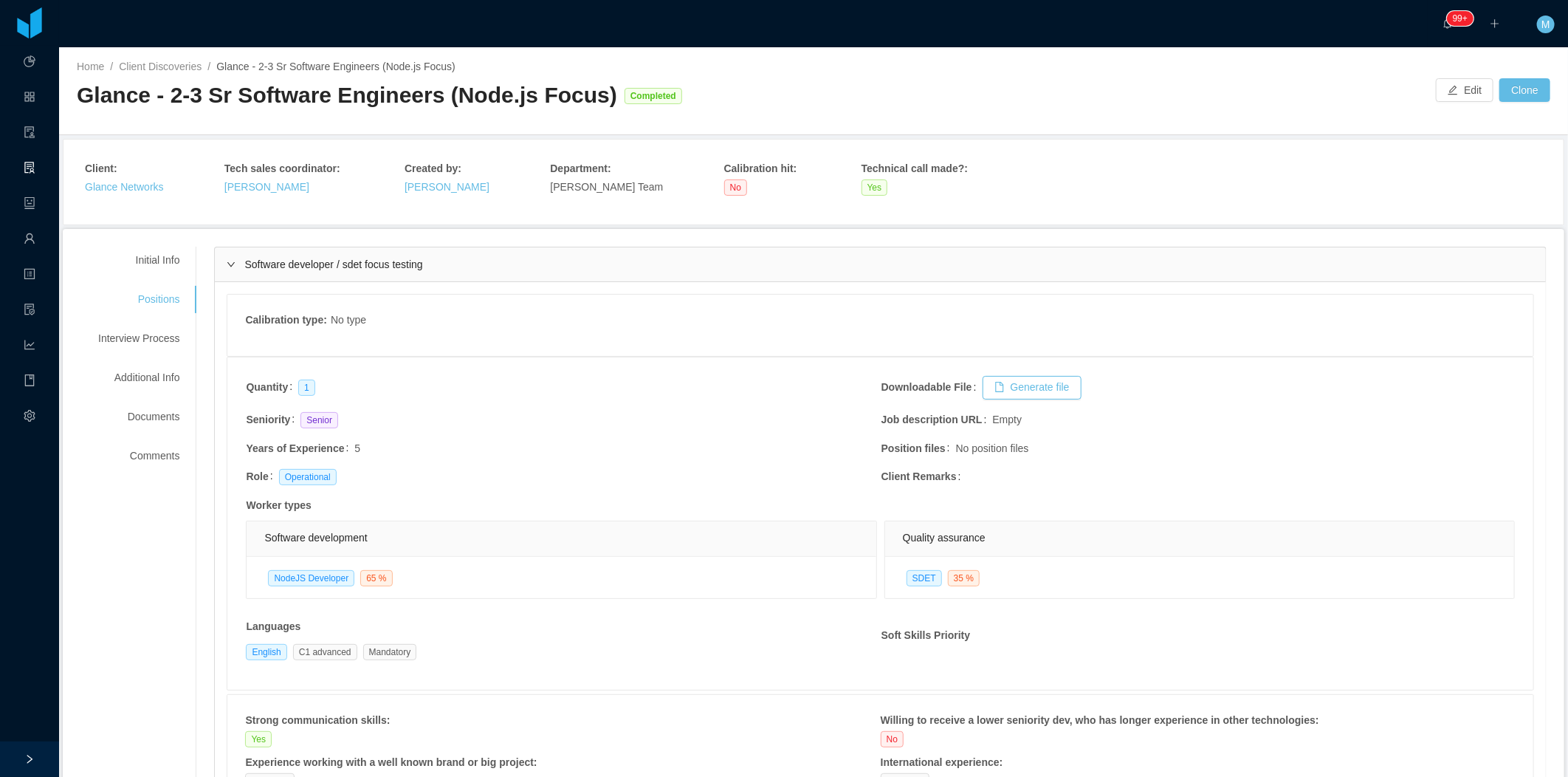
click at [233, 262] on icon "icon: right" at bounding box center [231, 264] width 9 height 9
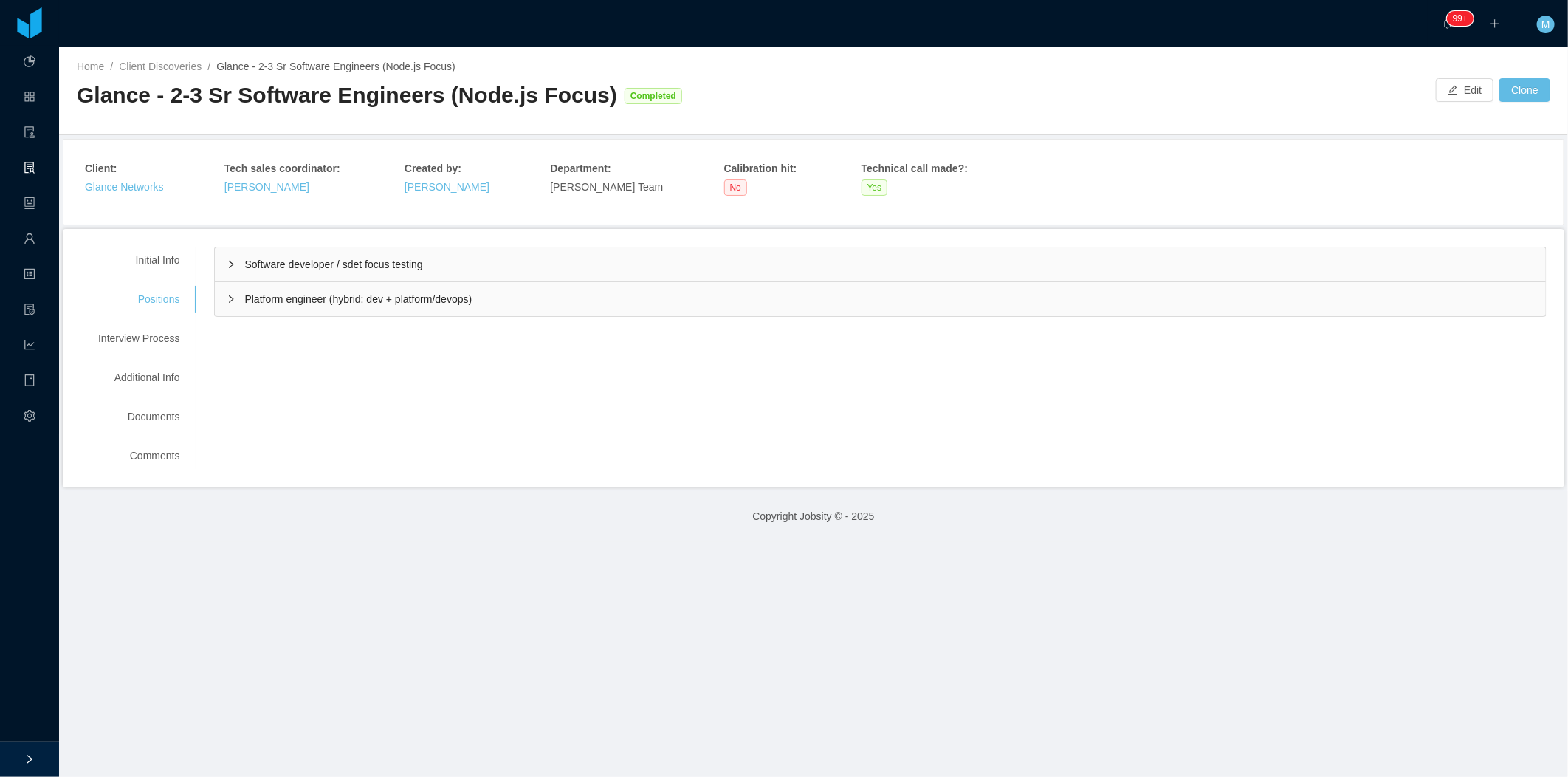
click at [235, 263] on div "Software developer / sdet focus testing" at bounding box center [880, 264] width 1331 height 34
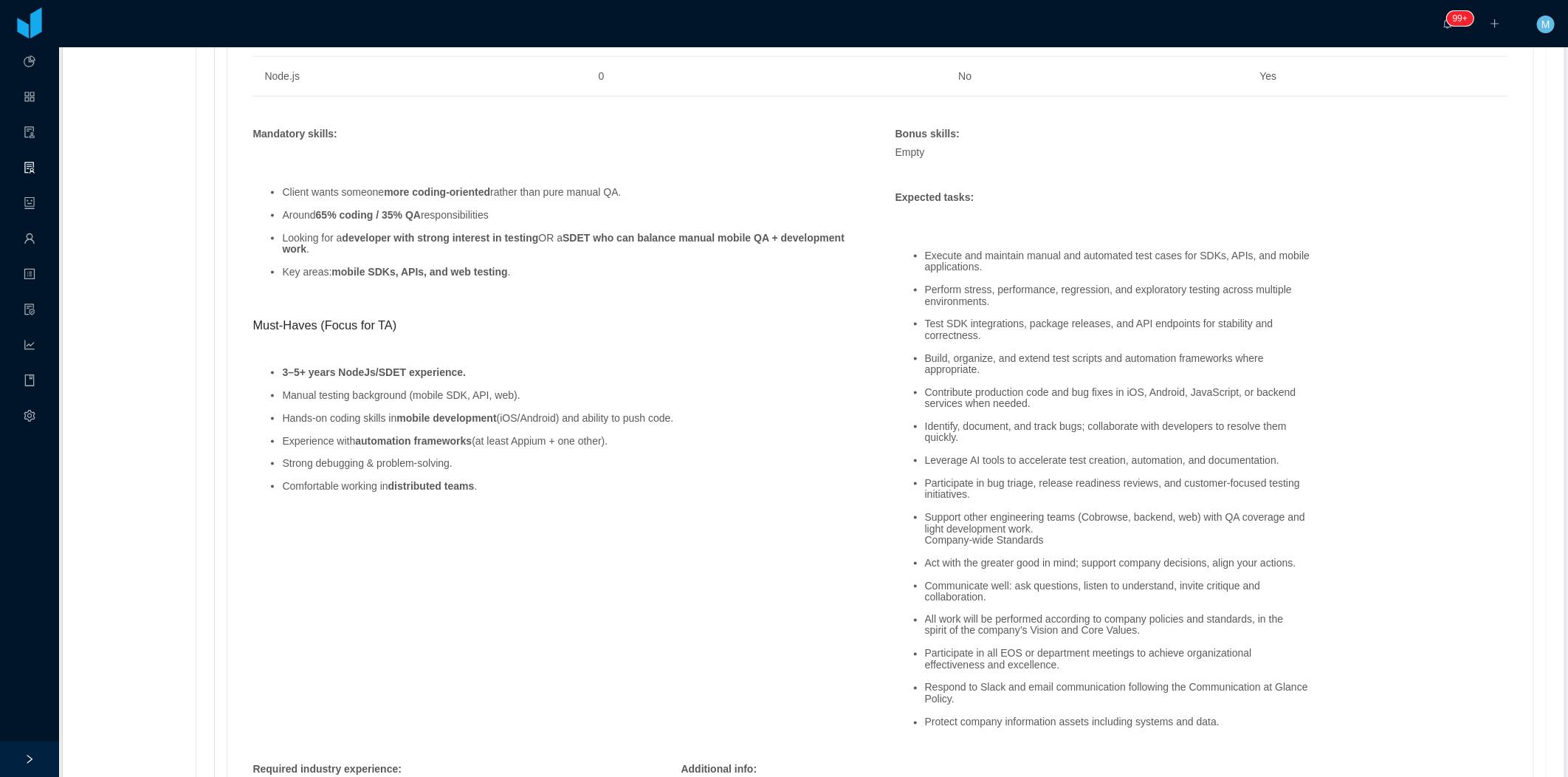
scroll to position [1067, 0]
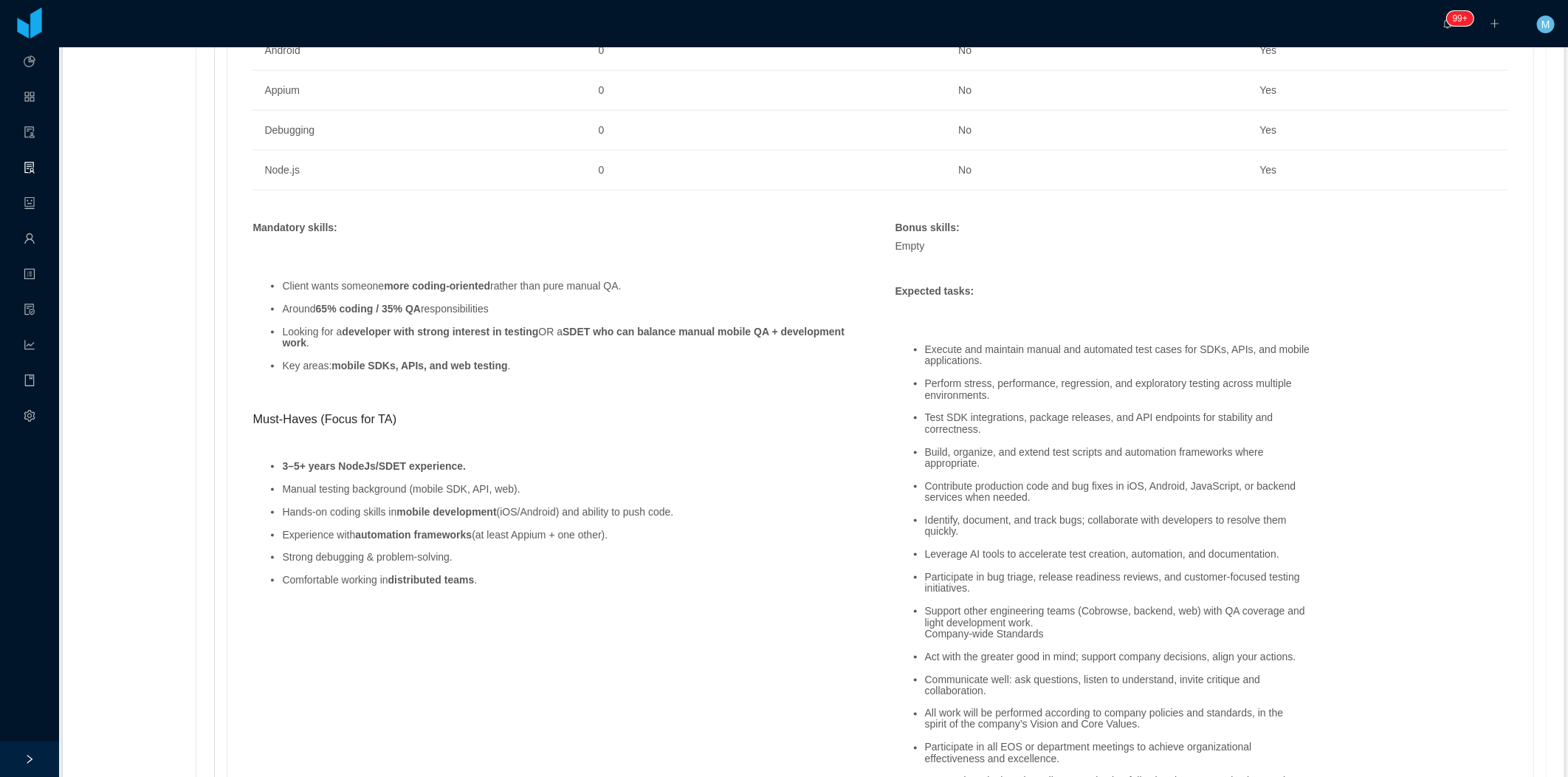
click at [504, 490] on li "Manual testing background (mobile SDK, API, web)." at bounding box center [573, 488] width 583 height 11
drag, startPoint x: 504, startPoint y: 490, endPoint x: 456, endPoint y: 478, distance: 49.5
click at [456, 478] on ul "3–5+ years NodeJs/SDET experience. Manual testing background (mobile SDK, API, …" at bounding box center [559, 524] width 612 height 148
drag, startPoint x: 558, startPoint y: 336, endPoint x: 598, endPoint y: 342, distance: 40.4
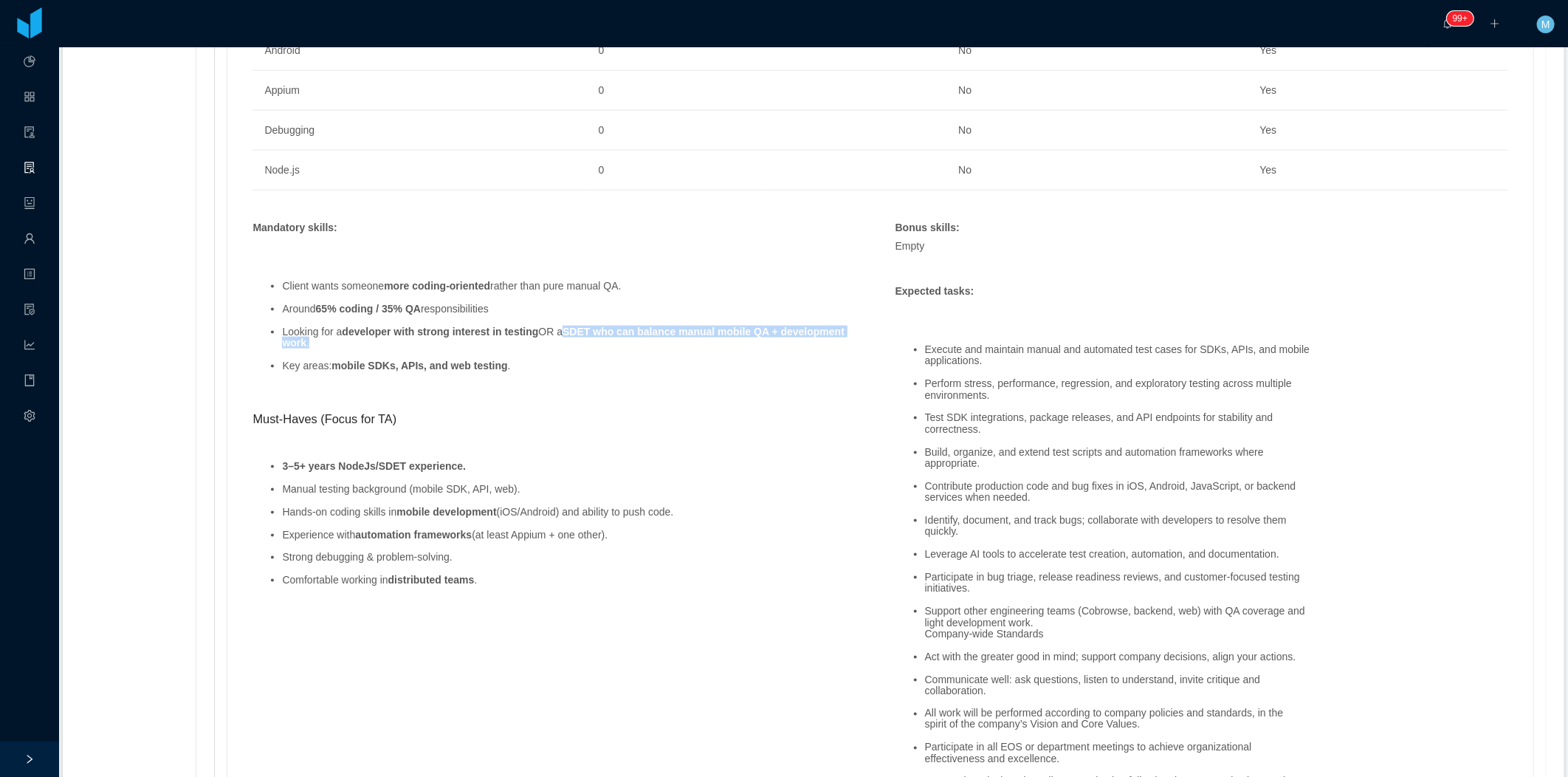
click at [598, 342] on li "Looking for a developer with strong interest in testing OR a SDET who can balan…" at bounding box center [573, 338] width 583 height 23
click at [559, 336] on li "Looking for a developer with strong interest in testing OR a SDET who can balan…" at bounding box center [573, 338] width 583 height 23
drag, startPoint x: 561, startPoint y: 336, endPoint x: 597, endPoint y: 333, distance: 36.1
click at [597, 333] on li "Looking for a developer with strong interest in testing OR a SDET who can balan…" at bounding box center [573, 338] width 583 height 23
click at [363, 571] on ul "3–5+ years NodeJs/SDET experience. Manual testing background (mobile SDK, API, …" at bounding box center [559, 524] width 612 height 148
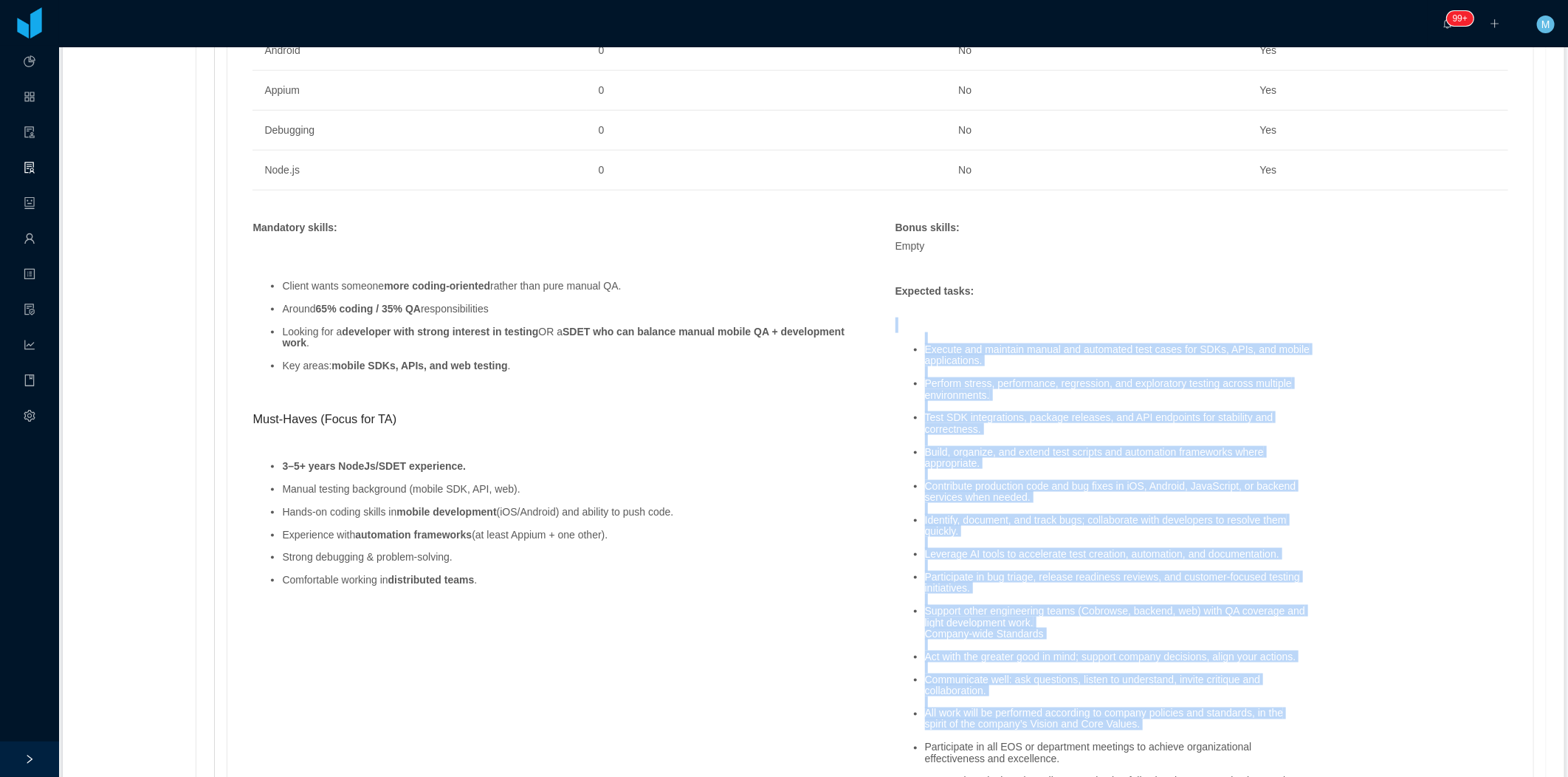
drag, startPoint x: 895, startPoint y: 329, endPoint x: 1259, endPoint y: 739, distance: 548.3
click at [1259, 739] on div "Execute and maintain manual and automated test cases for SDKs, APIs, and mobile…" at bounding box center [1201, 575] width 627 height 547
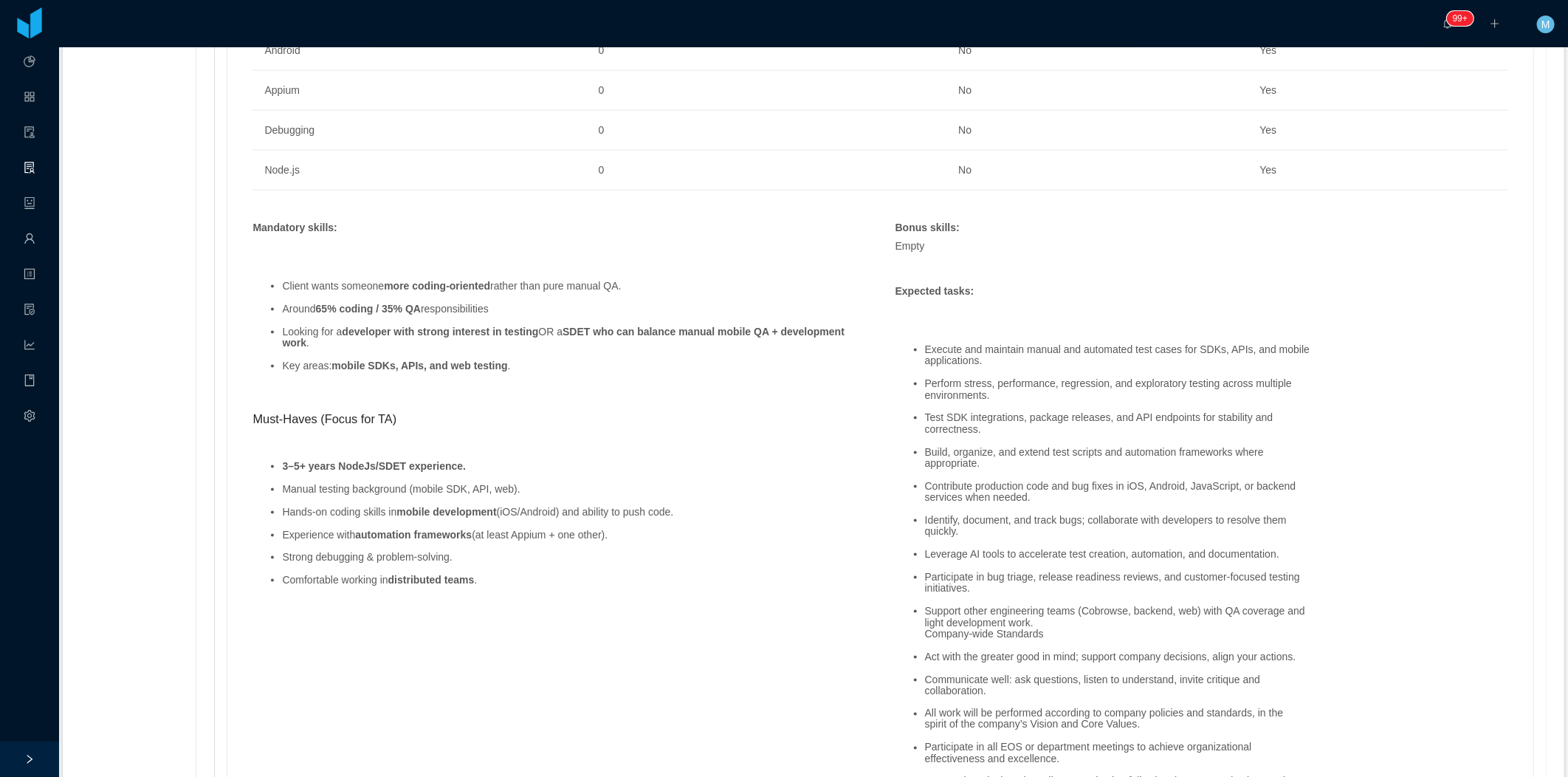
click at [840, 516] on li "Hands-on coding skills in mobile development (iOS/Android) and ability to push …" at bounding box center [573, 512] width 583 height 11
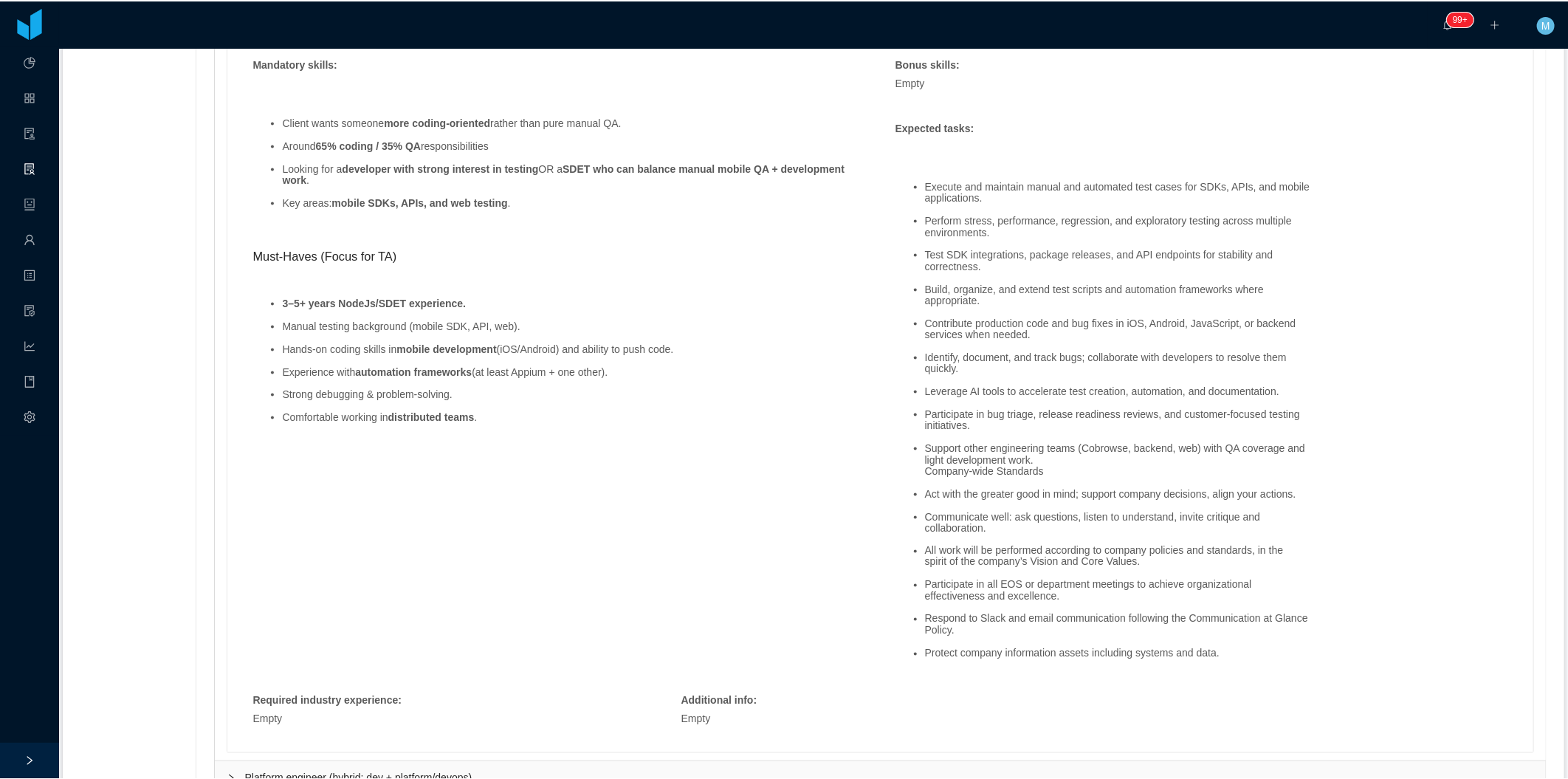
scroll to position [1148, 0]
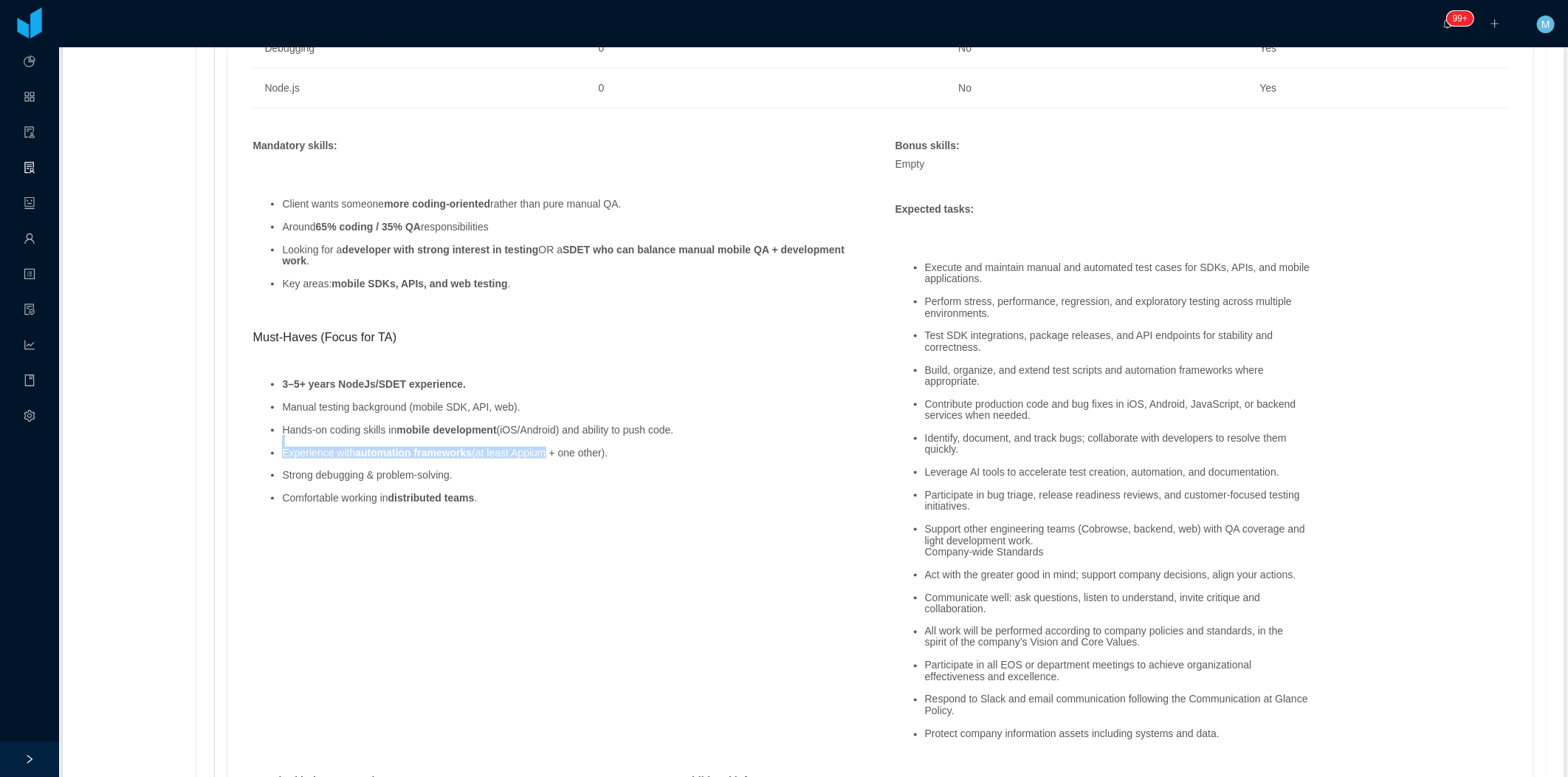
drag, startPoint x: 630, startPoint y: 447, endPoint x: 537, endPoint y: 461, distance: 94.0
click at [537, 461] on ul "3–5+ years NodeJs/SDET experience. Manual testing background (mobile SDK, API, …" at bounding box center [559, 441] width 612 height 148
drag, startPoint x: 537, startPoint y: 461, endPoint x: 570, endPoint y: 467, distance: 33.5
click at [570, 467] on ul "3–5+ years NodeJs/SDET experience. Manual testing background (mobile SDK, API, …" at bounding box center [559, 441] width 612 height 148
drag, startPoint x: 276, startPoint y: 452, endPoint x: 659, endPoint y: 450, distance: 383.0
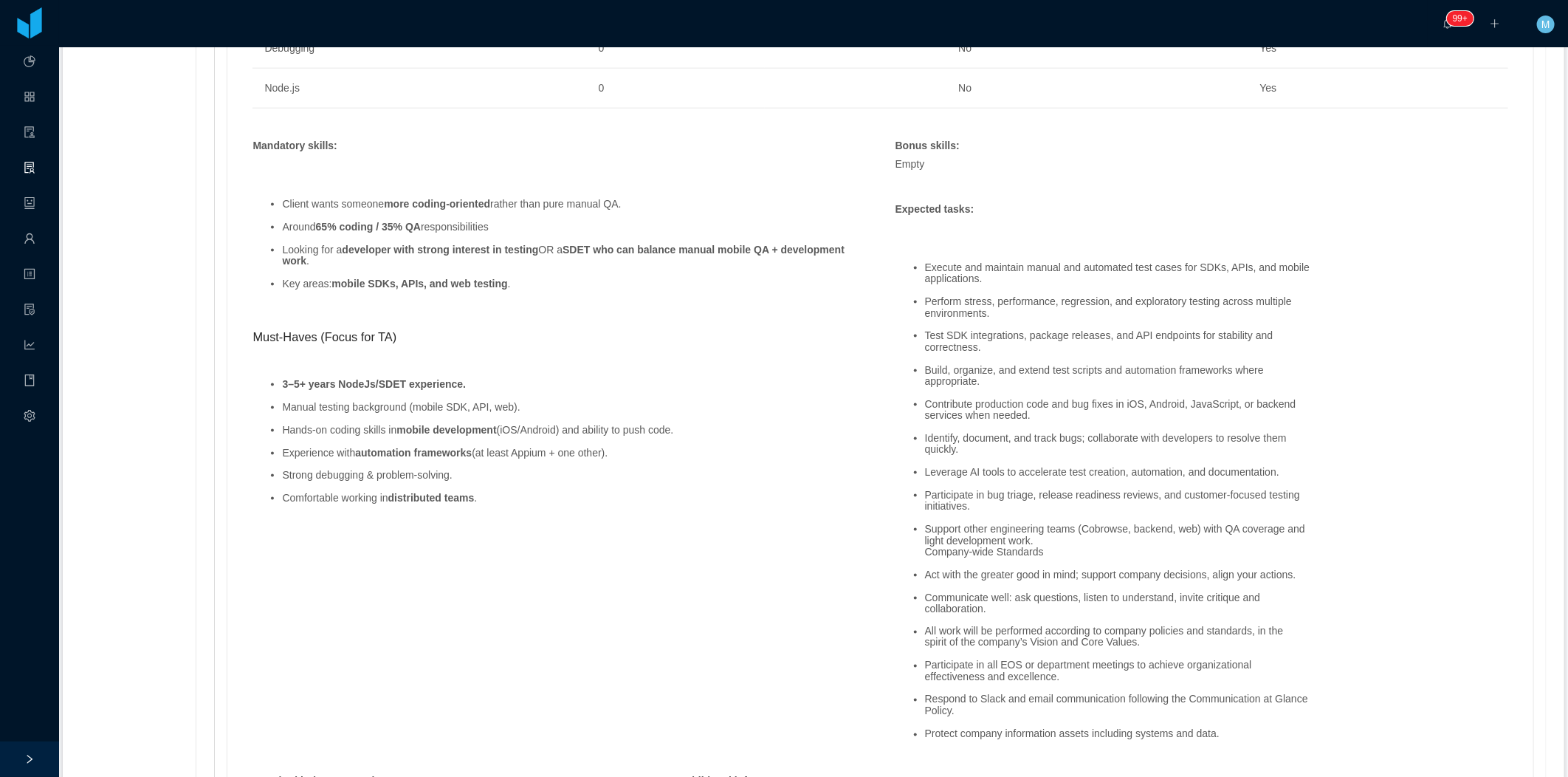
click at [659, 450] on ul "3–5+ years NodeJs/SDET experience. Manual testing background (mobile SDK, API, …" at bounding box center [559, 441] width 612 height 148
click at [512, 465] on ul "3–5+ years NodeJs/SDET experience. Manual testing background (mobile SDK, API, …" at bounding box center [559, 441] width 612 height 148
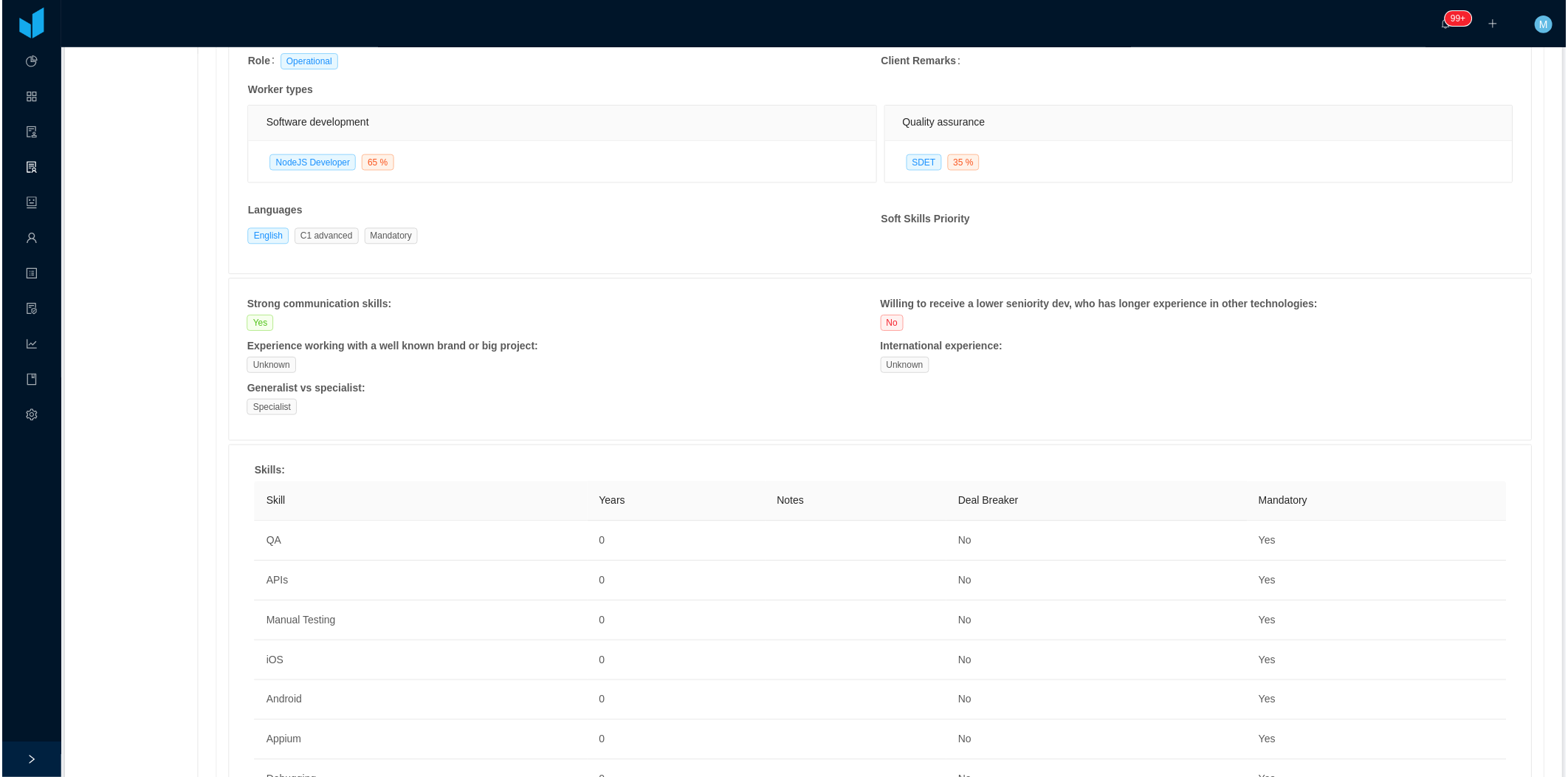
scroll to position [82, 0]
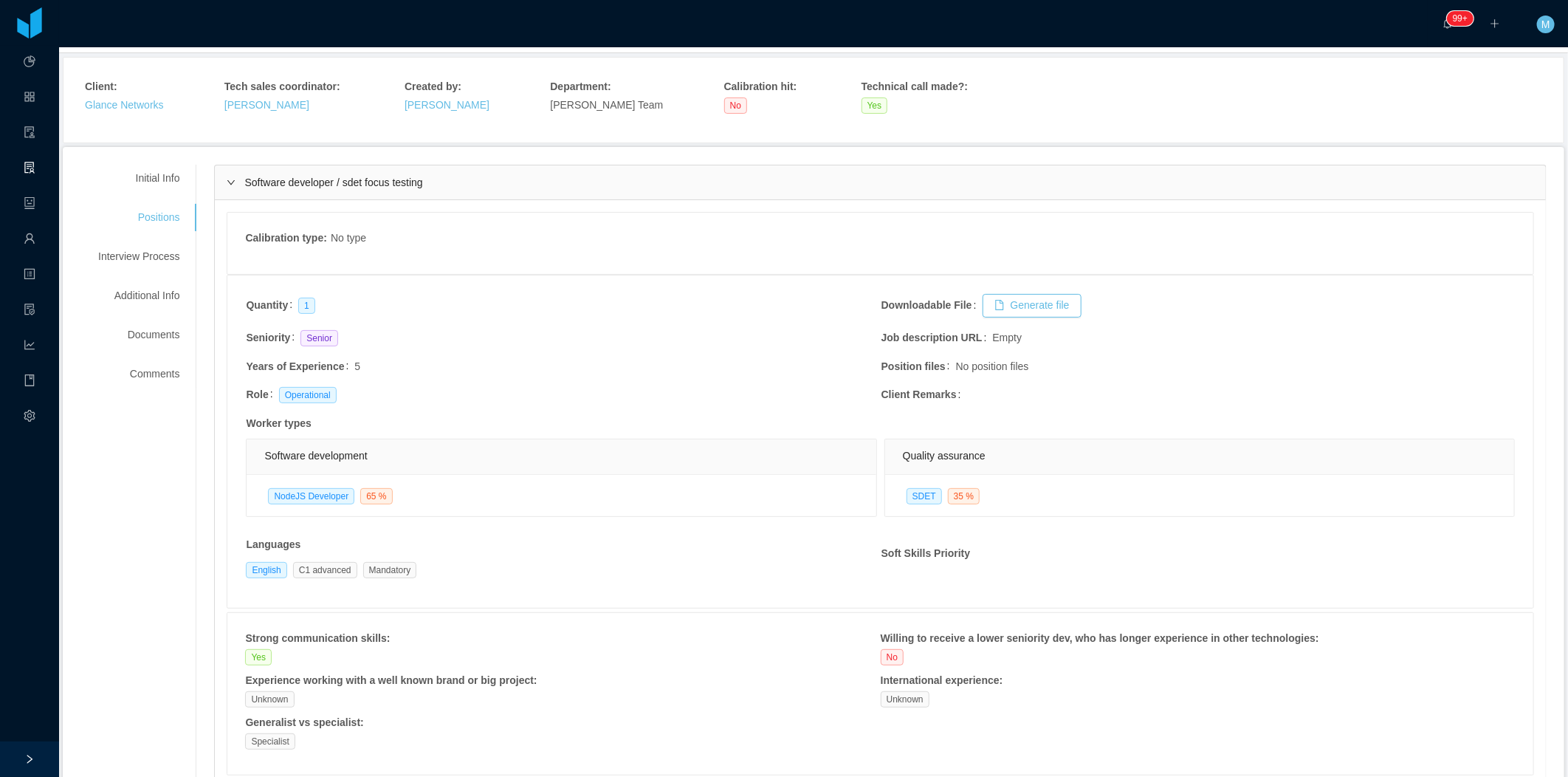
click at [227, 183] on icon "icon: right" at bounding box center [231, 182] width 8 height 5
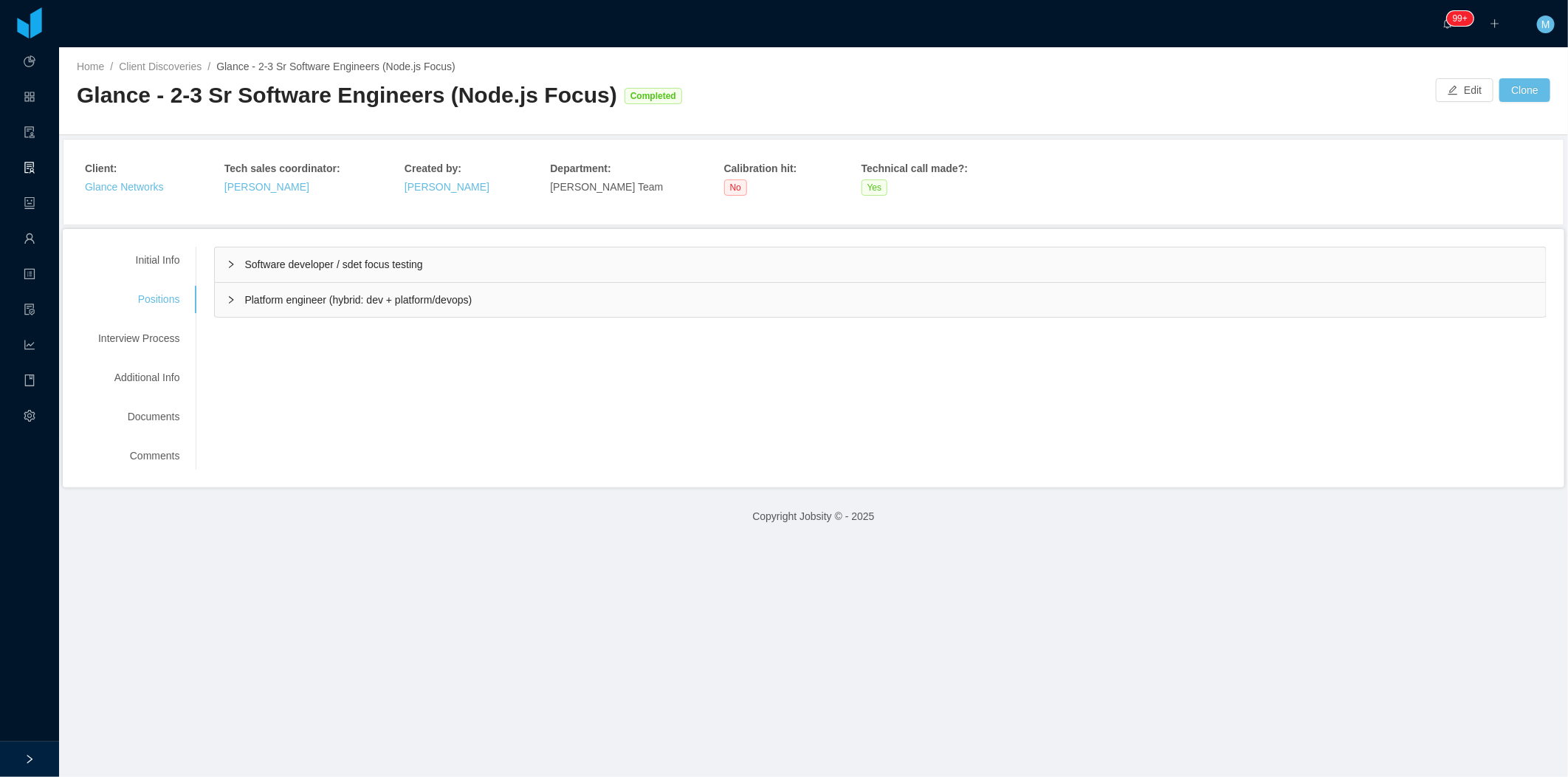
scroll to position [0, 0]
click at [219, 301] on div "Platform engineer (hybrid: dev + platform/devops)" at bounding box center [880, 298] width 1331 height 34
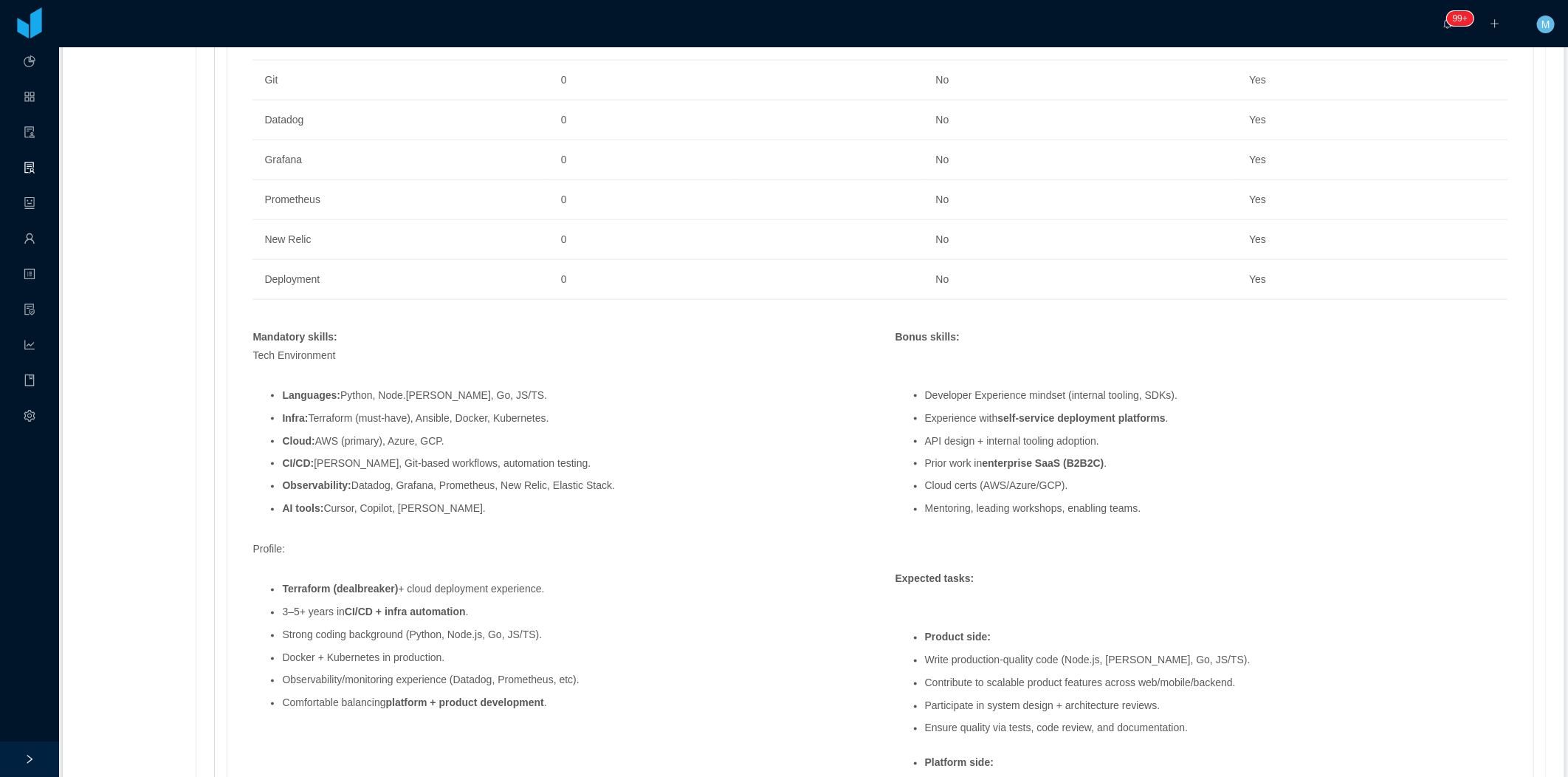
scroll to position [1312, 0]
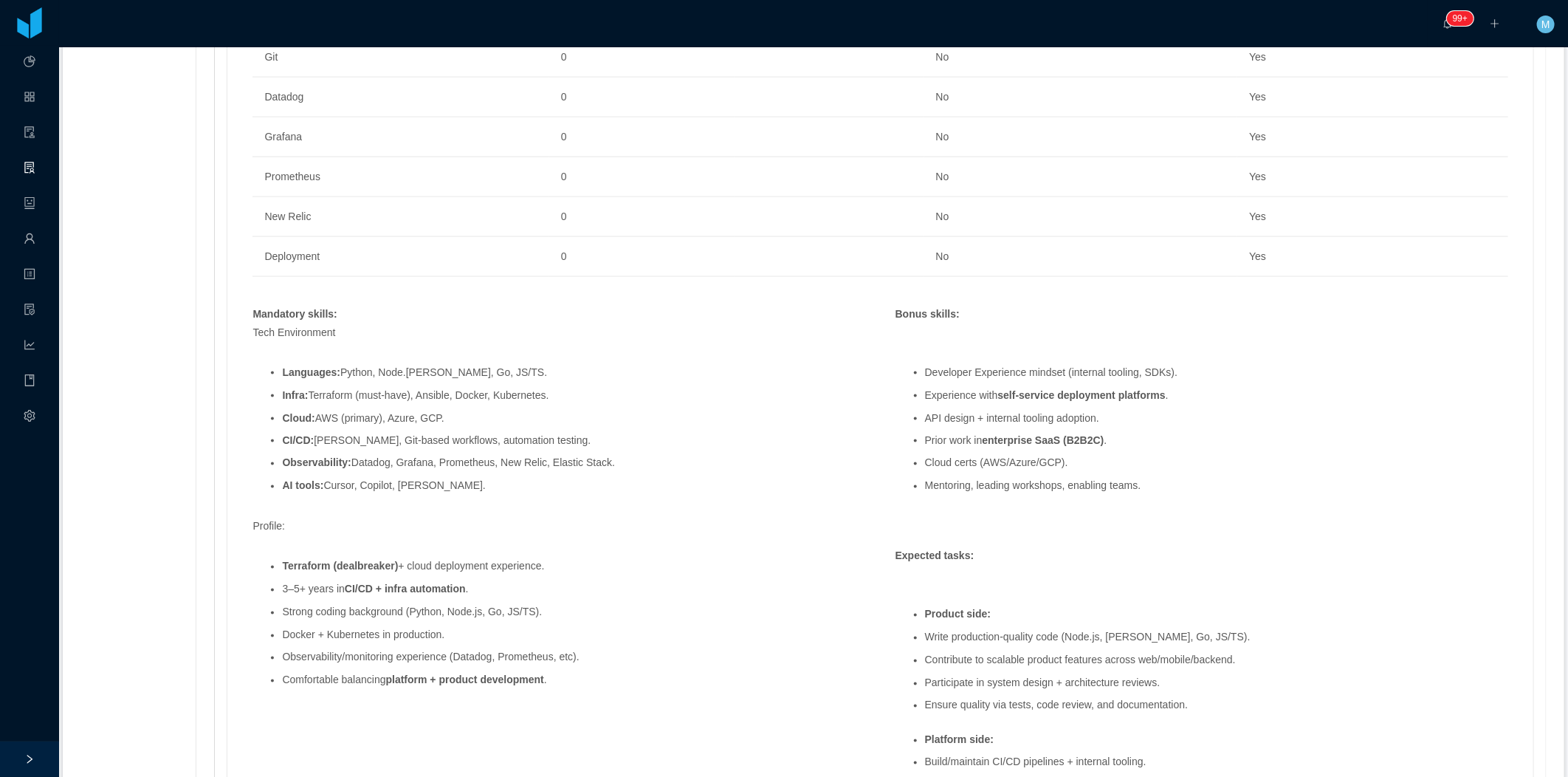
click at [308, 565] on strong "Terraform (dealbreaker)" at bounding box center [339, 567] width 115 height 12
drag, startPoint x: 308, startPoint y: 565, endPoint x: 446, endPoint y: 571, distance: 138.1
click at [446, 571] on li "Terraform (dealbreaker) + cloud deployment experience." at bounding box center [573, 567] width 583 height 11
drag, startPoint x: 446, startPoint y: 571, endPoint x: 597, endPoint y: 551, distance: 152.3
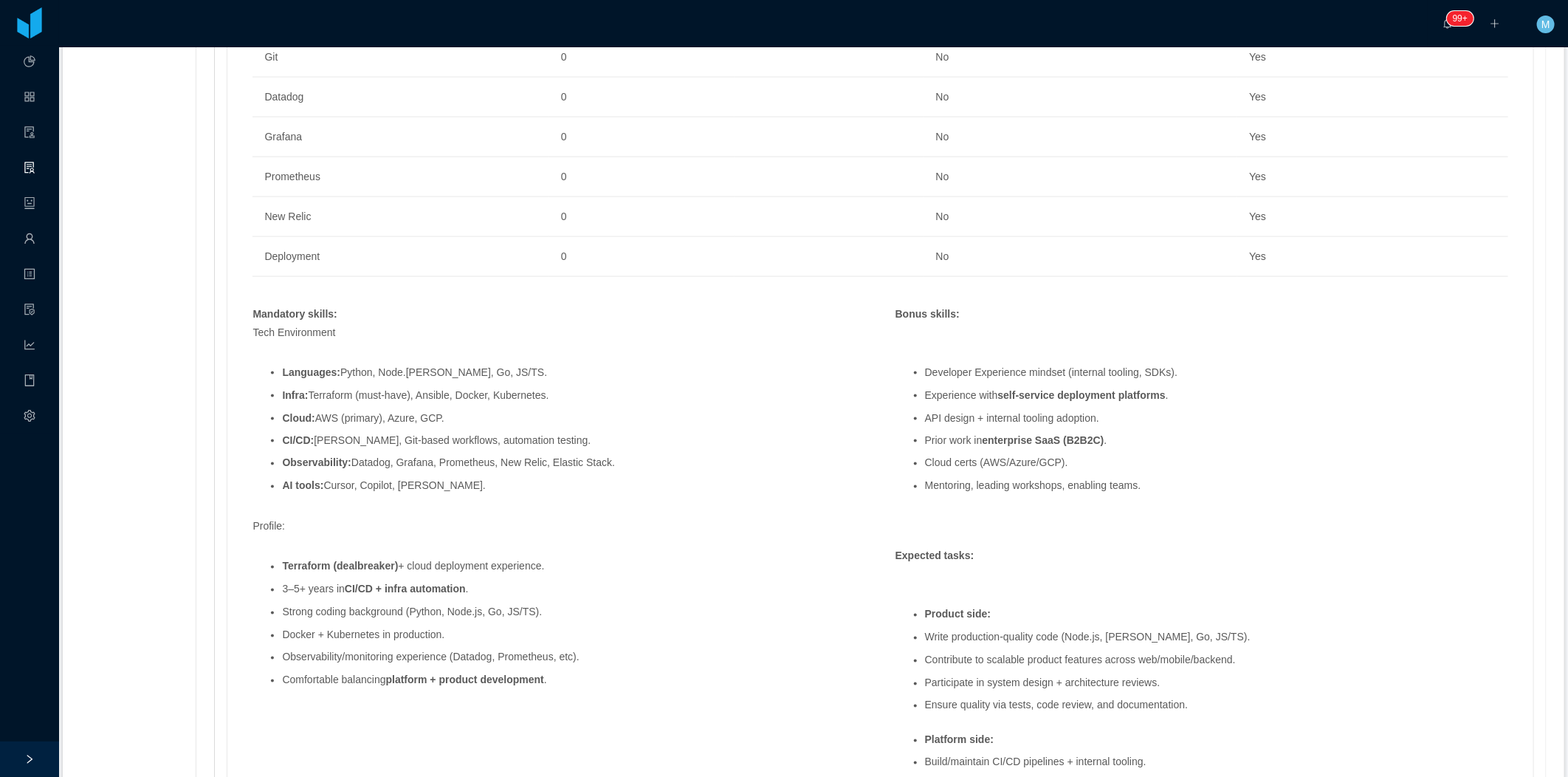
click at [597, 551] on div "Tech Environment Languages: Python, Node.js, Go, JS/TS. Infra: Terraform (must-…" at bounding box center [559, 520] width 627 height 389
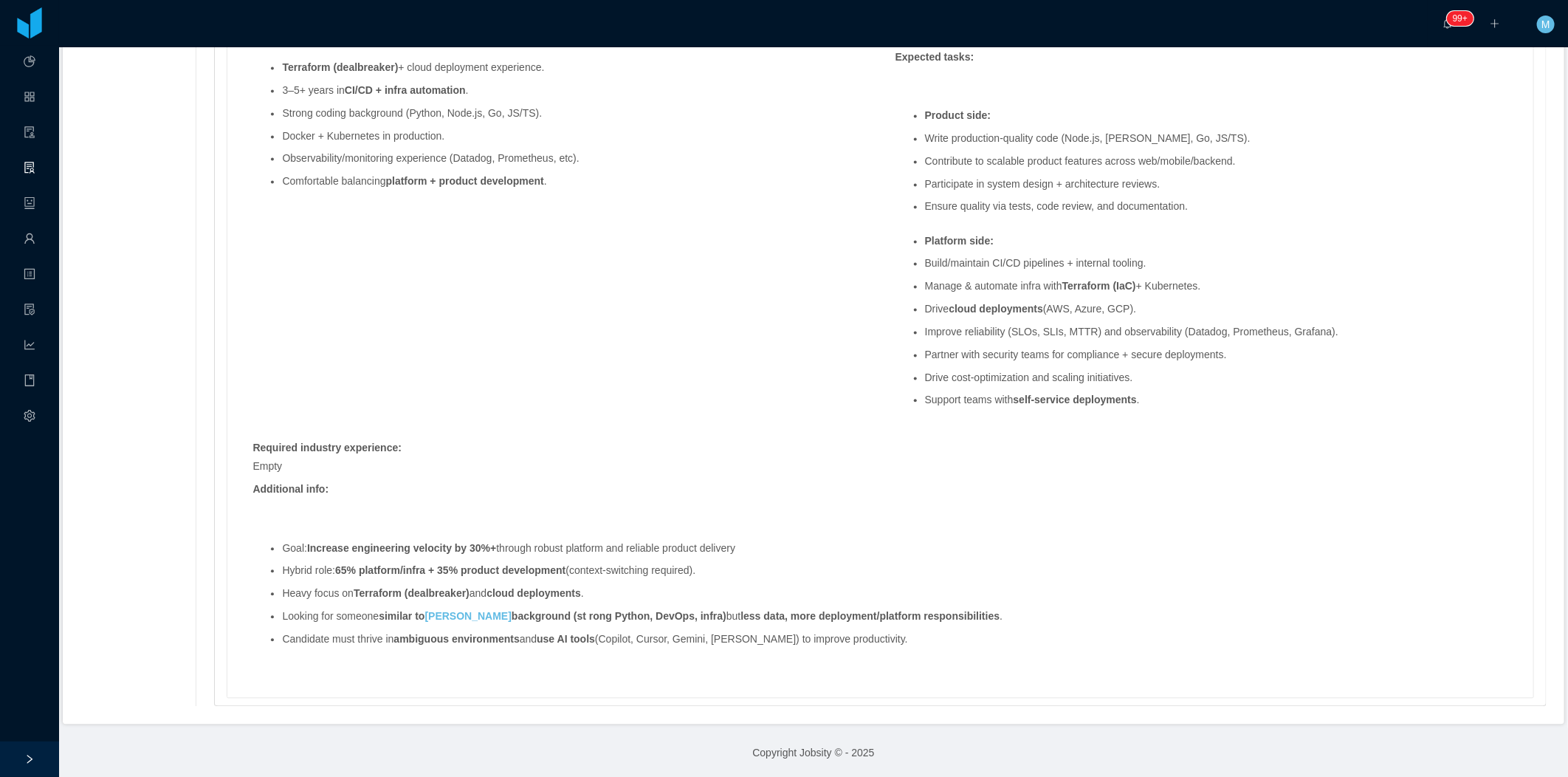
scroll to position [1815, 0]
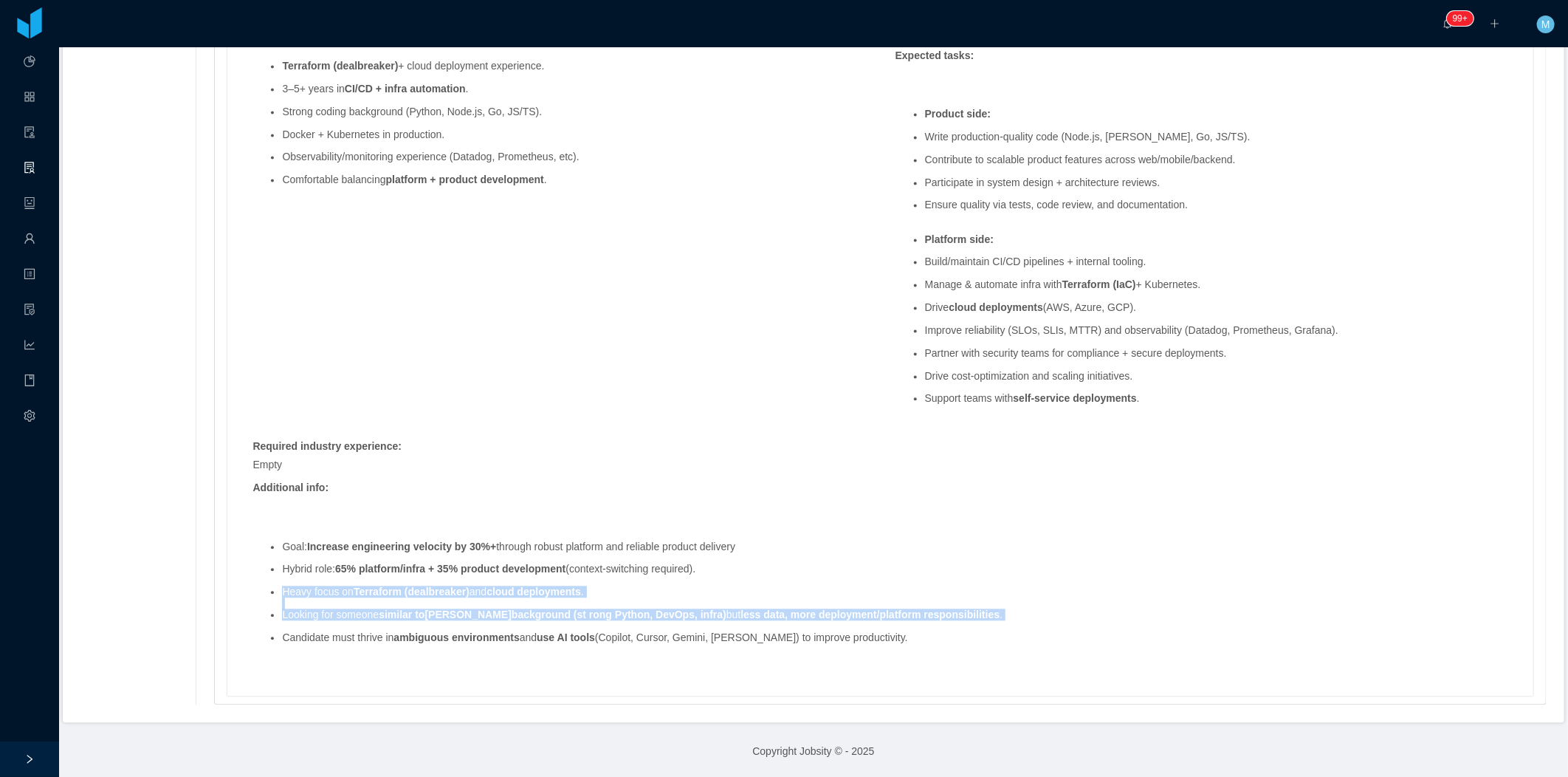
drag, startPoint x: 274, startPoint y: 591, endPoint x: 1029, endPoint y: 626, distance: 755.8
click at [1029, 626] on ul "Goal: Increase engineering velocity by 30%+ through robust platform and reliabl…" at bounding box center [880, 592] width 1256 height 125
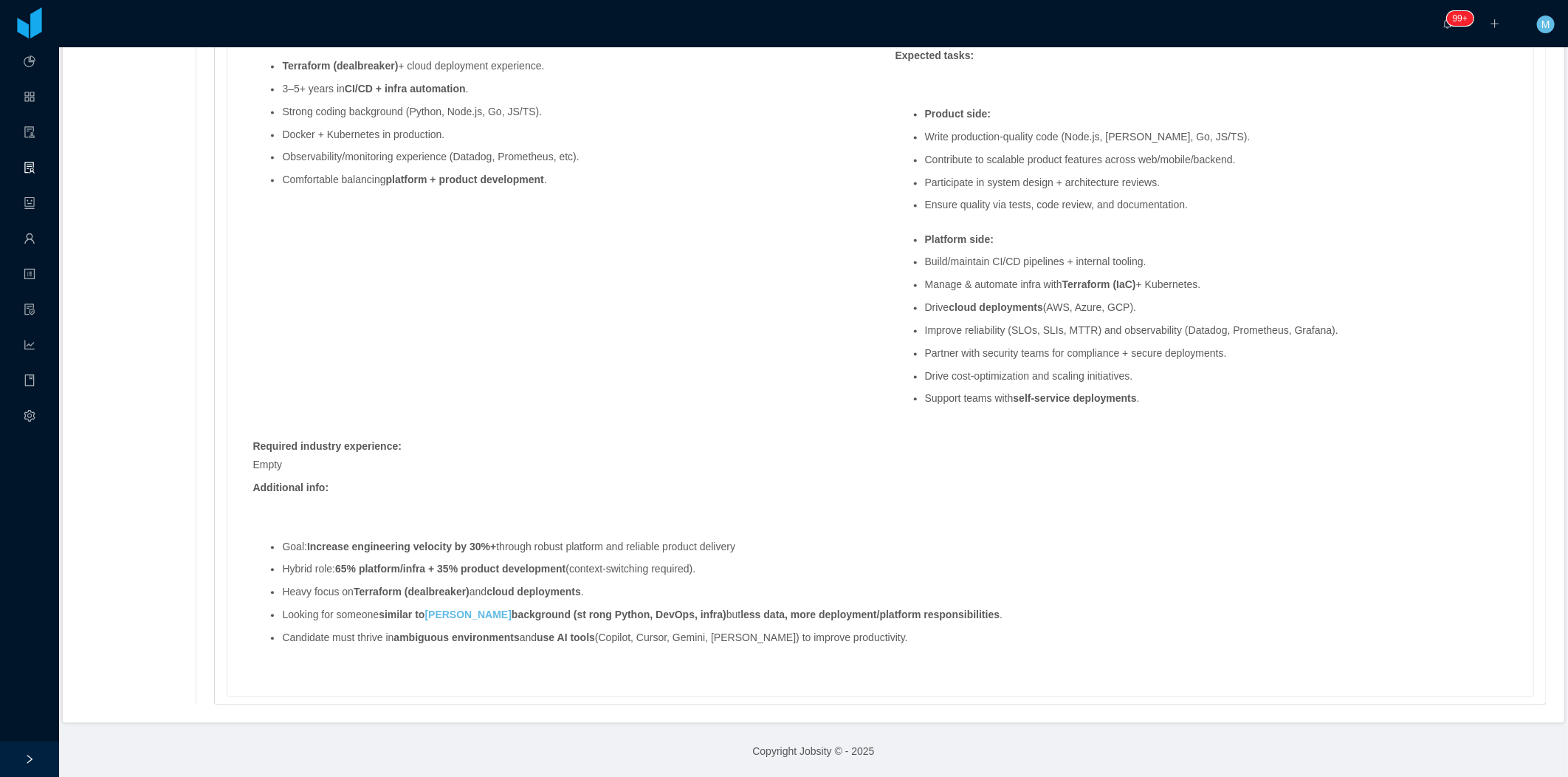
click at [650, 559] on ul "Goal: Increase engineering velocity by 30%+ through robust platform and reliabl…" at bounding box center [880, 592] width 1256 height 125
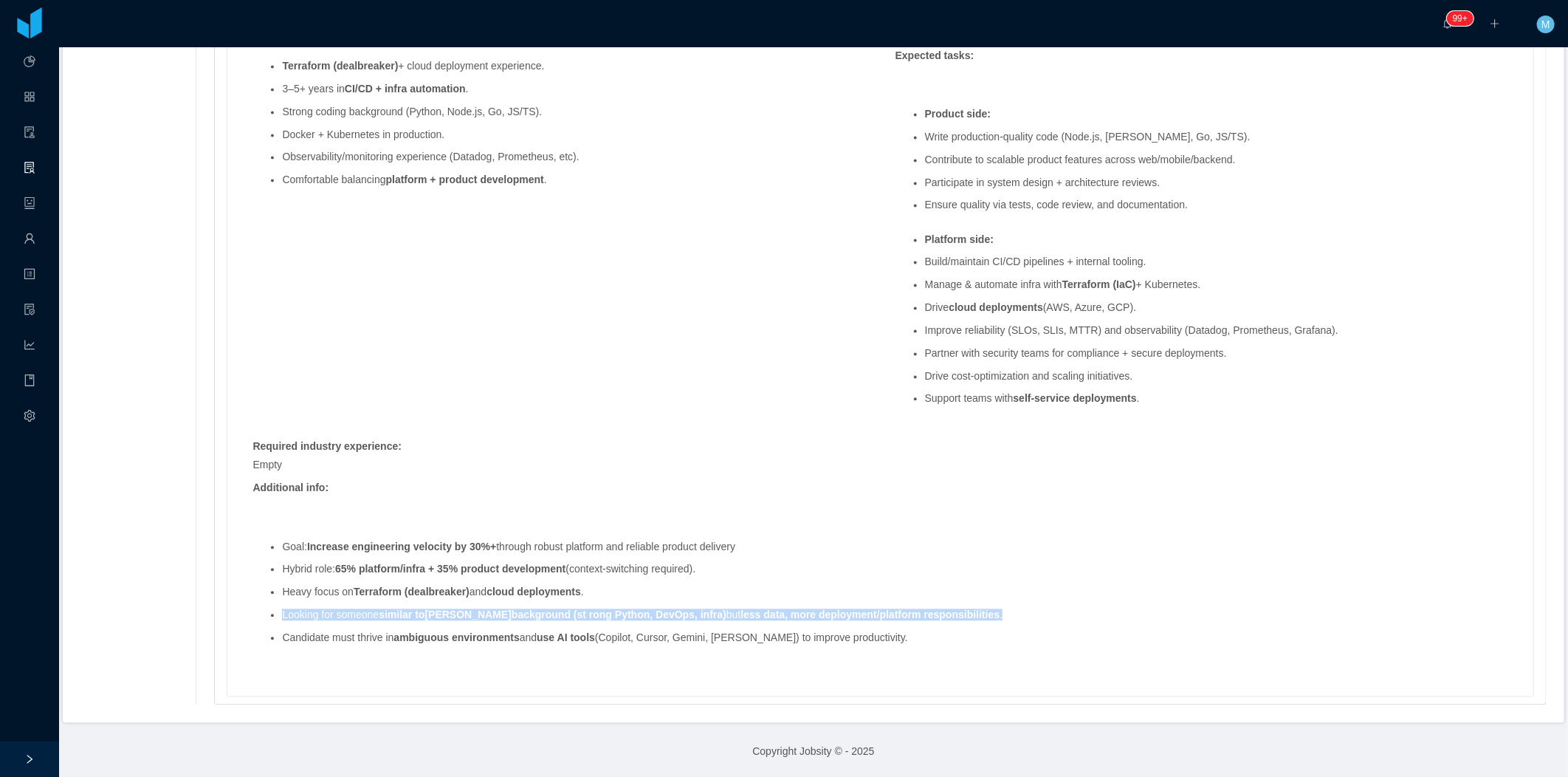
drag, startPoint x: 1007, startPoint y: 616, endPoint x: 279, endPoint y: 618, distance: 728.0
click at [279, 618] on ul "Goal: Increase engineering velocity by 30%+ through robust platform and reliabl…" at bounding box center [880, 592] width 1256 height 125
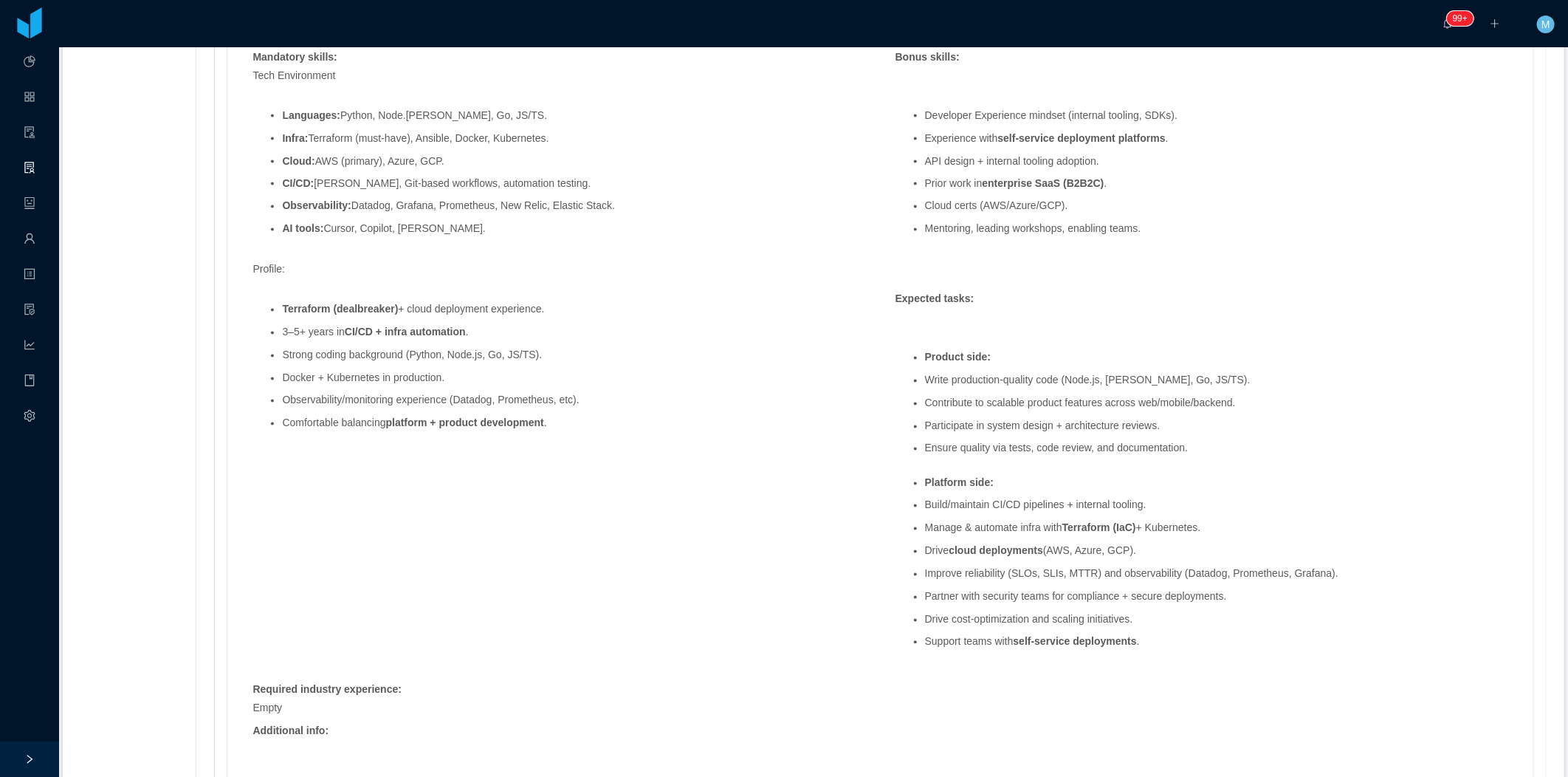
click at [399, 423] on strong "platform + product development" at bounding box center [465, 423] width 157 height 12
drag, startPoint x: 399, startPoint y: 423, endPoint x: 291, endPoint y: 308, distance: 157.8
click at [291, 308] on strong "Terraform (dealbreaker)" at bounding box center [339, 309] width 115 height 12
drag, startPoint x: 273, startPoint y: 120, endPoint x: 368, endPoint y: 115, distance: 95.1
click at [368, 115] on ul "Languages: Python, Node.js, Go, JS/TS. Infra: Terraform (must-have), Ansible, D…" at bounding box center [559, 172] width 612 height 148
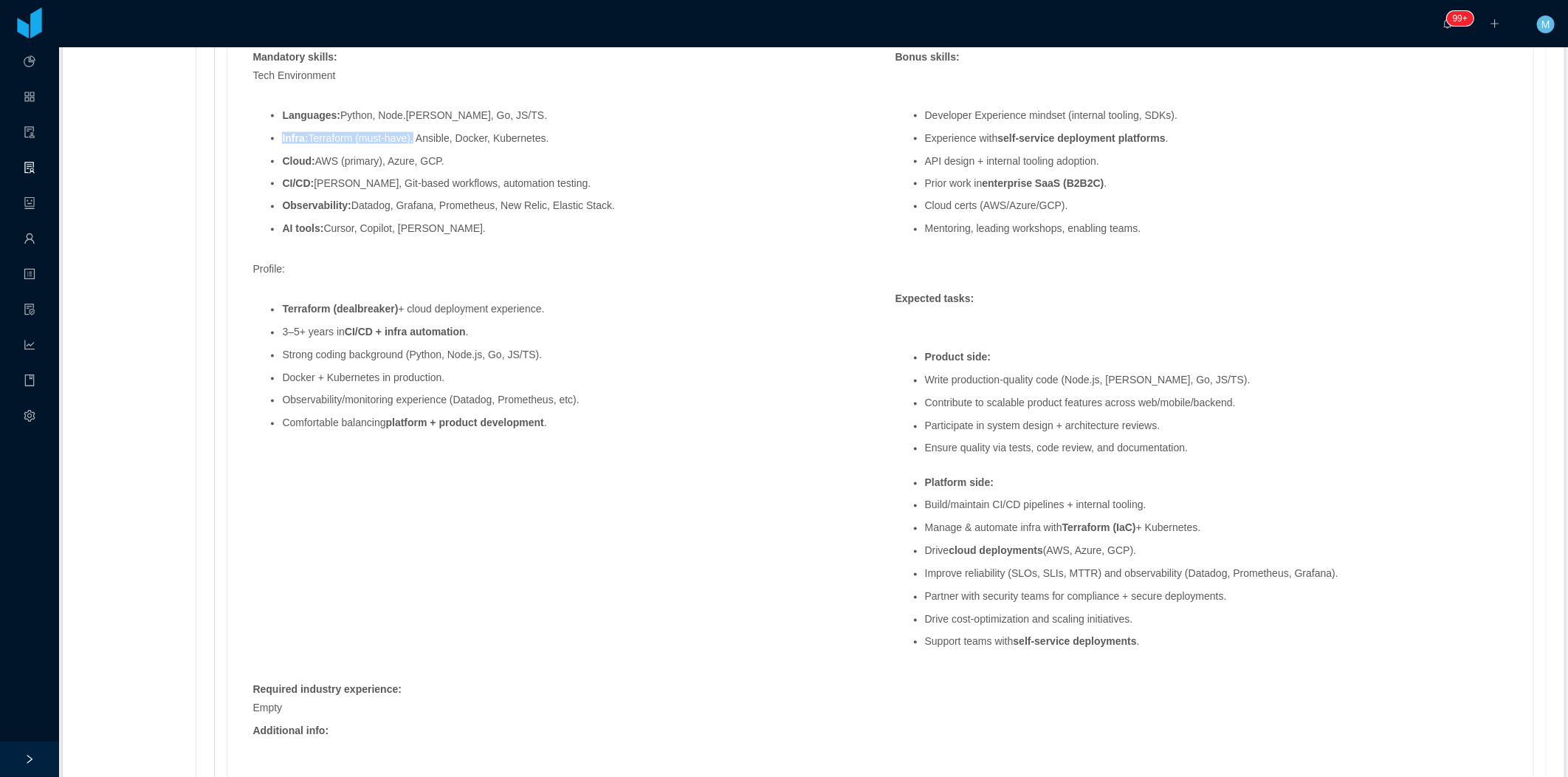
drag, startPoint x: 271, startPoint y: 140, endPoint x: 410, endPoint y: 135, distance: 139.1
click at [410, 135] on li "Infra: Terraform (must-have), Ansible, Docker, Kubernetes." at bounding box center [573, 138] width 583 height 11
drag, startPoint x: 285, startPoint y: 334, endPoint x: 468, endPoint y: 330, distance: 183.0
click at [468, 330] on li "3–5+ years in CI/CD + infra automation ." at bounding box center [573, 332] width 583 height 11
click at [451, 334] on strong "CI/CD + infra automation" at bounding box center [405, 333] width 121 height 12
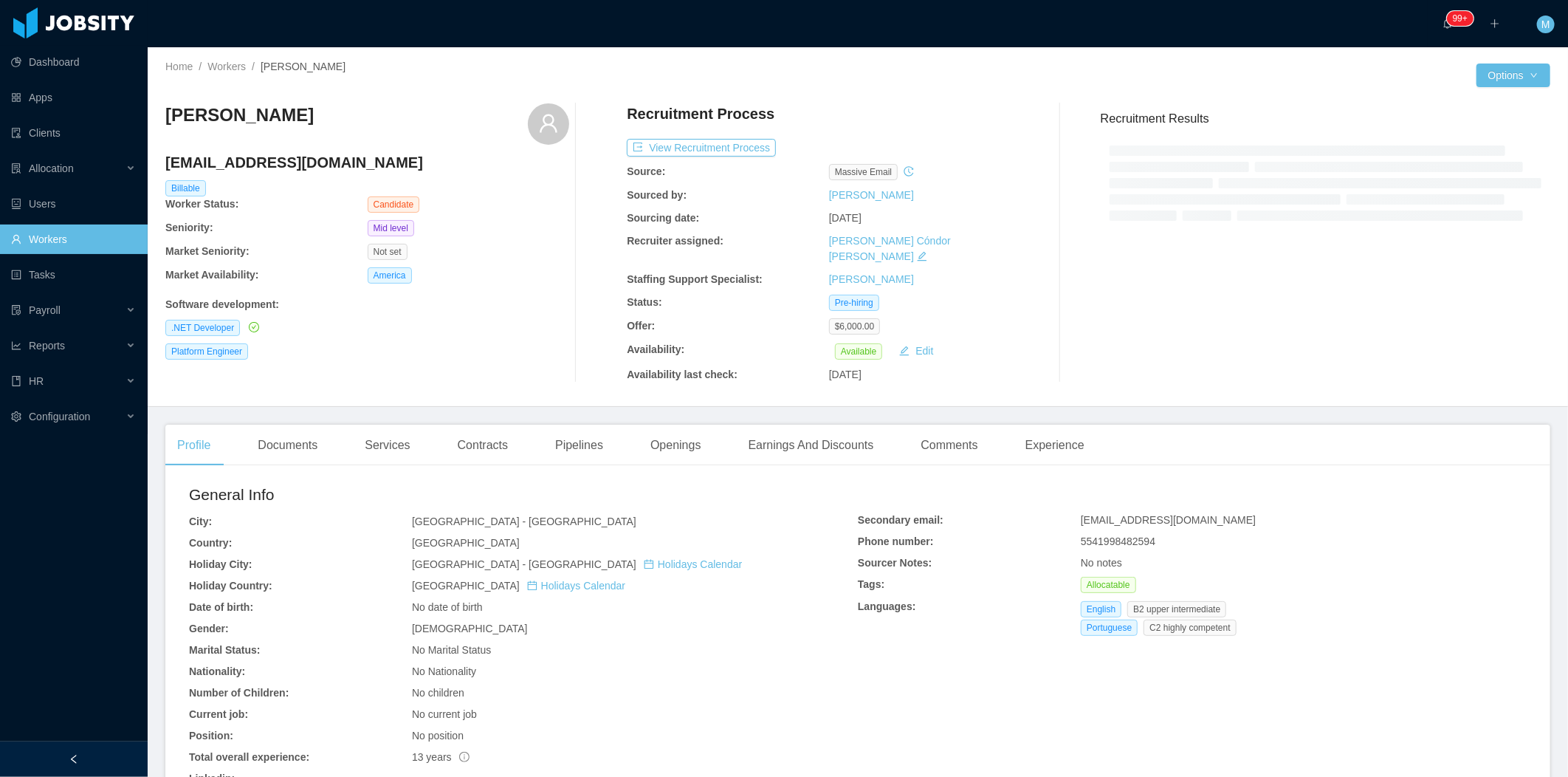
click at [89, 748] on div at bounding box center [73, 759] width 148 height 35
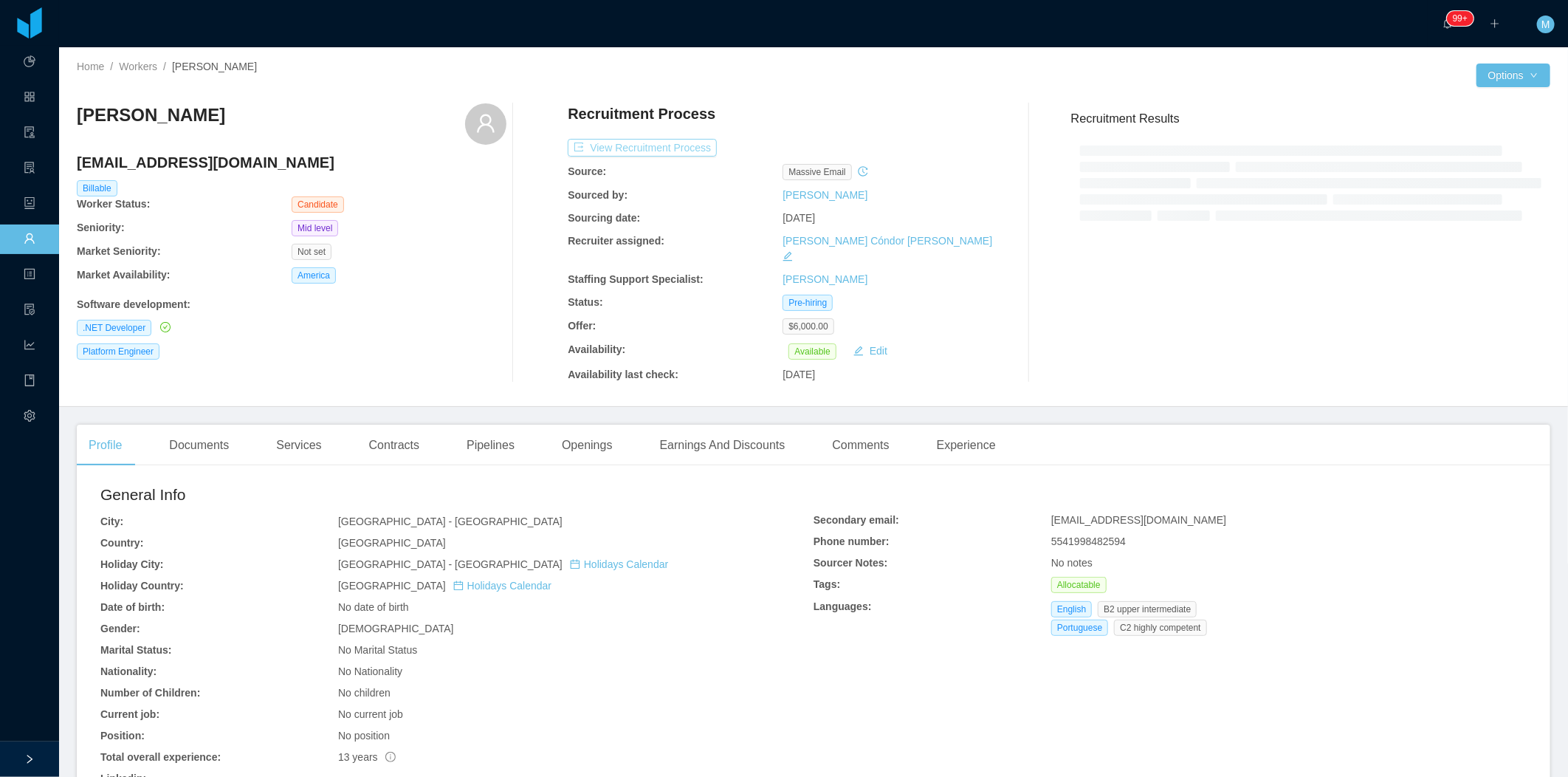
click at [694, 154] on button "View Recruitment Process" at bounding box center [642, 148] width 149 height 18
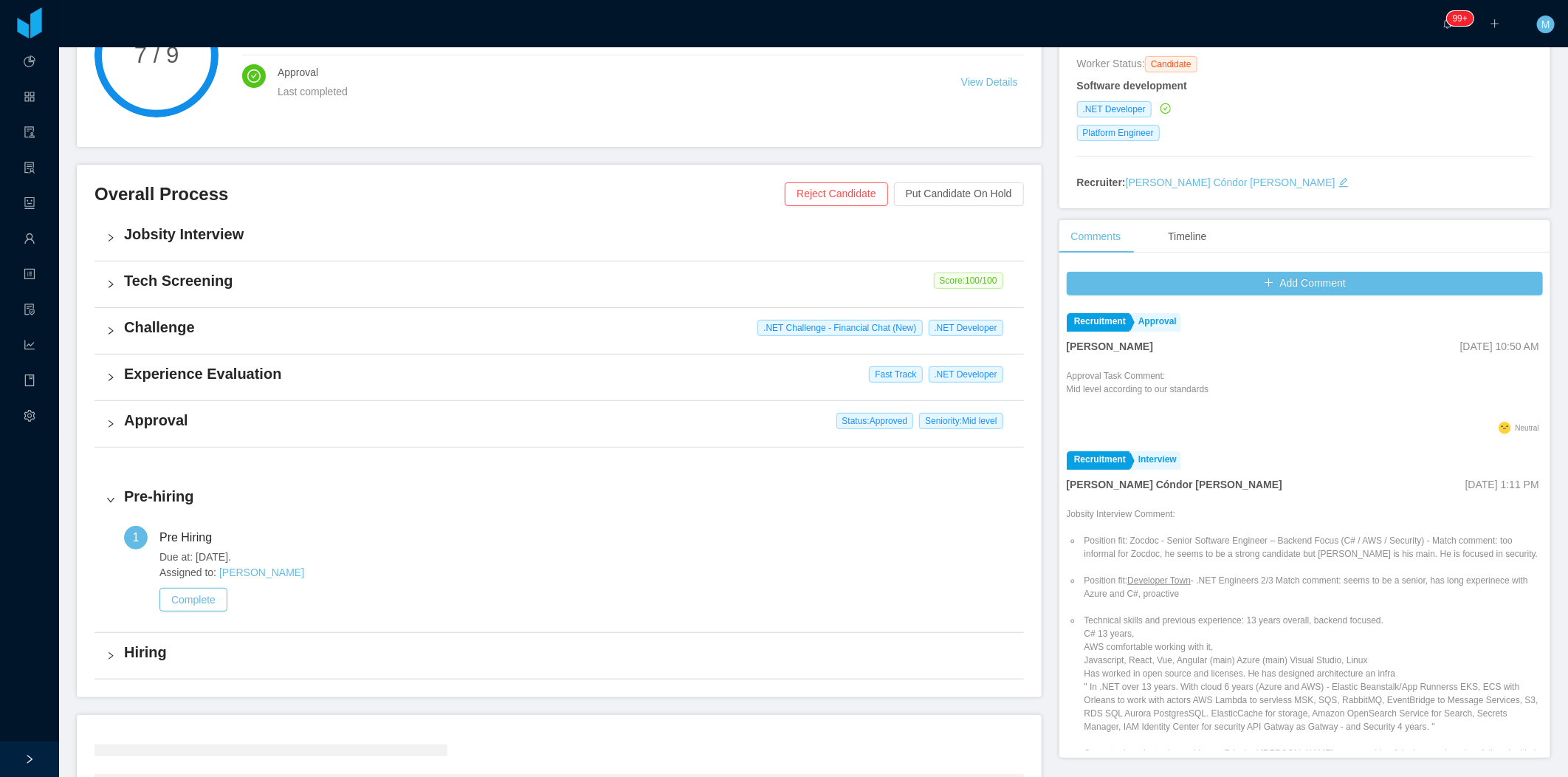
scroll to position [246, 0]
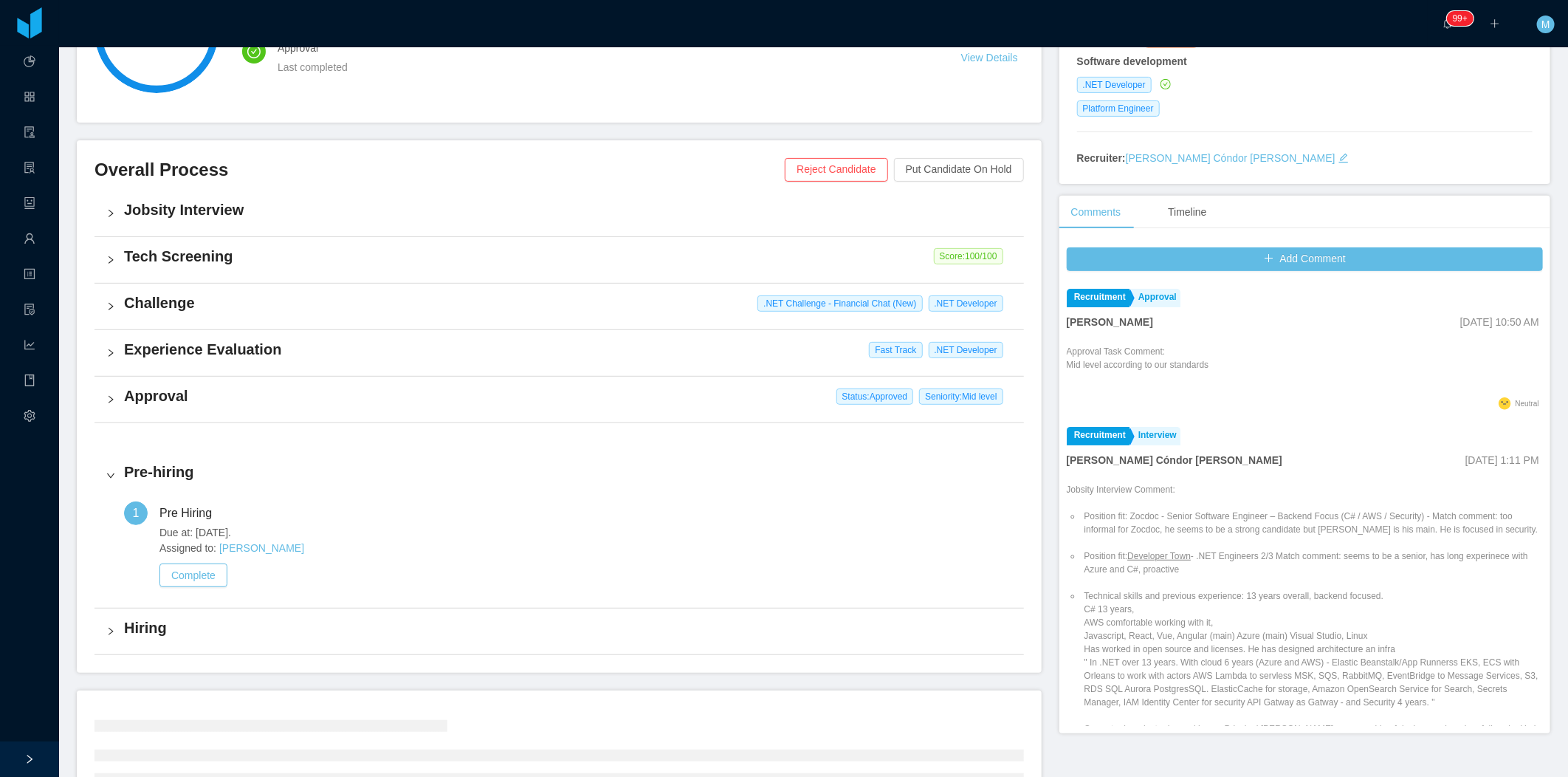
click at [152, 308] on h4 "Challenge" at bounding box center [568, 302] width 888 height 21
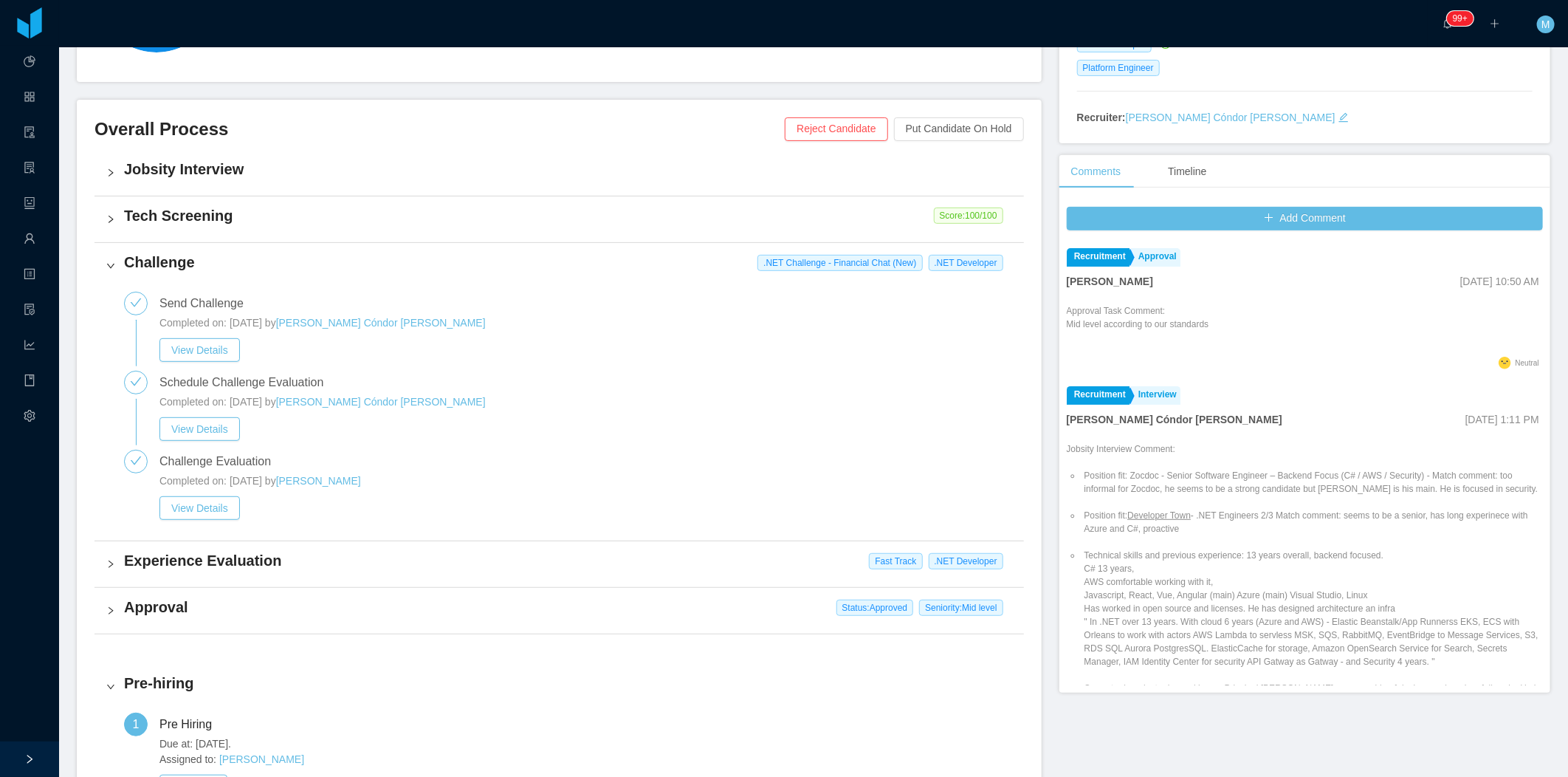
scroll to position [328, 0]
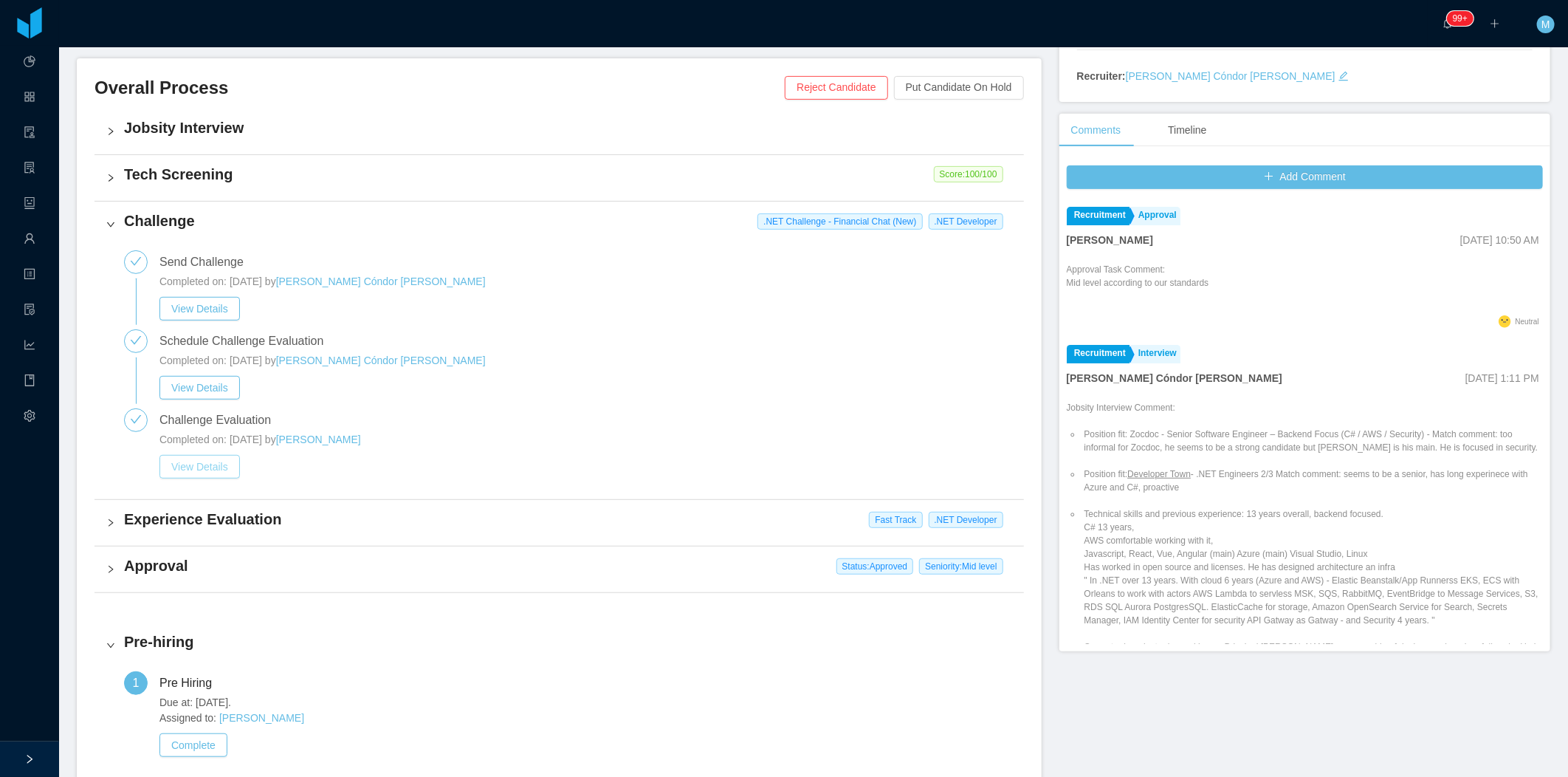
click at [230, 475] on button "View Details" at bounding box center [200, 467] width 80 height 23
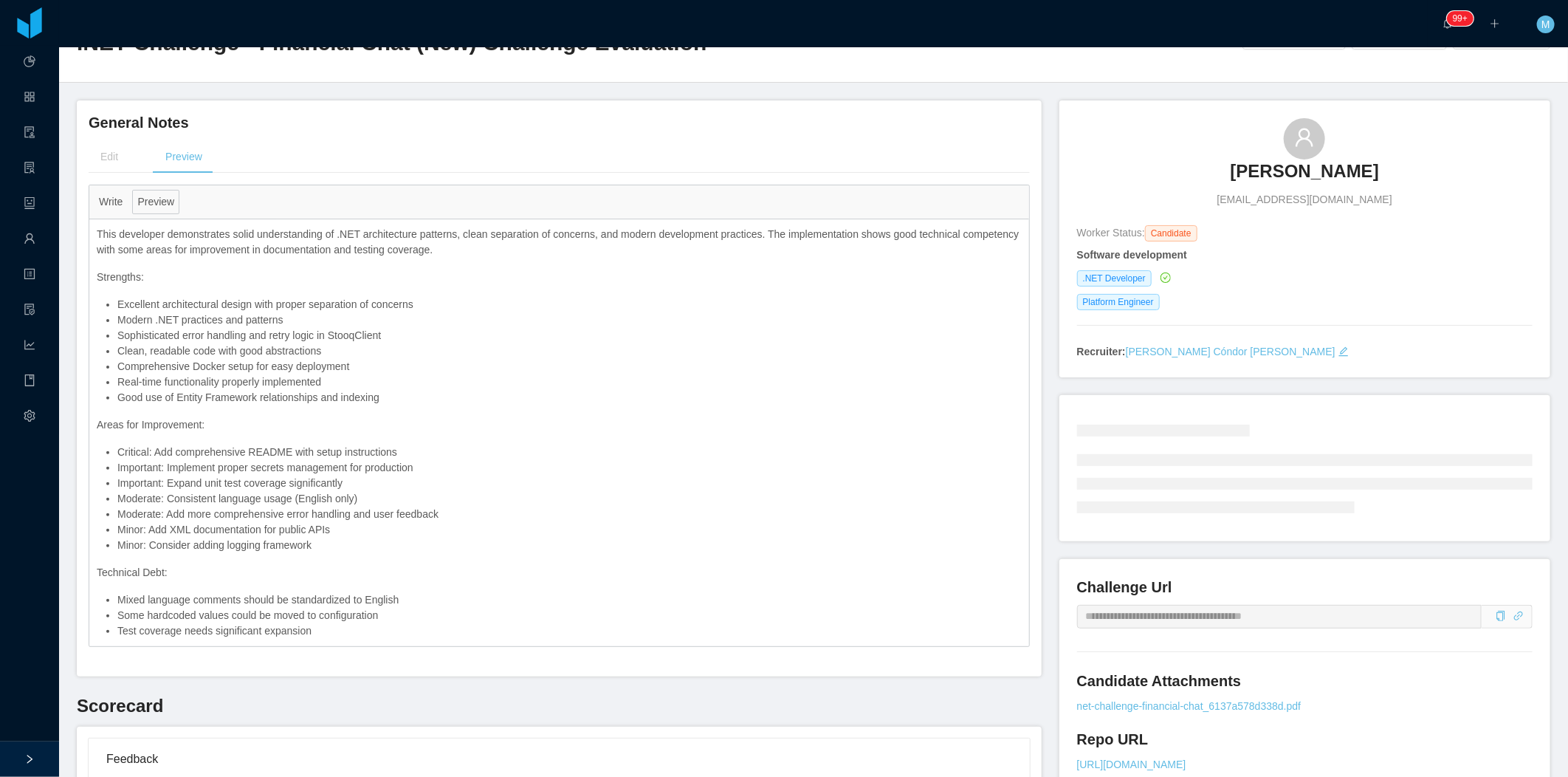
scroll to position [82, 0]
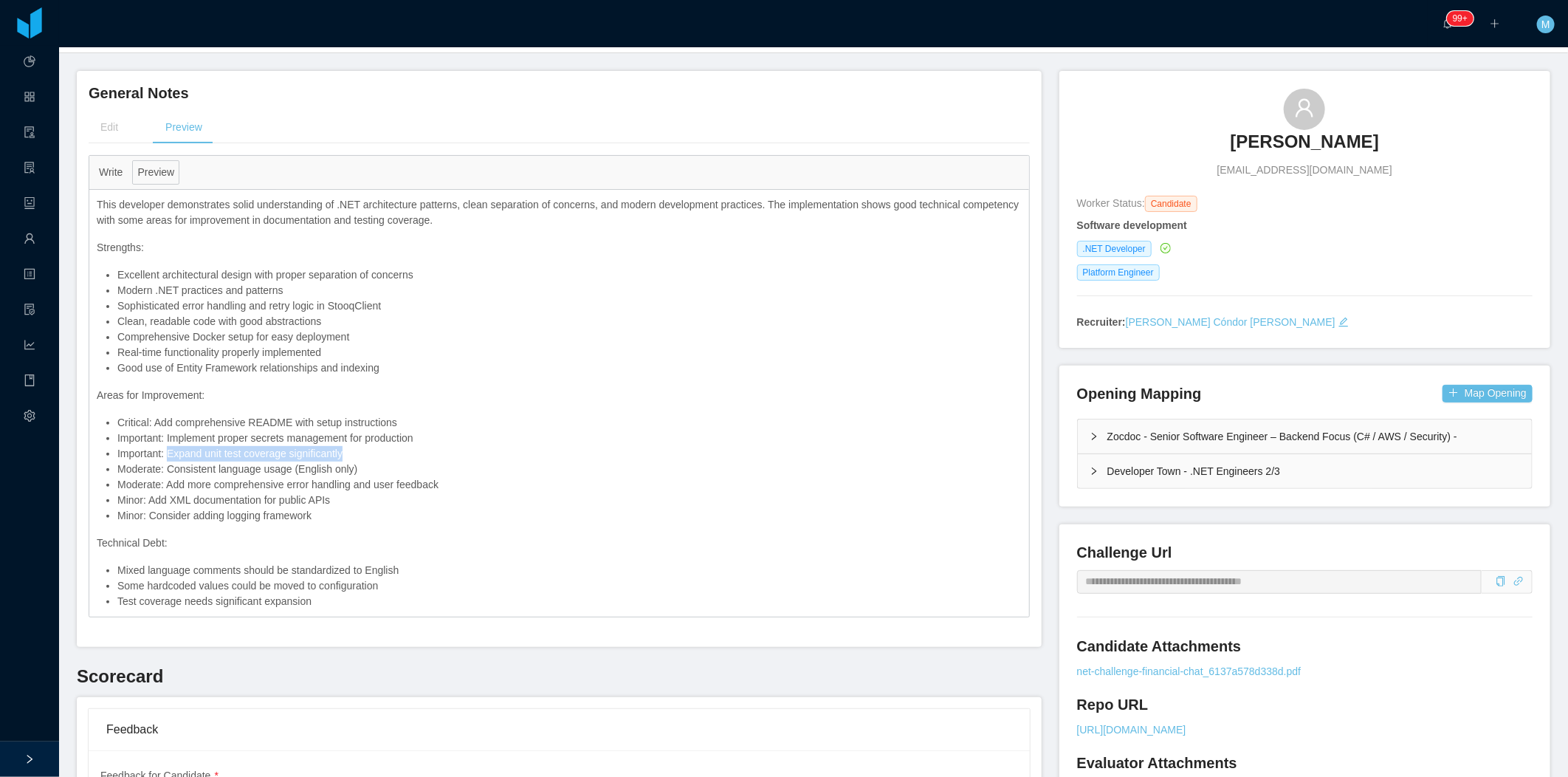
drag, startPoint x: 354, startPoint y: 452, endPoint x: 167, endPoint y: 455, distance: 187.0
click at [167, 455] on li "Important: Expand unit test coverage significantly" at bounding box center [569, 454] width 904 height 16
drag, startPoint x: 167, startPoint y: 455, endPoint x: 302, endPoint y: 448, distance: 135.2
click at [303, 458] on li "Important: Expand unit test coverage significantly" at bounding box center [569, 454] width 904 height 16
click at [285, 423] on li "Critical: Add comprehensive README with setup instructions" at bounding box center [569, 423] width 904 height 16
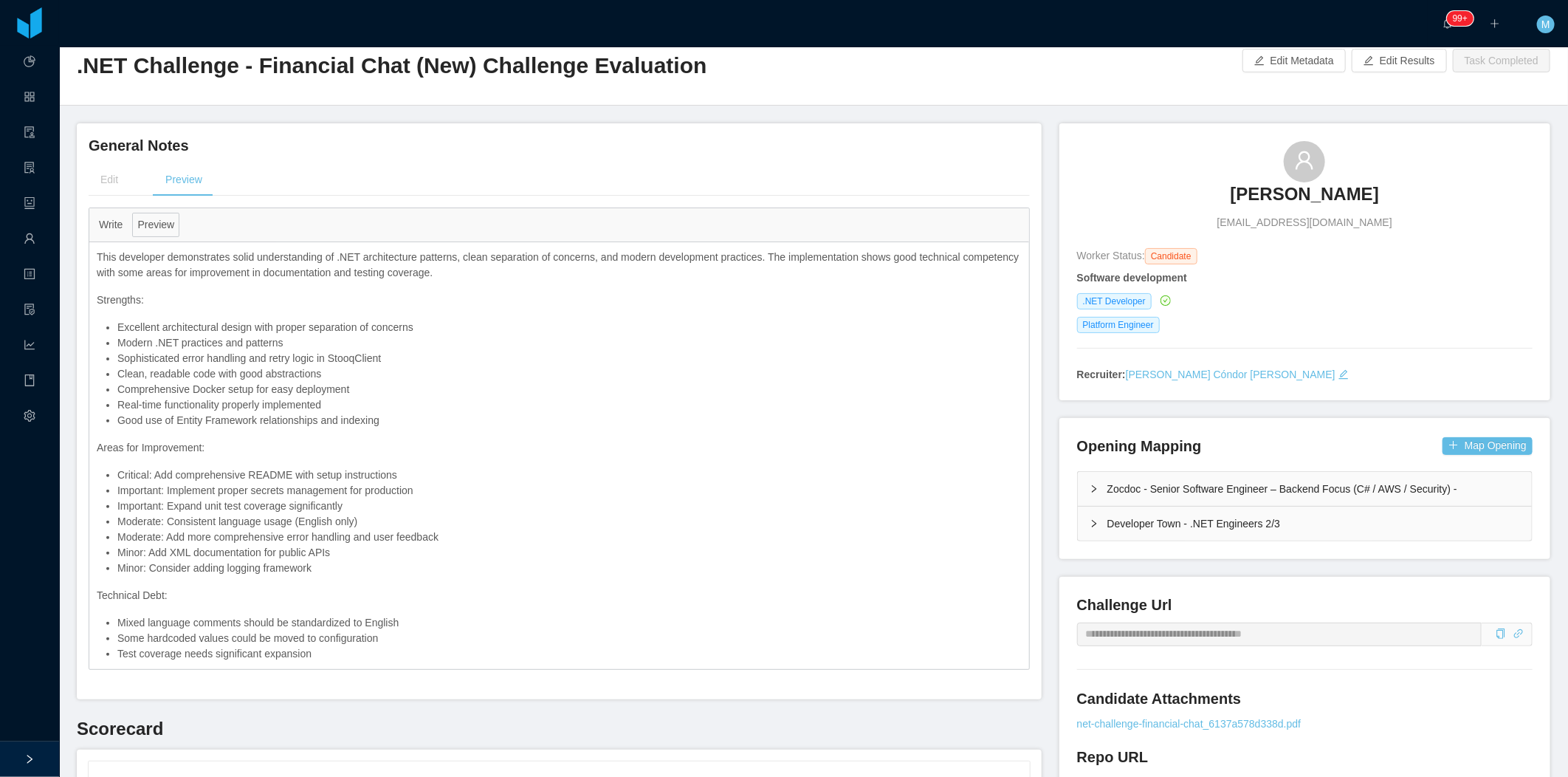
scroll to position [0, 0]
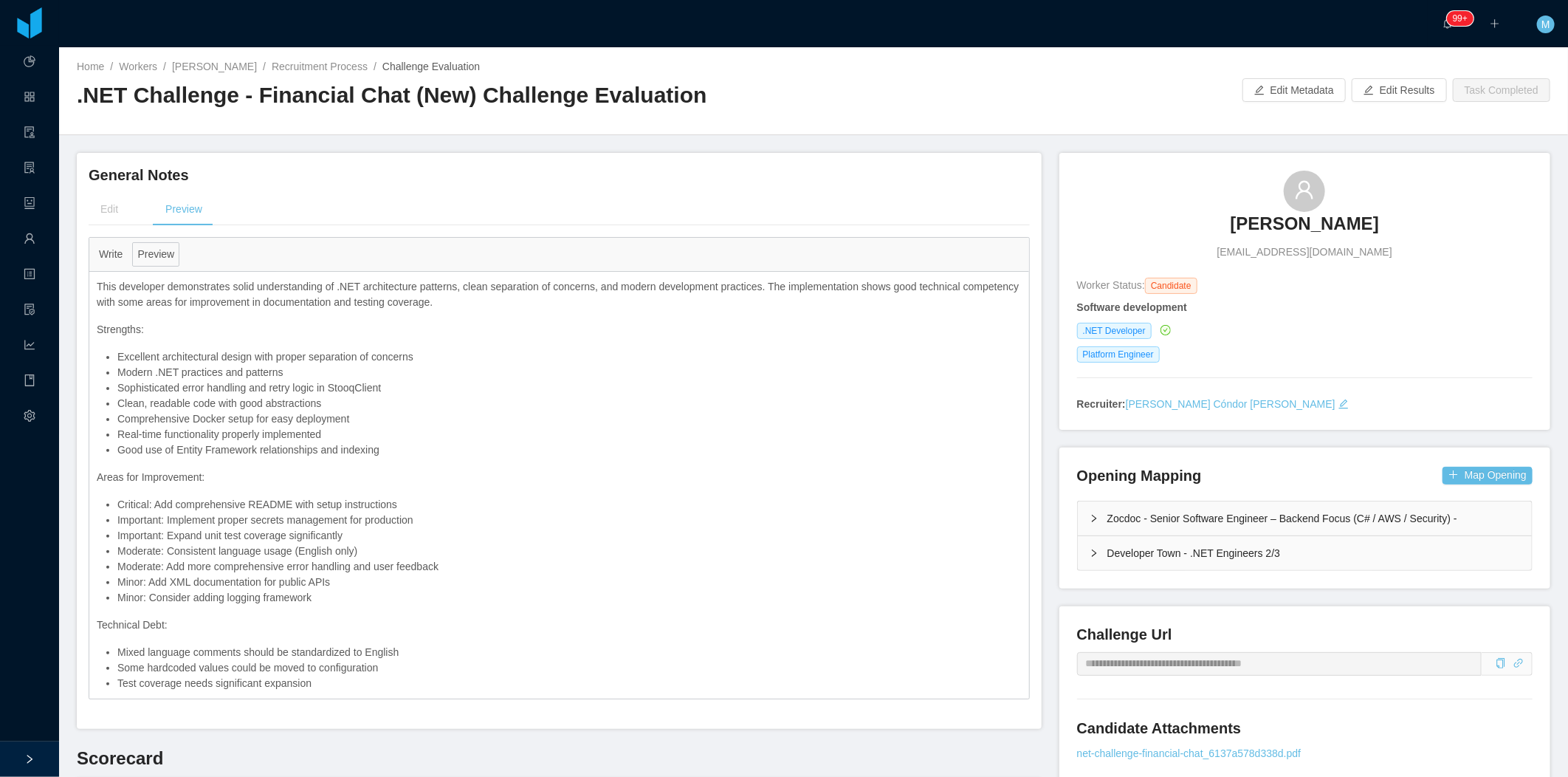
click at [1231, 222] on h3 "[PERSON_NAME]" at bounding box center [1305, 224] width 149 height 23
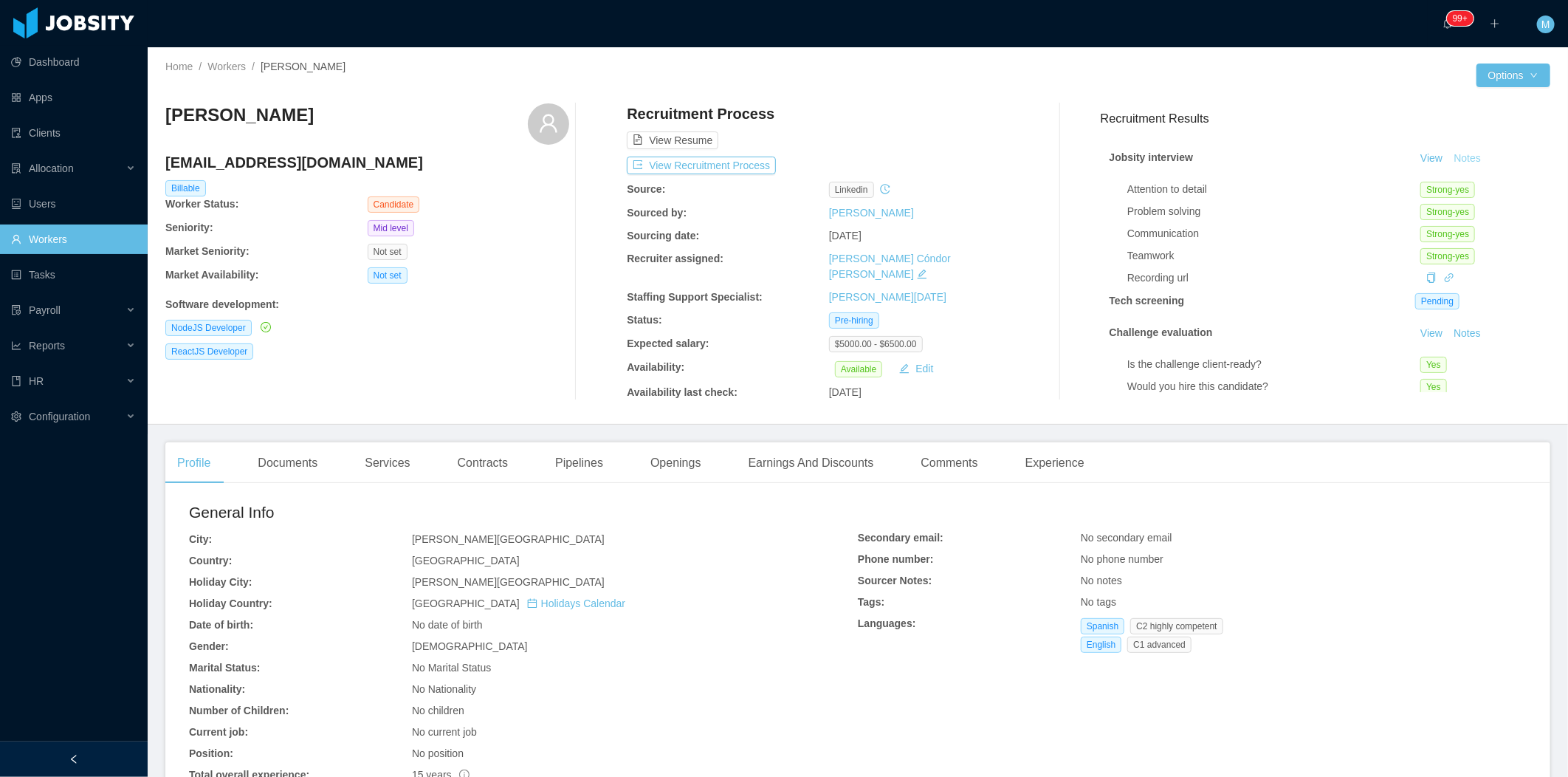
click at [1448, 158] on button "Notes" at bounding box center [1467, 159] width 39 height 18
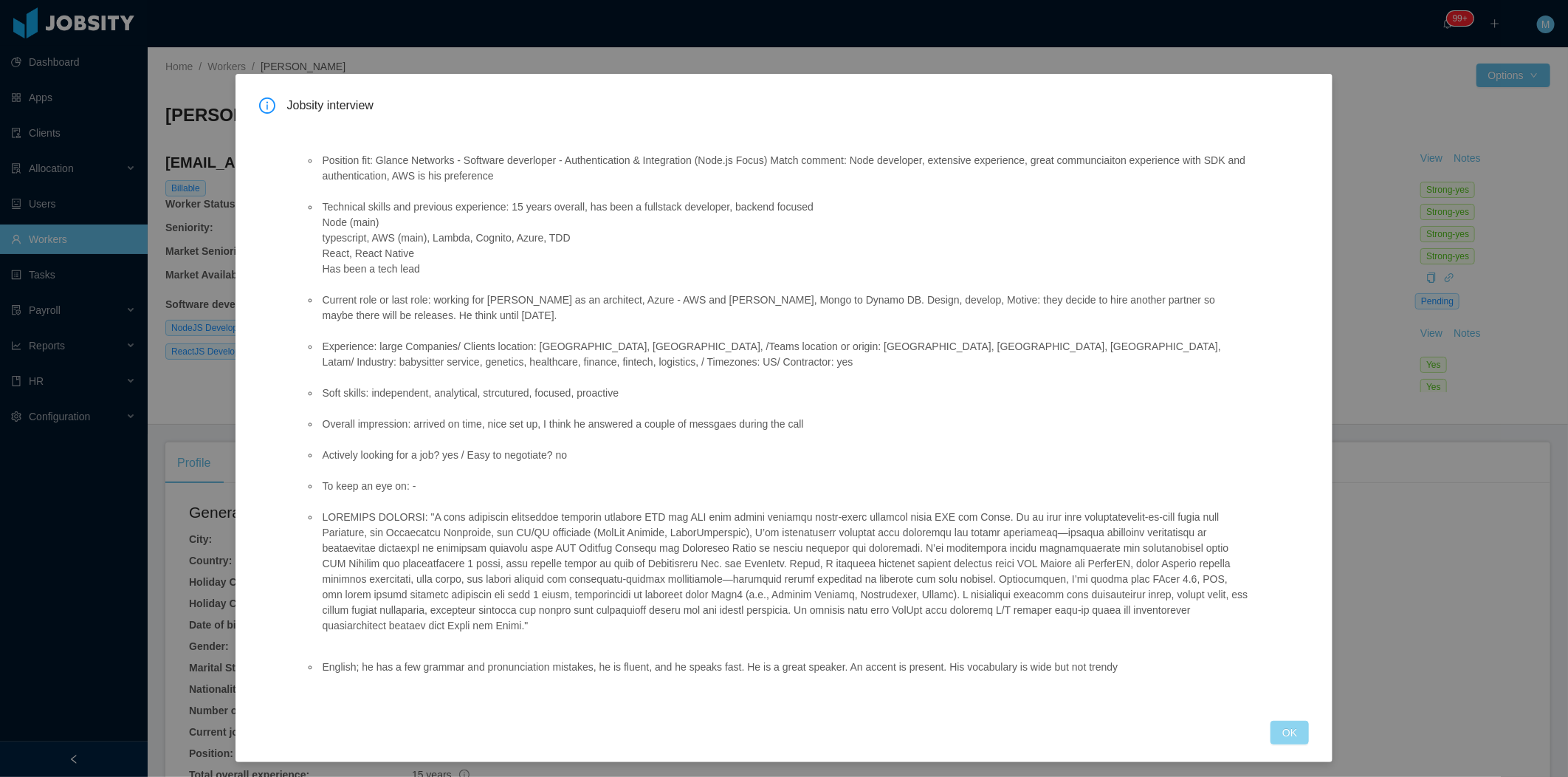
scroll to position [2, 0]
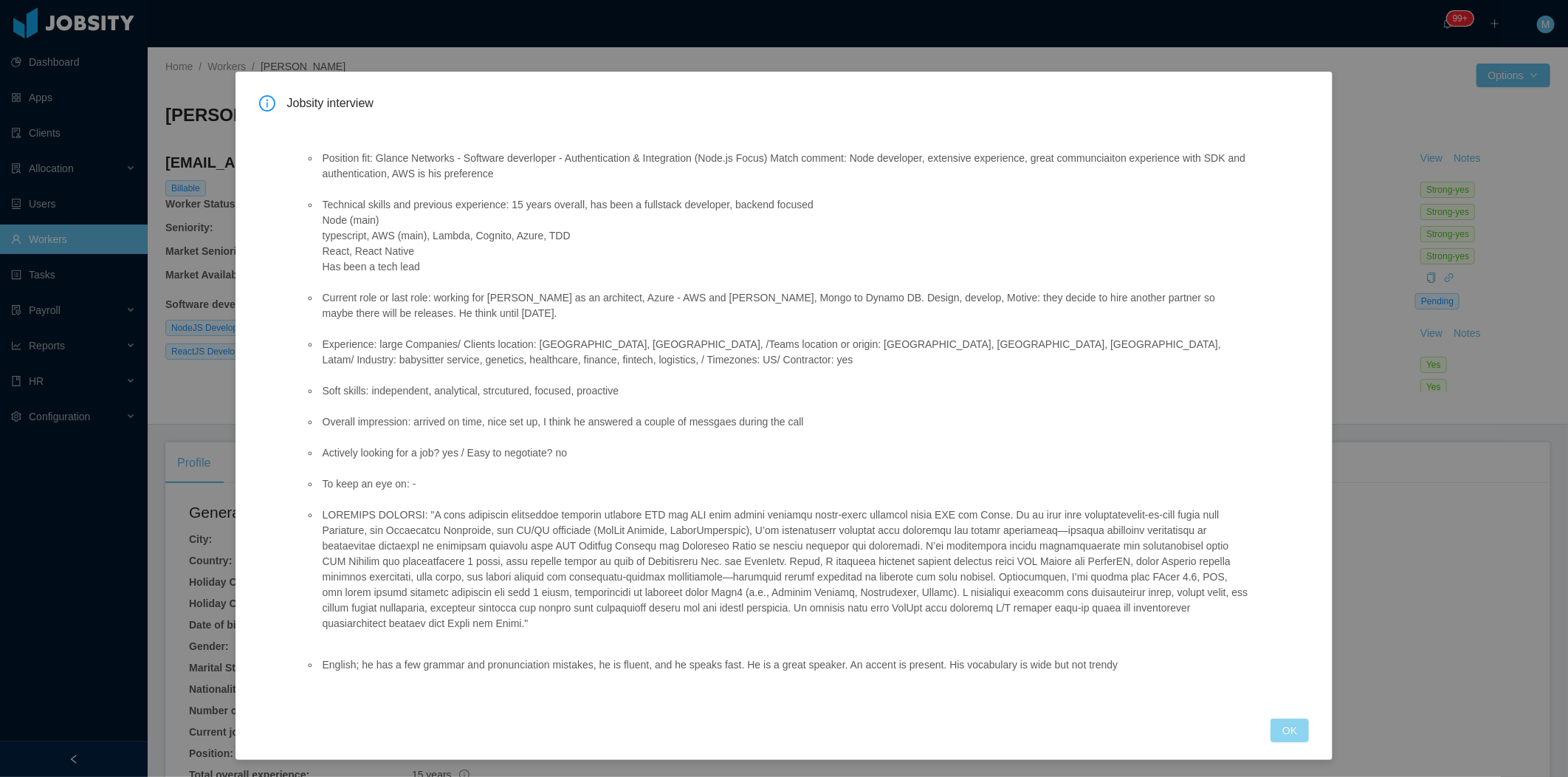
click at [1292, 743] on div "Jobsity interview Position fit: Glance Networks - Software deverloper - Authent…" at bounding box center [784, 415] width 1098 height 688
click at [1287, 740] on button "OK" at bounding box center [1289, 730] width 38 height 23
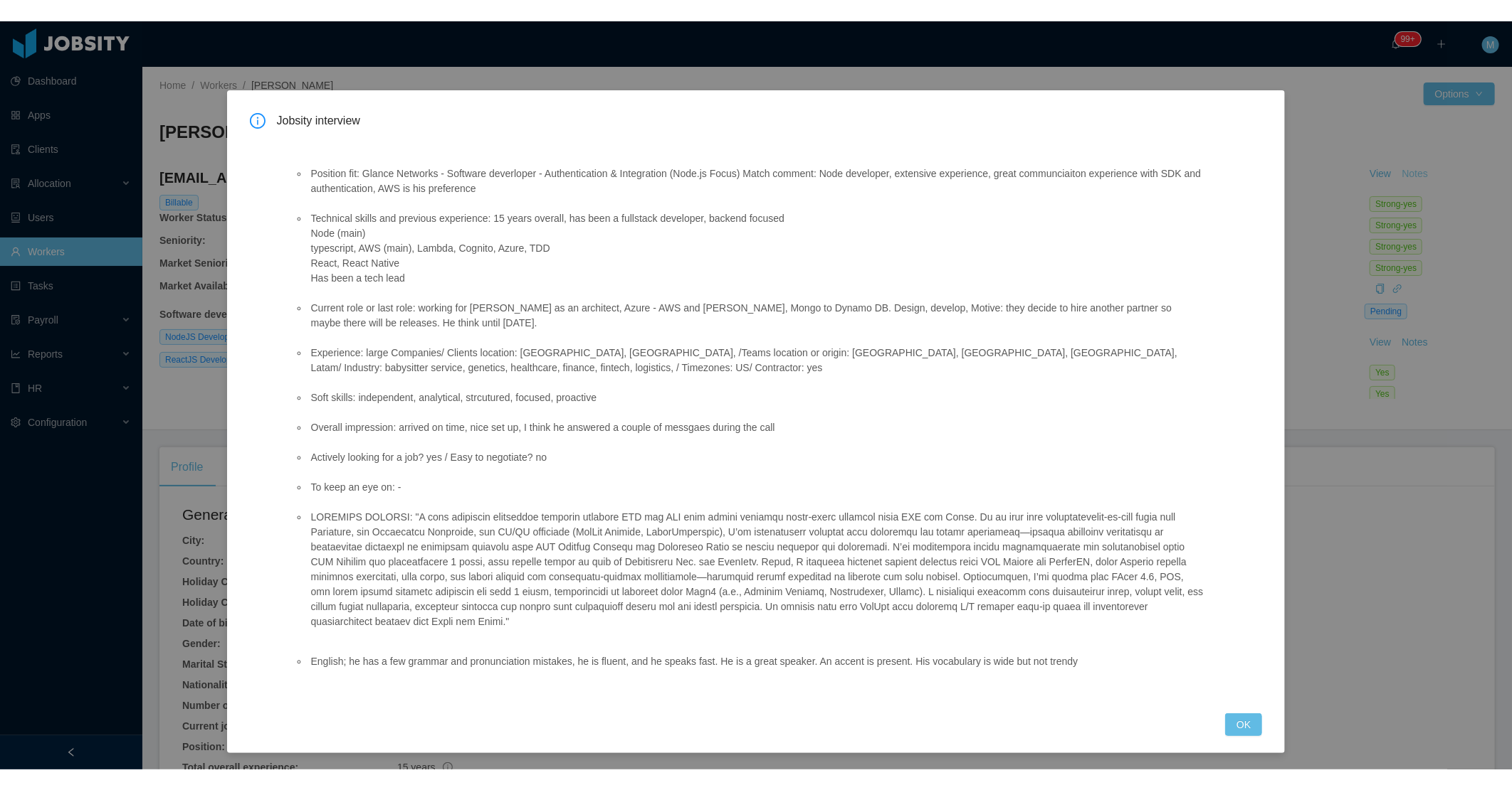
scroll to position [0, 0]
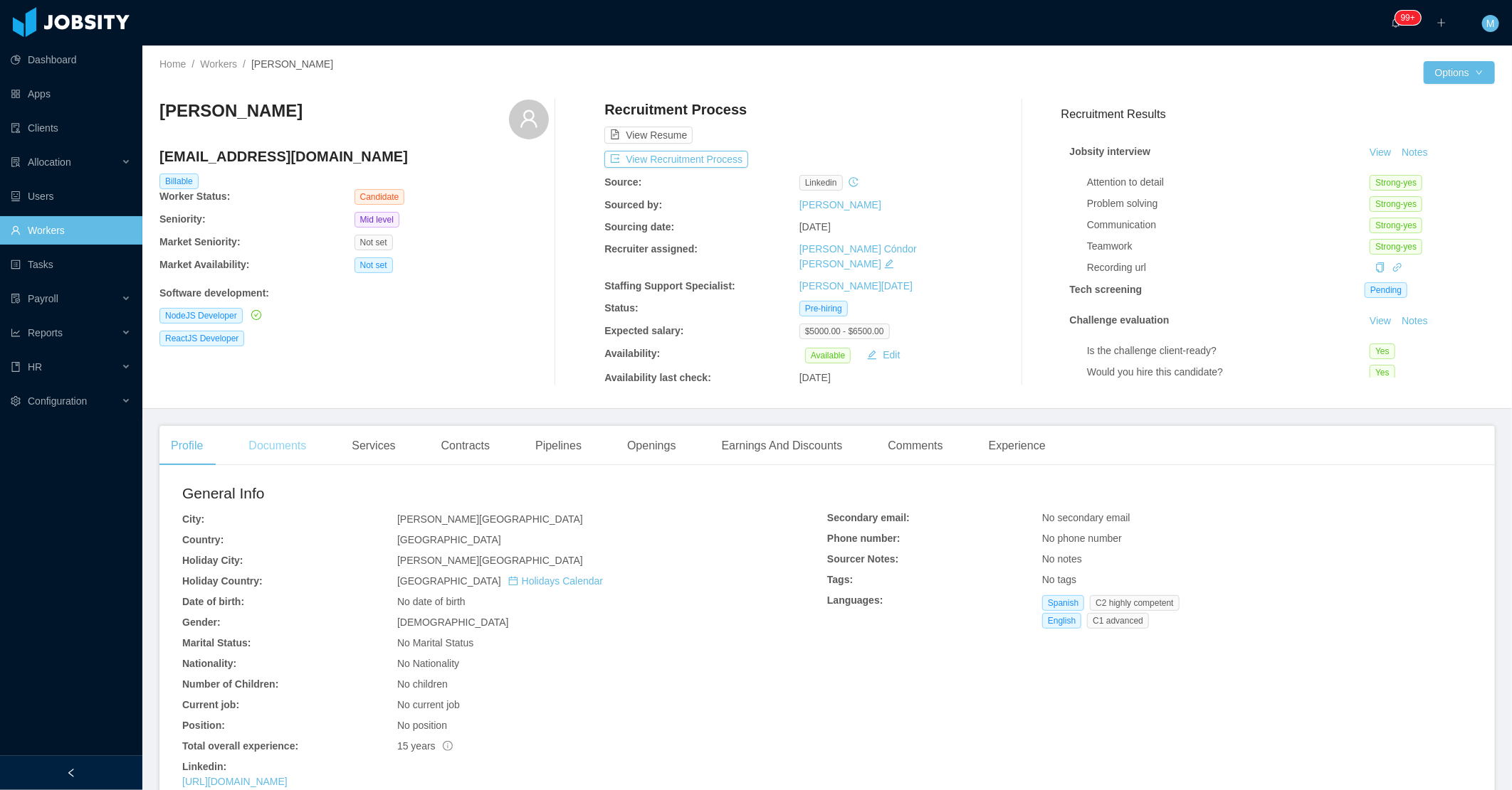
click at [295, 447] on div "Documents" at bounding box center [276, 446] width 80 height 40
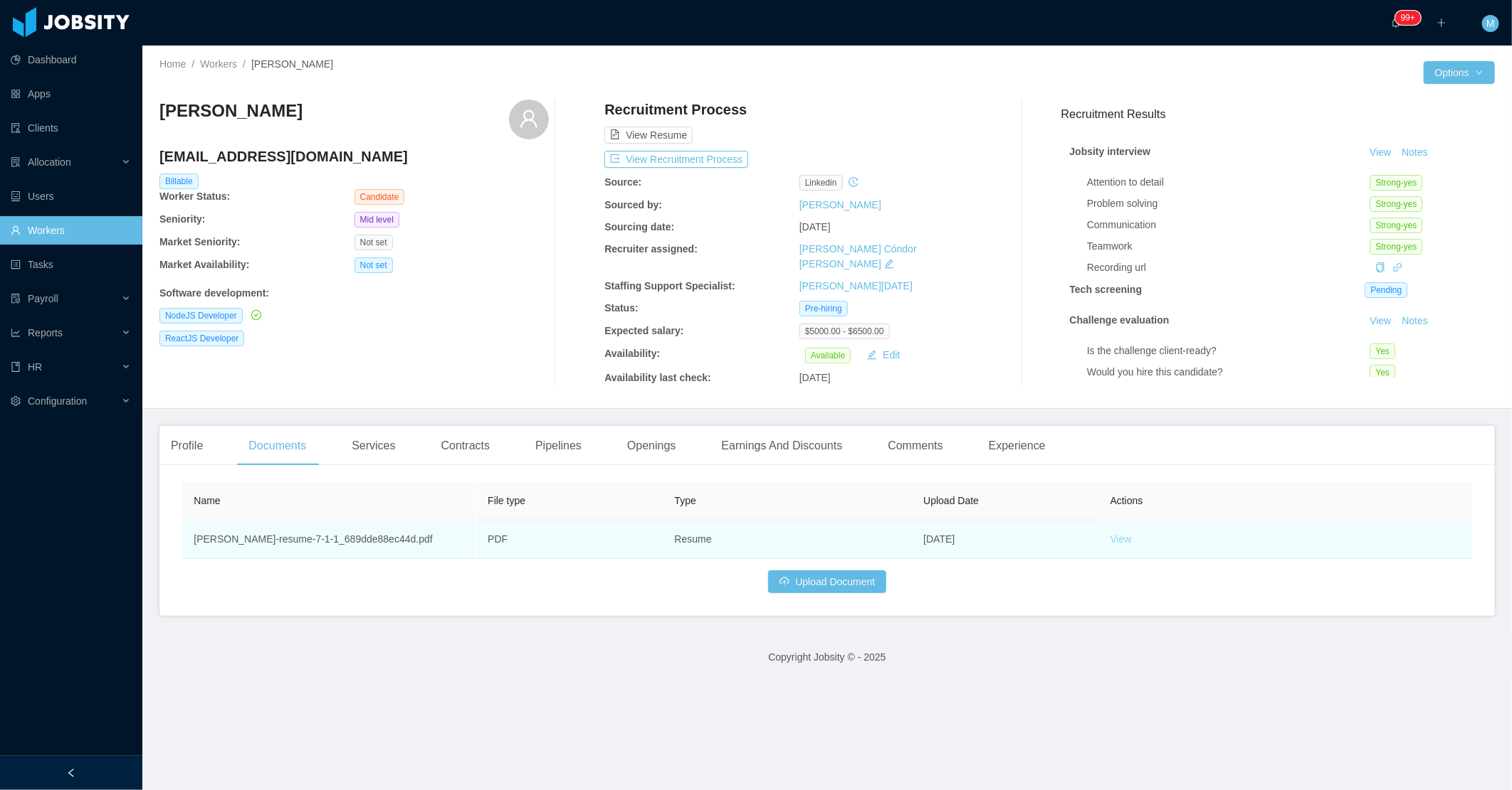
click at [1110, 536] on link "View" at bounding box center [1120, 539] width 22 height 11
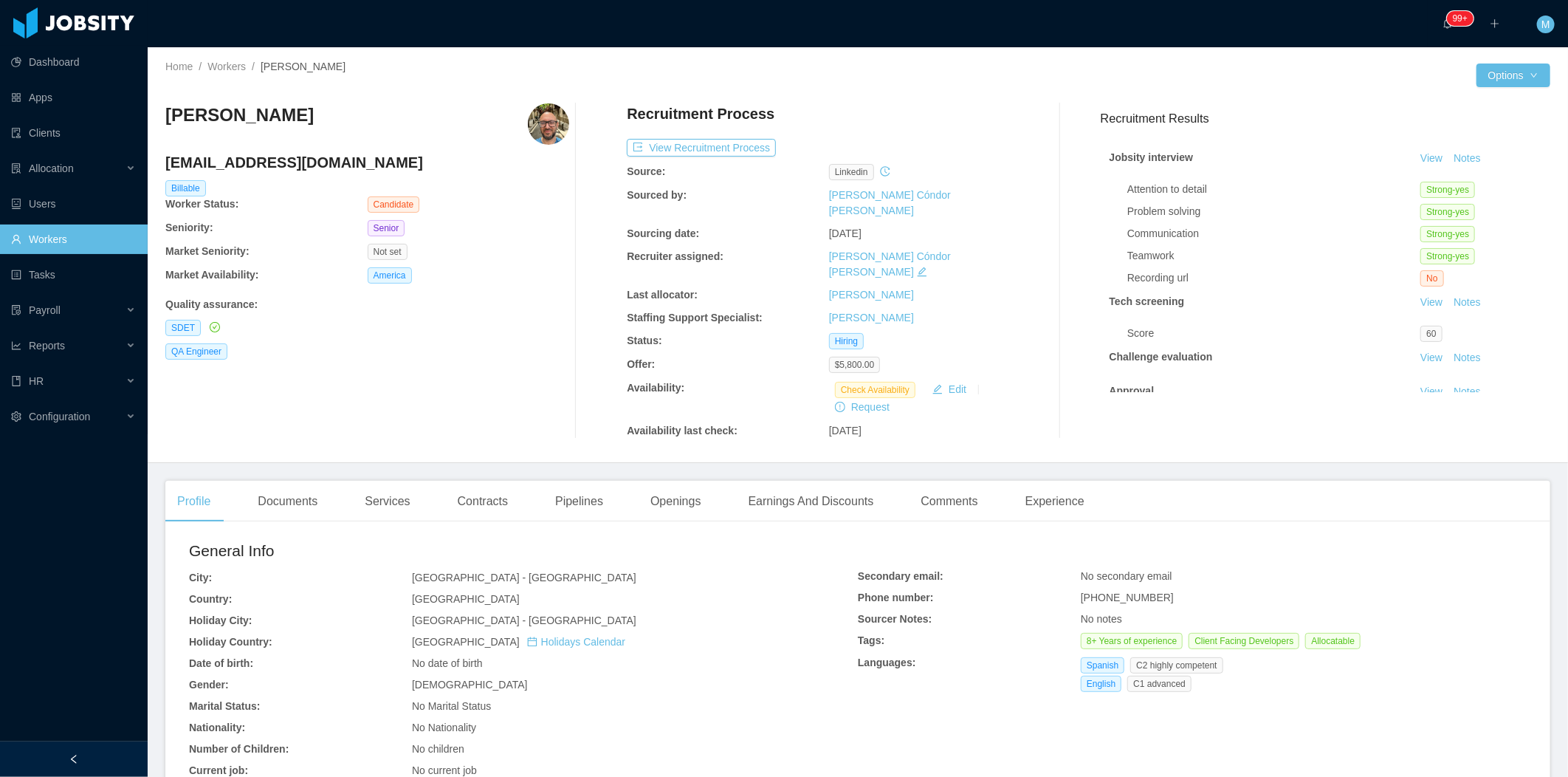
drag, startPoint x: 476, startPoint y: 204, endPoint x: 511, endPoint y: 8, distance: 199.1
click at [477, 201] on div "Candidate" at bounding box center [434, 205] width 134 height 17
click at [305, 480] on div "Documents" at bounding box center [287, 501] width 83 height 41
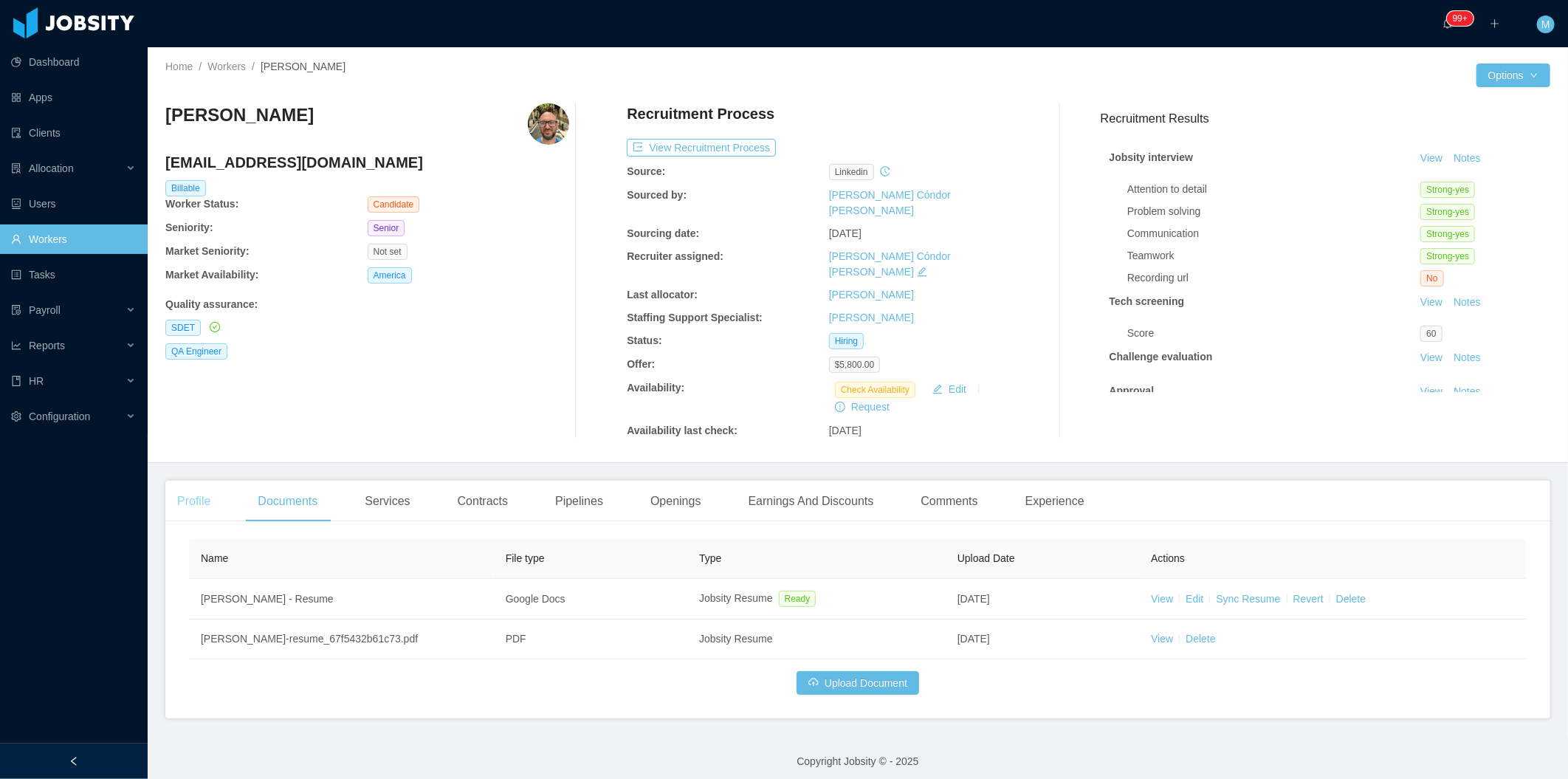
click at [203, 481] on div "Profile" at bounding box center [194, 501] width 57 height 41
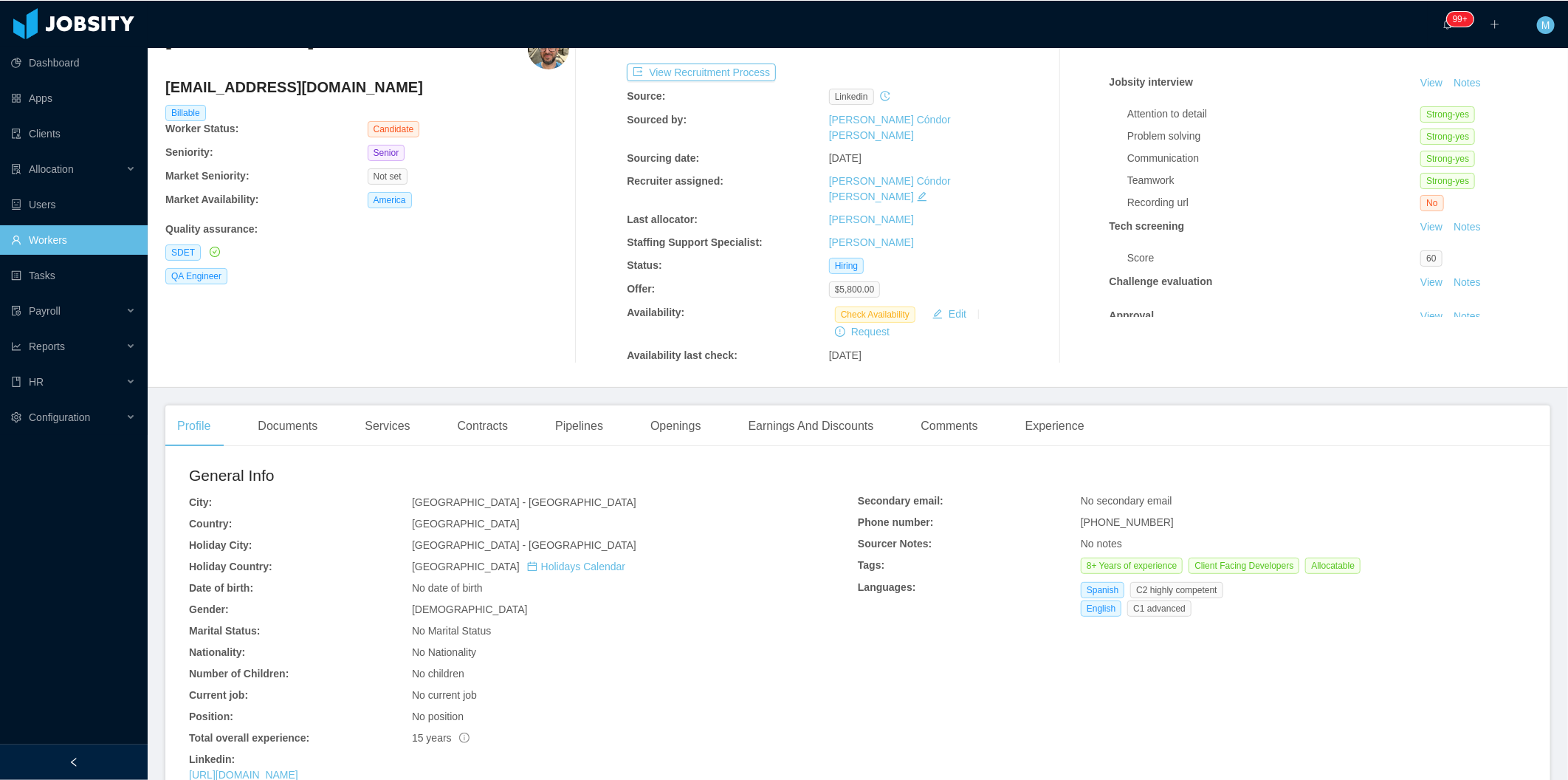
scroll to position [246, 0]
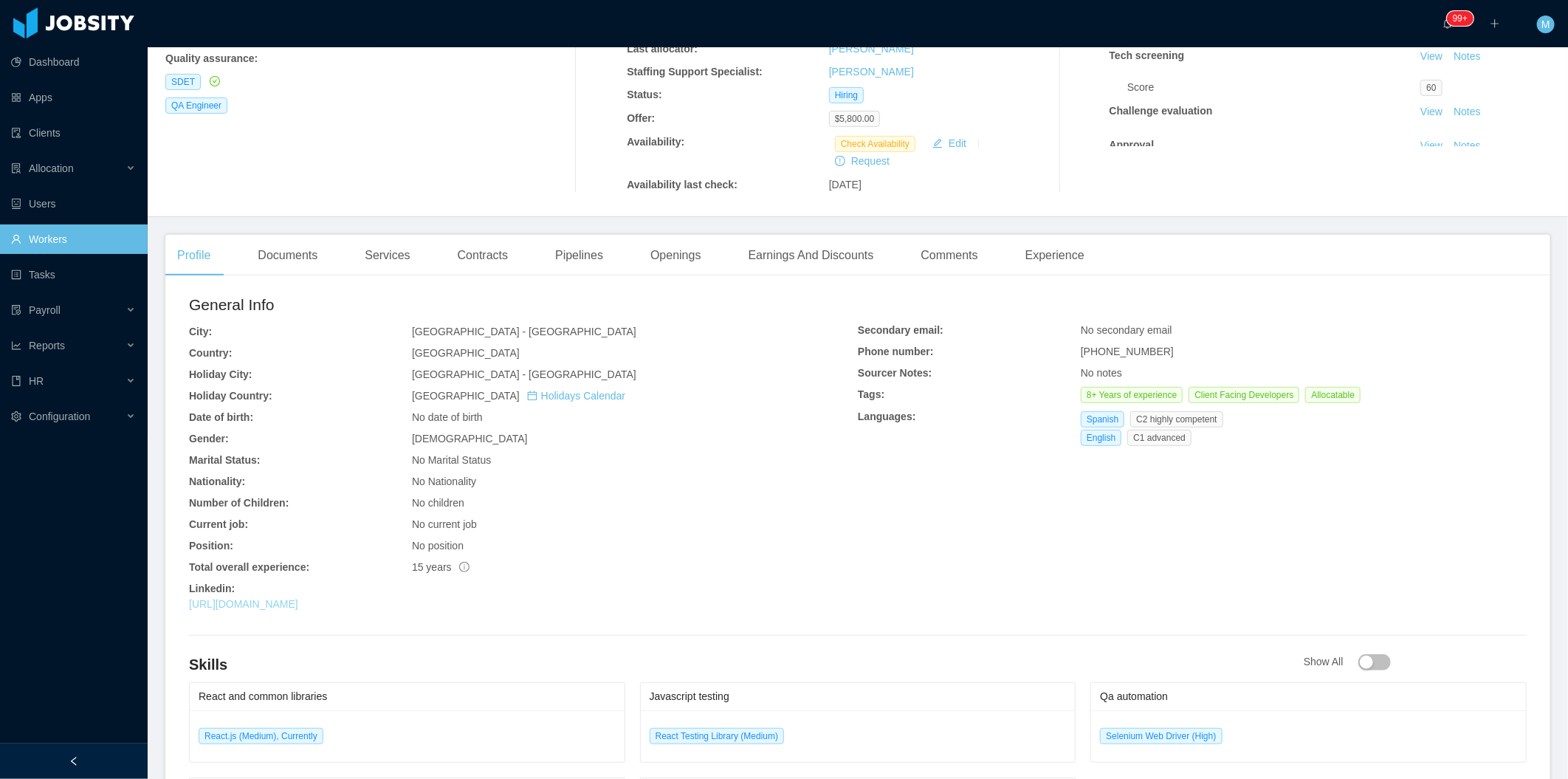
click at [298, 598] on link "https://www.linkedin.com/in/alejandro-leonian" at bounding box center [244, 604] width 110 height 12
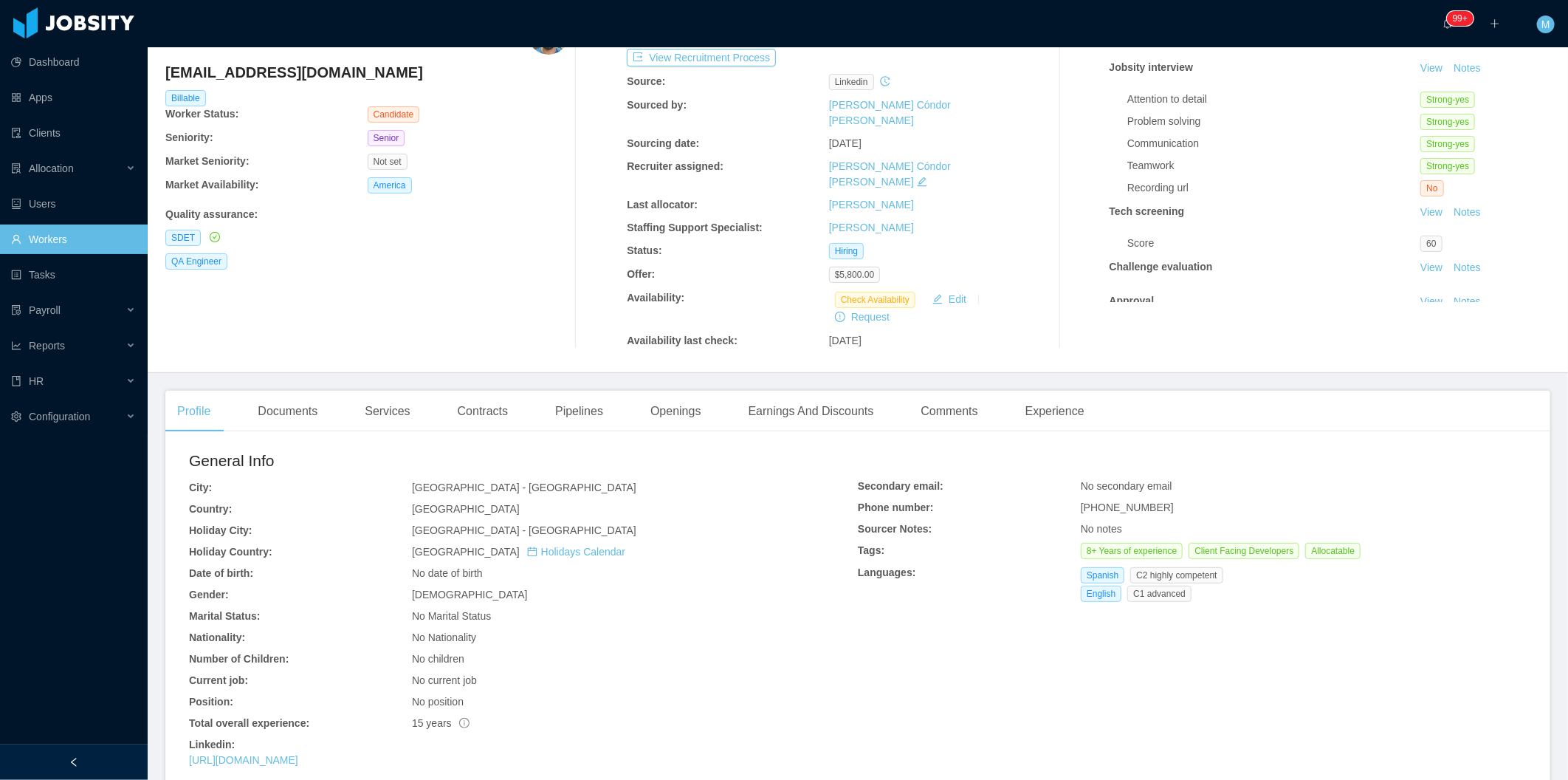
scroll to position [0, 0]
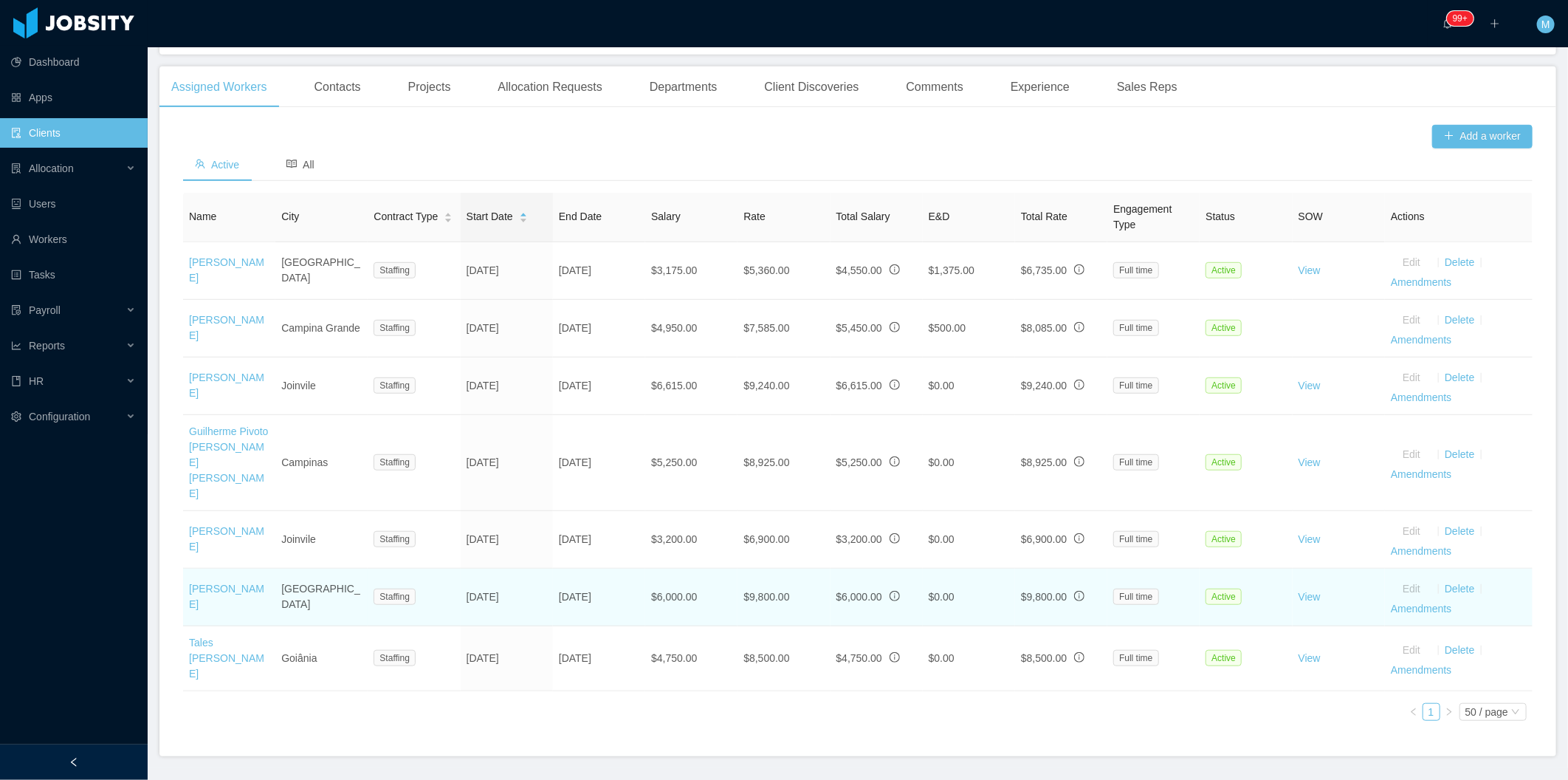
scroll to position [434, 0]
click at [232, 578] on link "[PERSON_NAME]" at bounding box center [226, 592] width 75 height 27
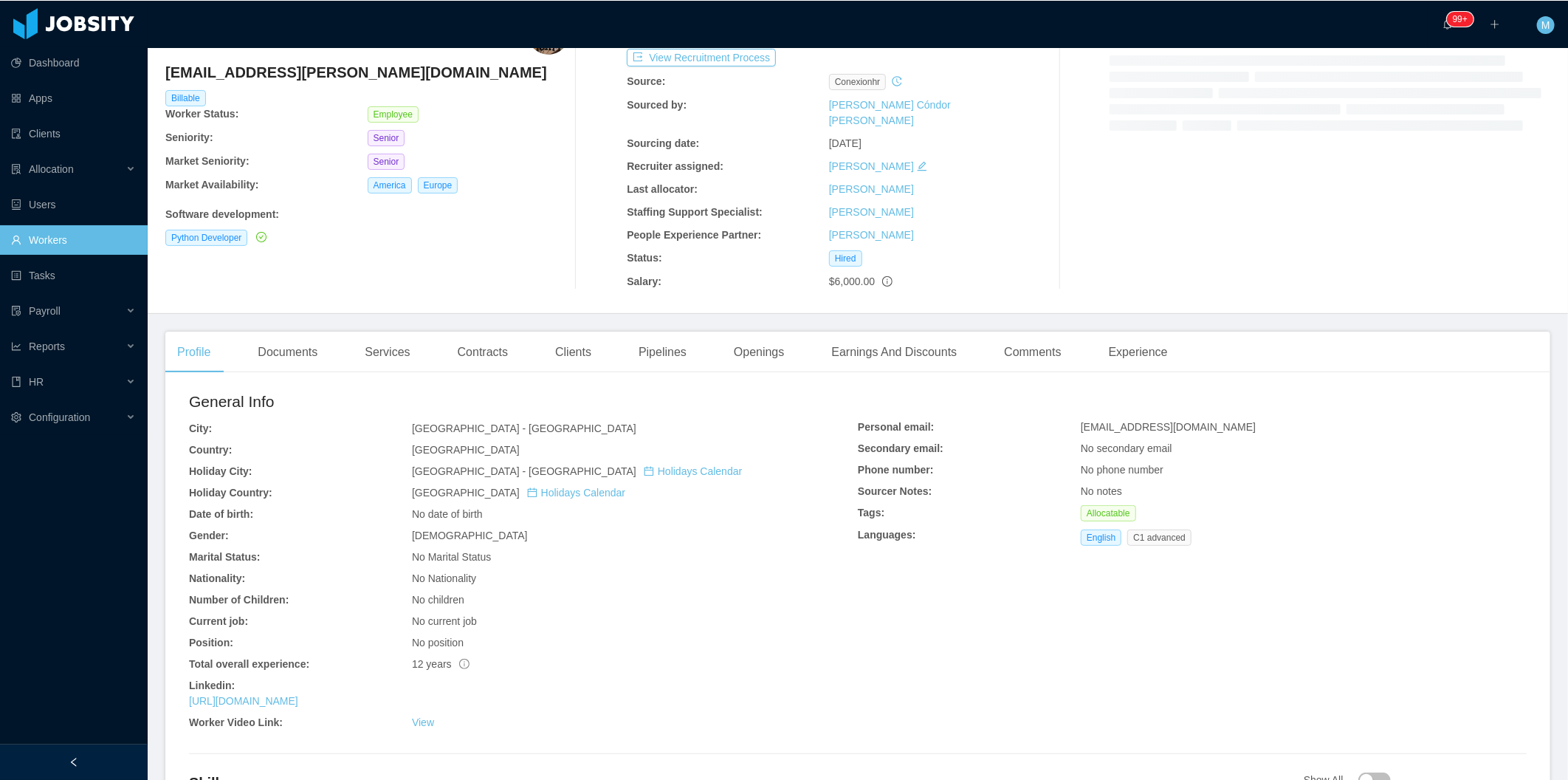
scroll to position [246, 0]
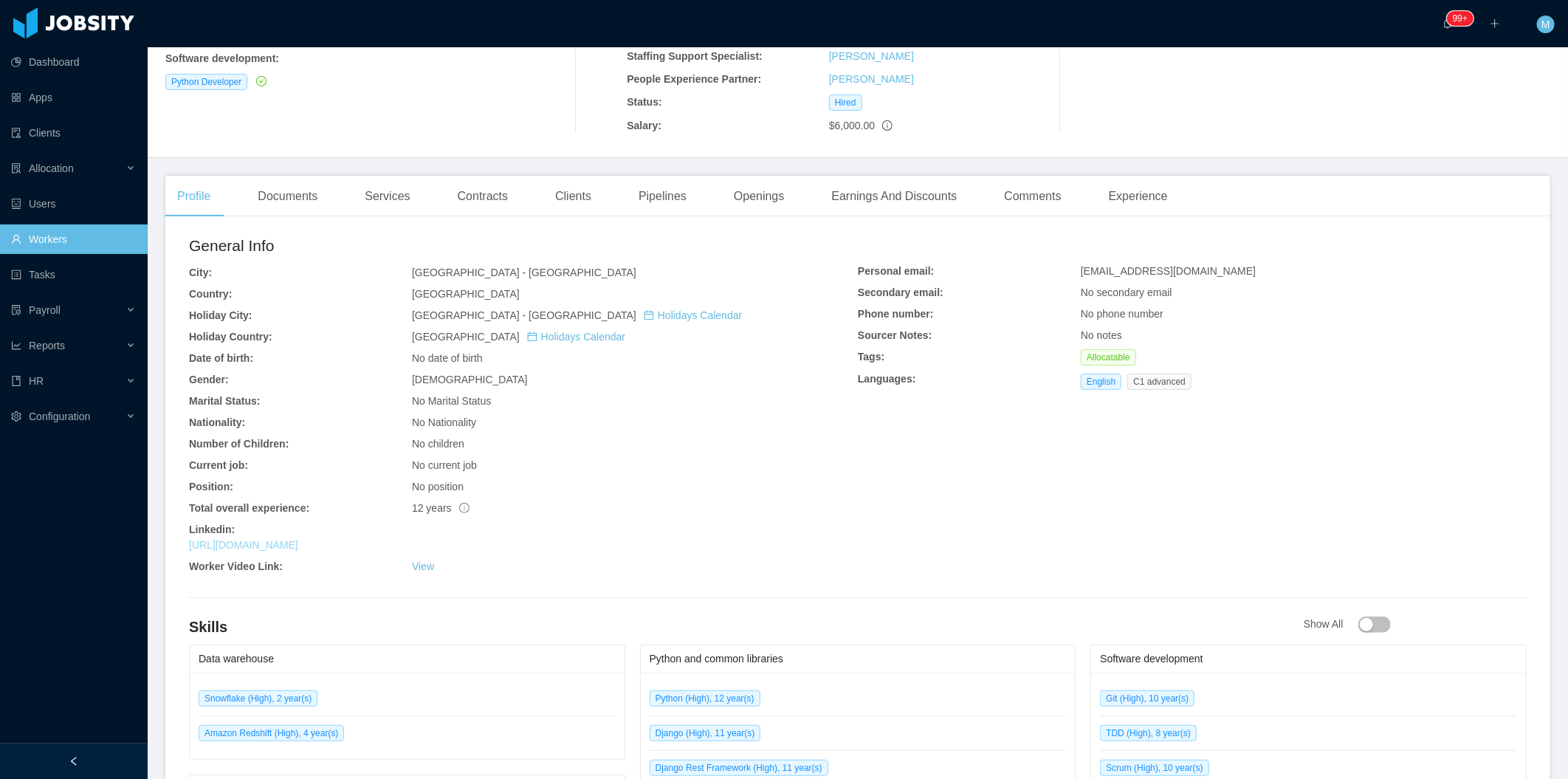
click at [298, 539] on link "[URL][DOMAIN_NAME]" at bounding box center [244, 545] width 110 height 12
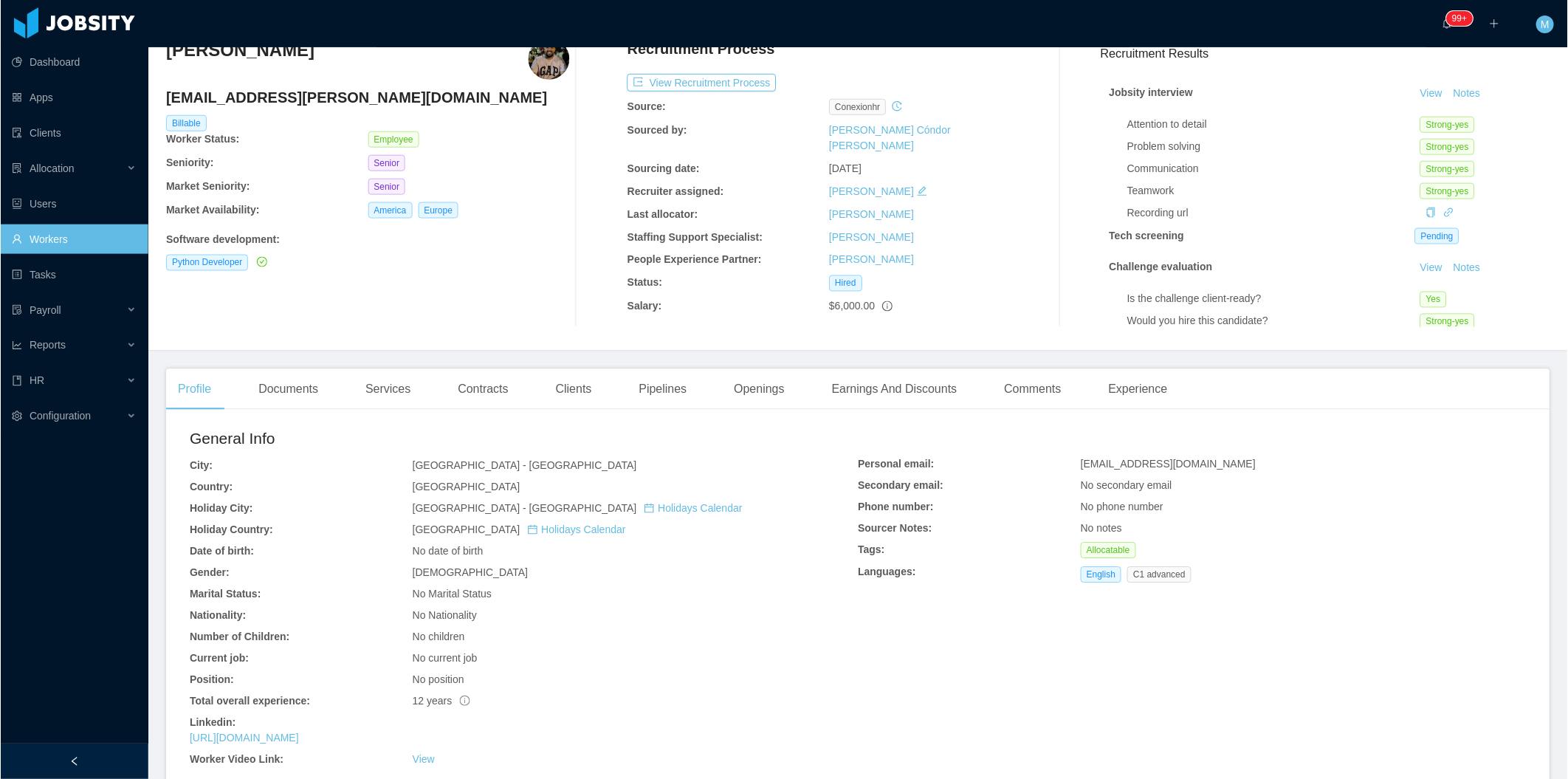
scroll to position [0, 0]
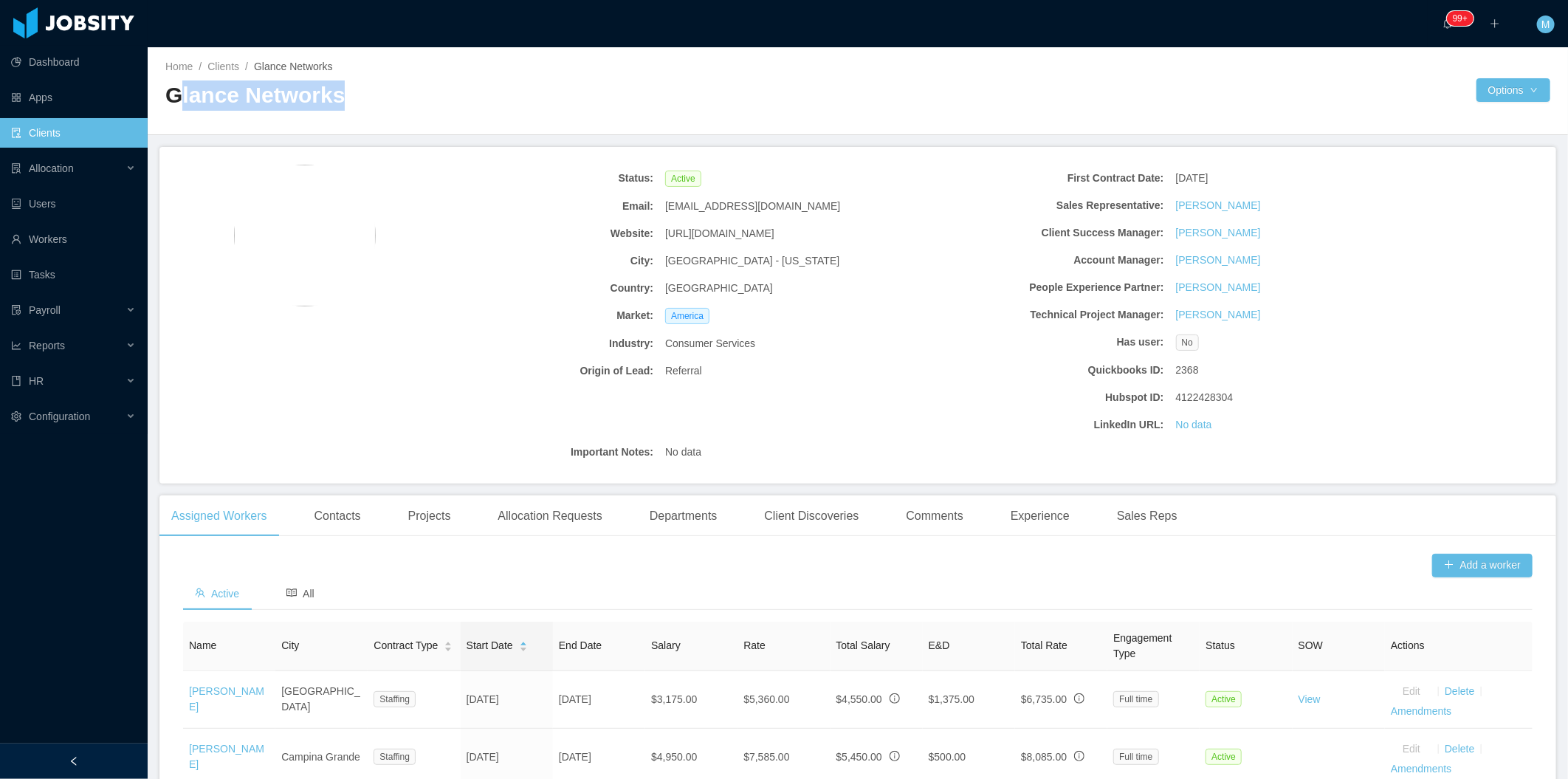
drag, startPoint x: 329, startPoint y: 101, endPoint x: 177, endPoint y: 107, distance: 152.1
click at [177, 107] on h2 "Glance Networks" at bounding box center [512, 95] width 693 height 30
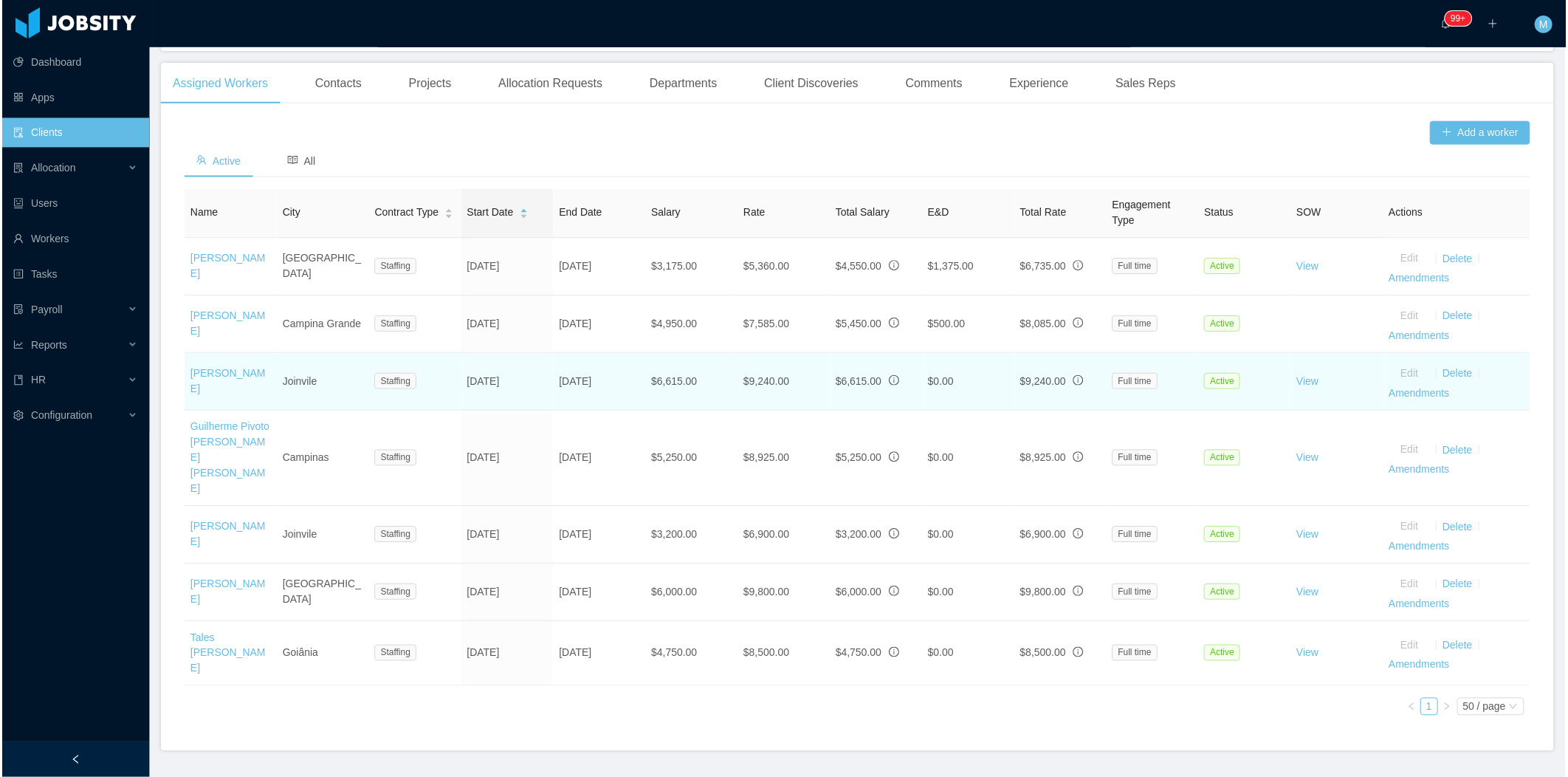
scroll to position [434, 0]
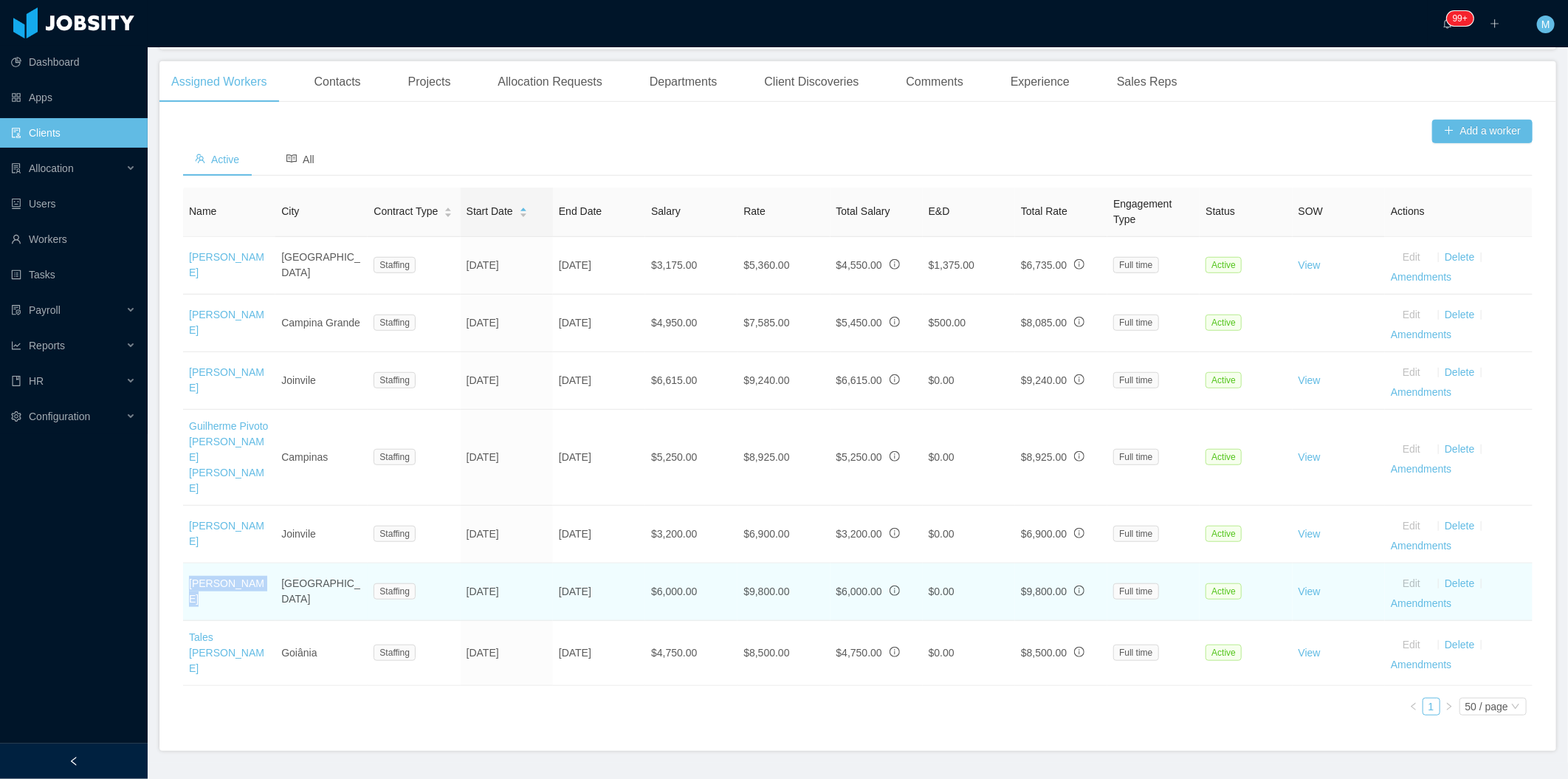
drag, startPoint x: 259, startPoint y: 558, endPoint x: 182, endPoint y: 554, distance: 77.1
click at [183, 564] on td "Mateus Vieira" at bounding box center [229, 592] width 92 height 58
click at [673, 564] on td "$6,000.00" at bounding box center [692, 592] width 92 height 58
click at [652, 564] on td "$6,000.00" at bounding box center [692, 592] width 92 height 58
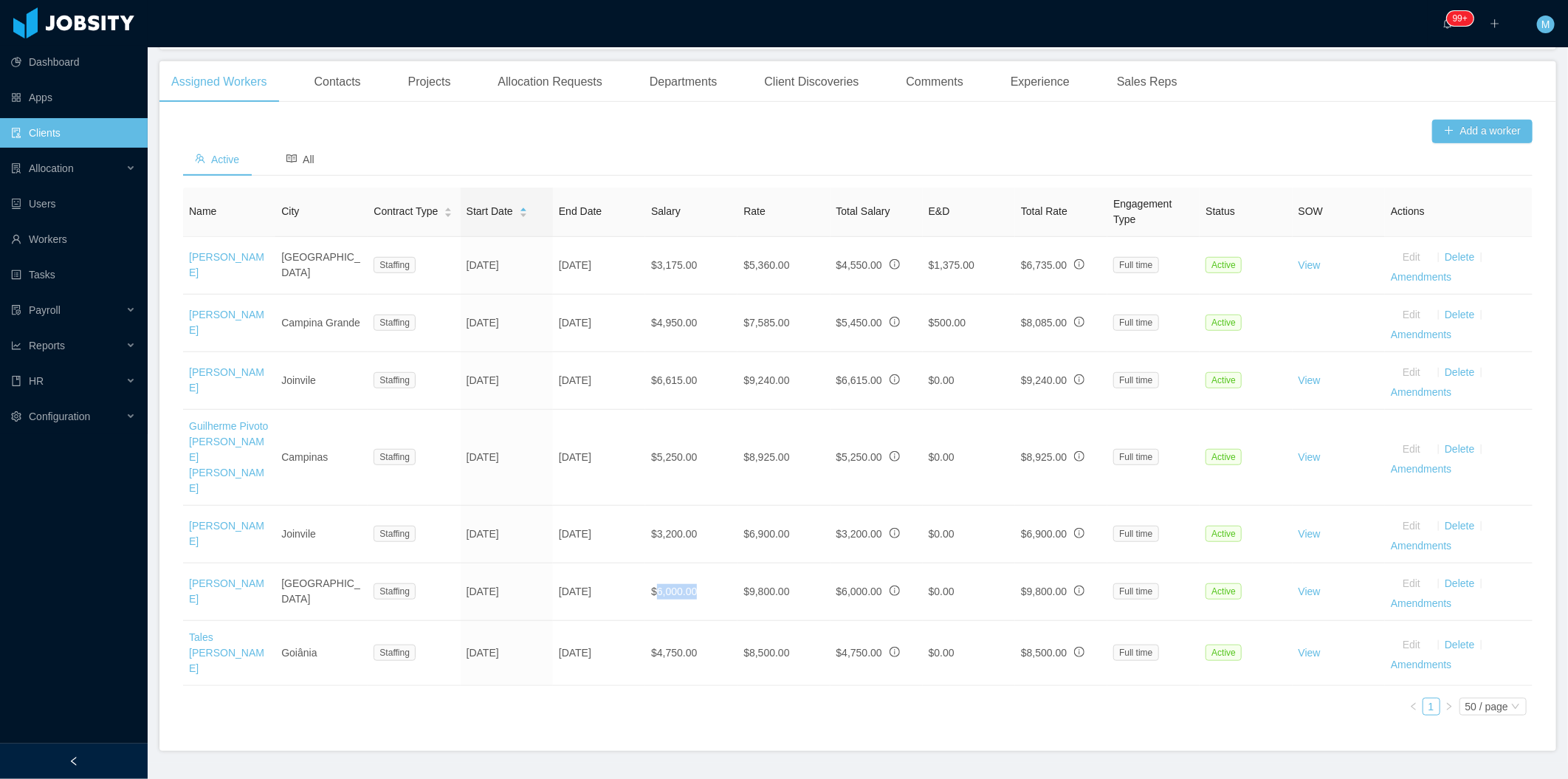
drag, startPoint x: 238, startPoint y: 624, endPoint x: 179, endPoint y: 596, distance: 65.3
click at [179, 596] on div "Add a worker Active All Name City Contract Type Start Date End Date Salary Rate…" at bounding box center [858, 432] width 1397 height 637
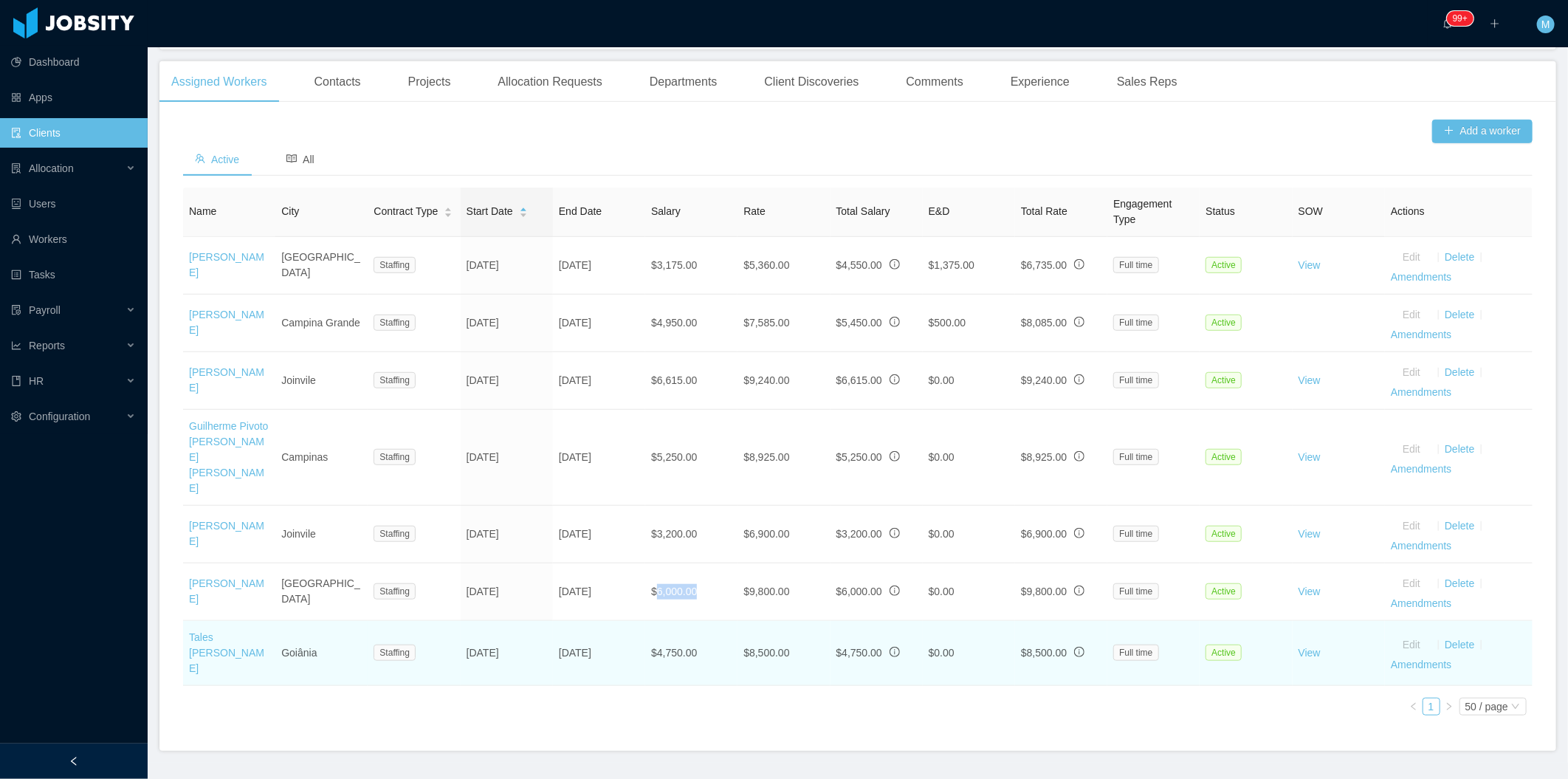
drag, startPoint x: 179, startPoint y: 596, endPoint x: 267, endPoint y: 627, distance: 93.3
click at [267, 627] on td "Tales Marinho Godois" at bounding box center [229, 654] width 92 height 65
drag, startPoint x: 238, startPoint y: 618, endPoint x: 190, endPoint y: 593, distance: 54.1
click at [190, 621] on td "Tales Marinho Godois" at bounding box center [229, 654] width 92 height 65
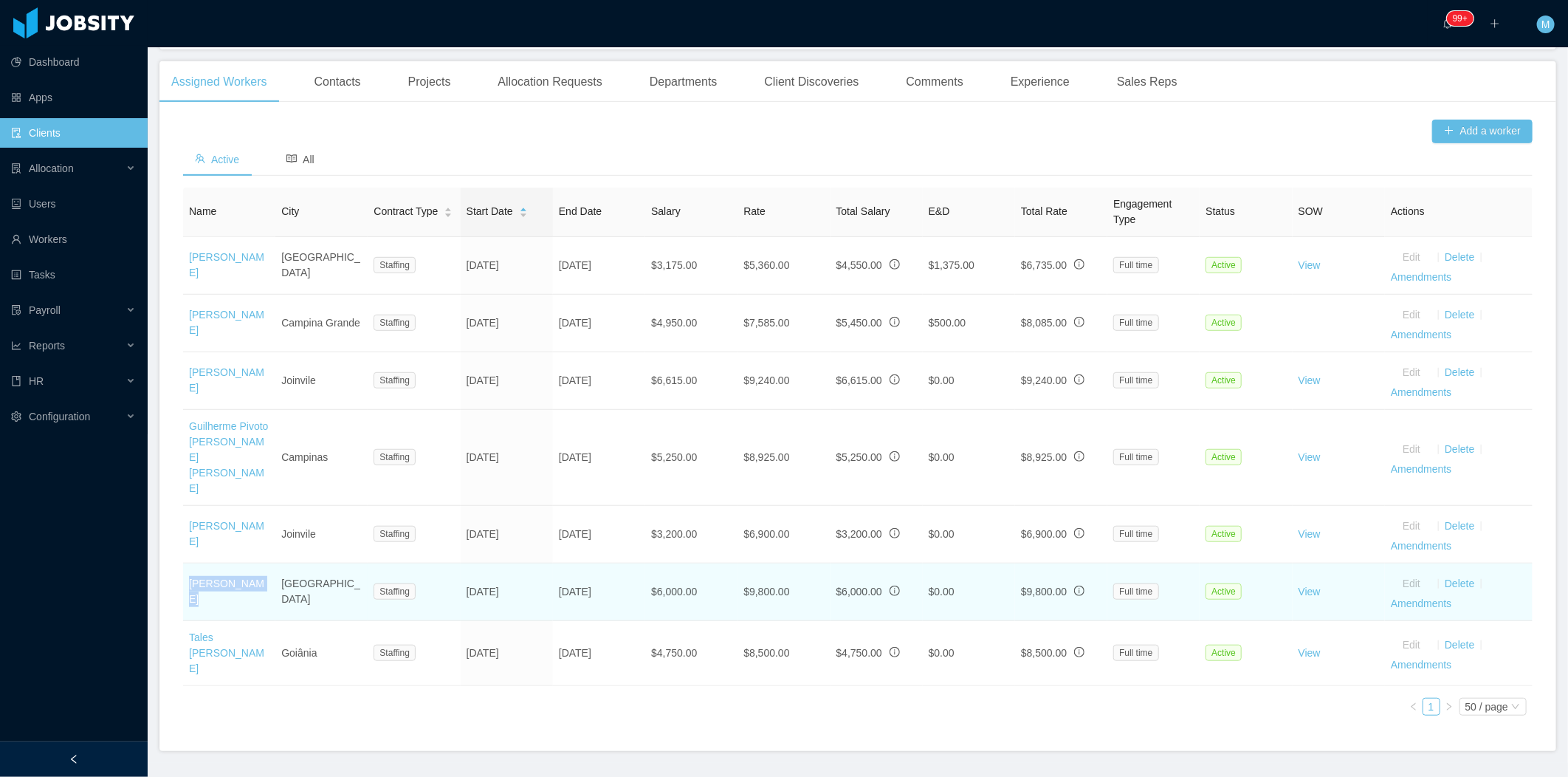
drag, startPoint x: 257, startPoint y: 552, endPoint x: 188, endPoint y: 563, distance: 69.9
click at [188, 564] on td "Mateus Vieira" at bounding box center [229, 592] width 92 height 58
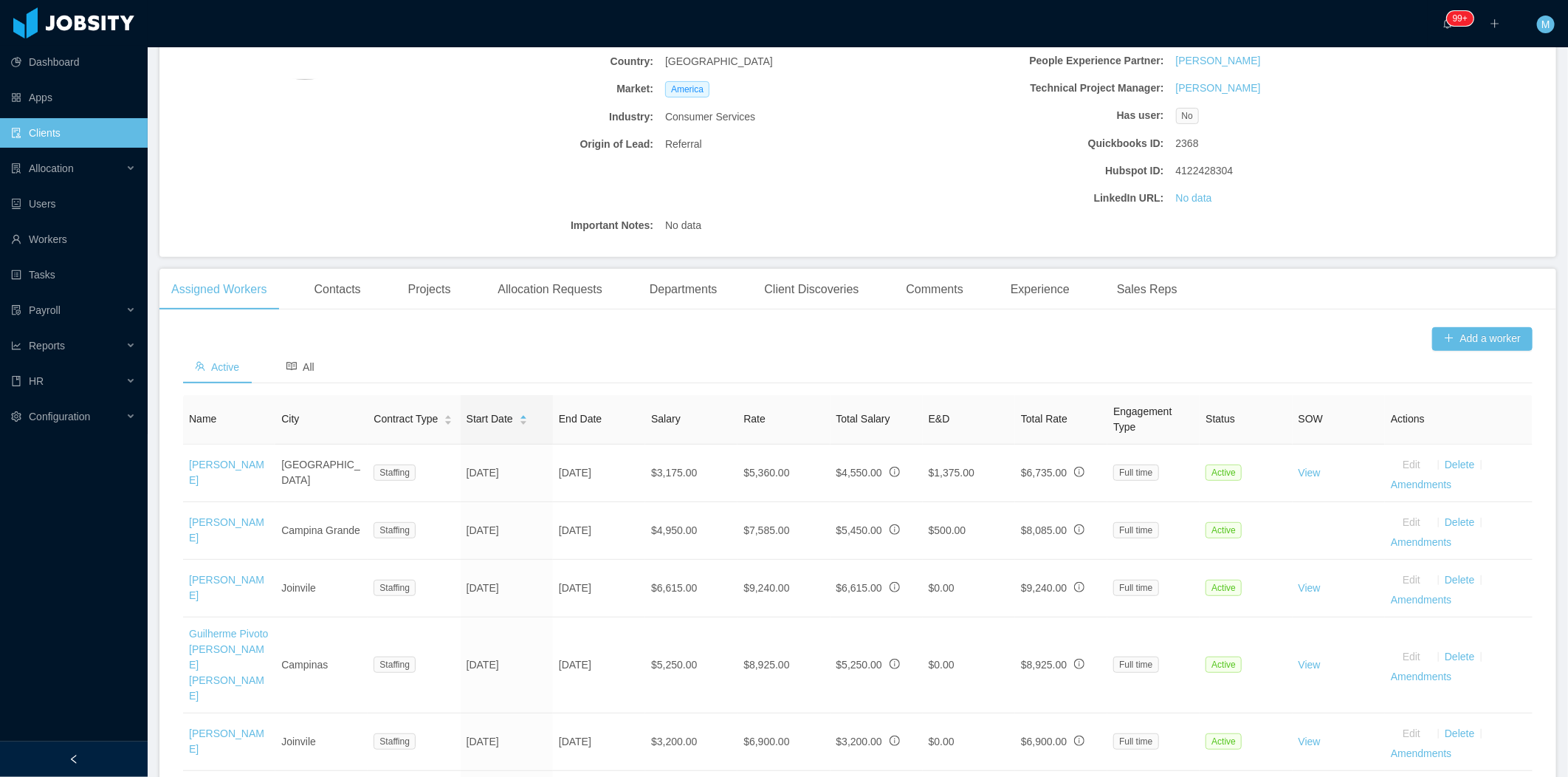
scroll to position [107, 0]
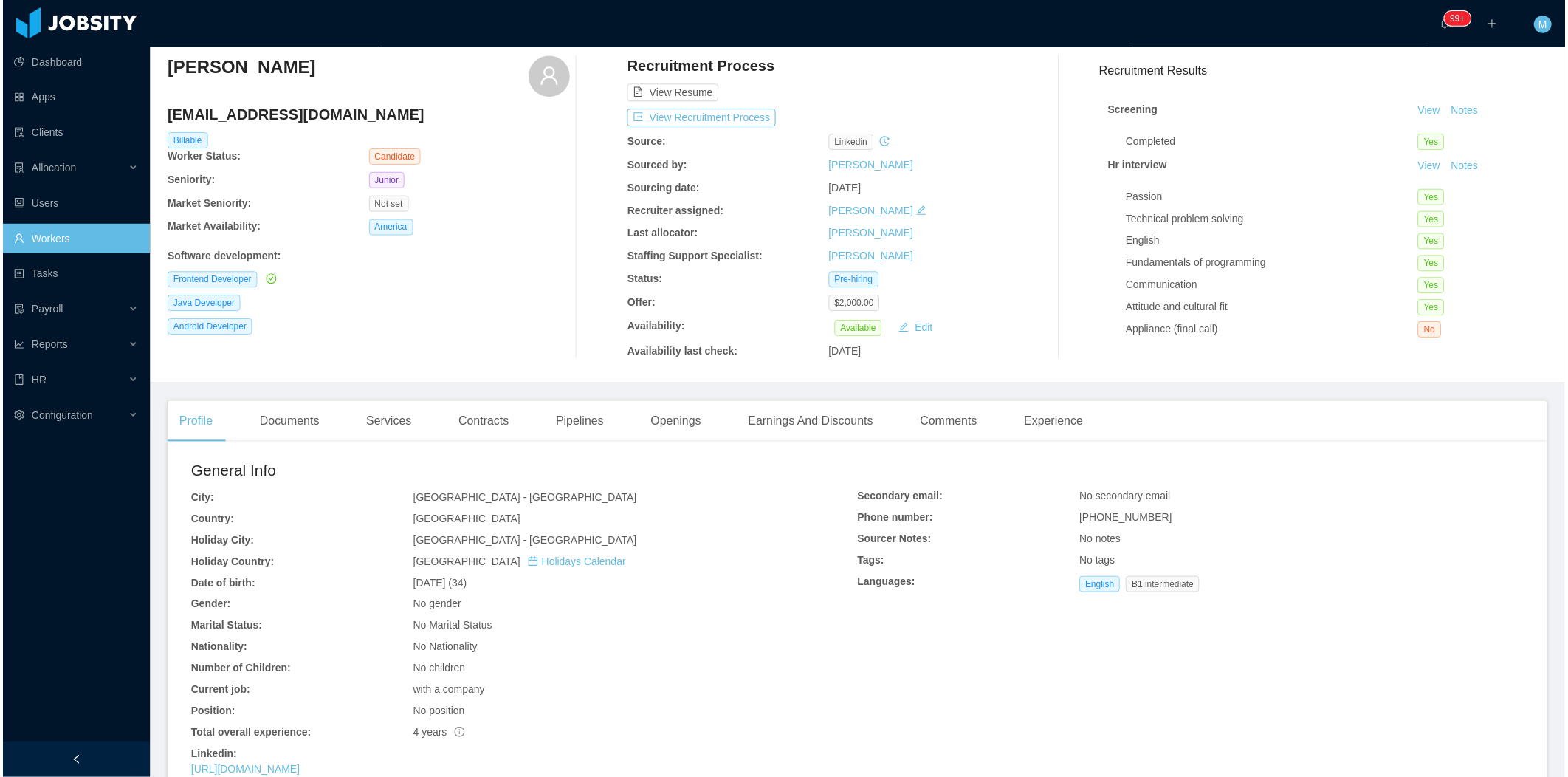
scroll to position [246, 0]
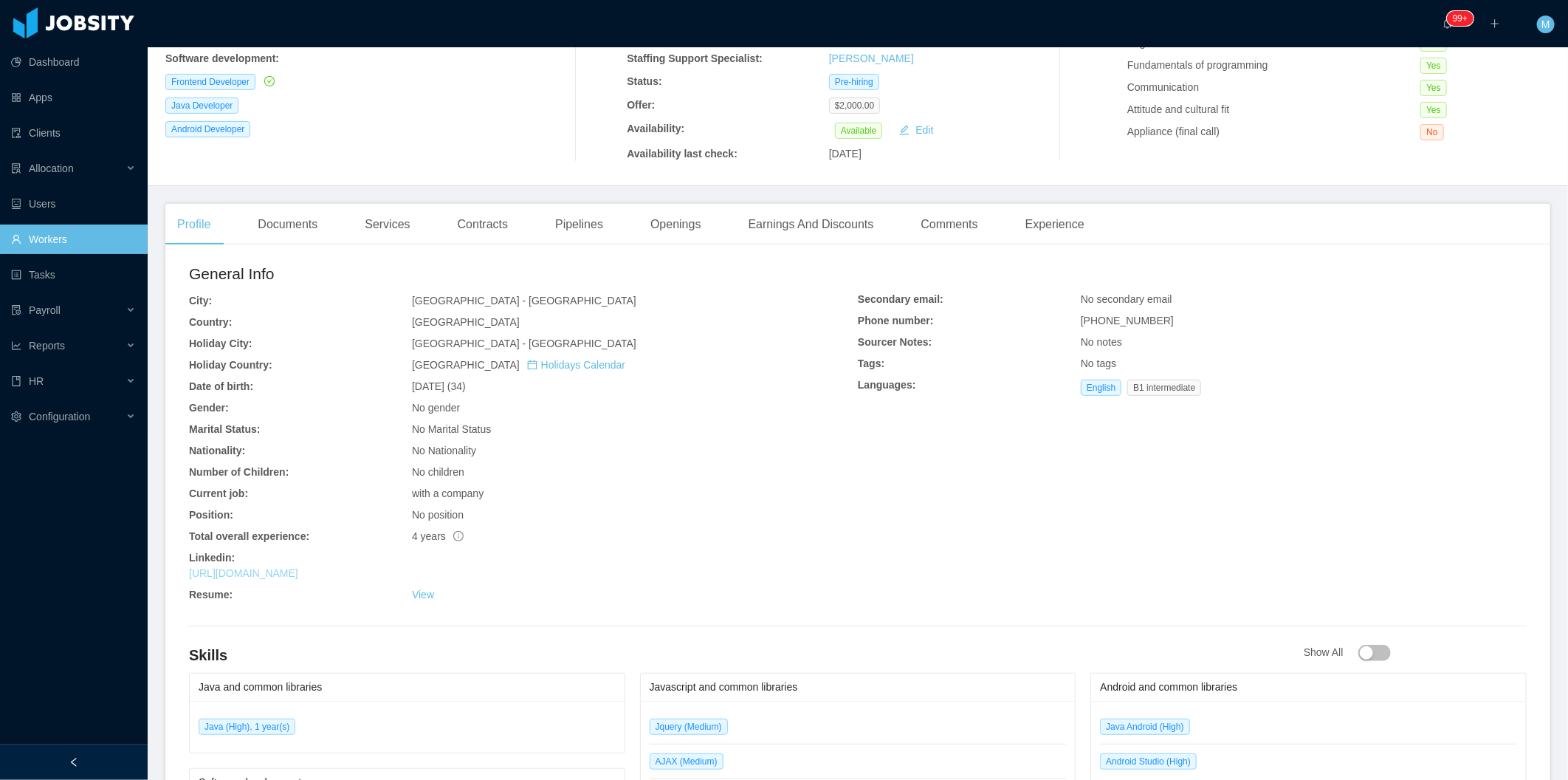
click at [298, 574] on link "[URL][DOMAIN_NAME]" at bounding box center [244, 574] width 110 height 12
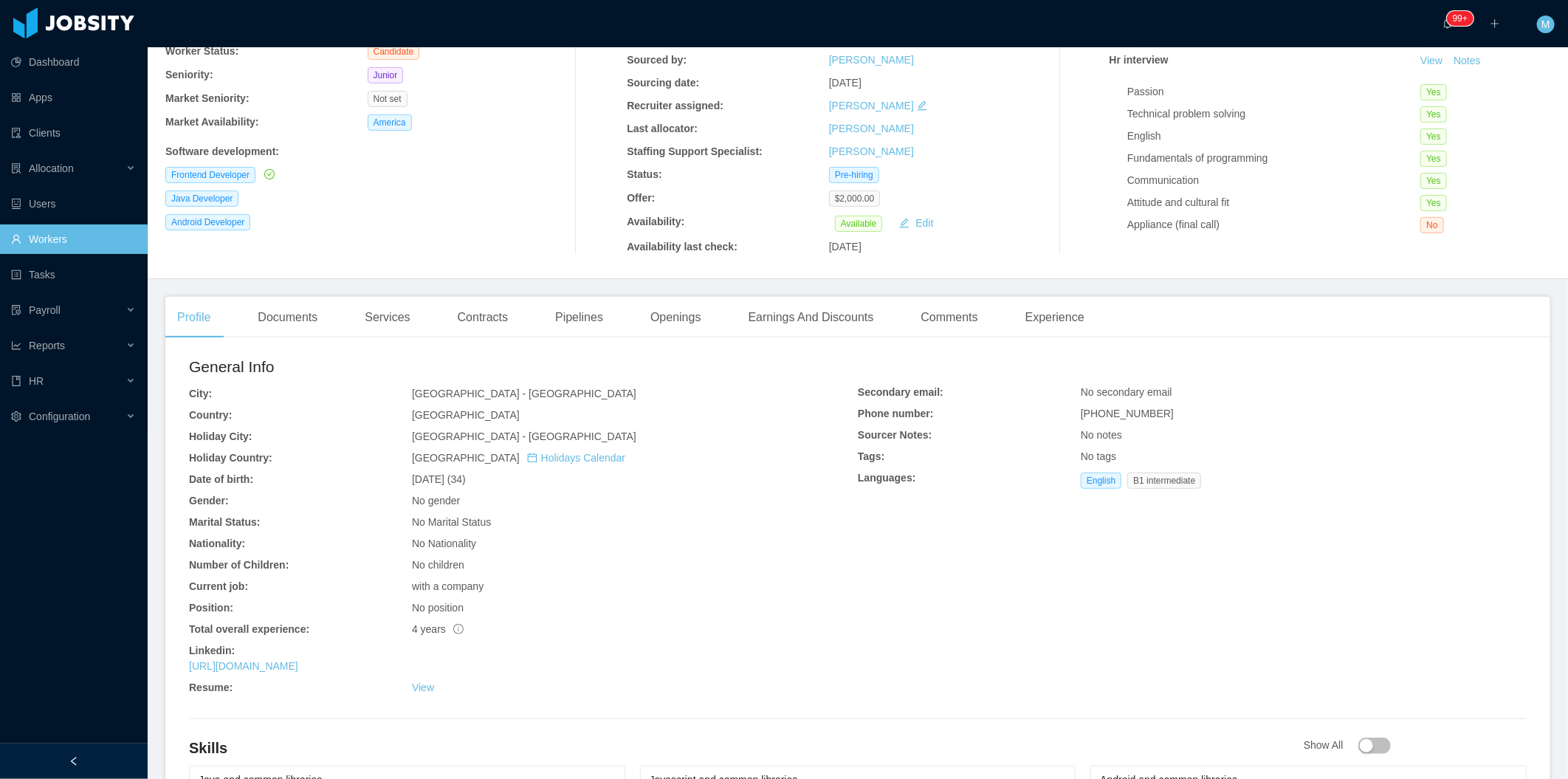
scroll to position [328, 0]
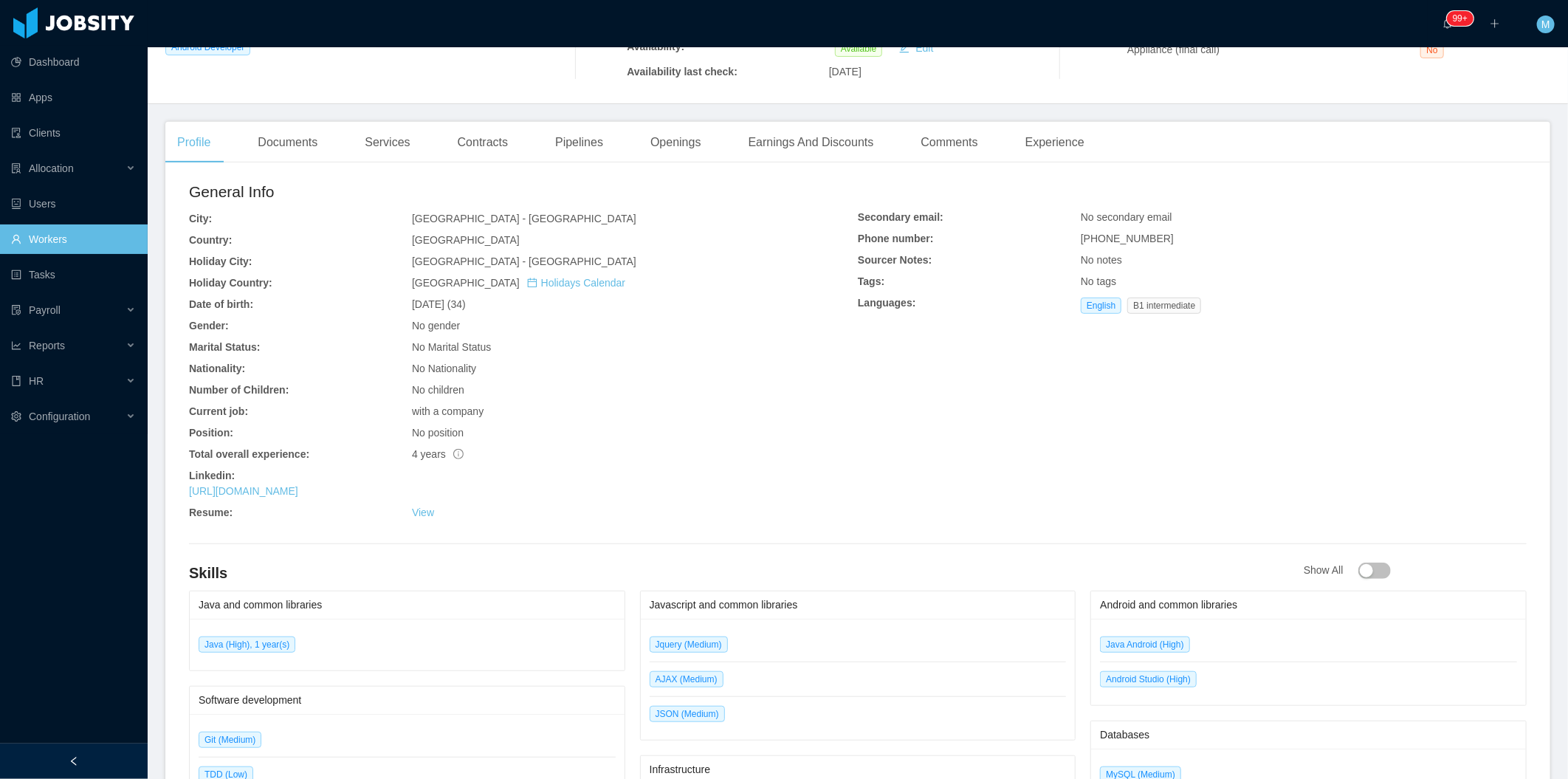
click at [331, 127] on div "Profile Documents Services Contracts Pipelines Openings Earnings And Discounts …" at bounding box center [631, 143] width 931 height 41
click at [321, 134] on div "Documents" at bounding box center [287, 143] width 83 height 41
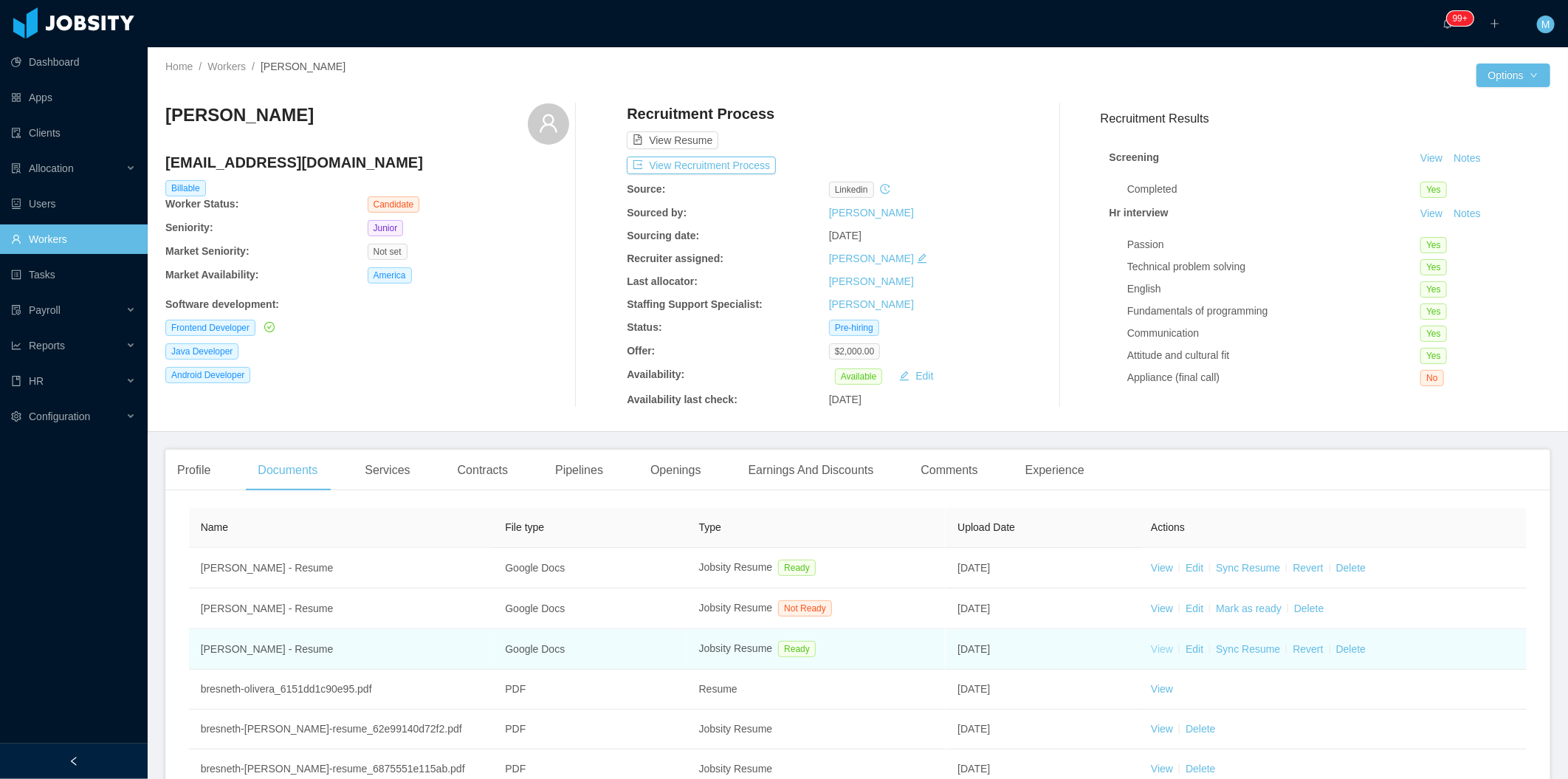
click at [1155, 646] on link "View" at bounding box center [1161, 649] width 22 height 12
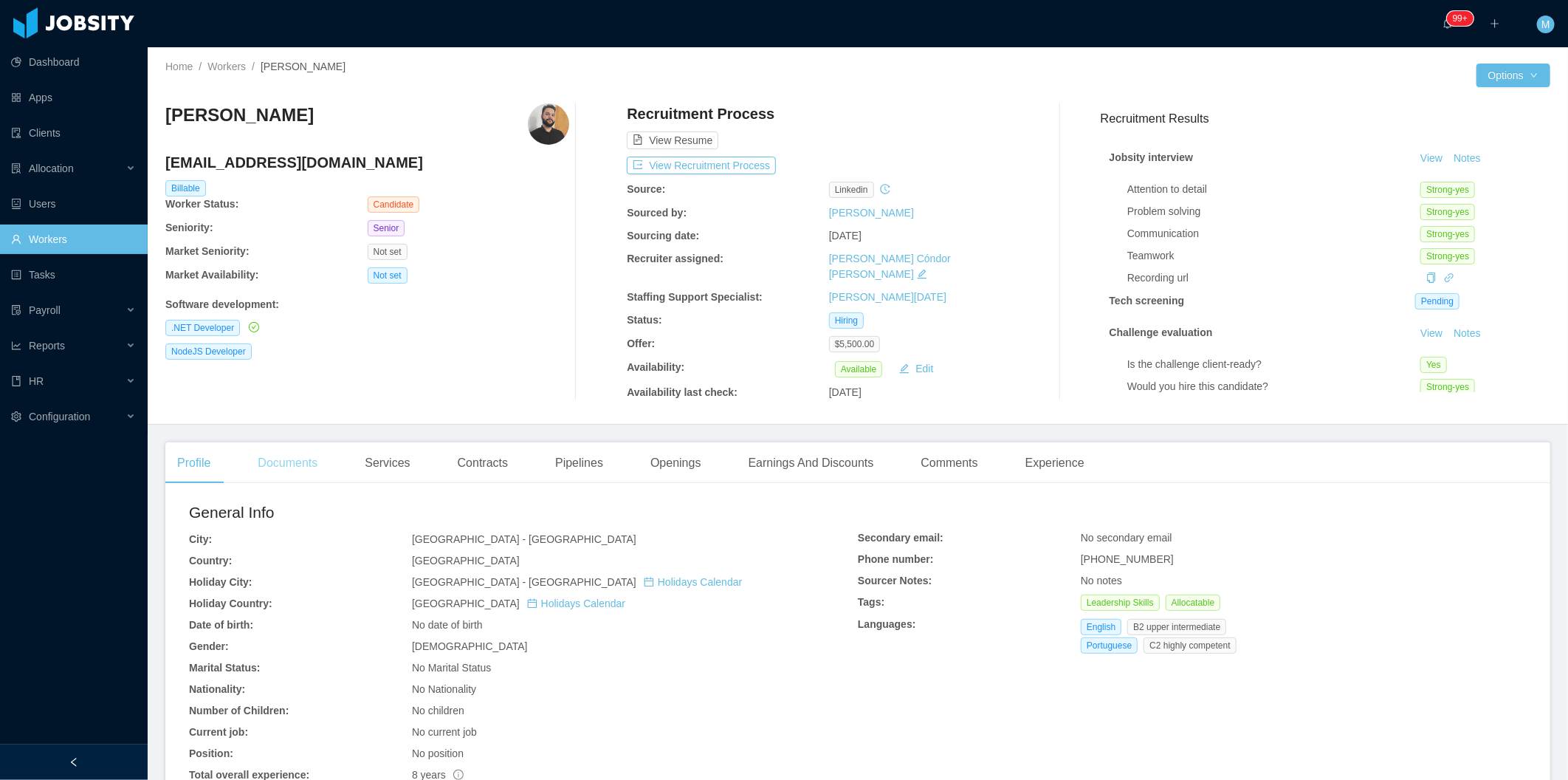
drag, startPoint x: 314, startPoint y: 455, endPoint x: 298, endPoint y: 461, distance: 17.1
click at [314, 455] on div "Documents" at bounding box center [287, 463] width 83 height 41
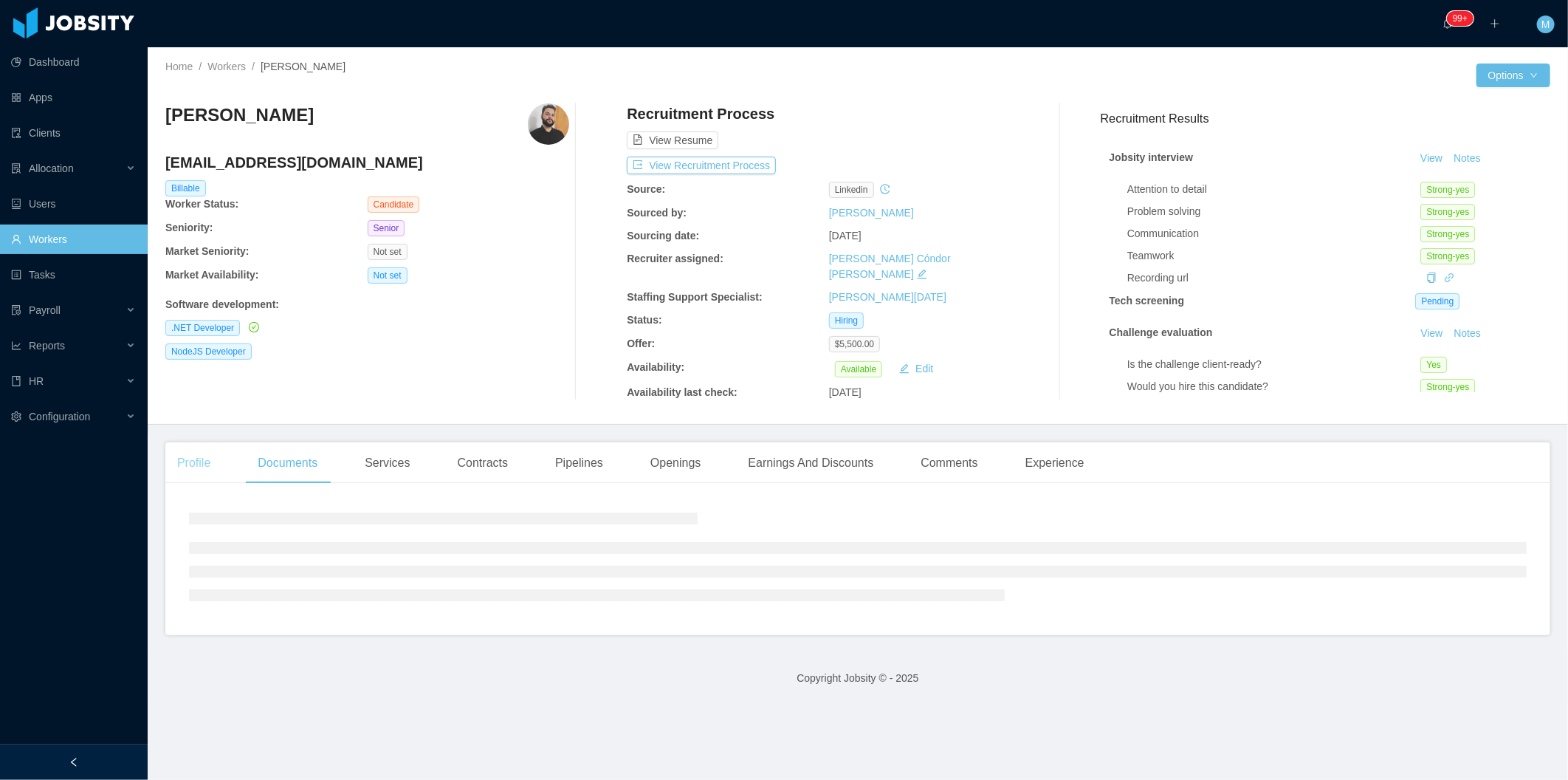
click at [211, 445] on div "Profile" at bounding box center [194, 463] width 57 height 41
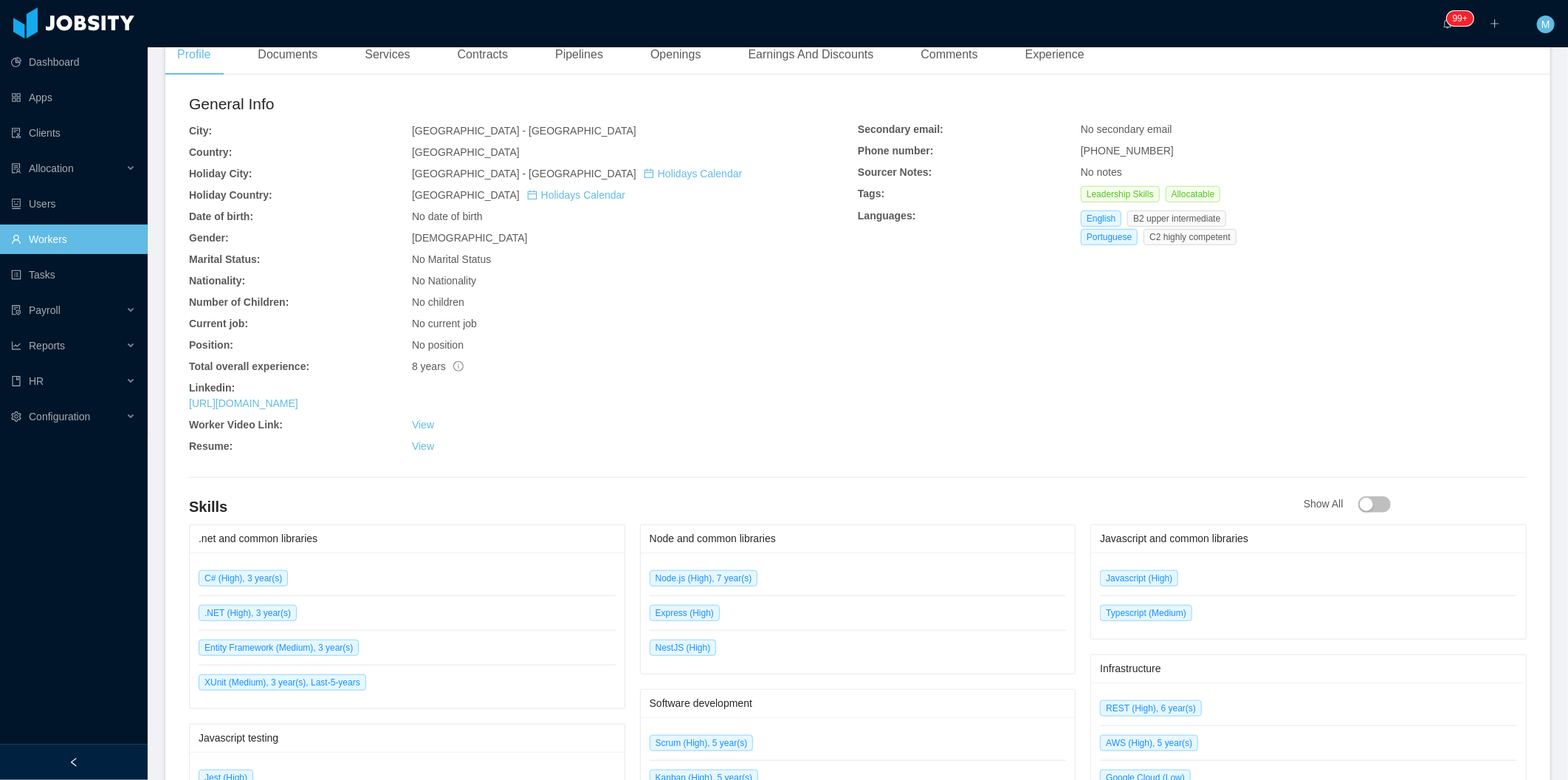
scroll to position [410, 0]
click at [298, 395] on link "https://www.linkedin.com/in/julio-lemes" at bounding box center [244, 401] width 110 height 12
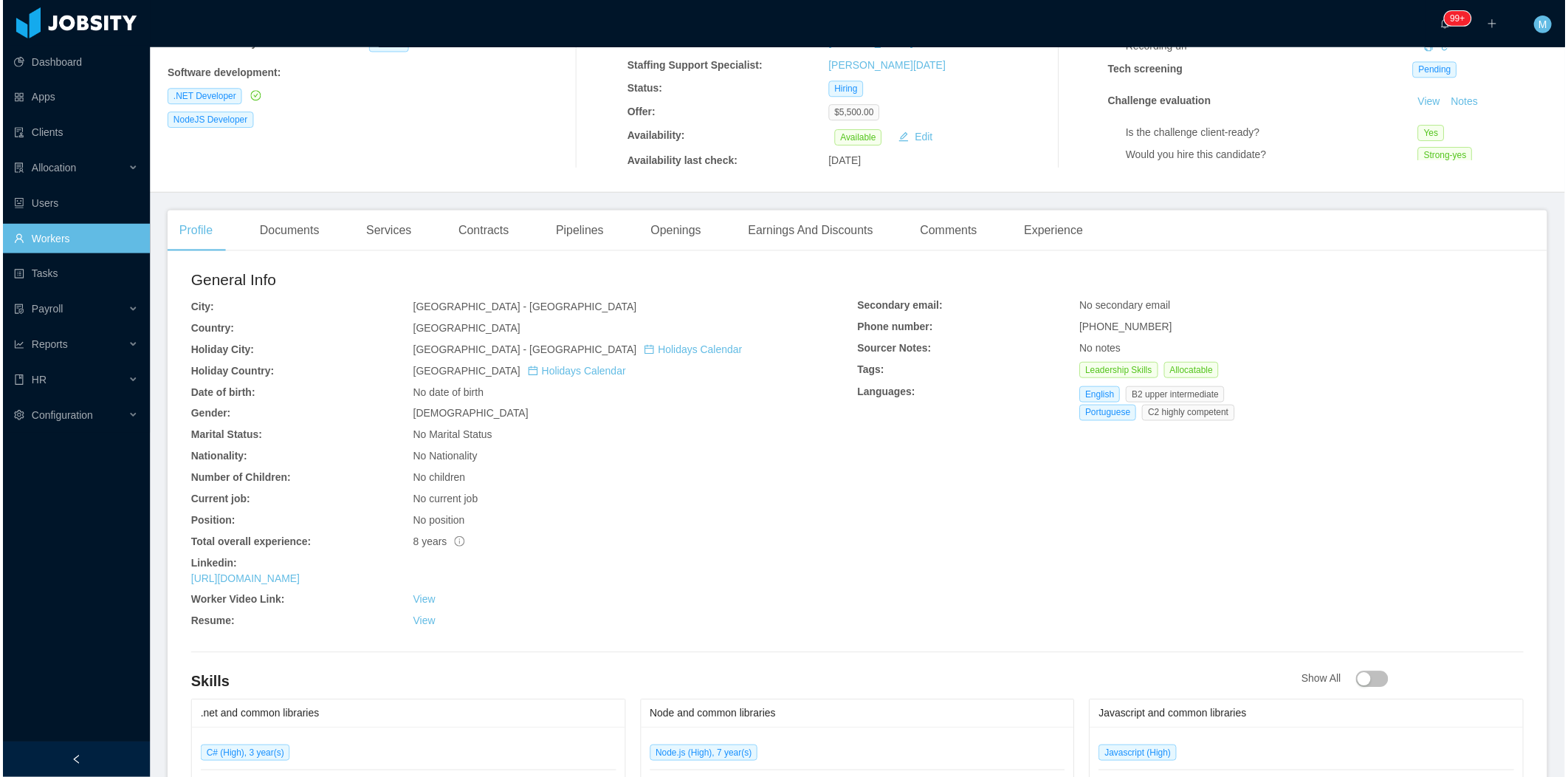
scroll to position [0, 0]
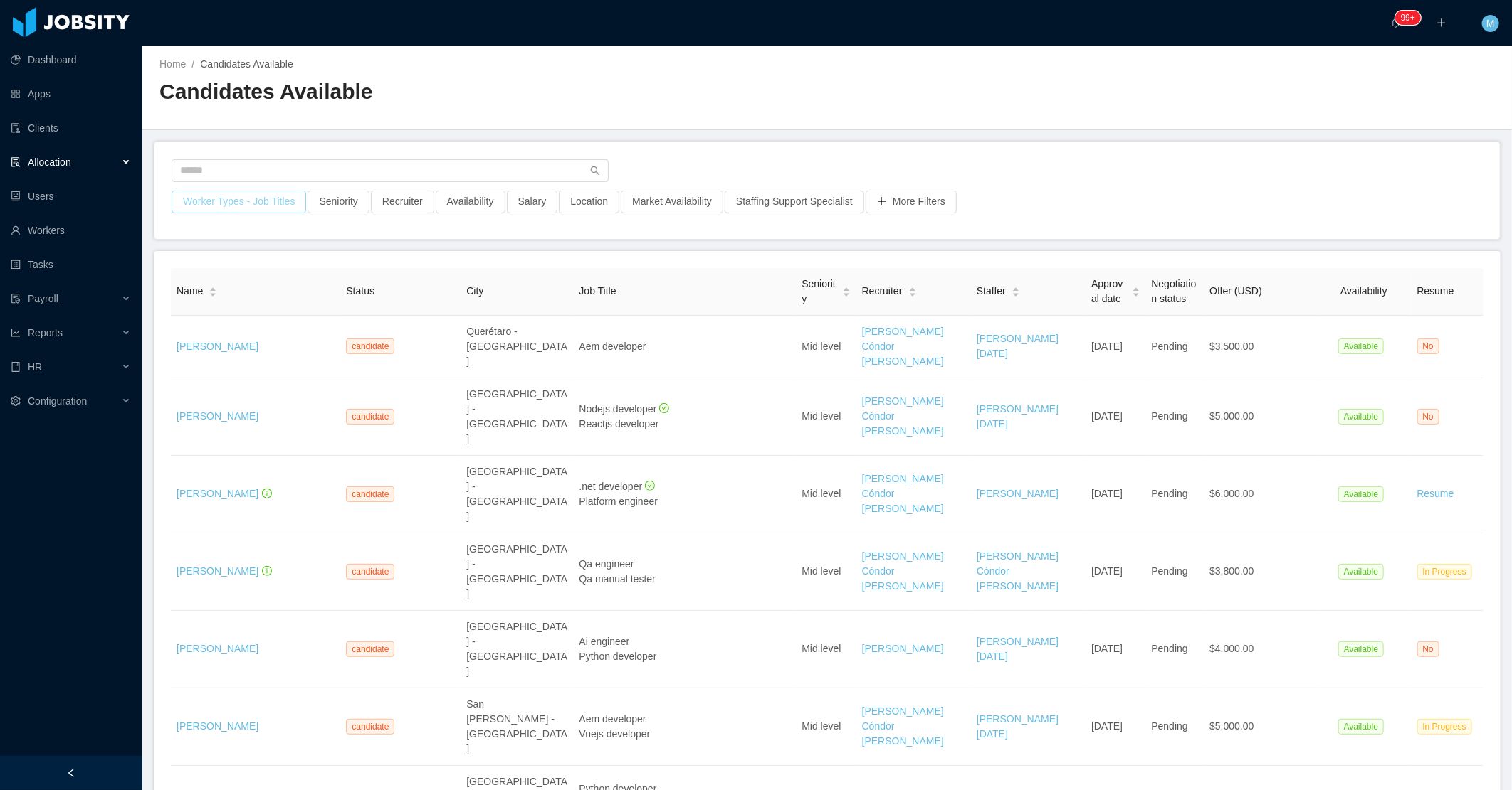
click at [241, 197] on button "Worker Types - Job Titles" at bounding box center [239, 202] width 135 height 23
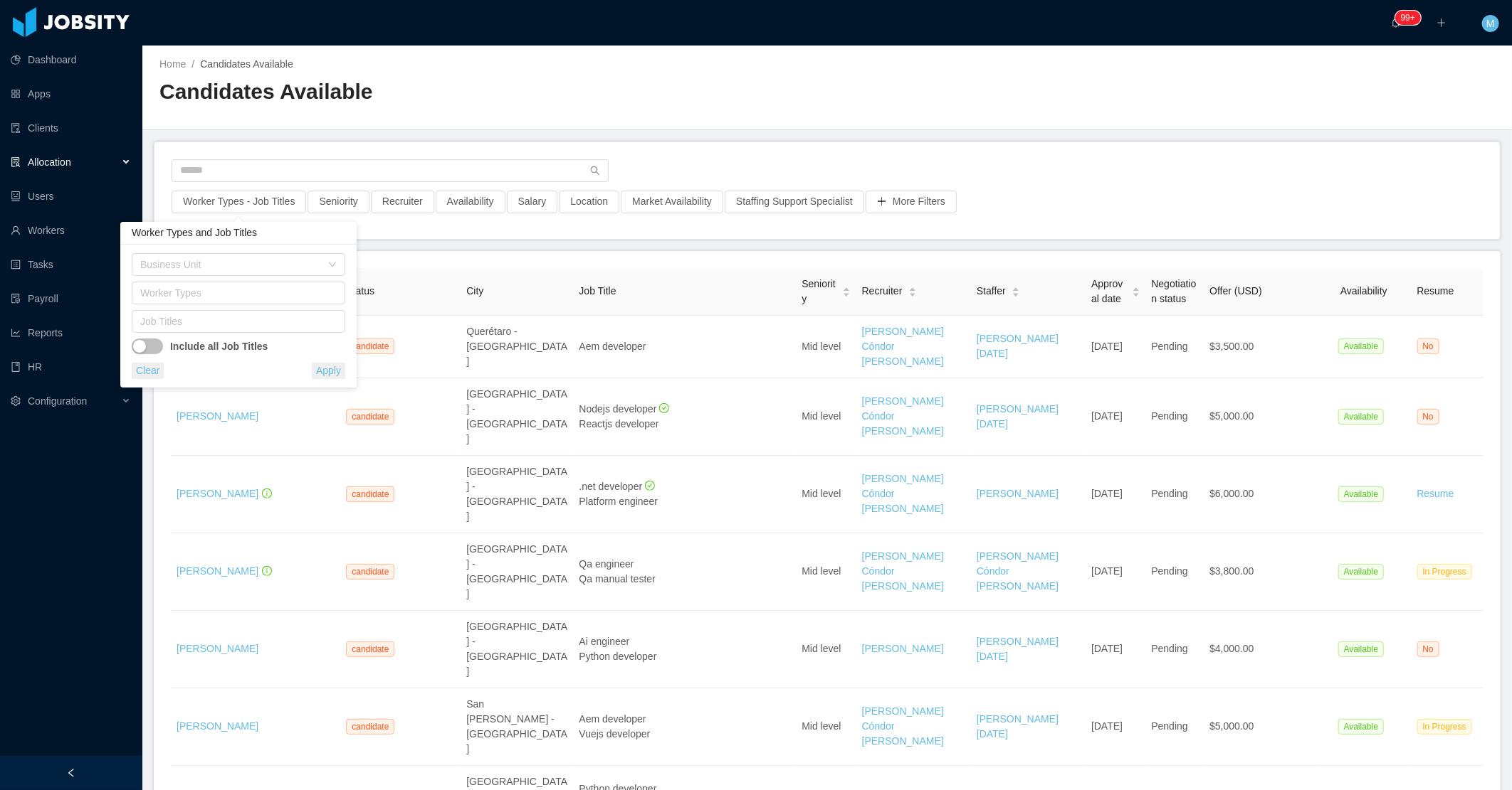
click at [165, 308] on div "Worker Types" at bounding box center [239, 296] width 213 height 28
click at [167, 310] on div "Job Titles" at bounding box center [239, 321] width 213 height 23
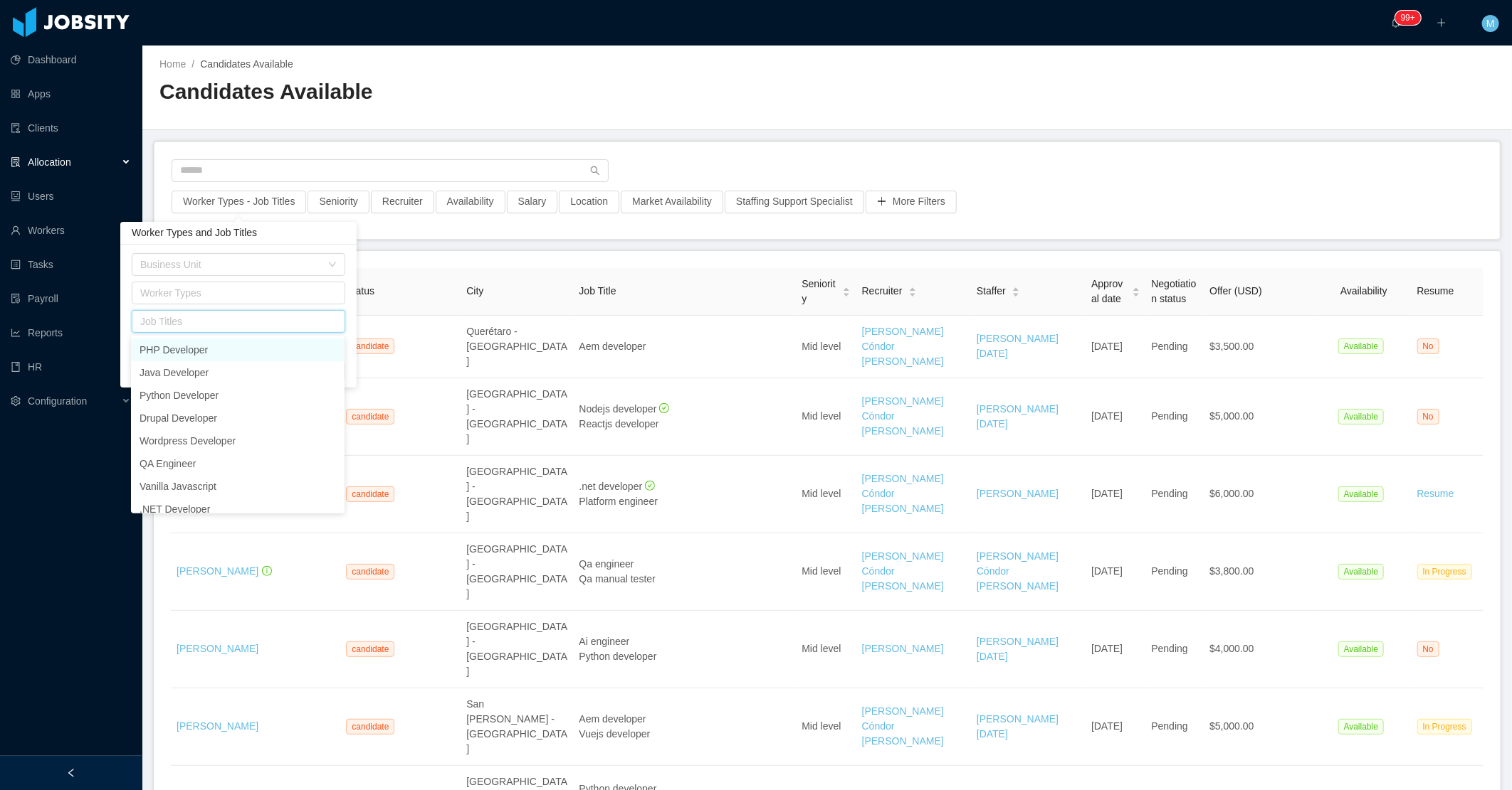
drag, startPoint x: 116, startPoint y: 156, endPoint x: 107, endPoint y: 171, distance: 17.5
click at [116, 158] on div "Allocation" at bounding box center [71, 162] width 142 height 28
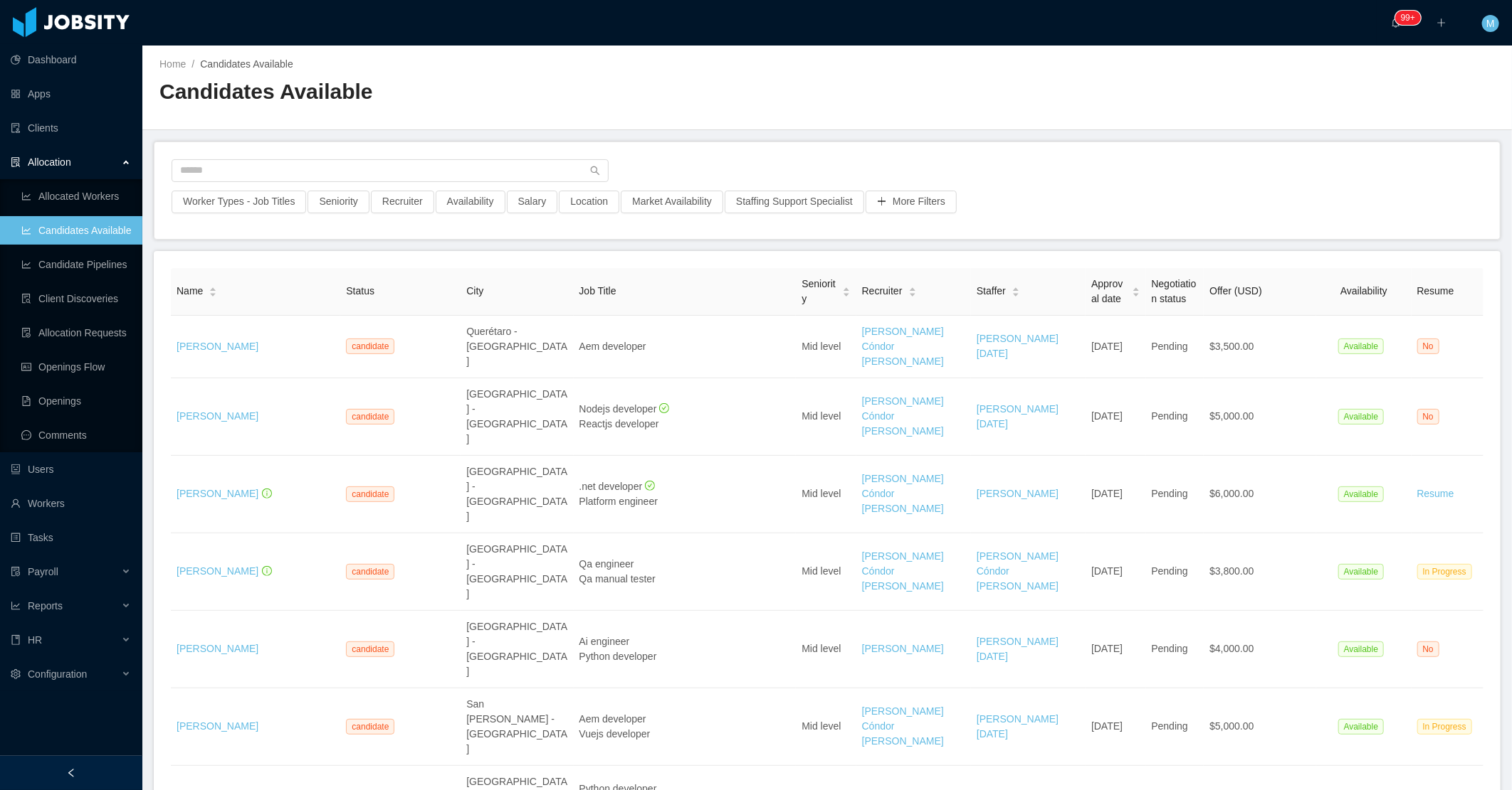
click at [86, 227] on link "Candidates Available" at bounding box center [76, 230] width 109 height 28
click at [249, 202] on button "Worker Types - Job Titles" at bounding box center [239, 202] width 135 height 23
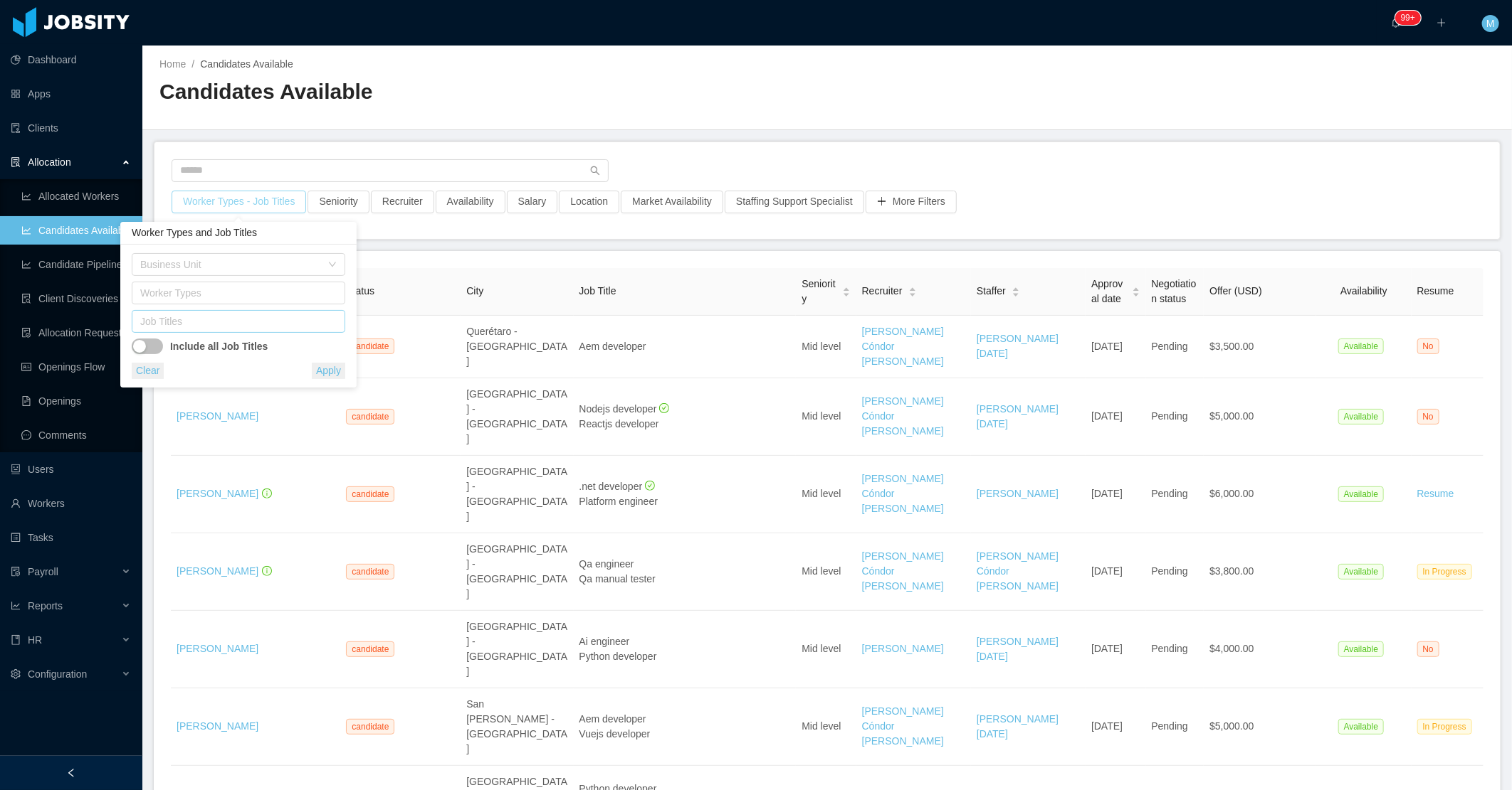
click at [231, 328] on div "Job Titles" at bounding box center [235, 321] width 190 height 14
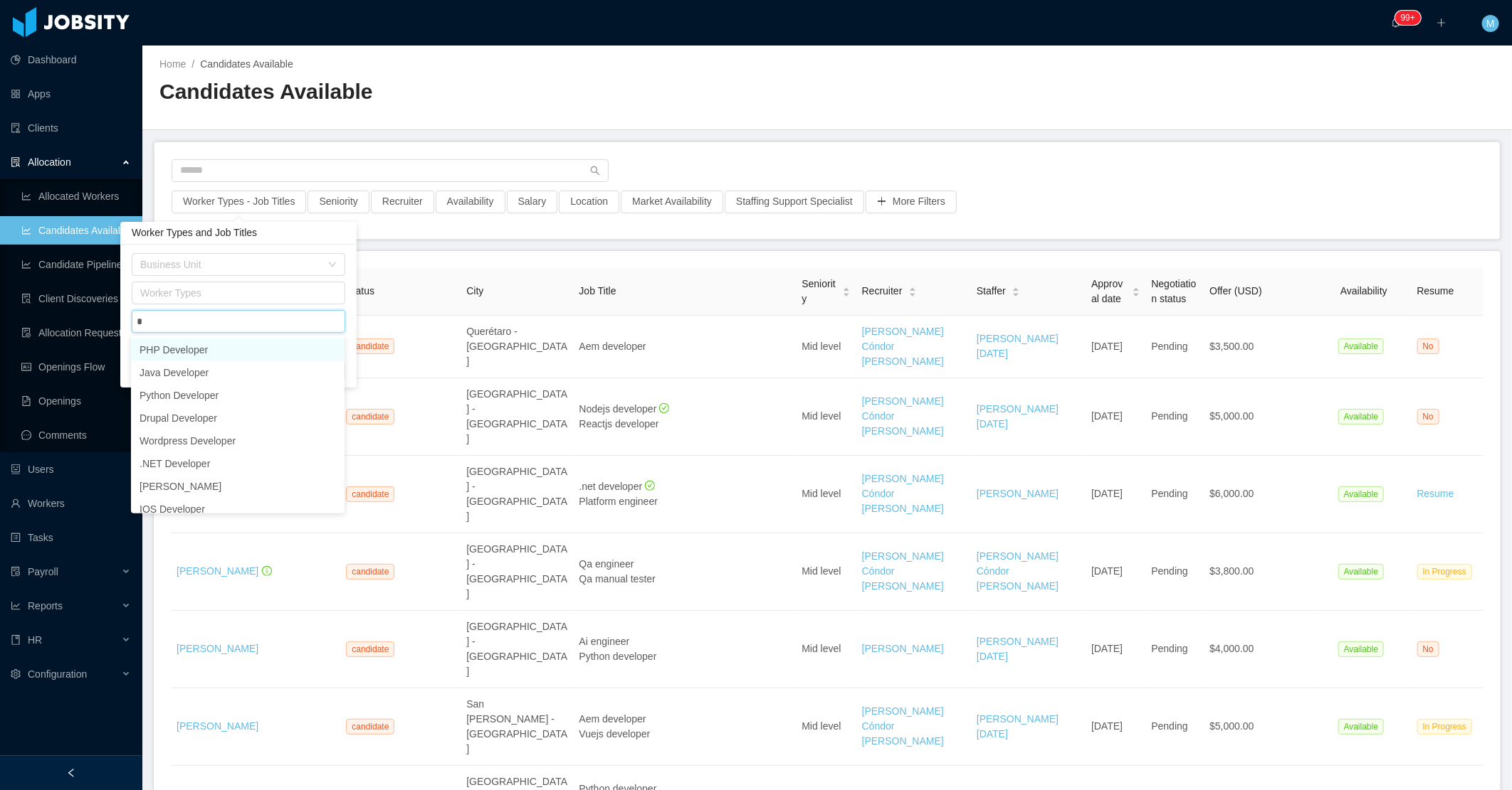
type input "**"
click at [204, 415] on li "Data Engineer" at bounding box center [238, 419] width 213 height 23
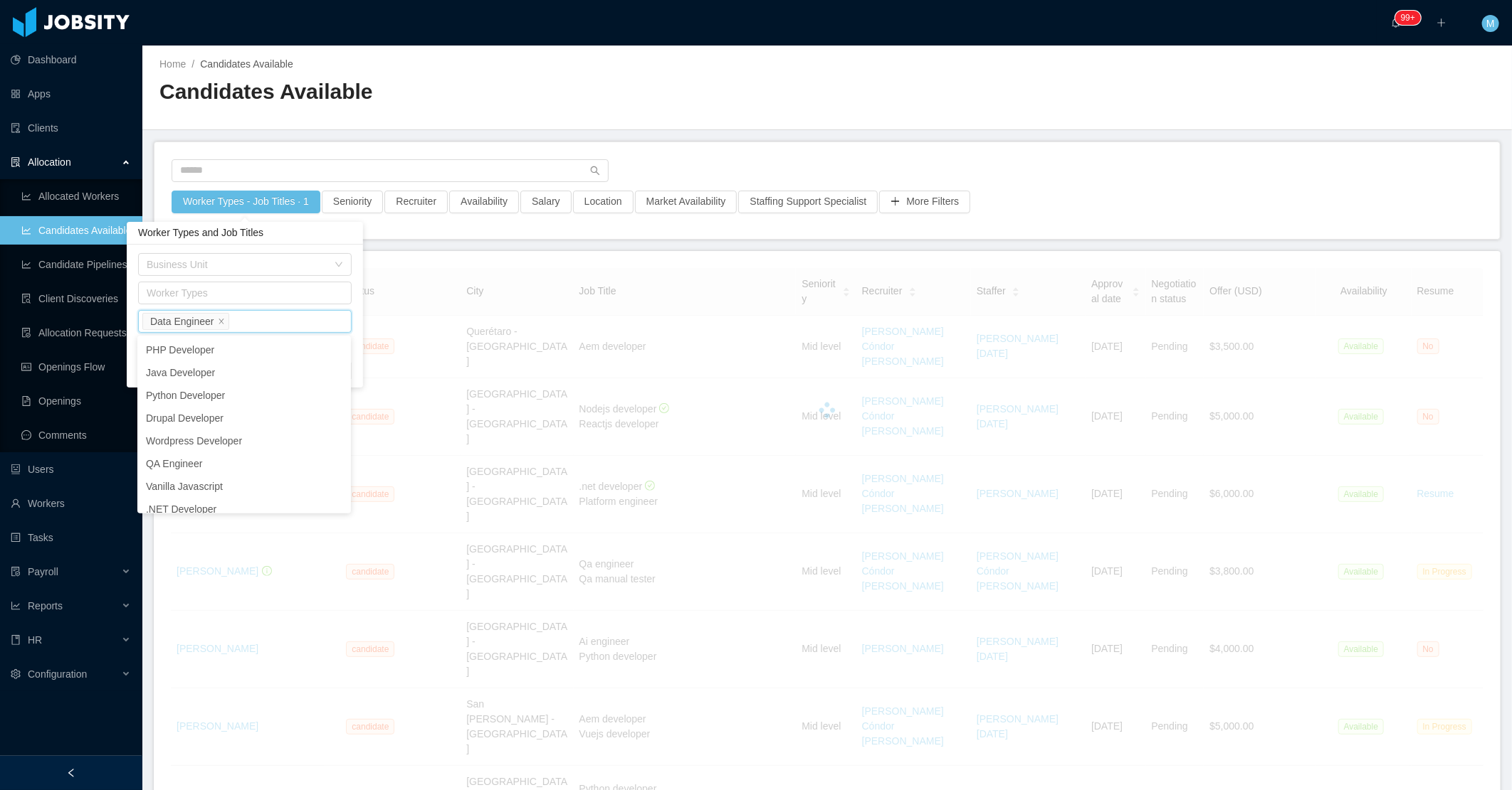
click at [842, 111] on div "Home / Candidates Available / Candidates Available" at bounding box center [827, 88] width 1370 height 85
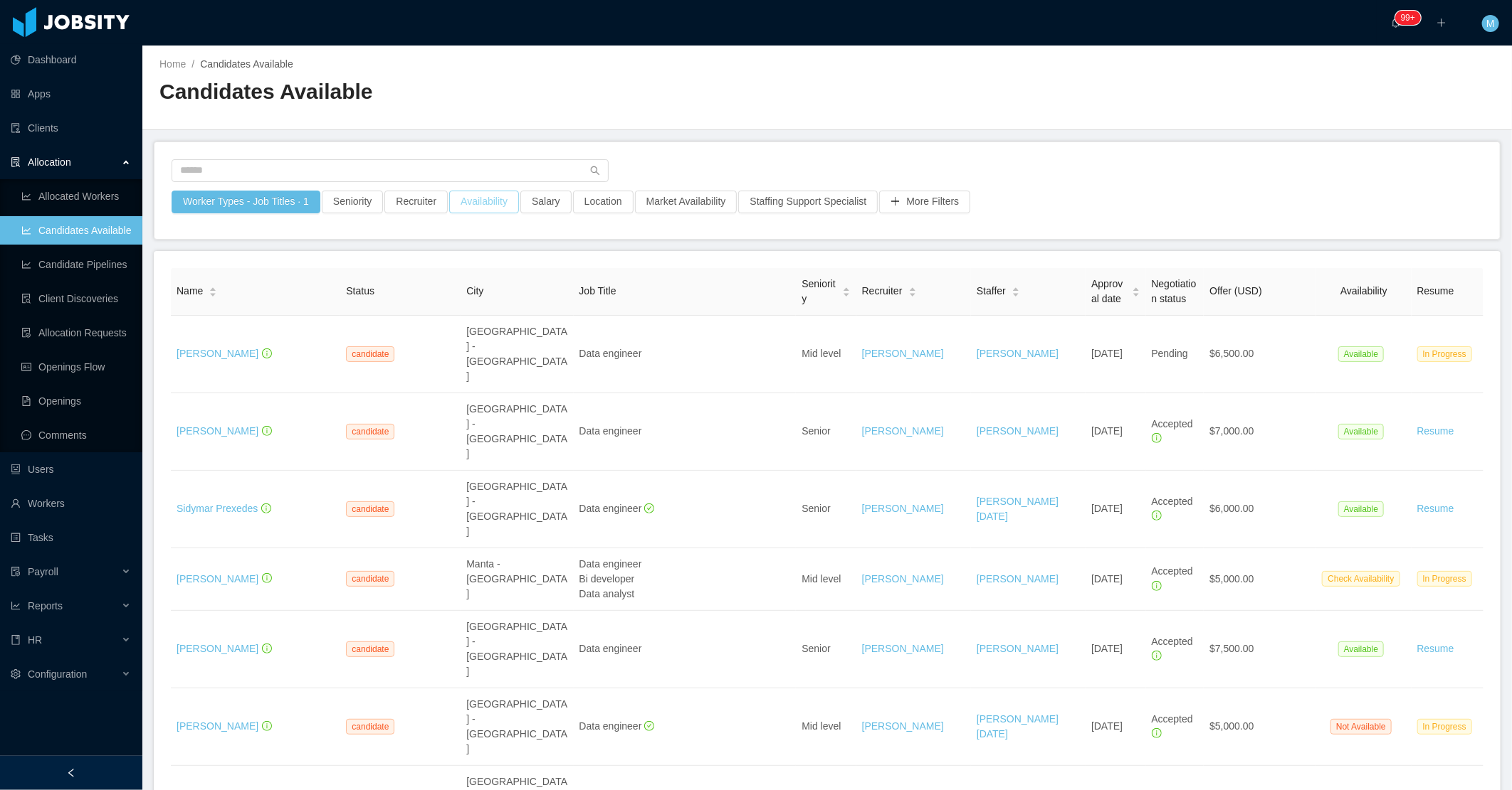
click at [487, 193] on button "Availability" at bounding box center [484, 202] width 70 height 23
click at [480, 268] on div "Select one" at bounding box center [475, 264] width 190 height 14
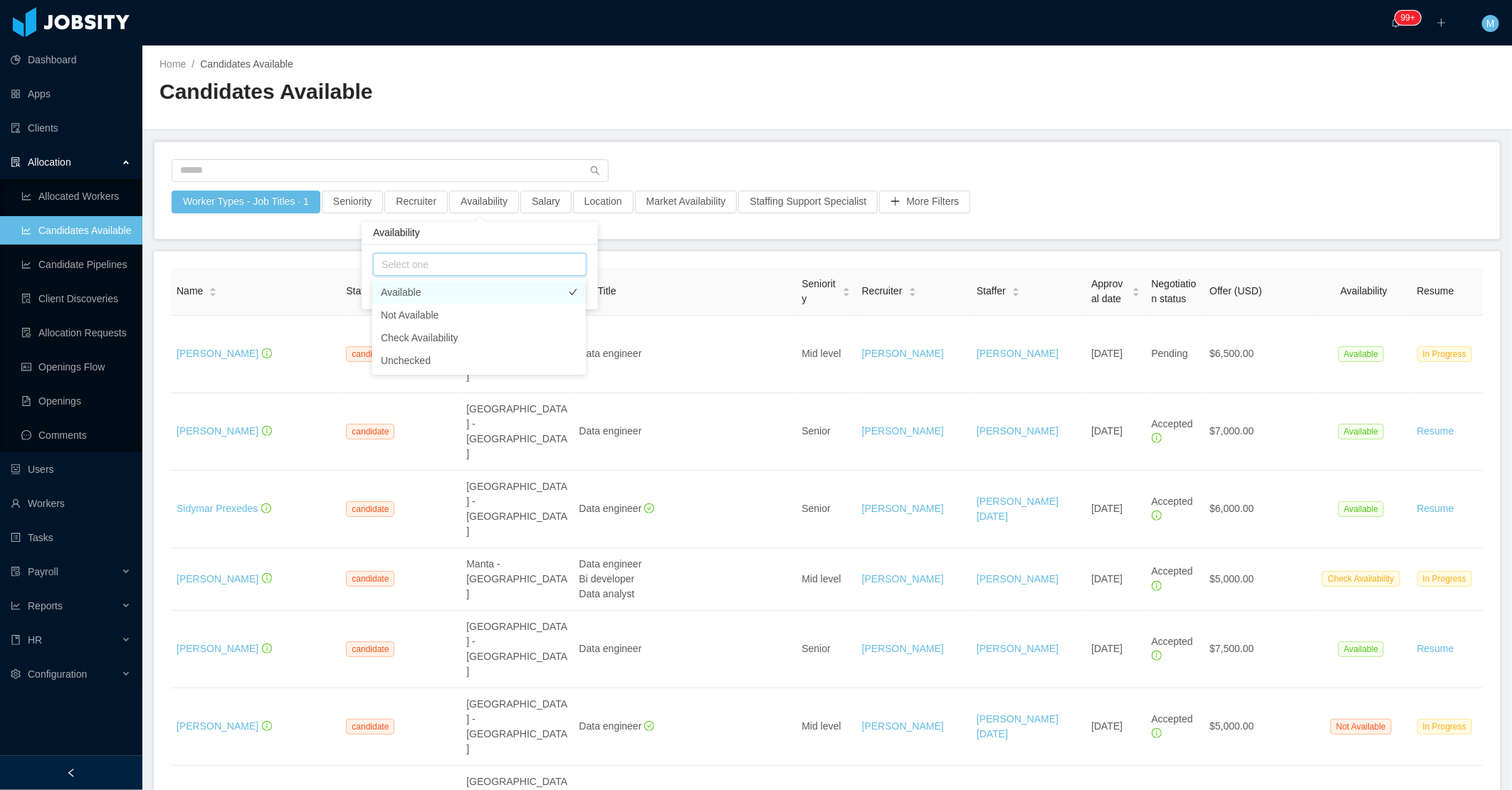
click at [464, 293] on li "Available" at bounding box center [479, 292] width 213 height 23
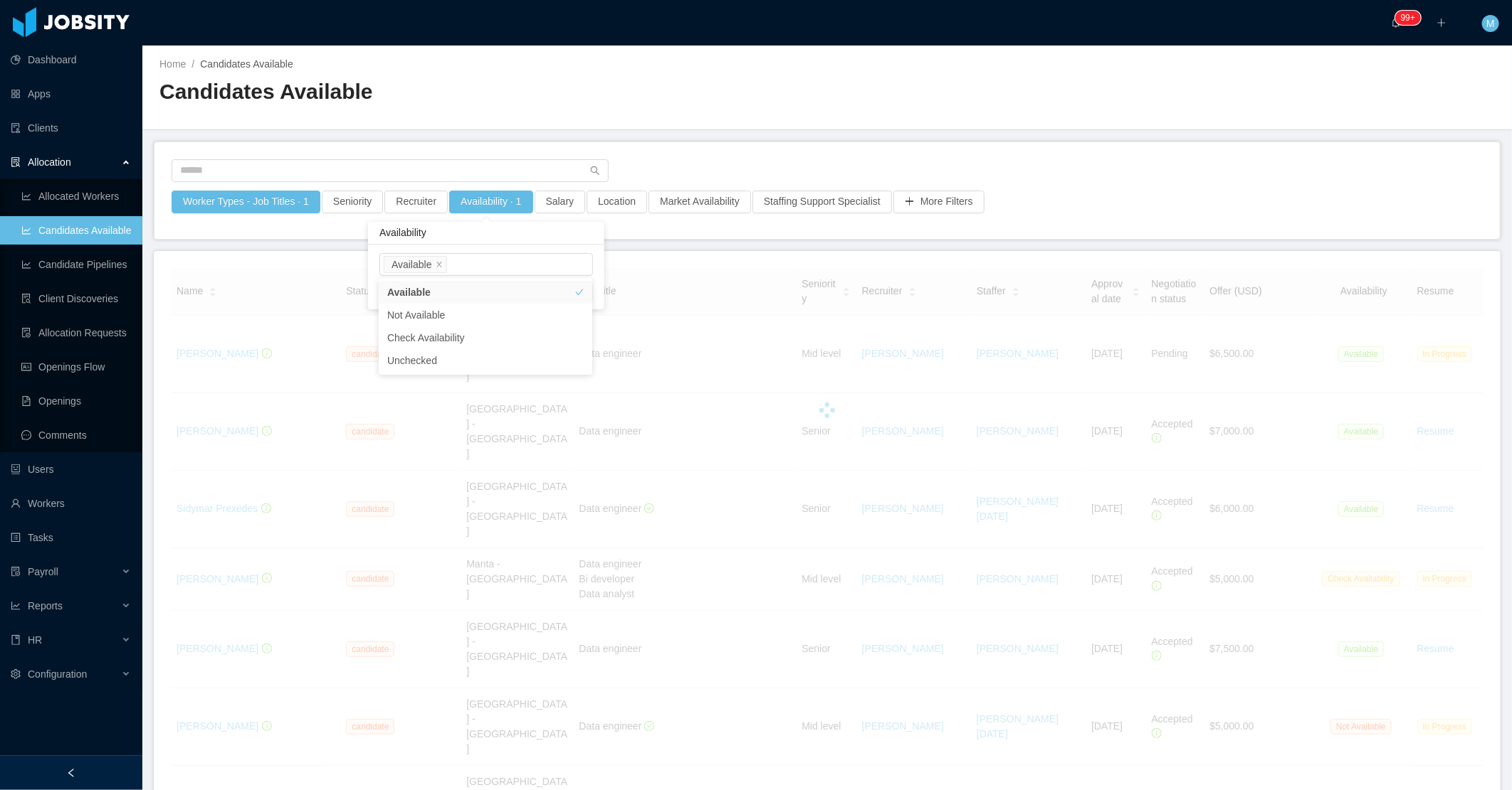
click at [701, 164] on div at bounding box center [827, 174] width 1311 height 31
drag, startPoint x: 83, startPoint y: 764, endPoint x: 407, endPoint y: 590, distance: 367.8
click at [84, 764] on div at bounding box center [71, 773] width 142 height 34
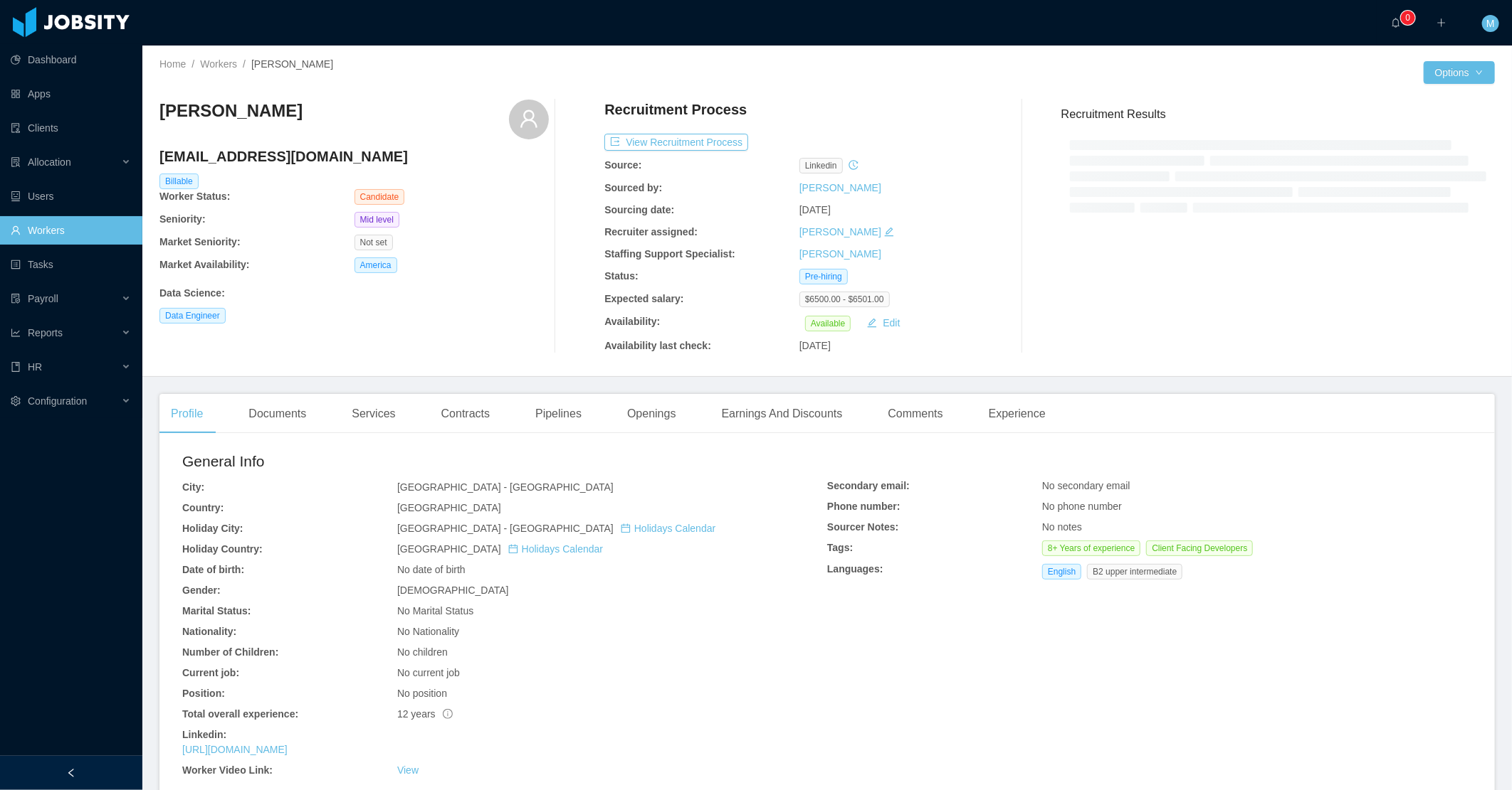
click at [291, 354] on div "[PERSON_NAME] [PERSON_NAME][EMAIL_ADDRESS][DOMAIN_NAME] Billable Worker Status:…" at bounding box center [827, 227] width 1336 height 277
click at [273, 429] on div "Profile Documents Services Contracts Pipelines Openings Earnings And Discounts …" at bounding box center [827, 749] width 1336 height 712
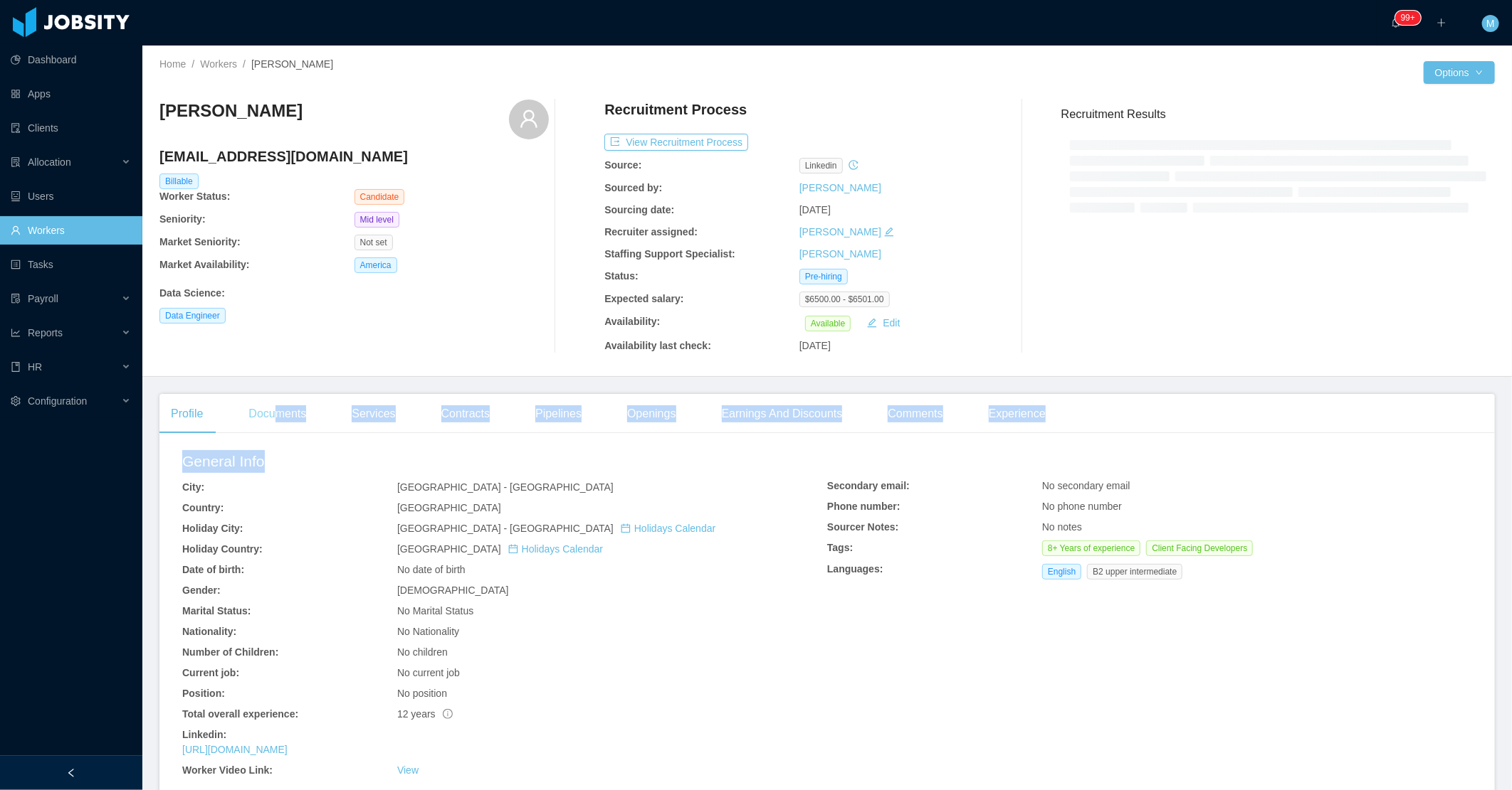
click at [274, 425] on div "Documents" at bounding box center [276, 414] width 80 height 40
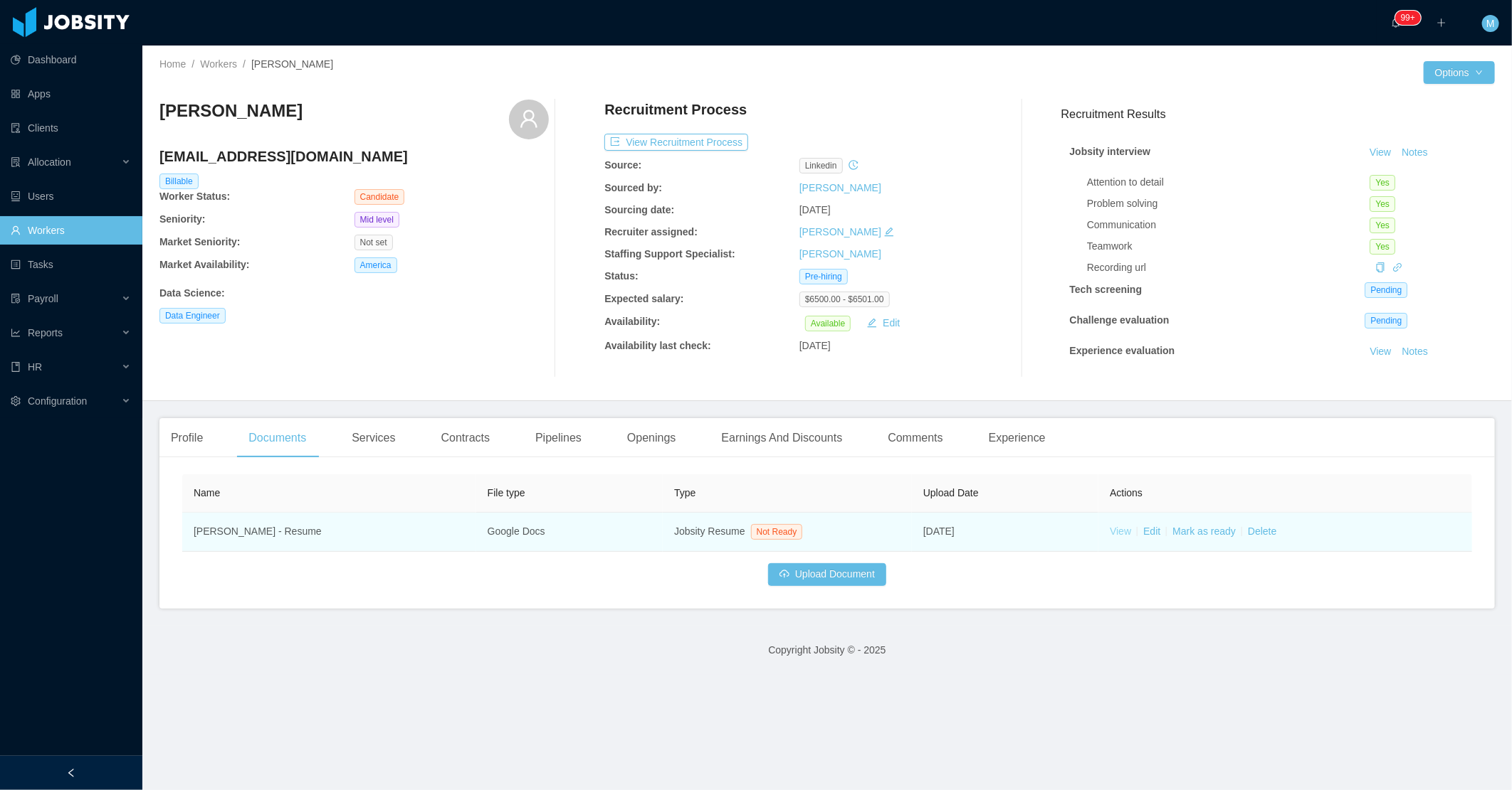
click at [1119, 529] on link "View" at bounding box center [1120, 532] width 22 height 11
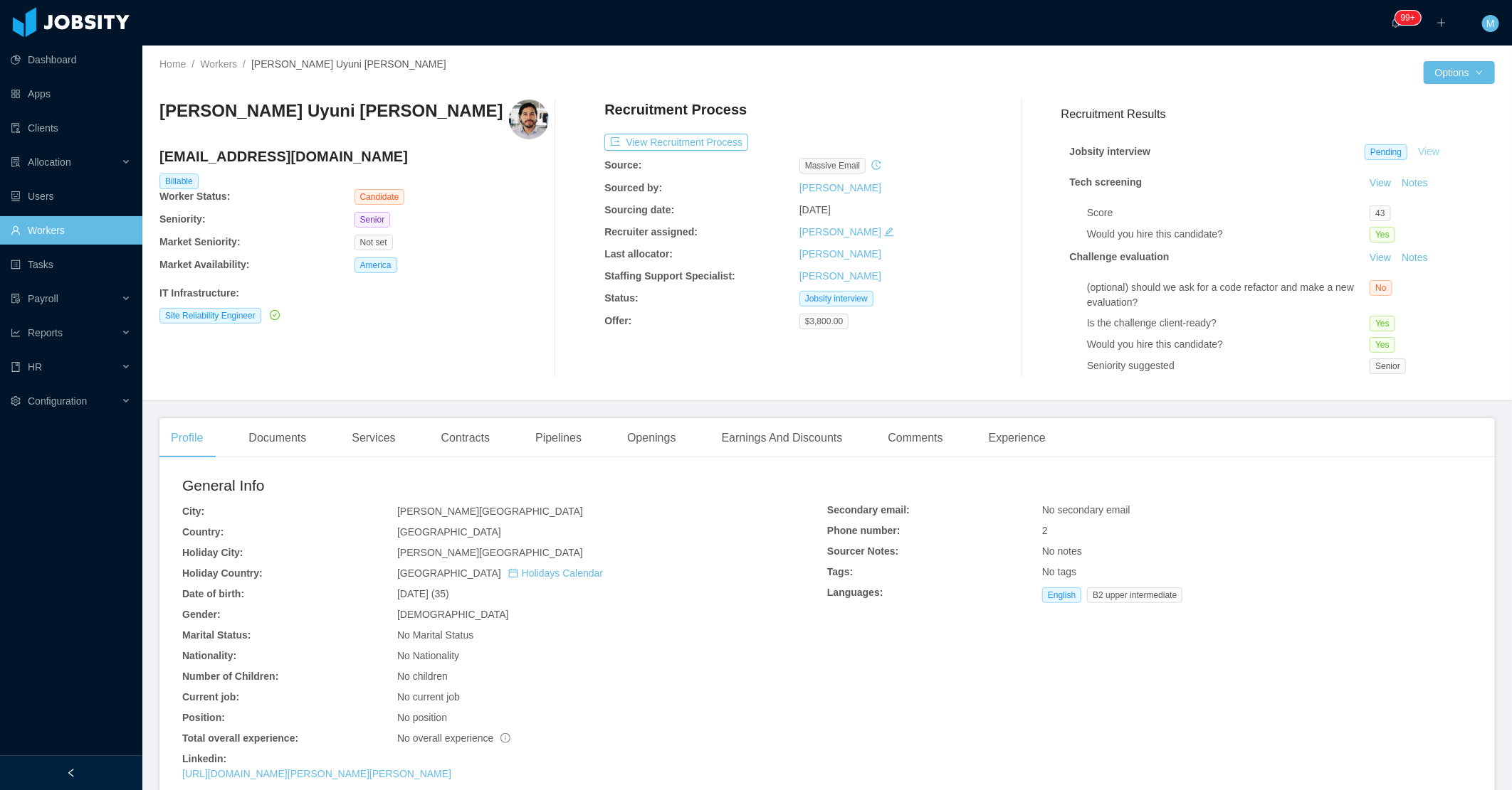
click at [1413, 146] on link "View" at bounding box center [1428, 152] width 31 height 11
click at [1399, 178] on button "Notes" at bounding box center [1415, 184] width 38 height 17
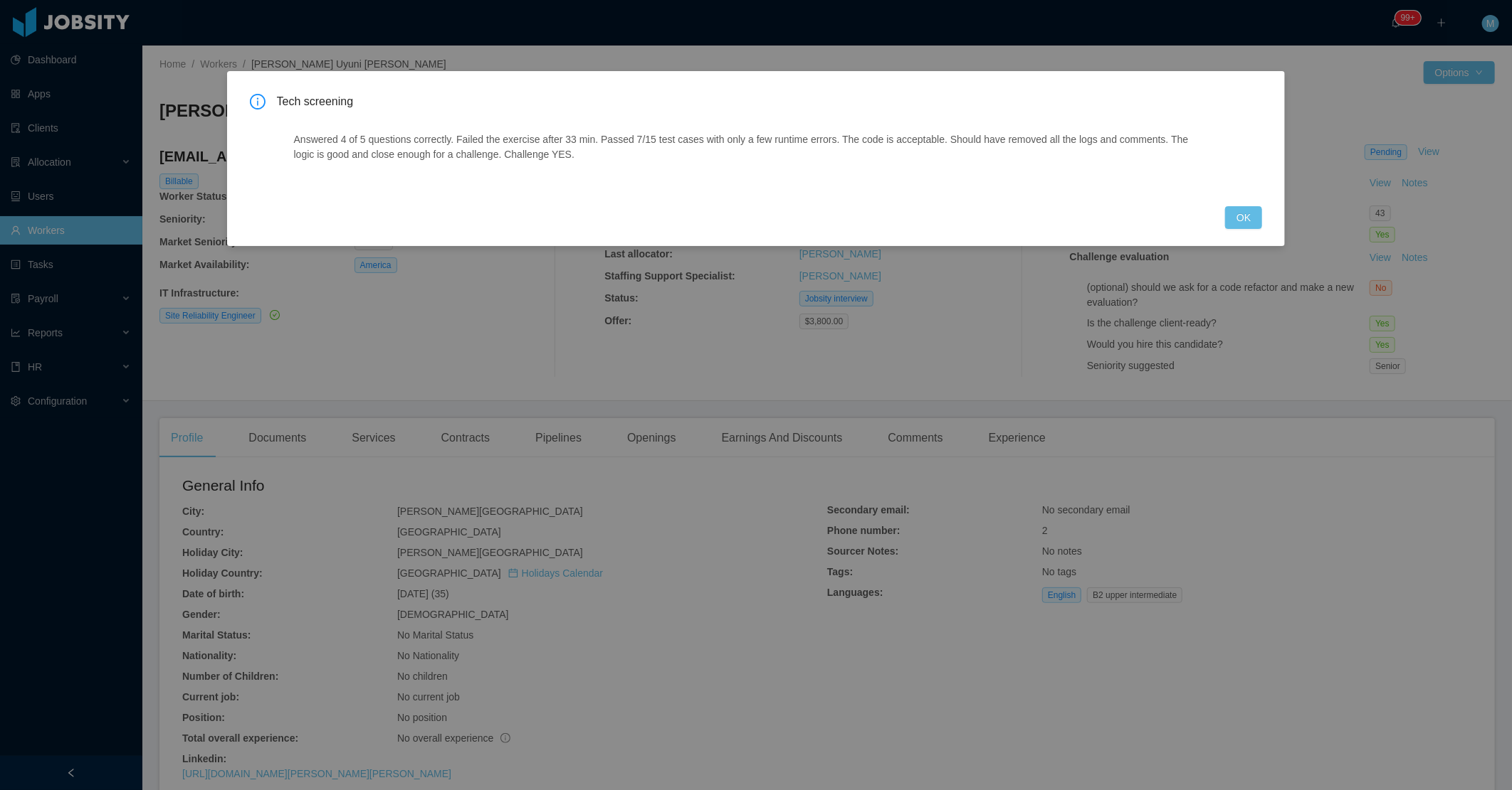
drag, startPoint x: 1262, startPoint y: 218, endPoint x: 1244, endPoint y: 213, distance: 18.7
click at [1260, 219] on button "OK" at bounding box center [1243, 218] width 37 height 23
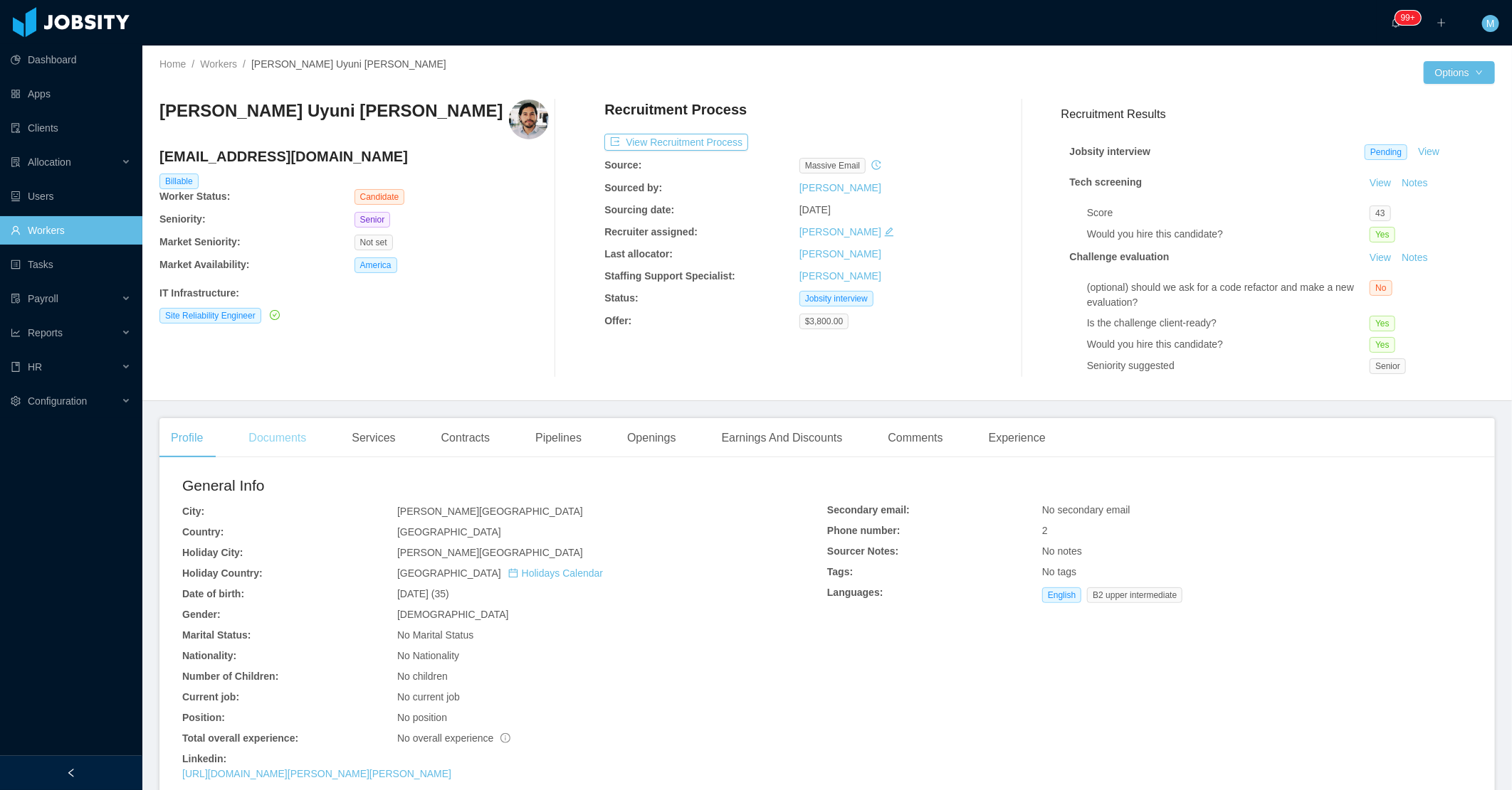
click at [291, 442] on div "Documents" at bounding box center [276, 438] width 80 height 40
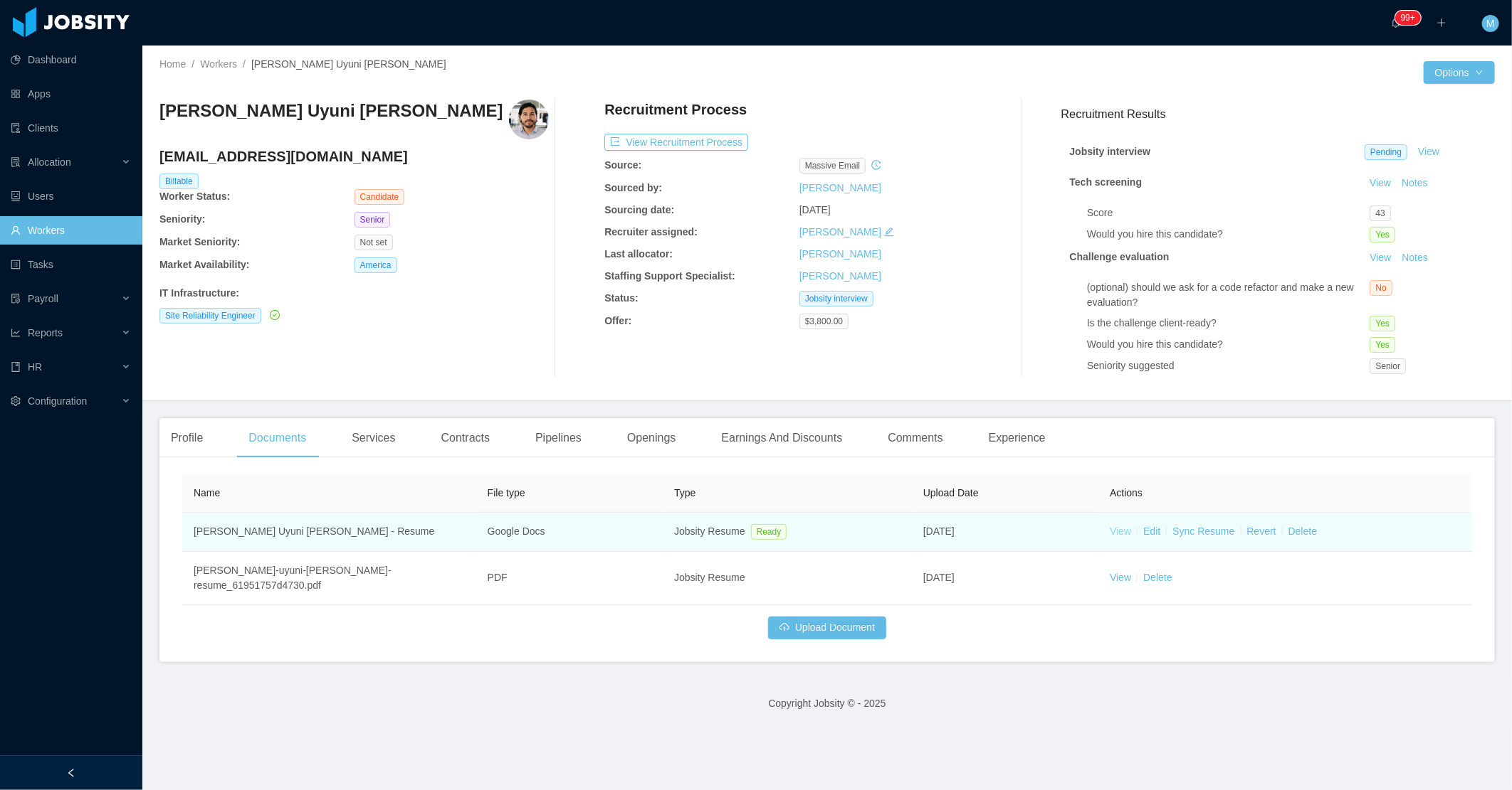
click at [1121, 526] on link "View" at bounding box center [1120, 532] width 22 height 11
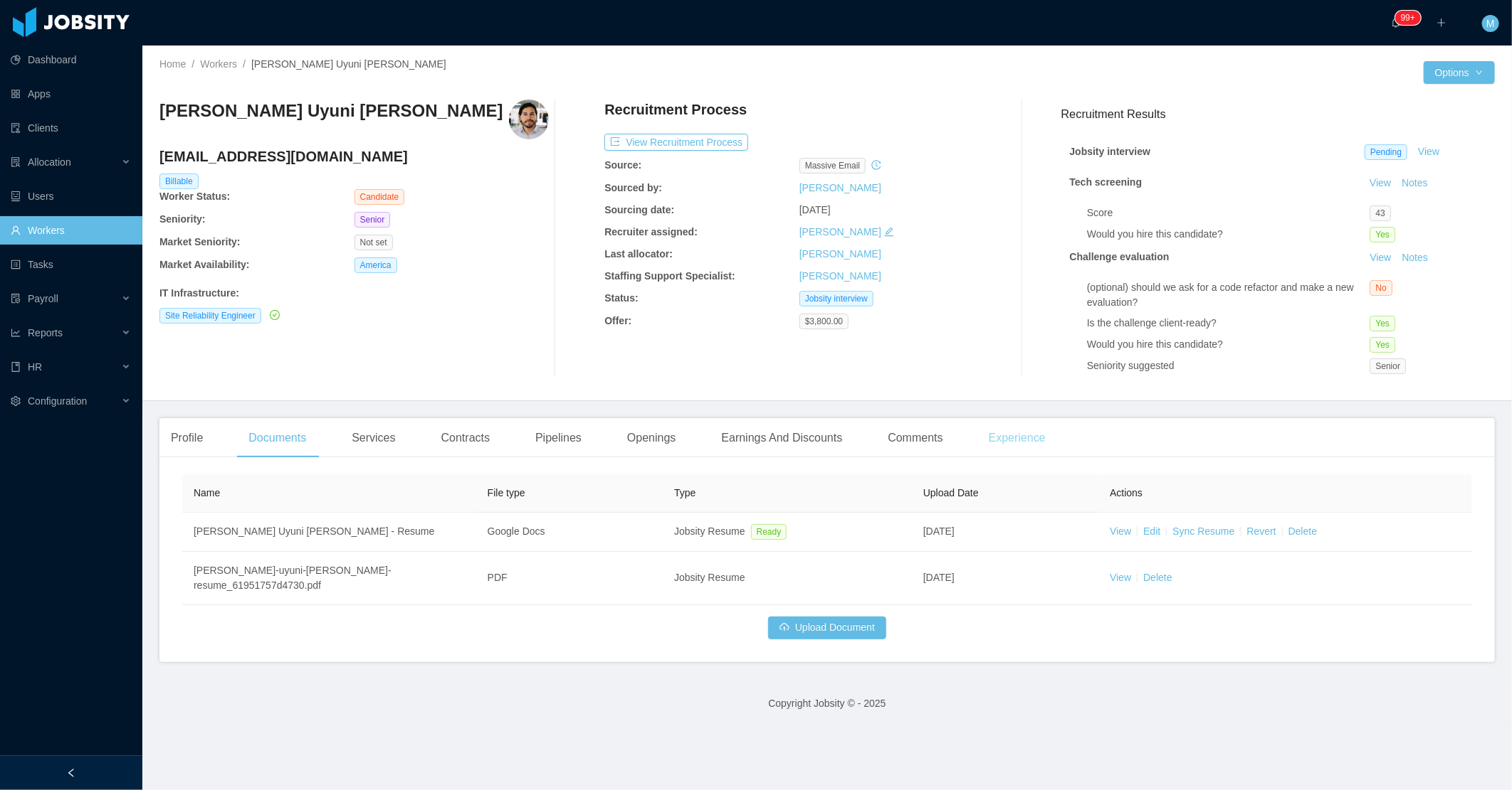
click at [1005, 436] on div "Experience" at bounding box center [1017, 438] width 80 height 40
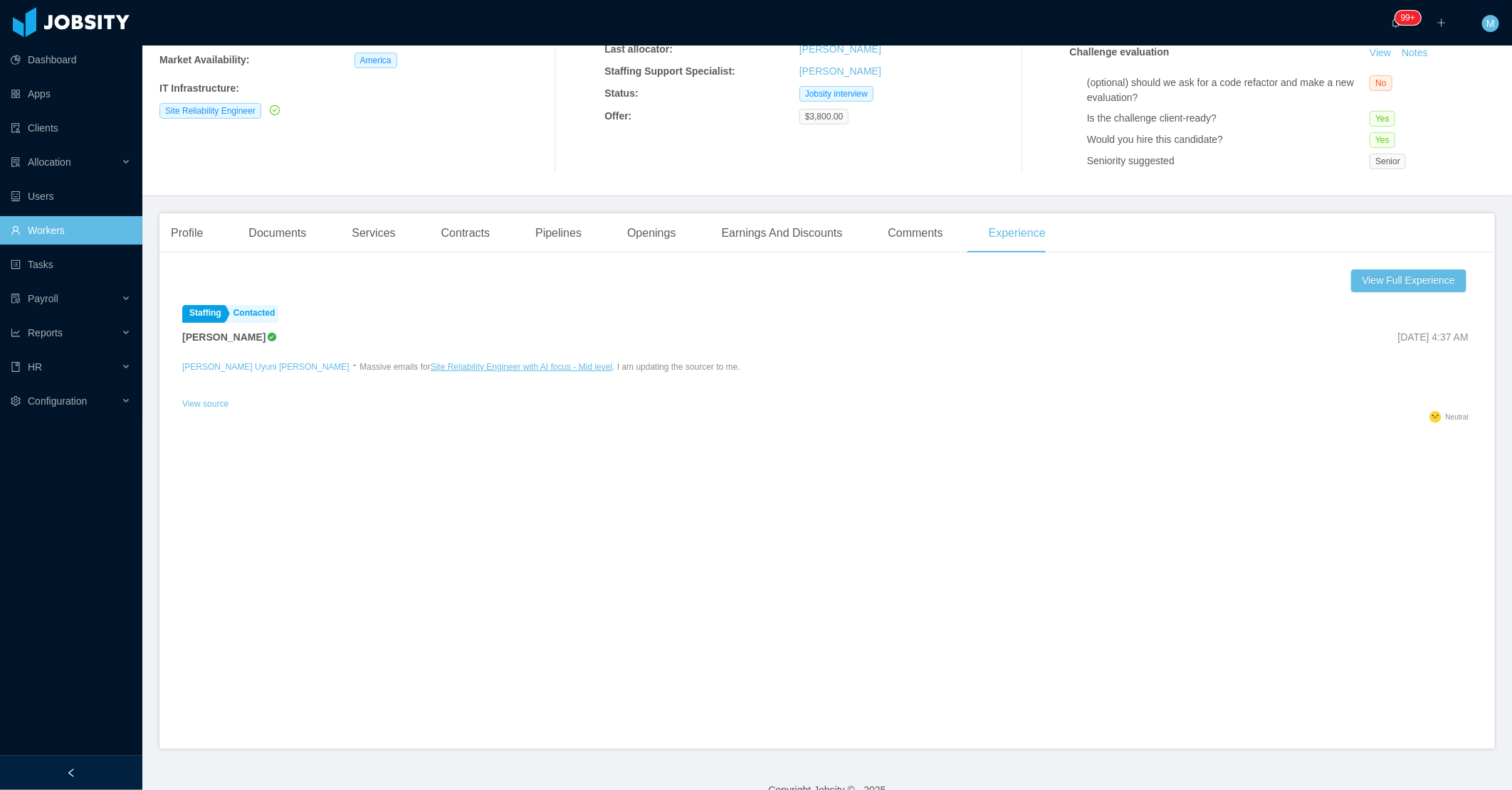
scroll to position [229, 0]
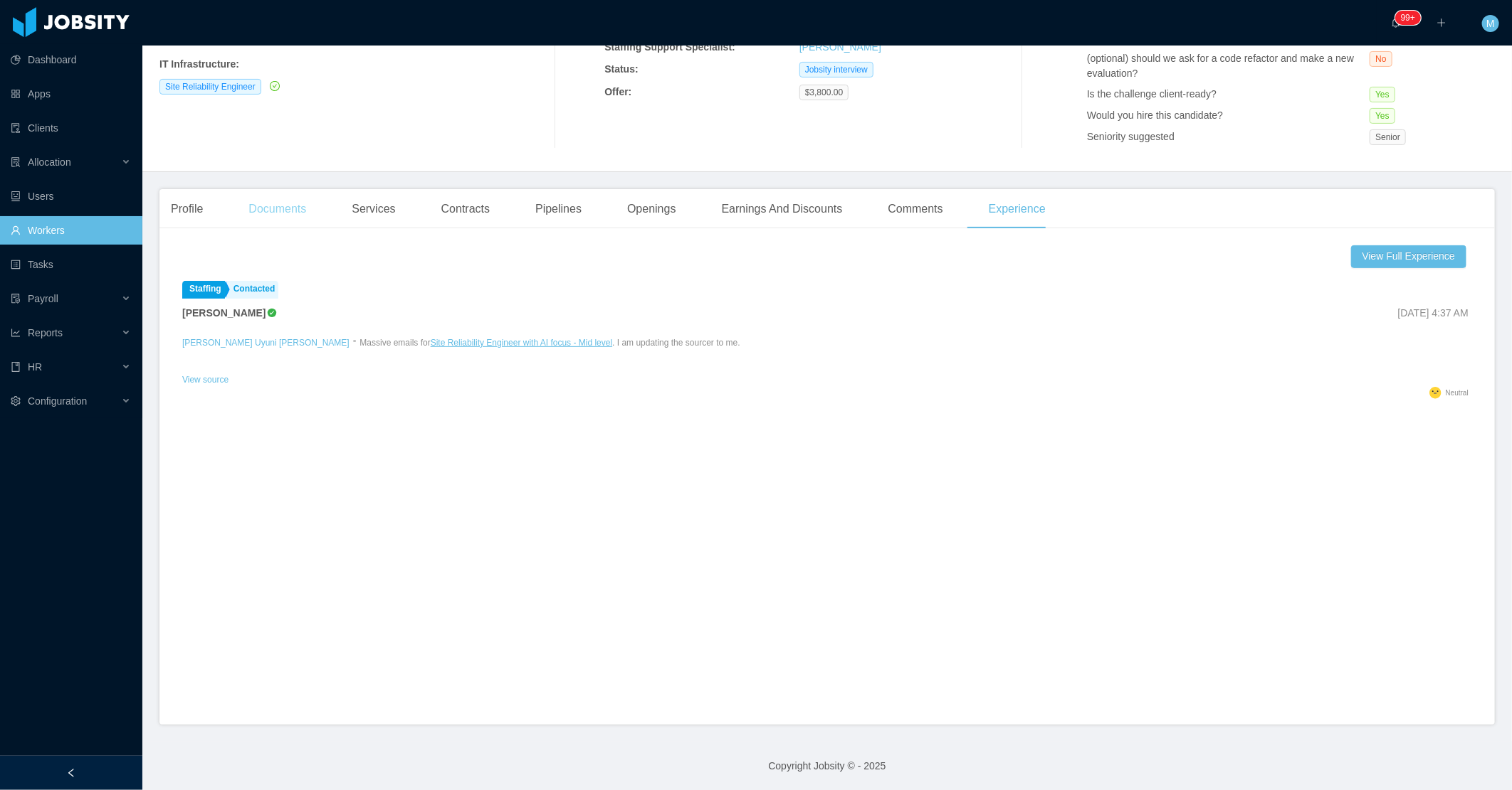
click at [307, 219] on div "Documents" at bounding box center [276, 209] width 80 height 40
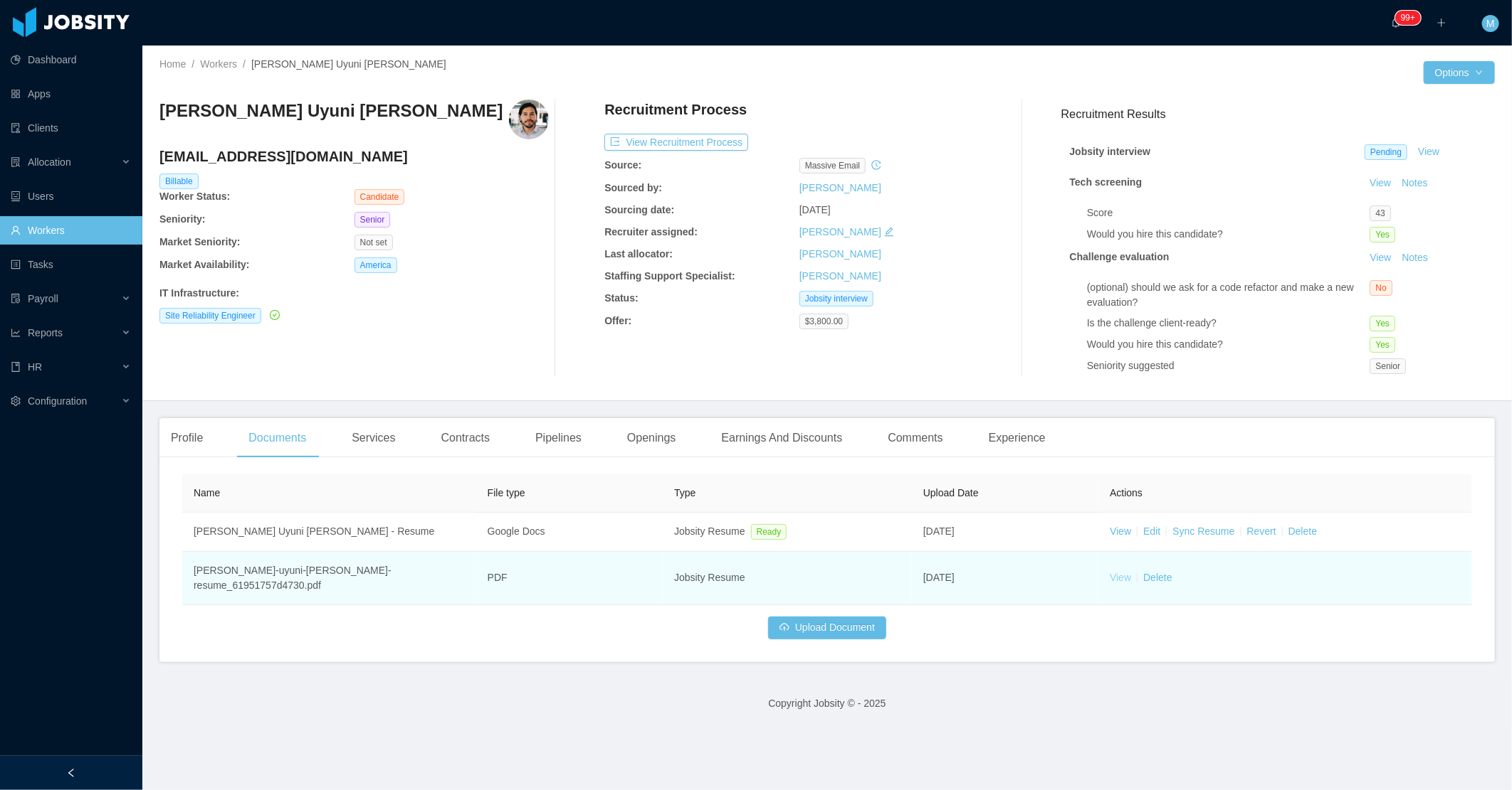
click at [1112, 572] on link "View" at bounding box center [1120, 578] width 22 height 11
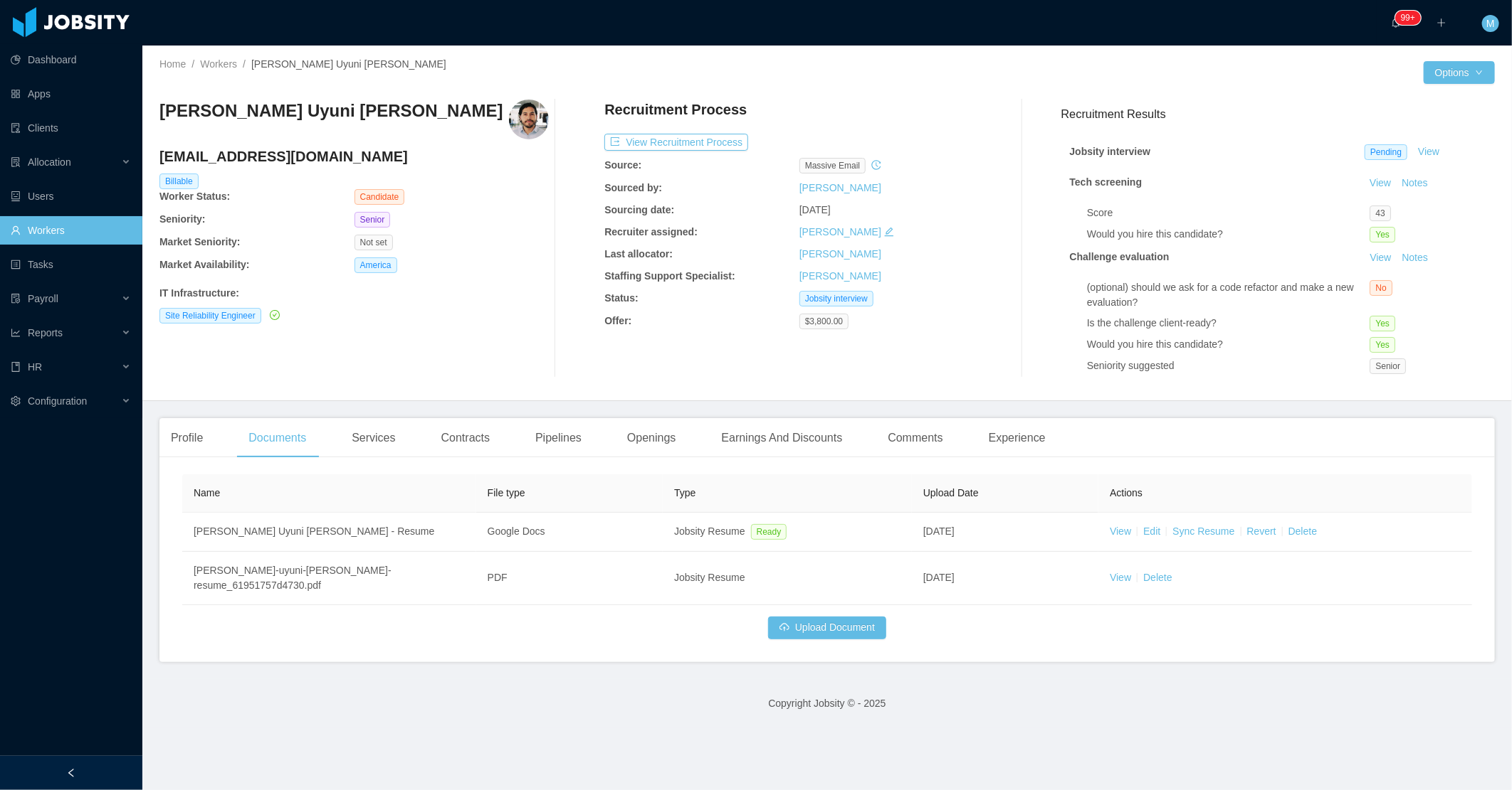
click at [215, 435] on div "Profile Documents Services Contracts Pipelines Openings Earnings And Discounts …" at bounding box center [608, 438] width 898 height 40
click at [192, 441] on div "Profile" at bounding box center [187, 438] width 55 height 40
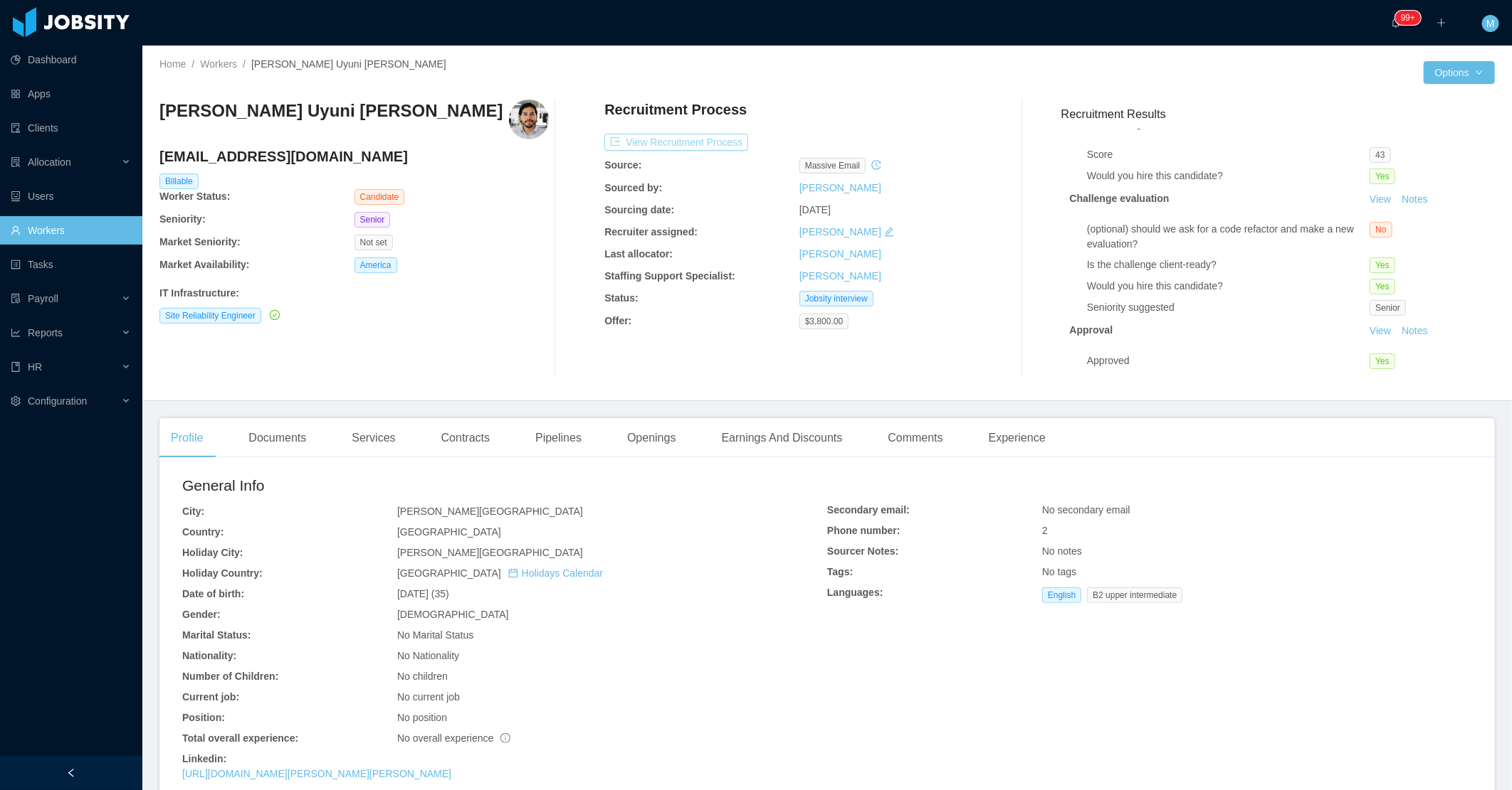
click at [708, 148] on button "View Recruitment Process" at bounding box center [676, 142] width 143 height 17
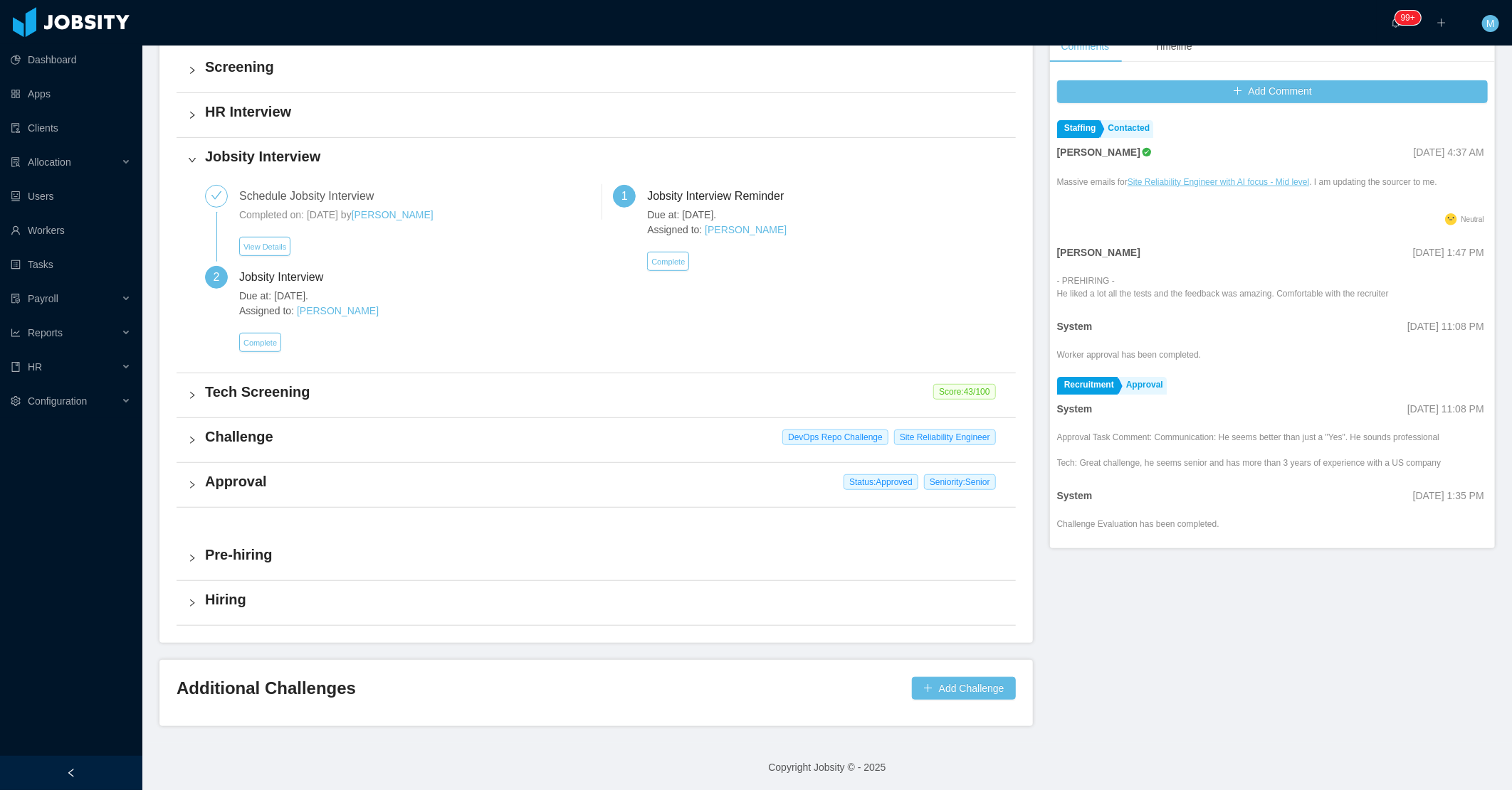
scroll to position [374, 0]
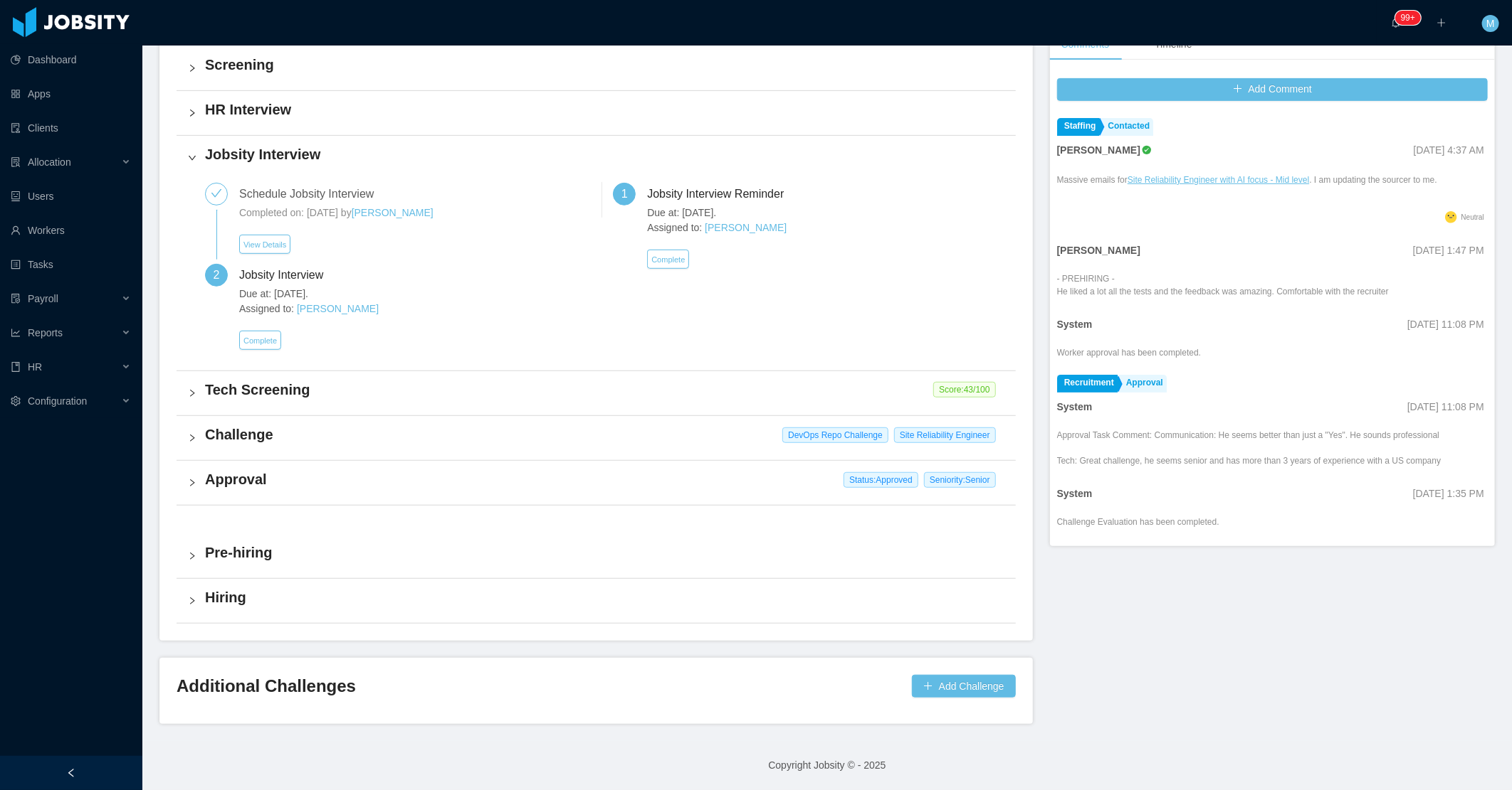
click at [197, 438] on div "Challenge DevOps Repo Challenge Site Reliability Engineer" at bounding box center [596, 437] width 839 height 44
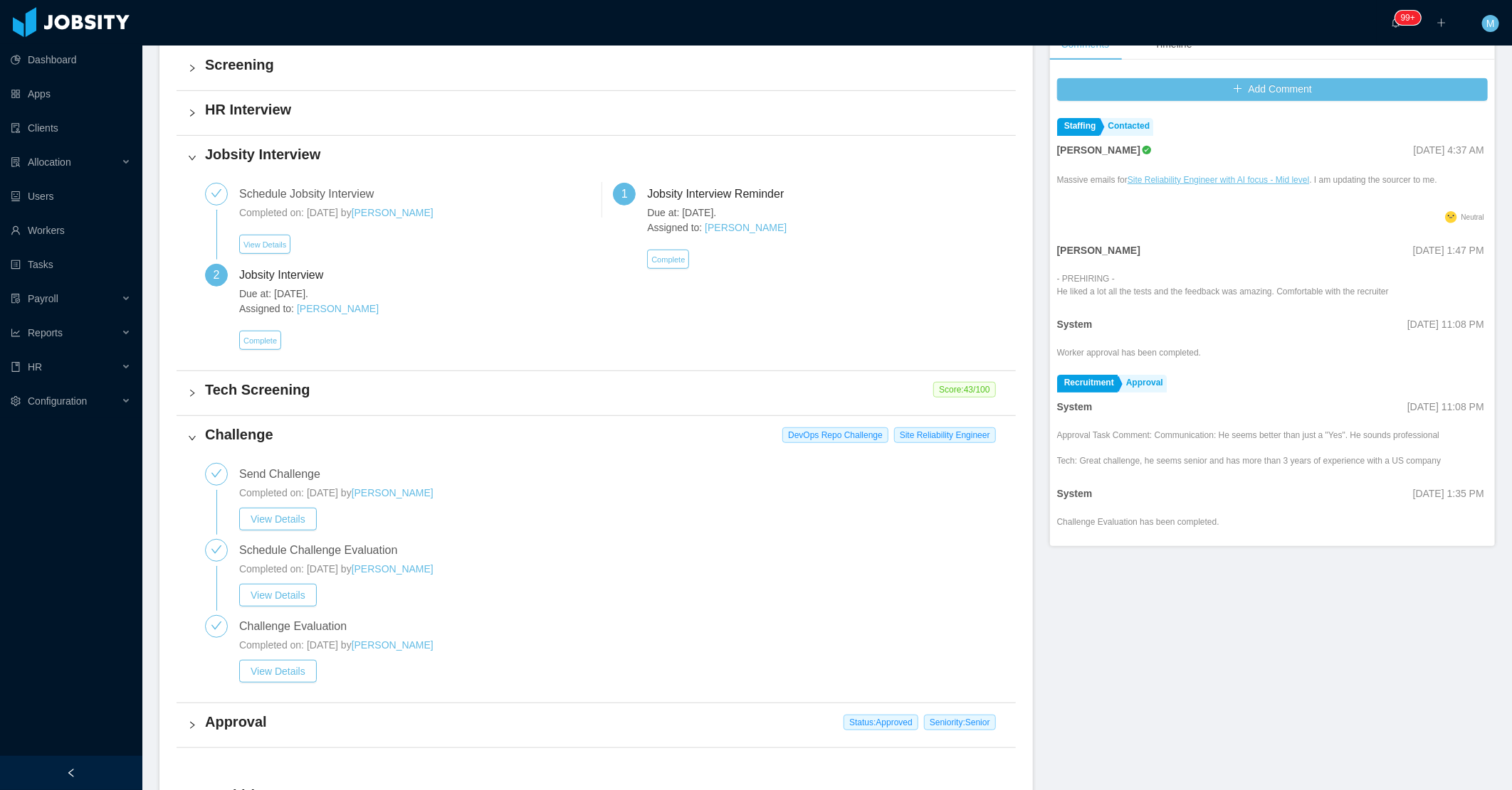
drag, startPoint x: 459, startPoint y: 644, endPoint x: 383, endPoint y: 641, distance: 76.1
click at [383, 641] on div "Completed on: [DATE] by [PERSON_NAME]" at bounding box center [622, 646] width 765 height 15
copy link "[PERSON_NAME]"
click at [286, 671] on button "View Details" at bounding box center [278, 671] width 77 height 23
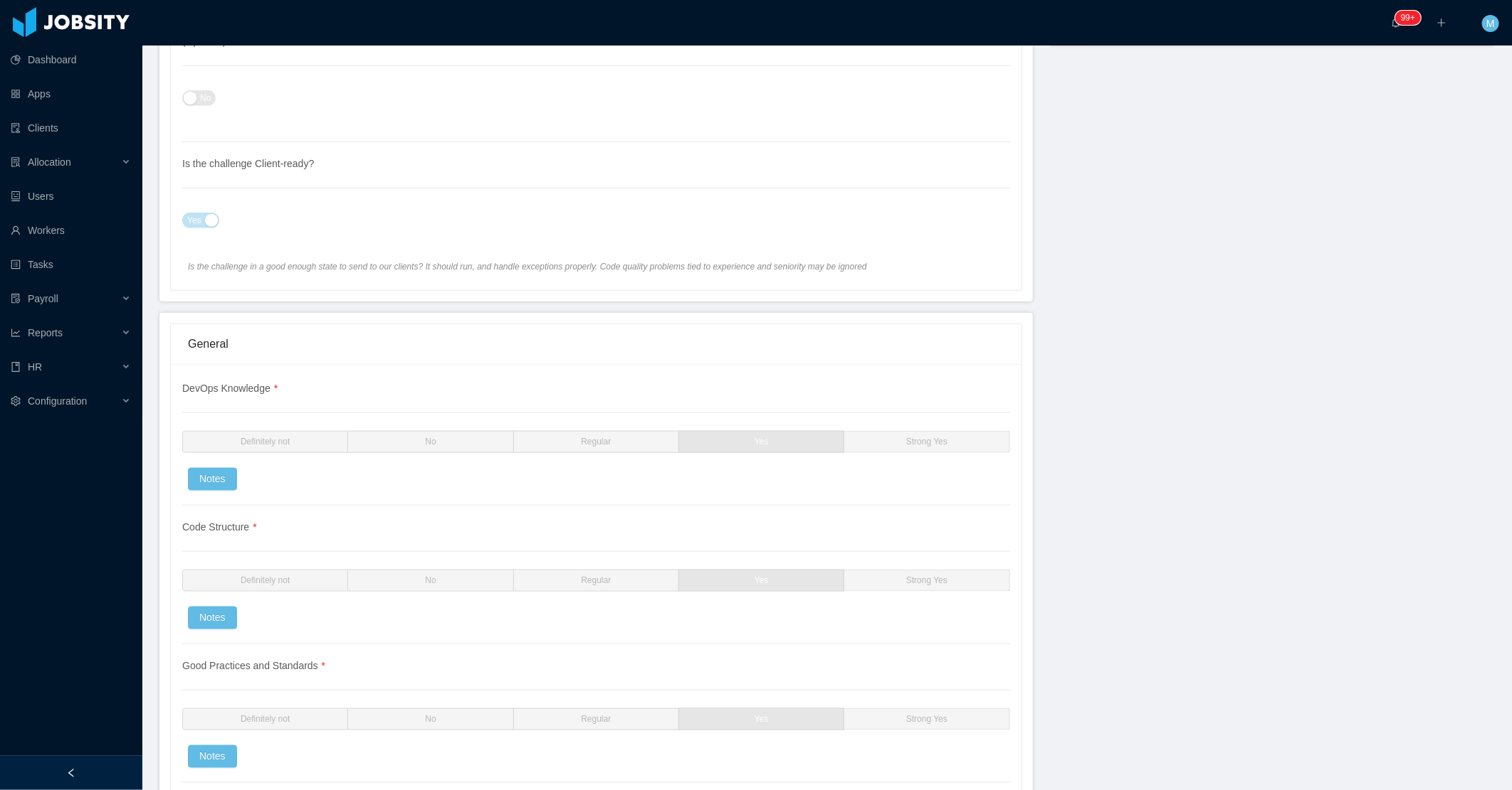
scroll to position [584, 0]
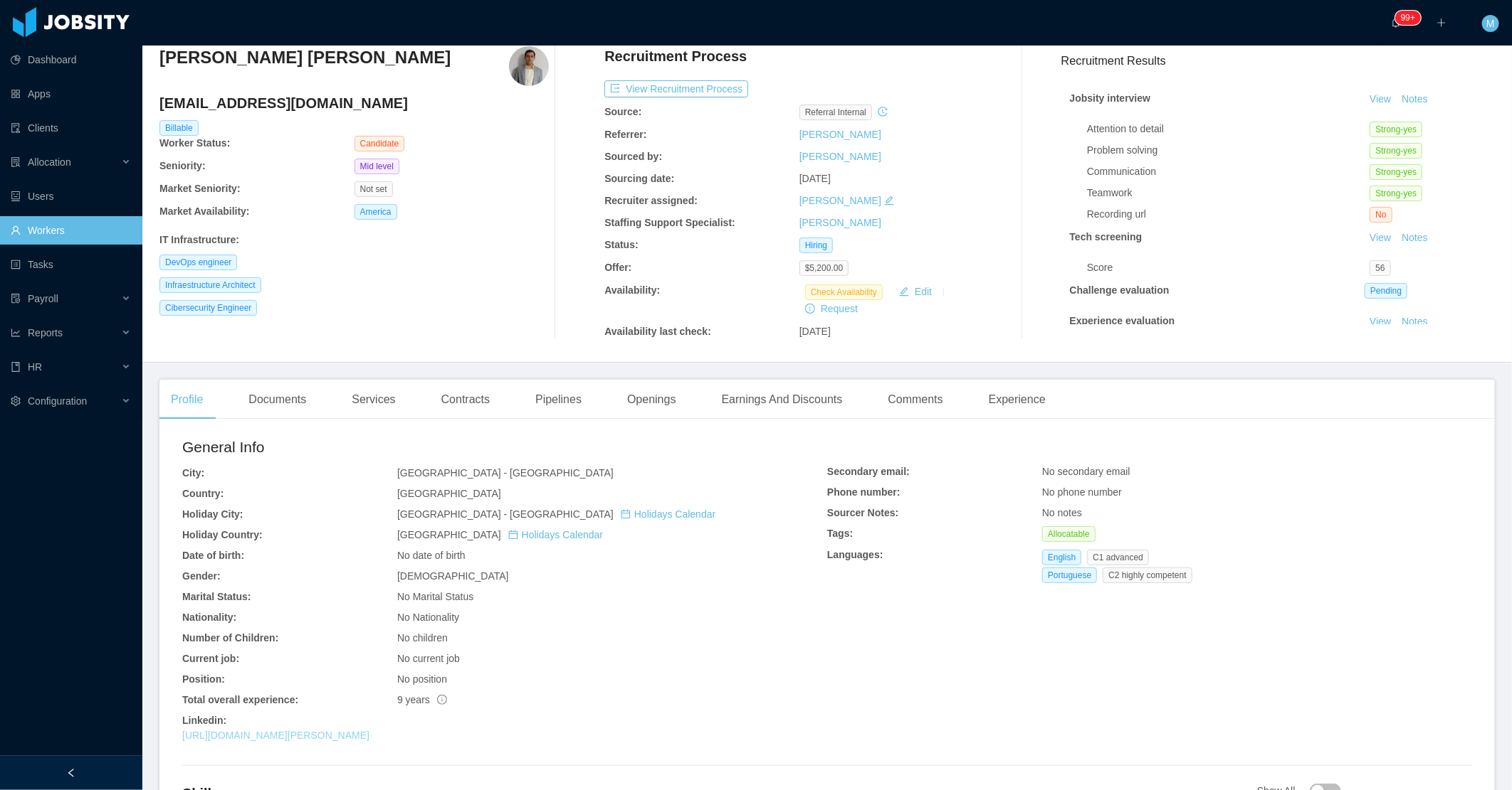
scroll to position [316, 0]
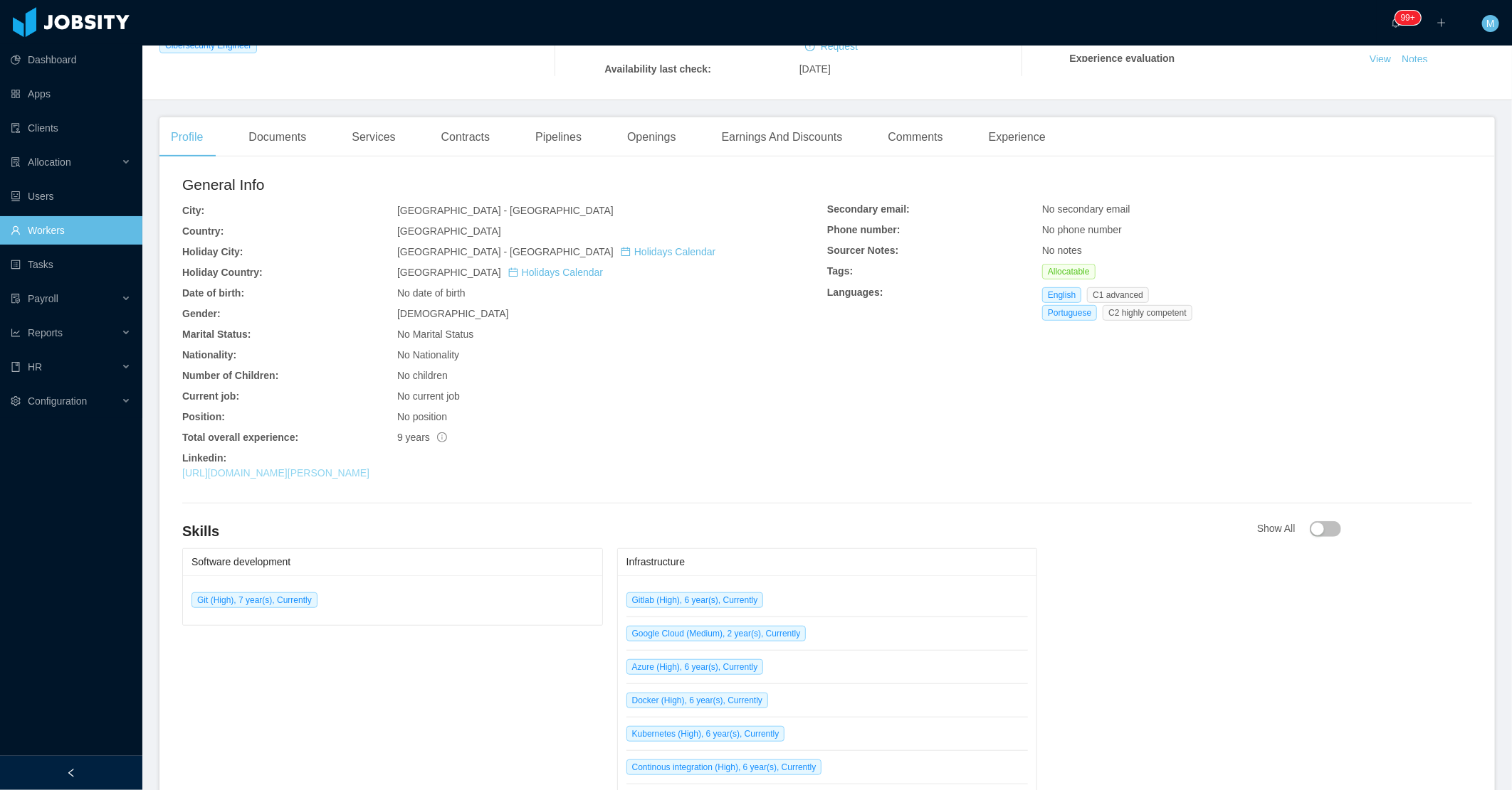
click at [257, 472] on link "[URL][DOMAIN_NAME][PERSON_NAME]" at bounding box center [275, 473] width 187 height 11
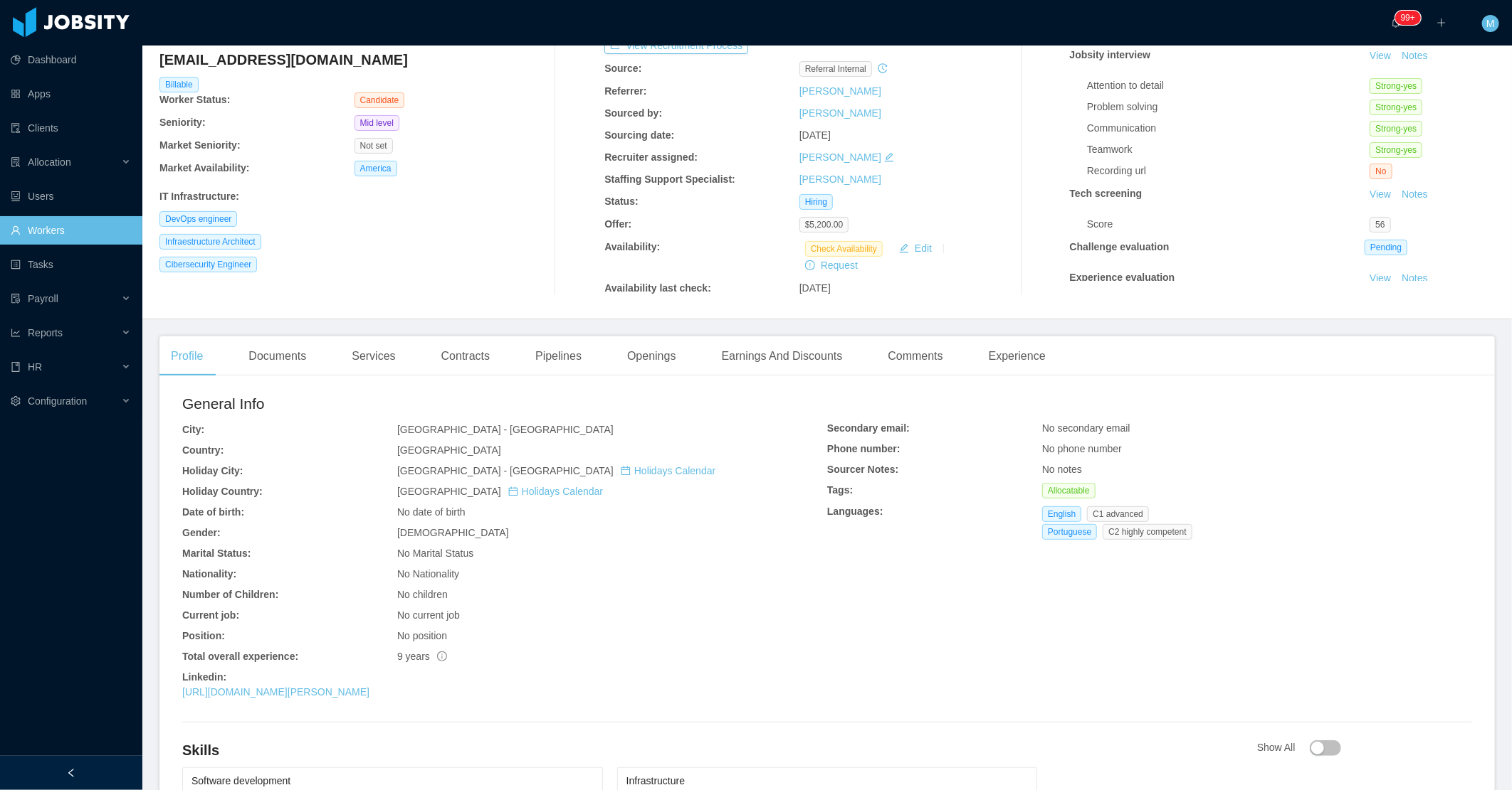
scroll to position [0, 0]
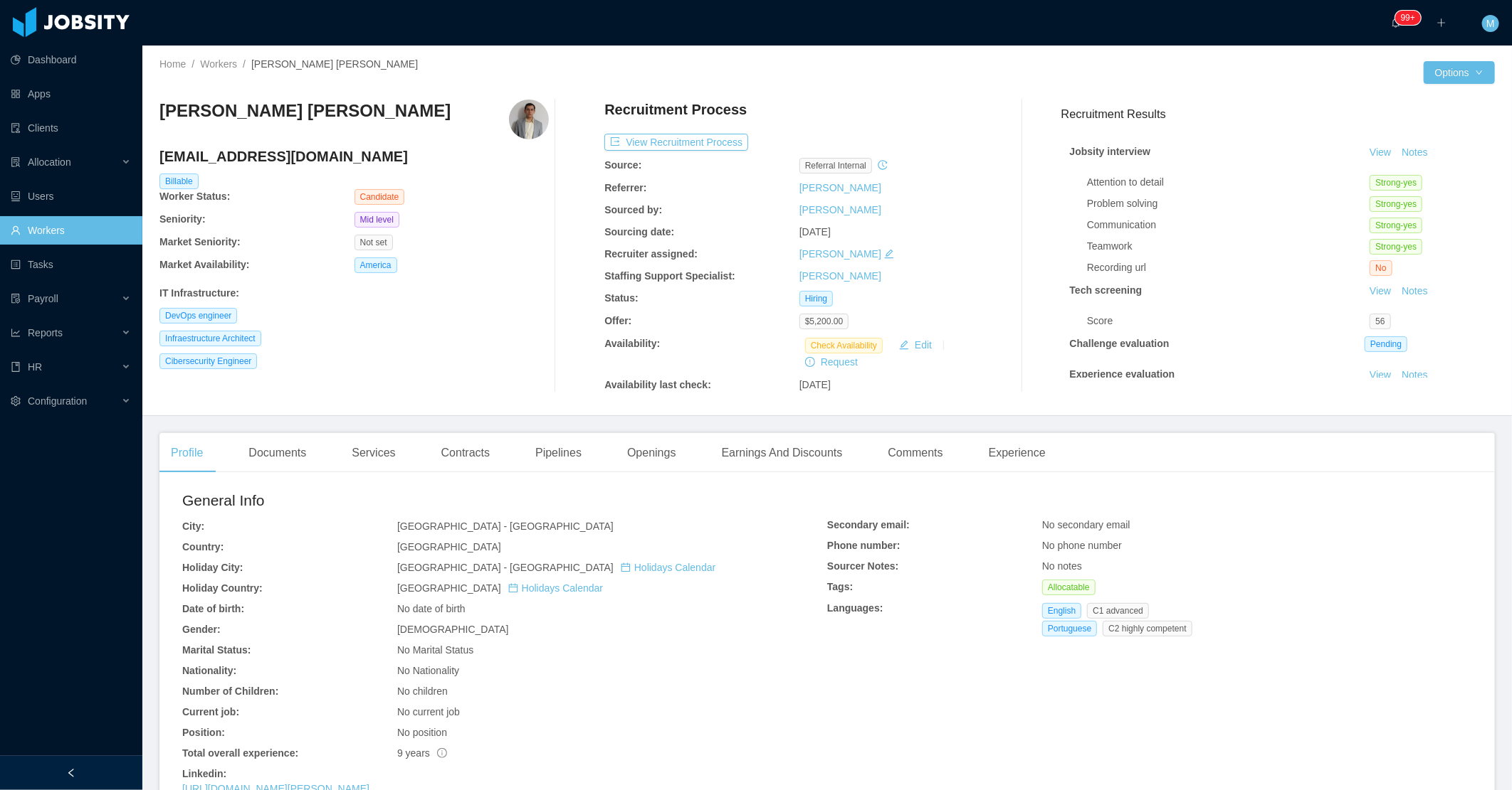
click at [454, 367] on div "Cibersecurity Engineer" at bounding box center [354, 361] width 390 height 16
drag, startPoint x: 449, startPoint y: 347, endPoint x: 463, endPoint y: 353, distance: 15.2
click at [450, 347] on div "Infraestructure Architect" at bounding box center [354, 338] width 390 height 16
click at [473, 325] on div "[PERSON_NAME] [PERSON_NAME] [PERSON_NAME][EMAIL_ADDRESS][DOMAIN_NAME] Billable …" at bounding box center [354, 246] width 390 height 293
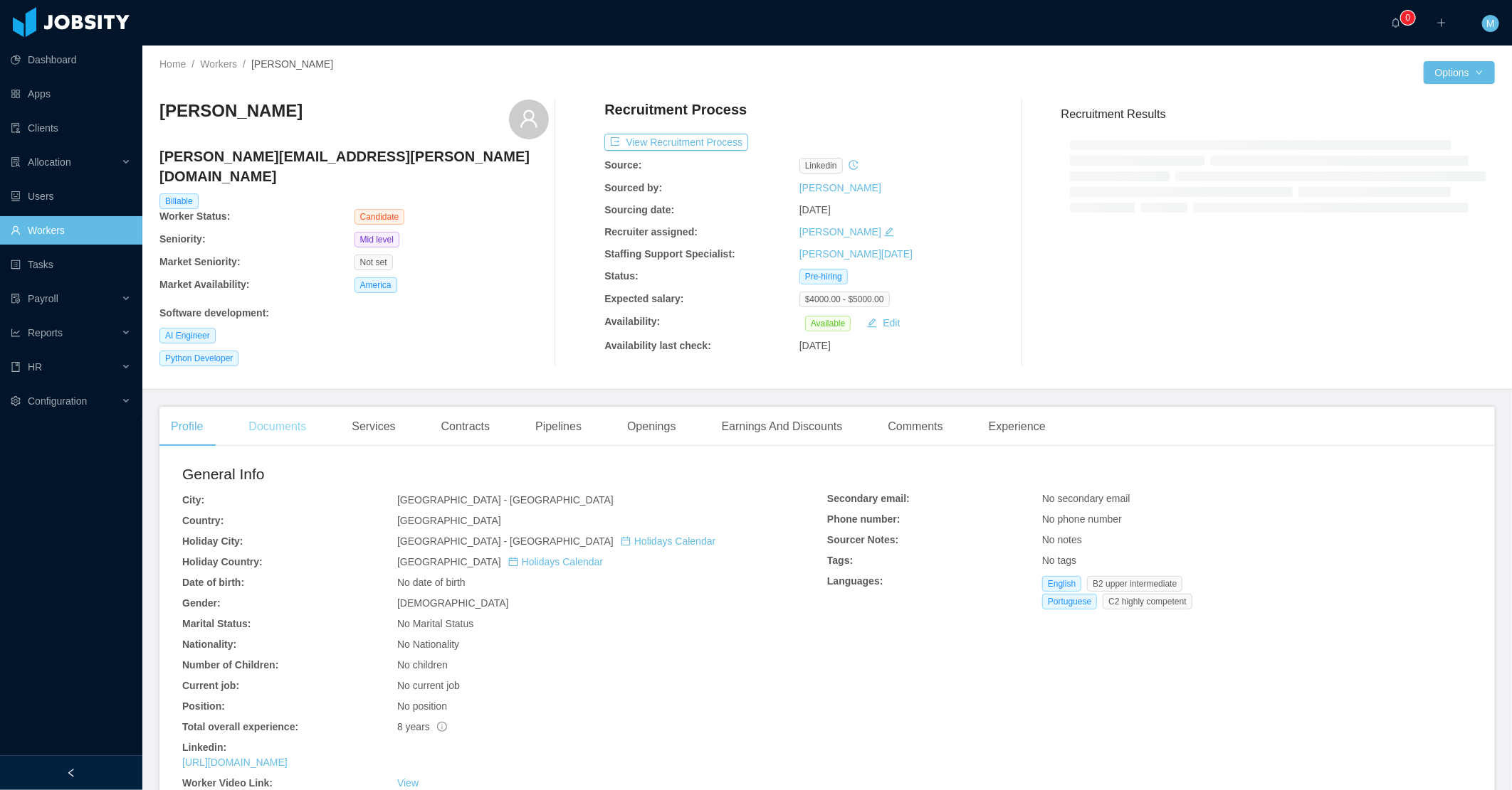
click at [290, 417] on div "Documents" at bounding box center [276, 427] width 80 height 40
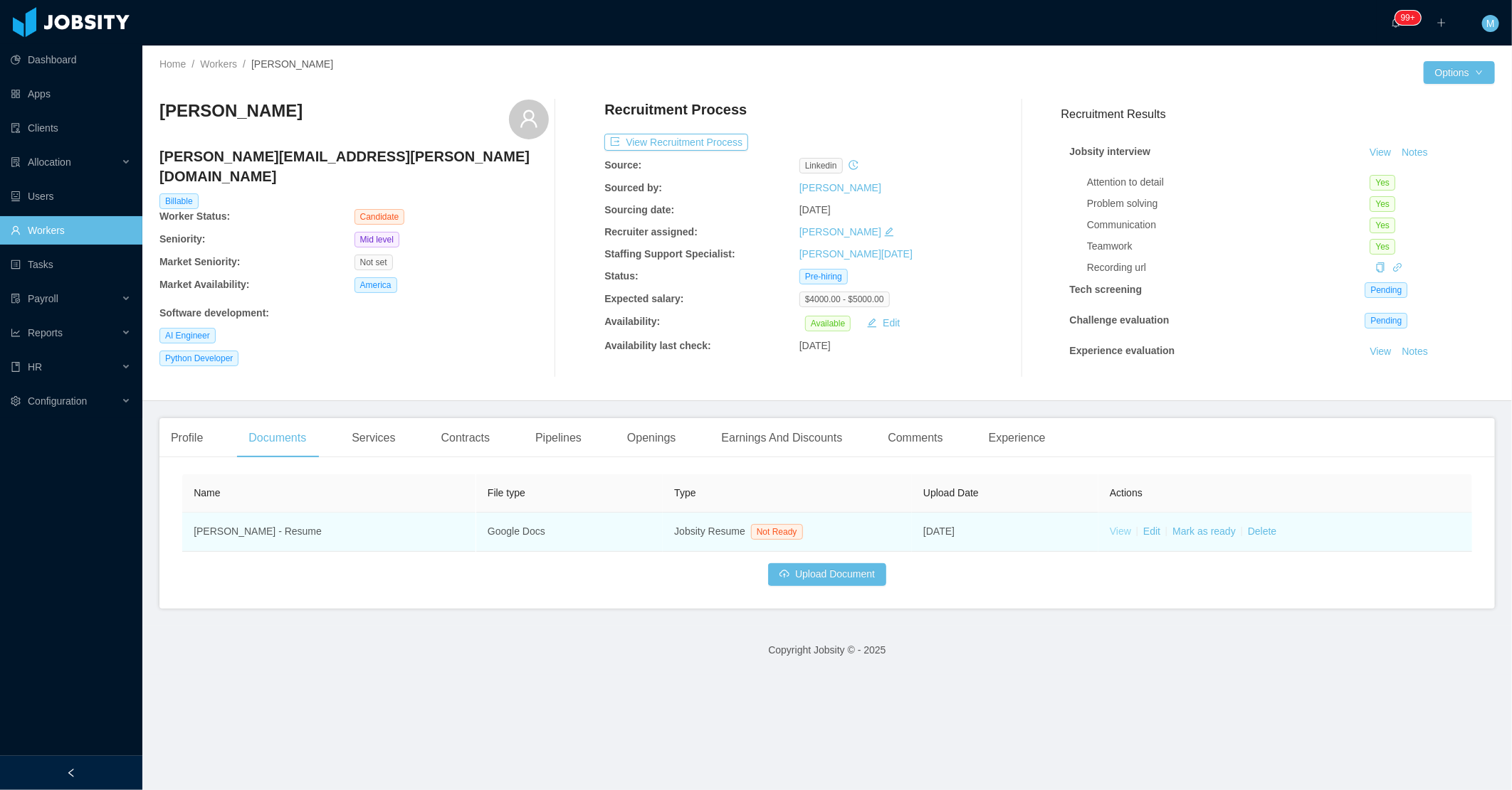
click at [1111, 534] on link "View" at bounding box center [1120, 532] width 22 height 11
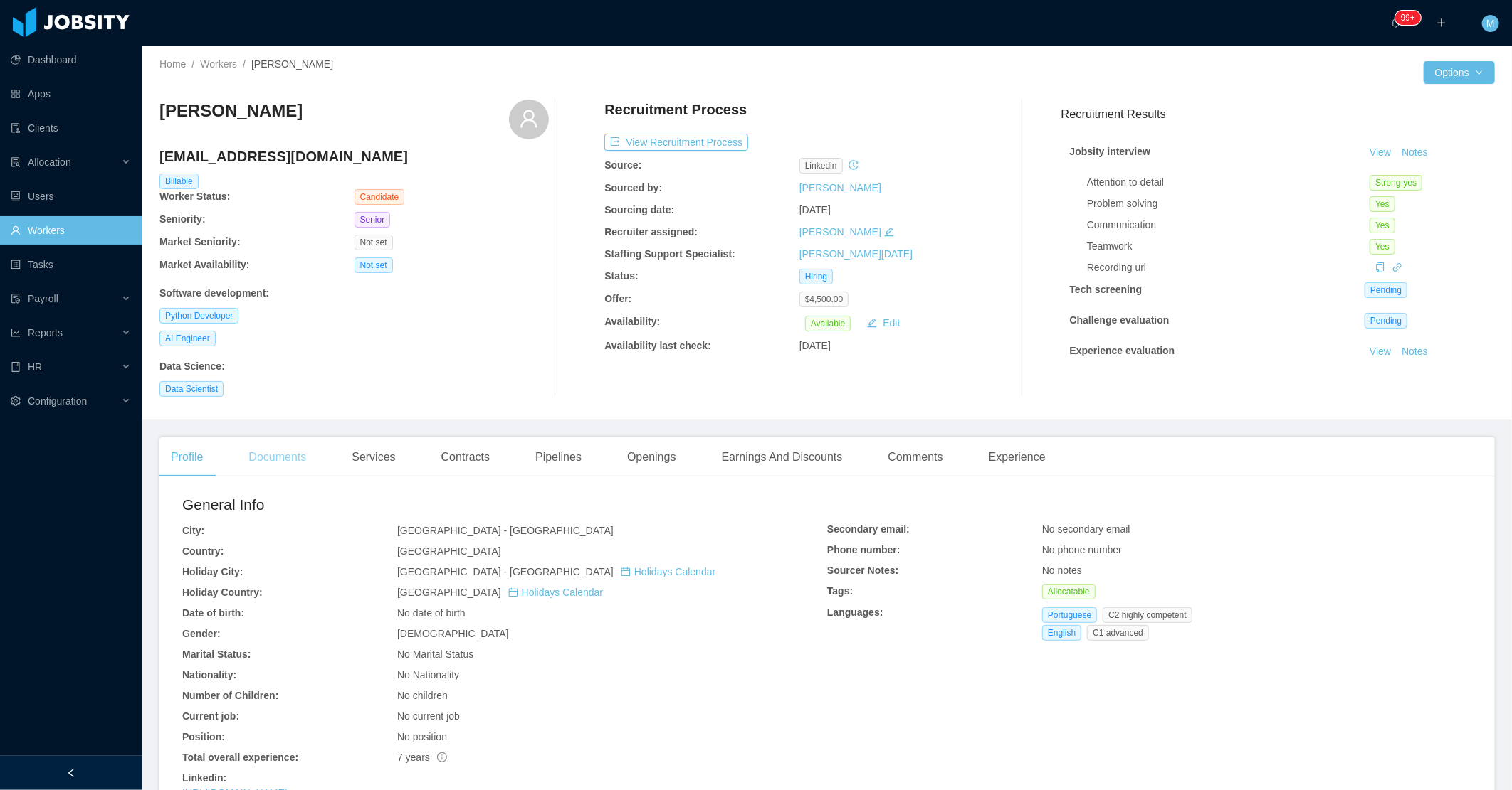
click at [307, 461] on div "Documents" at bounding box center [276, 457] width 80 height 40
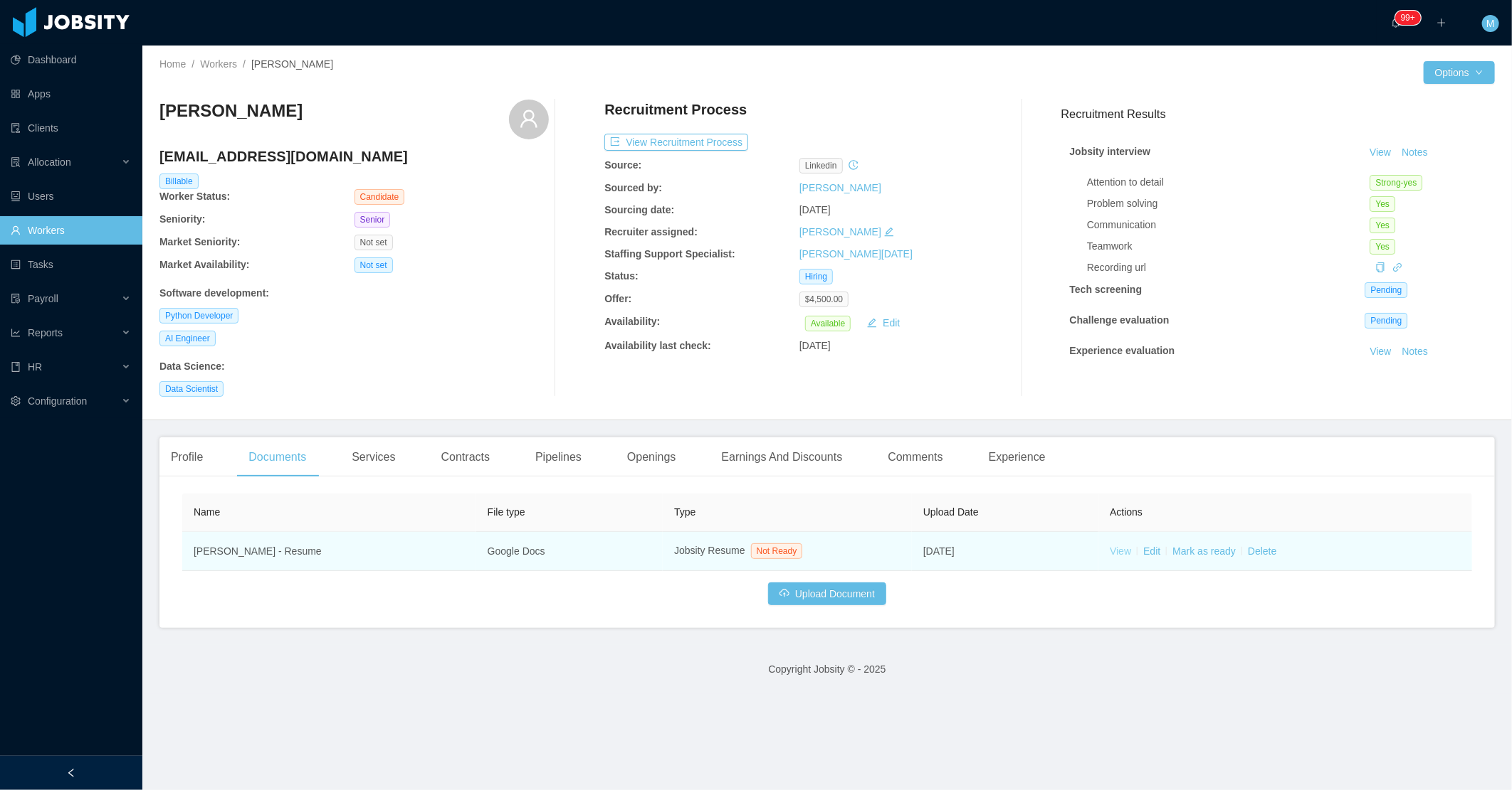
click at [1115, 552] on link "View" at bounding box center [1120, 551] width 22 height 11
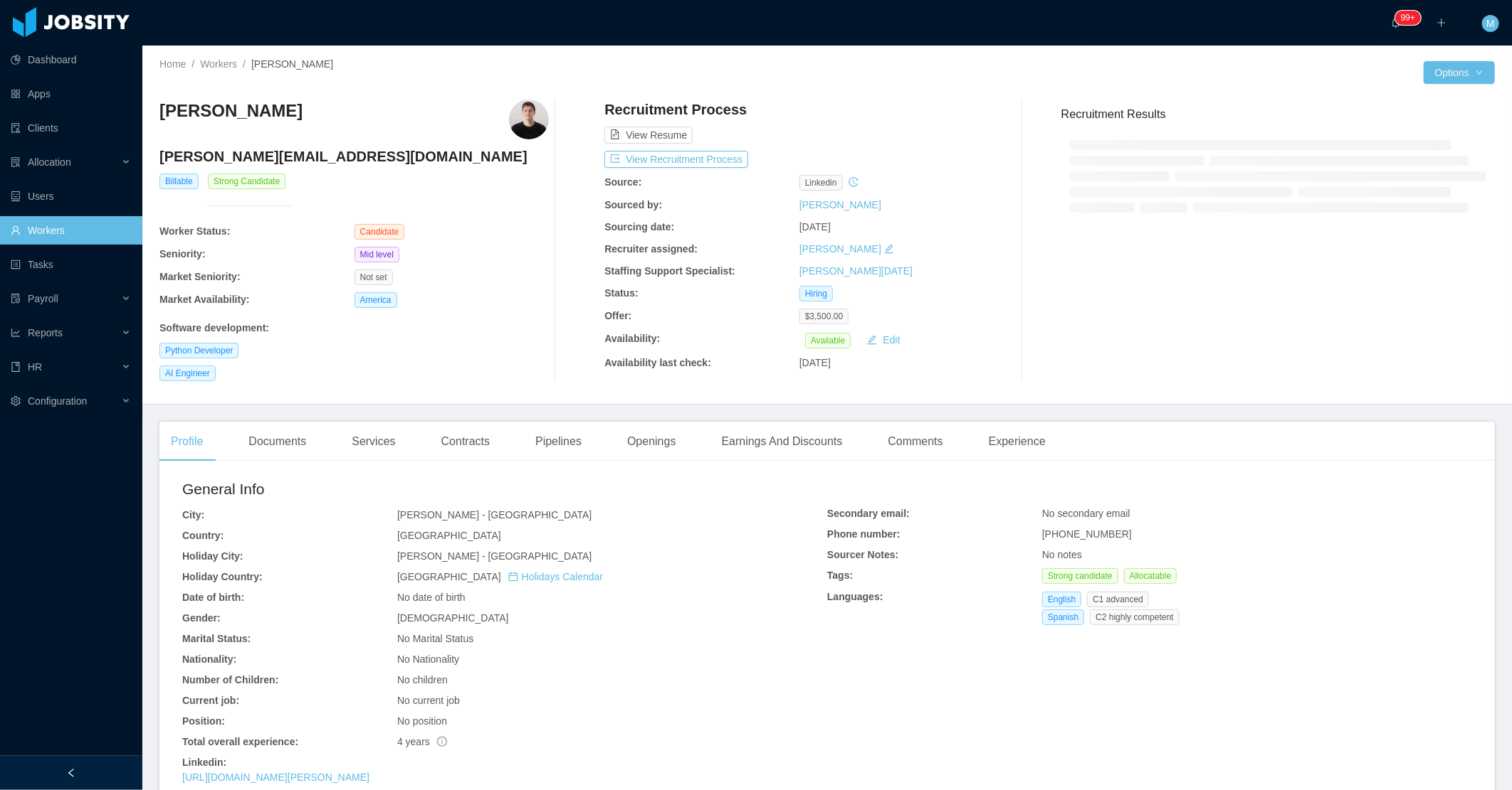
drag, startPoint x: 293, startPoint y: 456, endPoint x: 338, endPoint y: 451, distance: 45.3
click at [293, 456] on div "Documents" at bounding box center [276, 442] width 80 height 40
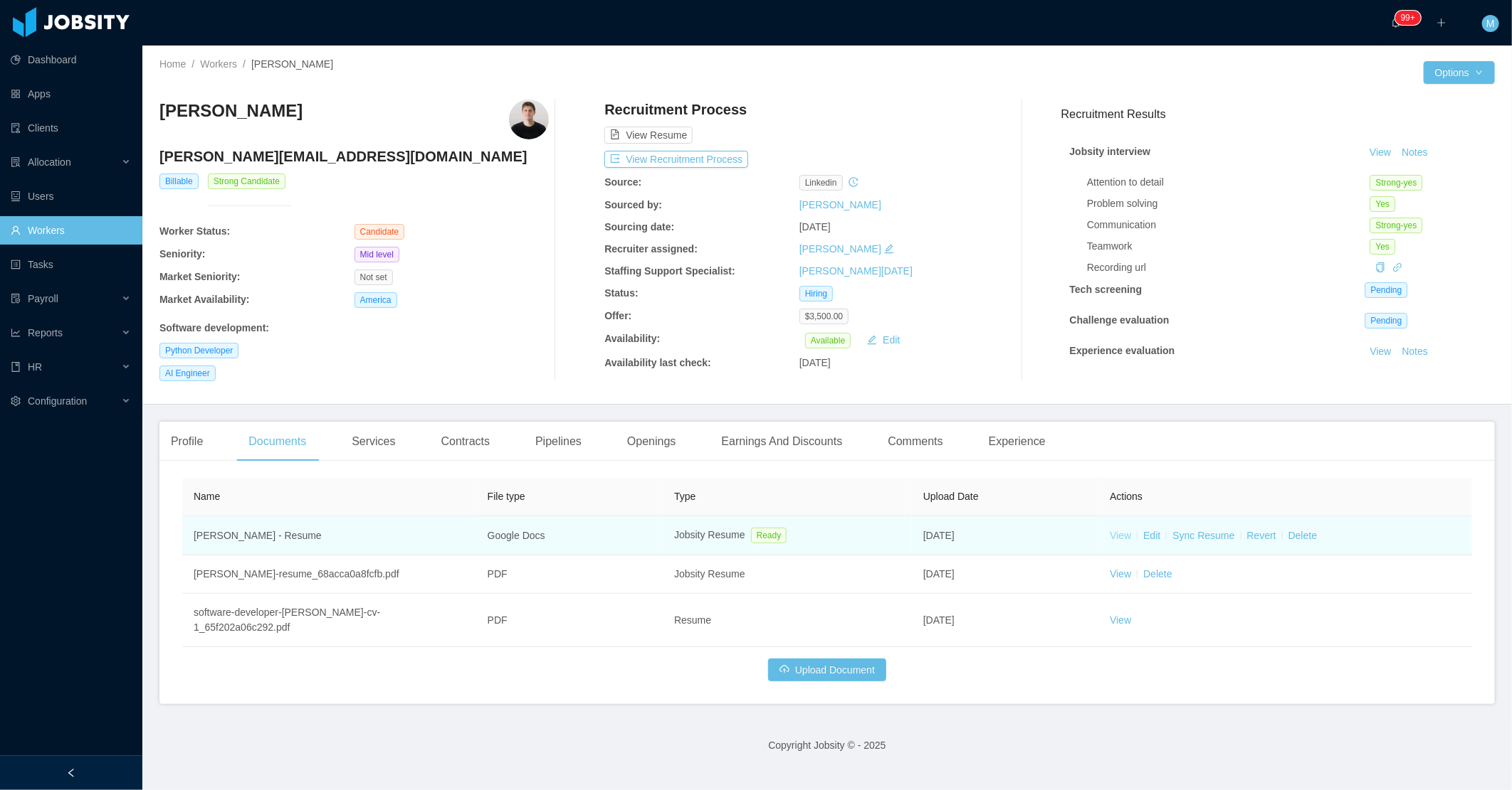
click at [1109, 538] on link "View" at bounding box center [1120, 535] width 22 height 11
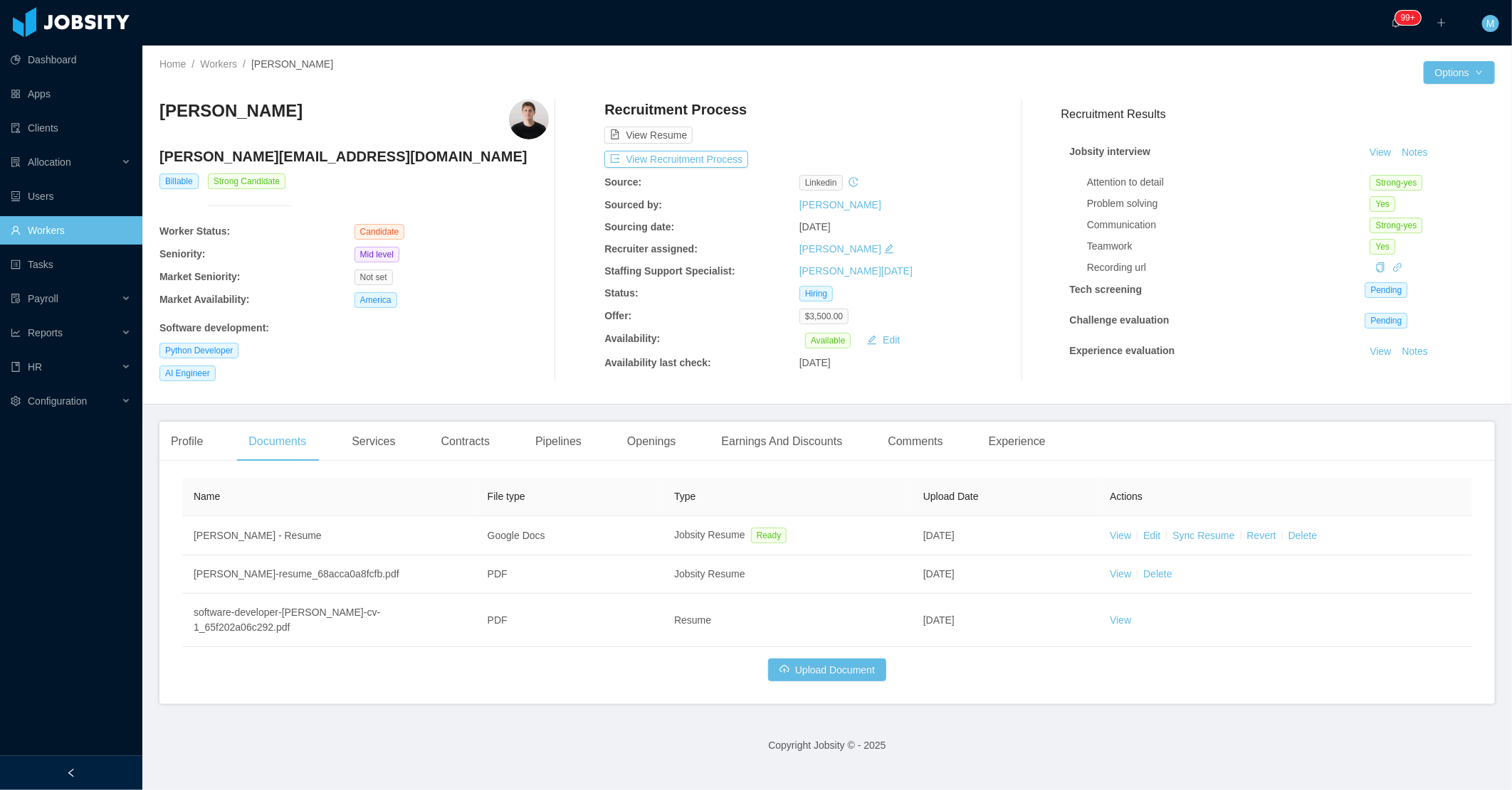
click at [503, 351] on div "Python Developer" at bounding box center [354, 351] width 390 height 16
click at [1397, 149] on button "Notes" at bounding box center [1415, 153] width 38 height 17
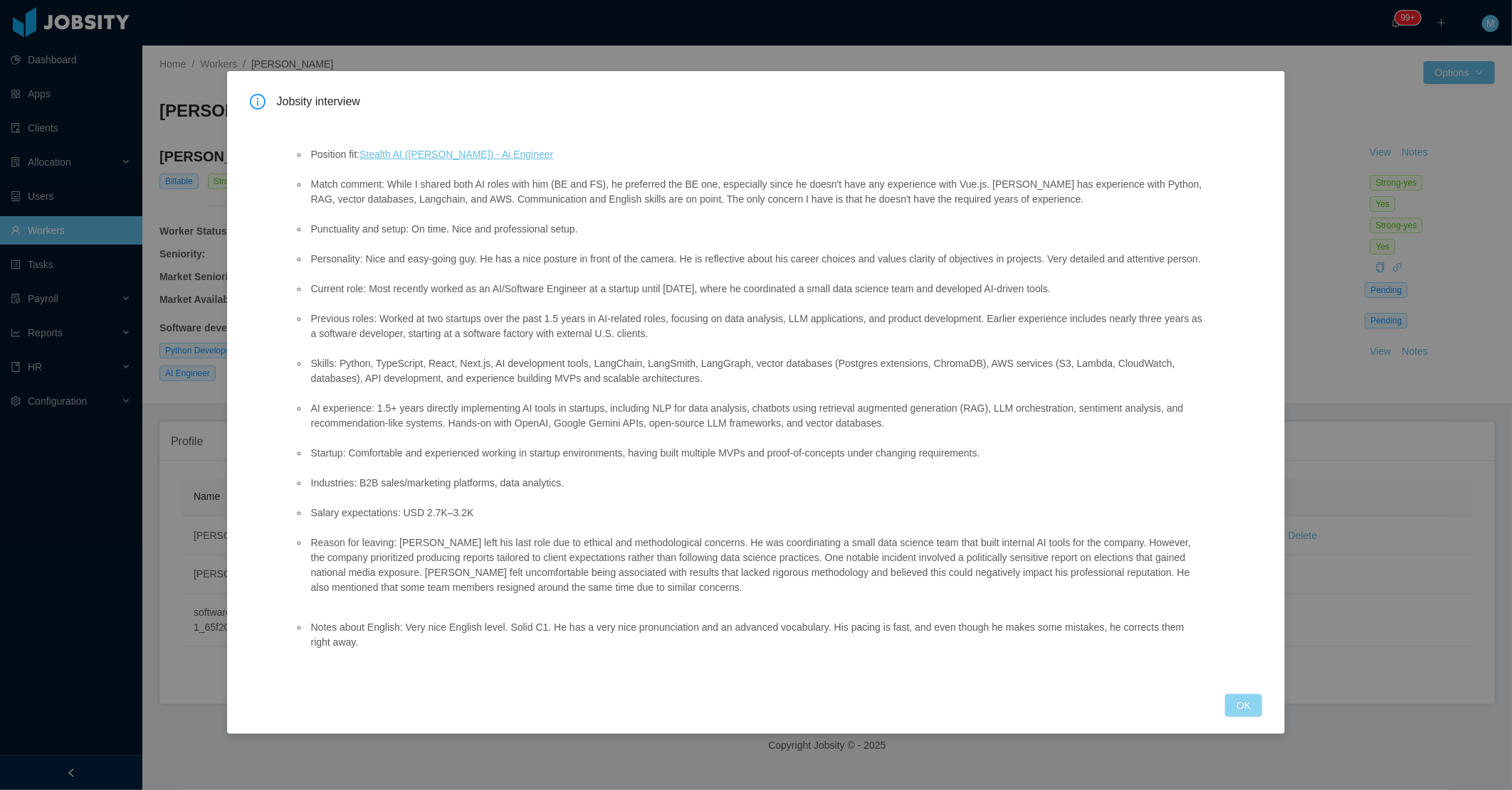
click at [1243, 698] on button "OK" at bounding box center [1243, 706] width 37 height 23
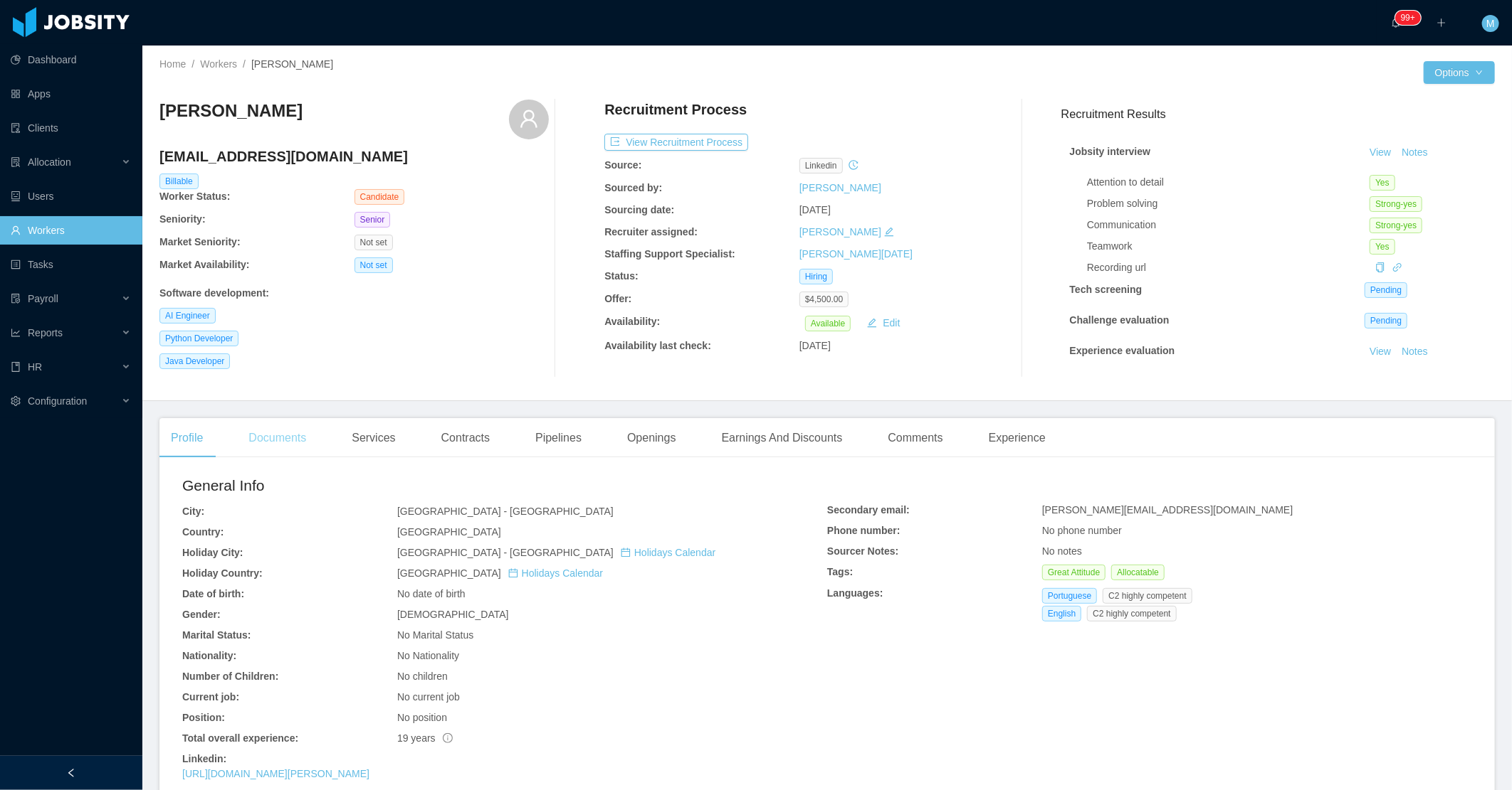
click at [309, 422] on div "Documents" at bounding box center [276, 438] width 80 height 40
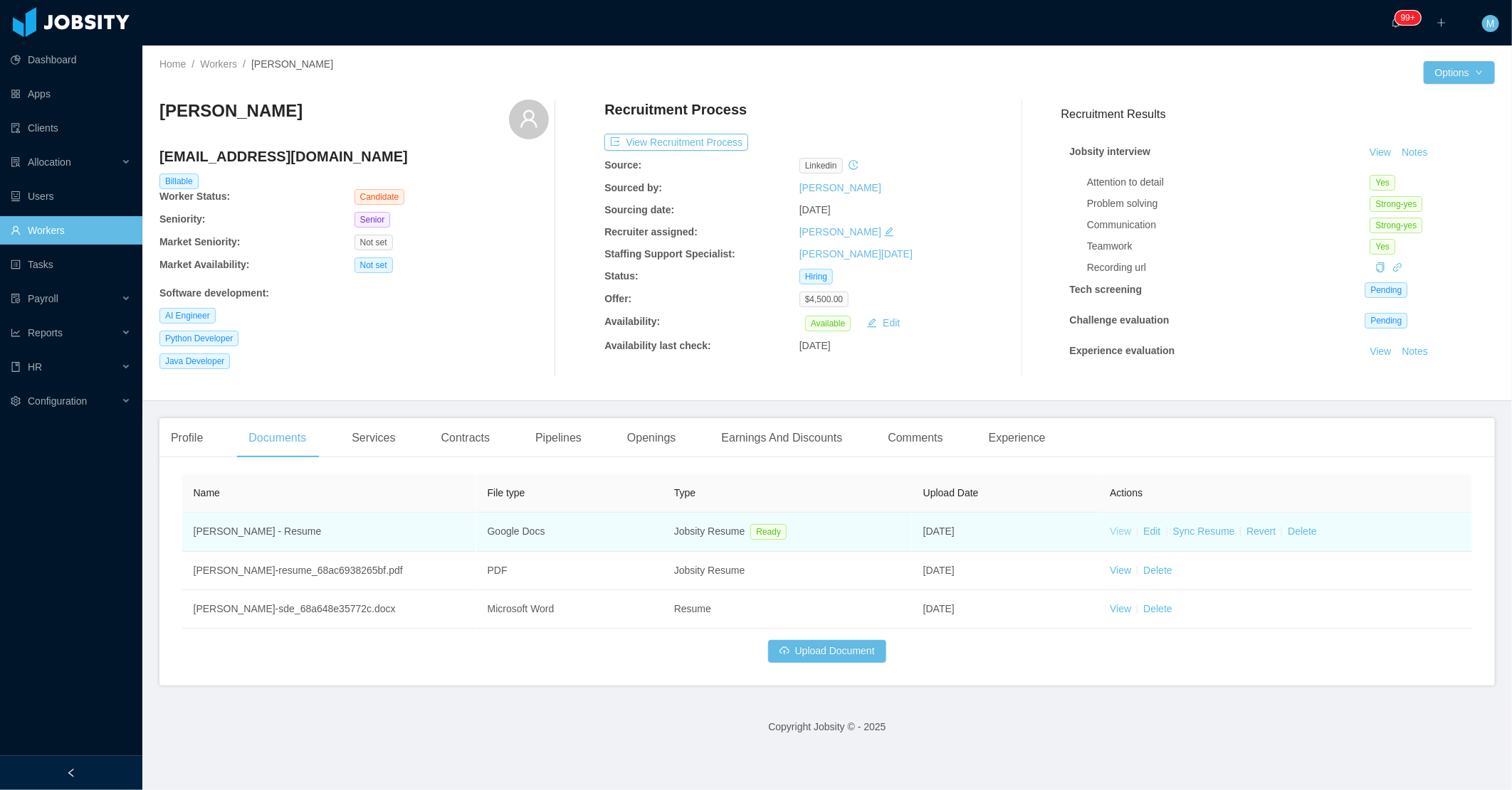
click at [1109, 532] on link "View" at bounding box center [1120, 532] width 22 height 11
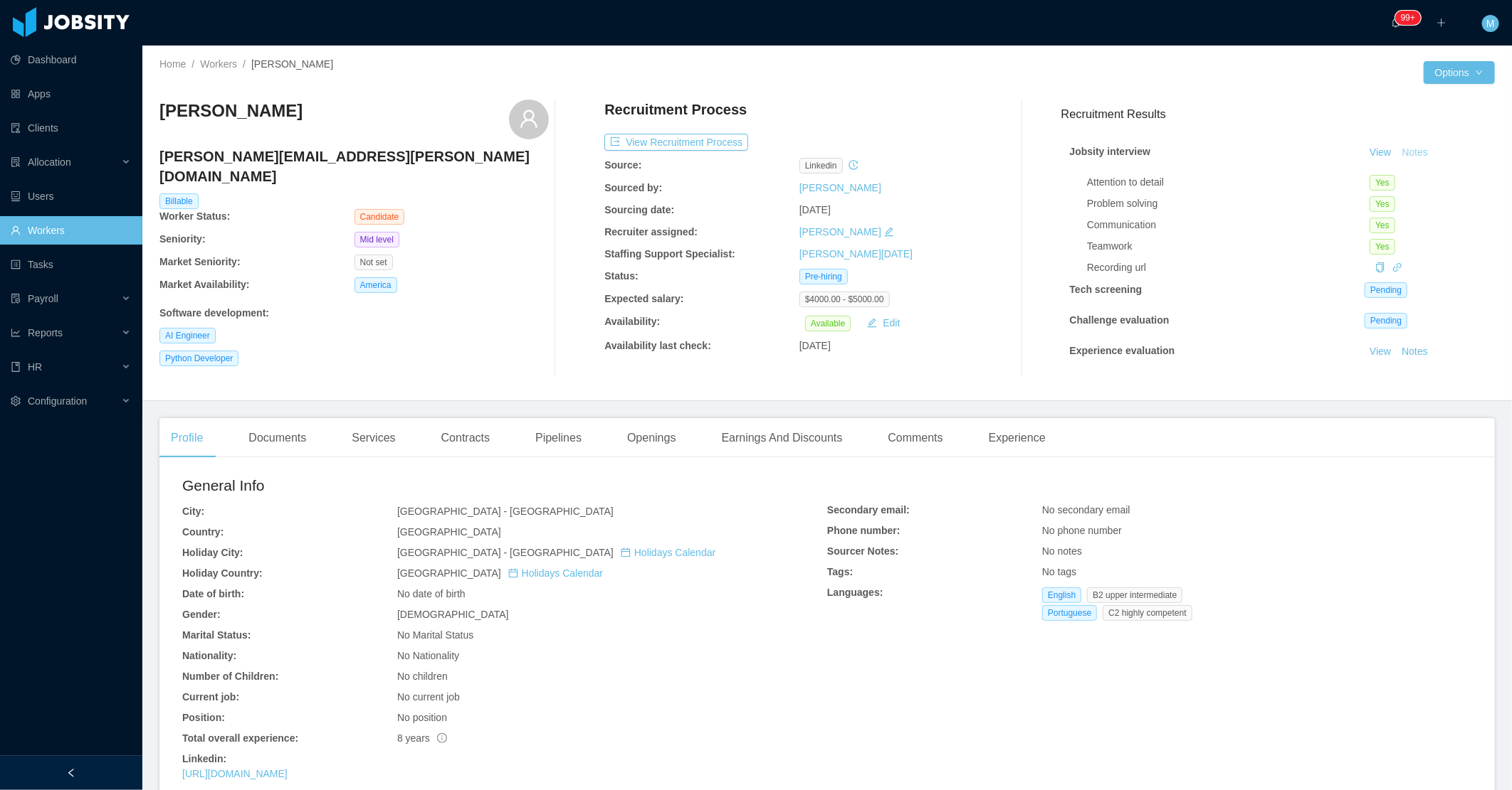
click at [1397, 150] on button "Notes" at bounding box center [1415, 153] width 38 height 17
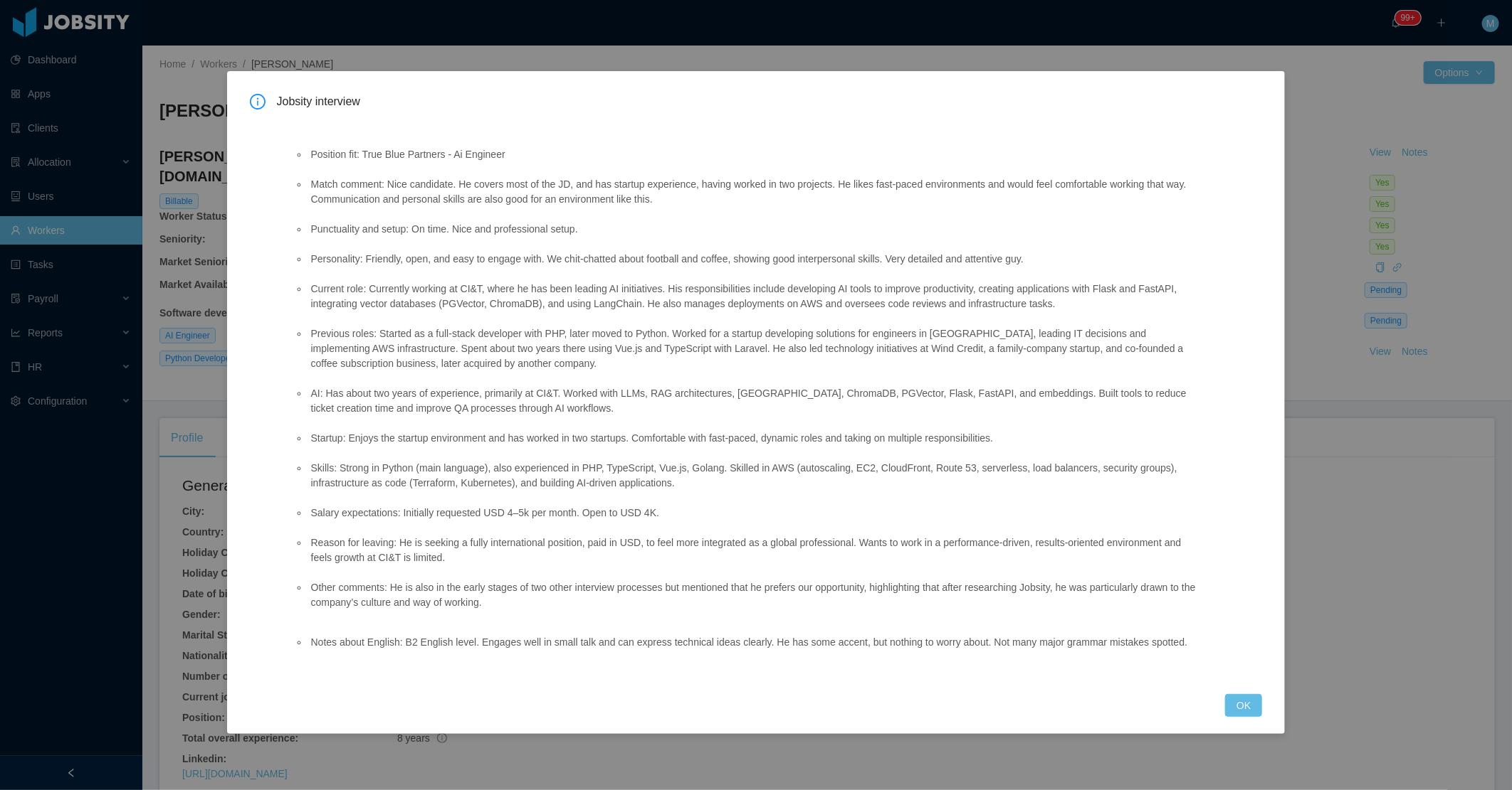
click at [1214, 699] on div "Jobsity interview Position fit: True Blue Partners - Ai Engineer Match comment:…" at bounding box center [756, 405] width 1013 height 623
drag, startPoint x: 1235, startPoint y: 698, endPoint x: 1176, endPoint y: 684, distance: 60.6
click at [1237, 702] on button "OK" at bounding box center [1243, 706] width 37 height 23
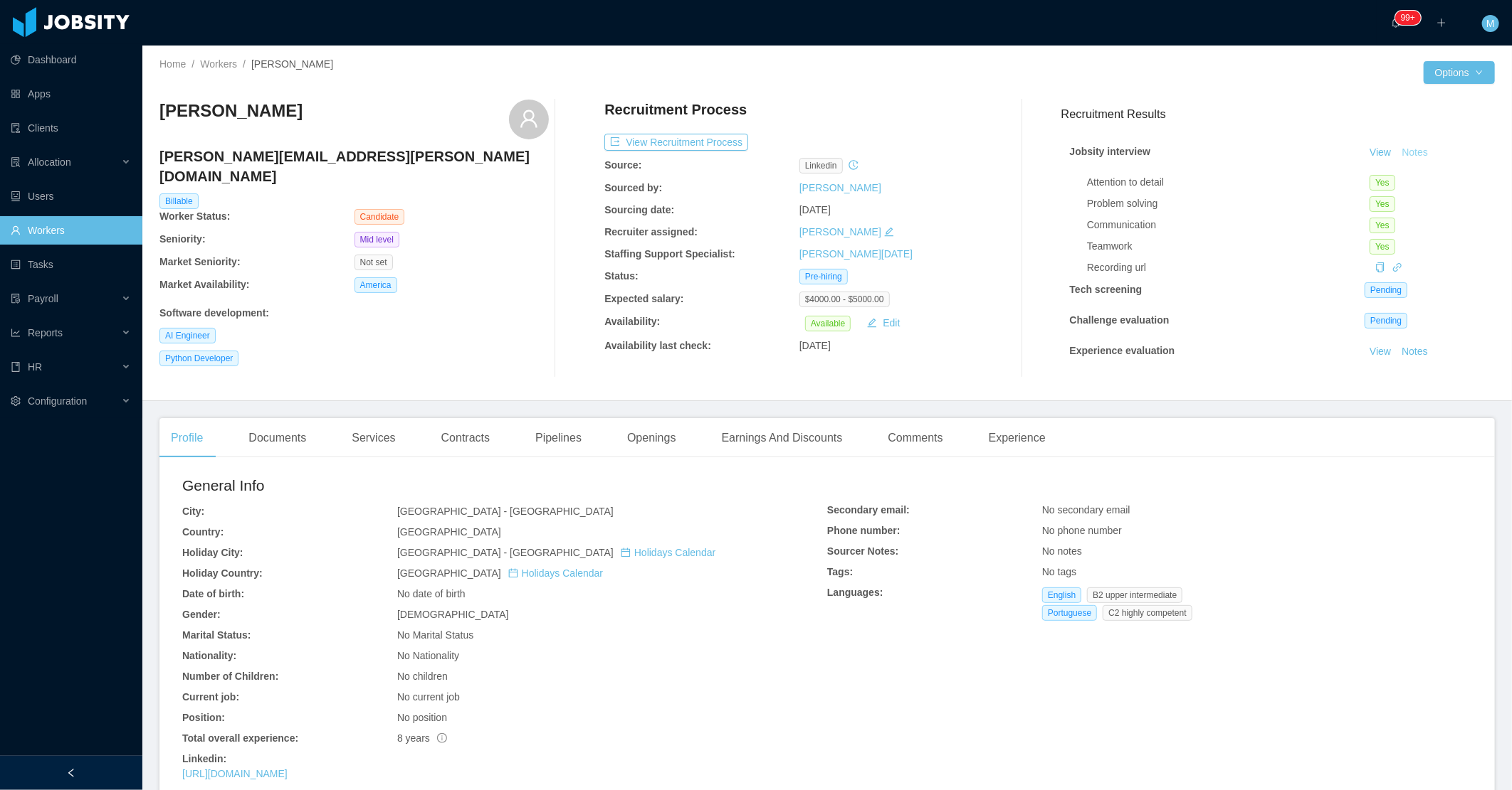
click at [1396, 154] on button "Notes" at bounding box center [1415, 153] width 38 height 17
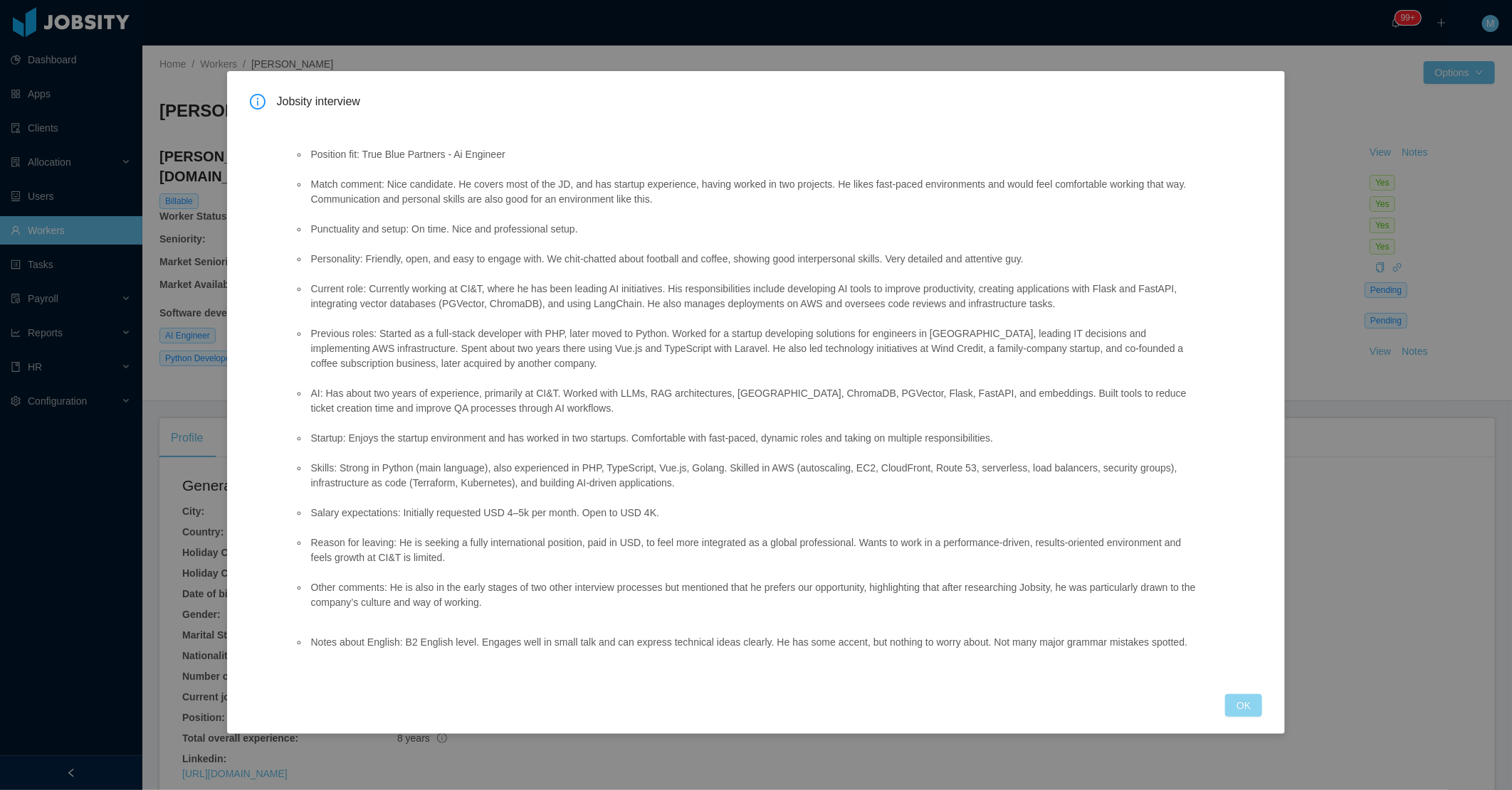
click at [1240, 716] on button "OK" at bounding box center [1243, 706] width 37 height 23
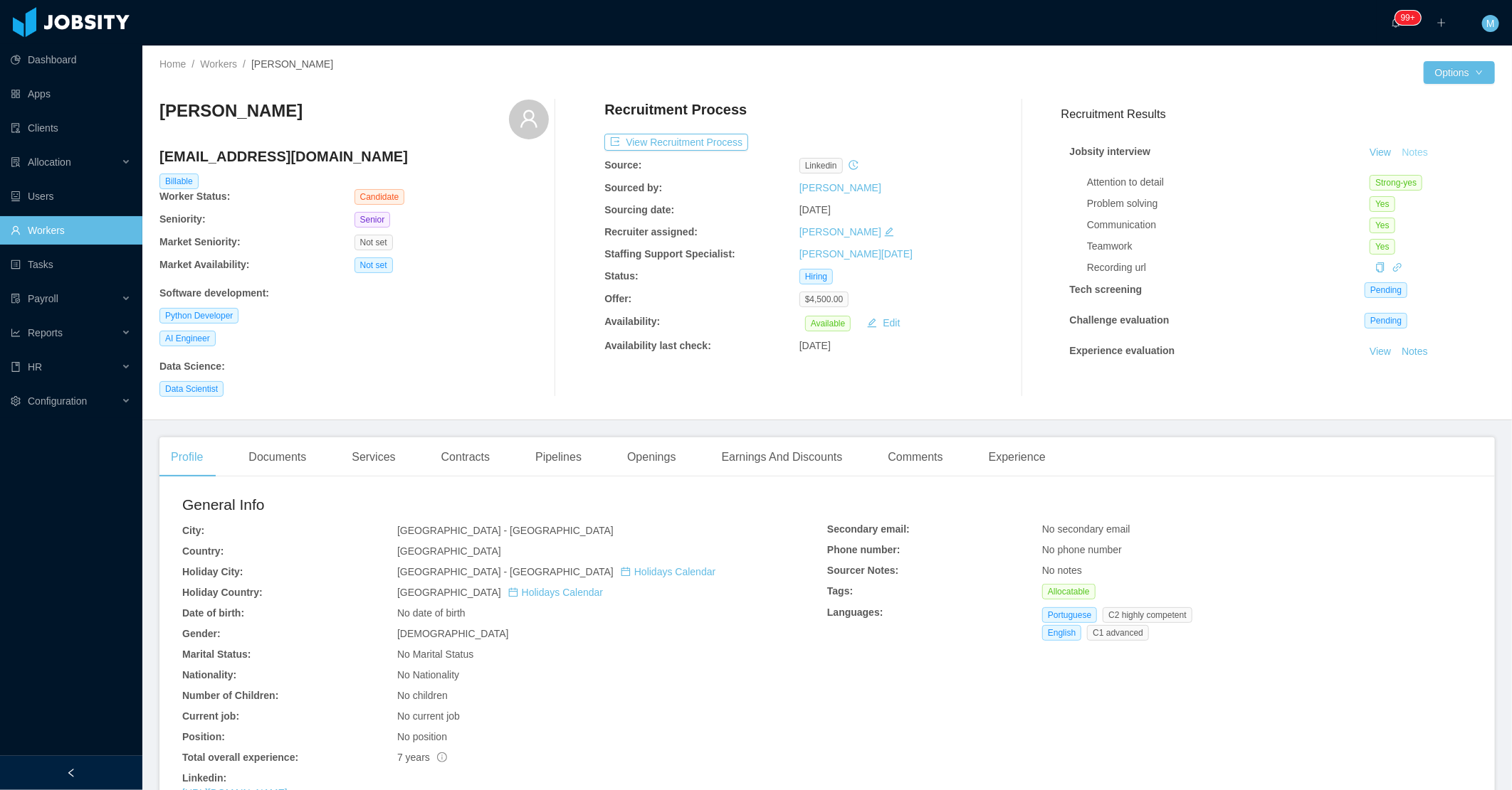
click at [1397, 152] on button "Notes" at bounding box center [1415, 153] width 38 height 17
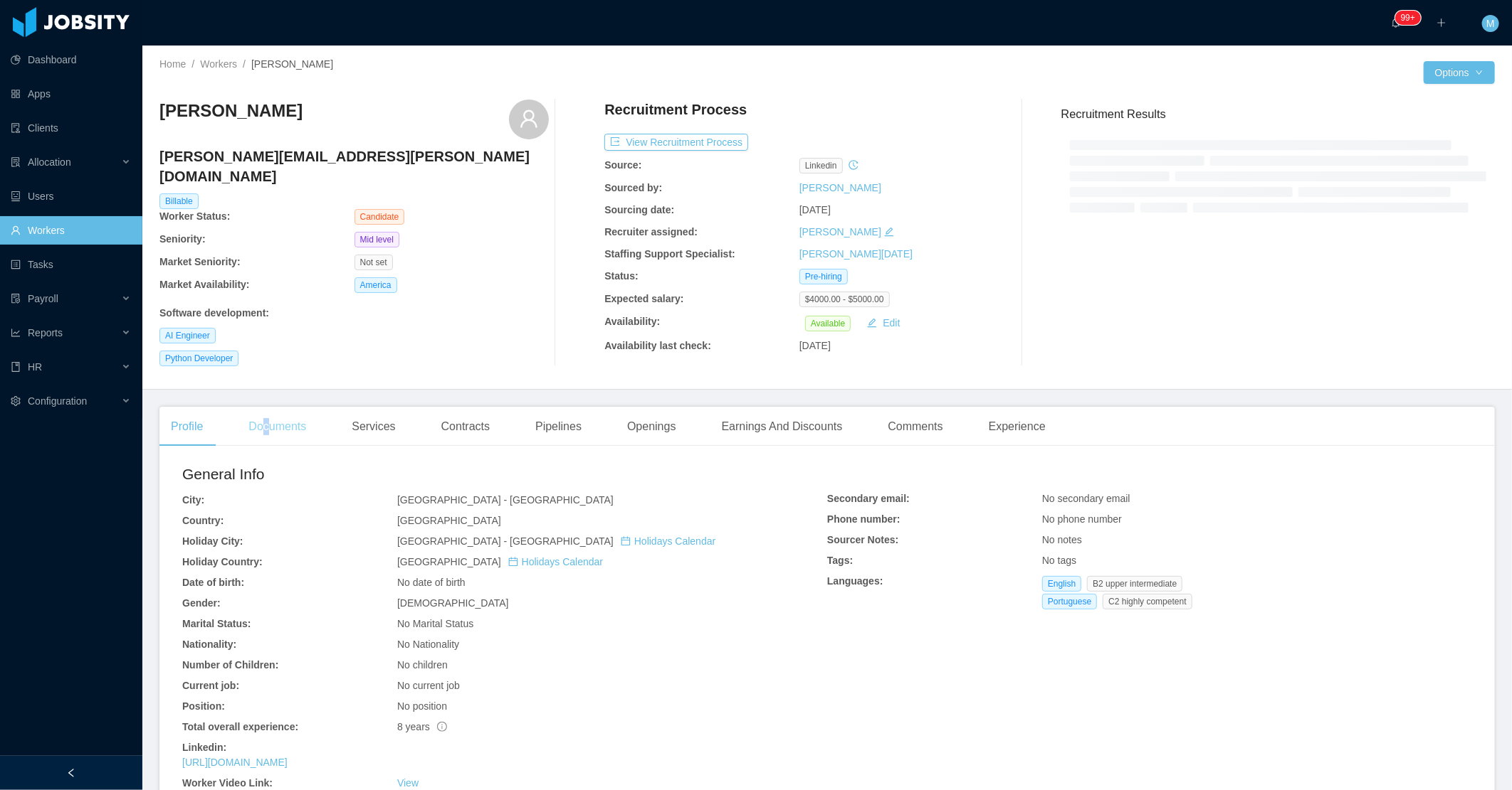
click at [267, 415] on div "Documents" at bounding box center [276, 427] width 80 height 40
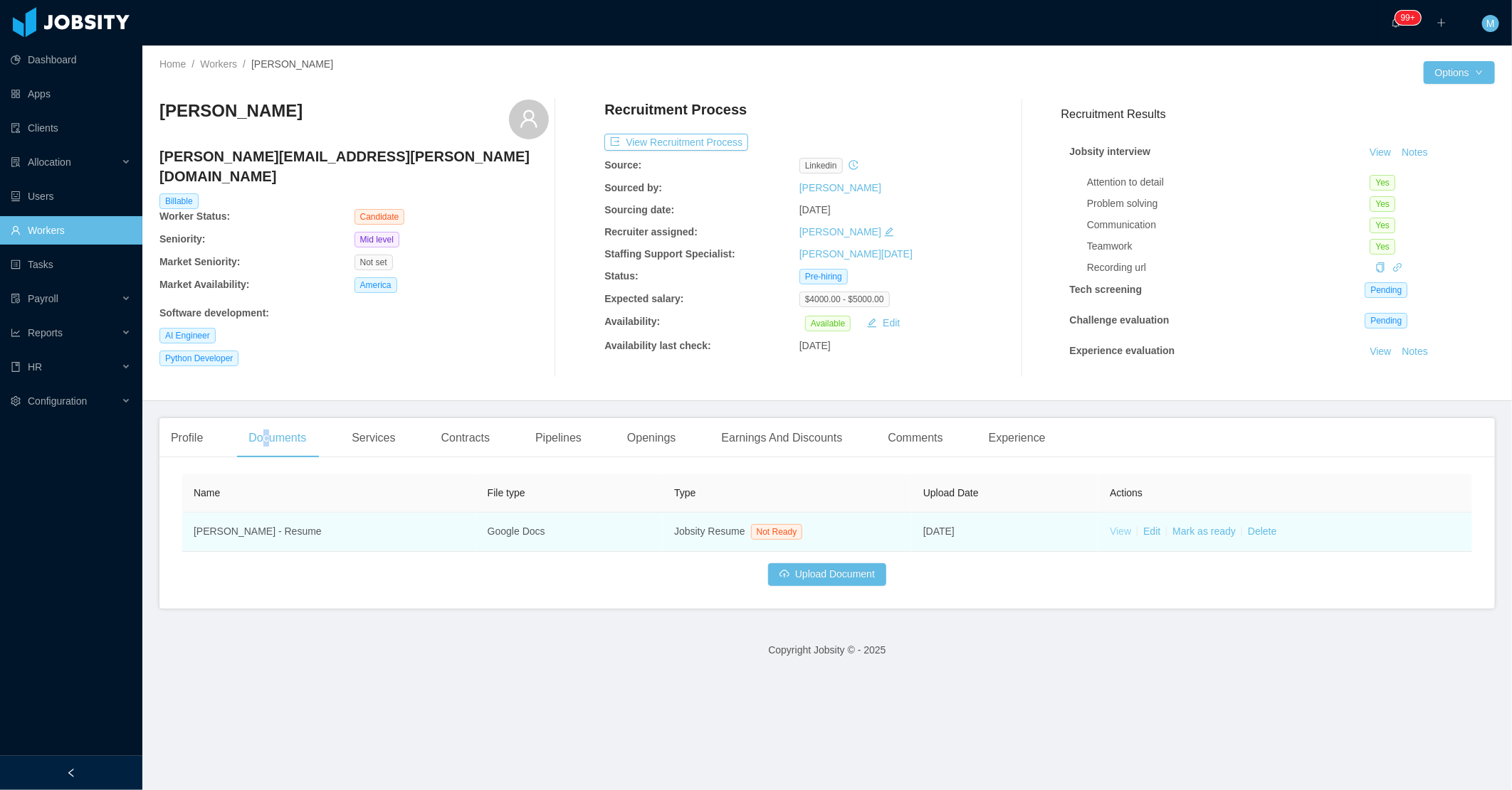
click at [1109, 531] on link "View" at bounding box center [1120, 532] width 22 height 11
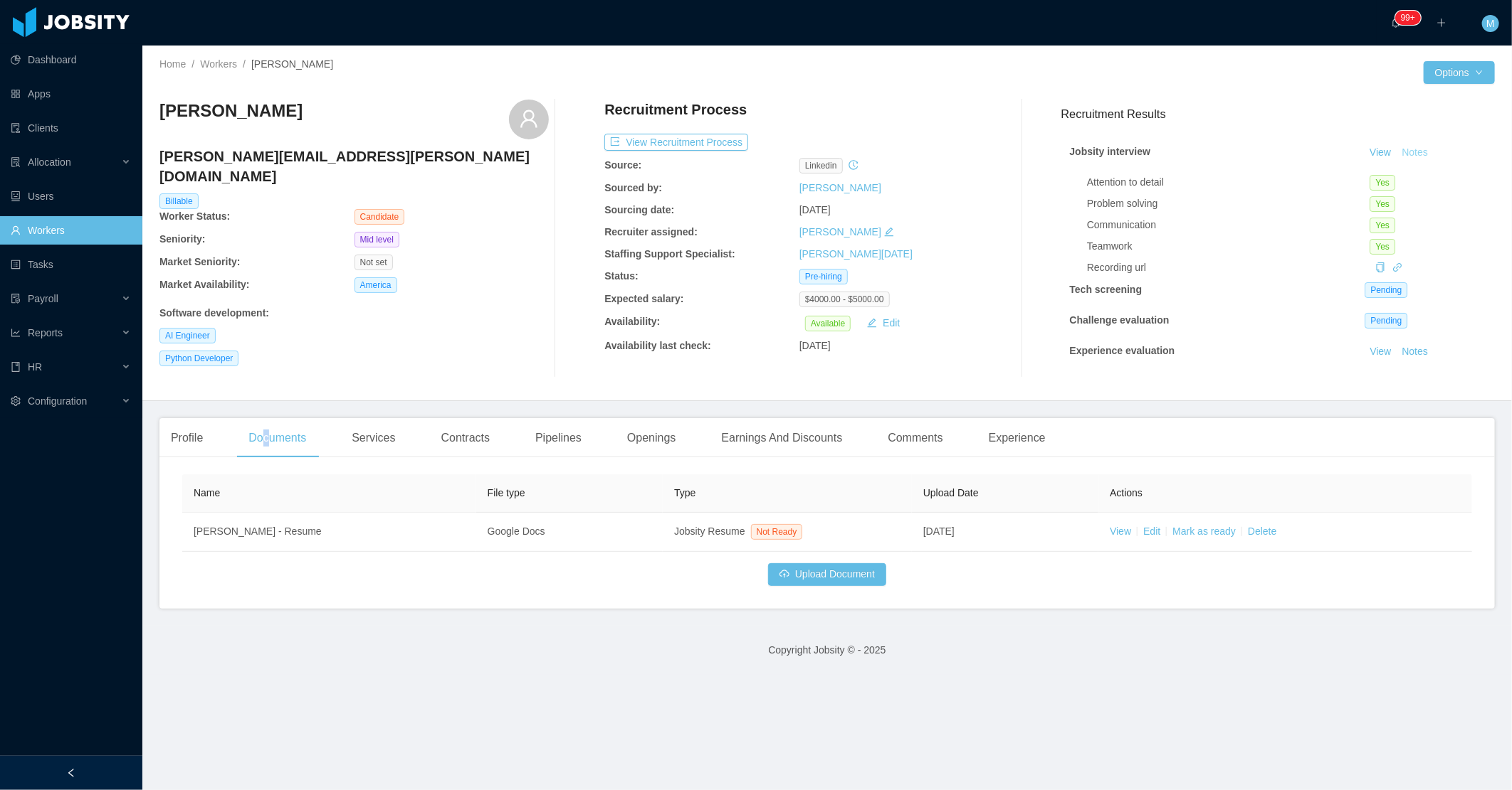
click at [1396, 147] on button "Notes" at bounding box center [1415, 153] width 38 height 17
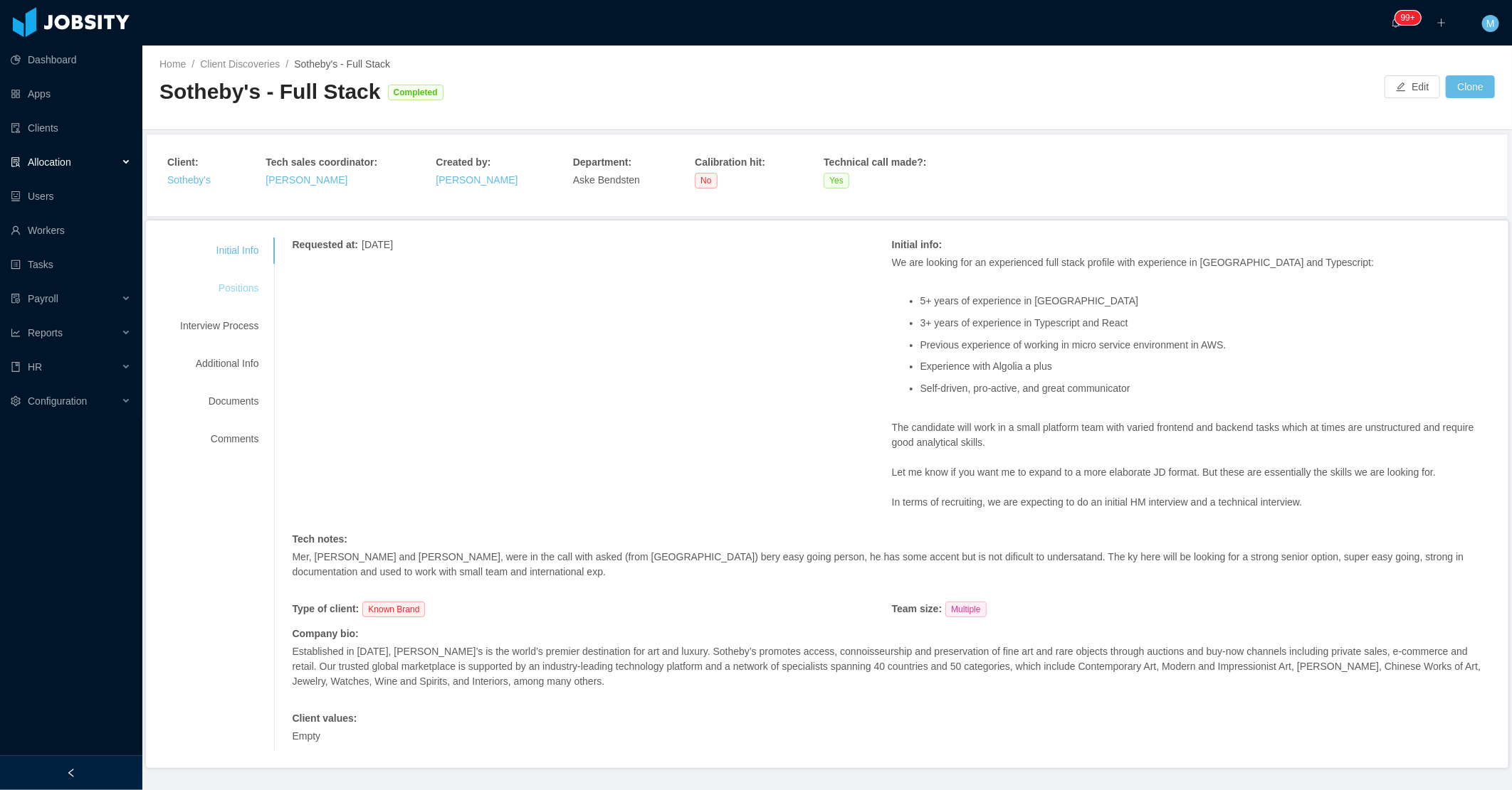
click at [224, 288] on div "Positions" at bounding box center [219, 288] width 112 height 26
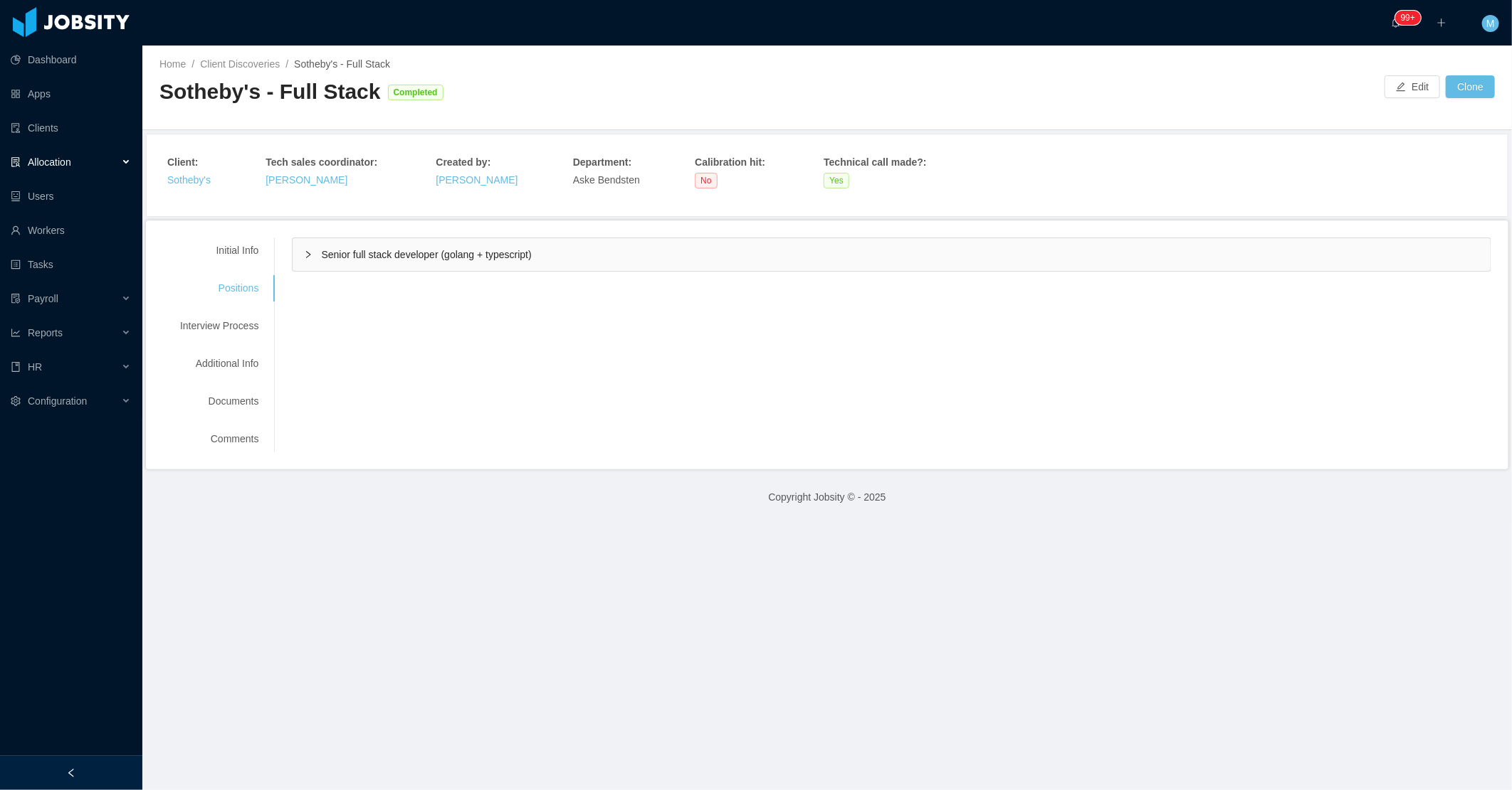
click at [300, 254] on div "Senior full stack developer (golang + typescript)" at bounding box center [891, 255] width 1198 height 33
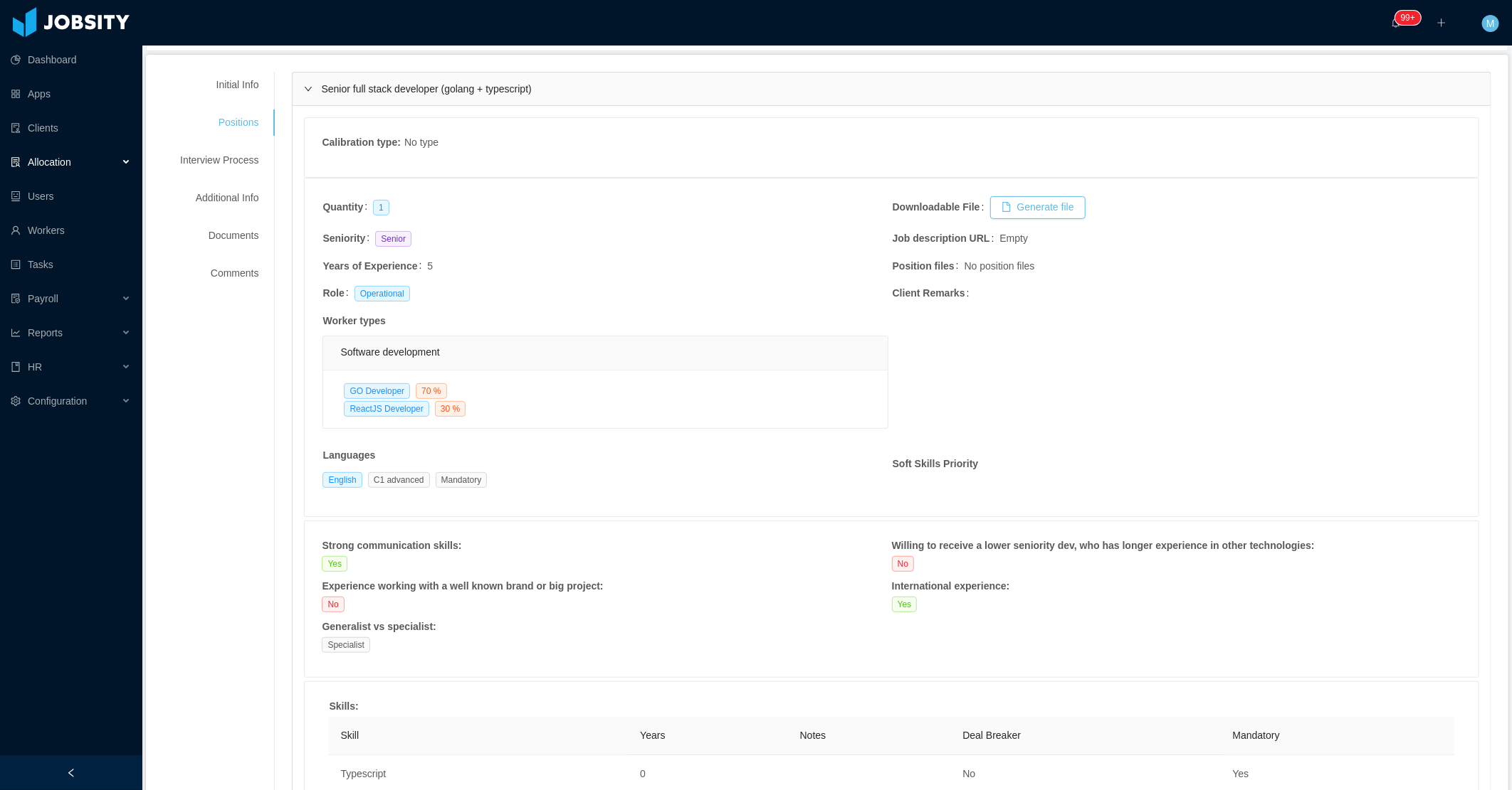
scroll to position [158, 0]
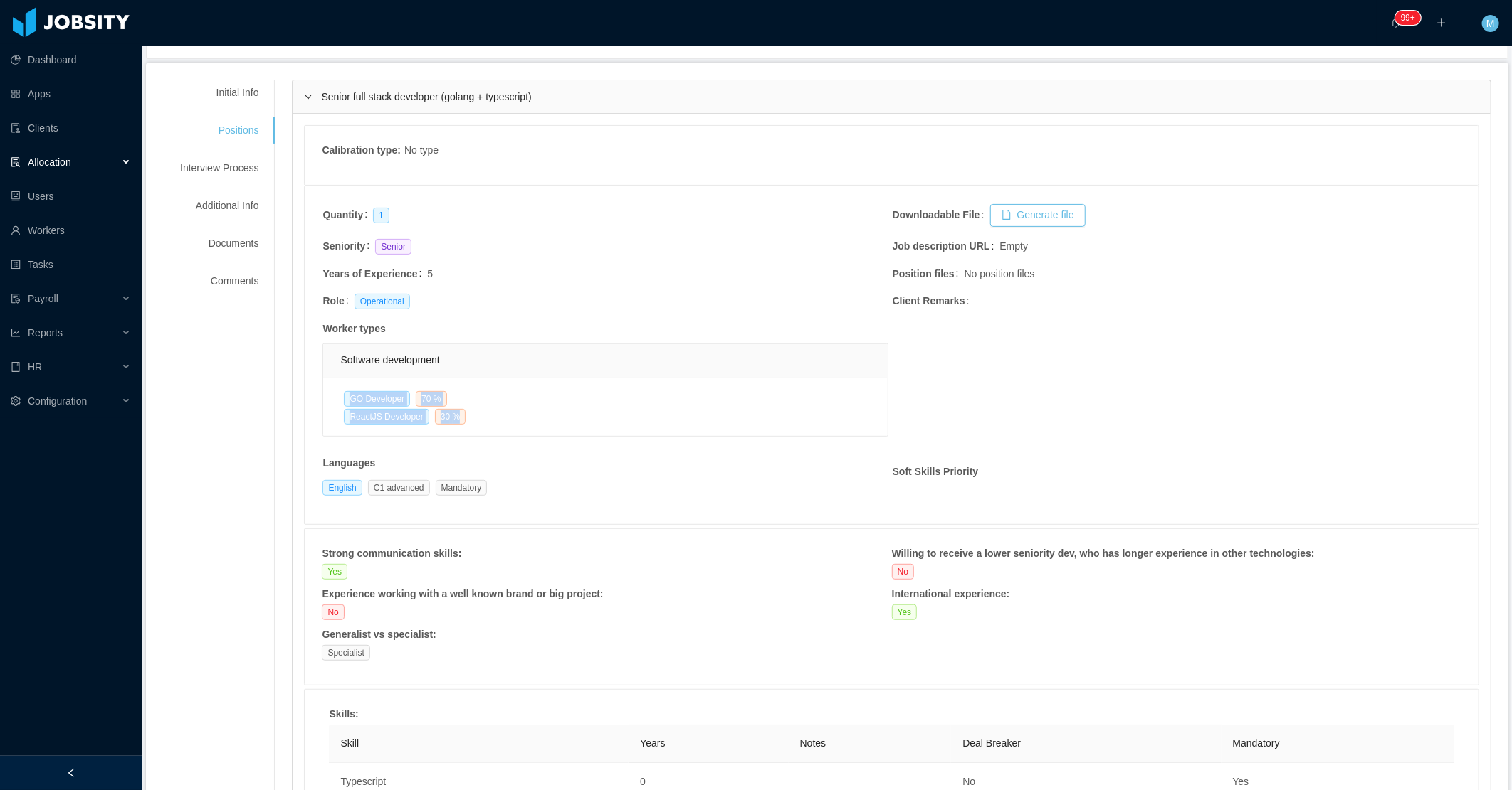
drag, startPoint x: 345, startPoint y: 397, endPoint x: 459, endPoint y: 419, distance: 116.1
click at [459, 419] on div "GO Developer 70 % ReactJS Developer 30 %" at bounding box center [473, 407] width 265 height 36
copy div "GO Developer 70 % ReactJS Developer 30 %"
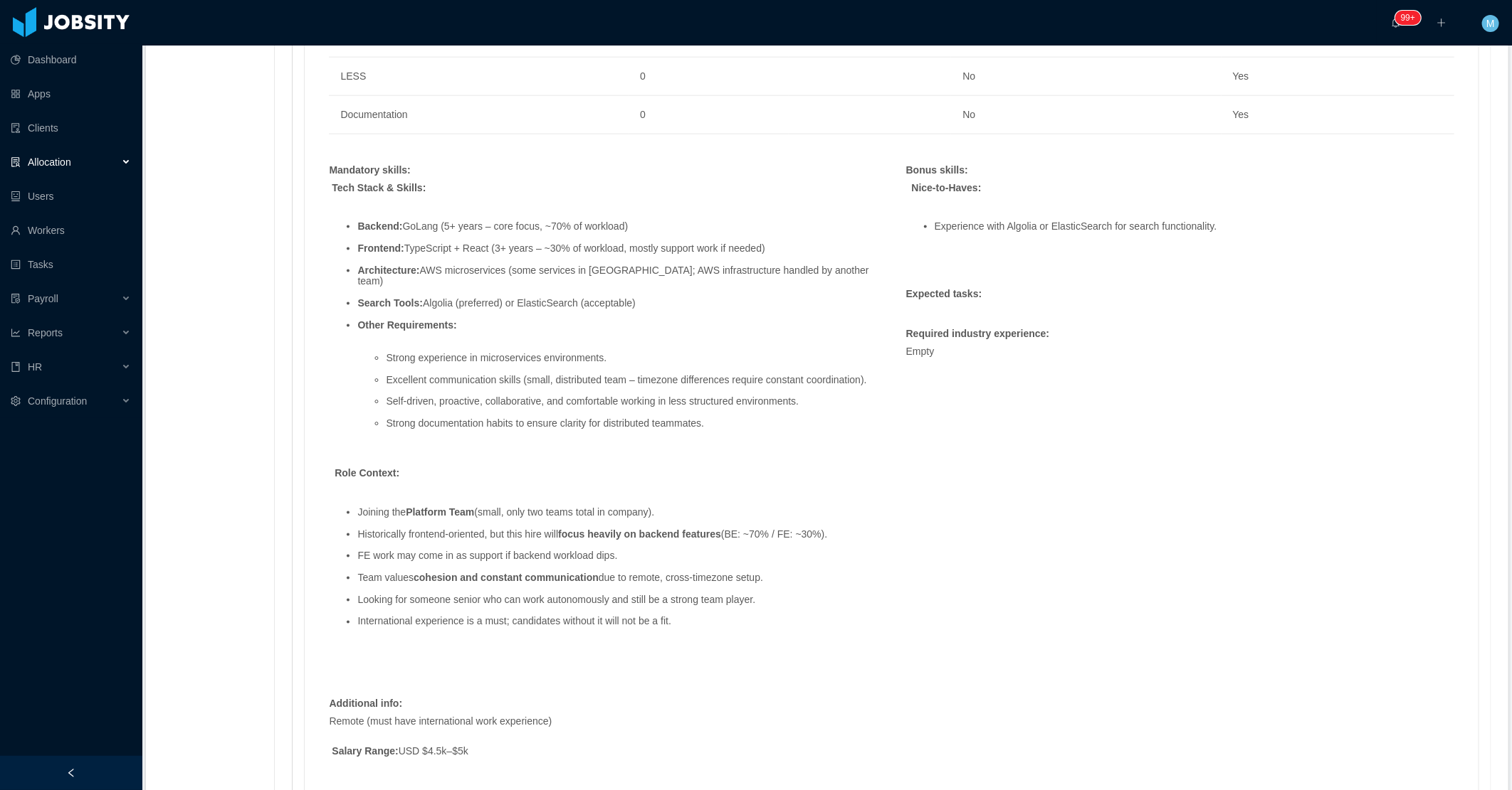
scroll to position [1106, 0]
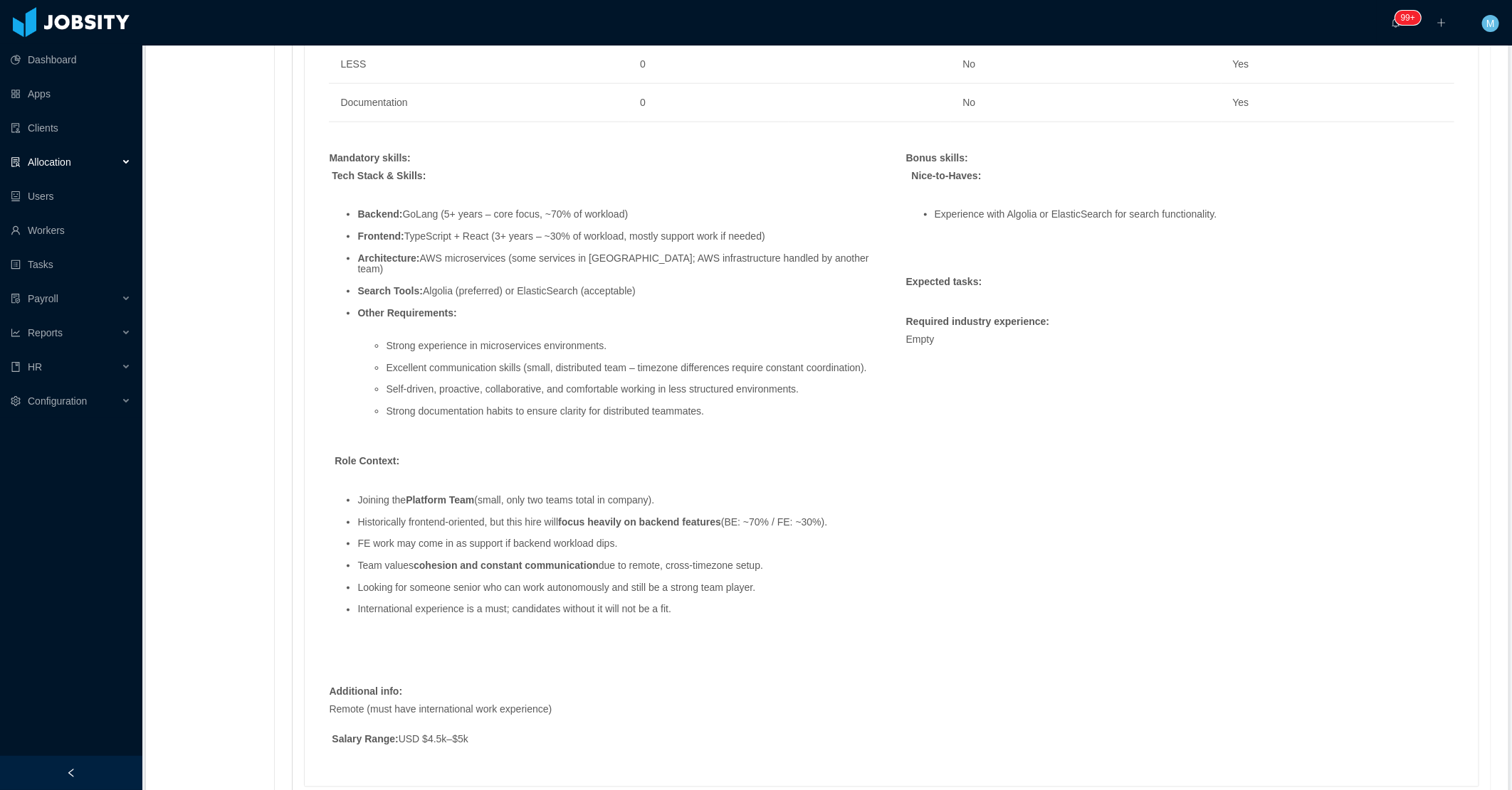
drag, startPoint x: 787, startPoint y: 244, endPoint x: 356, endPoint y: 219, distance: 431.7
click at [356, 219] on ul "Backend: GoLang (5+ years – core focus, ~70% of workload) Frontend: TypeScript …" at bounding box center [603, 320] width 548 height 241
copy ul "Backend: GoLang (5+ years – core focus, ~70% of workload) Frontend: TypeScript …"
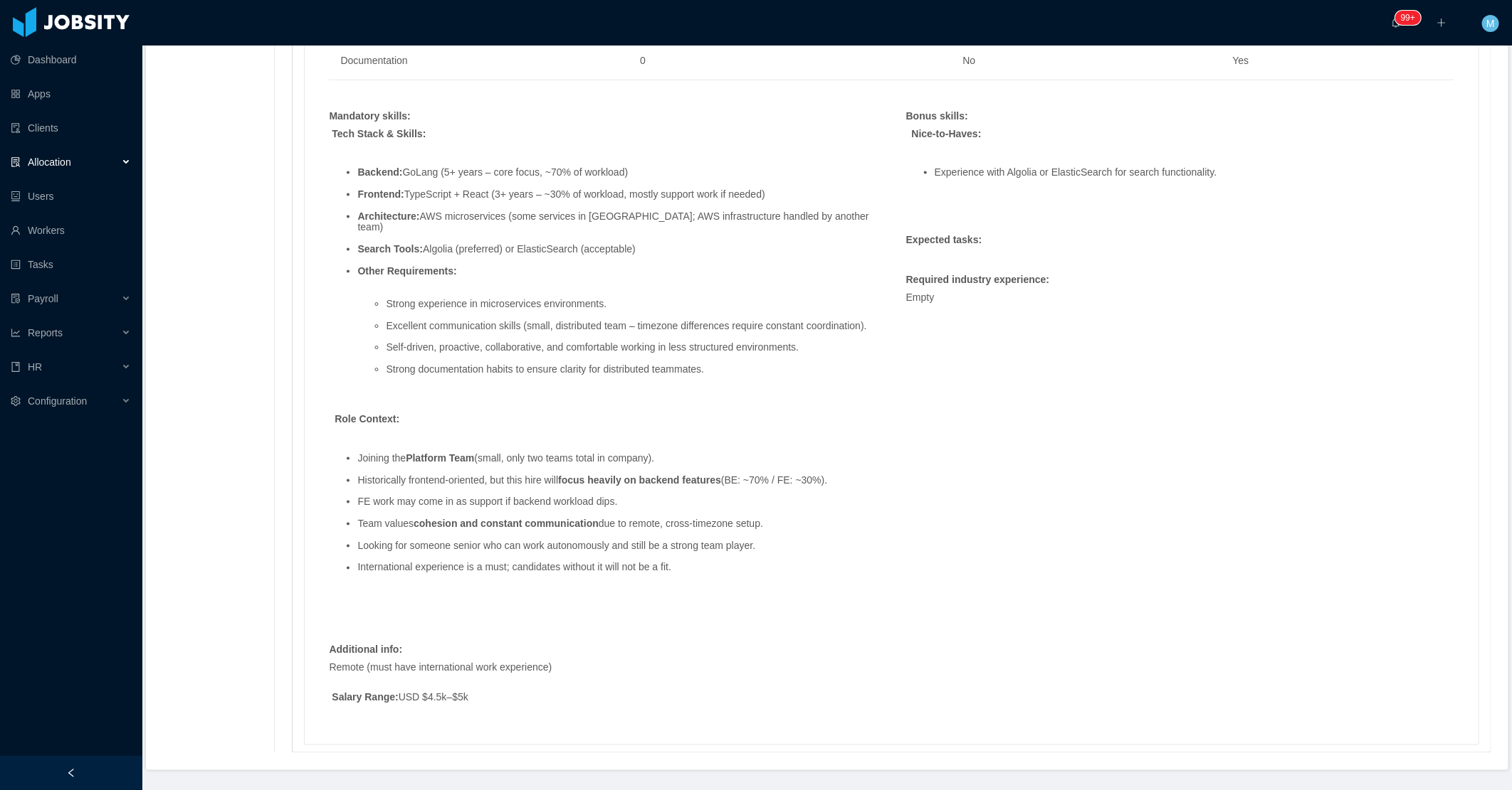
scroll to position [1172, 0]
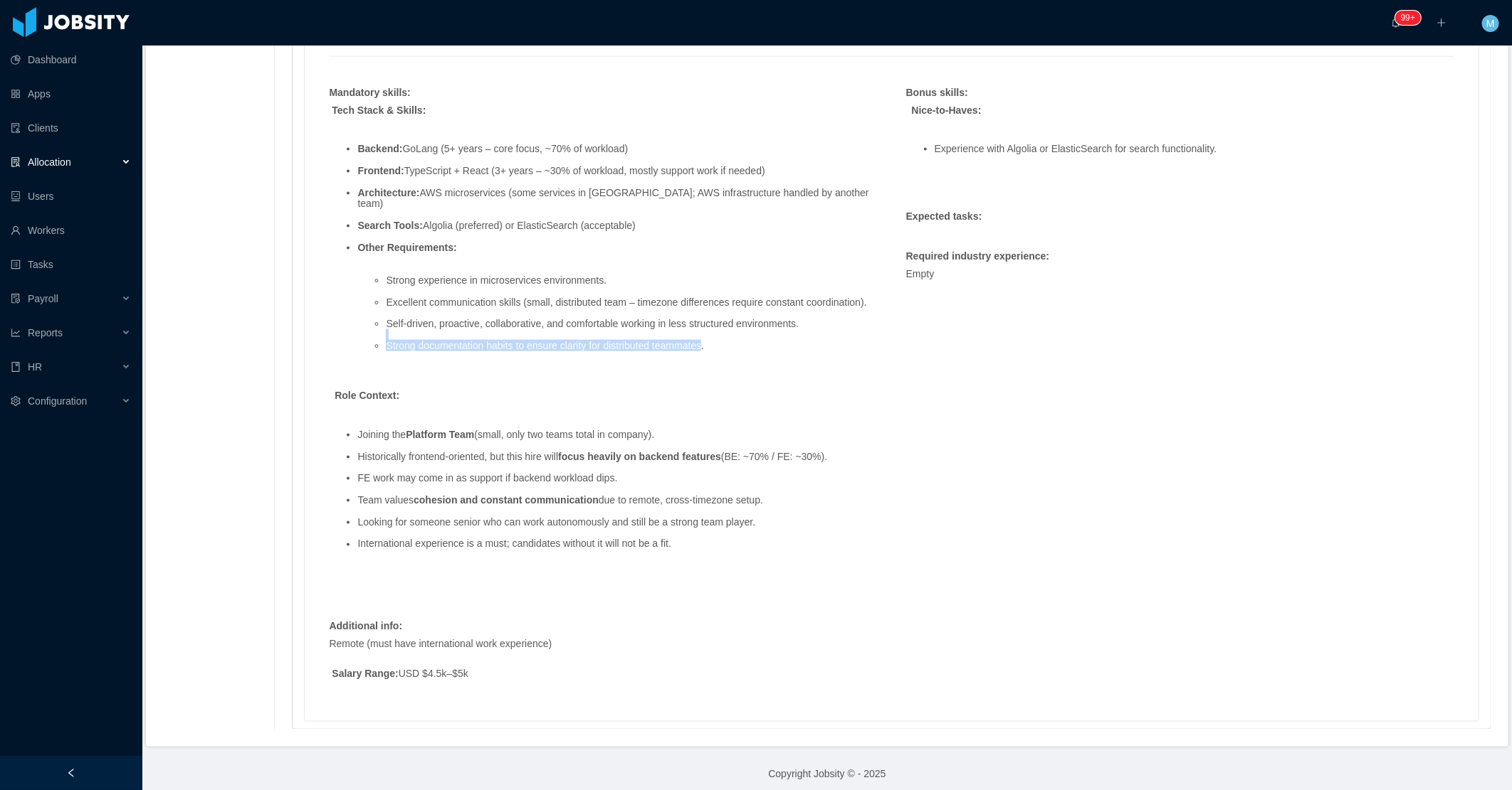
drag, startPoint x: 708, startPoint y: 336, endPoint x: 702, endPoint y: 332, distance: 7.2
click at [702, 332] on ul "Strong experience in microservices environments. Excellent communication skills…" at bounding box center [617, 313] width 520 height 99
drag, startPoint x: 702, startPoint y: 332, endPoint x: 648, endPoint y: 349, distance: 56.6
click at [648, 349] on ul "Strong experience in microservices environments. Excellent communication skills…" at bounding box center [617, 313] width 520 height 99
drag, startPoint x: 571, startPoint y: 347, endPoint x: 370, endPoint y: 333, distance: 201.5
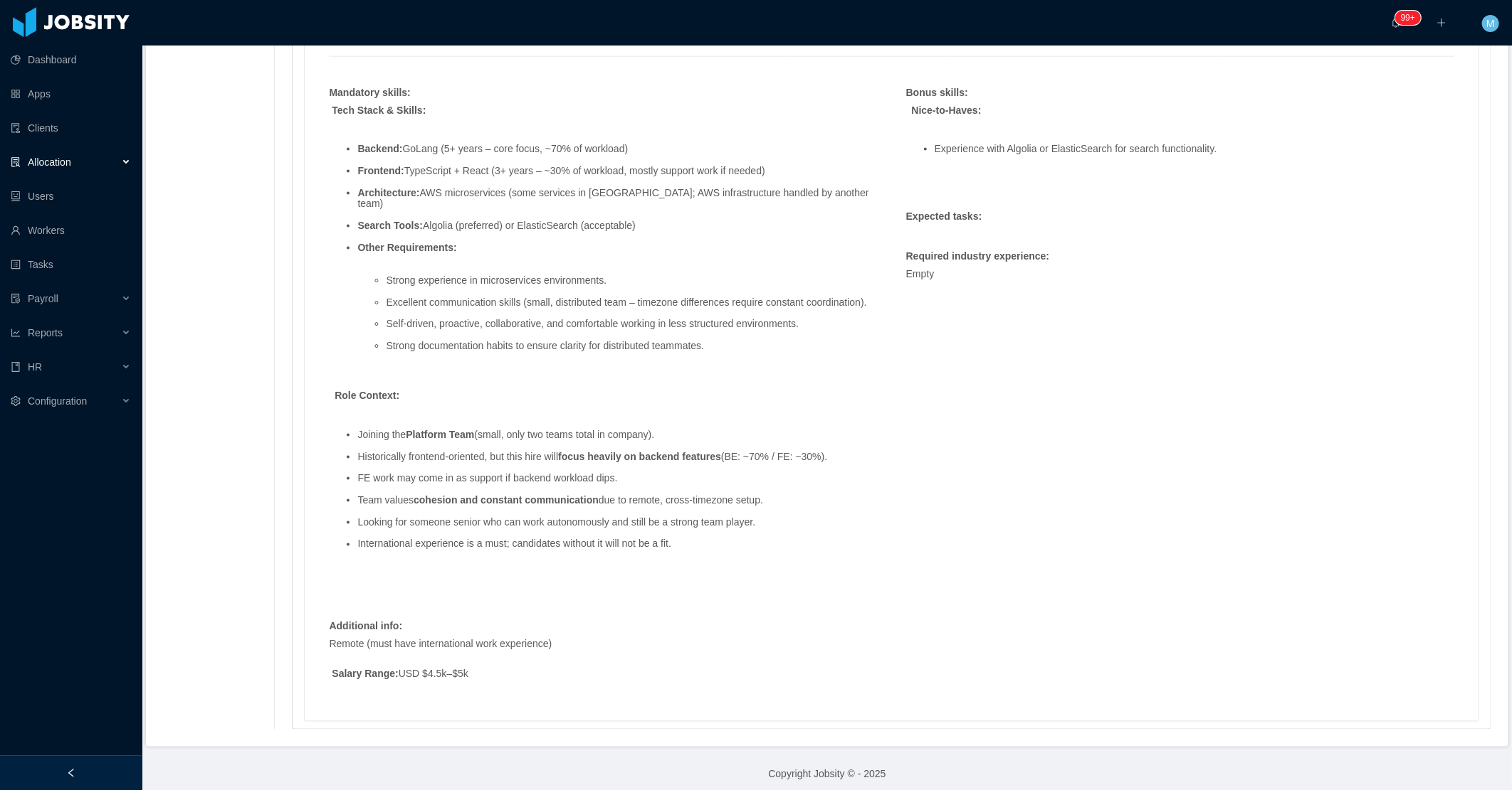
click at [370, 333] on ul "Strong experience in microservices environments. Excellent communication skills…" at bounding box center [617, 313] width 520 height 99
copy li "Strong documentation habits to ensure clarity for distributed teammates."
drag, startPoint x: 381, startPoint y: 288, endPoint x: 1043, endPoint y: 164, distance: 673.5
click at [884, 303] on div "Mandatory skills : Tech Stack & Skills: Backend: GoLang (5+ years – core focus,…" at bounding box center [603, 342] width 576 height 513
copy ul "Excellent communication skills (small, distributed team – timezone differences …"
